Goal: Task Accomplishment & Management: Manage account settings

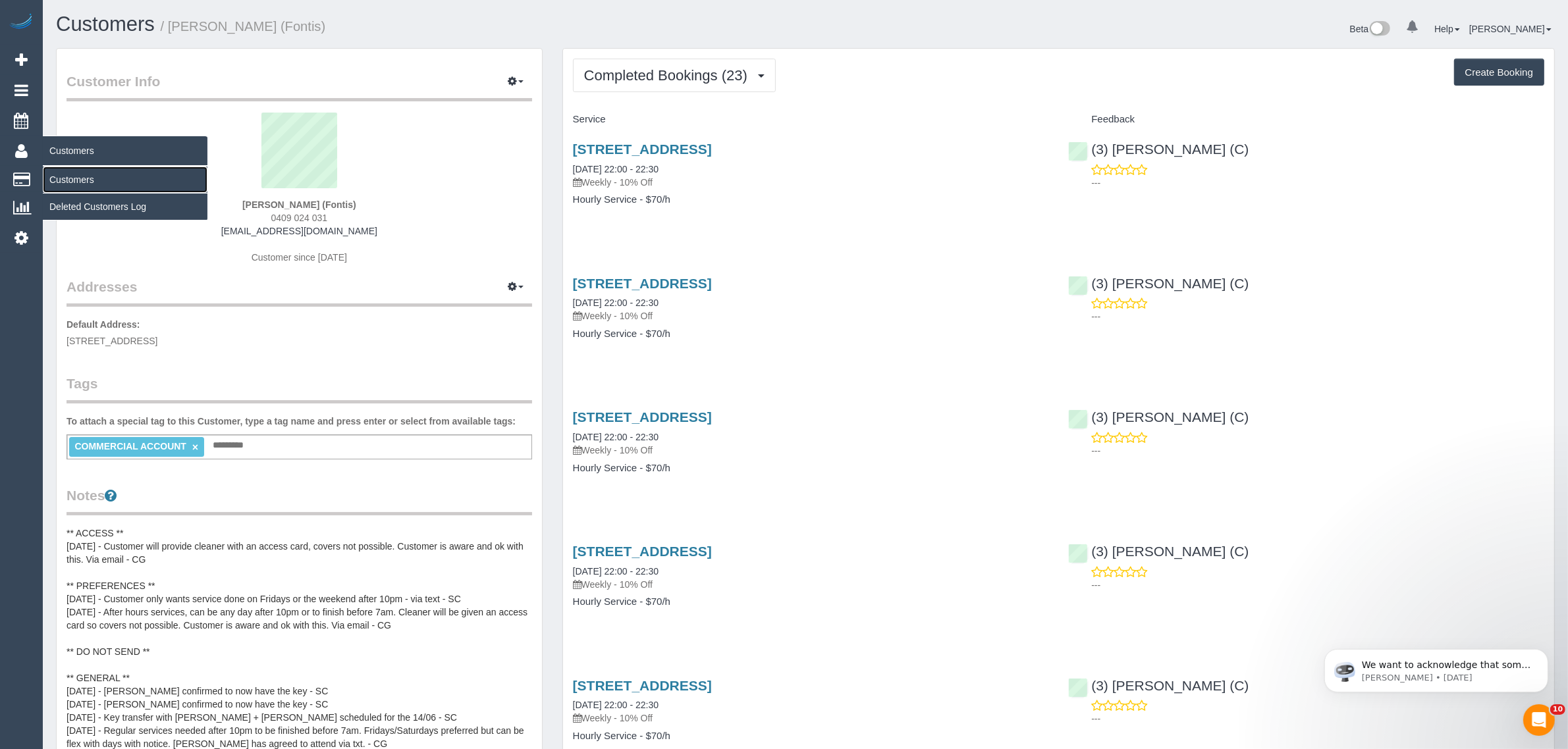
drag, startPoint x: 58, startPoint y: 174, endPoint x: 127, endPoint y: 148, distance: 73.7
click at [58, 174] on link "Customers" at bounding box center [125, 179] width 164 height 26
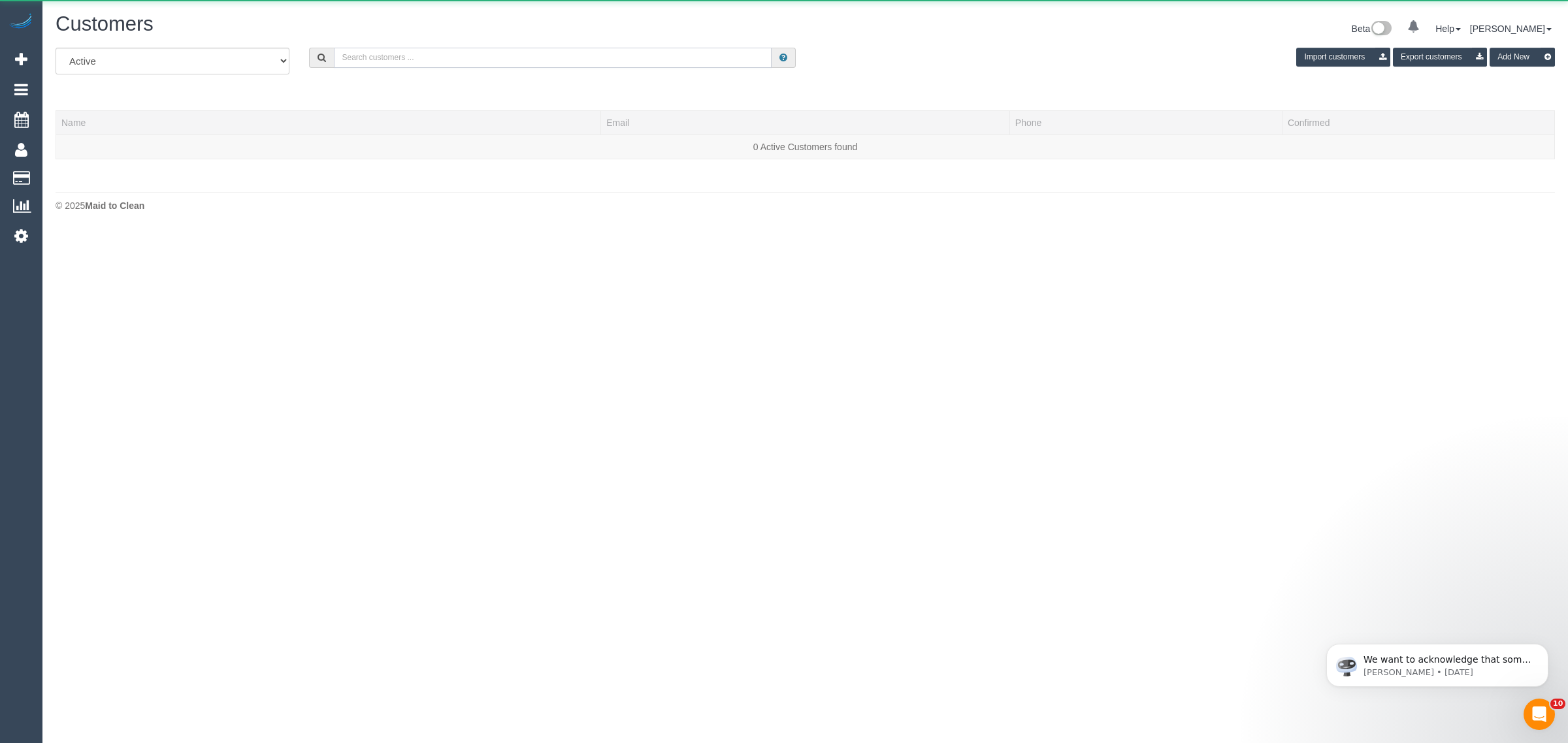
click at [515, 60] on input "text" at bounding box center [552, 57] width 437 height 20
paste input "Lily Downs"
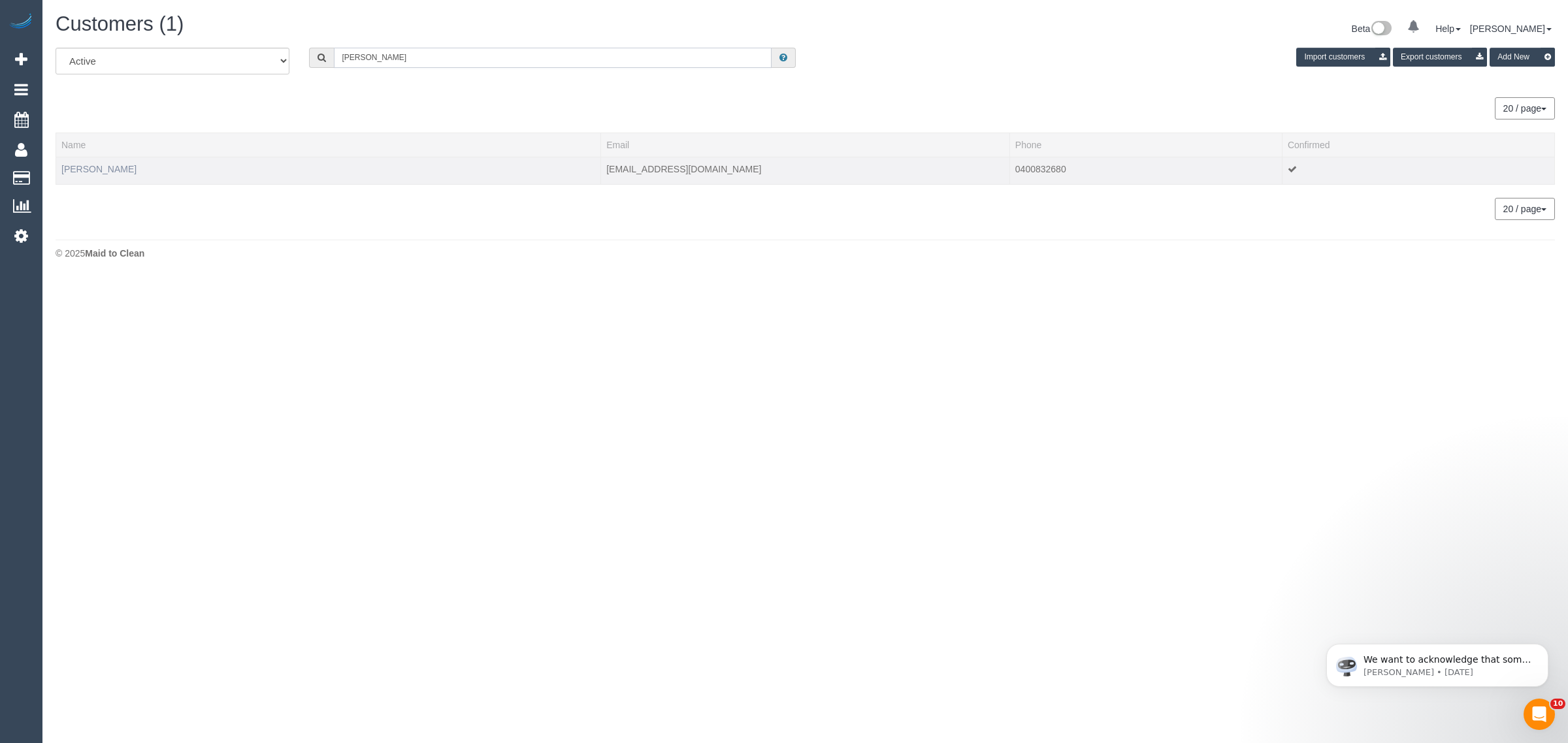
type input "Lily Downs"
click at [70, 165] on link "Lily Downs" at bounding box center [99, 169] width 75 height 11
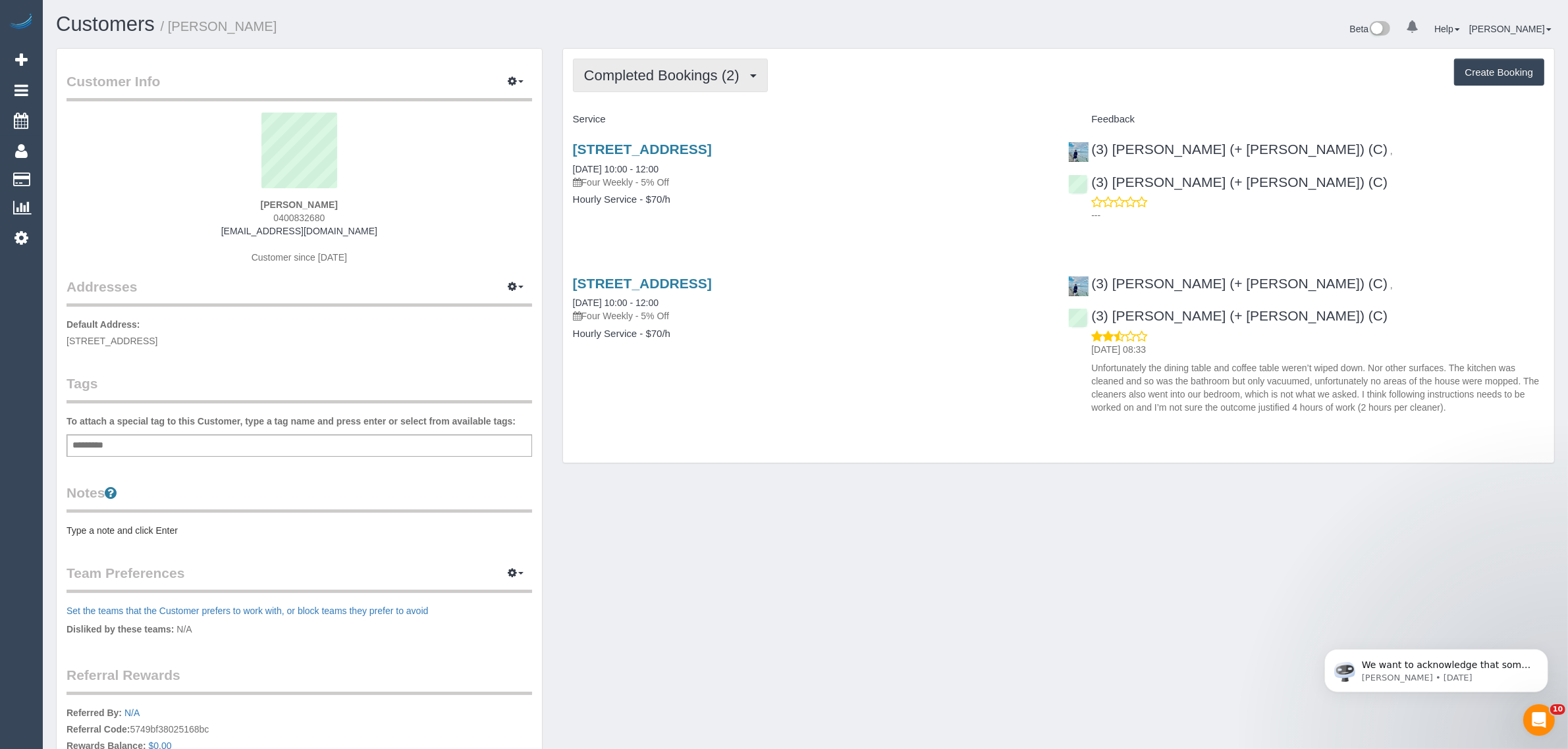
click at [621, 62] on button "Completed Bookings (2)" at bounding box center [671, 75] width 195 height 34
click at [629, 117] on link "Upcoming Bookings (11)" at bounding box center [642, 124] width 139 height 18
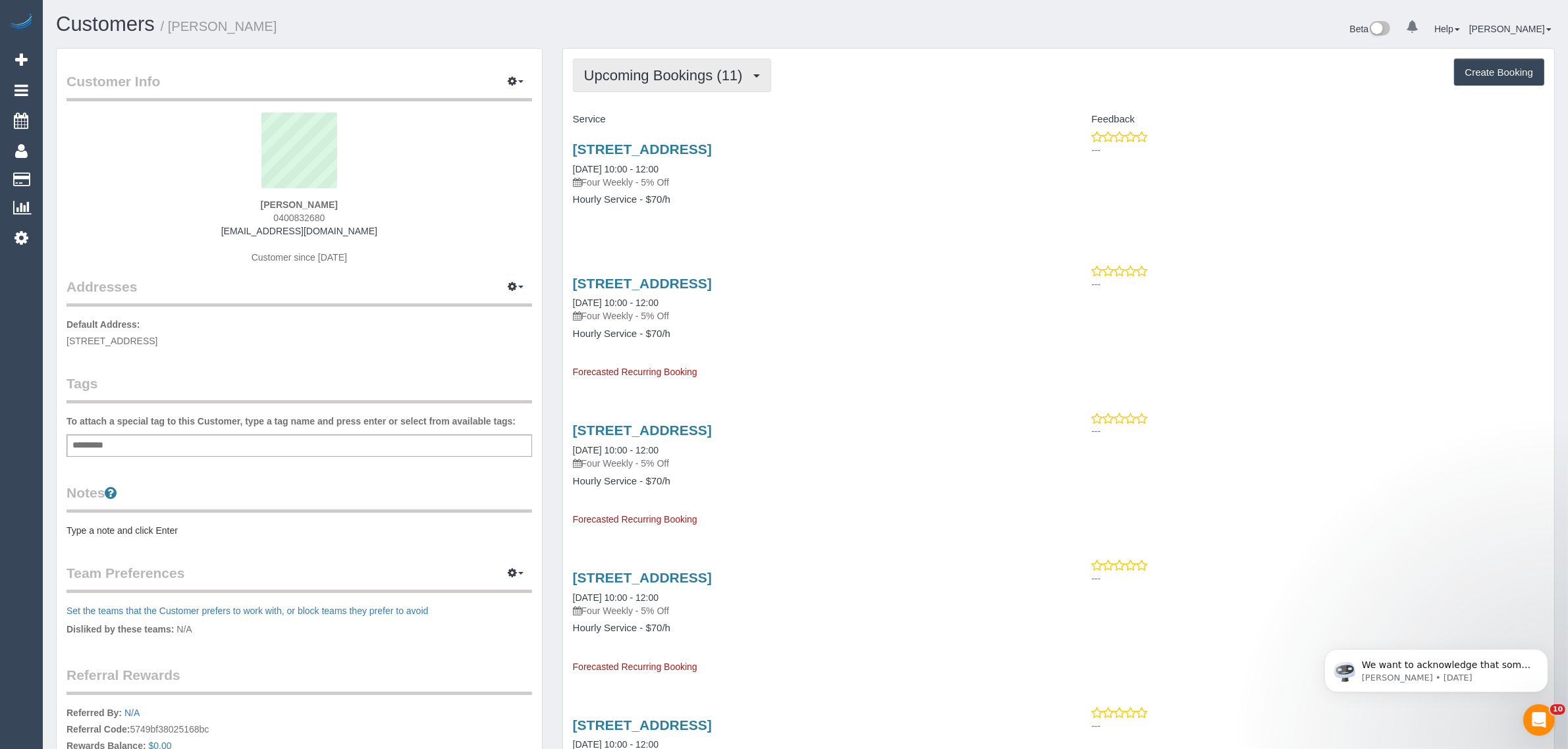
click at [636, 64] on button "Upcoming Bookings (11)" at bounding box center [673, 75] width 199 height 34
click at [643, 106] on link "Completed Bookings (2)" at bounding box center [642, 106] width 139 height 18
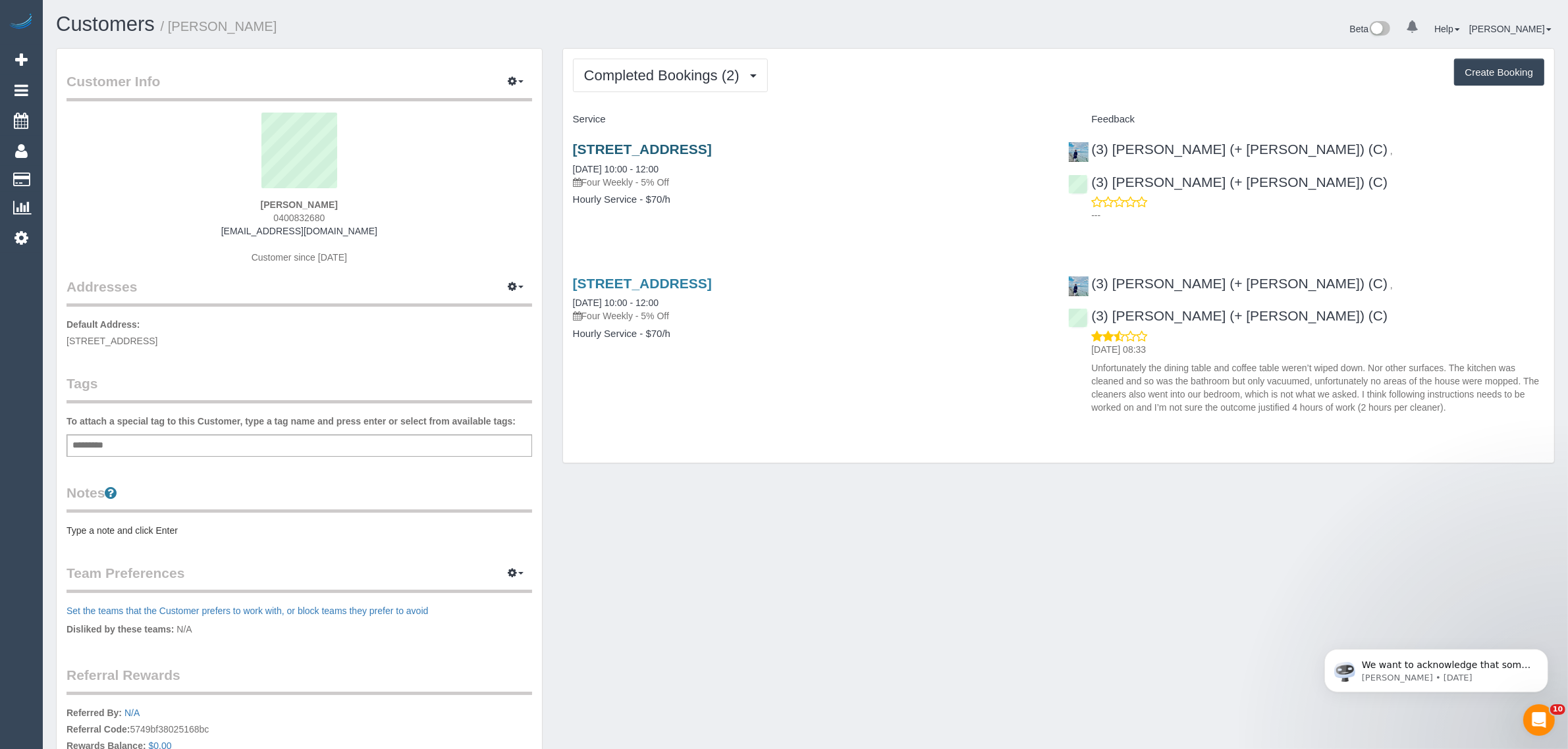
drag, startPoint x: 783, startPoint y: 150, endPoint x: 710, endPoint y: 145, distance: 73.2
click at [710, 145] on h3 "10 Mcnabs Road, Keilor, VIC 3036" at bounding box center [811, 149] width 476 height 16
click at [755, 180] on p "Four Weekly - 5% Off" at bounding box center [811, 183] width 476 height 14
drag, startPoint x: 702, startPoint y: 168, endPoint x: 573, endPoint y: 164, distance: 129.1
click at [573, 164] on div "10 Mcnabs Road, Keilor, VIC 3036 25/09/2025 10:00 - 12:00 Four Weekly - 5% Off" at bounding box center [811, 164] width 476 height 48
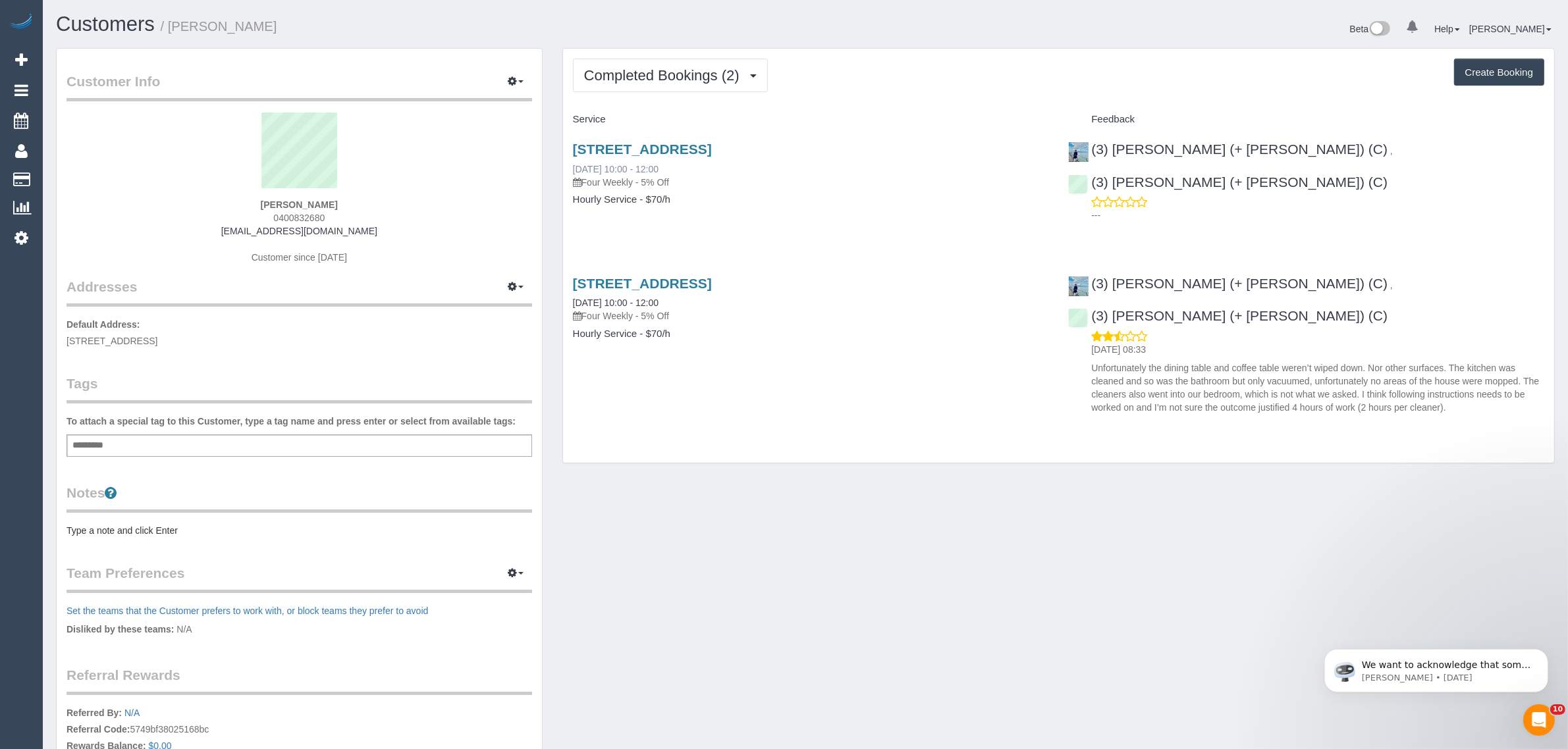
copy link "25/09/2025 10:00 - 12:00"
click at [154, 337] on span "10 McNabs Road, Keilor, VIC 3036" at bounding box center [111, 340] width 91 height 11
copy span "Keilor"
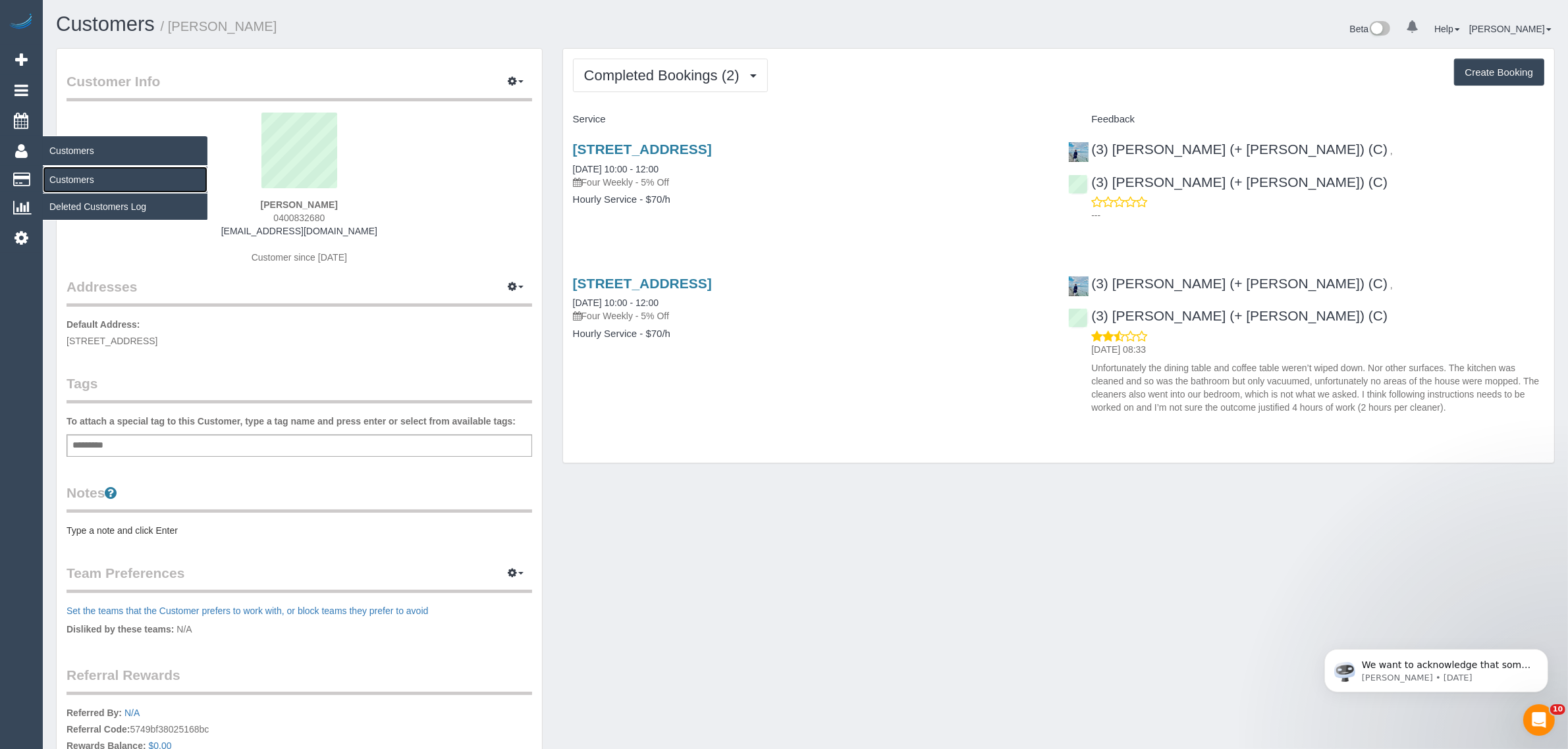
click at [64, 176] on link "Customers" at bounding box center [125, 179] width 164 height 26
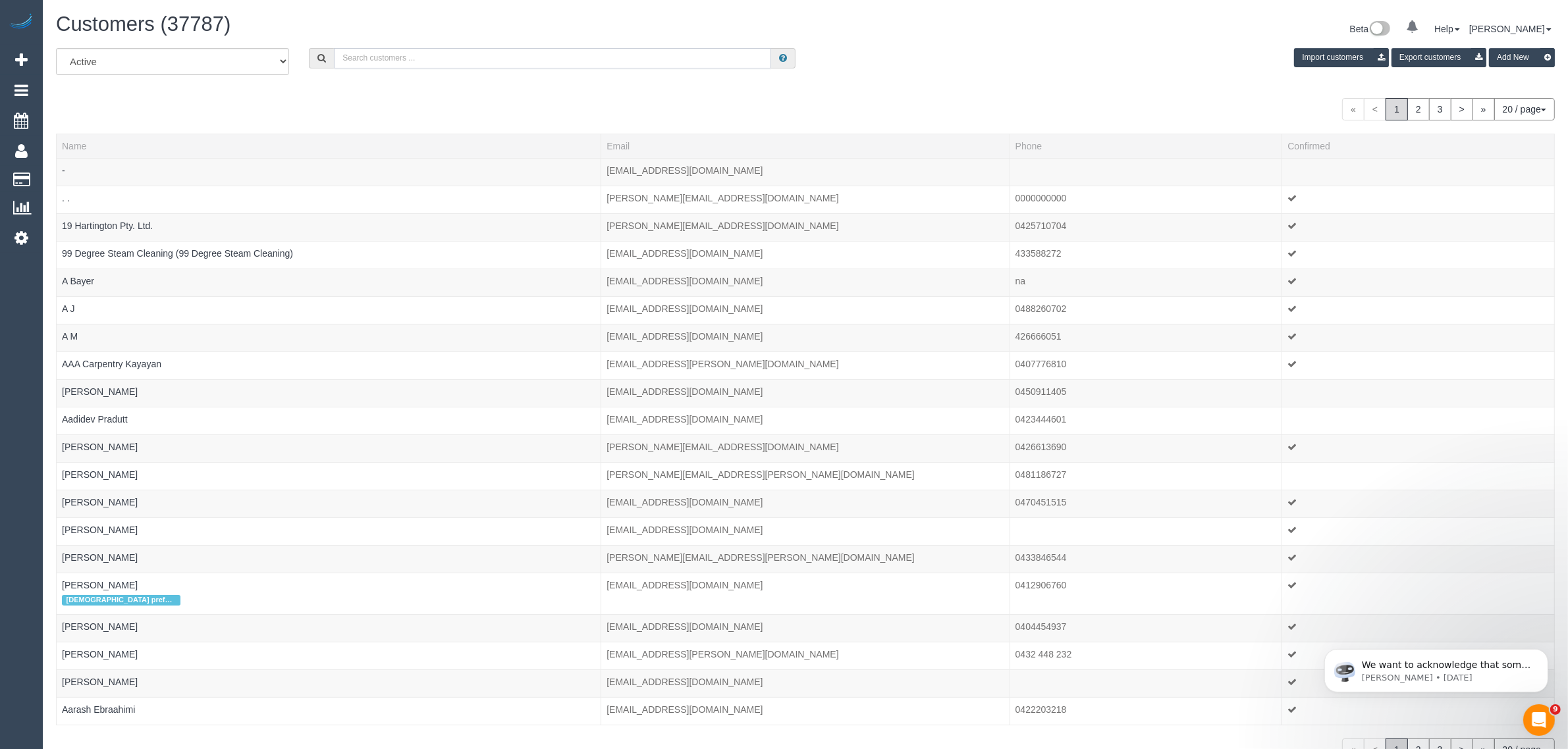
click at [562, 56] on input "text" at bounding box center [552, 57] width 437 height 20
click at [616, 51] on input "text" at bounding box center [552, 57] width 437 height 20
click at [495, 56] on input "text" at bounding box center [552, 57] width 437 height 20
paste input "Jane Lysk"
type input "Jane Lysk"
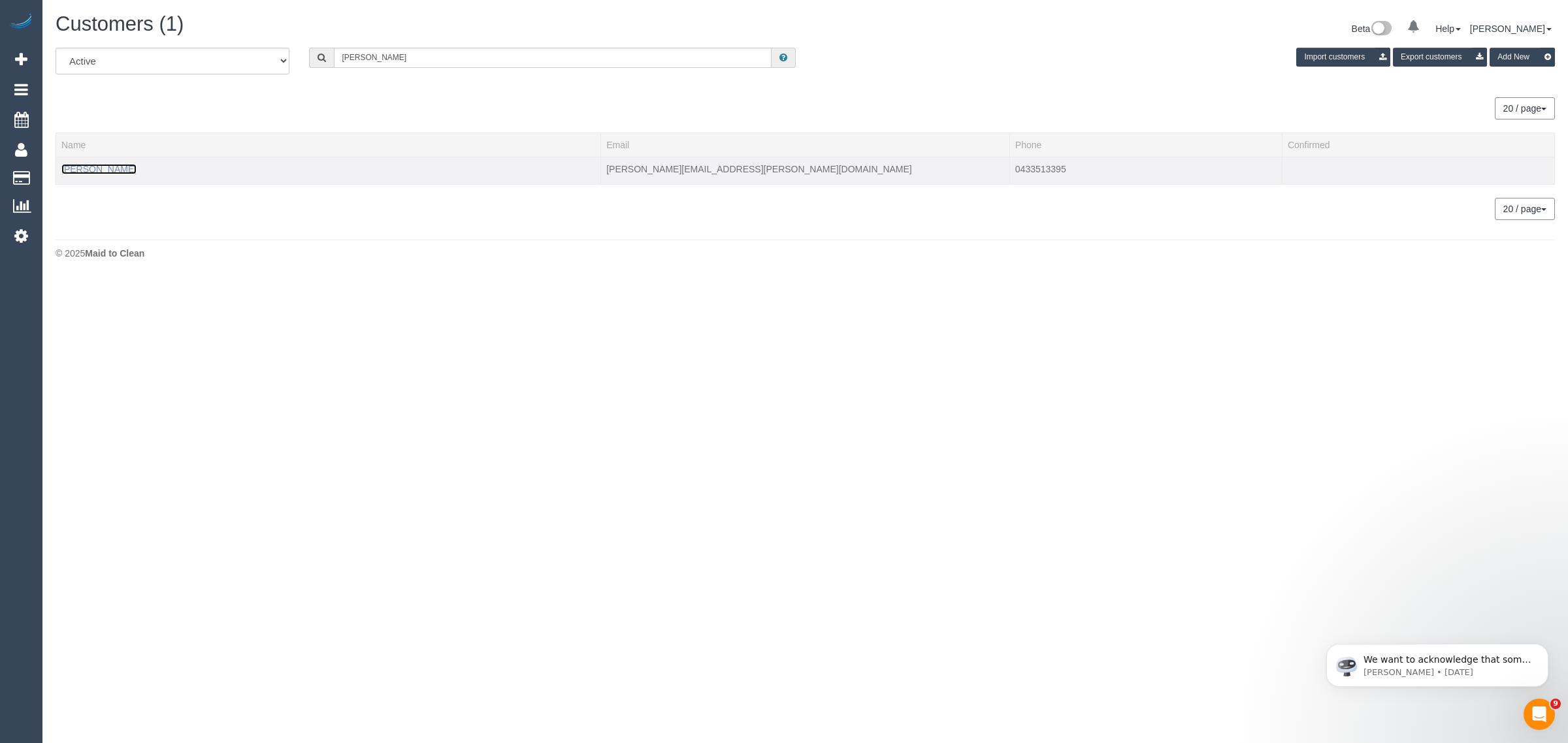
click at [89, 164] on link "Jane Lysk" at bounding box center [99, 169] width 75 height 11
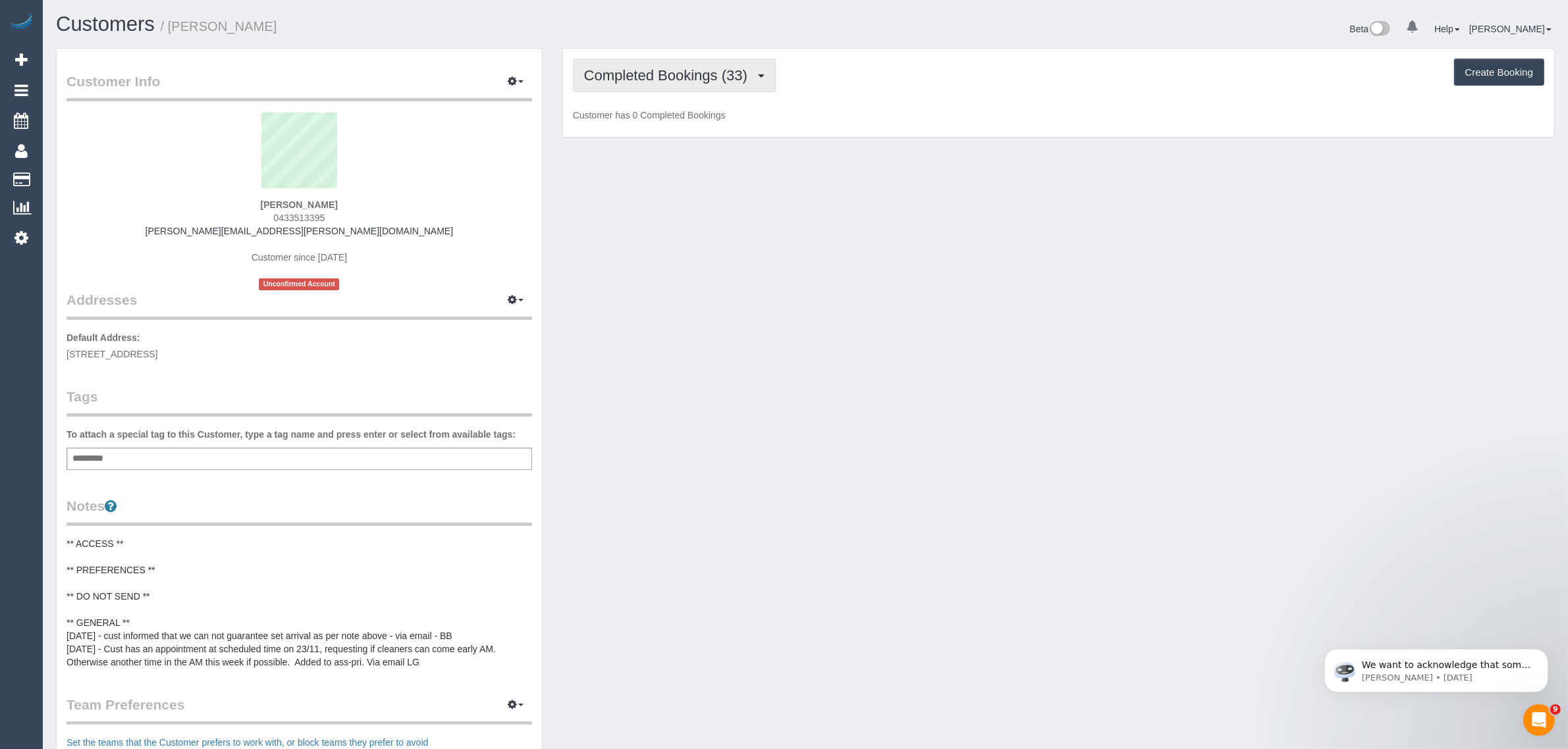
click at [621, 77] on span "Completed Bookings (33)" at bounding box center [669, 75] width 170 height 17
click at [609, 125] on link "Upcoming Bookings (12)" at bounding box center [644, 124] width 142 height 18
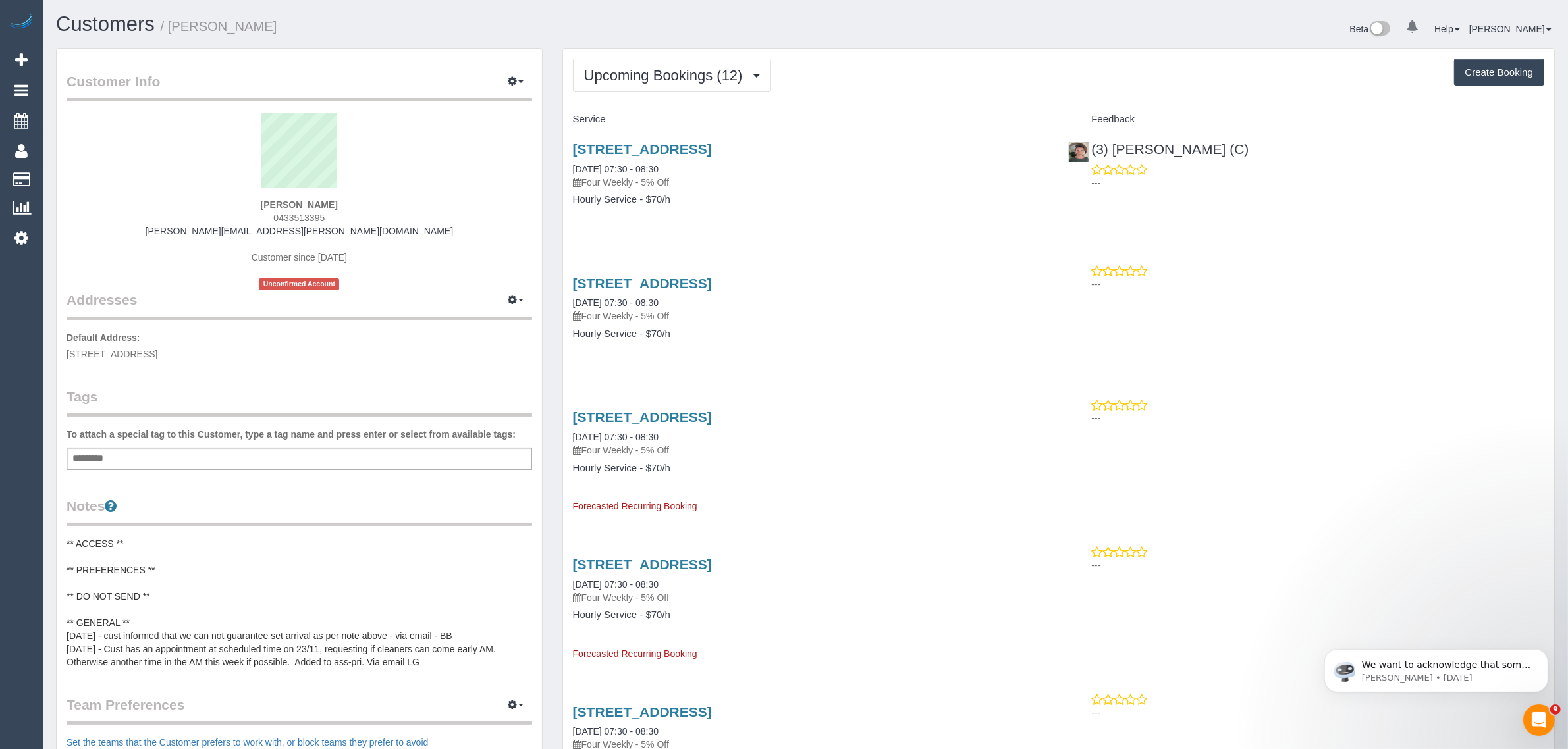
drag, startPoint x: 693, startPoint y: 168, endPoint x: 564, endPoint y: 169, distance: 129.0
click at [564, 169] on div "61 Mooltan Street, Travancore, VIC 3032 29/09/2025 07:30 - 08:30 Four Weekly - …" at bounding box center [811, 181] width 495 height 101
copy link "29/09/2025 07:30 - 08:30"
click at [1011, 219] on div "61 Mooltan Street, Travancore, VIC 3032 29/09/2025 07:30 - 08:30 Four Weekly - …" at bounding box center [811, 181] width 495 height 101
drag, startPoint x: 1187, startPoint y: 150, endPoint x: 1087, endPoint y: 148, distance: 100.0
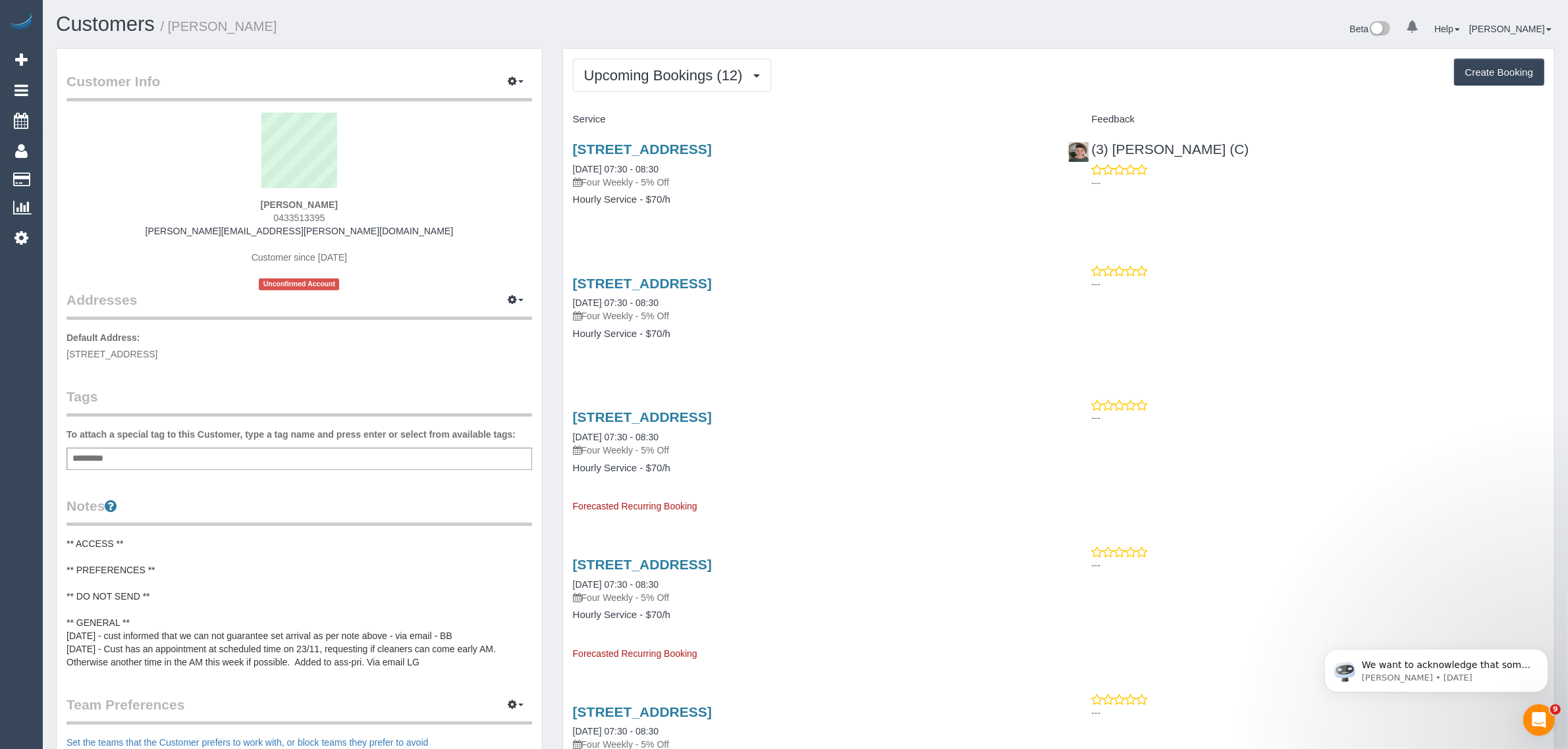
click at [1087, 148] on div "(3) Katie Eichorn (C) ---" at bounding box center [1305, 162] width 495 height 64
copy div "(3) [PERSON_NAME] (C)"
click at [656, 152] on link "61 Mooltan Street, Travancore, VIC 3032" at bounding box center [642, 149] width 139 height 16
click at [698, 71] on span "Upcoming Bookings (12)" at bounding box center [667, 75] width 165 height 17
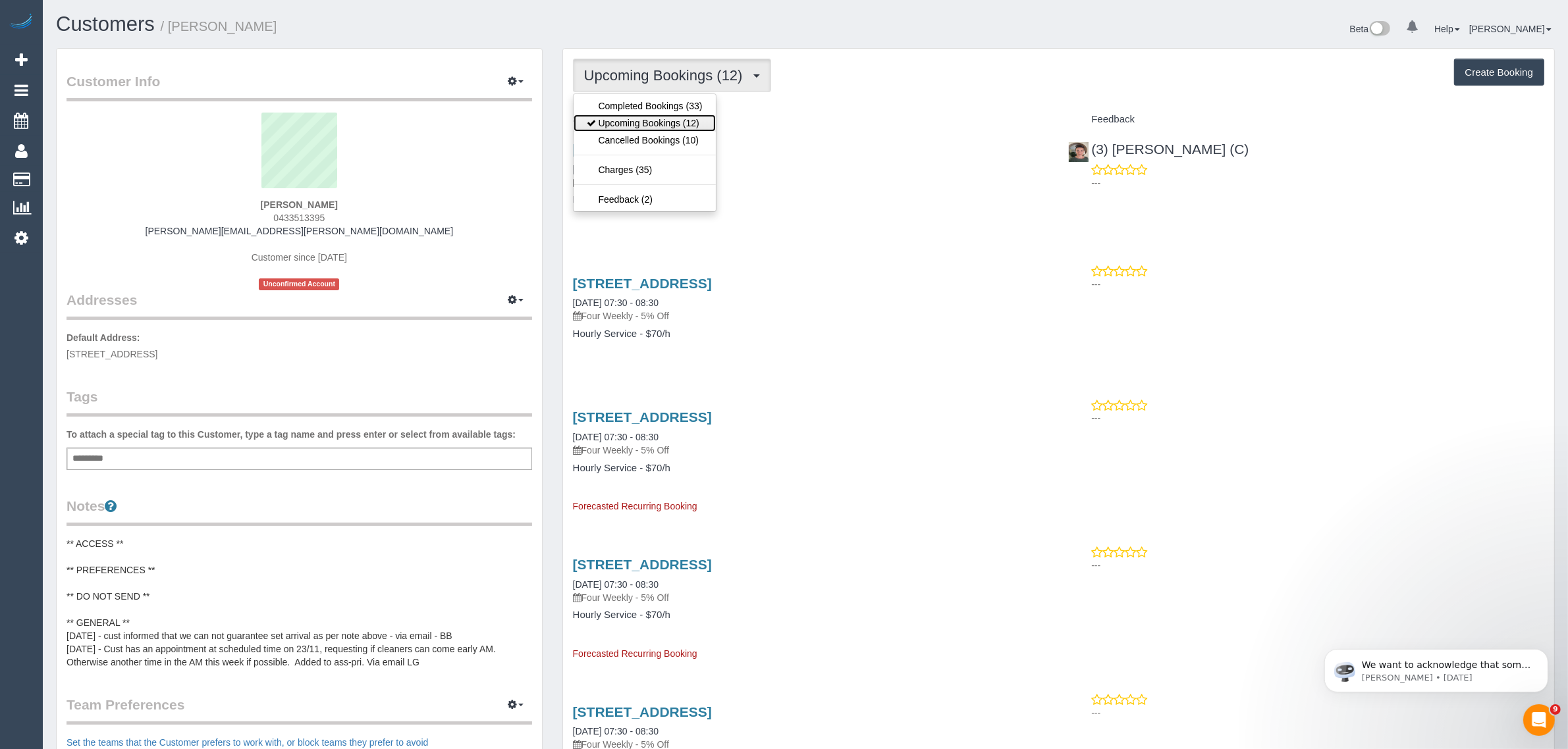
click at [669, 116] on link "Upcoming Bookings (12)" at bounding box center [644, 124] width 142 height 18
click at [669, 78] on span "Upcoming Bookings (12)" at bounding box center [667, 75] width 165 height 17
click at [647, 123] on link "Upcoming Bookings (12)" at bounding box center [644, 124] width 142 height 18
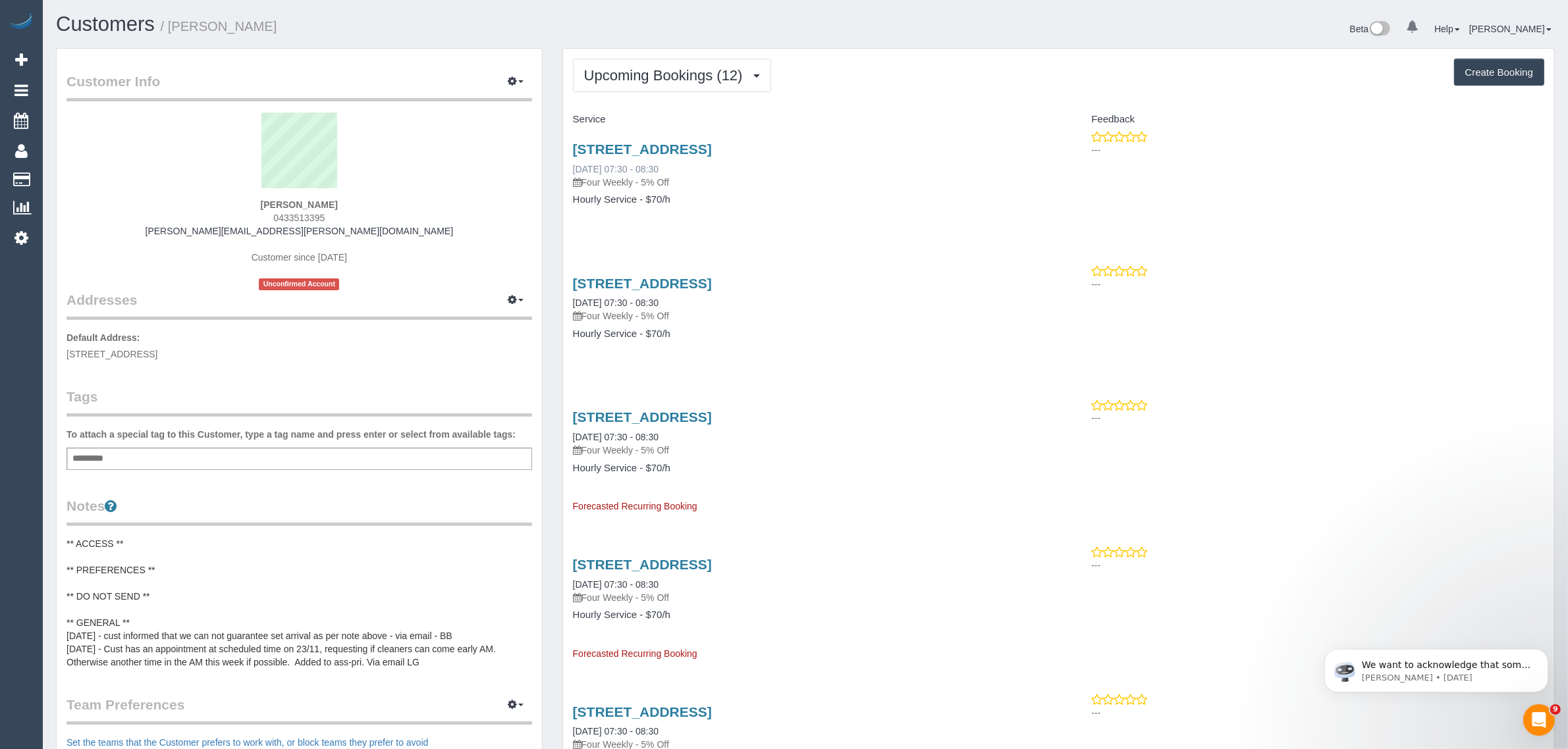
drag, startPoint x: 565, startPoint y: 166, endPoint x: 618, endPoint y: 170, distance: 53.2
click at [618, 170] on div "61 Mooltan Street, Travancore, VIC 3032 06/10/2025 07:30 - 08:30 Four Weekly - …" at bounding box center [811, 181] width 495 height 101
copy link "06/10/2025"
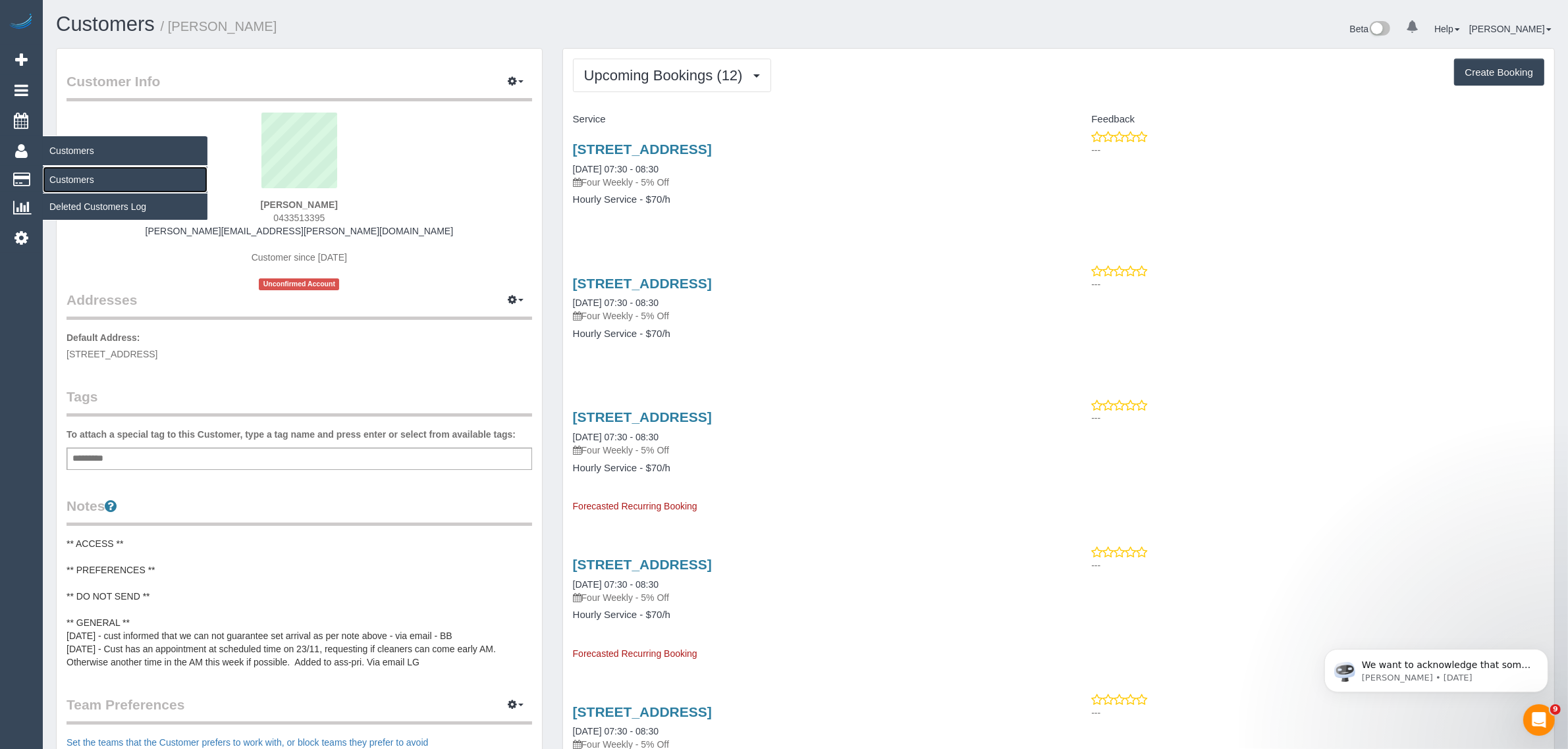
click at [86, 184] on link "Customers" at bounding box center [125, 179] width 164 height 26
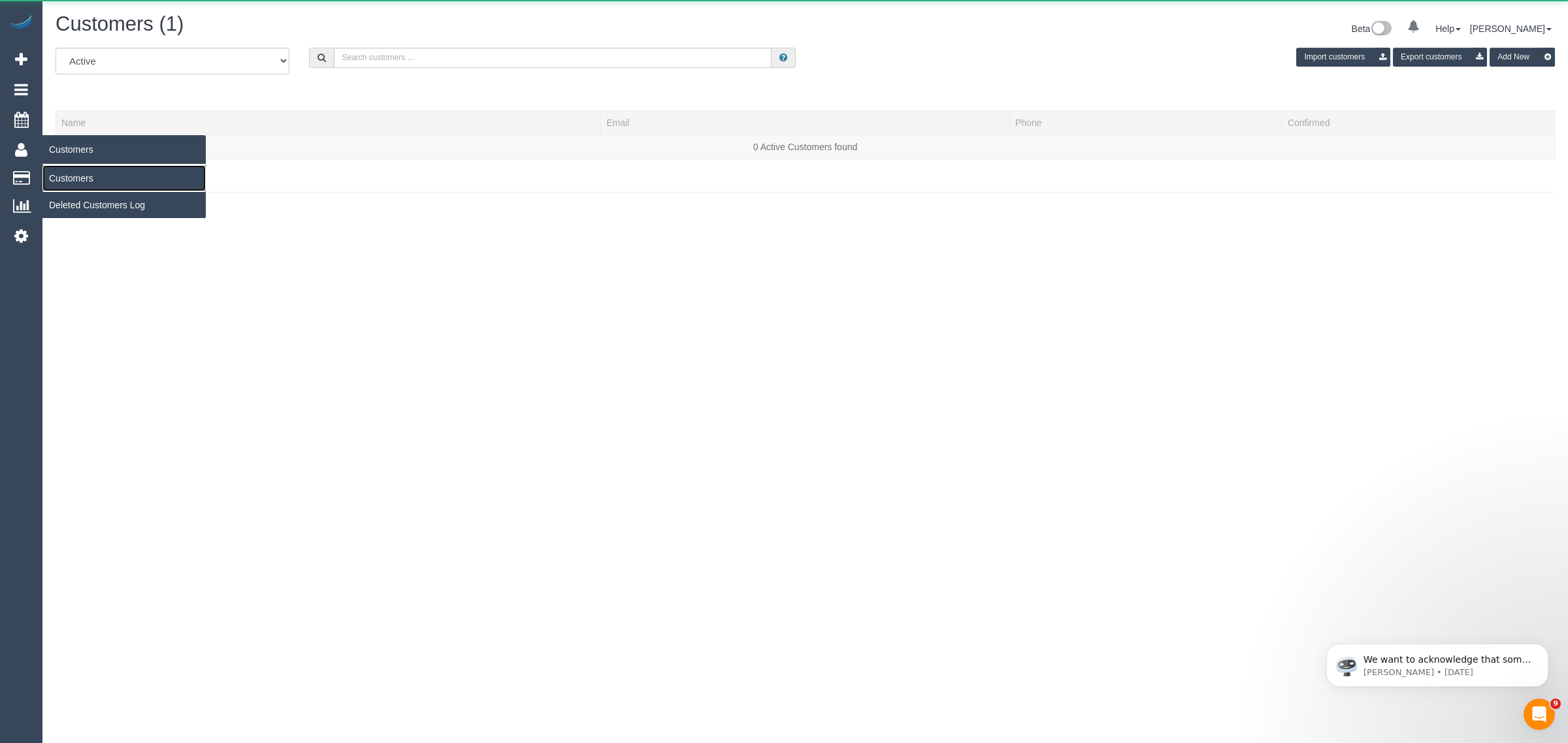
click at [93, 178] on link "Customers" at bounding box center [124, 178] width 163 height 26
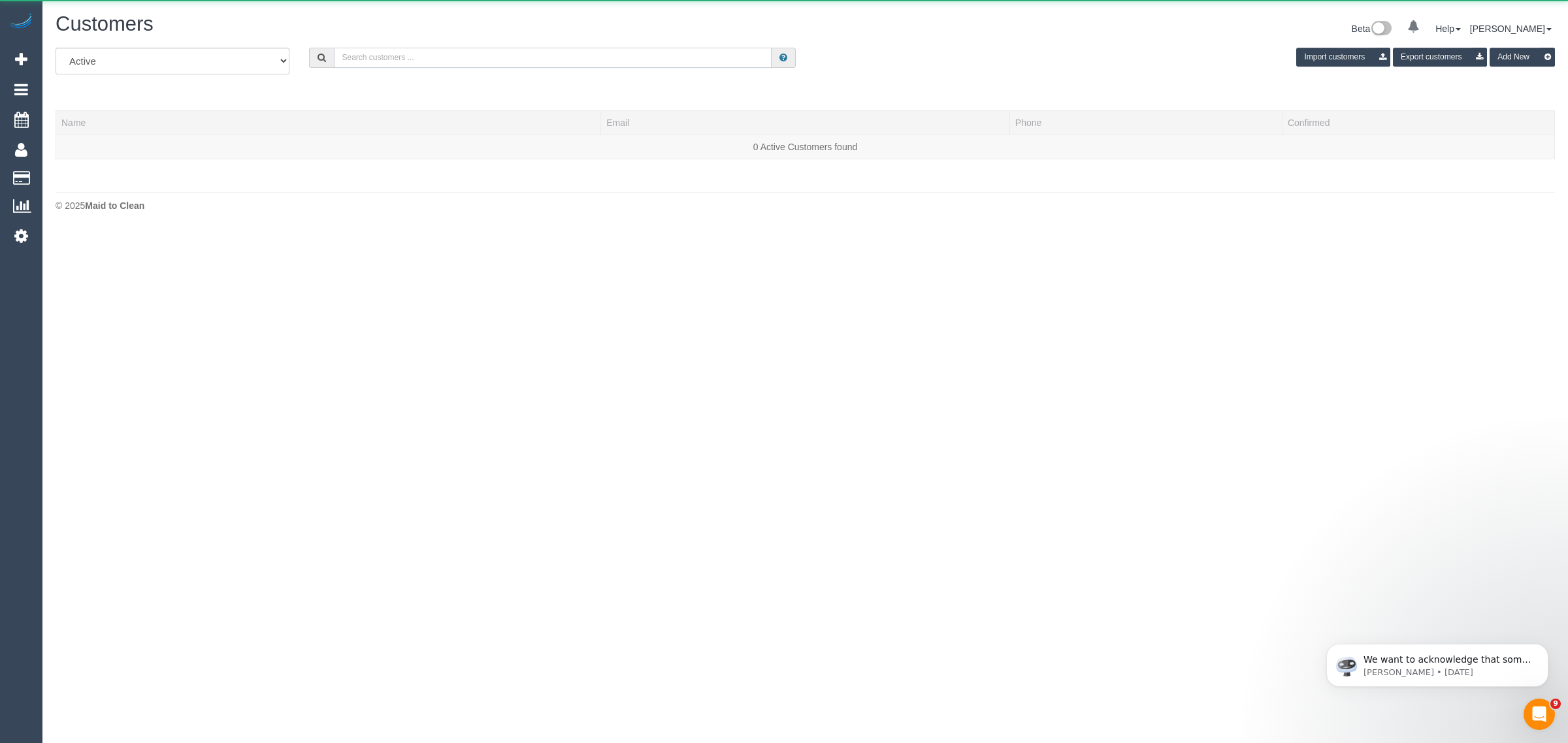
click at [371, 62] on input "text" at bounding box center [552, 57] width 437 height 20
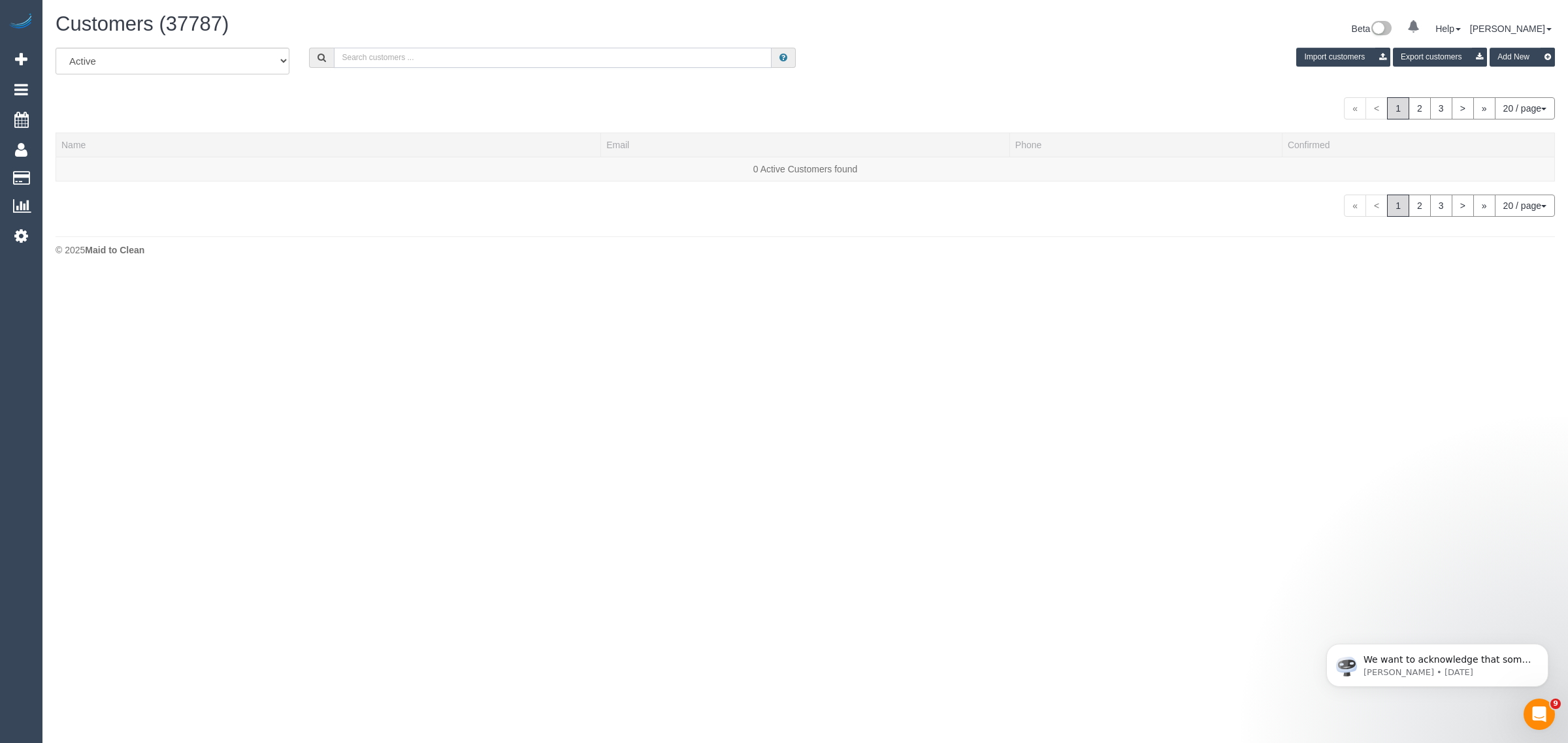
paste input "Nicole, mother of Brodie Ramos"
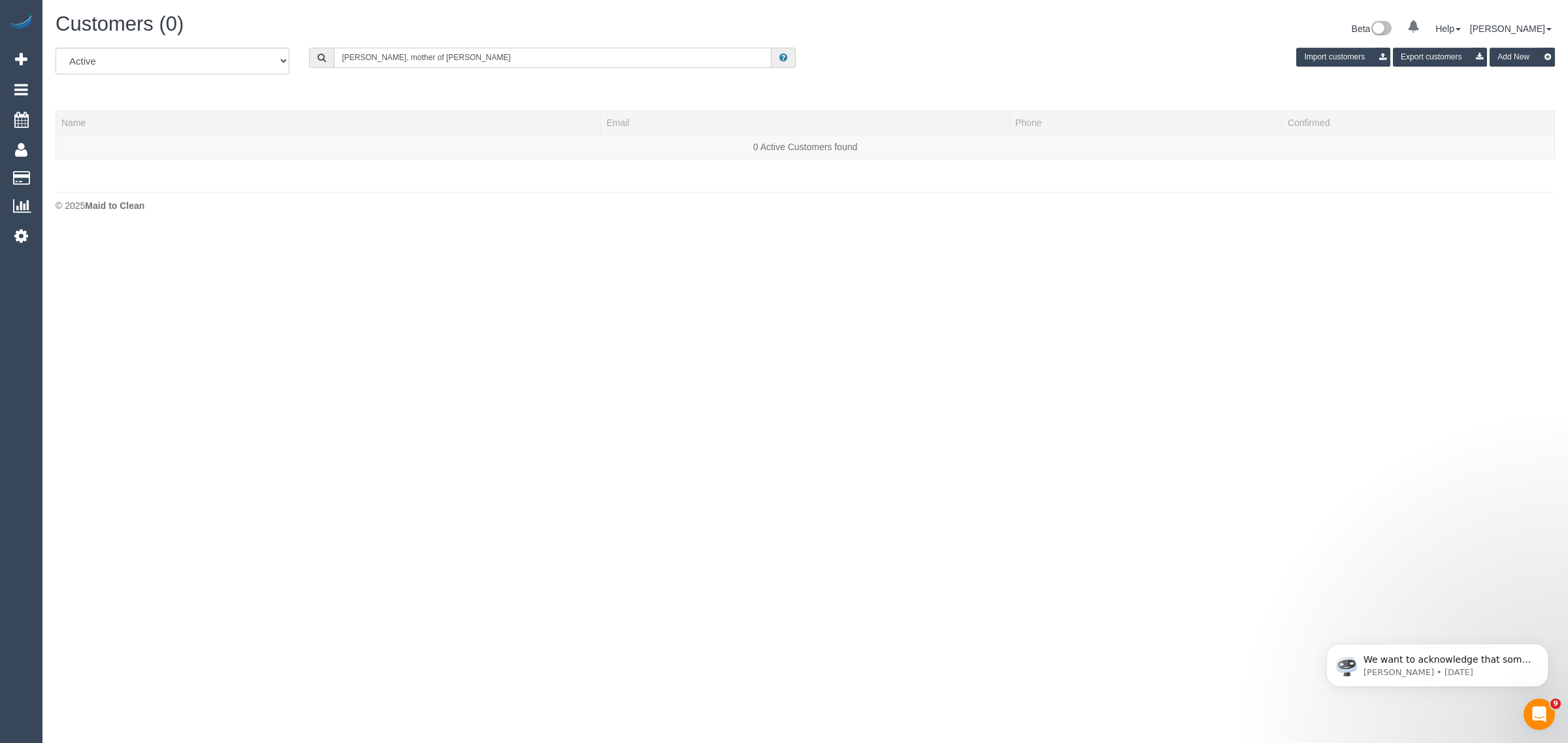
drag, startPoint x: 402, startPoint y: 57, endPoint x: 239, endPoint y: 61, distance: 163.0
click at [245, 61] on div "All Active Archived Nicole, mother of Brodie Ramos Import customers Export cust…" at bounding box center [804, 66] width 1519 height 37
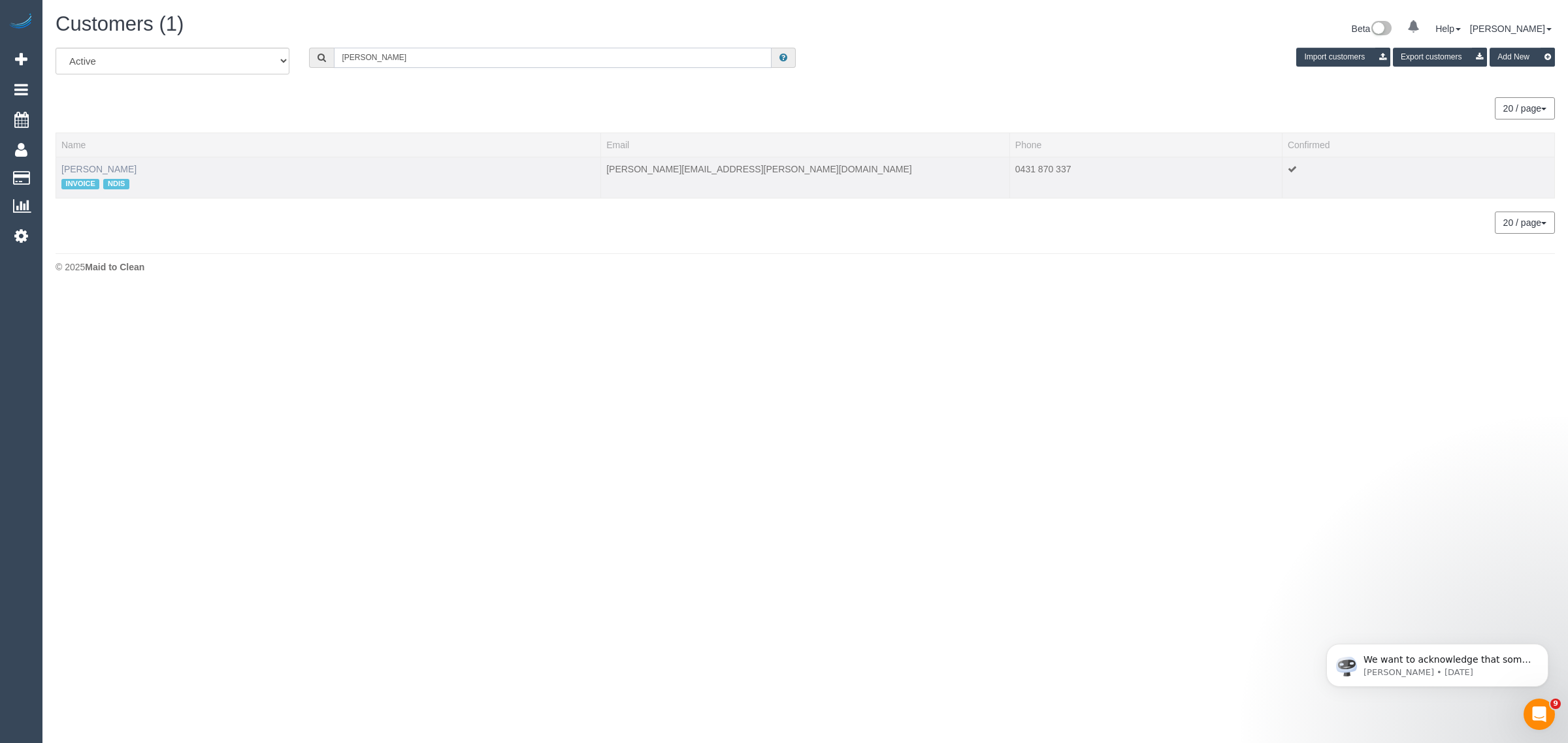
type input "[PERSON_NAME]"
click at [73, 168] on link "[PERSON_NAME]" at bounding box center [99, 169] width 75 height 11
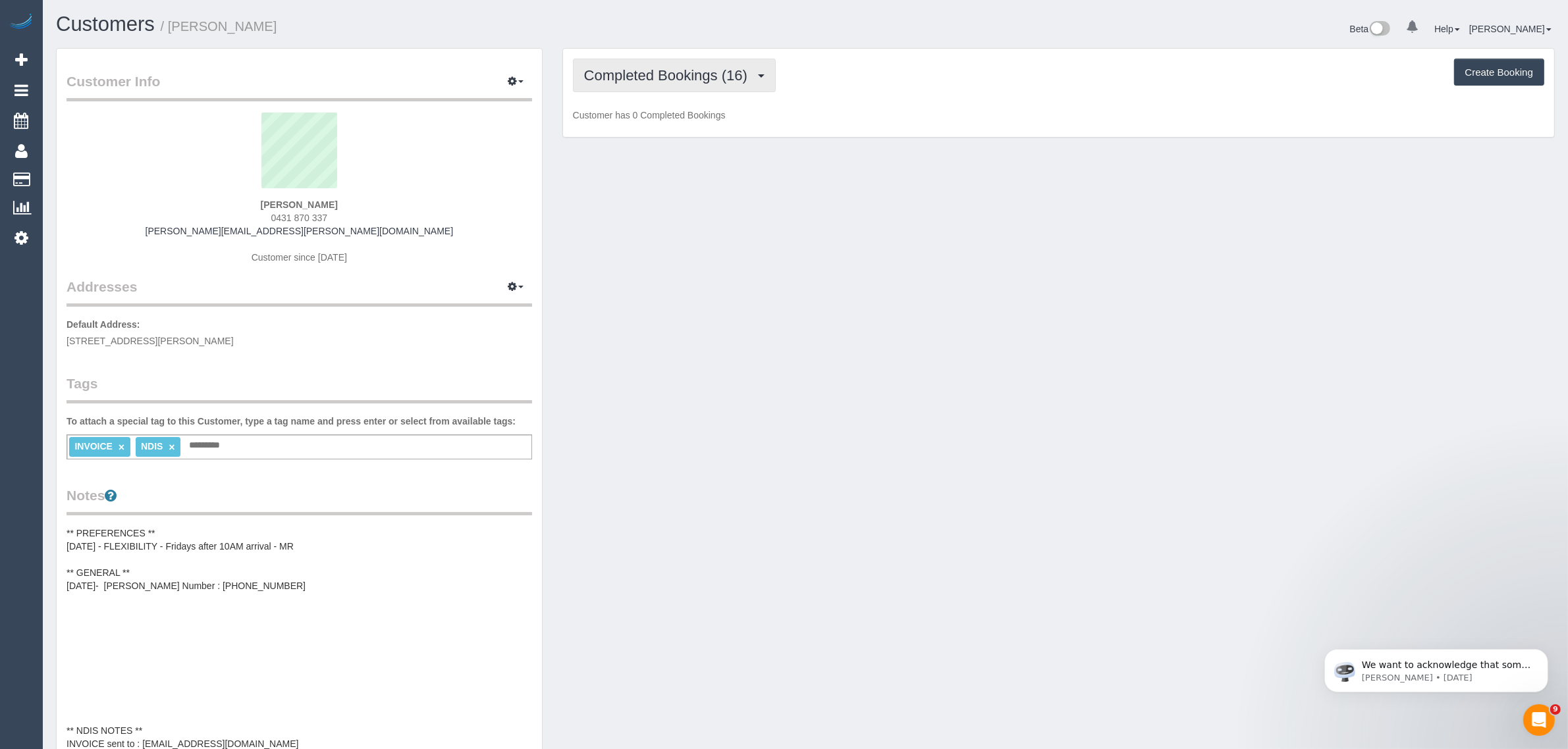
click at [647, 70] on span "Completed Bookings (16)" at bounding box center [669, 75] width 170 height 17
click at [646, 124] on link "Upcoming Bookings (1)" at bounding box center [644, 124] width 142 height 18
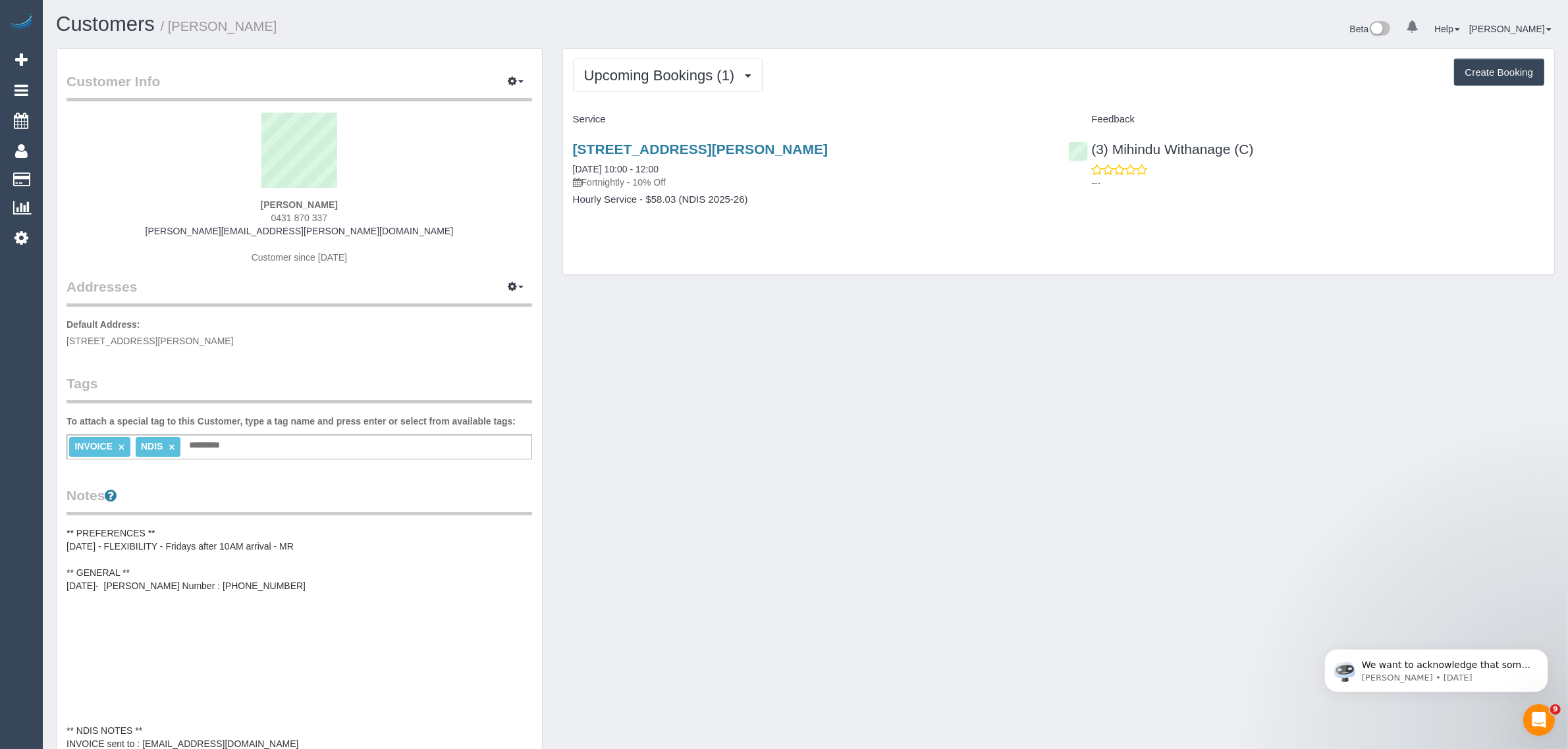
drag, startPoint x: 681, startPoint y: 168, endPoint x: 559, endPoint y: 168, distance: 122.0
click at [559, 168] on div "Upcoming Bookings (1) Completed Bookings (16) Upcoming Bookings (1) Cancelled B…" at bounding box center [1059, 167] width 1012 height 240
copy link "26/09/2025 10:00 - 12:00"
click at [1084, 150] on div "(3) Mihindu Withanage (C) ---" at bounding box center [1305, 162] width 495 height 64
copy link "(3) Mihindu Withanage (C)"
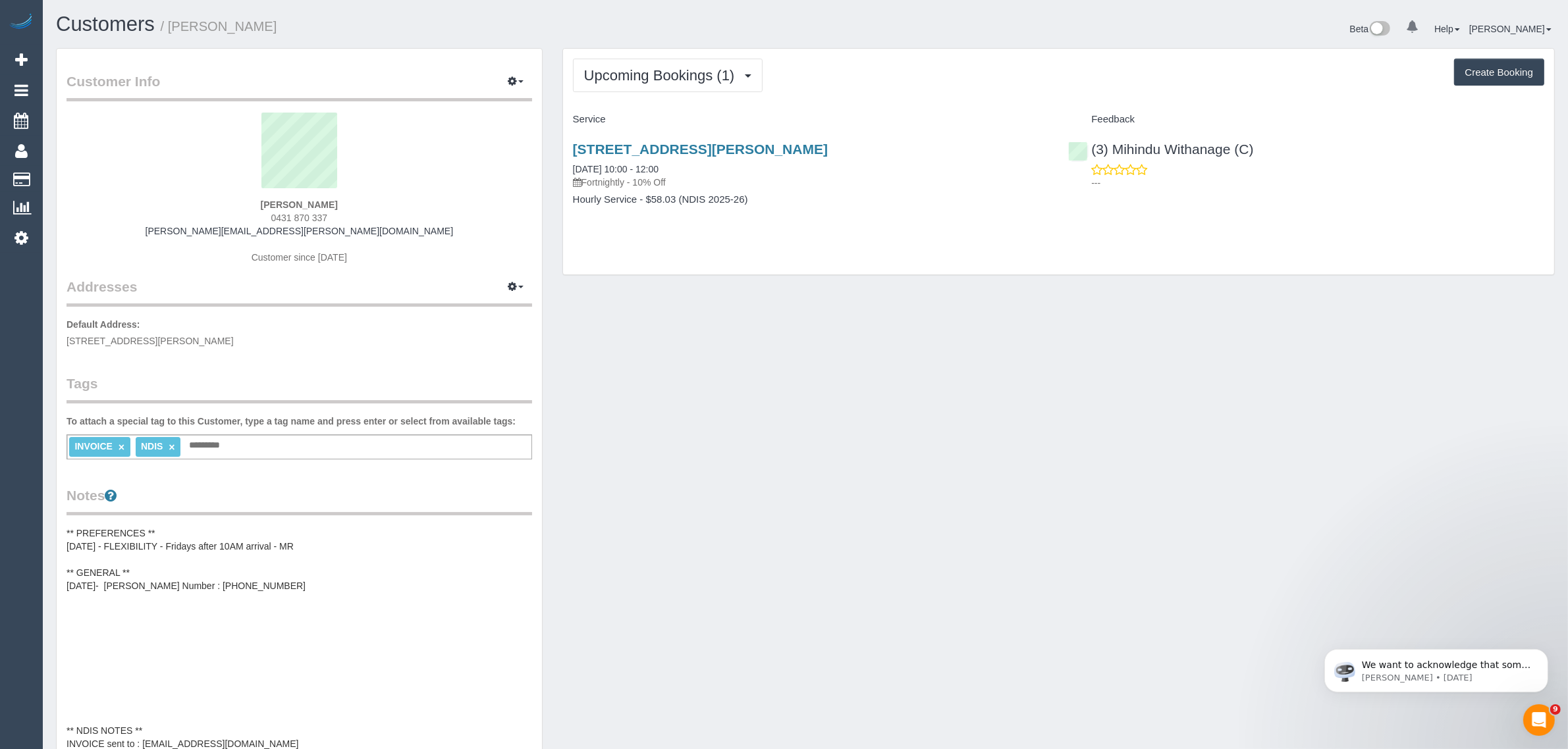
click at [175, 340] on span "[STREET_ADDRESS][PERSON_NAME]" at bounding box center [150, 340] width 167 height 11
copy span "Thornbury"
click at [631, 311] on div "Customer Info Edit Contact Info Send Message Email Preferences Special Sales Ta…" at bounding box center [805, 595] width 1518 height 1095
click at [60, 175] on link "Customers" at bounding box center [125, 179] width 164 height 26
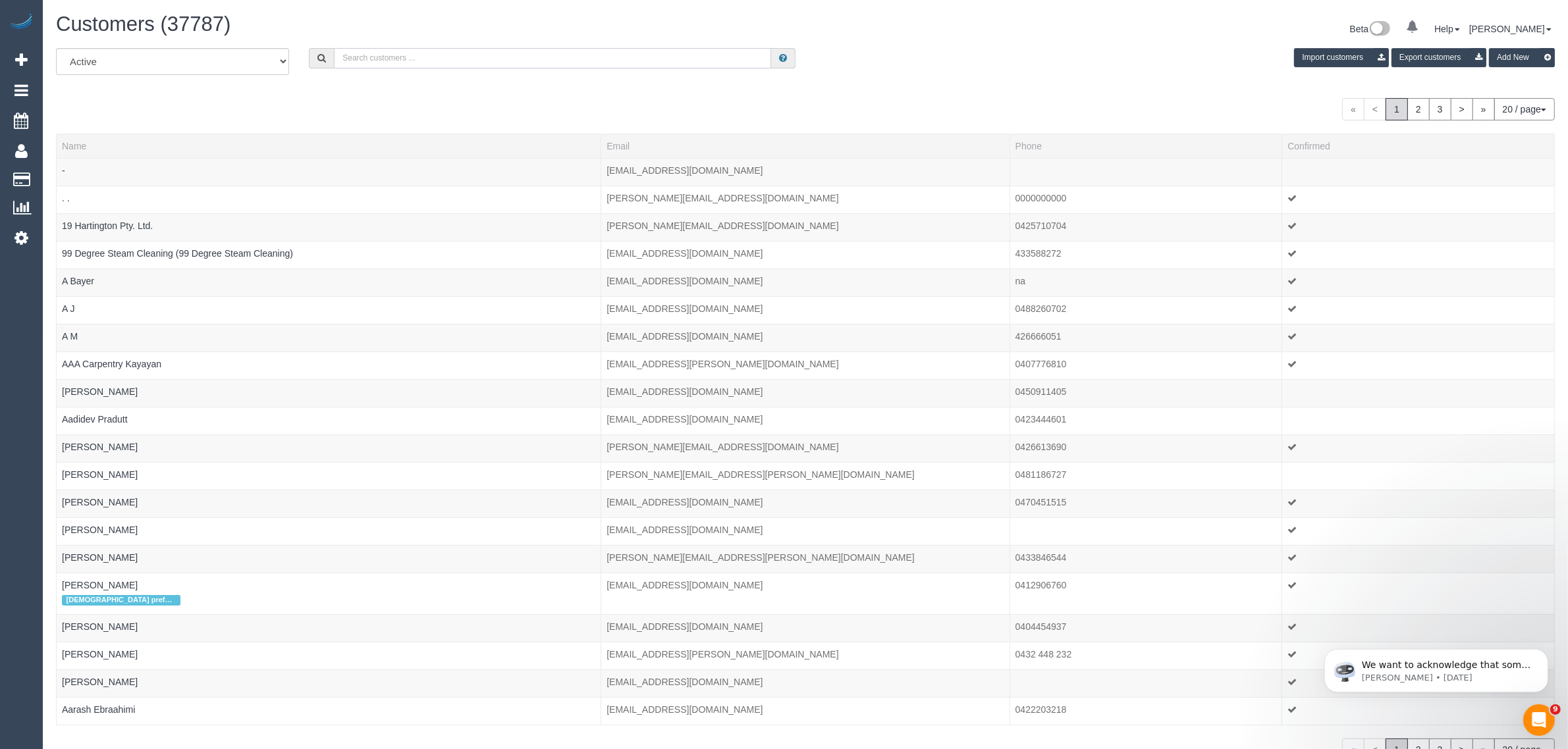
click at [480, 64] on input "text" at bounding box center [552, 57] width 437 height 20
paste input "Dianna Gleeson"
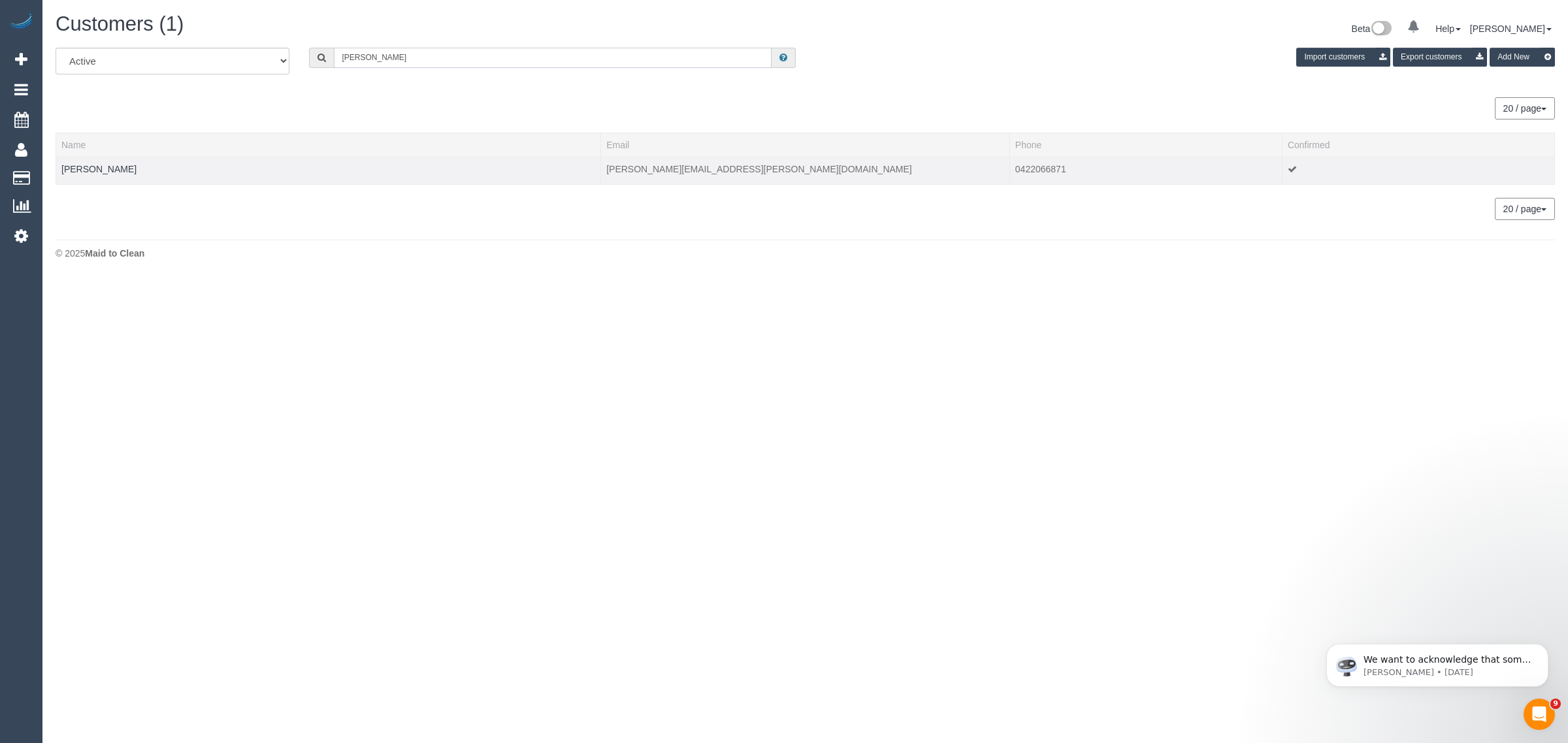
type input "Dianna Gleeson"
click at [79, 161] on td "Dianna Gleeson" at bounding box center [328, 170] width 545 height 27
click at [89, 179] on td "Dianna Gleeson" at bounding box center [328, 170] width 545 height 27
click at [86, 173] on td "Dianna Gleeson" at bounding box center [328, 170] width 545 height 27
click at [86, 171] on link "Dianna Gleeson" at bounding box center [99, 169] width 75 height 11
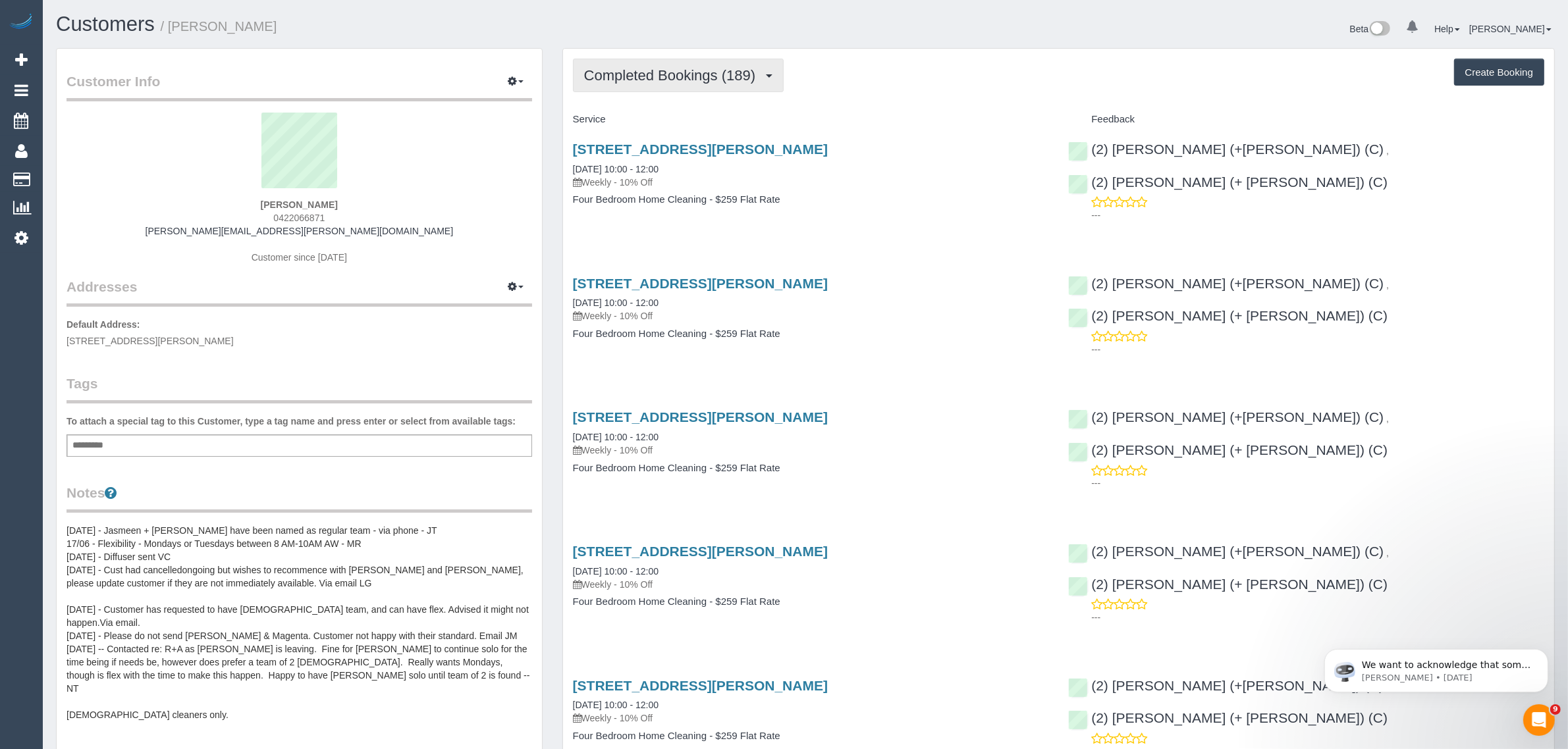
click at [630, 78] on span "Completed Bookings (189)" at bounding box center [673, 75] width 178 height 17
click at [621, 125] on link "Upcoming Bookings (11)" at bounding box center [647, 124] width 148 height 18
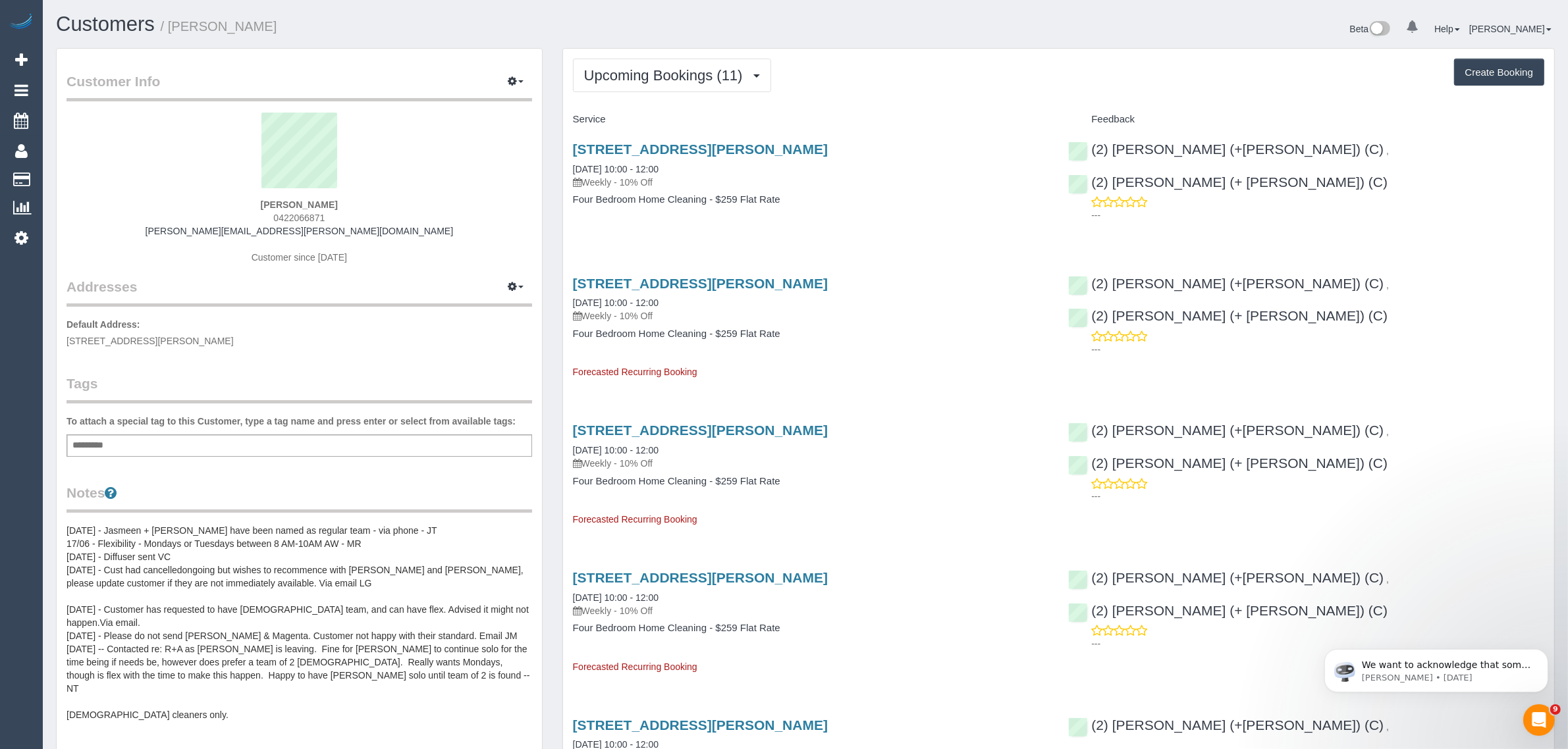
drag, startPoint x: 710, startPoint y: 171, endPoint x: 570, endPoint y: 172, distance: 140.0
click at [570, 172] on div "3 Dixon St, Northcote, VIC 3070 29/09/2025 10:00 - 12:00 Weekly - 10% Off Four …" at bounding box center [811, 181] width 495 height 101
copy link "29/09/2025 10:00 - 12:00"
click at [614, 150] on link "3 Dixon St, Northcote, VIC 3070" at bounding box center [701, 149] width 255 height 16
click at [650, 74] on span "Upcoming Bookings (11)" at bounding box center [667, 75] width 165 height 17
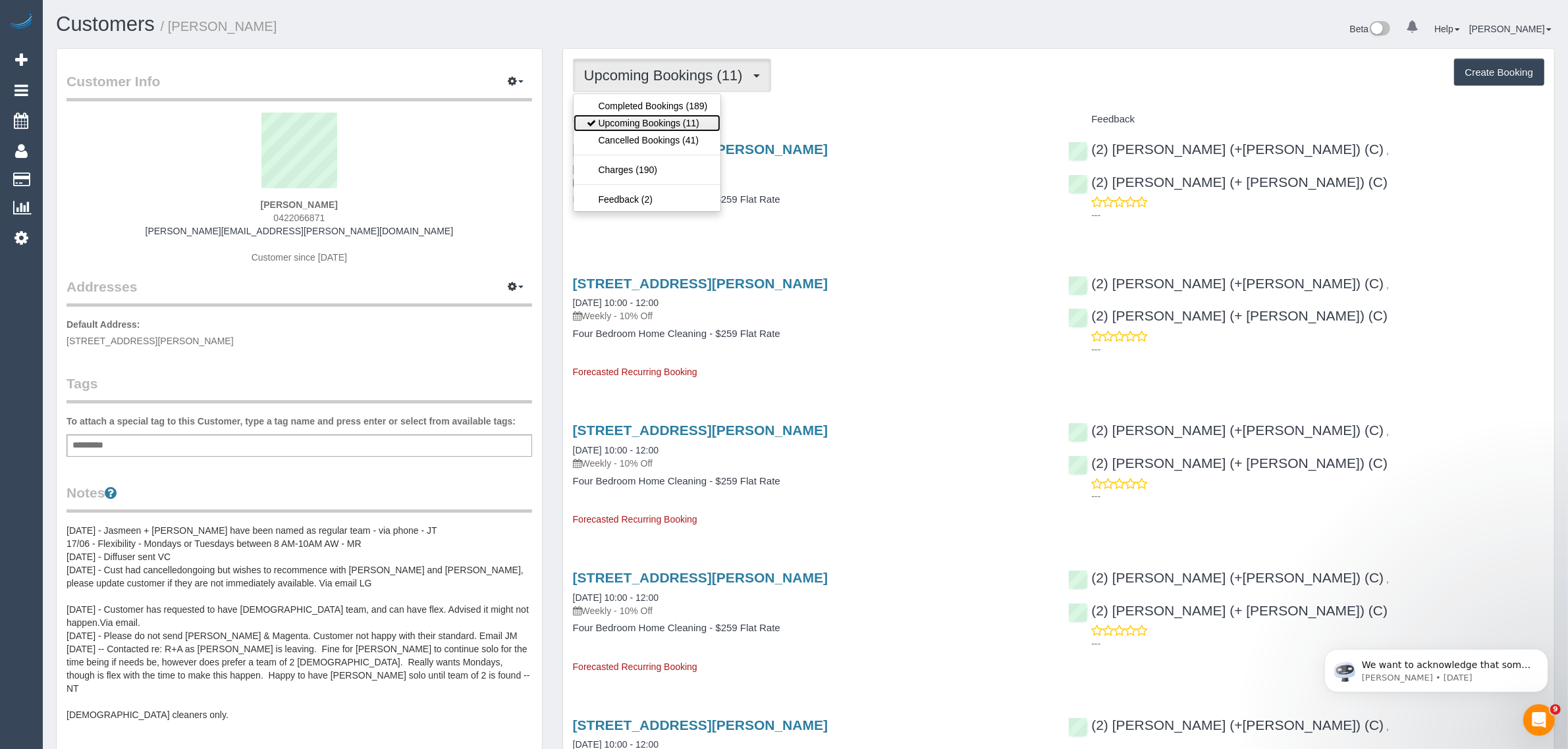
click at [654, 124] on link "Upcoming Bookings (11)" at bounding box center [647, 124] width 148 height 18
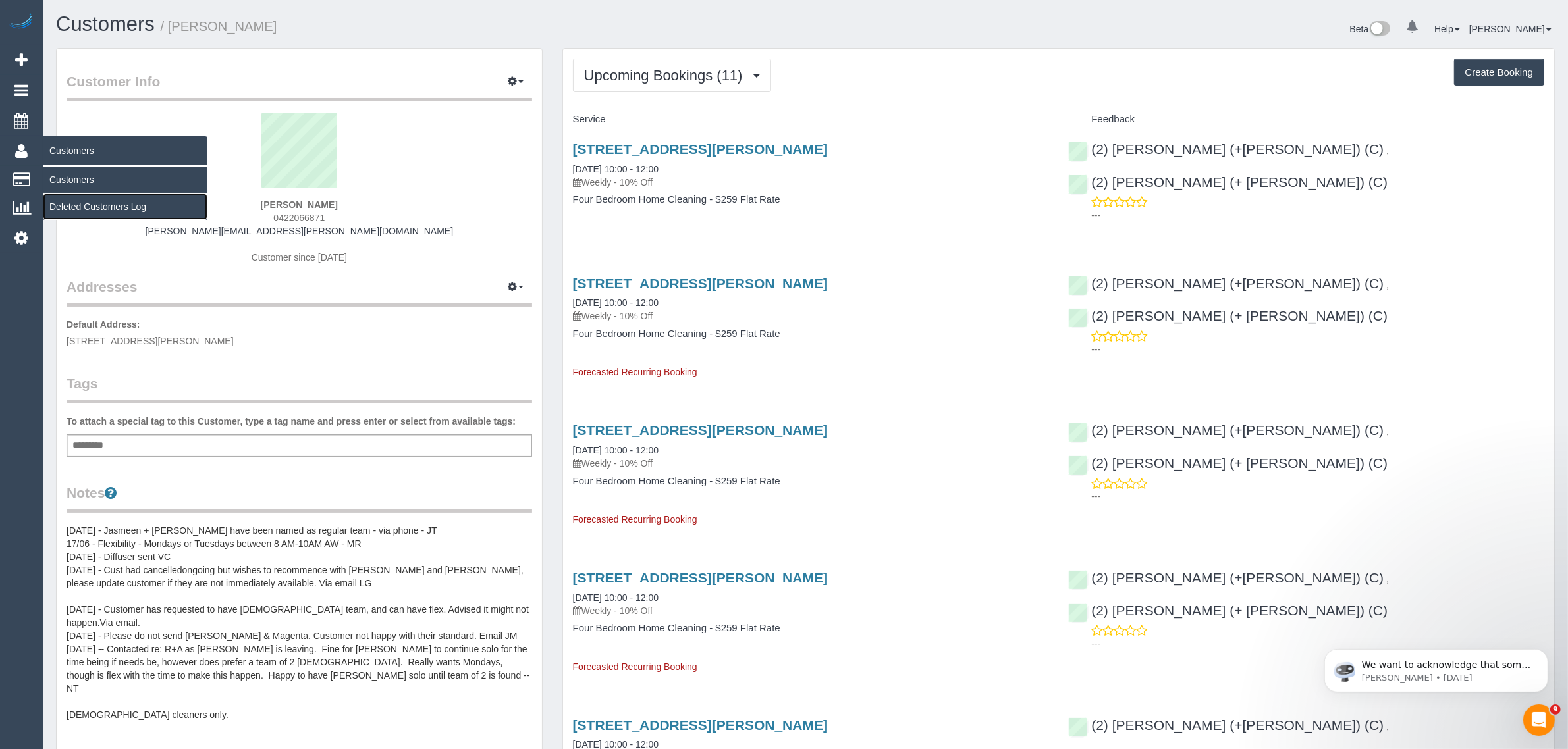
click at [84, 194] on link "Deleted Customers Log" at bounding box center [125, 206] width 164 height 26
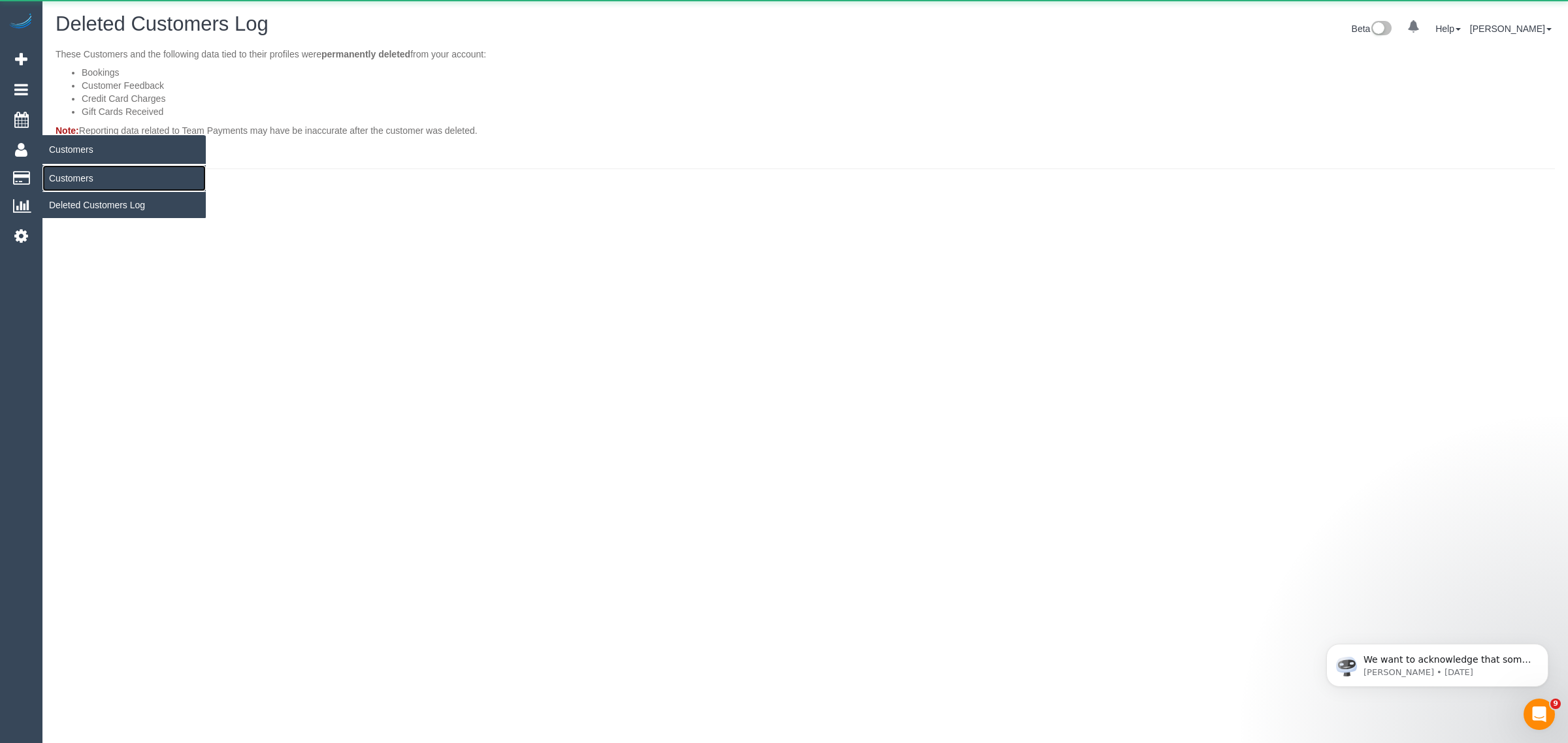
click at [93, 180] on link "Customers" at bounding box center [124, 178] width 163 height 26
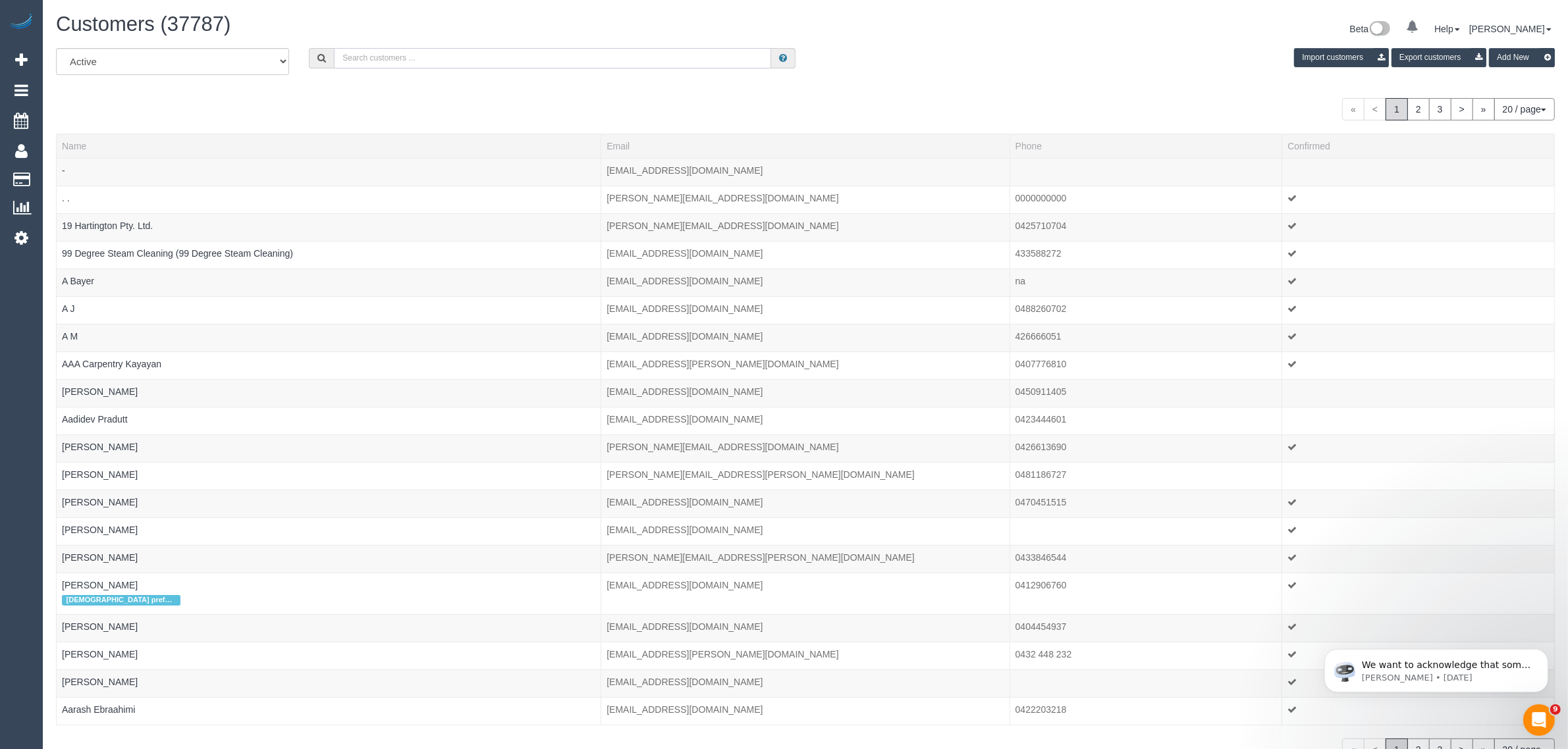
click at [518, 56] on input "text" at bounding box center [552, 57] width 437 height 20
paste input "[PERSON_NAME]"
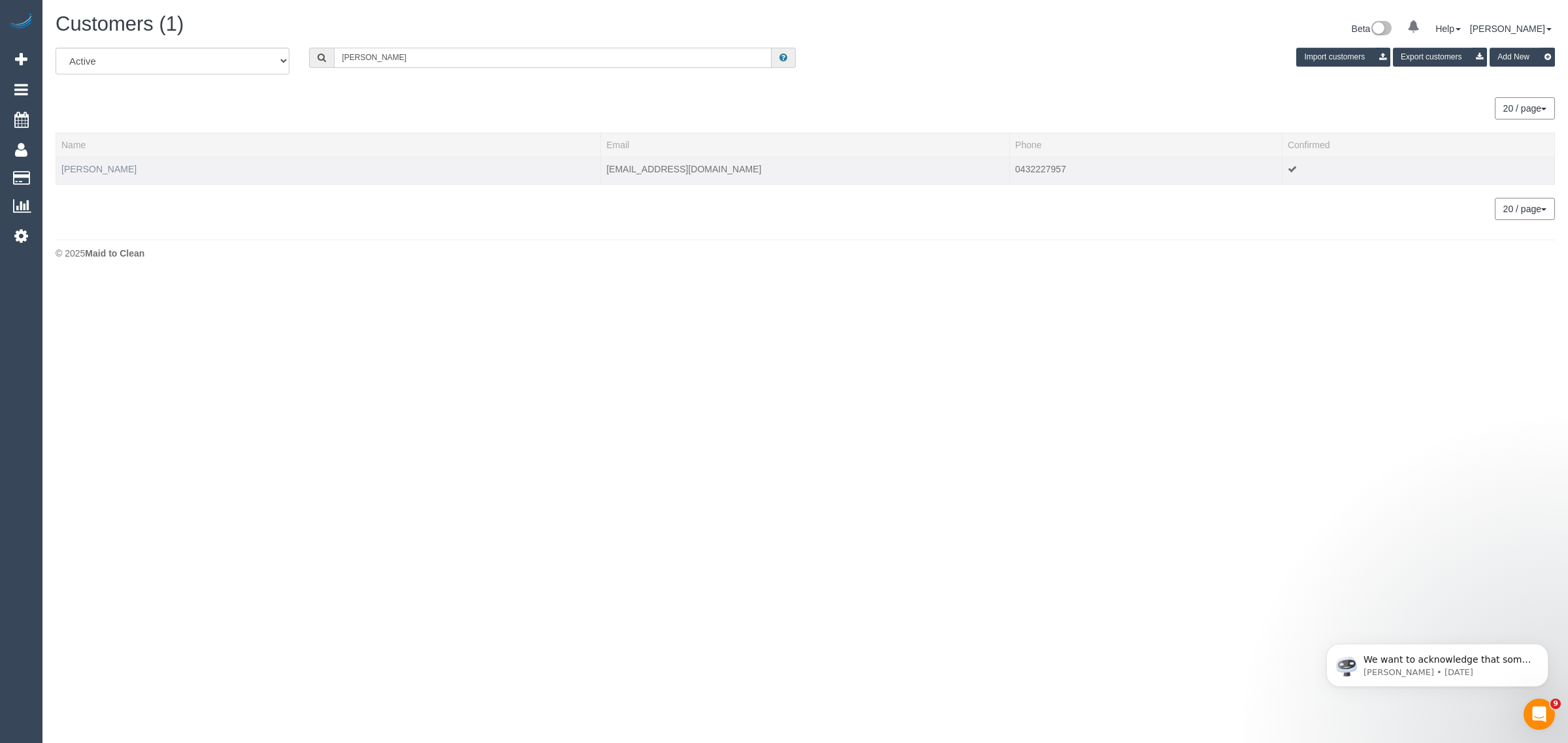
type input "[PERSON_NAME]"
click at [96, 165] on link "[PERSON_NAME]" at bounding box center [99, 169] width 75 height 11
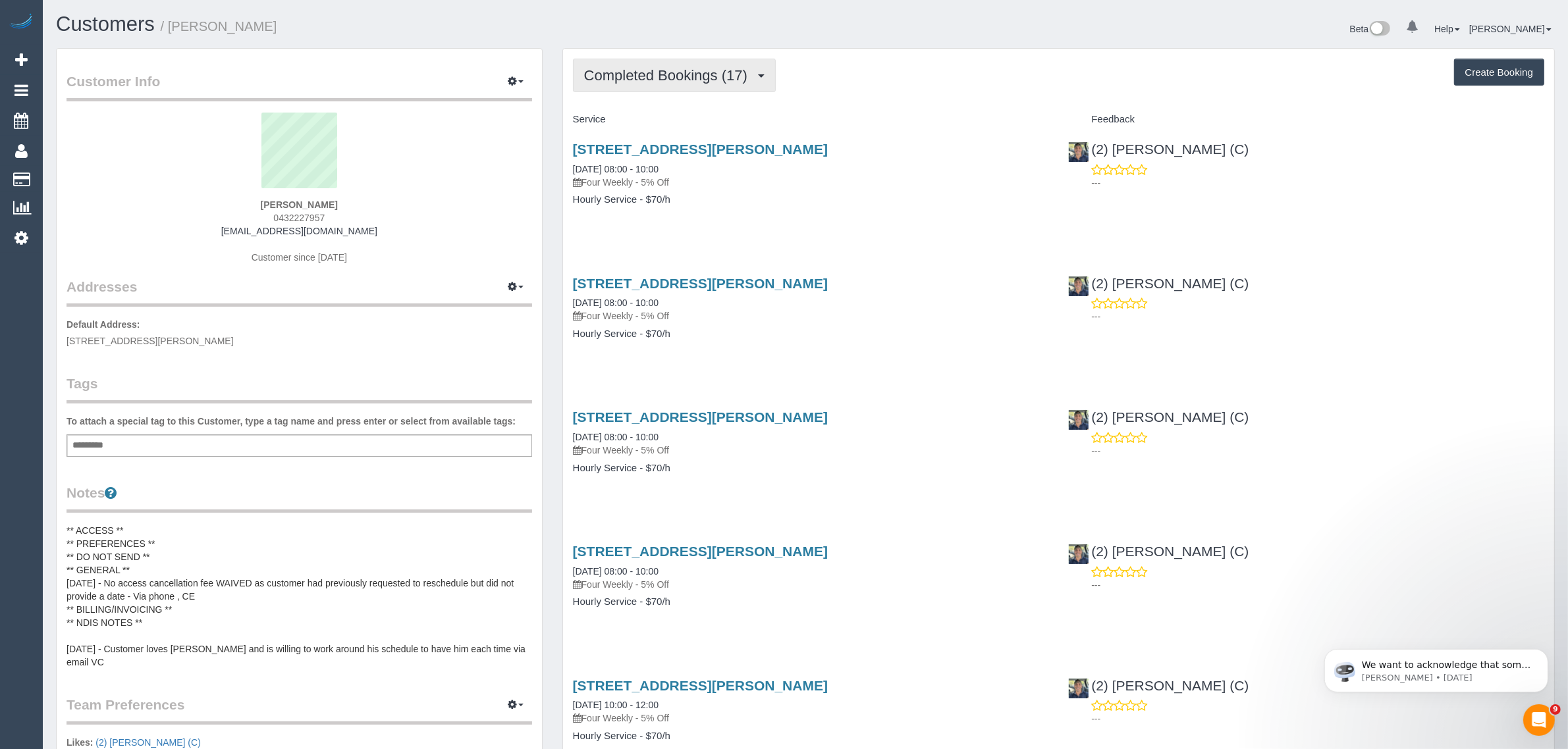
click at [681, 70] on span "Completed Bookings (17)" at bounding box center [669, 75] width 170 height 17
click at [650, 116] on link "Upcoming Bookings (12)" at bounding box center [644, 124] width 142 height 18
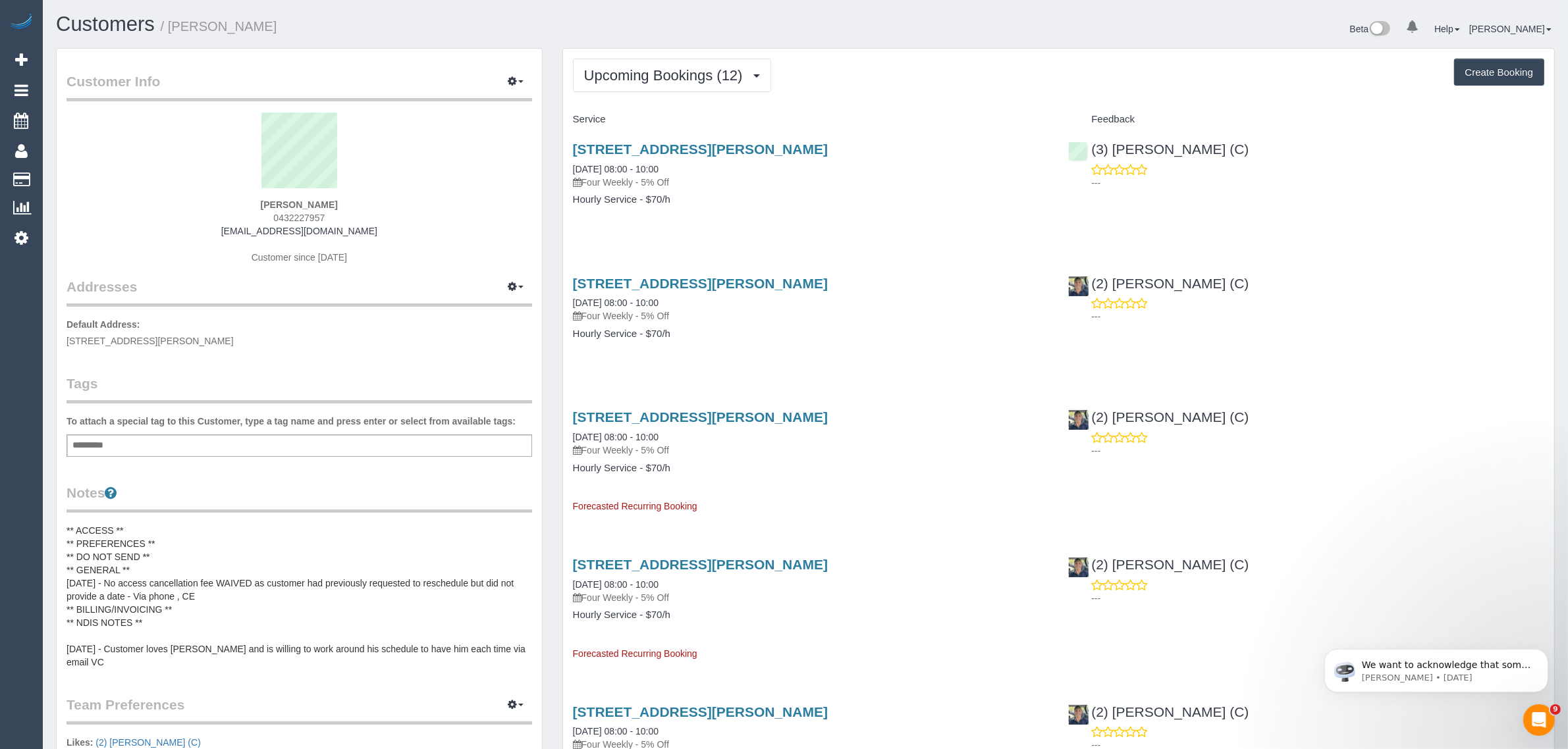
drag, startPoint x: 683, startPoint y: 168, endPoint x: 571, endPoint y: 166, distance: 112.0
click at [573, 166] on div "2b Heath St, Pascoe Vale, VIC 3044 26/09/2025 08:00 - 10:00 Four Weekly - 5% Off" at bounding box center [811, 164] width 476 height 48
copy link "26/09/2025 08:00 - 10:00"
click at [860, 170] on div "2b Heath St, Pascoe Vale, VIC 3044 26/09/2025 08:00 - 10:00 Four Weekly - 5% Off" at bounding box center [811, 164] width 476 height 48
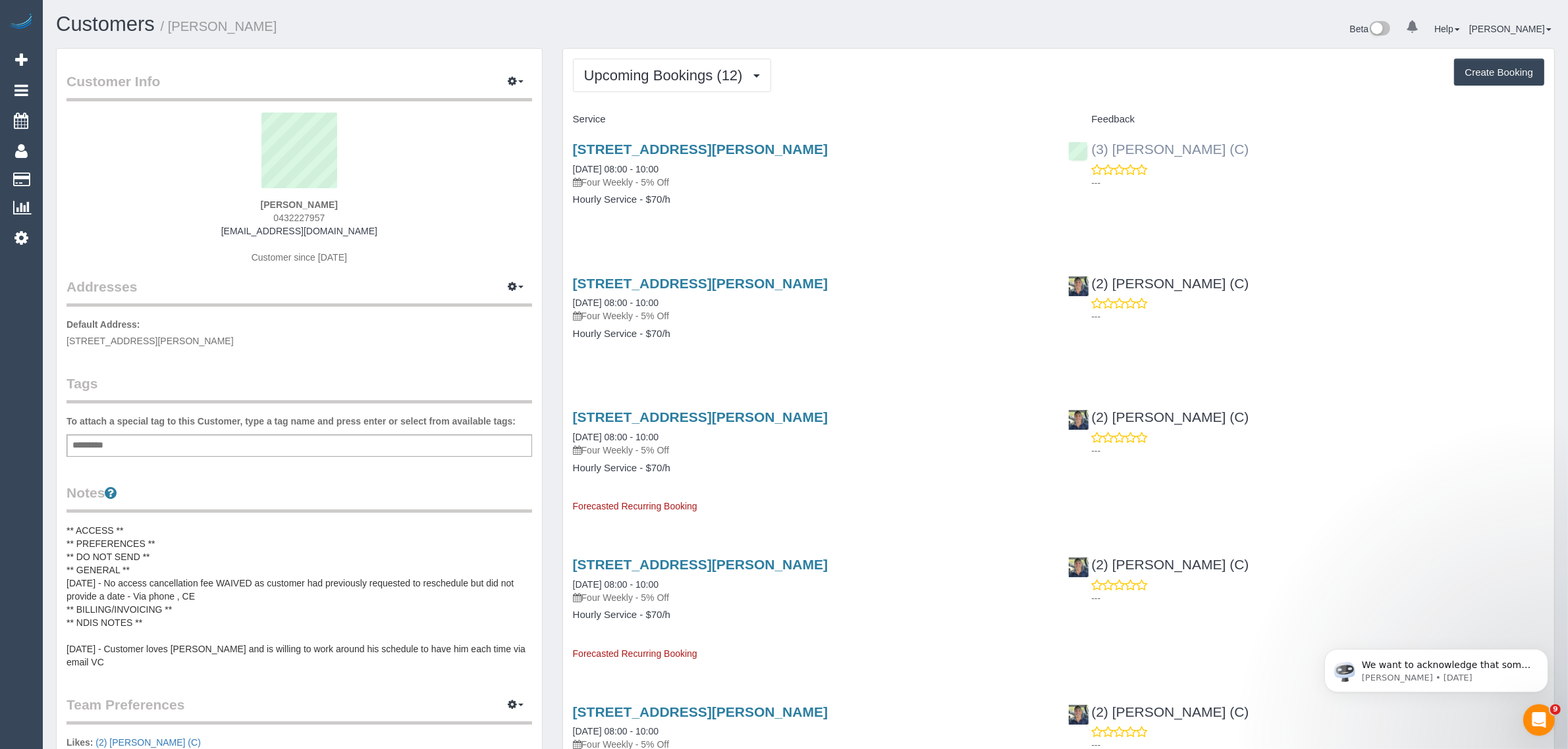
drag, startPoint x: 1257, startPoint y: 155, endPoint x: 1090, endPoint y: 153, distance: 167.0
click at [1090, 153] on div "(3) Pratham Bagga (C) ---" at bounding box center [1305, 162] width 495 height 64
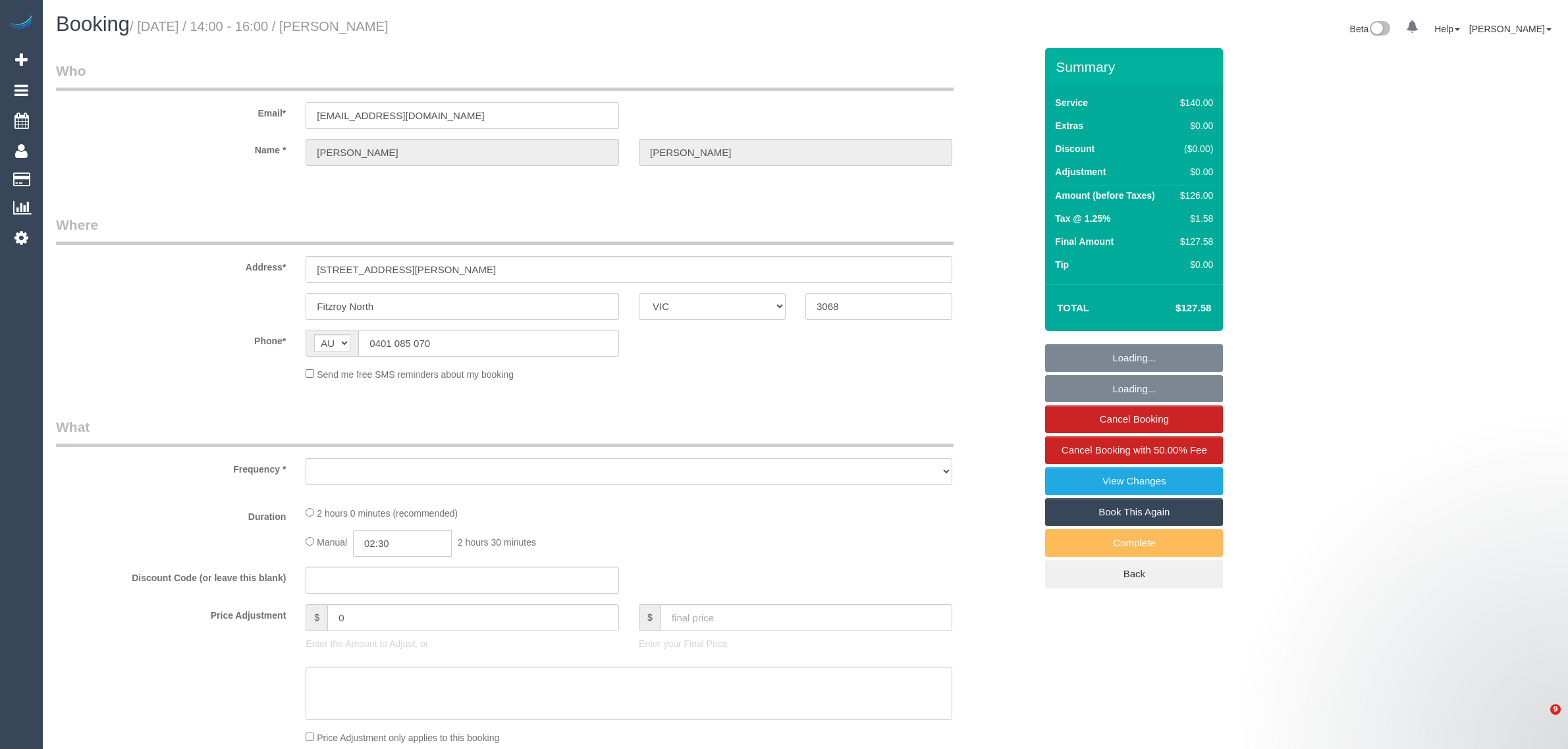
select select "VIC"
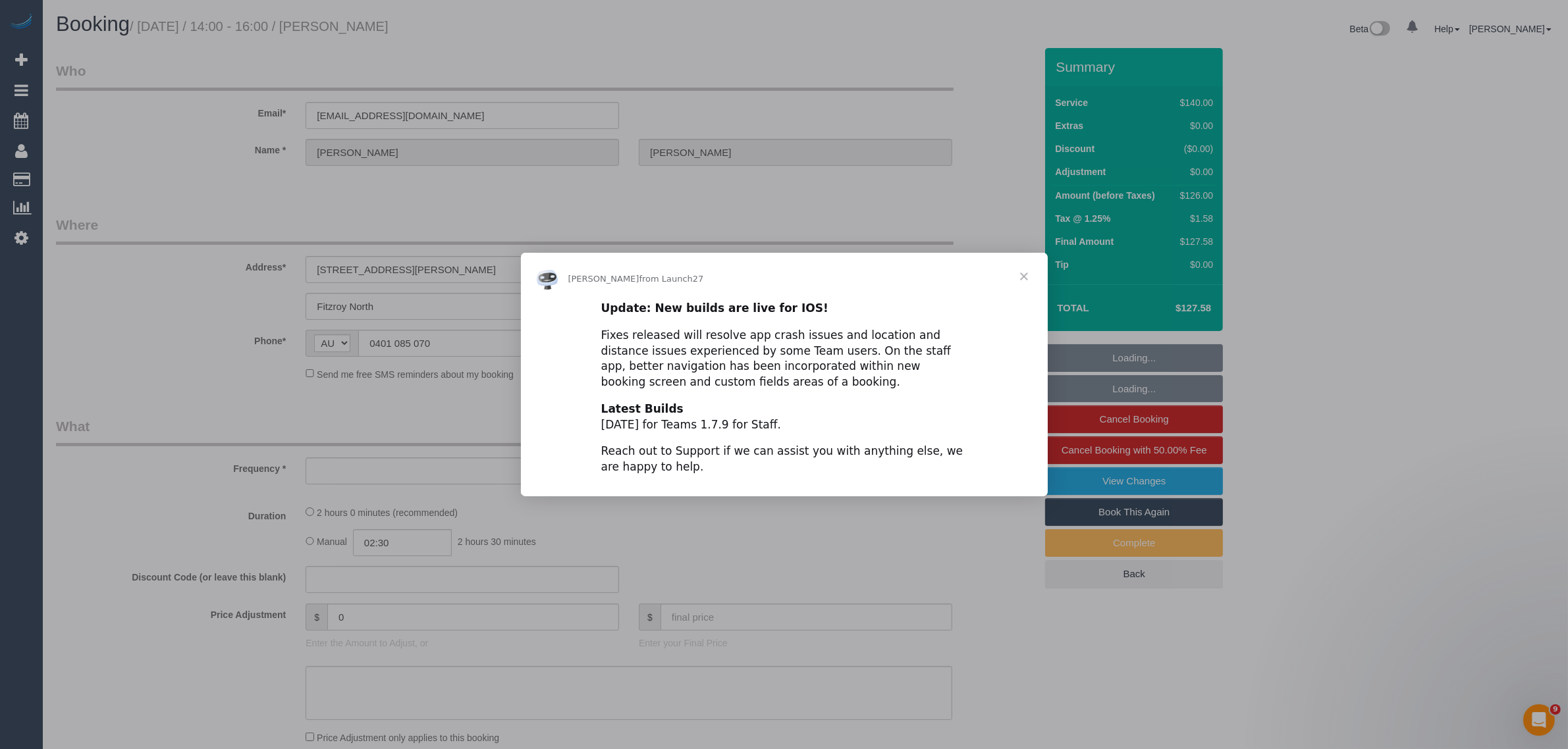
select select "number:28"
select select "number:15"
select select "number:19"
select select "number:22"
select select "number:34"
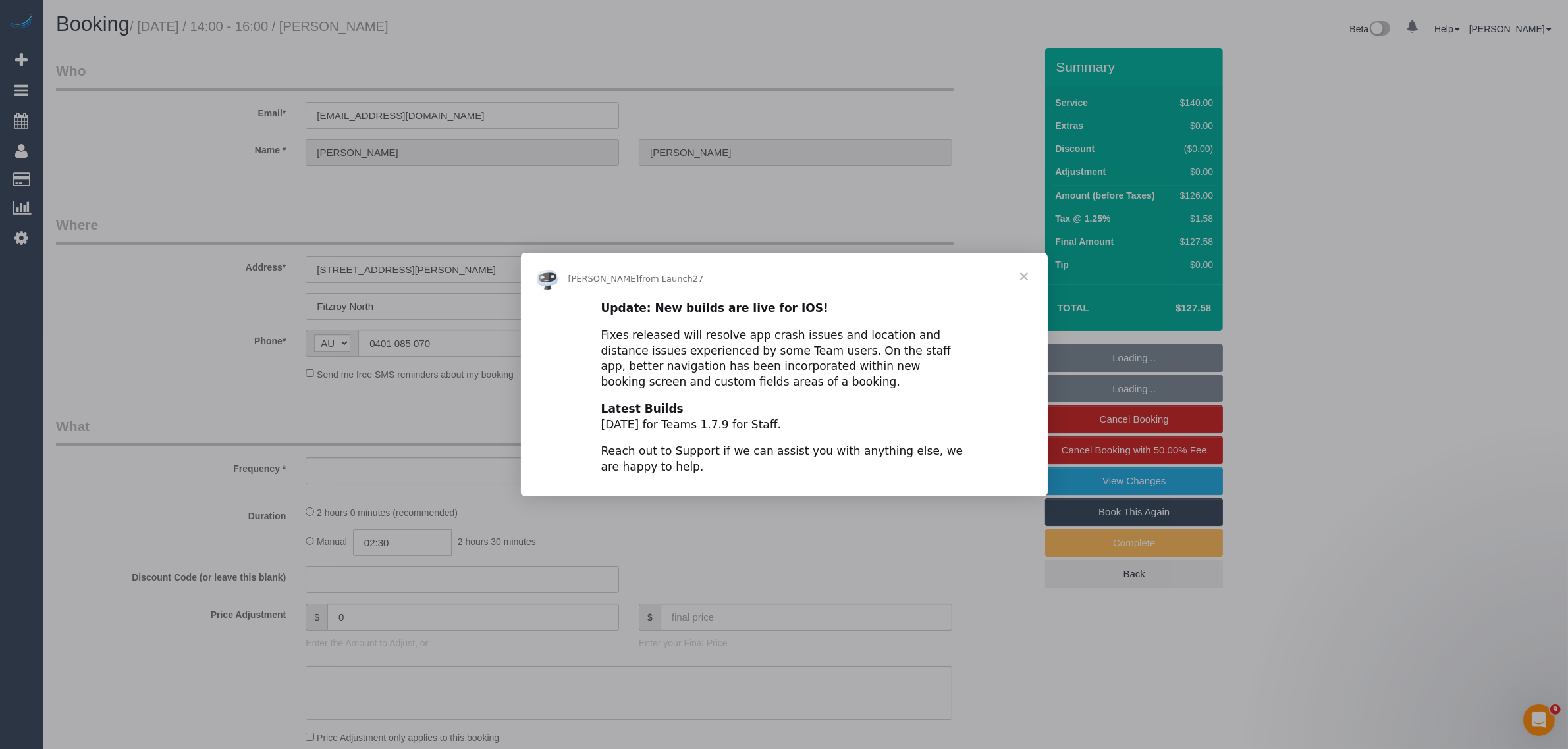
select select "number:11"
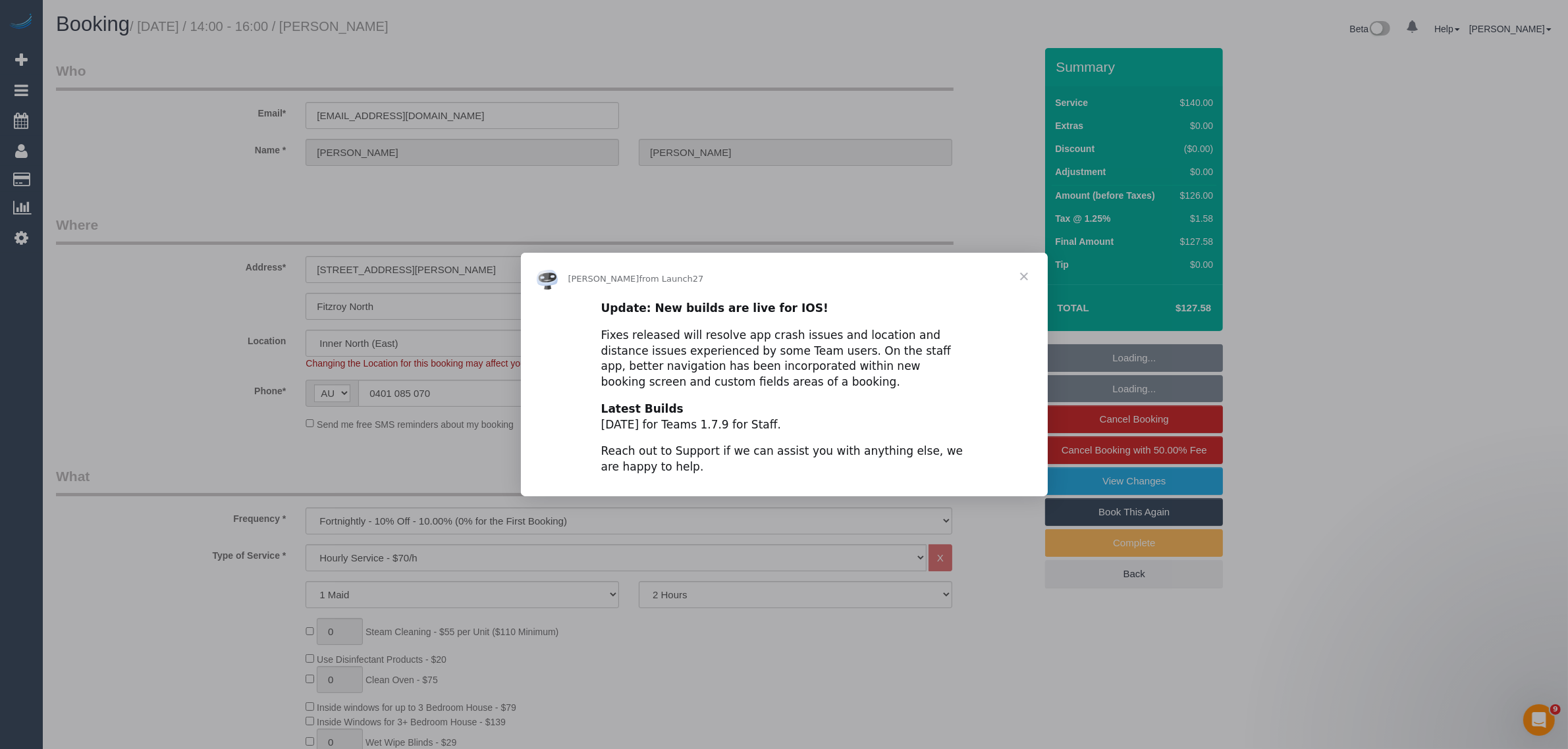
select select "object:870"
select select "string:stripe-pm_1PB5c82GScqysDRVEtYbRqXS"
click at [1025, 271] on span "Close" at bounding box center [1024, 276] width 48 height 48
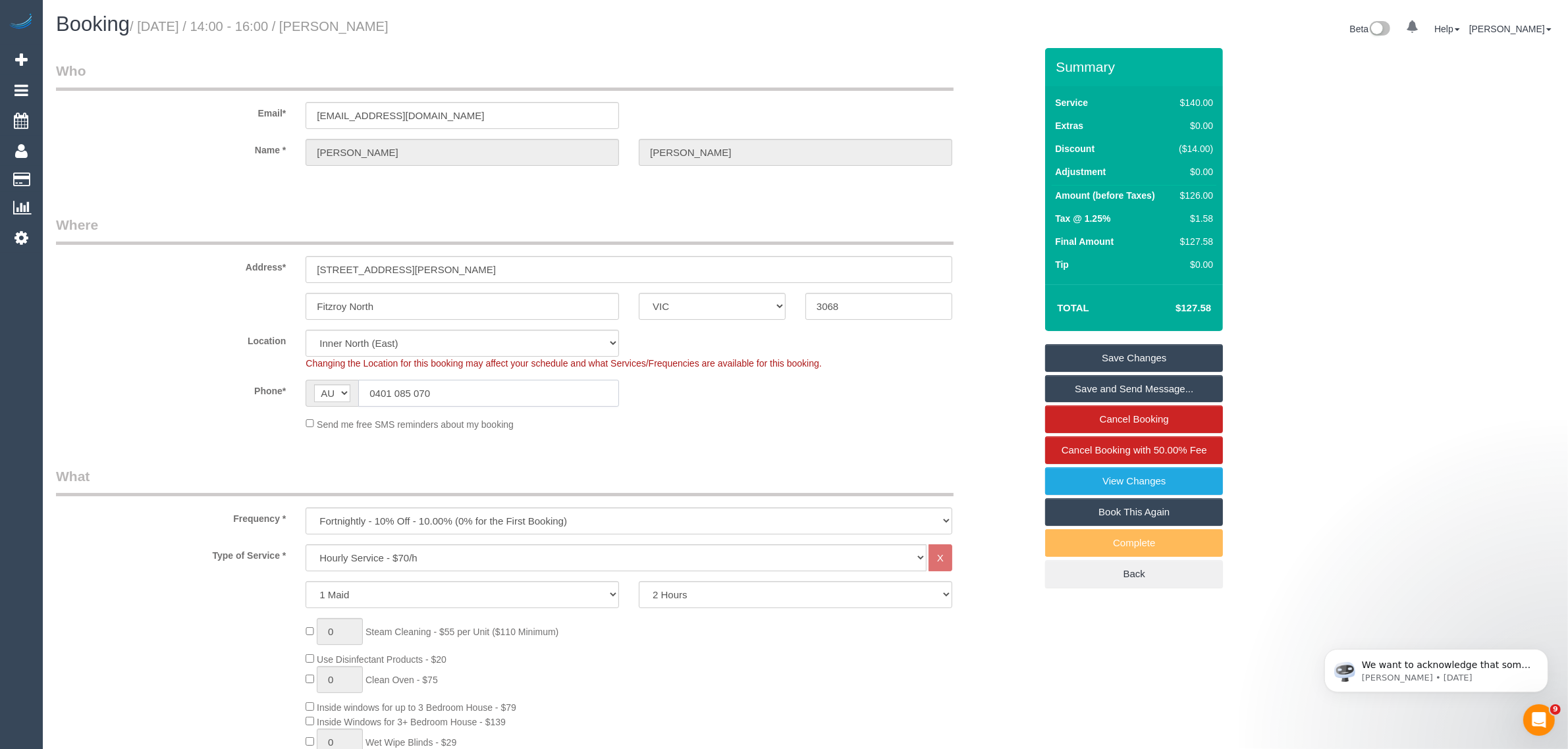
click at [505, 398] on input "0401 085 070" at bounding box center [489, 393] width 261 height 27
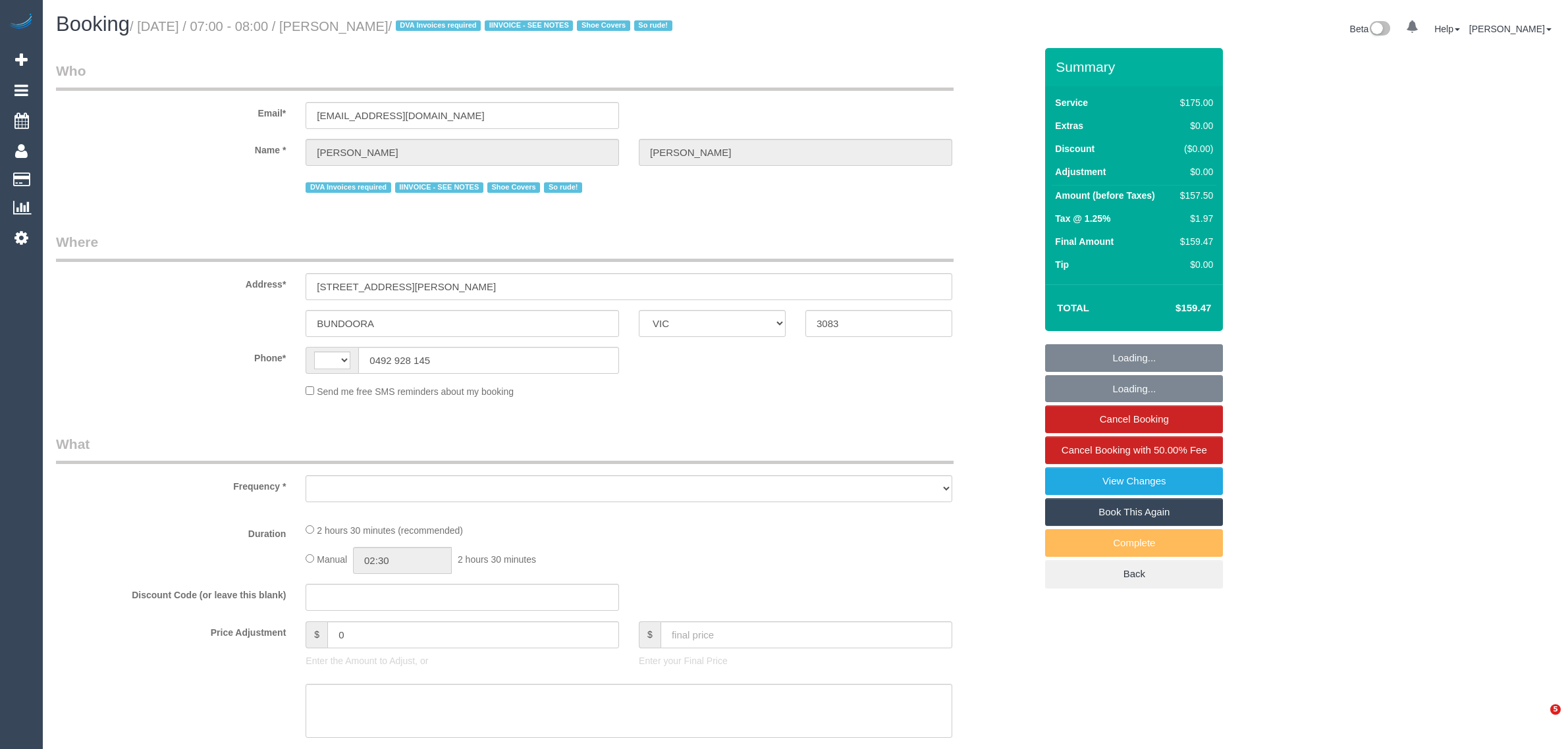
select select "VIC"
select select "string:AU"
select select "object:558"
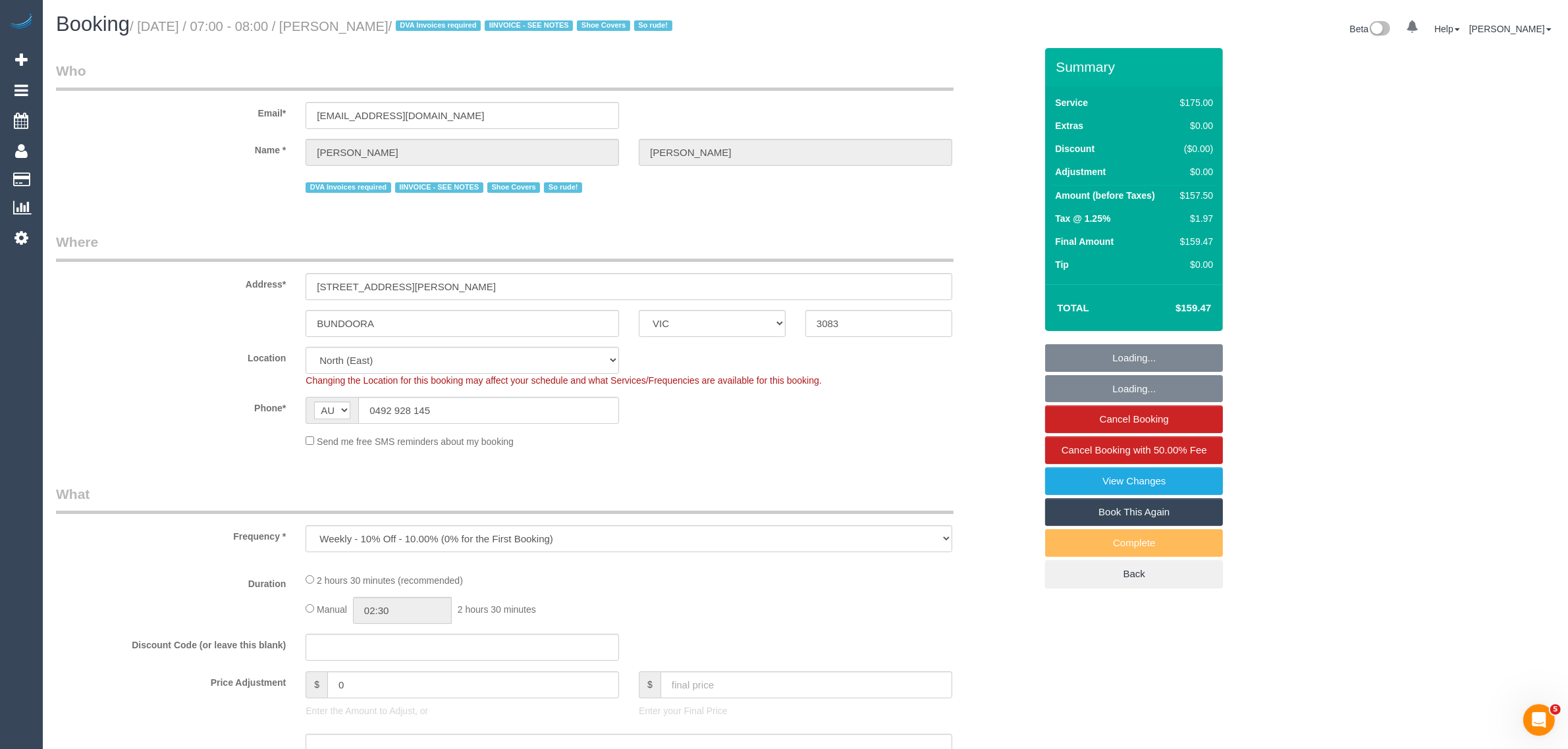
select select "150"
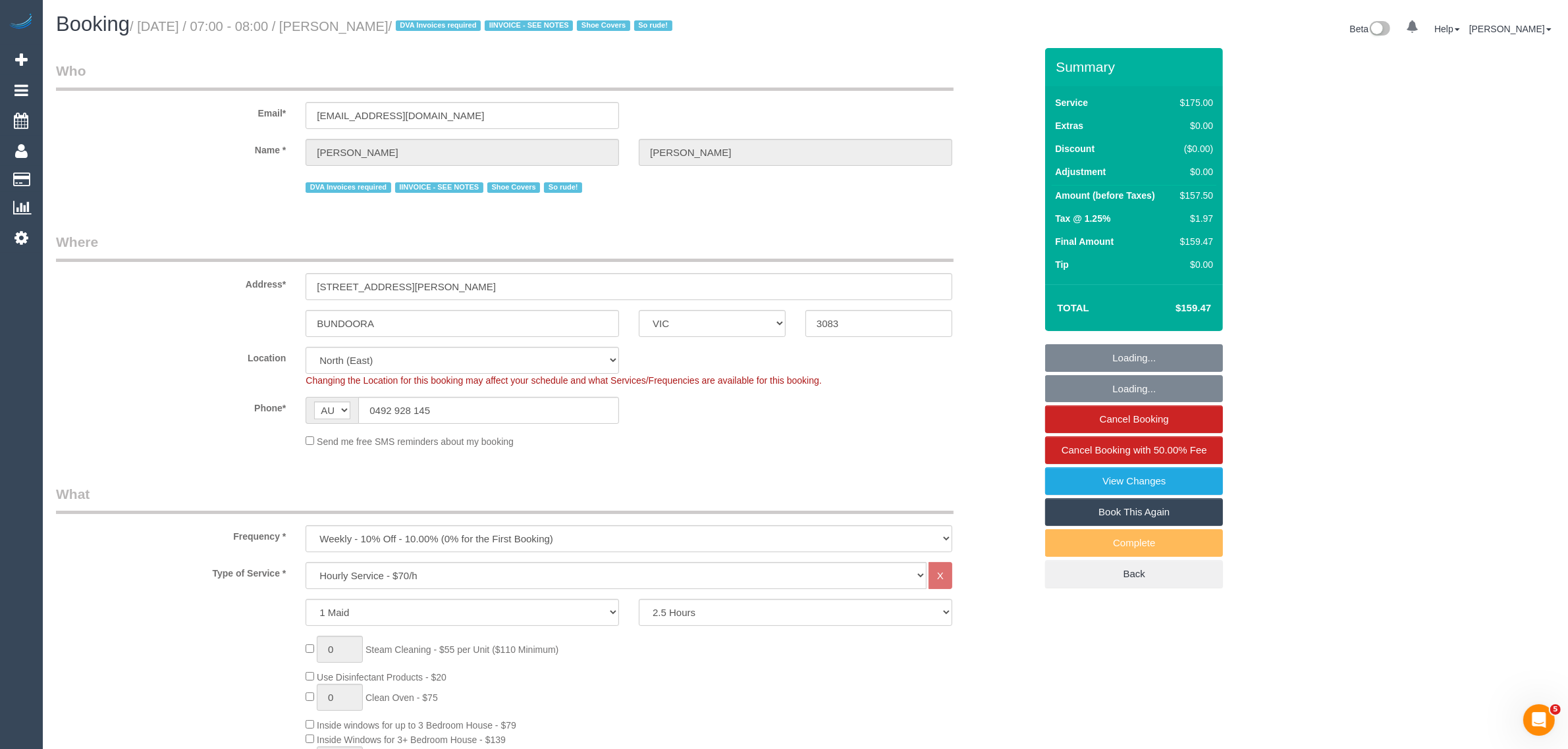
select select "number:29"
select select "number:14"
select select "number:19"
select select "number:36"
select select "number:35"
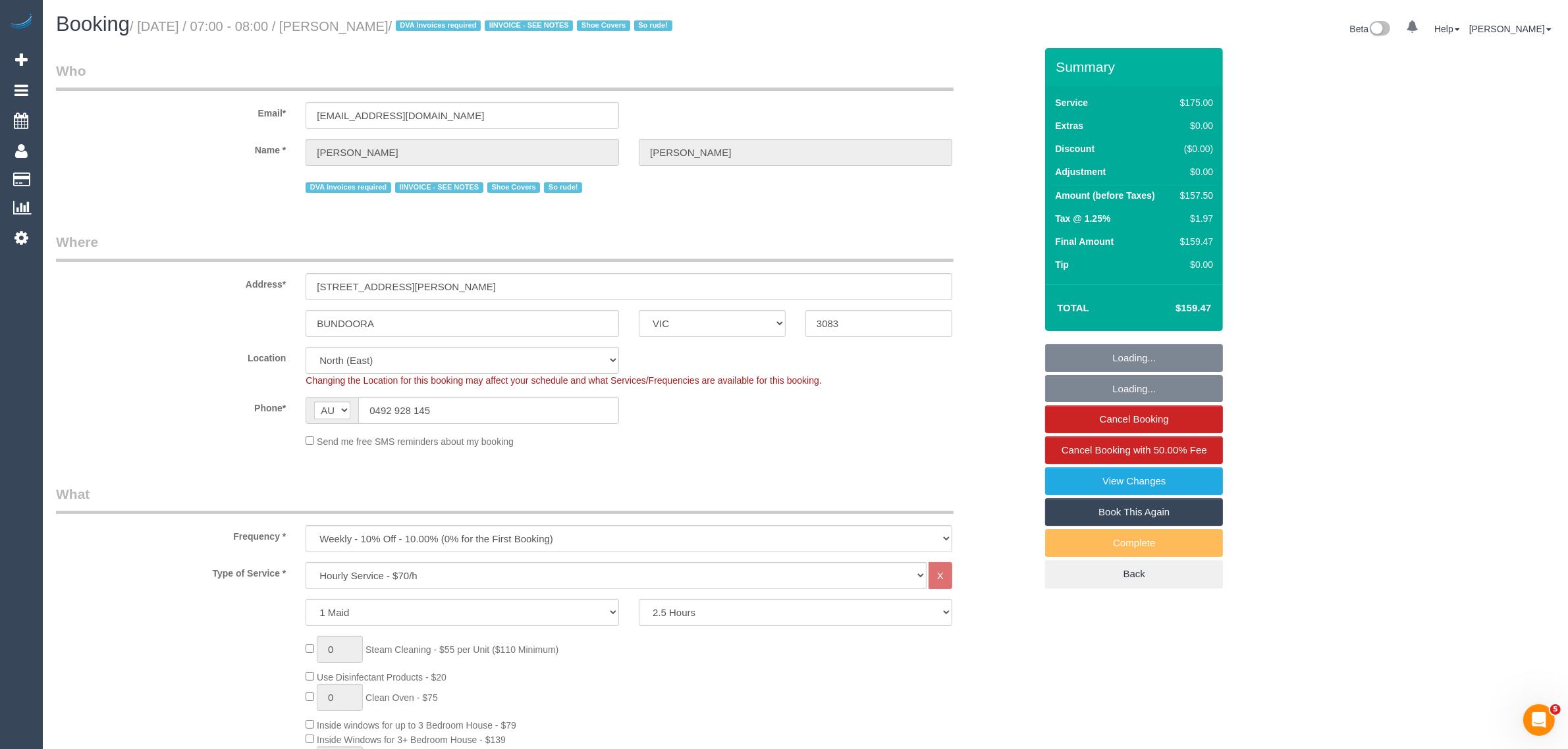
select select "number:13"
select select "object:1520"
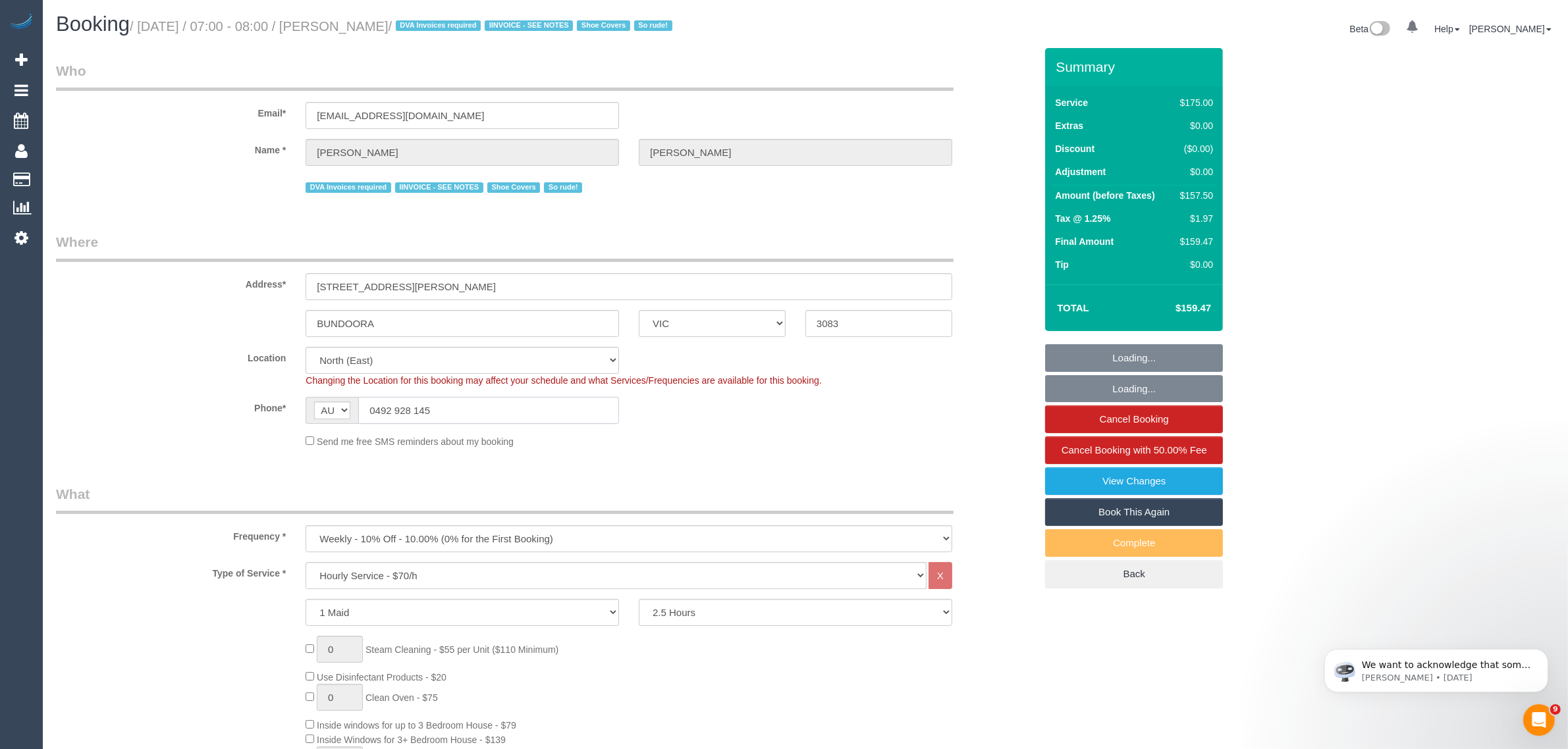
click at [531, 409] on input "0492 928 145" at bounding box center [489, 410] width 261 height 27
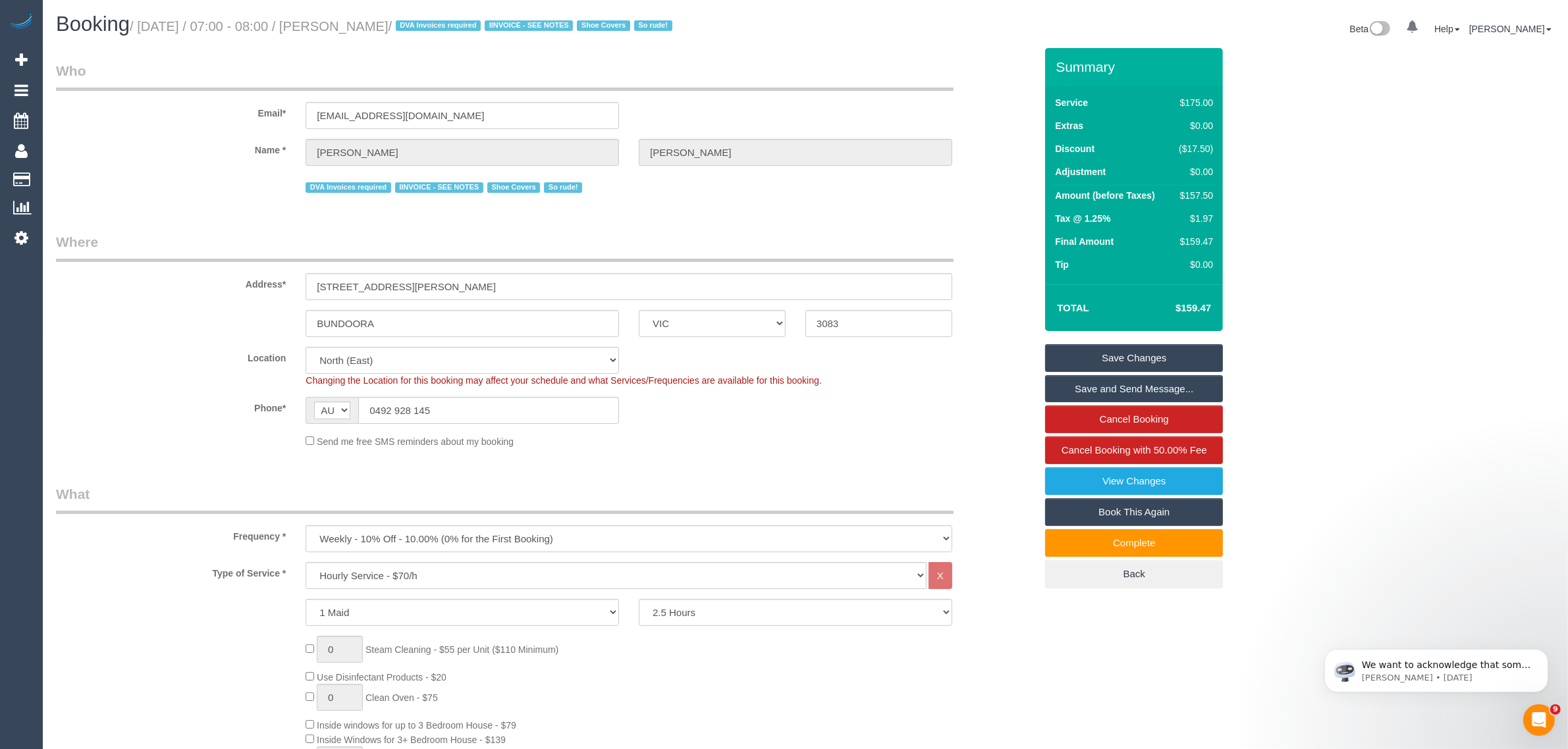
click at [993, 422] on div "Phone* AF AL DZ AD AO AI AQ AG AR AM AW AU AT AZ BS BH BD BB BY BE BZ BJ BM BT …" at bounding box center [545, 410] width 999 height 27
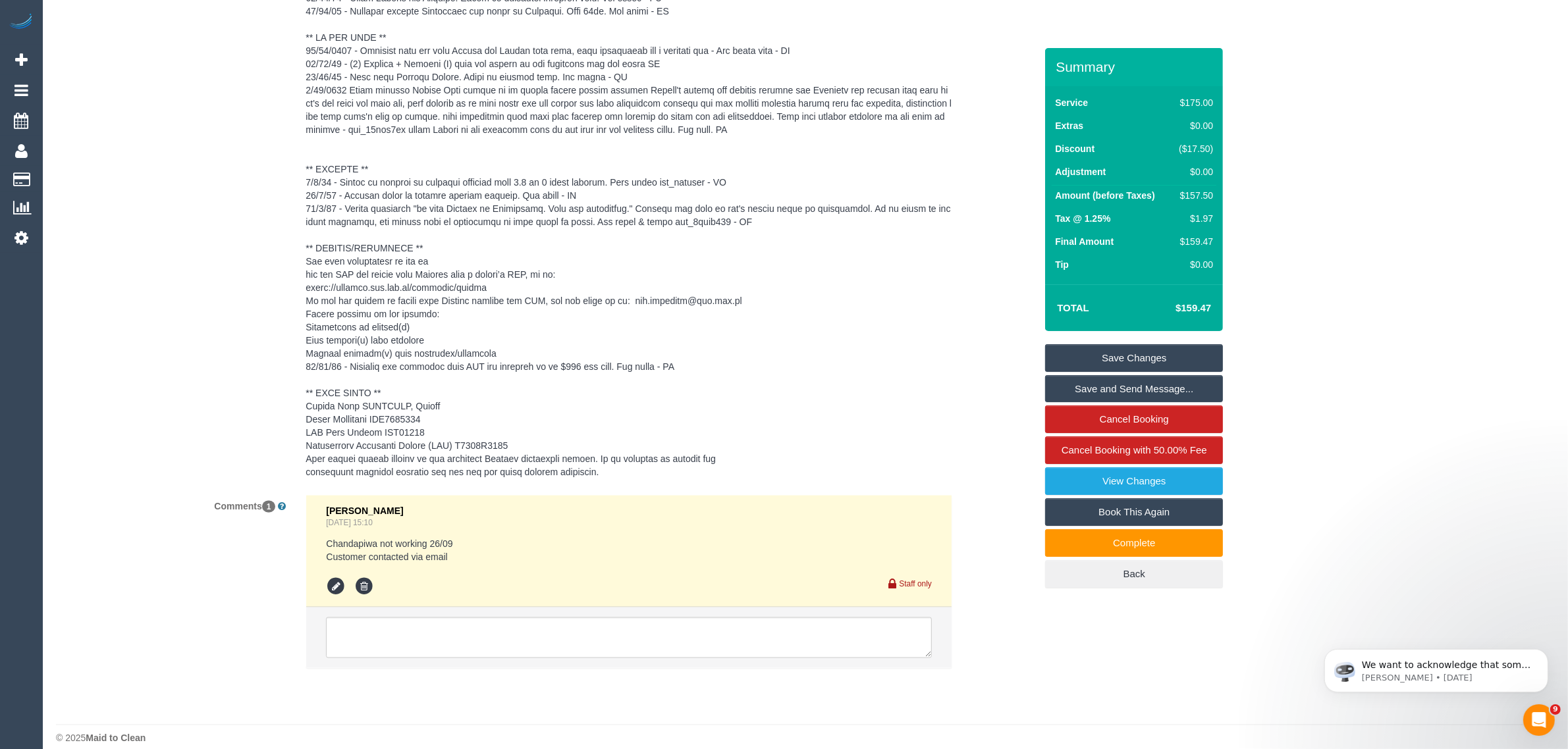
scroll to position [2606, 0]
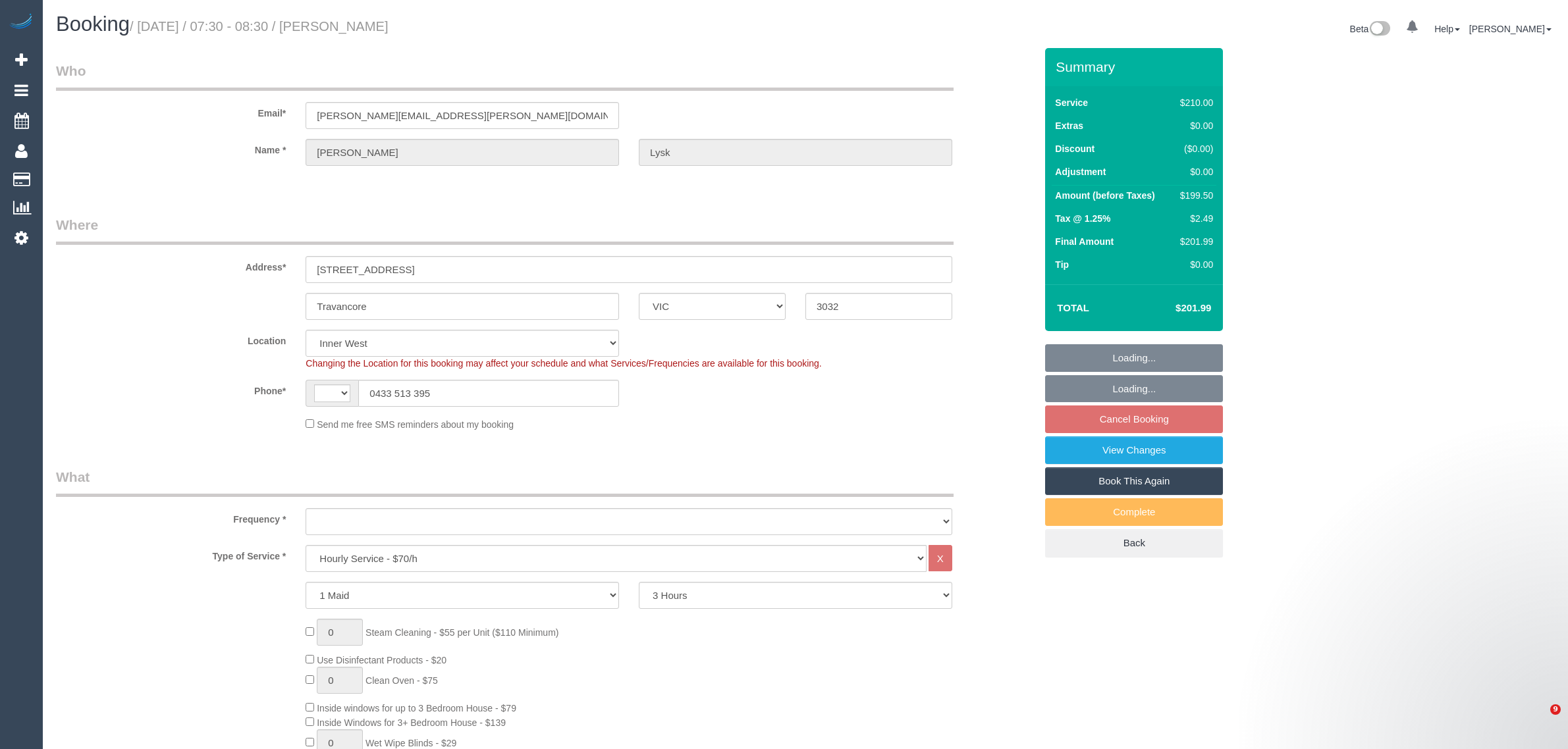
select select "VIC"
select select "180"
select select "string:stripe-pm_1Lq8ys2GScqysDRVw5RiX4Xl"
select select "object:461"
select select "string:AU"
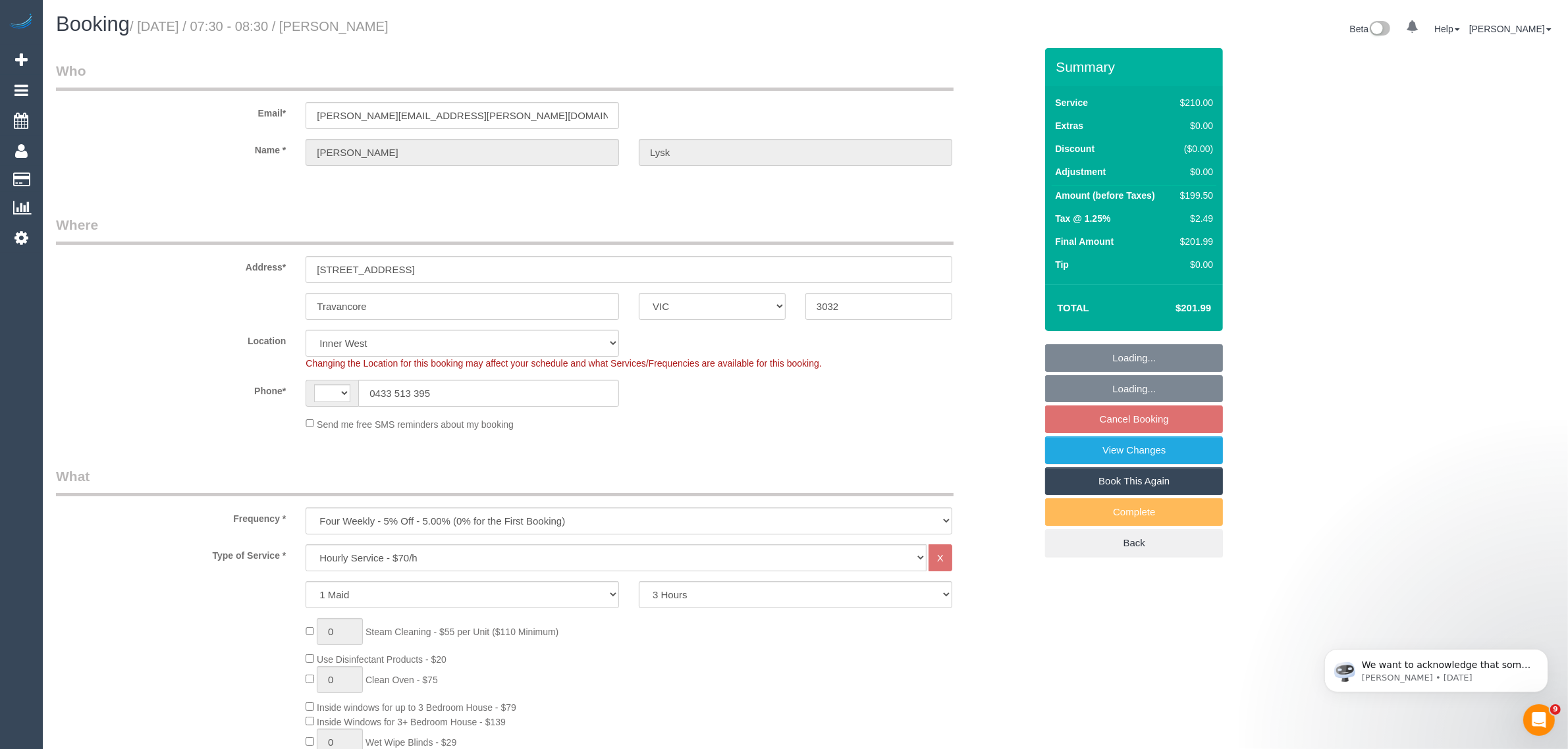
select select "number:27"
select select "number:14"
select select "number:19"
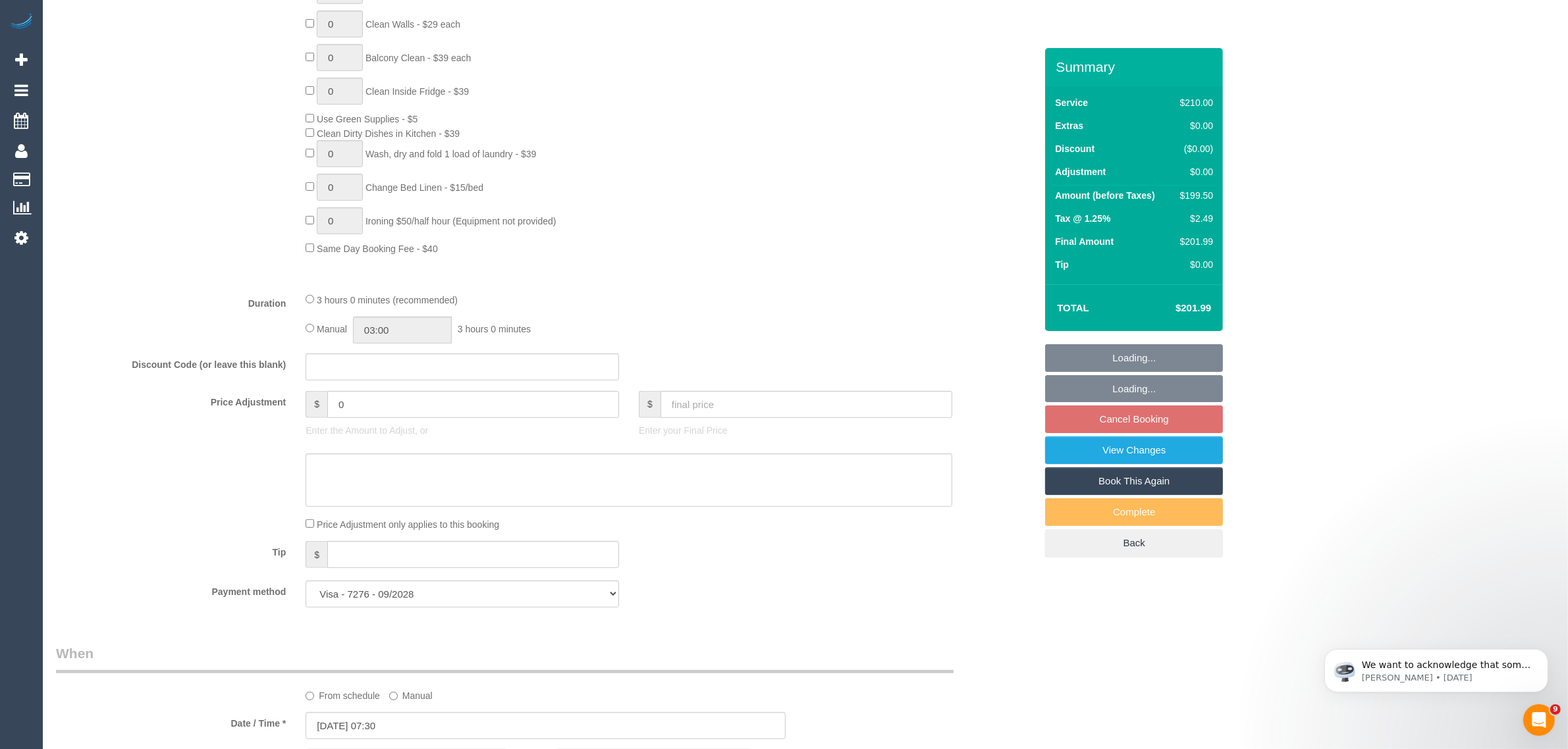
select select "object:1573"
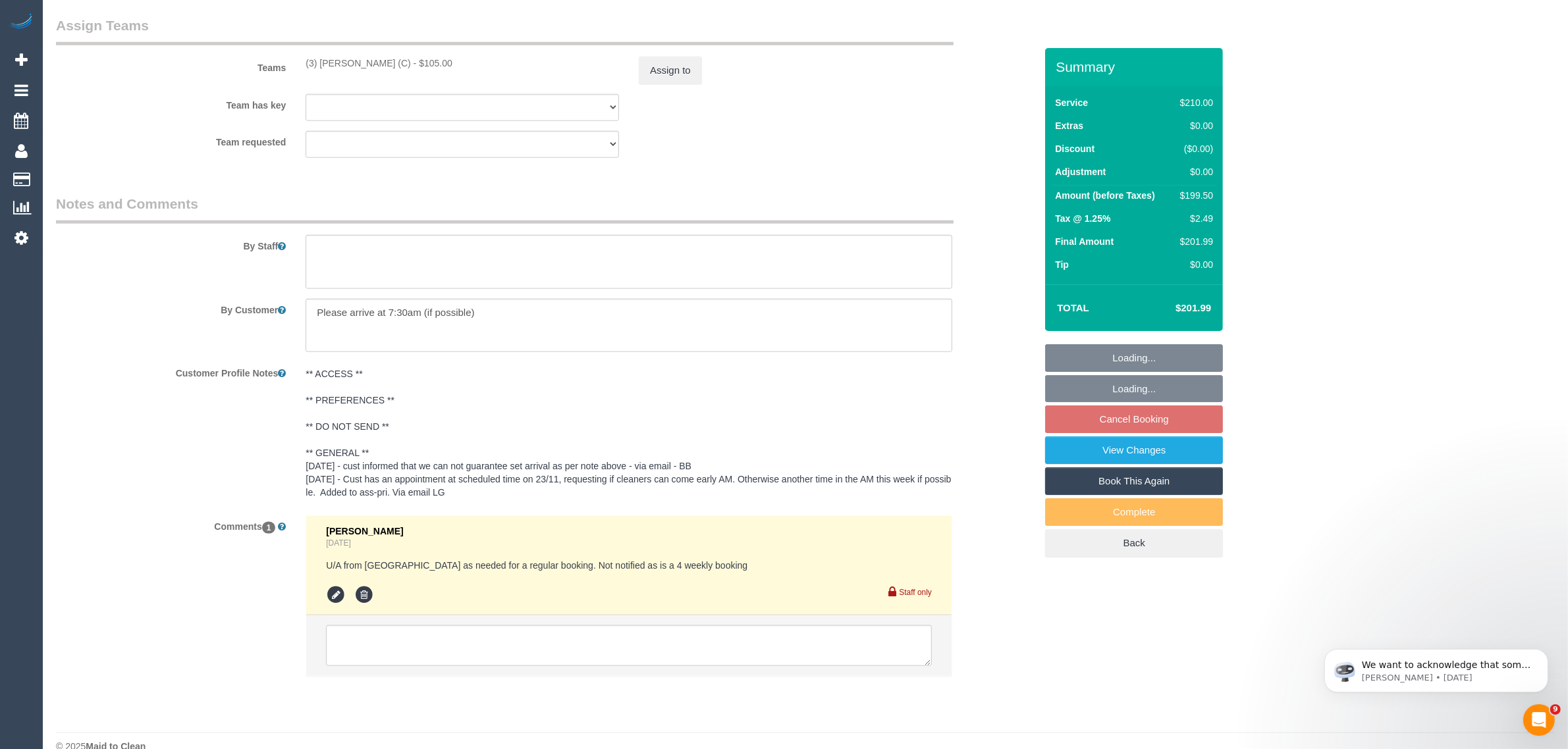
scroll to position [2022, 0]
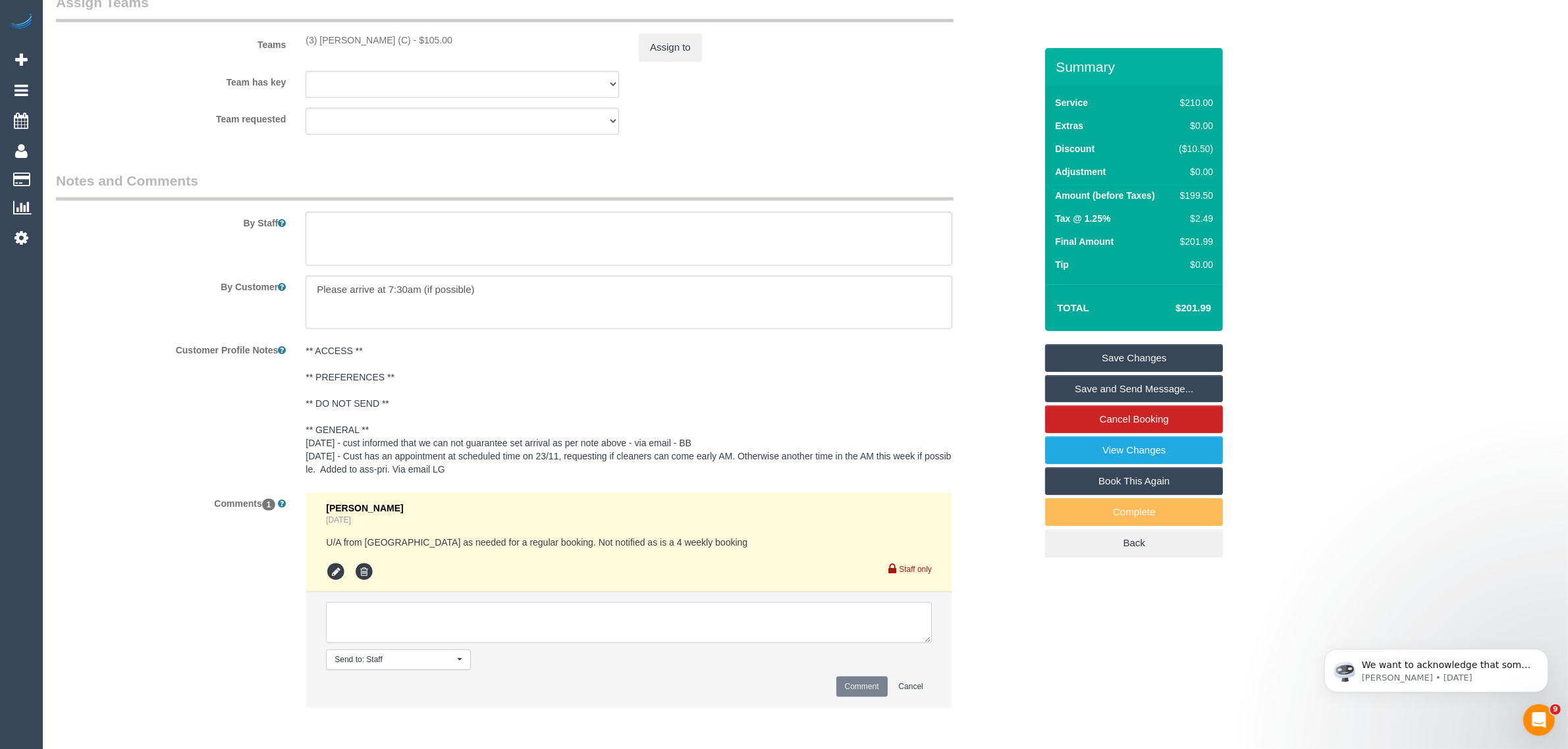
click at [781, 622] on textarea at bounding box center [629, 623] width 605 height 41
paste textarea "Cleaner(s) Unassigned: Reason Unassigned: One Off/Ongoing: Flexibility: Close a…"
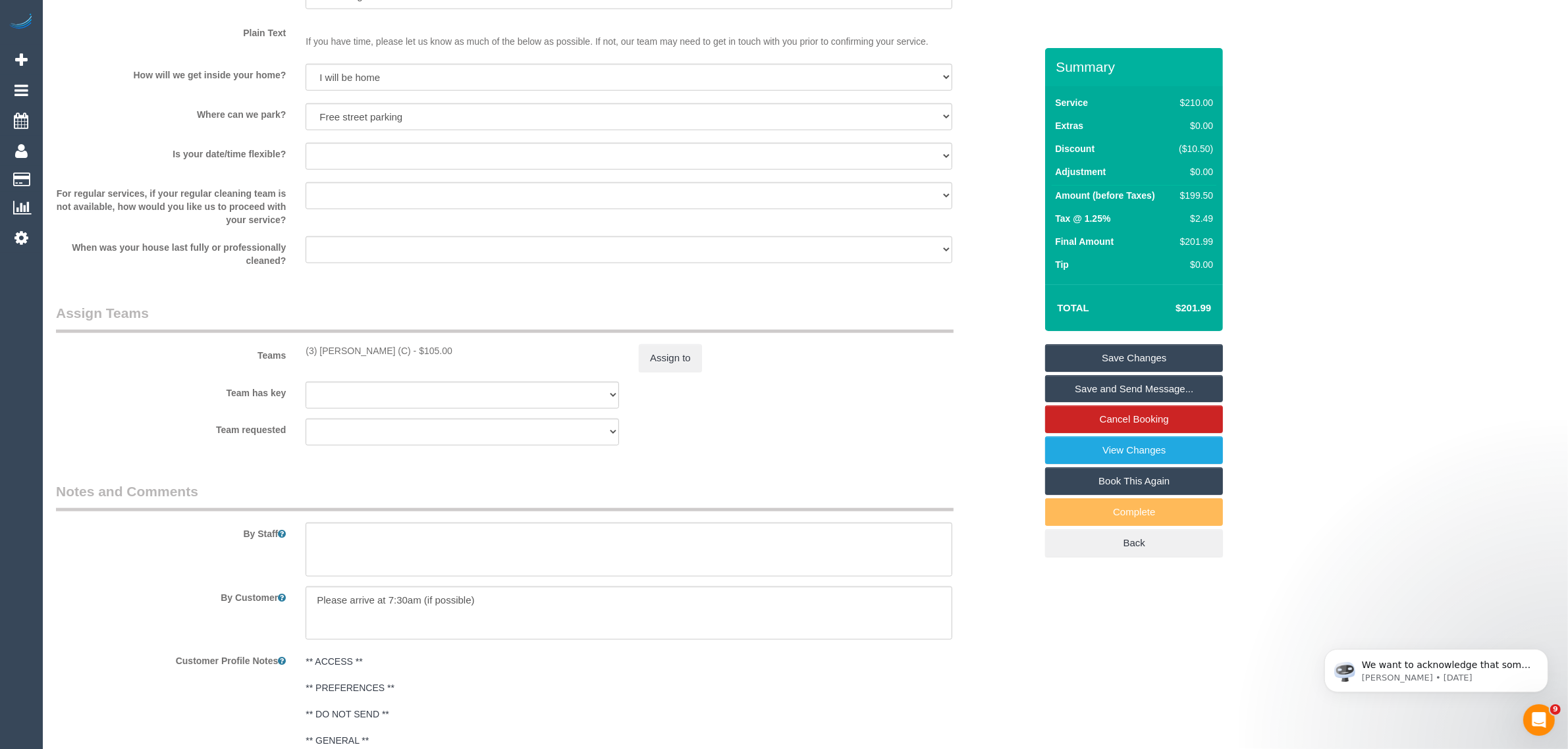
scroll to position [1694, 0]
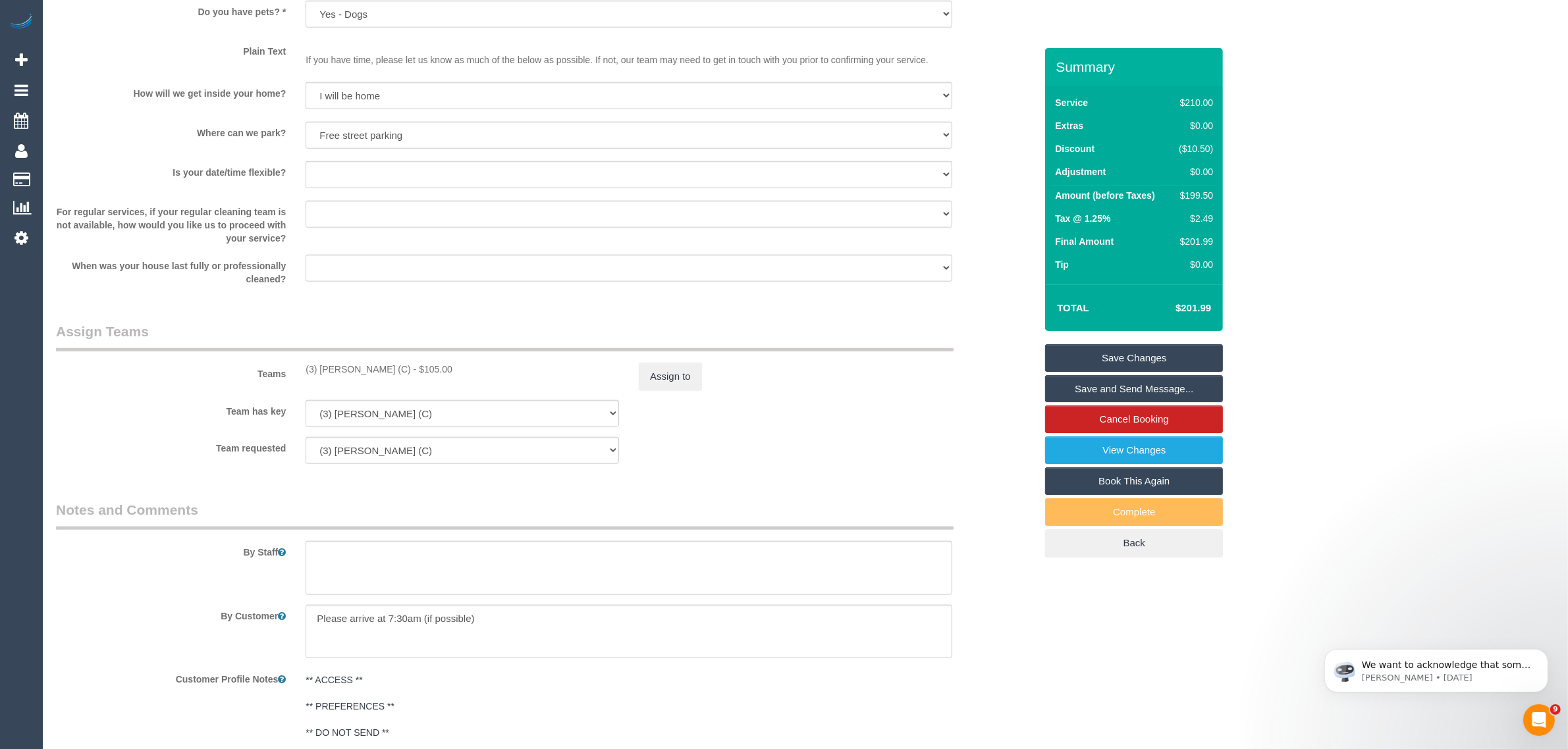
drag, startPoint x: 396, startPoint y: 363, endPoint x: 386, endPoint y: 364, distance: 10.0
click at [394, 363] on div "Teams (3) Katie Eichorn (C) - $105.00 Assign to" at bounding box center [545, 356] width 999 height 68
copy div "(3) Katie Eichorn (C) -"
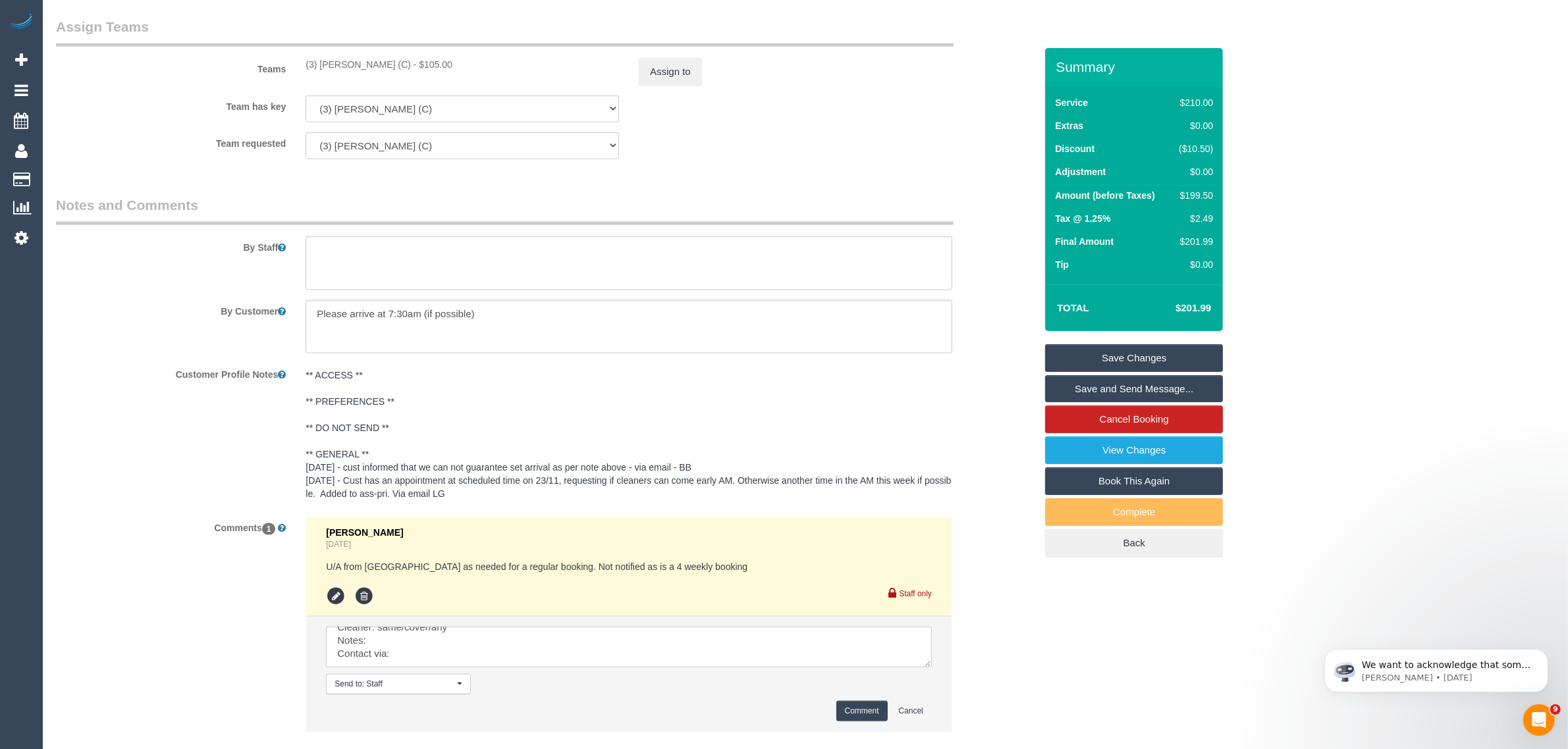
scroll to position [2078, 0]
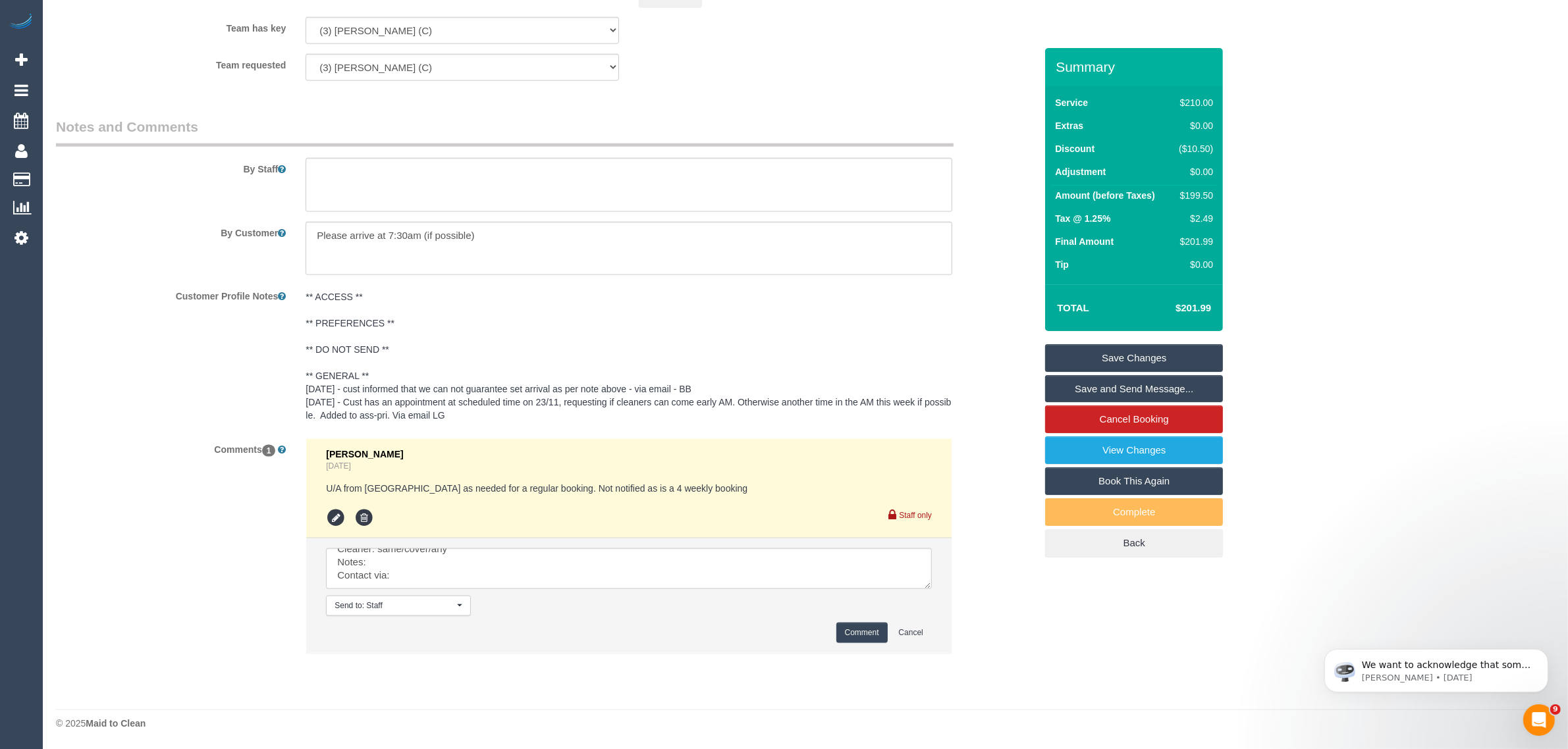
drag, startPoint x: 931, startPoint y: 586, endPoint x: 933, endPoint y: 593, distance: 7.3
click at [933, 593] on li "Send to: Staff Nothing selected Send to: Staff Send to: Customer Send to: Team …" at bounding box center [629, 595] width 645 height 115
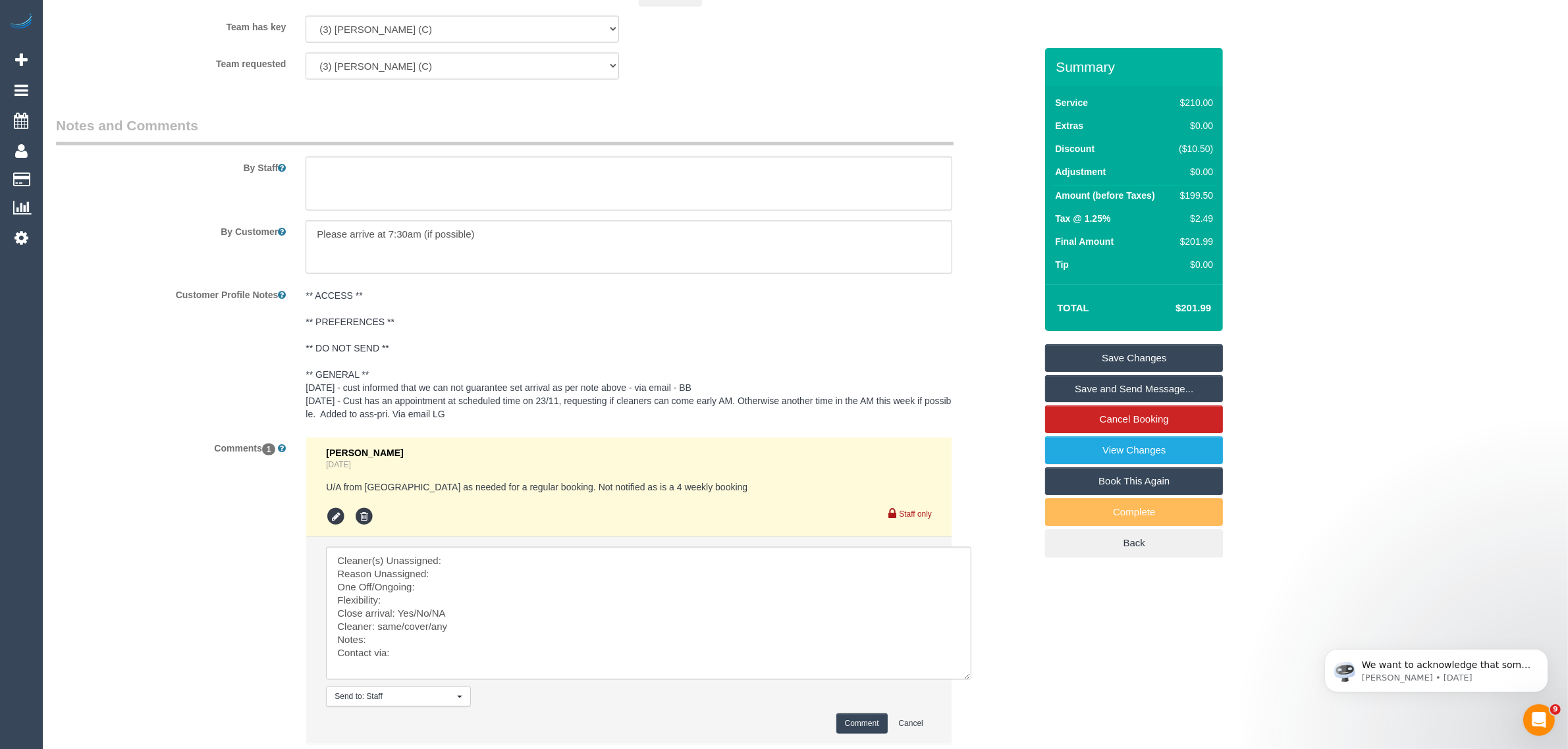
scroll to position [0, 0]
drag, startPoint x: 929, startPoint y: 584, endPoint x: 971, endPoint y: 683, distance: 107.5
click at [970, 680] on textarea at bounding box center [648, 613] width 645 height 133
click at [619, 556] on textarea at bounding box center [649, 616] width 646 height 139
paste textarea "(3) Katie Eichorn (C) -"
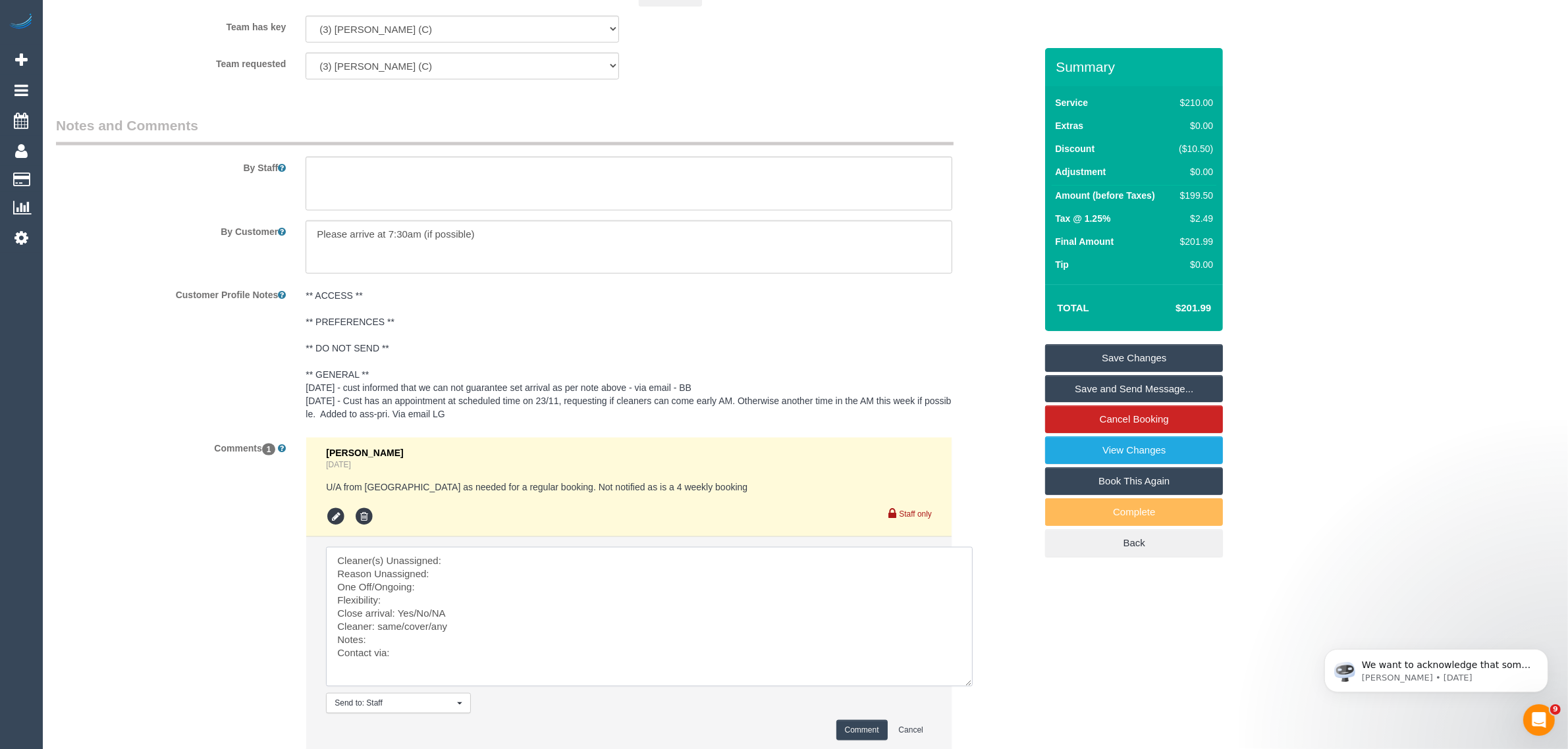
paste textarea "(3) Katie Eichorn (C) -"
drag, startPoint x: 343, startPoint y: 578, endPoint x: 357, endPoint y: 577, distance: 14.0
click at [341, 578] on textarea at bounding box center [649, 616] width 646 height 139
click at [461, 614] on textarea at bounding box center [649, 616] width 646 height 139
click at [463, 618] on textarea at bounding box center [649, 616] width 646 height 139
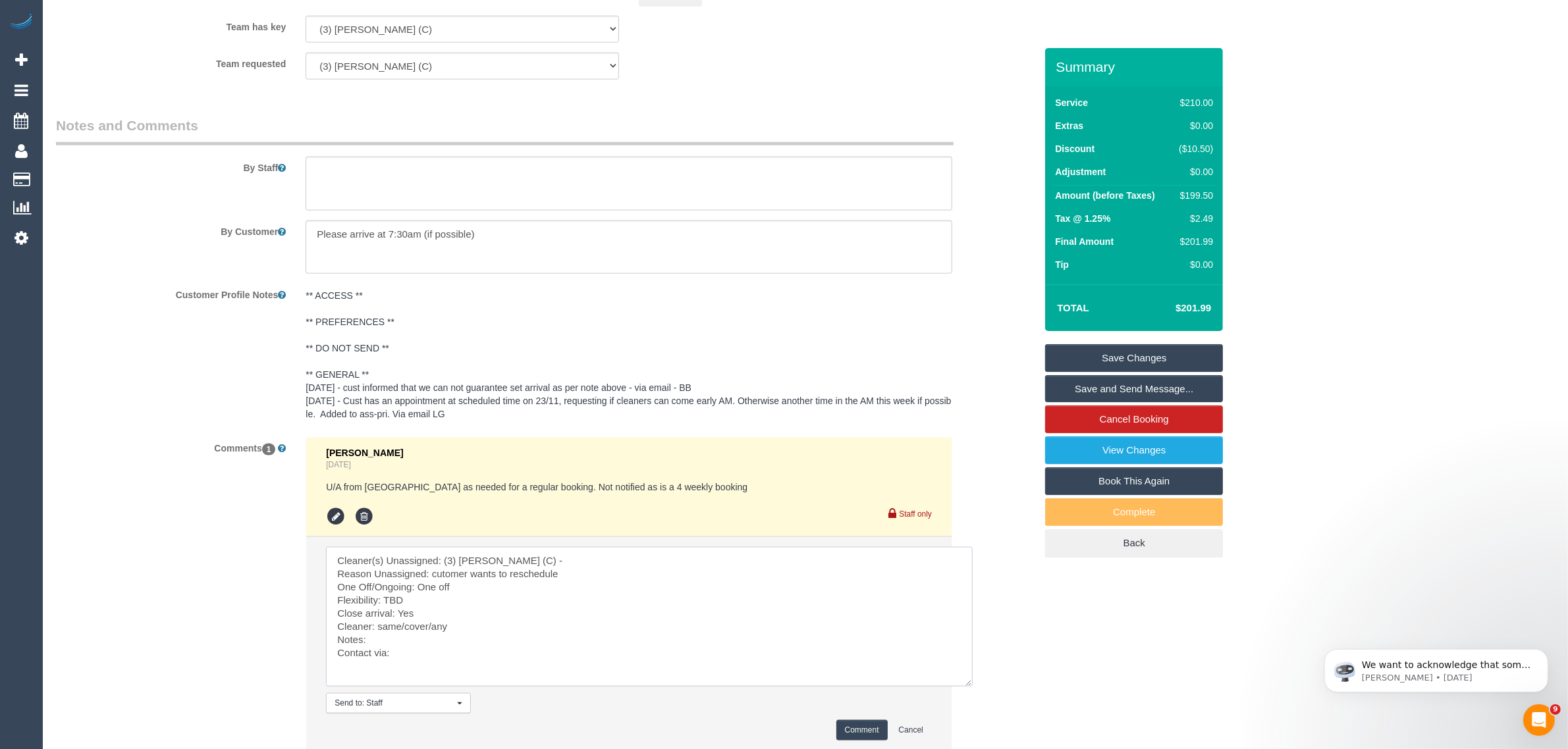
drag, startPoint x: 377, startPoint y: 628, endPoint x: 431, endPoint y: 623, distance: 54.2
click at [431, 623] on textarea at bounding box center [649, 616] width 646 height 139
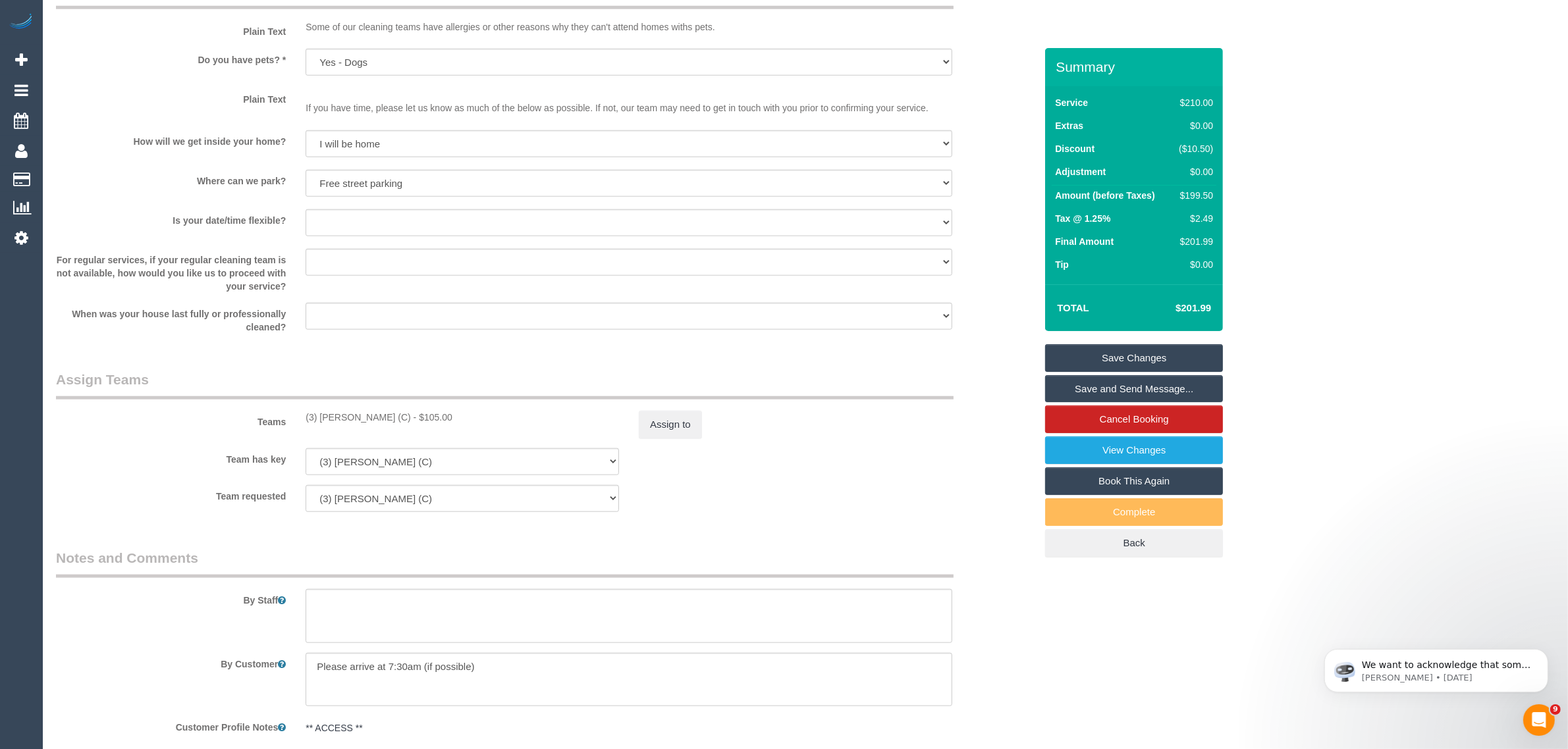
scroll to position [2177, 0]
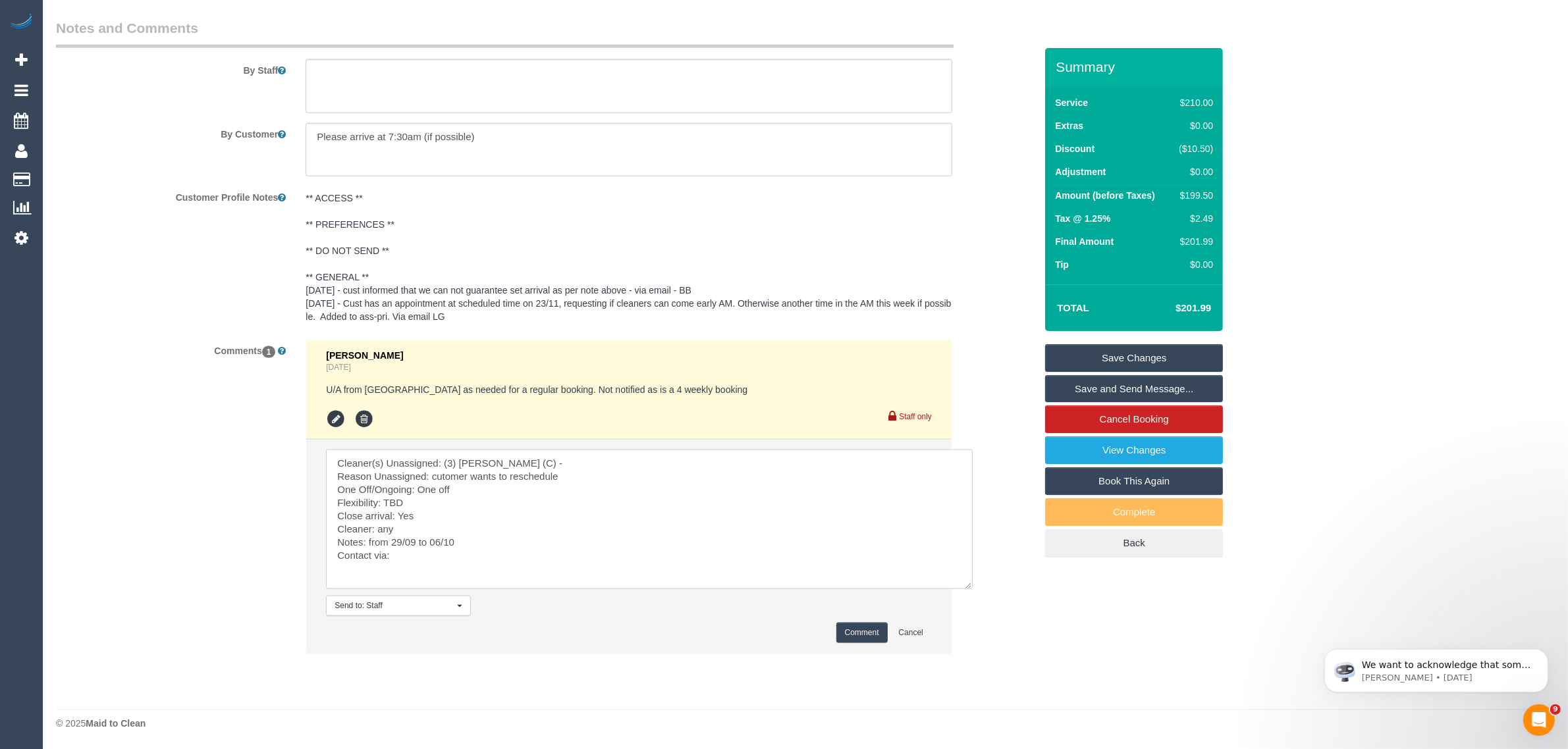
click at [464, 557] on textarea at bounding box center [649, 518] width 646 height 139
type textarea "Cleaner(s) Unassigned: (3) Katie Eichorn (C) - Reason Unassigned: cutomer wants…"
click at [860, 637] on button "Comment" at bounding box center [861, 632] width 52 height 20
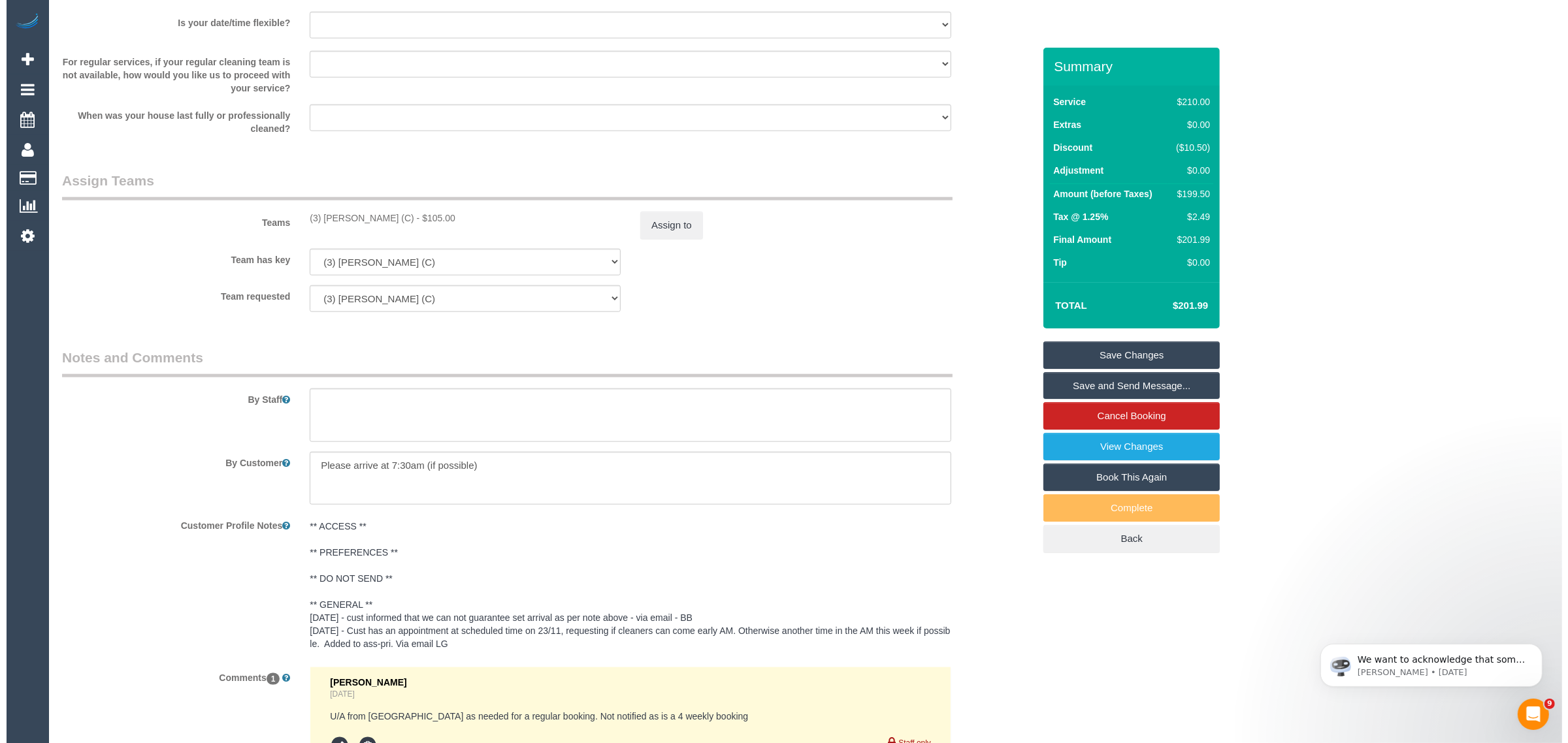
scroll to position [1506, 0]
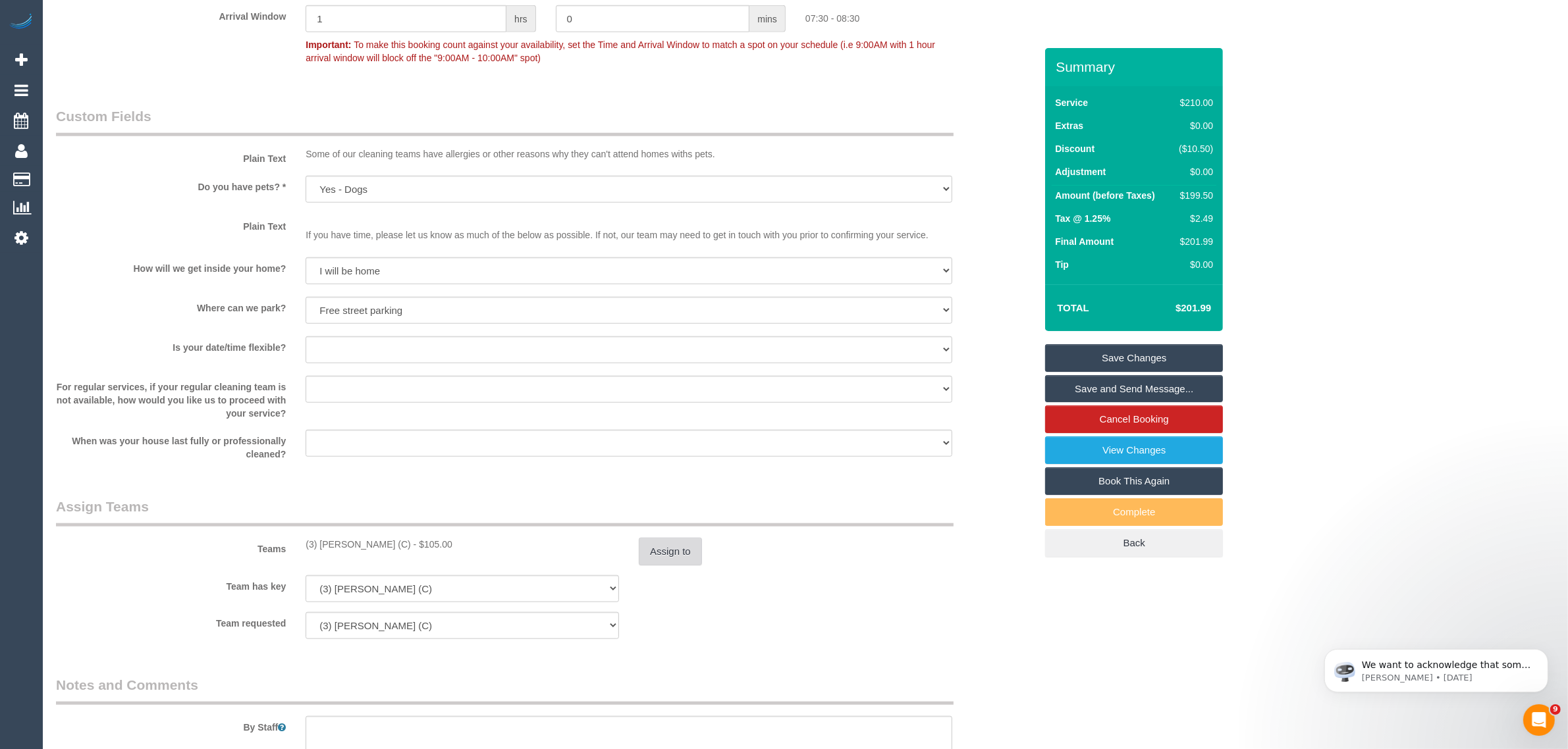
click at [673, 563] on button "Assign to" at bounding box center [670, 552] width 63 height 27
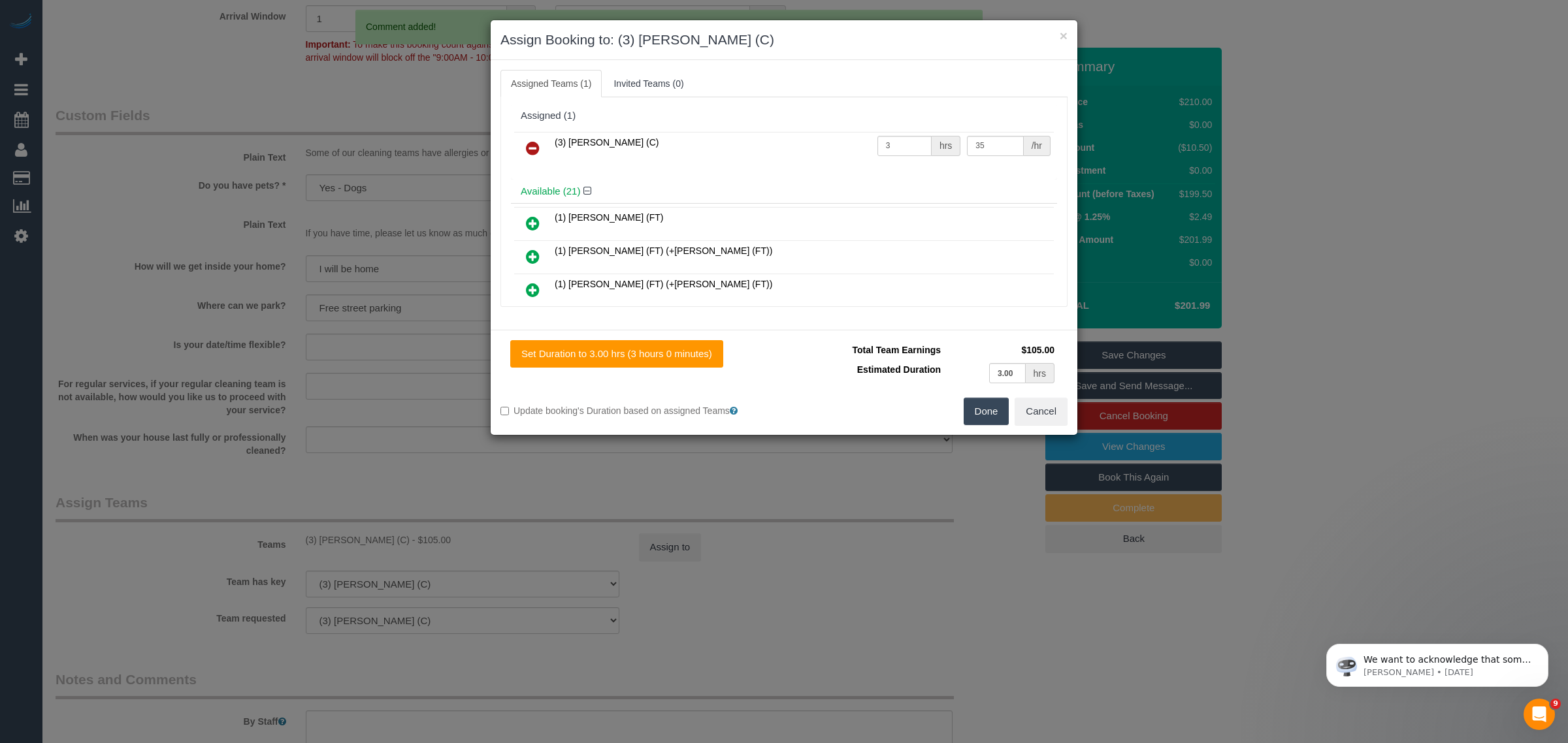
drag, startPoint x: 526, startPoint y: 149, endPoint x: 622, endPoint y: 201, distance: 109.2
click at [526, 149] on icon at bounding box center [533, 148] width 14 height 15
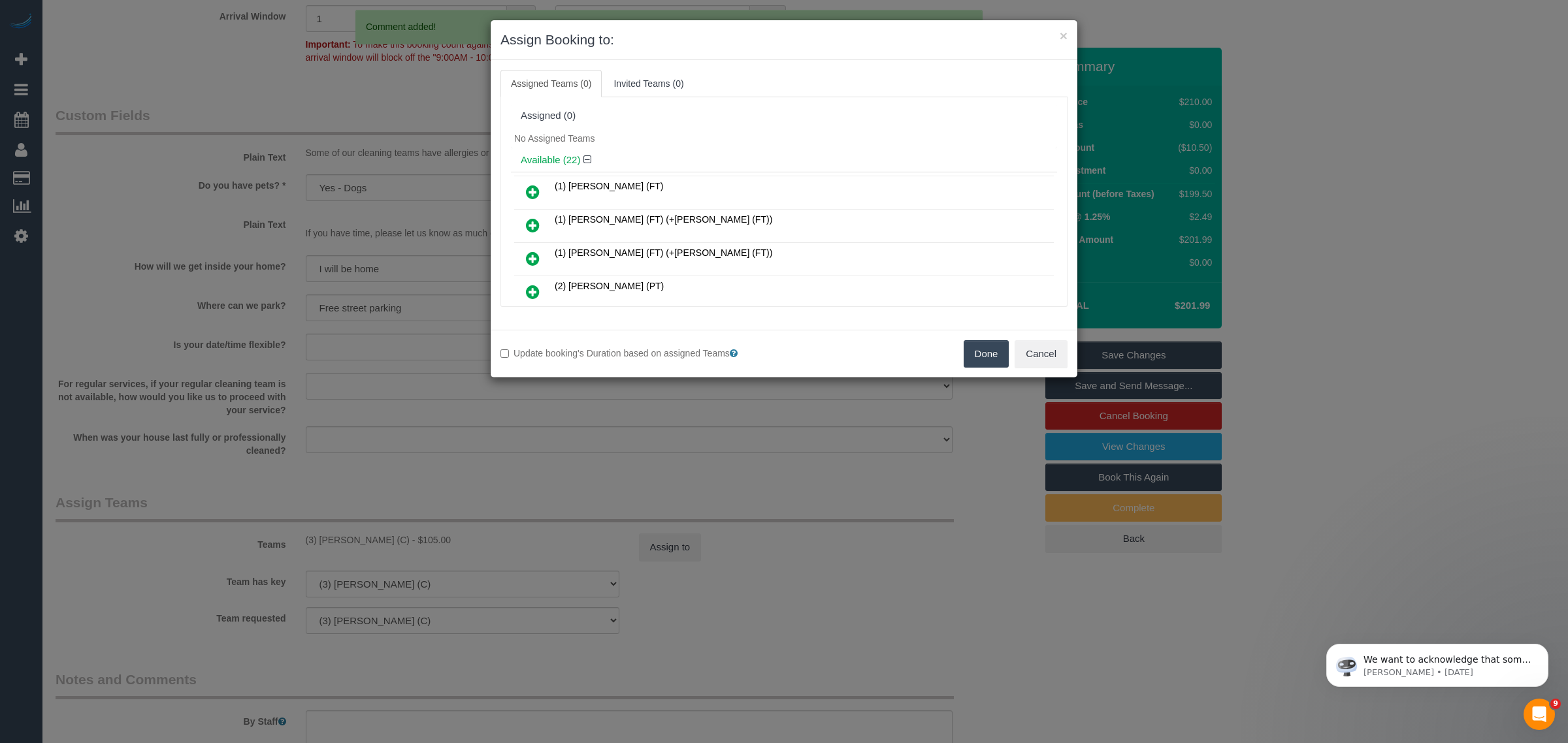
click at [978, 356] on button "Done" at bounding box center [986, 354] width 45 height 27
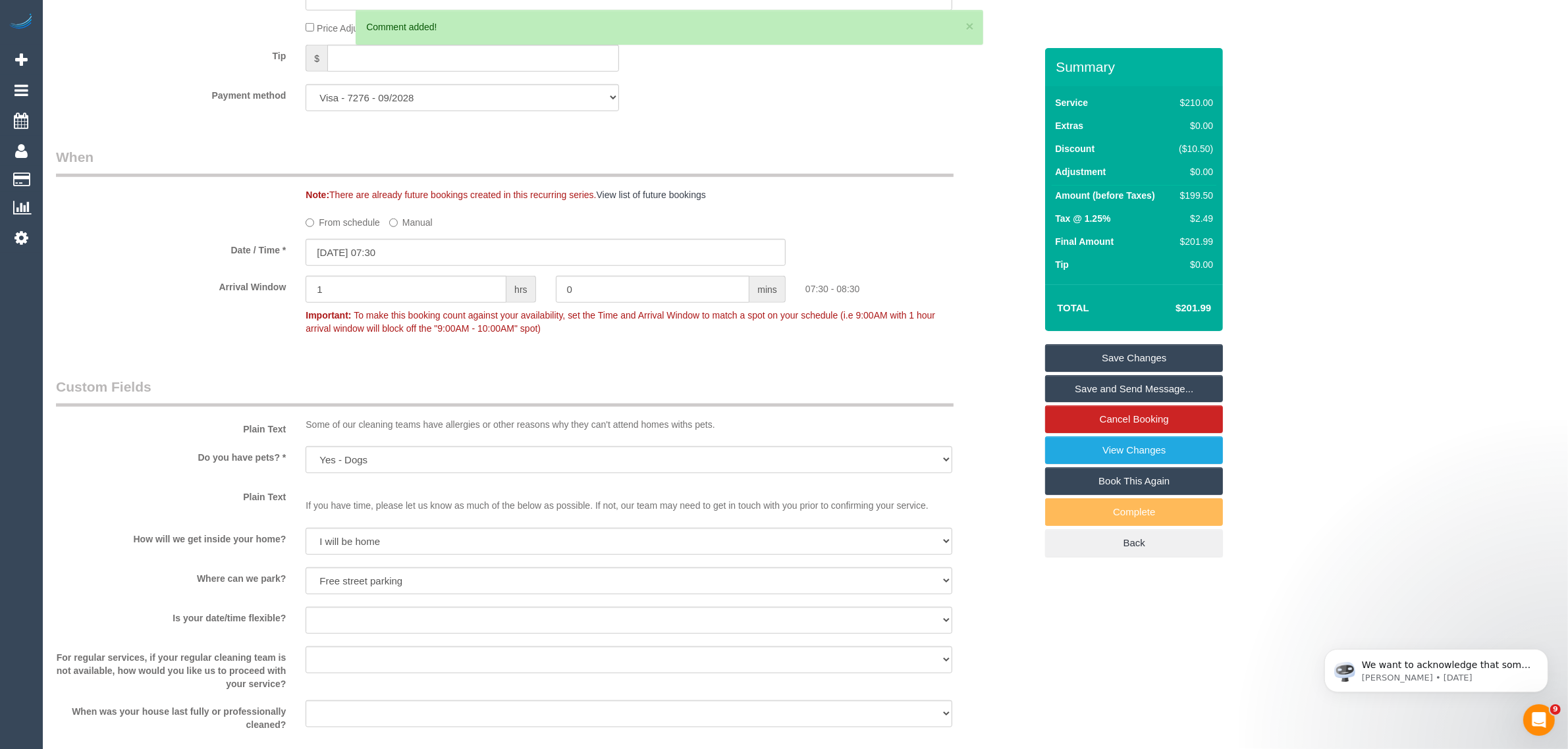
scroll to position [860, 0]
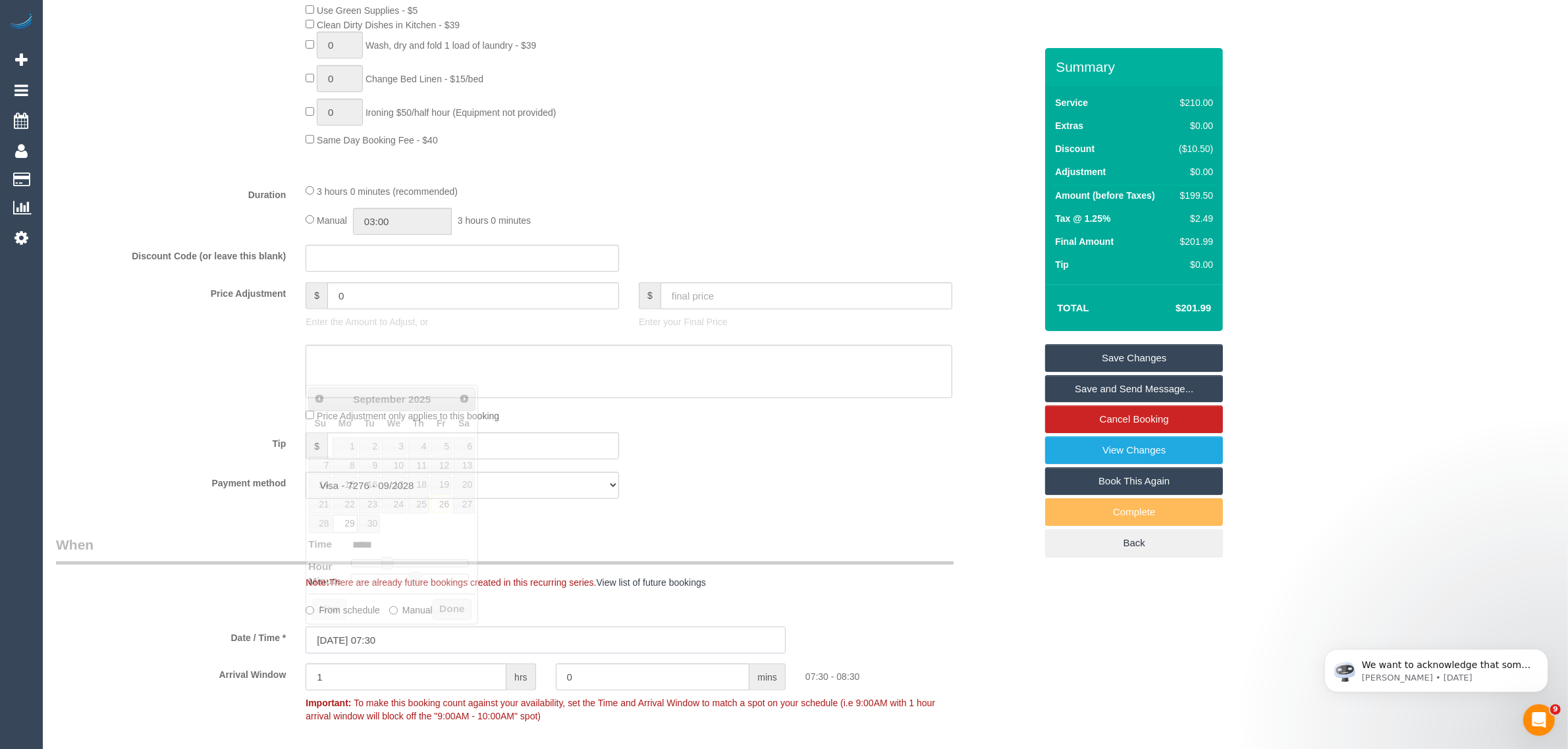
click at [422, 640] on input "29/09/2025 07:30" at bounding box center [545, 640] width 480 height 27
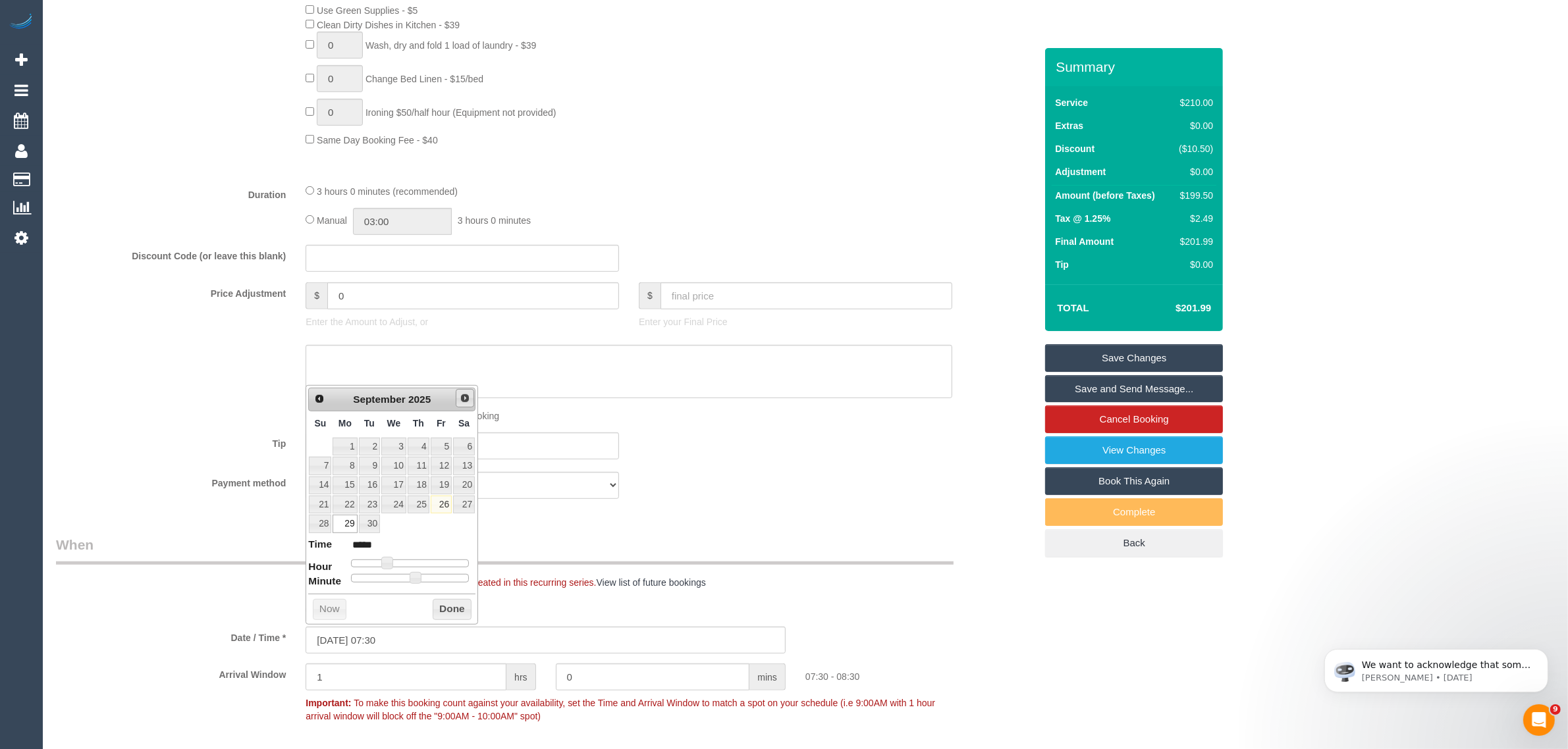
click at [461, 400] on span "Next" at bounding box center [464, 398] width 11 height 11
click at [350, 469] on link "6" at bounding box center [345, 466] width 24 height 18
type input "06/10/2025 07:30"
click at [781, 488] on div "Payment method Visa - 7276 - 09/2028 Visa - 7276 - 09/2028 (Default) Add Credit…" at bounding box center [545, 485] width 999 height 27
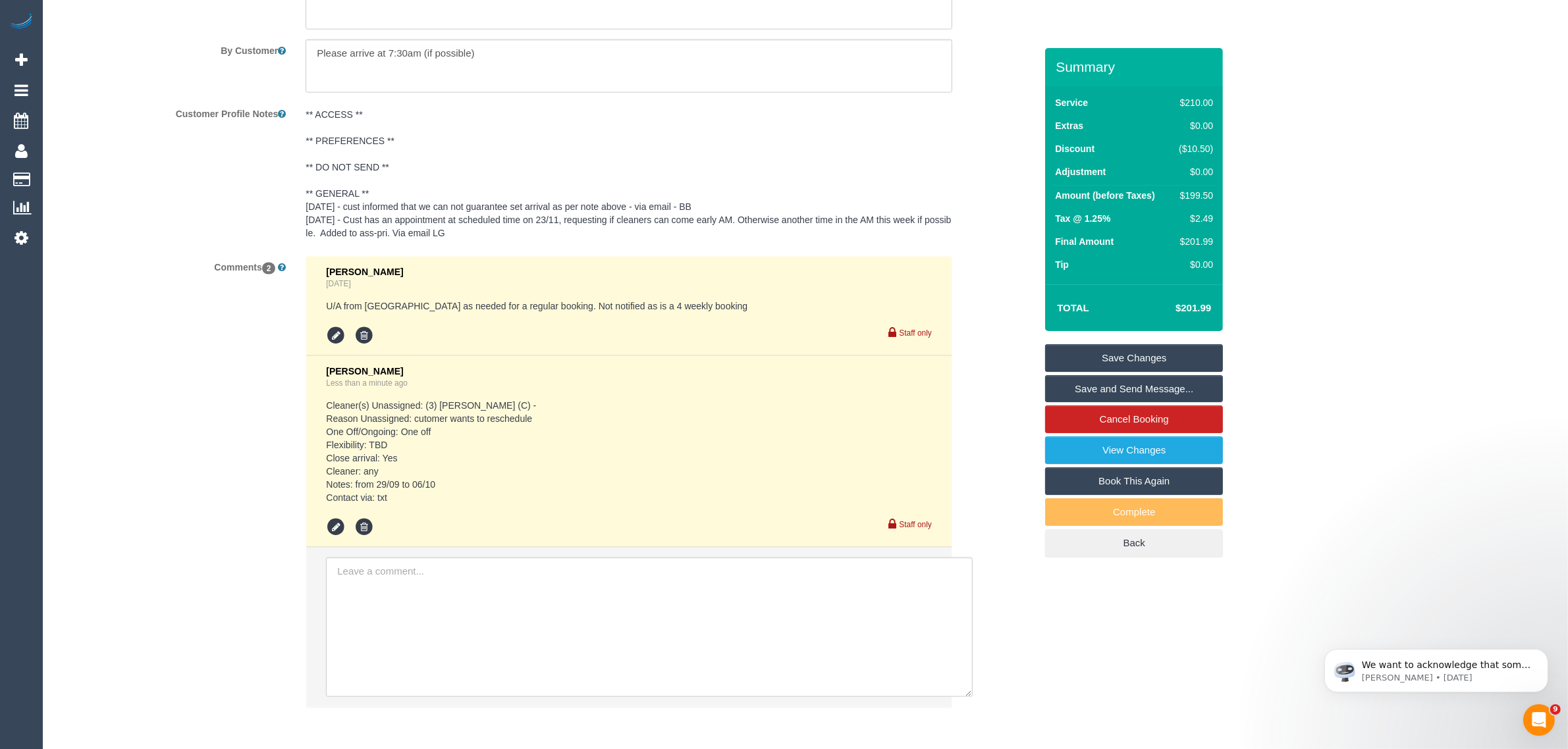
scroll to position [2312, 0]
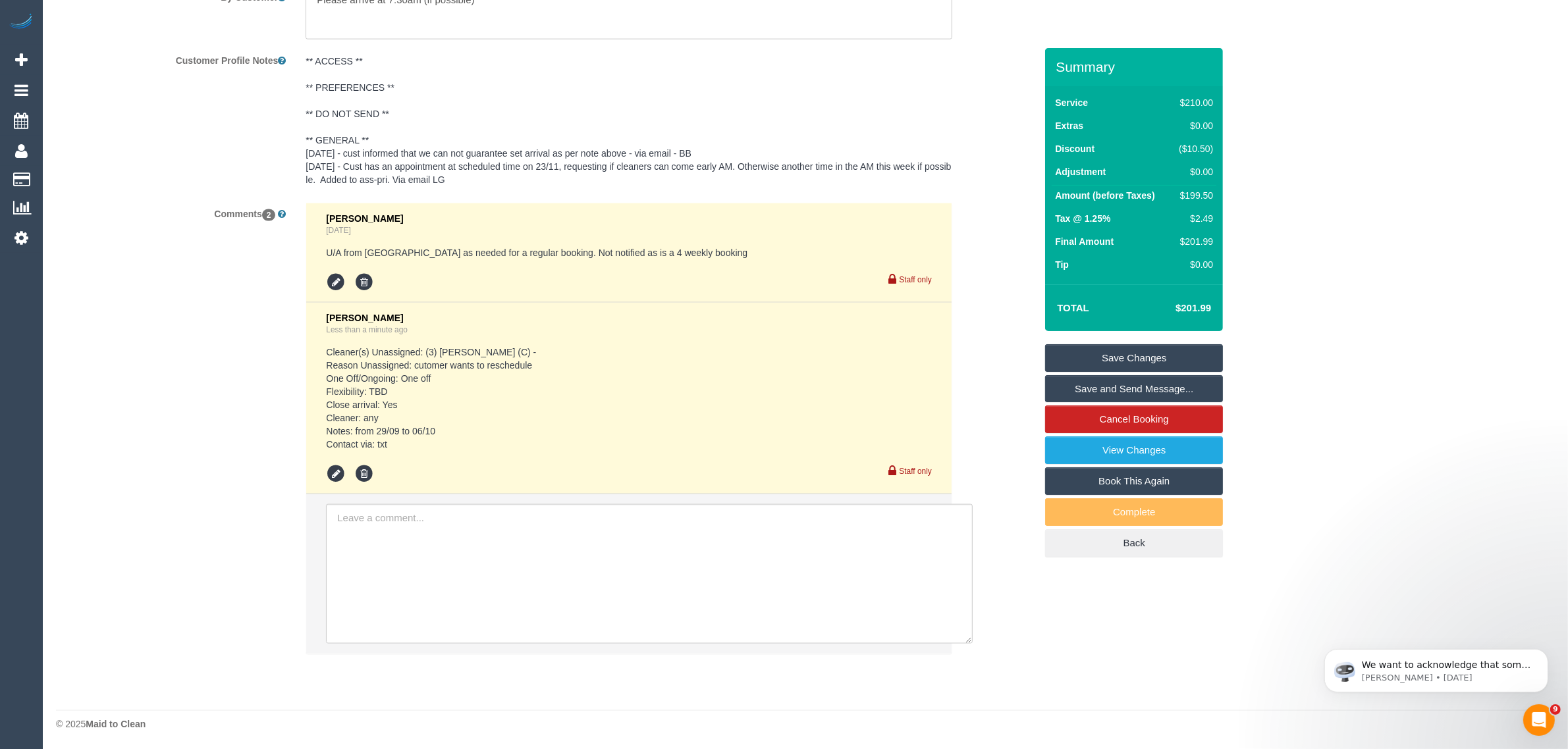
click at [1136, 364] on link "Save Changes" at bounding box center [1134, 358] width 178 height 27
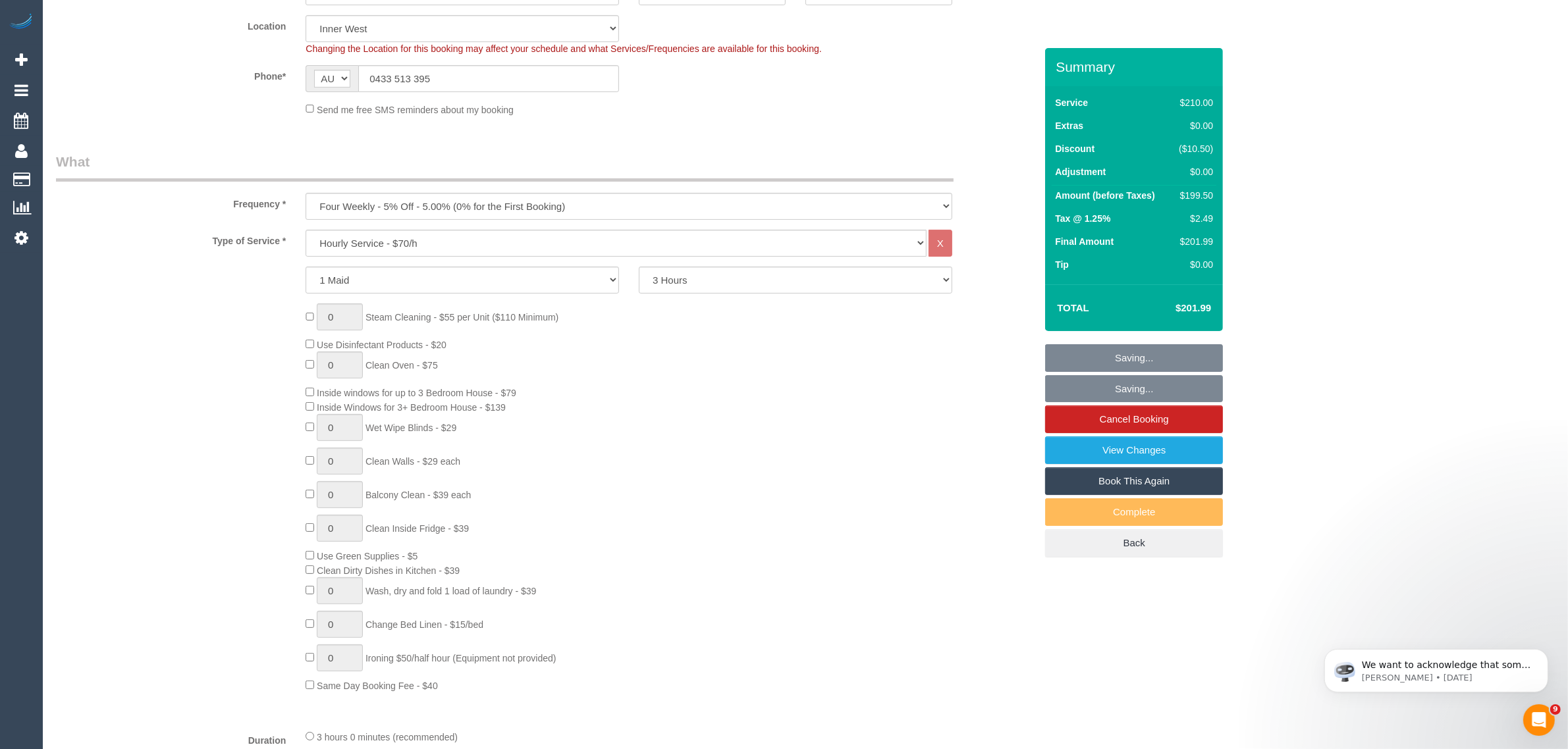
scroll to position [0, 0]
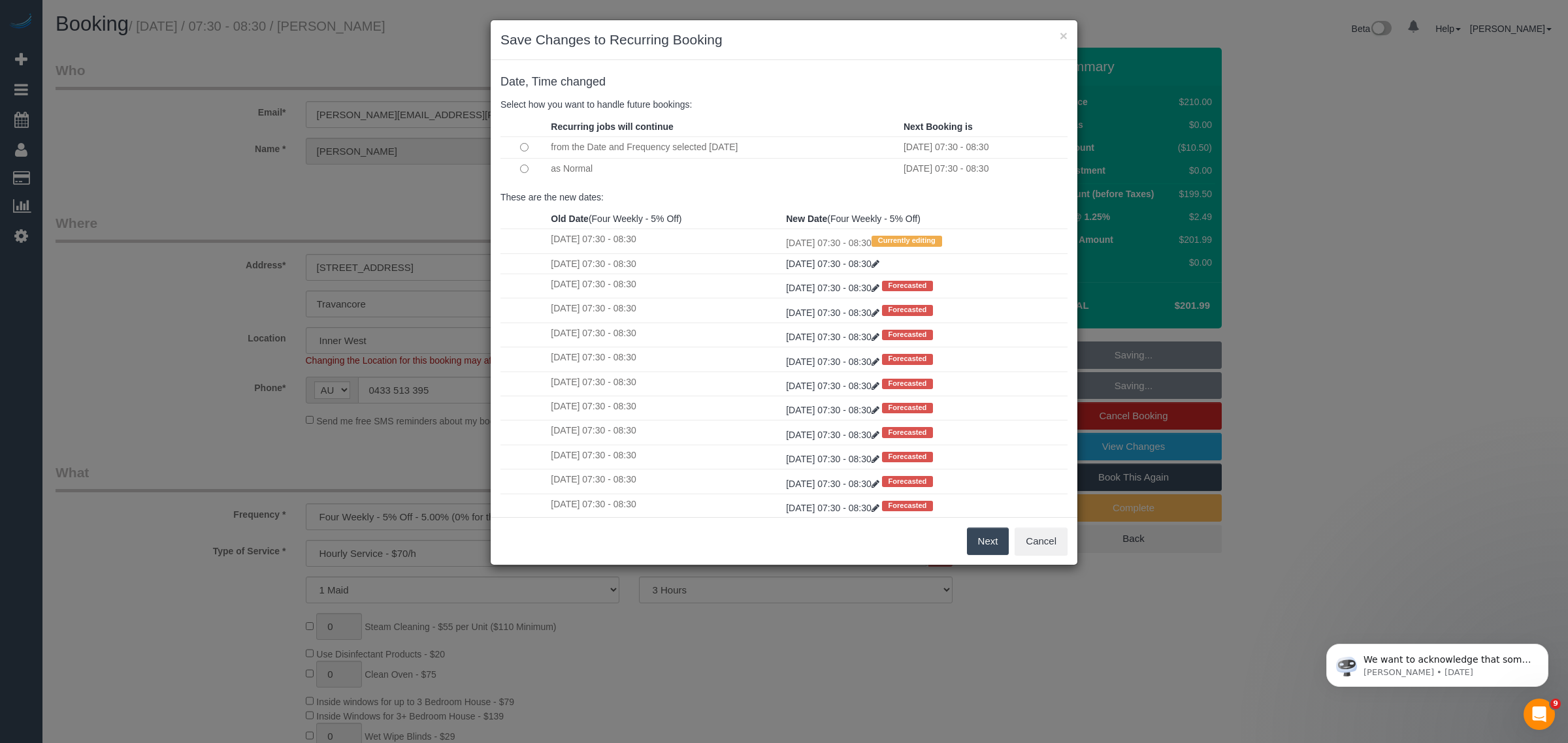
click at [520, 163] on td at bounding box center [523, 169] width 47 height 21
click at [974, 542] on button "Next" at bounding box center [988, 541] width 42 height 27
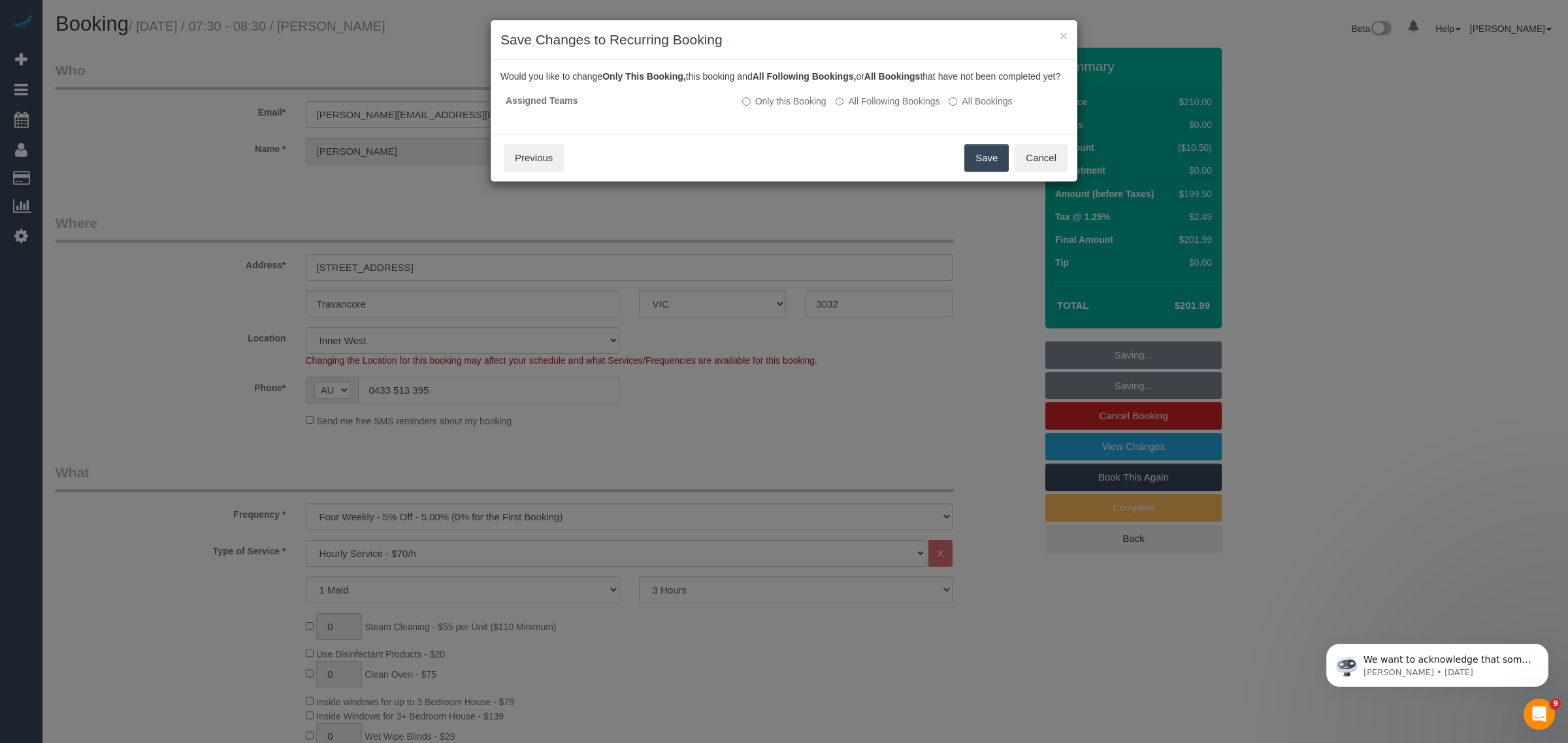
click at [975, 172] on button "Save" at bounding box center [987, 158] width 44 height 27
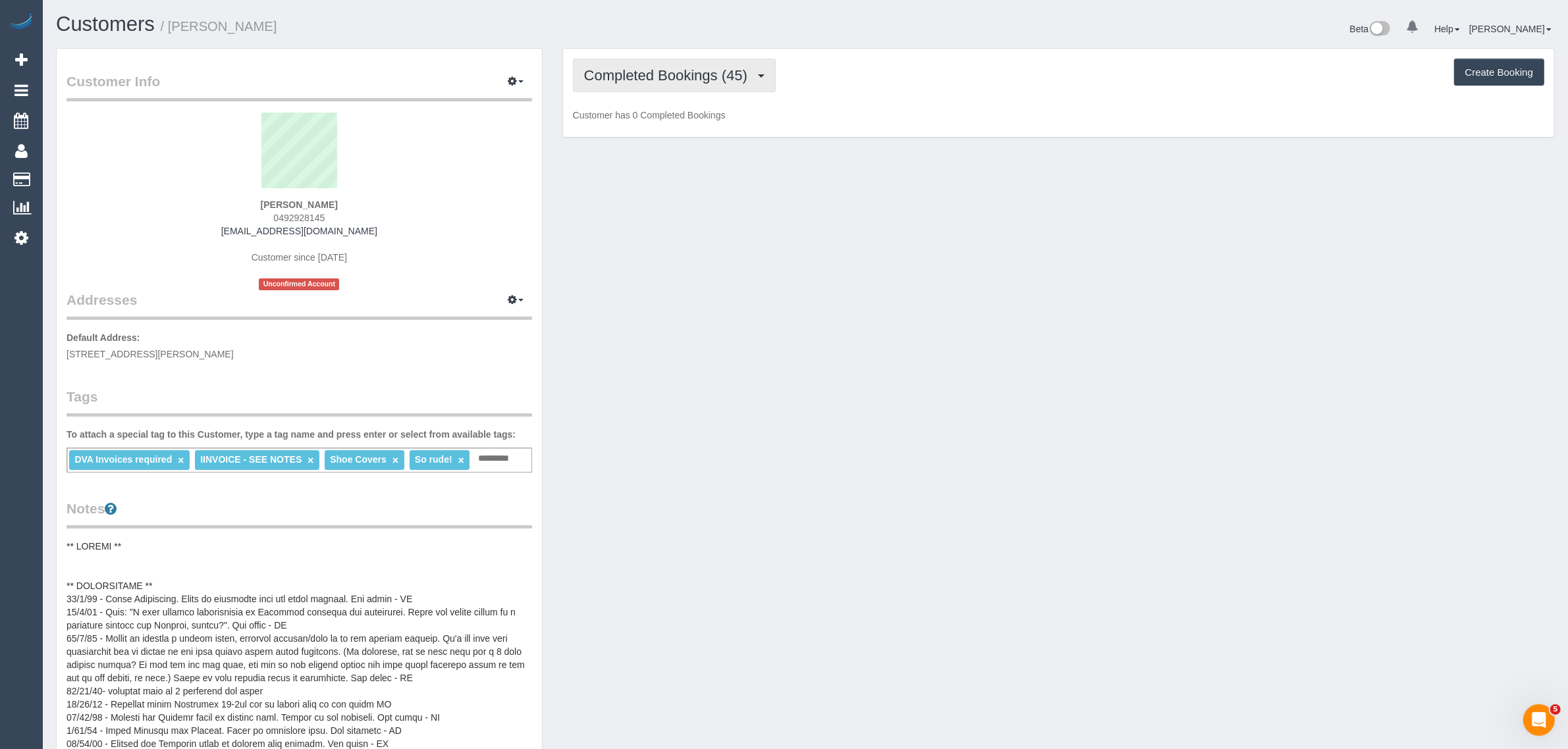
click at [631, 76] on span "Completed Bookings (45)" at bounding box center [669, 75] width 170 height 17
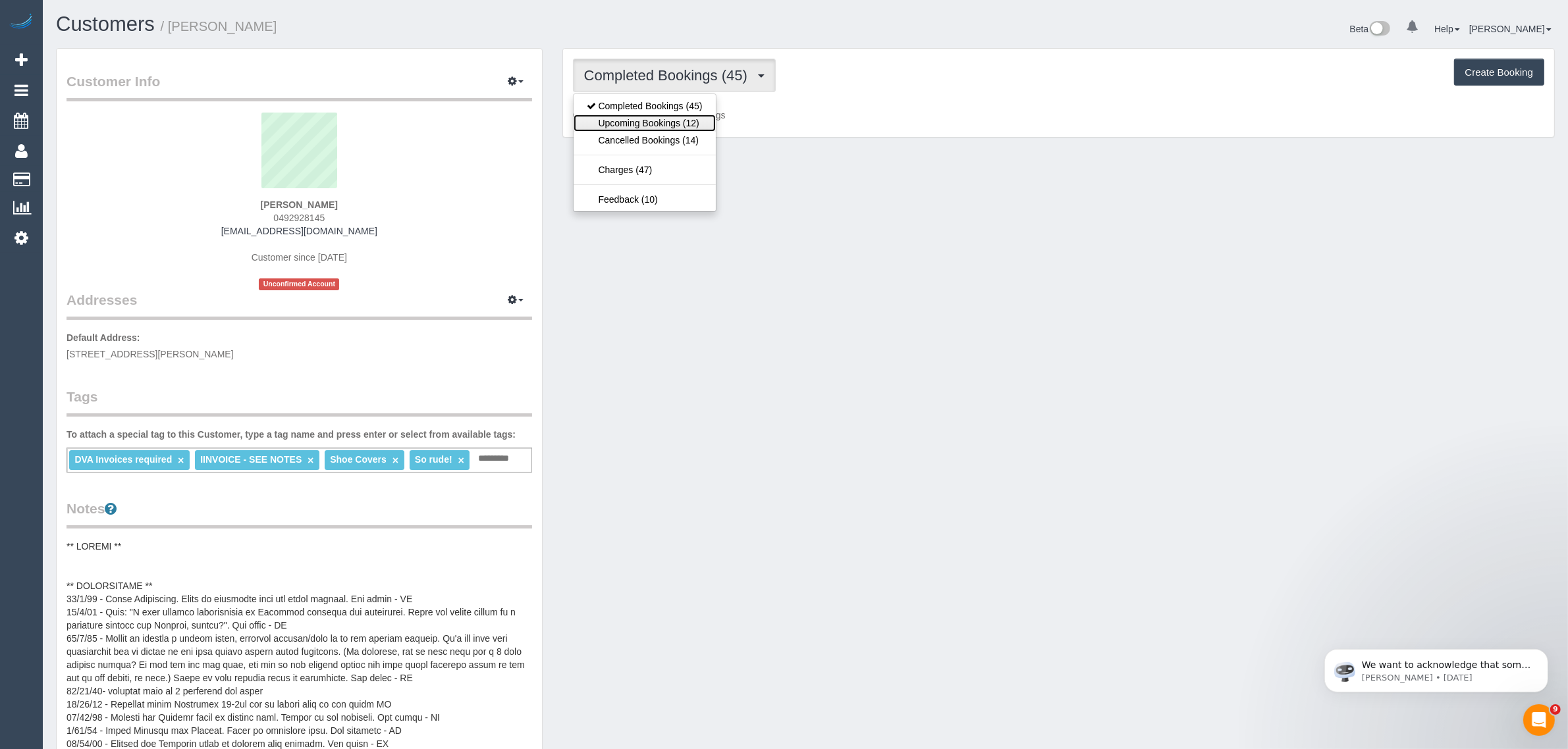
click at [620, 119] on link "Upcoming Bookings (12)" at bounding box center [644, 124] width 142 height 18
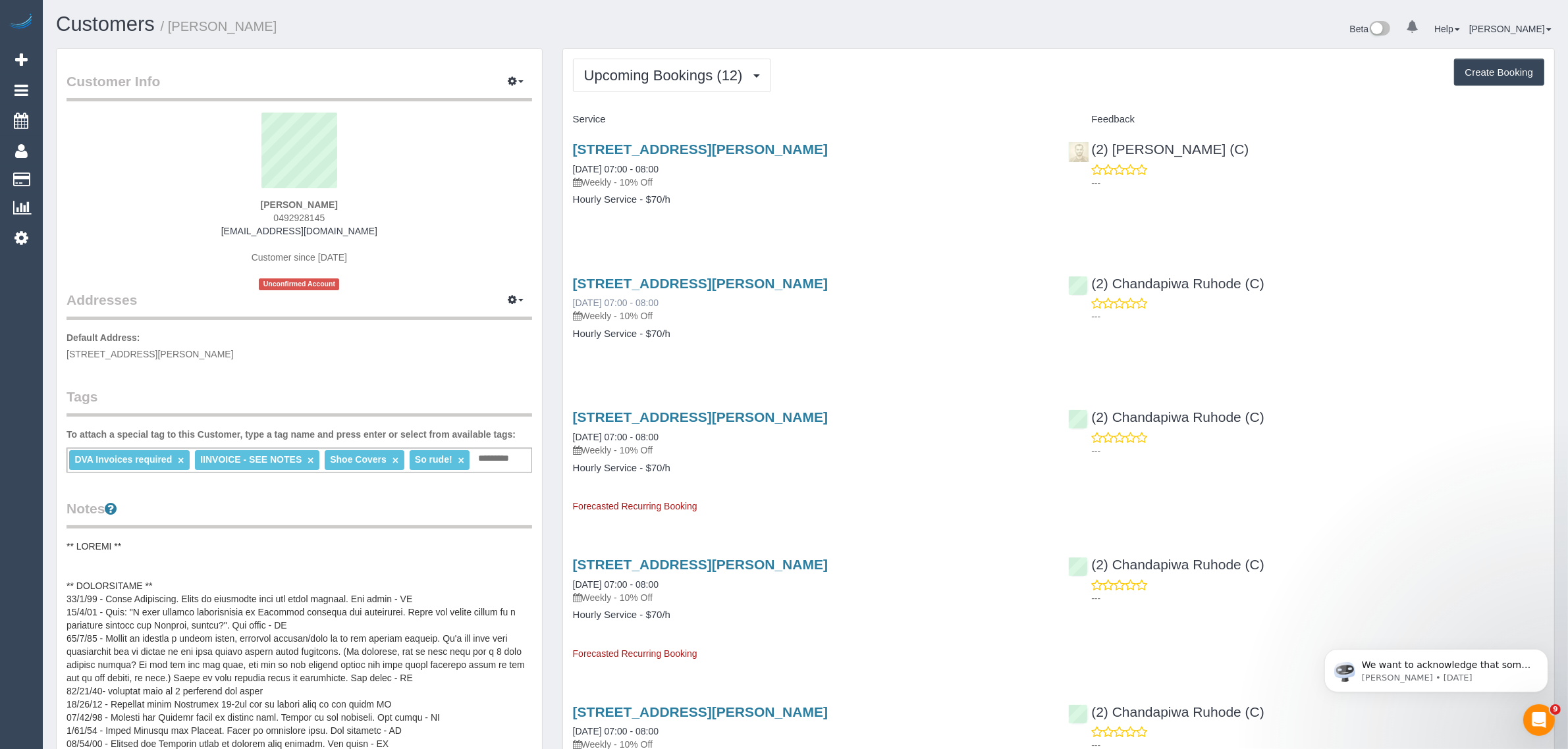
drag, startPoint x: 567, startPoint y: 300, endPoint x: 618, endPoint y: 297, distance: 51.1
click at [618, 297] on div "[STREET_ADDRESS][PERSON_NAME] [DATE] 07:00 - 08:00 Weekly - 10% Off Hourly Serv…" at bounding box center [811, 315] width 495 height 101
copy link "[DATE]"
click at [651, 146] on link "[STREET_ADDRESS][PERSON_NAME]" at bounding box center [701, 149] width 255 height 16
click at [637, 78] on span "Upcoming Bookings (12)" at bounding box center [667, 75] width 165 height 17
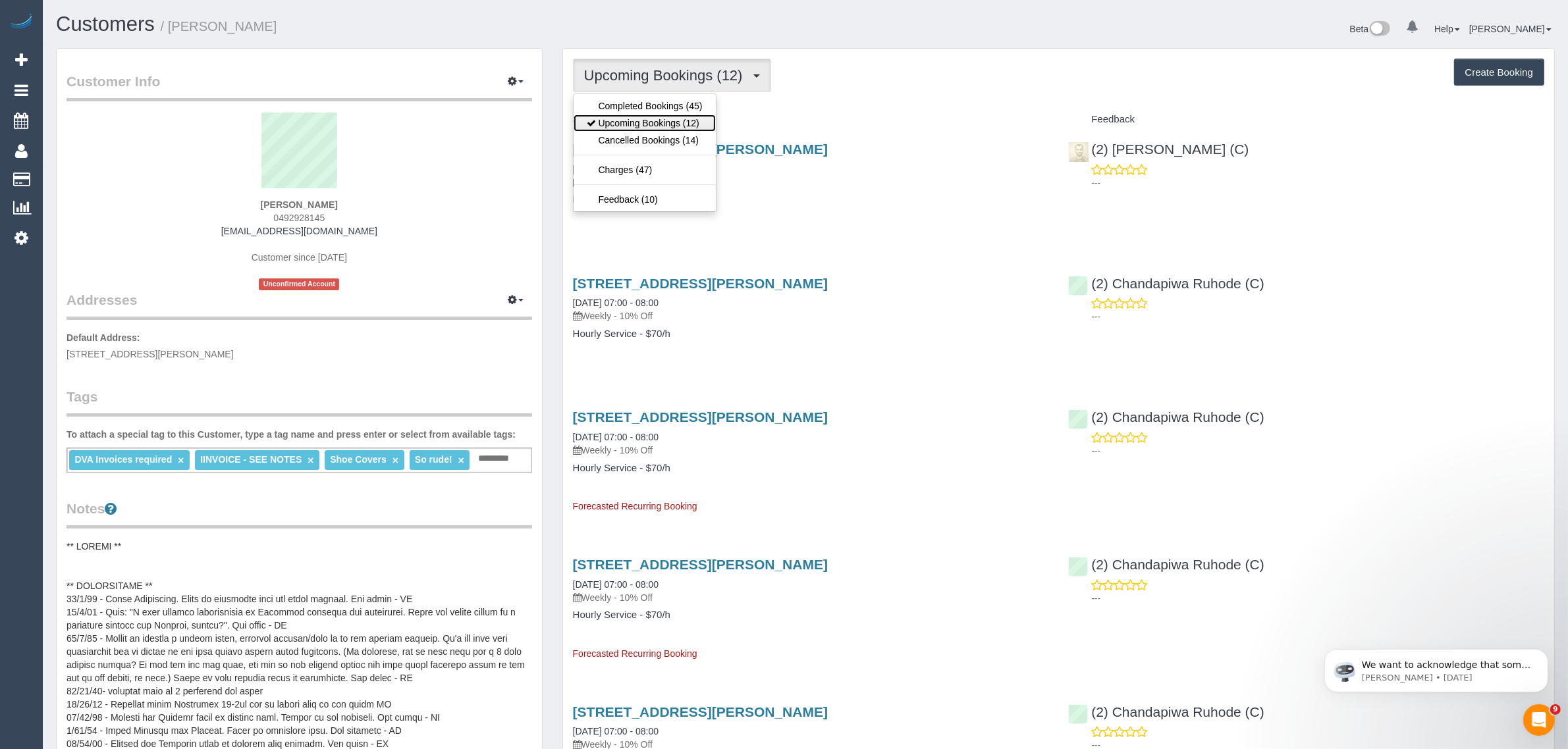
drag, startPoint x: 624, startPoint y: 124, endPoint x: 699, endPoint y: 96, distance: 80.1
click at [624, 124] on link "Upcoming Bookings (12)" at bounding box center [644, 124] width 142 height 18
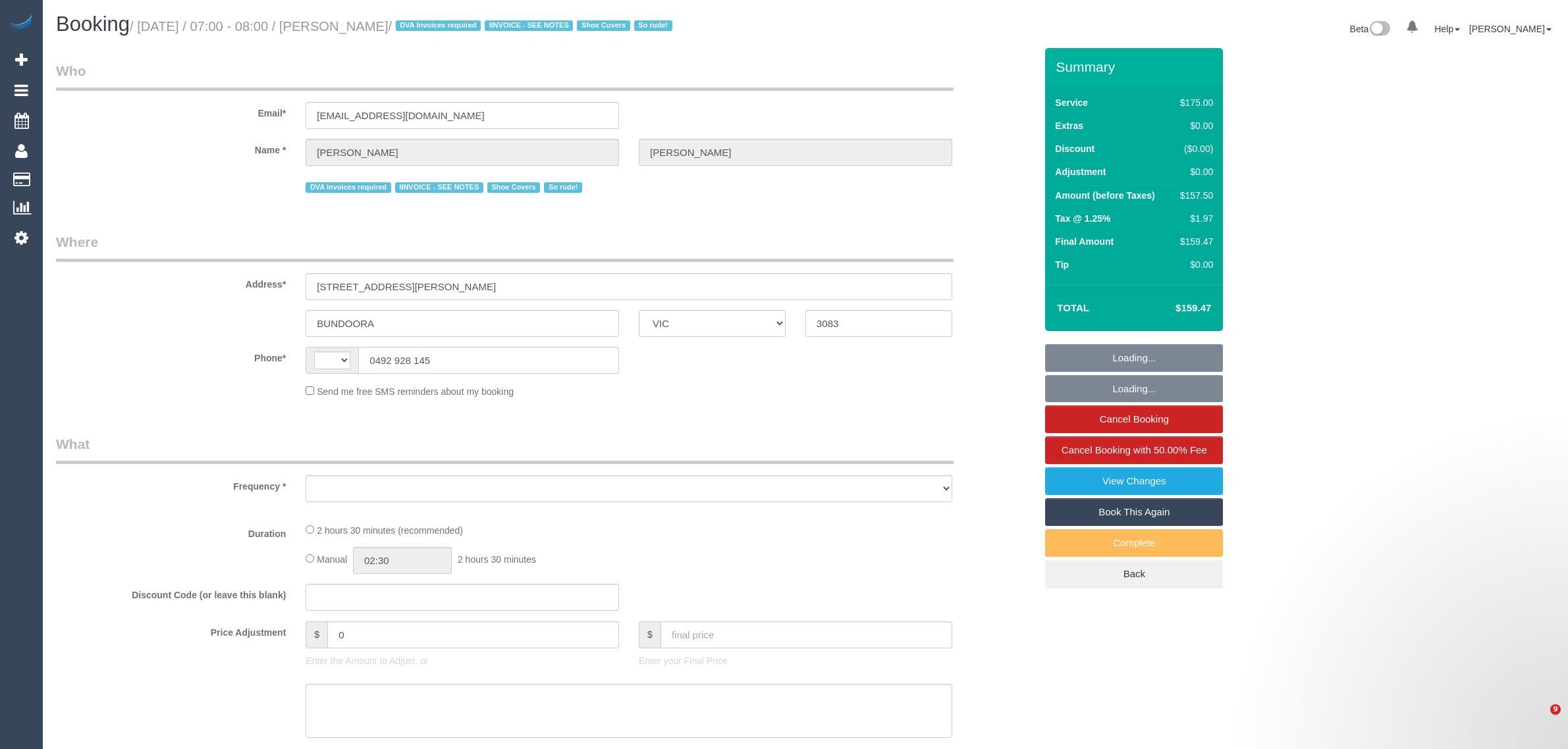
select select "VIC"
select select "object:311"
select select "string:AU"
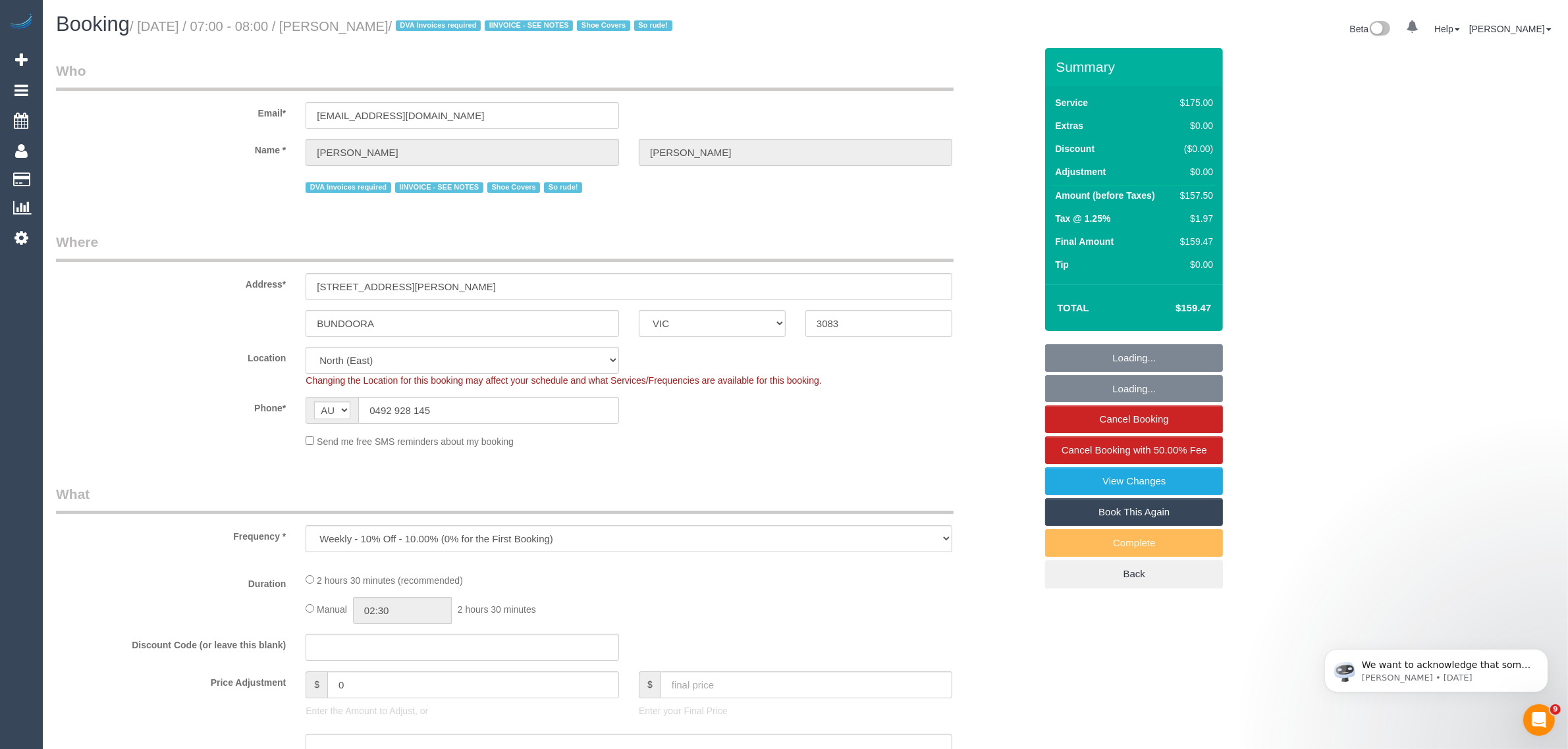
select select "150"
select select "number:29"
select select "number:14"
select select "number:19"
select select "number:36"
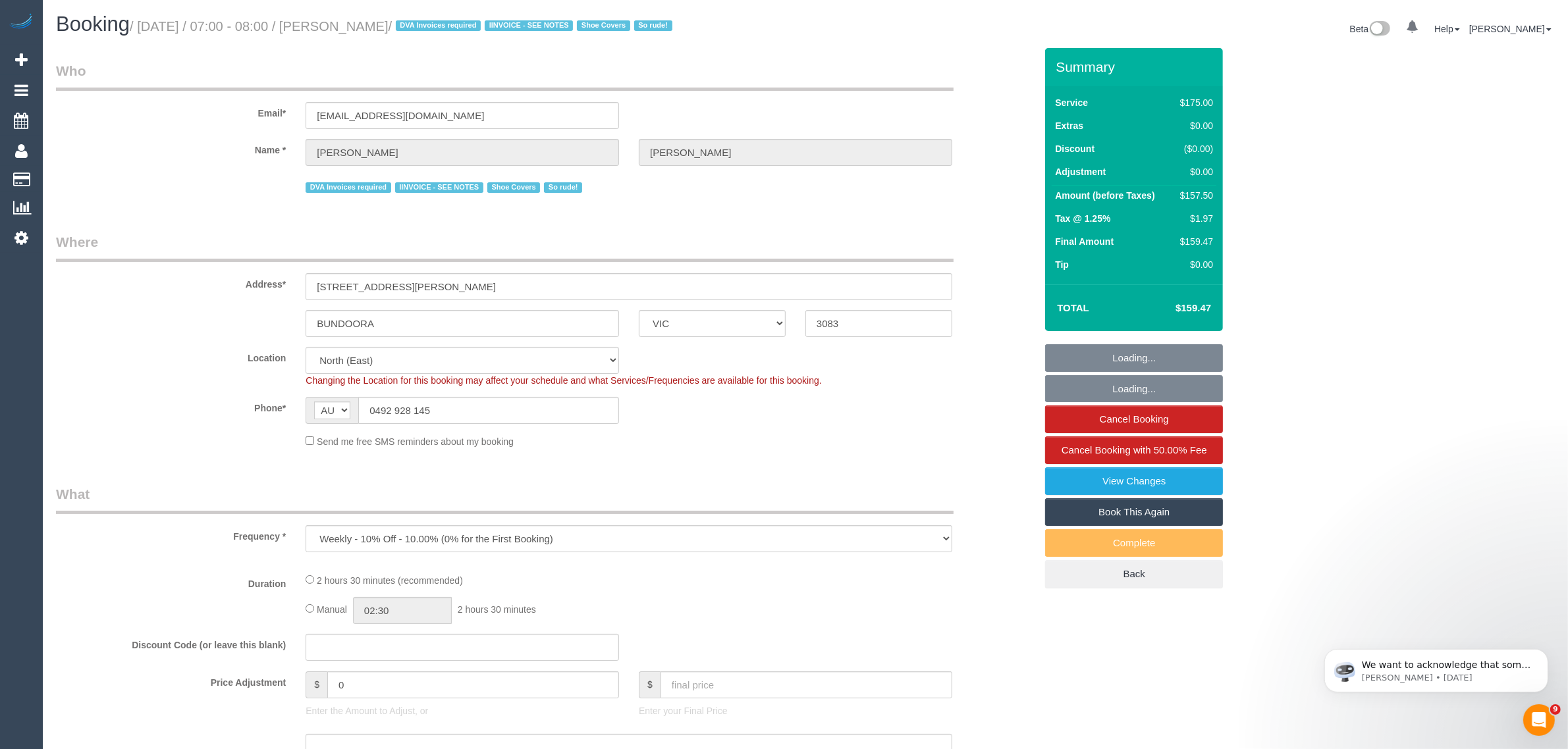
select select "number:35"
select select "number:13"
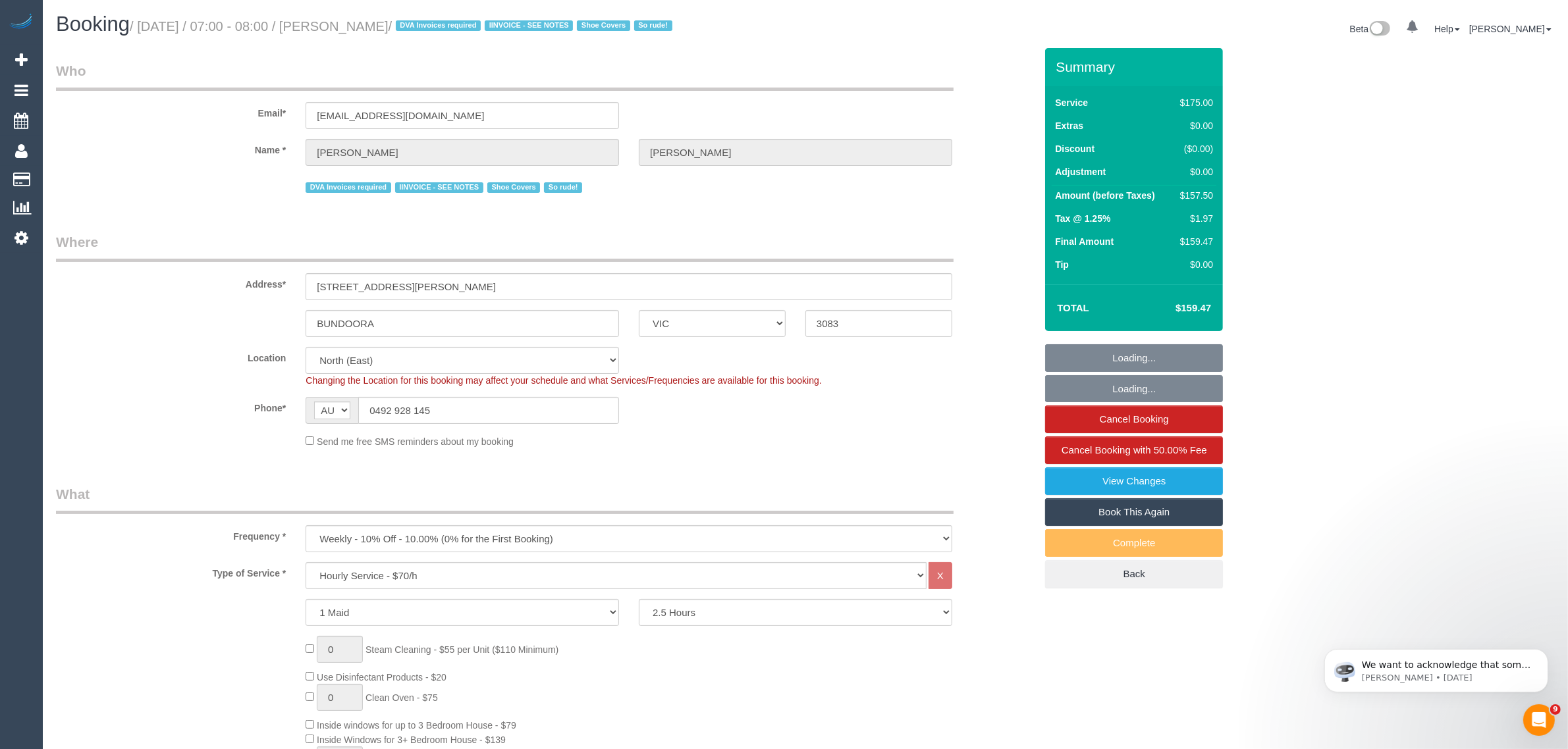
select select "object:889"
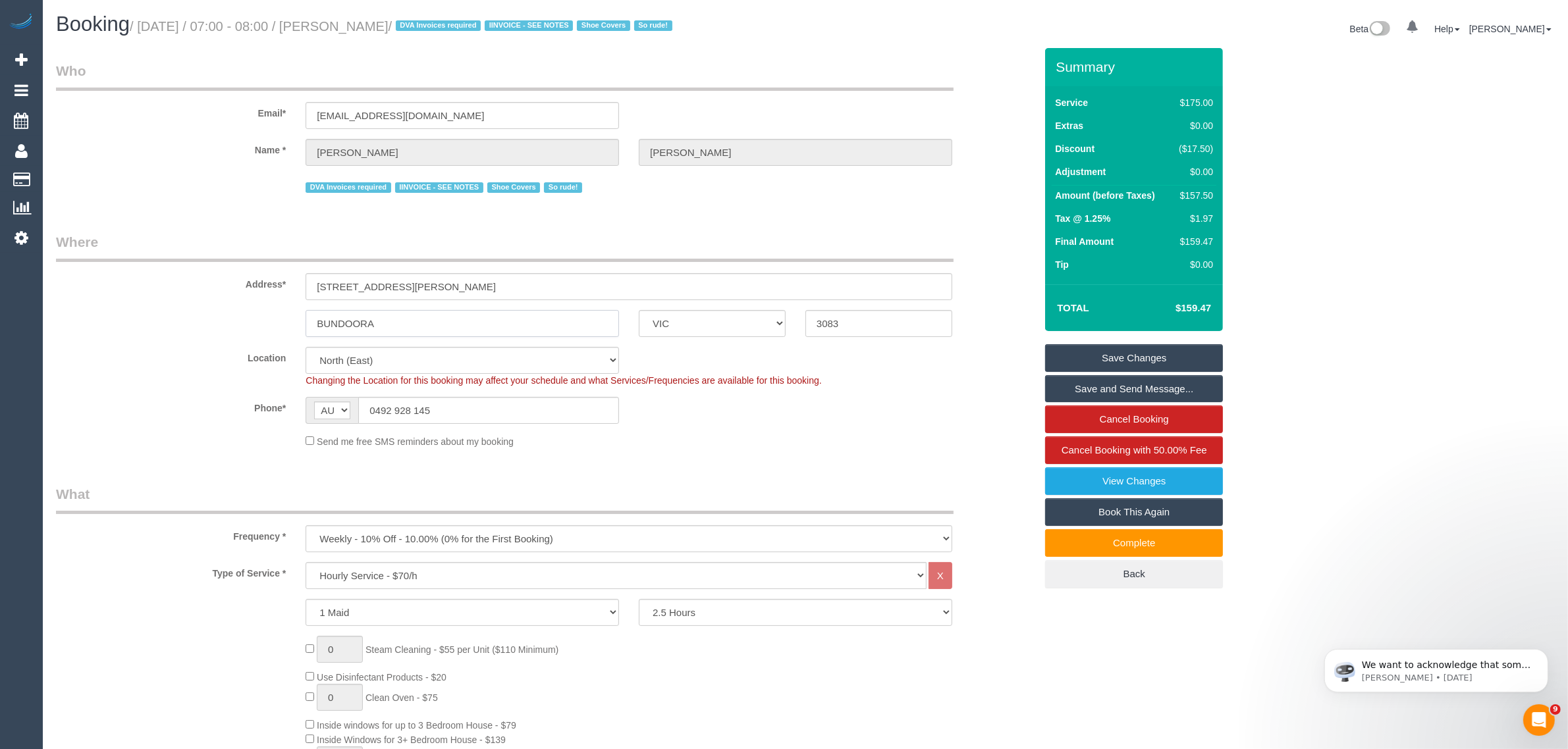
click at [517, 329] on input "BUNDOORA" at bounding box center [462, 324] width 313 height 27
click at [1067, 455] on span "Cancel Booking with 50.00% Fee" at bounding box center [1135, 450] width 146 height 12
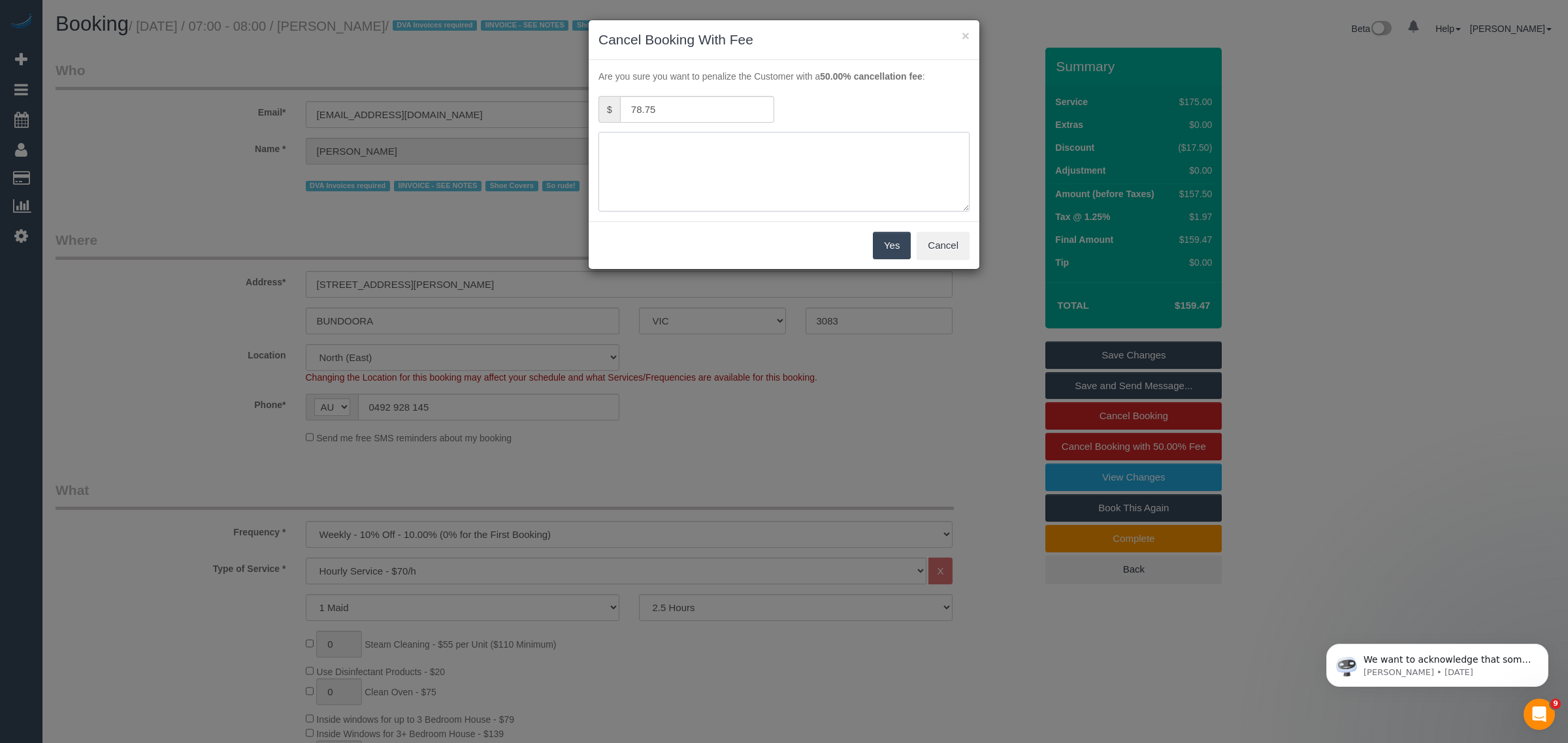
click at [702, 182] on textarea at bounding box center [784, 172] width 371 height 80
type textarea "customer wants to cancel due to errands per team's advise via txt - KA"
click at [892, 243] on button "Yes" at bounding box center [891, 245] width 38 height 27
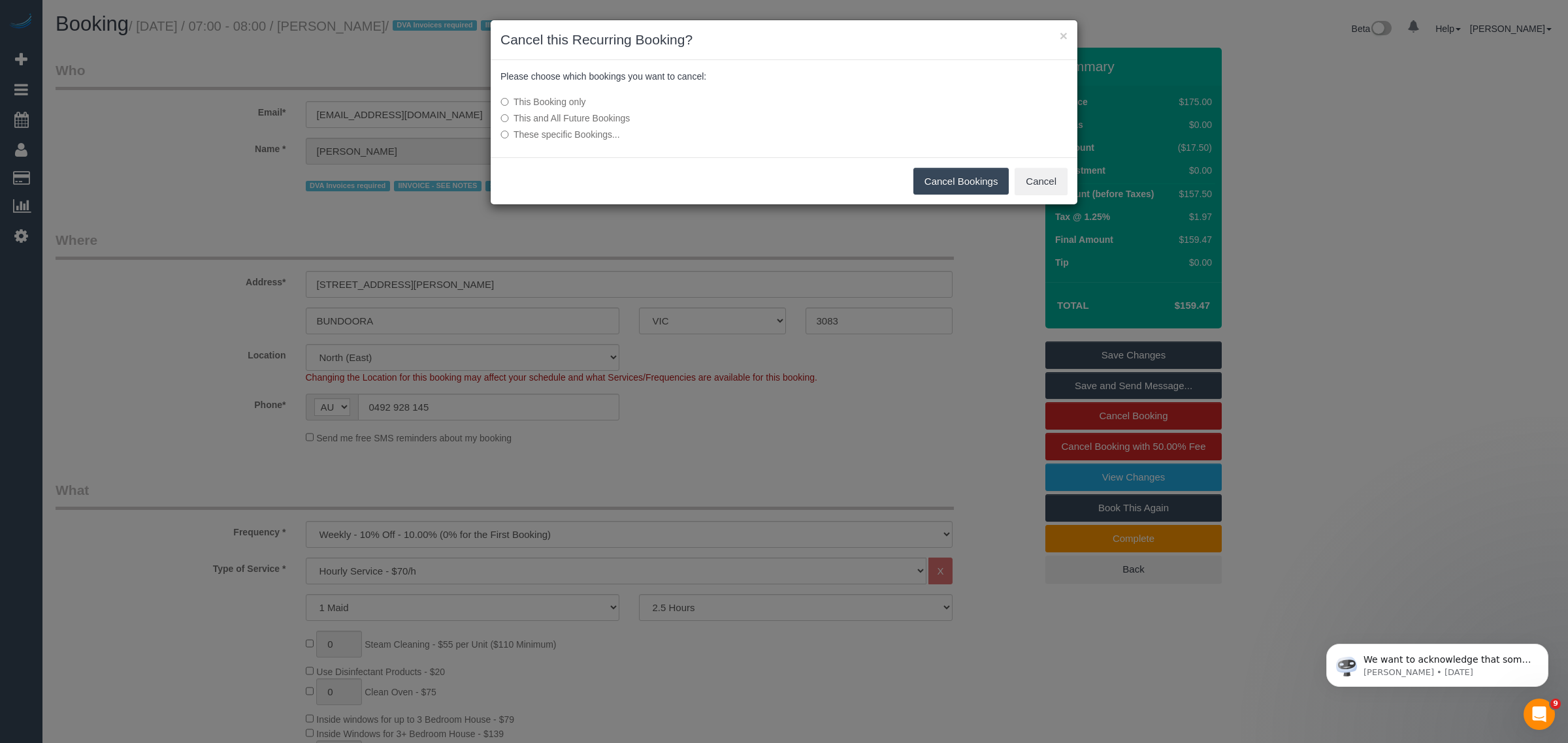
click at [947, 180] on button "Cancel Bookings" at bounding box center [961, 181] width 96 height 27
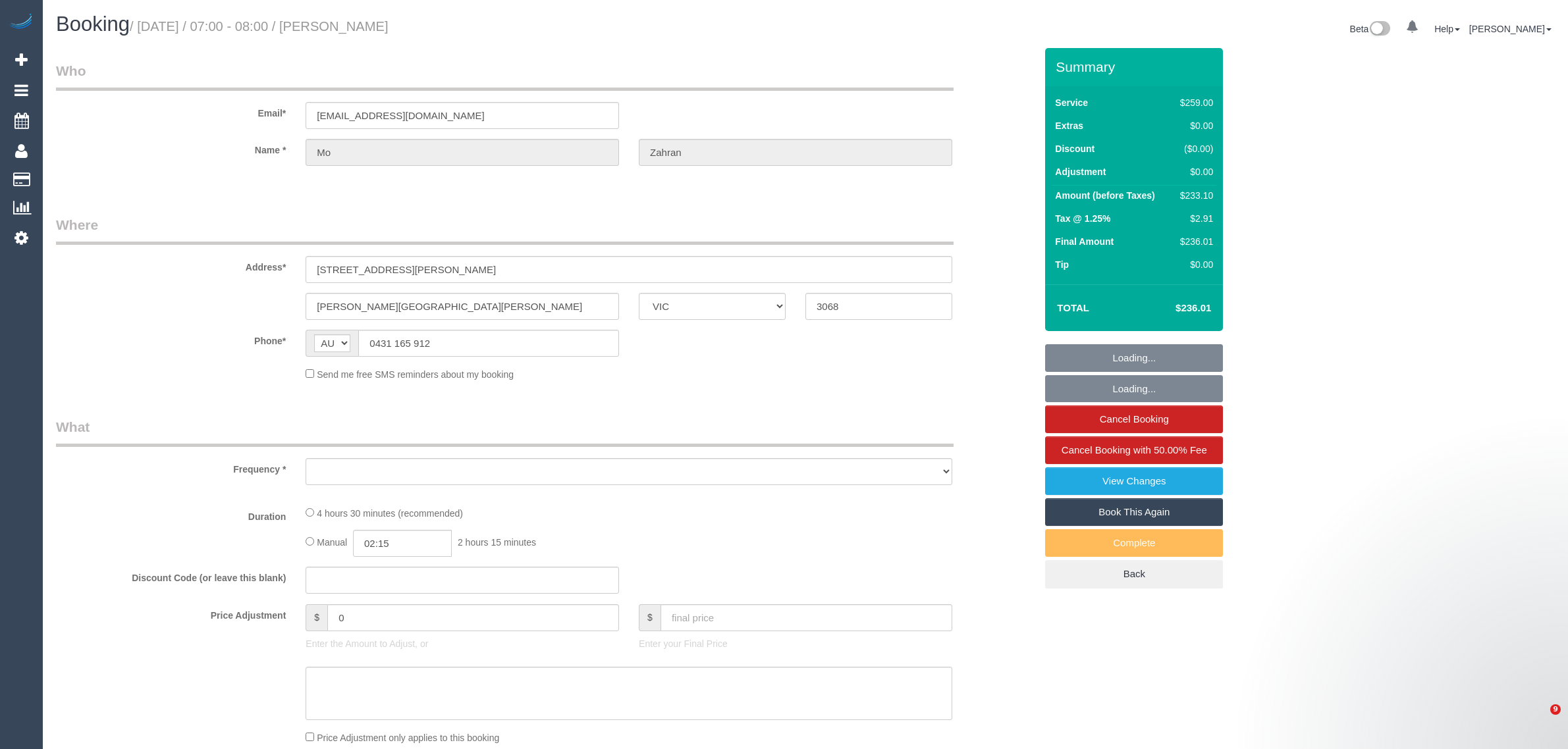
select select "VIC"
select select "number:27"
select select "number:14"
select select "number:19"
select select "number:36"
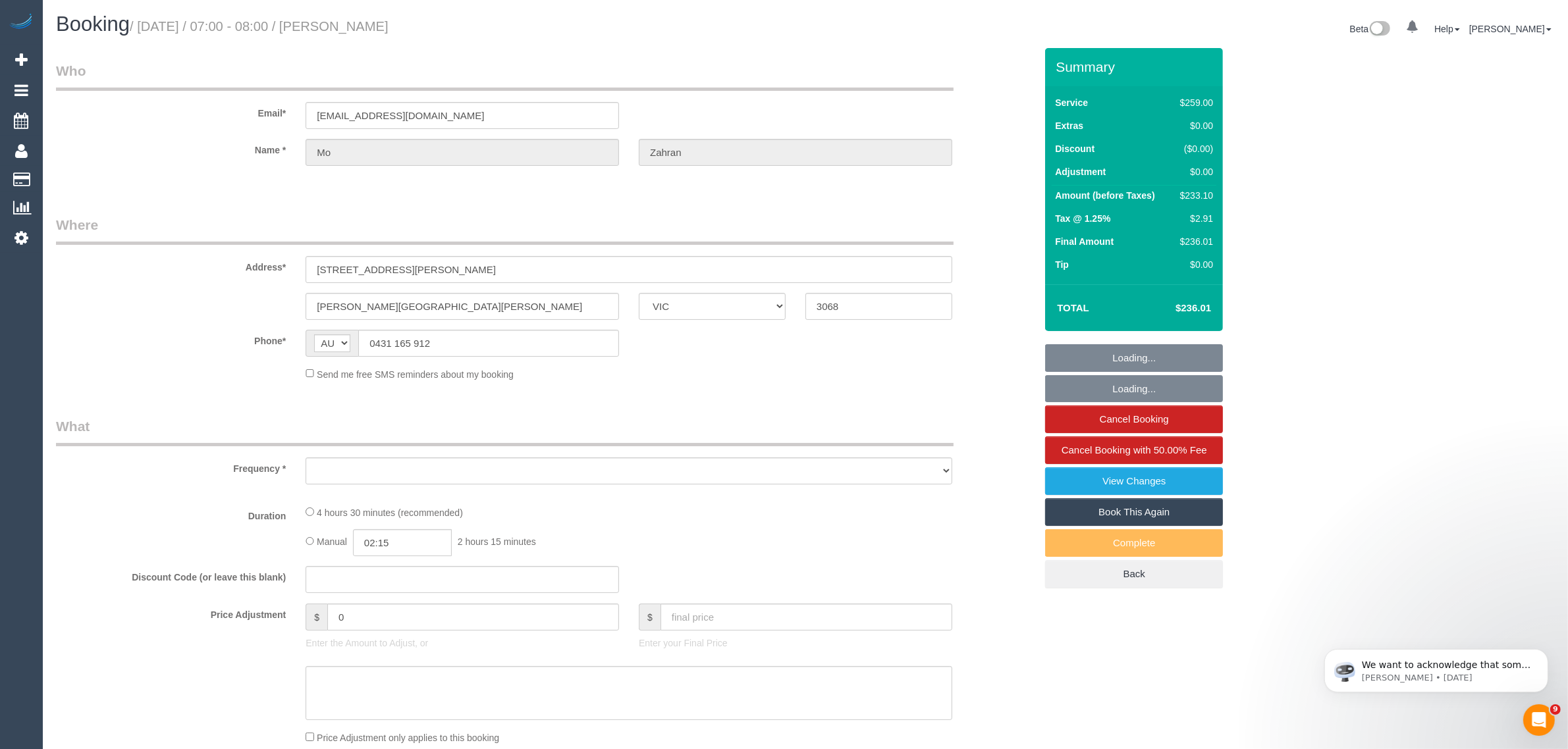
select select "number:35"
select select "object:712"
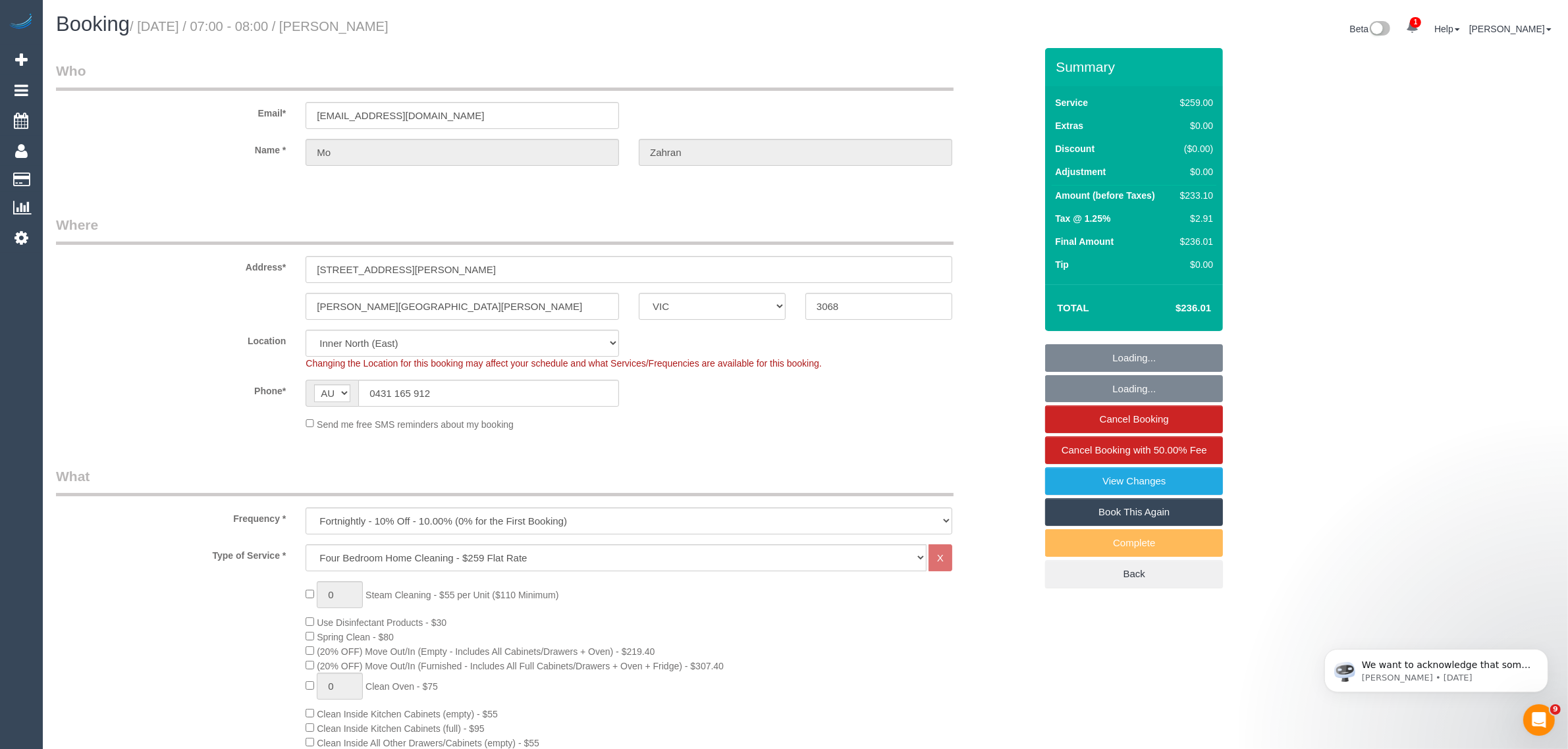
select select "string:stripe-pm_1PiPT62GScqysDRV7XCFLXKg"
select select "object:1657"
drag, startPoint x: 482, startPoint y: 396, endPoint x: 482, endPoint y: 409, distance: 13.0
click at [482, 405] on input "0431 165 912" at bounding box center [489, 393] width 261 height 27
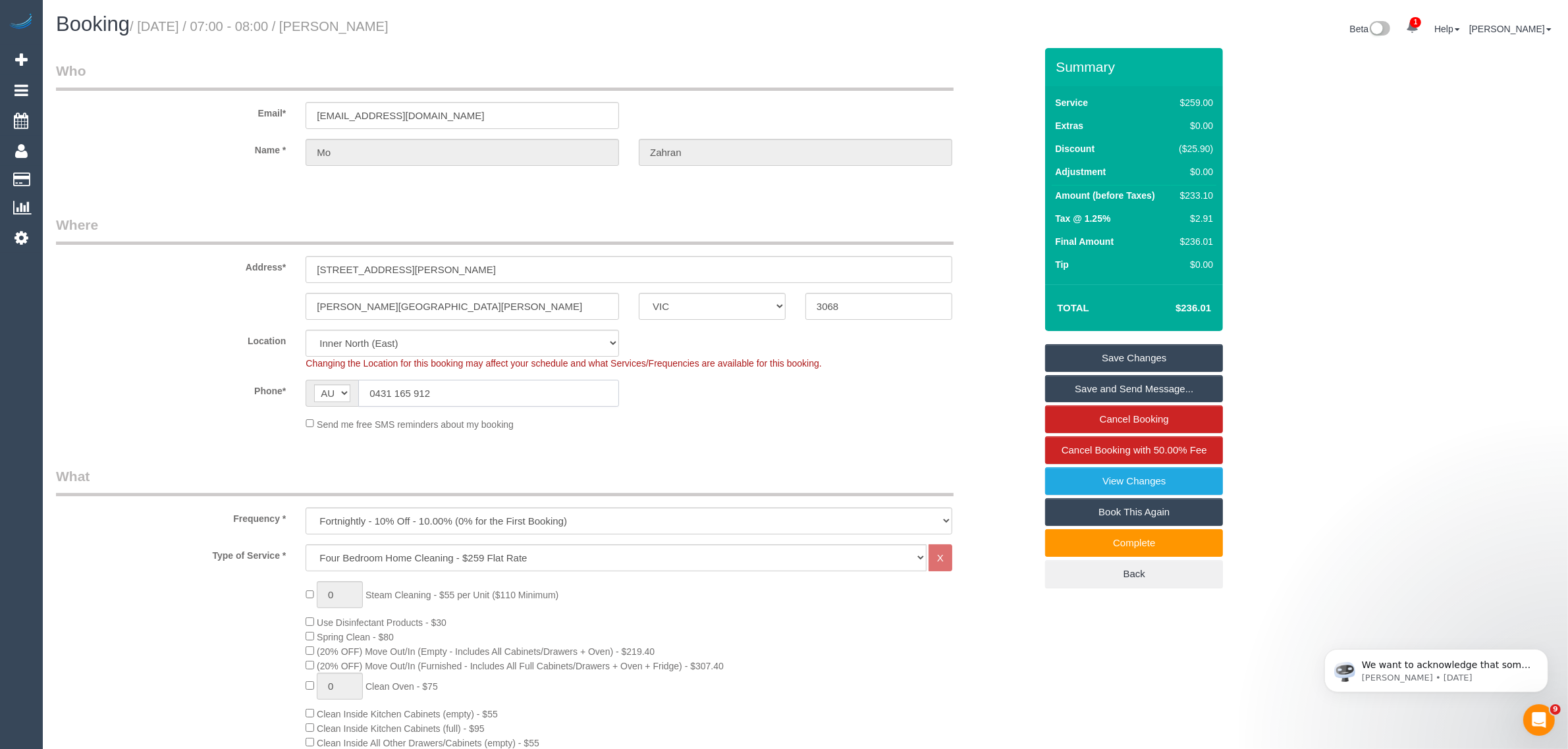
click at [557, 385] on input "0431 165 912" at bounding box center [489, 393] width 261 height 27
click at [154, 136] on sui-booking-customer "Email* [EMAIL_ADDRESS][DOMAIN_NAME] Name * Mo [GEOGRAPHIC_DATA]" at bounding box center [546, 120] width 979 height 118
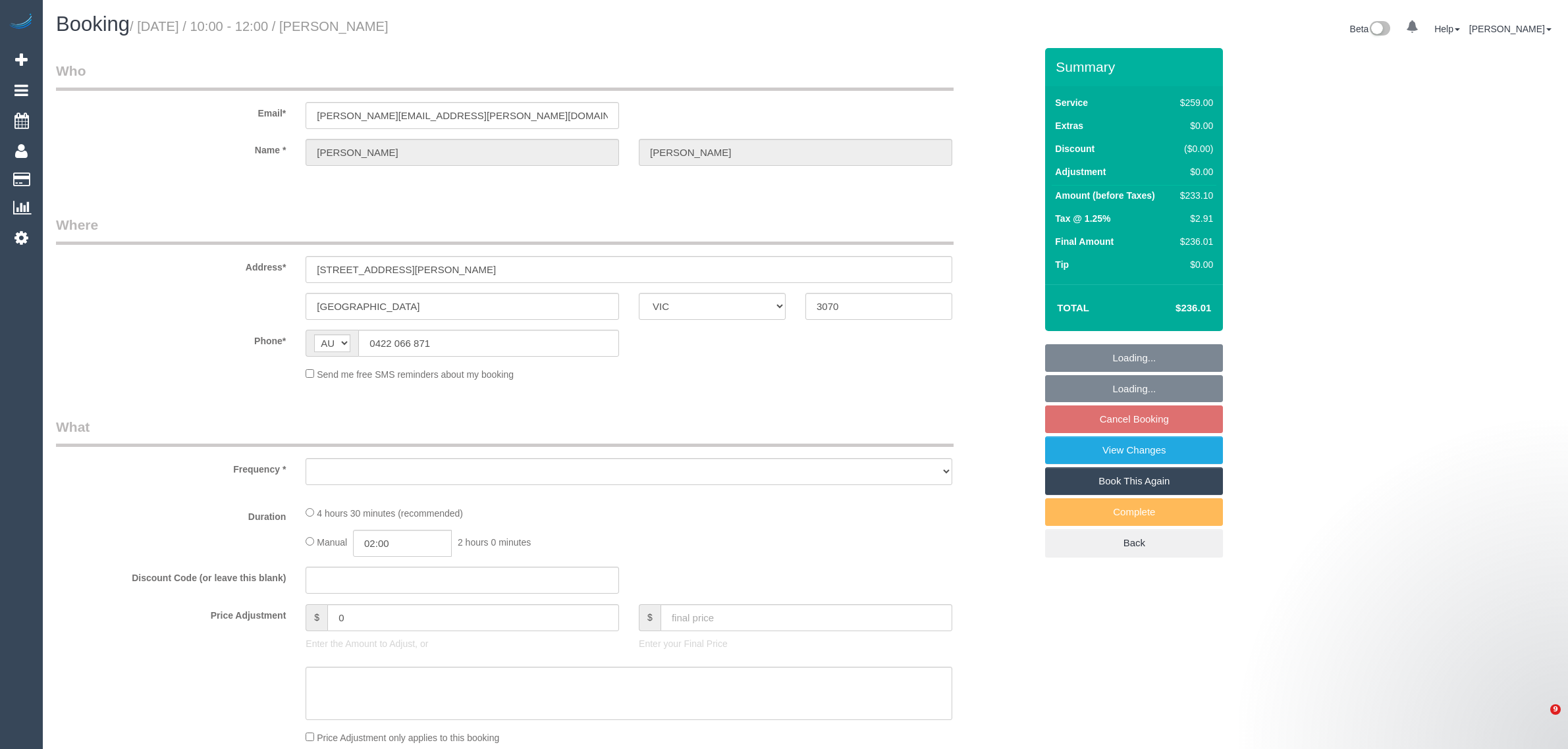
select select "VIC"
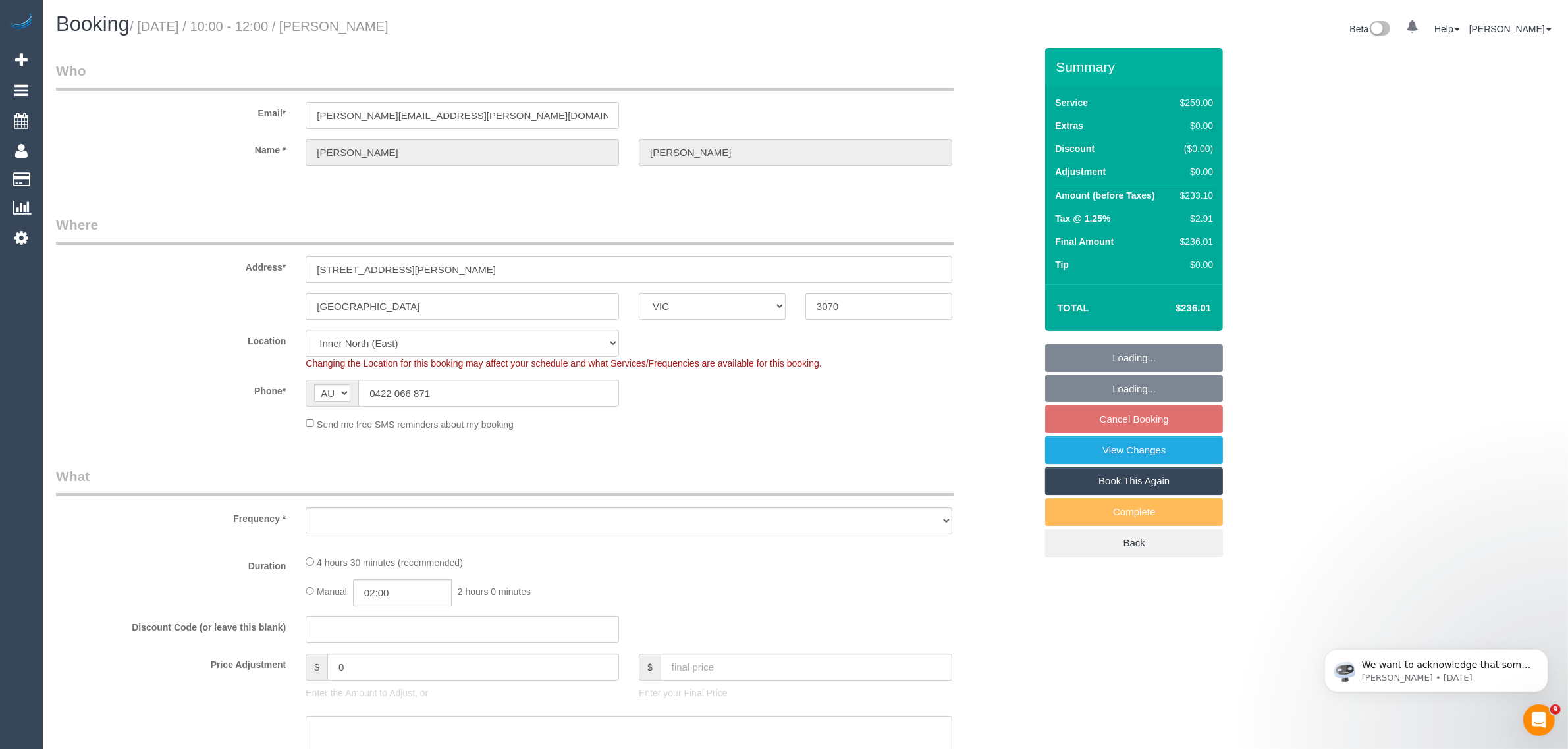
select select "string:stripe-pm_1NZLqR2GScqysDRVKwGn4fiW"
select select "object:639"
select select "number:27"
select select "number:14"
select select "number:19"
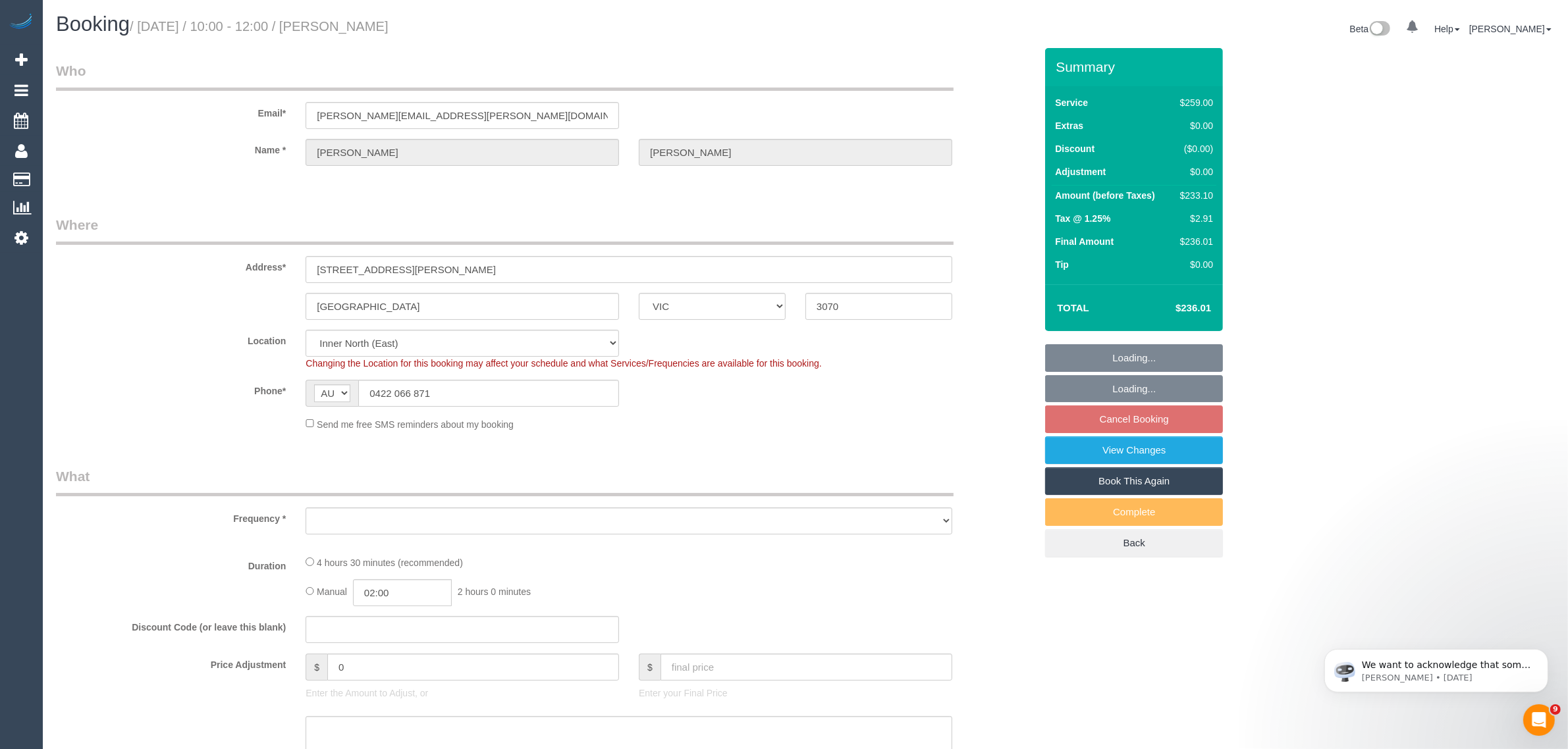
select select "number:36"
select select "number:34"
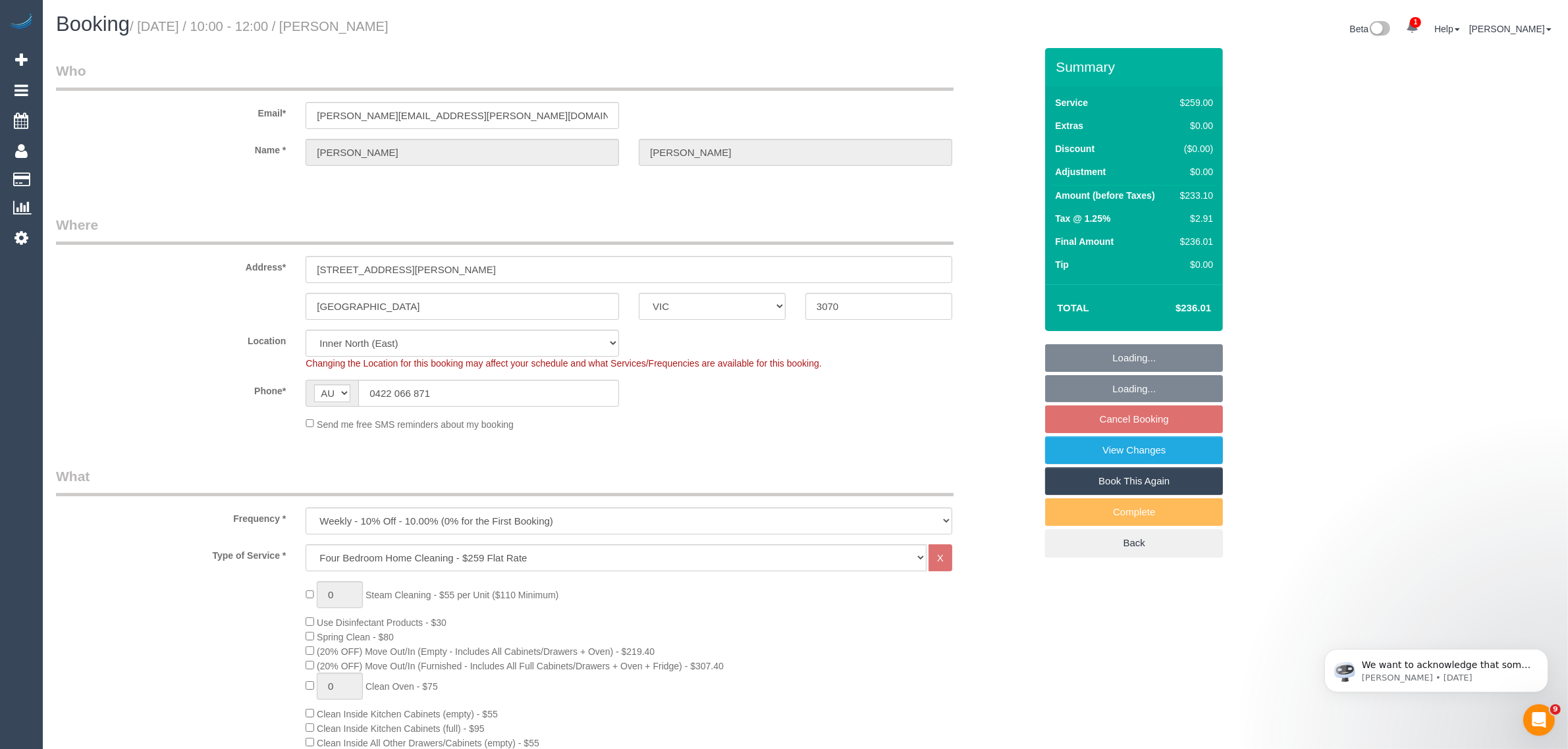
select select "object:1615"
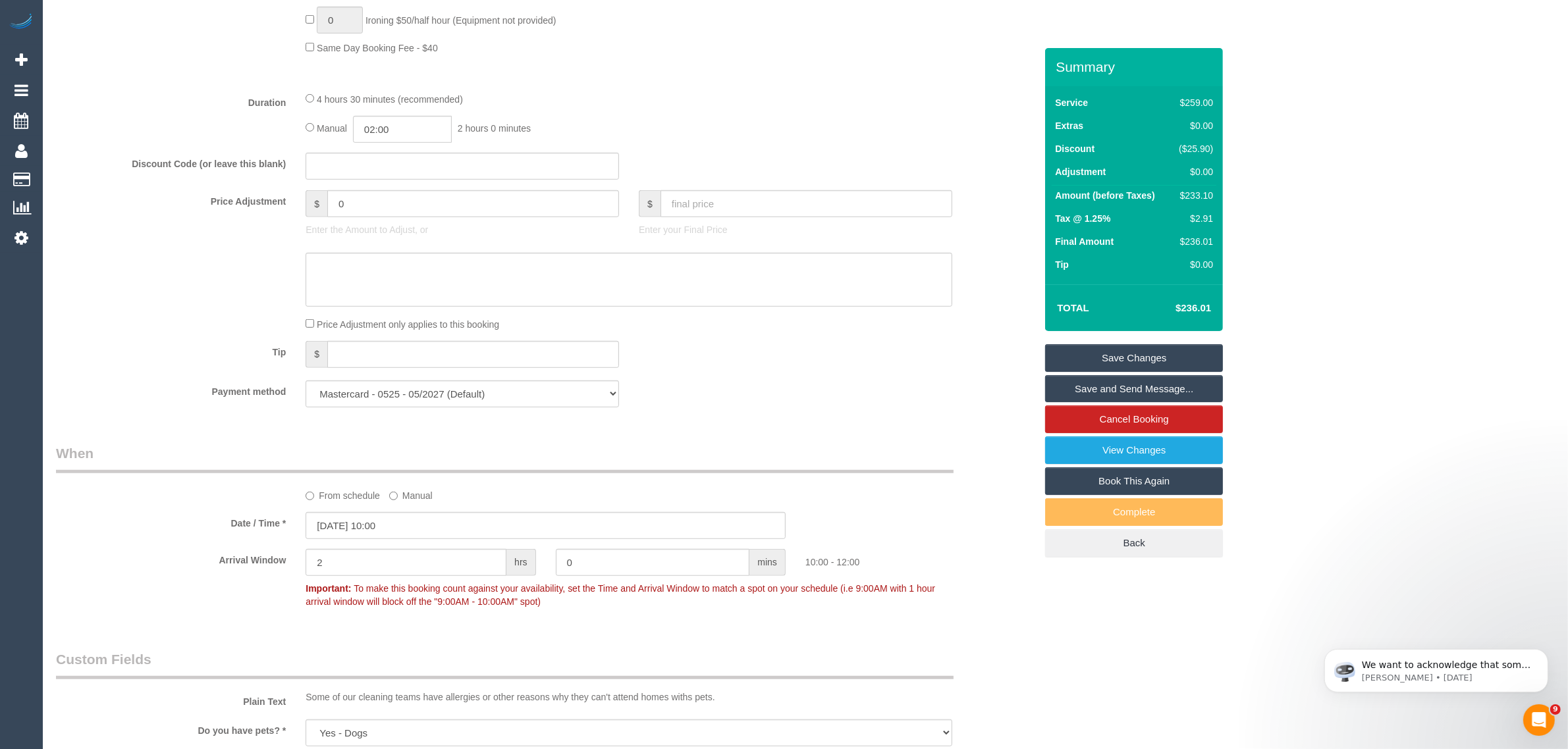
scroll to position [1316, 0]
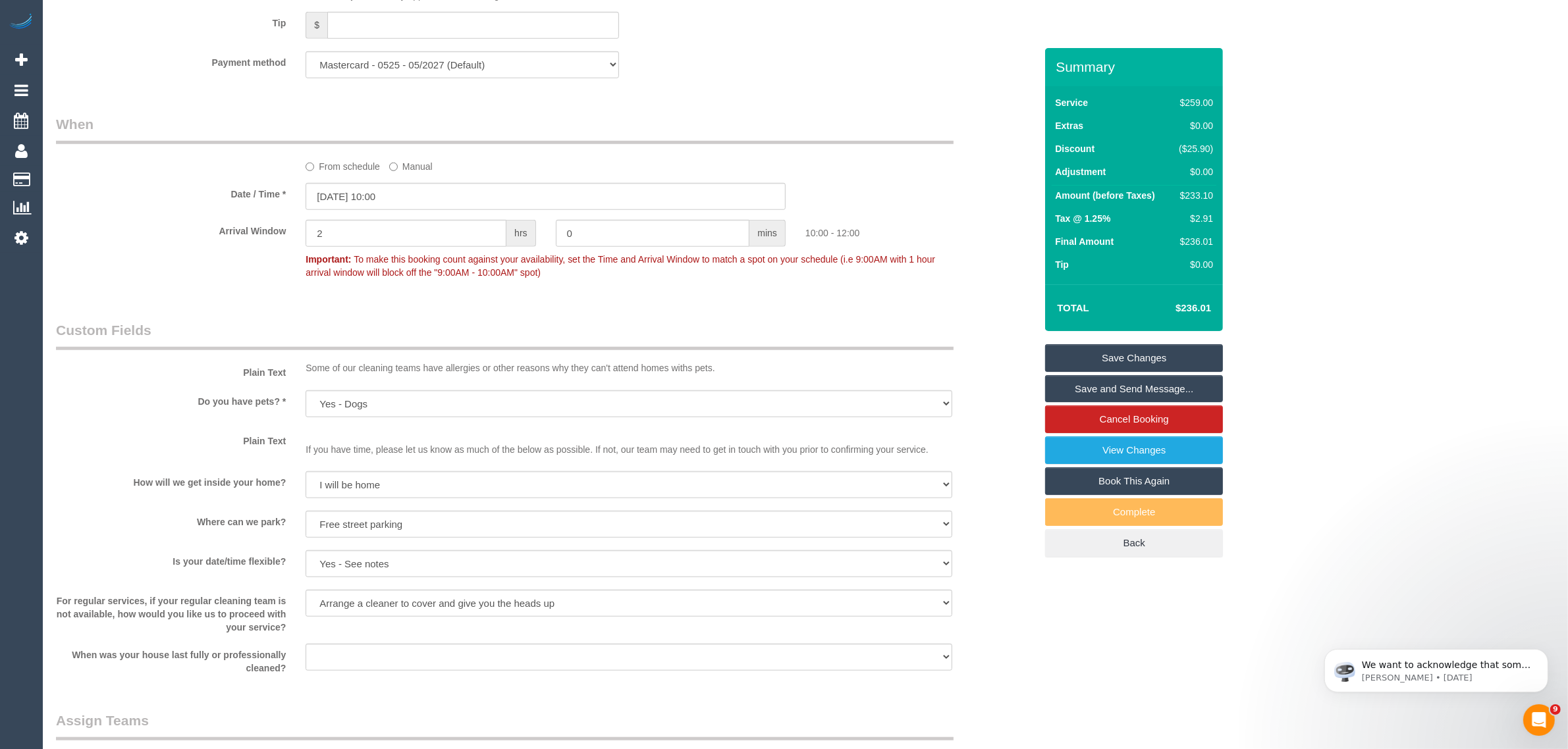
click at [333, 168] on label "From schedule" at bounding box center [343, 164] width 74 height 18
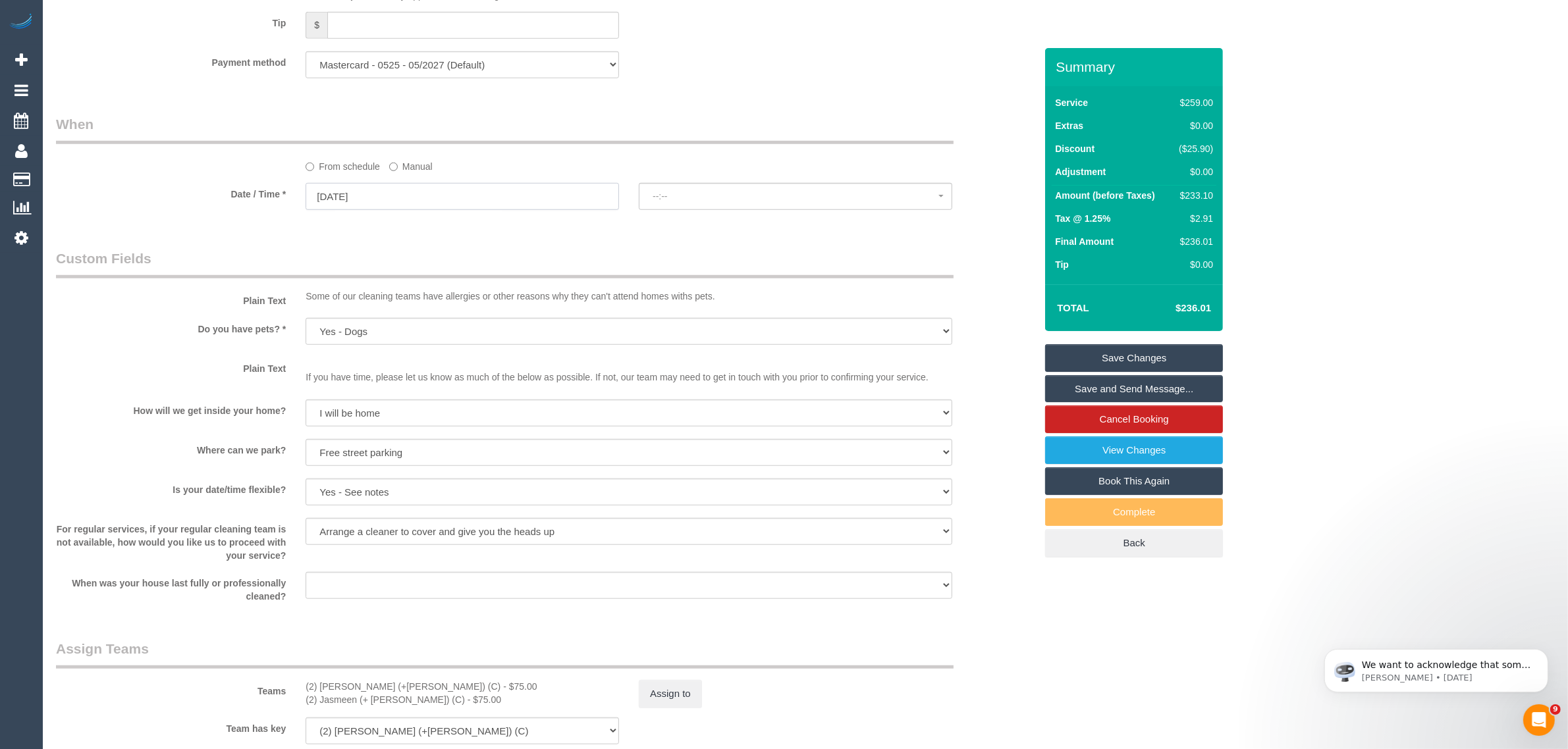
click at [402, 198] on input "[DATE]" at bounding box center [462, 196] width 313 height 27
select select "spot10"
click at [567, 242] on div "Who Email* [PERSON_NAME][EMAIL_ADDRESS][PERSON_NAME][DOMAIN_NAME] Name * [PERSO…" at bounding box center [545, 11] width 999 height 2558
click at [416, 170] on label "Manual" at bounding box center [411, 164] width 44 height 18
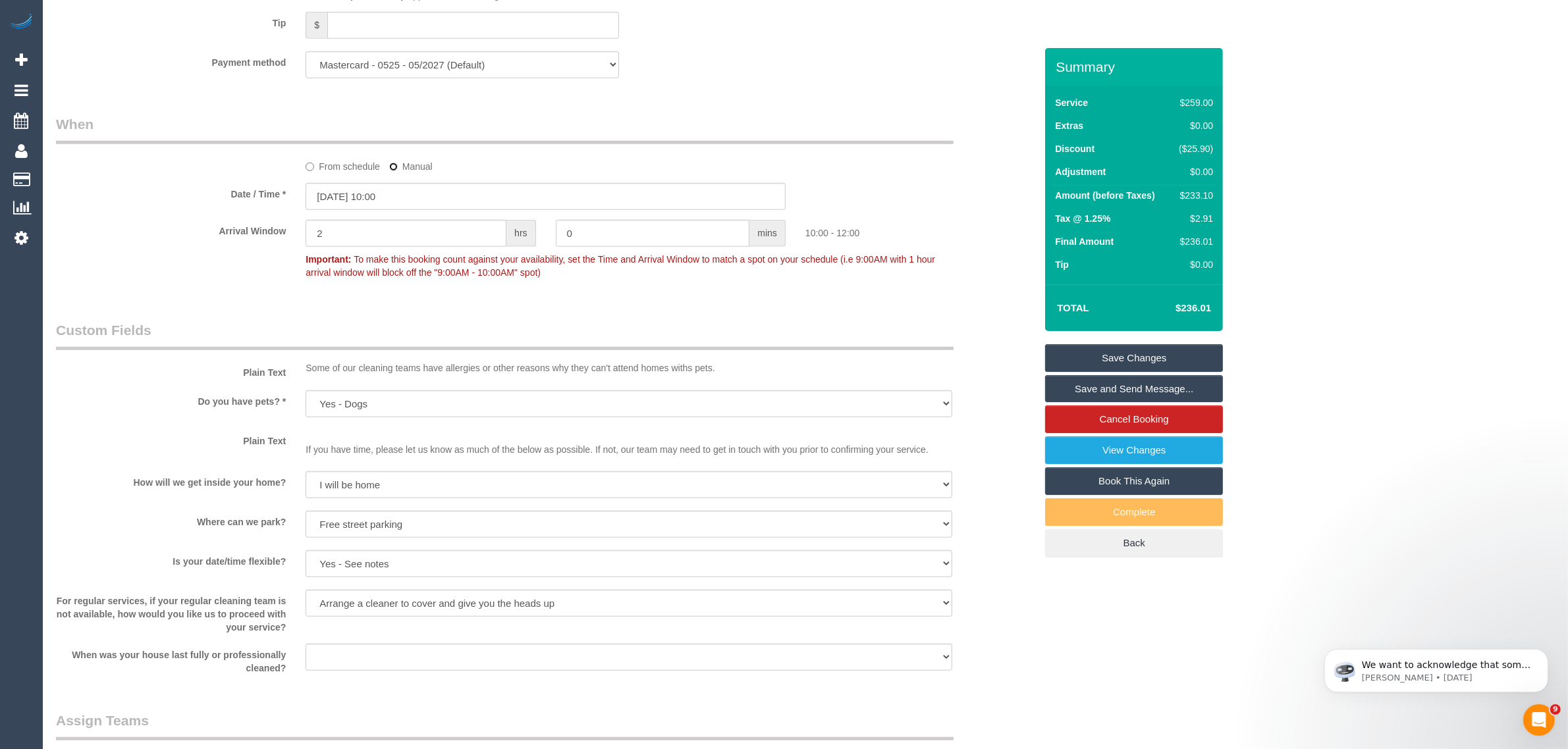
type input "[DATE] 08:00"
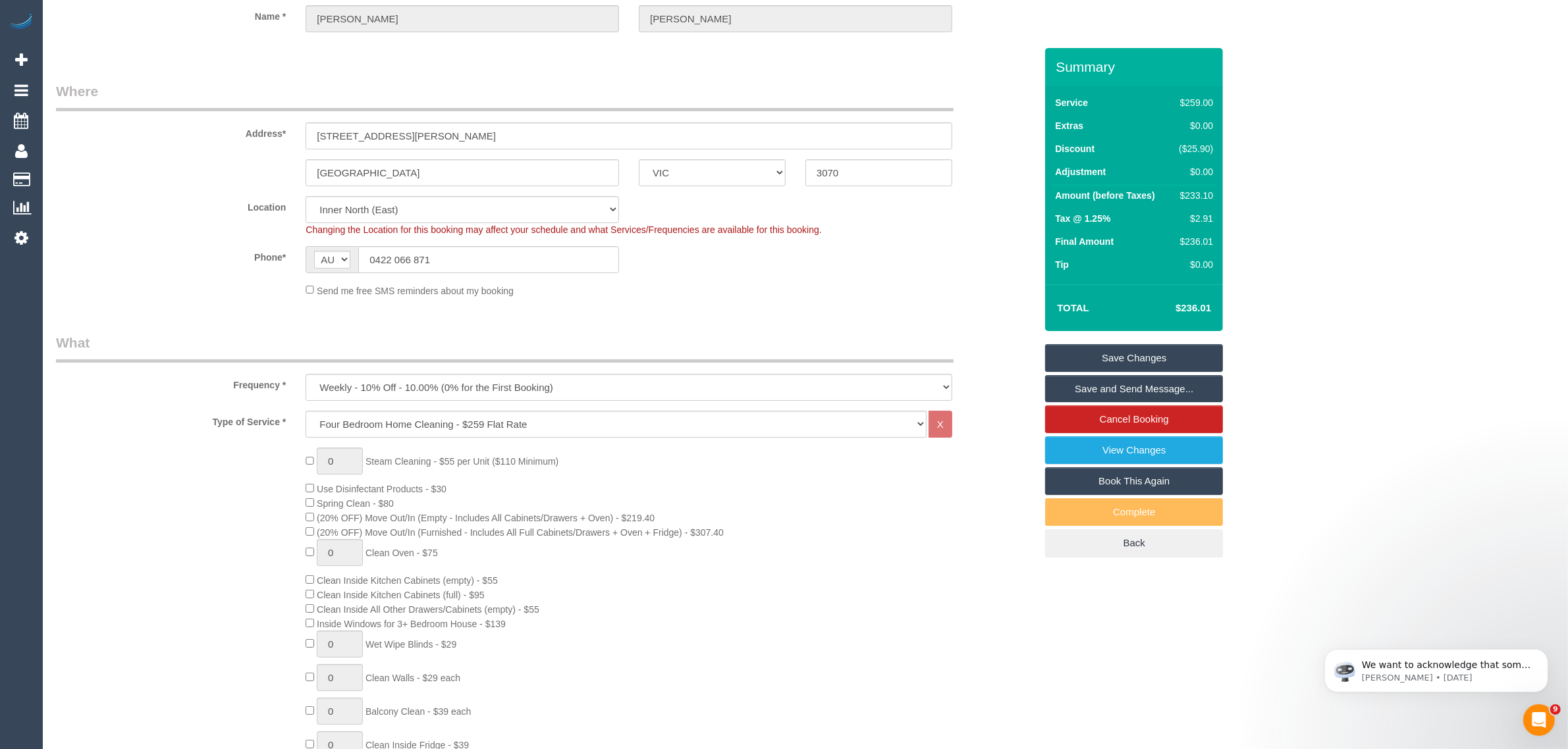
scroll to position [0, 0]
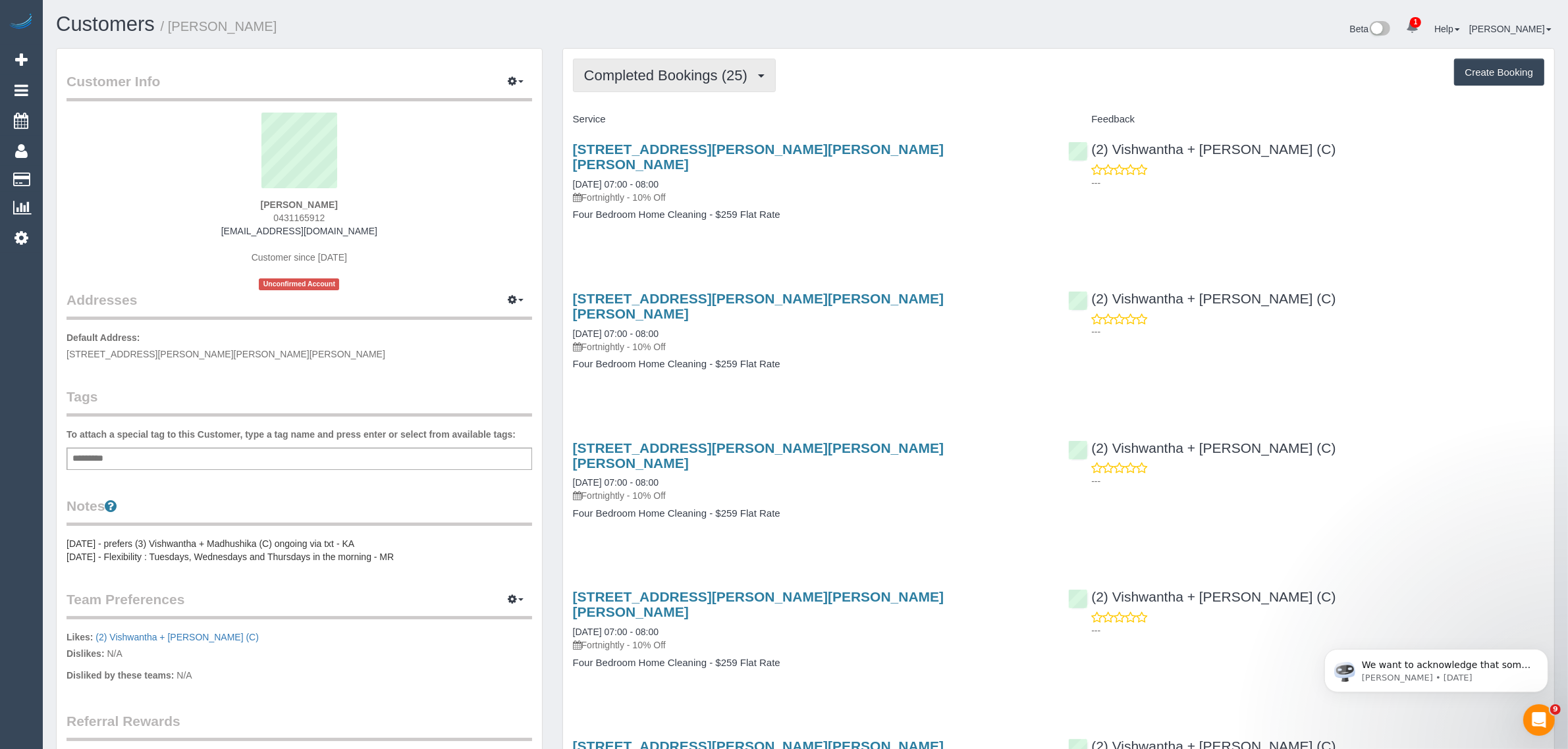
click at [639, 71] on span "Completed Bookings (25)" at bounding box center [669, 75] width 170 height 17
click at [614, 124] on link "Upcoming Bookings (12)" at bounding box center [644, 124] width 142 height 18
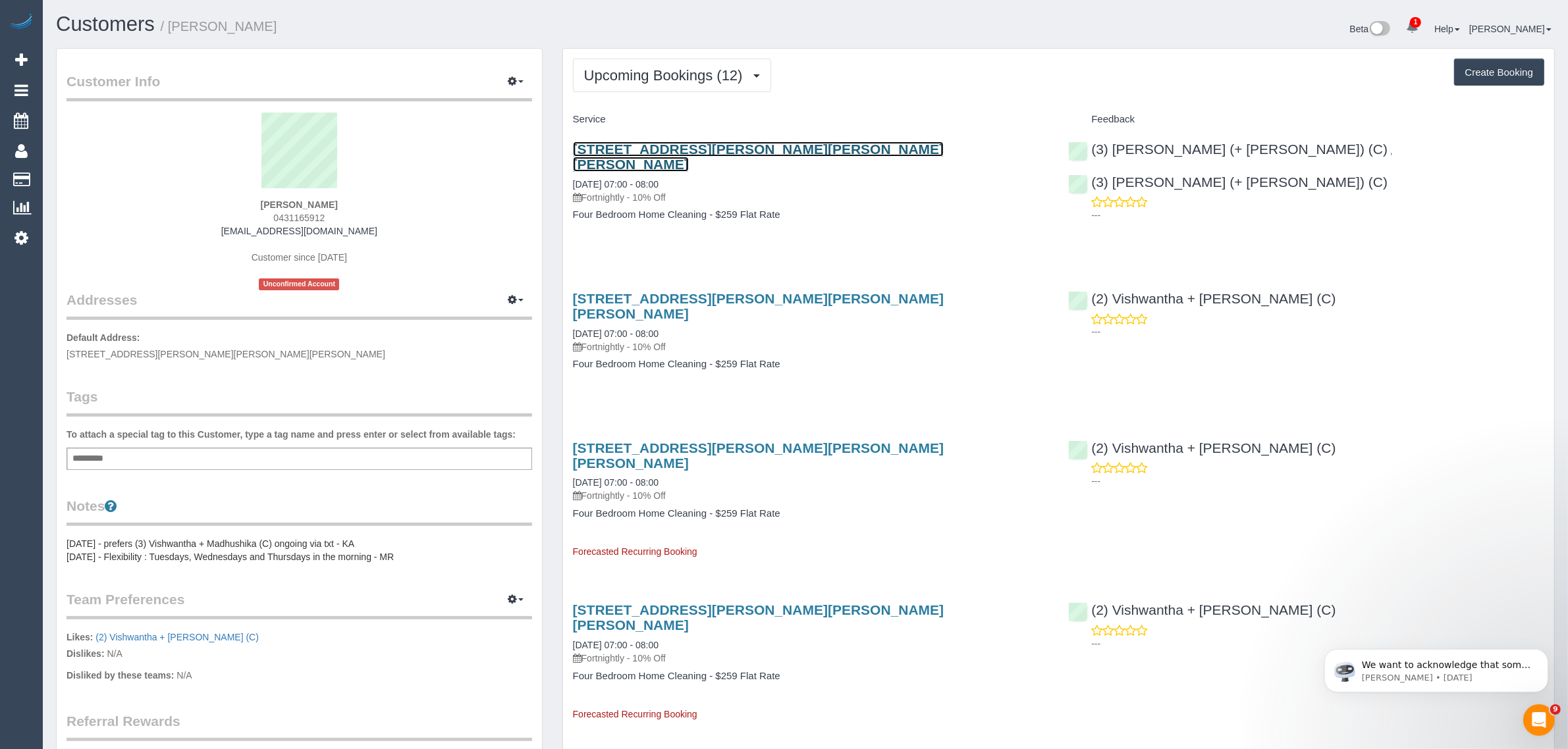
click at [672, 141] on link "[STREET_ADDRESS][PERSON_NAME][PERSON_NAME][PERSON_NAME]" at bounding box center [759, 156] width 372 height 30
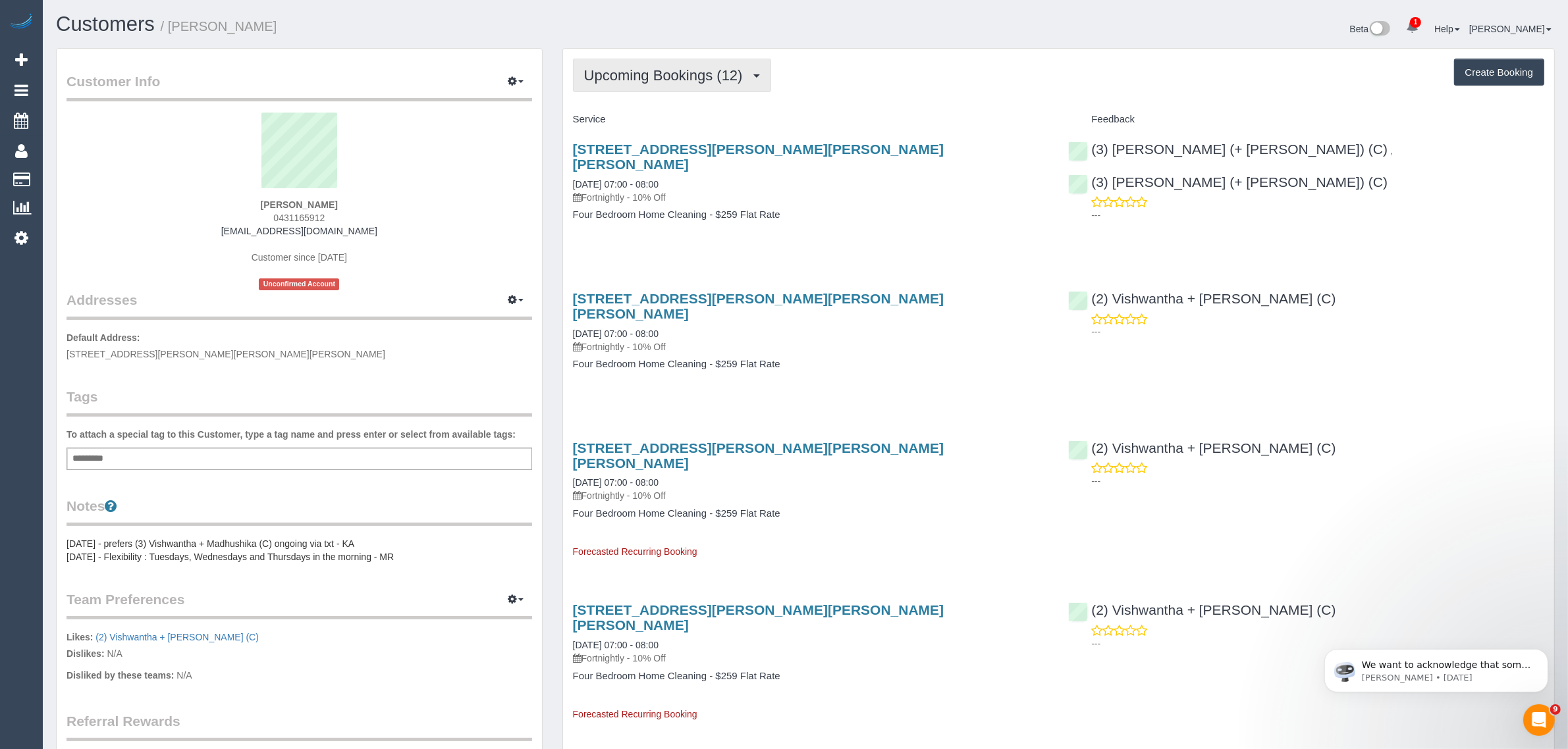
click at [638, 69] on span "Upcoming Bookings (12)" at bounding box center [667, 75] width 165 height 17
click at [1014, 81] on div "Upcoming Bookings (12) Completed Bookings (25) Upcoming Bookings (12) Cancelled…" at bounding box center [1059, 75] width 971 height 34
click at [712, 87] on button "Upcoming Bookings (12)" at bounding box center [673, 75] width 199 height 34
click at [662, 97] on link "Completed Bookings (25)" at bounding box center [644, 106] width 142 height 18
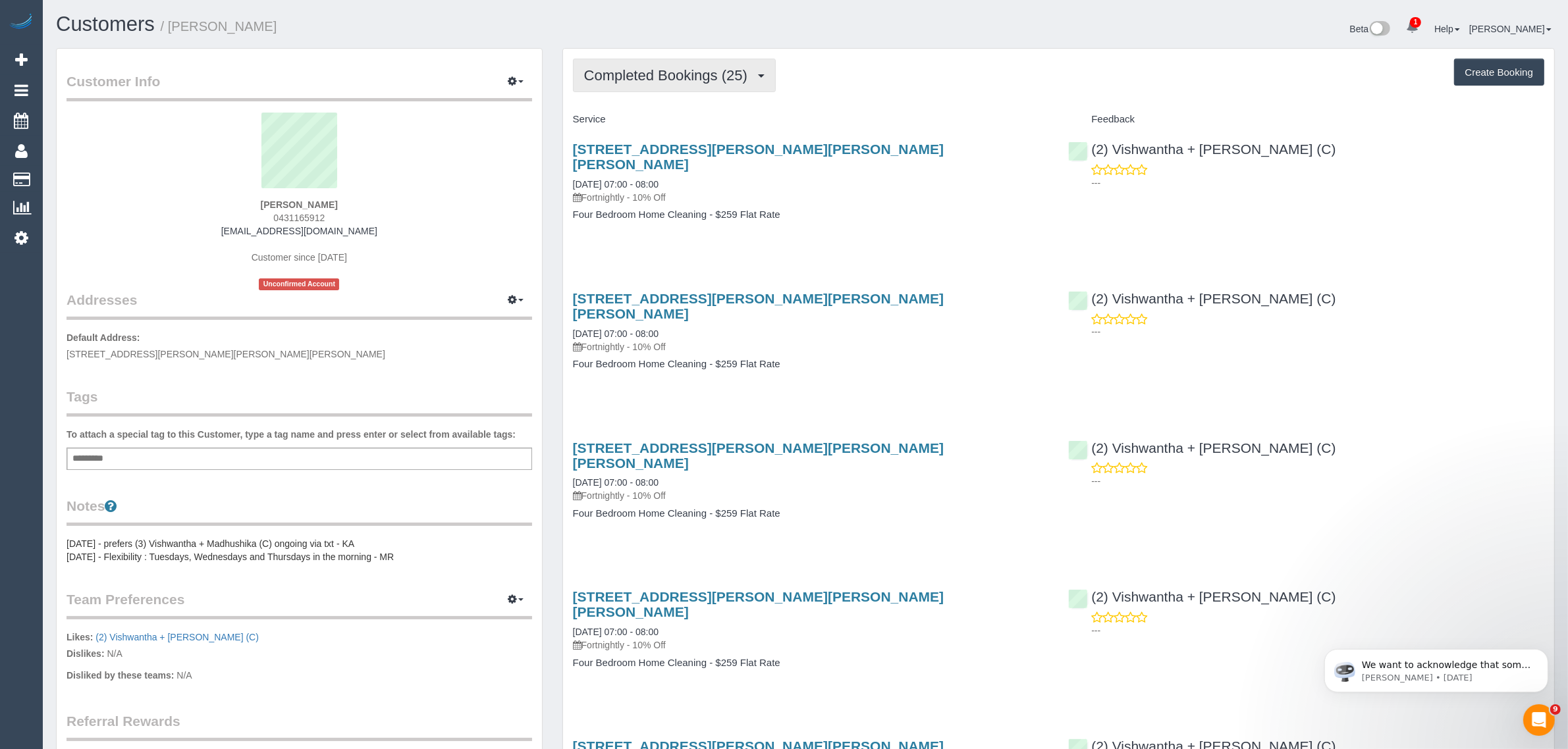
click at [686, 73] on span "Completed Bookings (25)" at bounding box center [669, 75] width 170 height 17
click at [654, 120] on link "Upcoming Bookings (12)" at bounding box center [644, 124] width 142 height 18
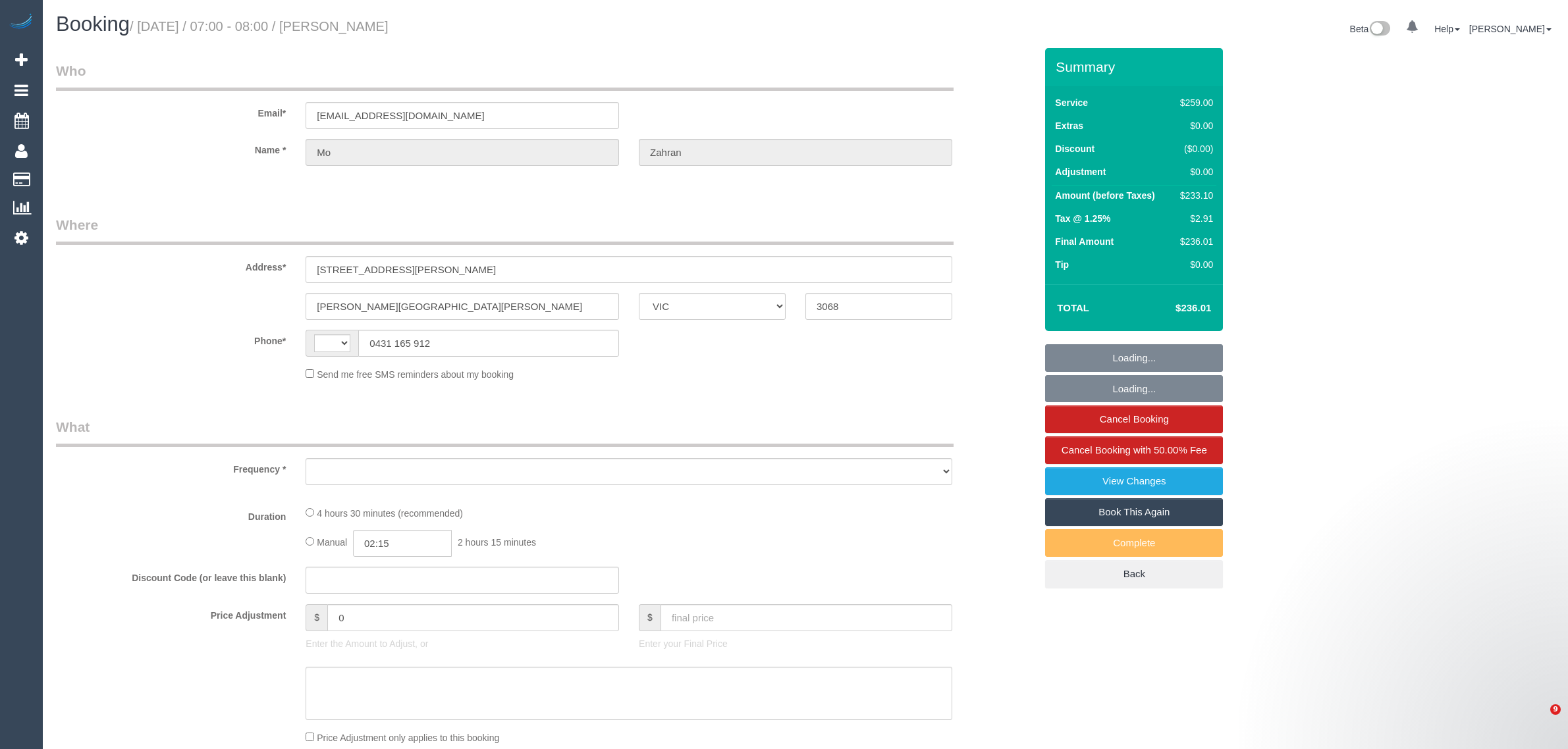
select select "VIC"
select select "string:AU"
select select "string:stripe-pm_1PiPT62GScqysDRV7XCFLXKg"
select select "number:27"
select select "number:14"
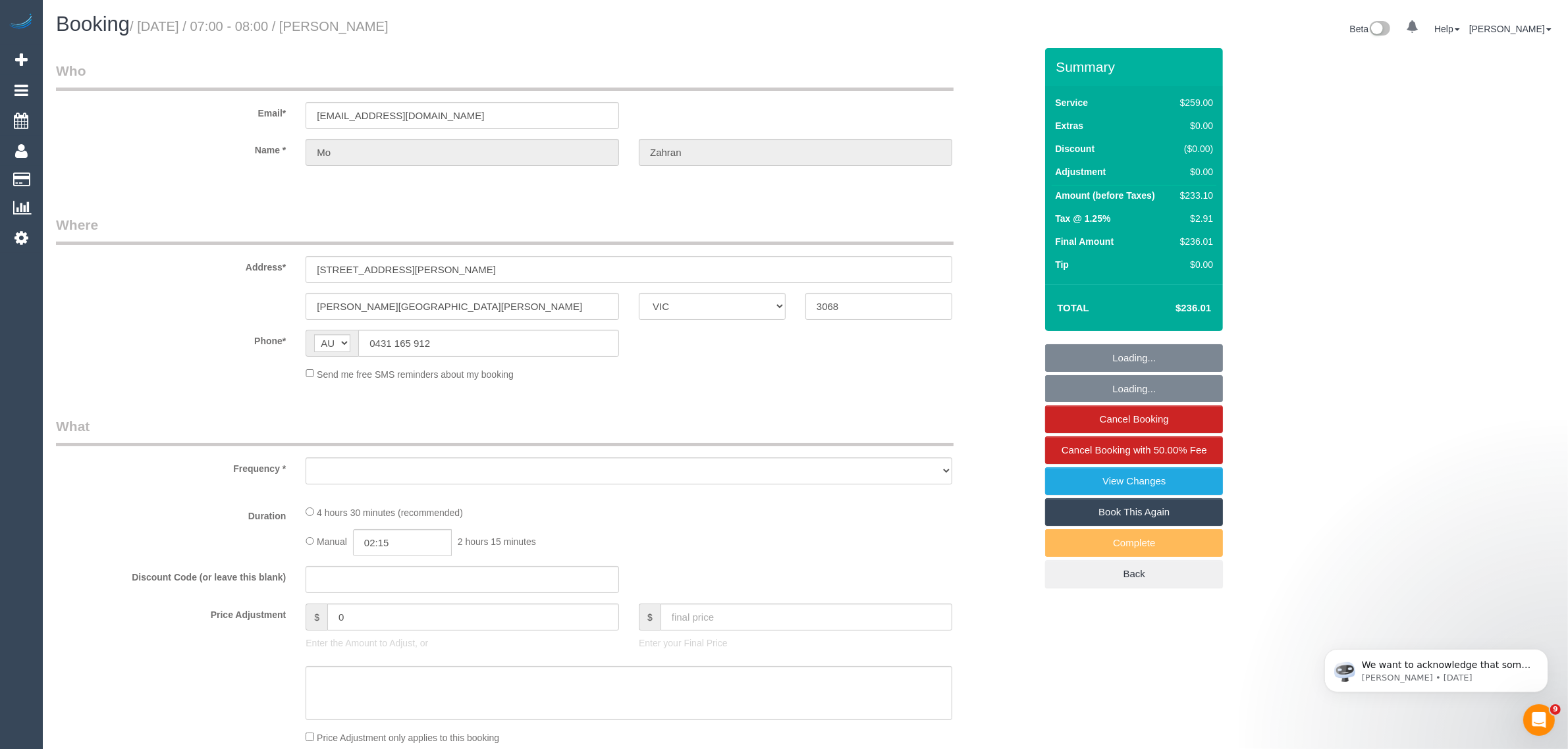
select select "number:19"
select select "number:36"
select select "number:35"
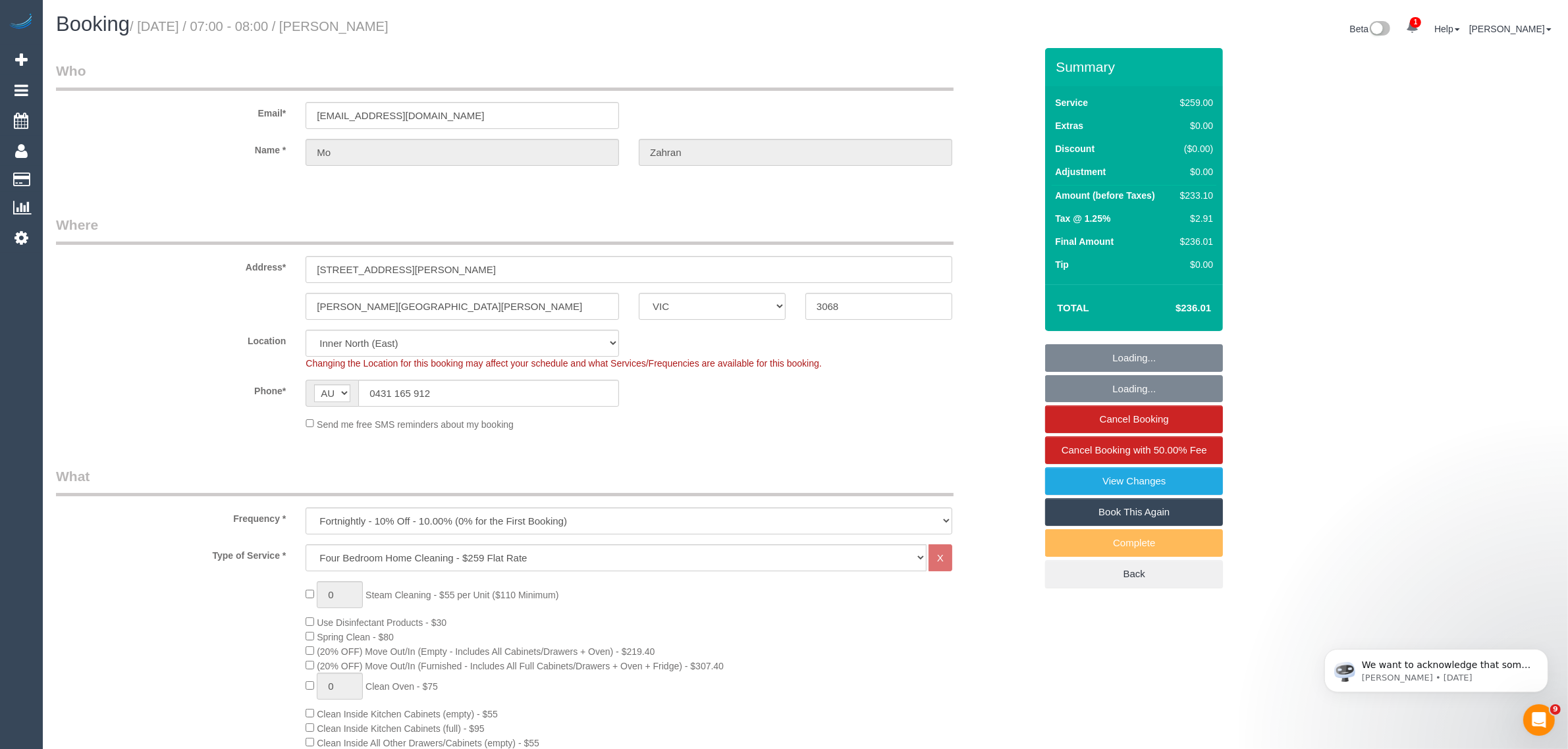
select select "object:1657"
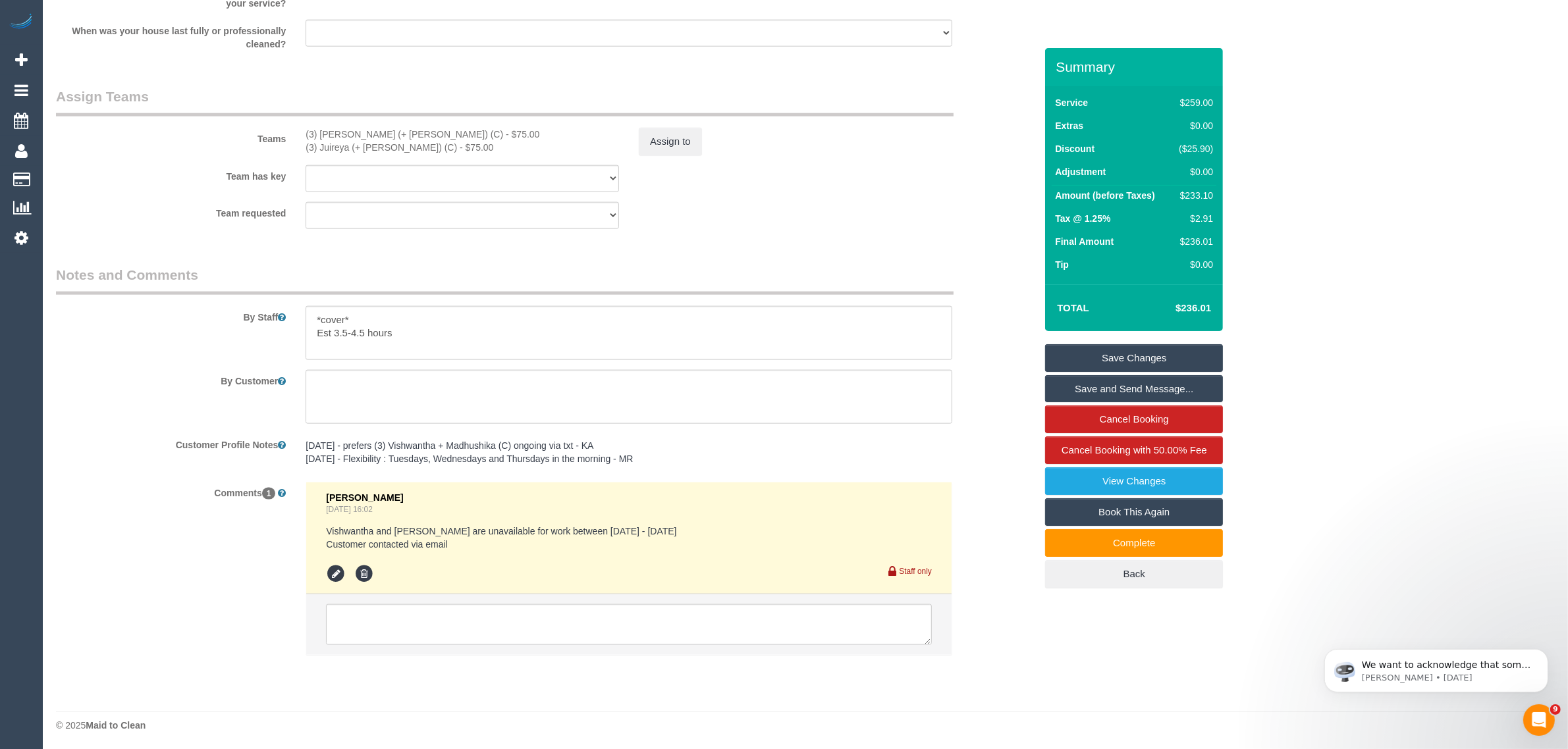
scroll to position [1966, 0]
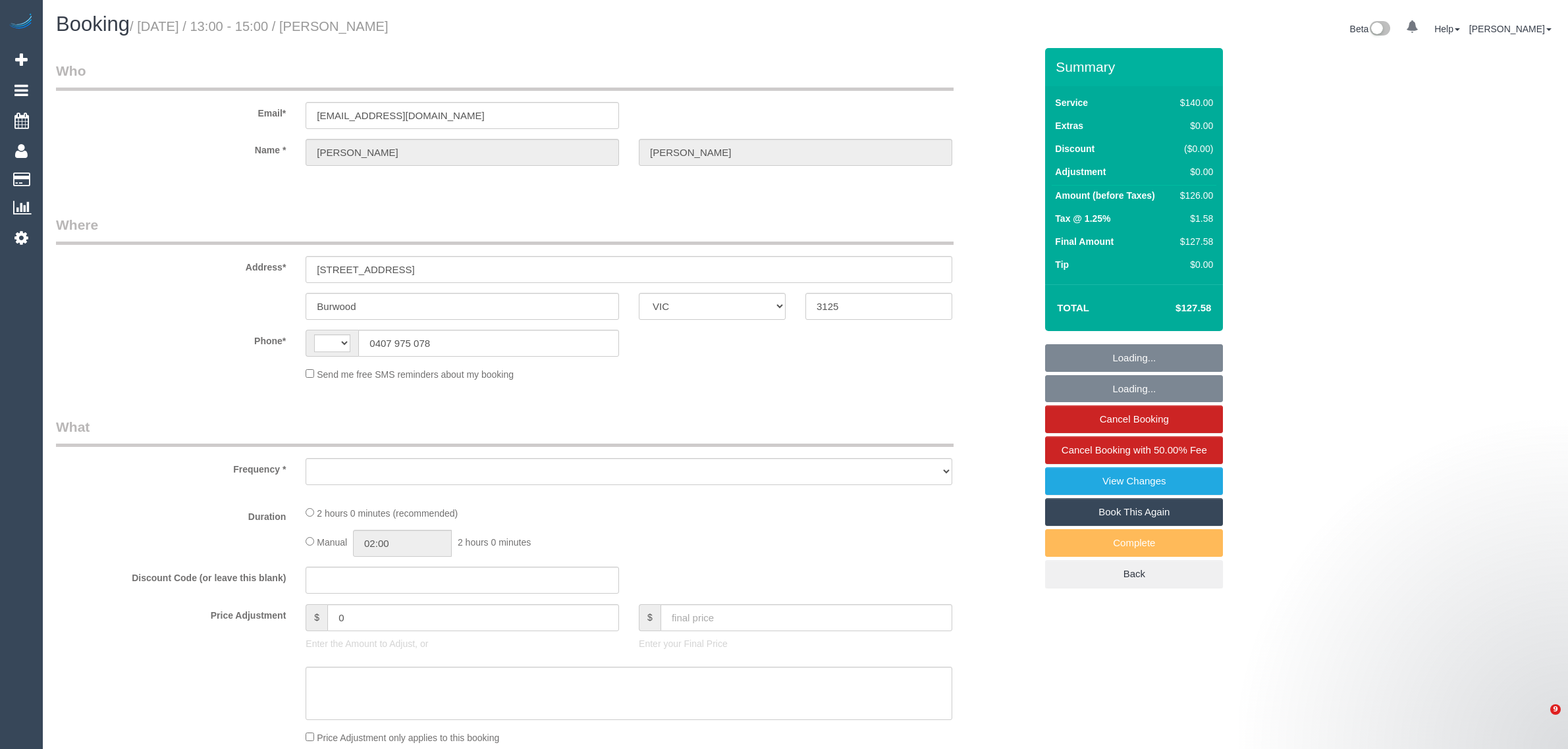
select select "VIC"
select select "string:AU"
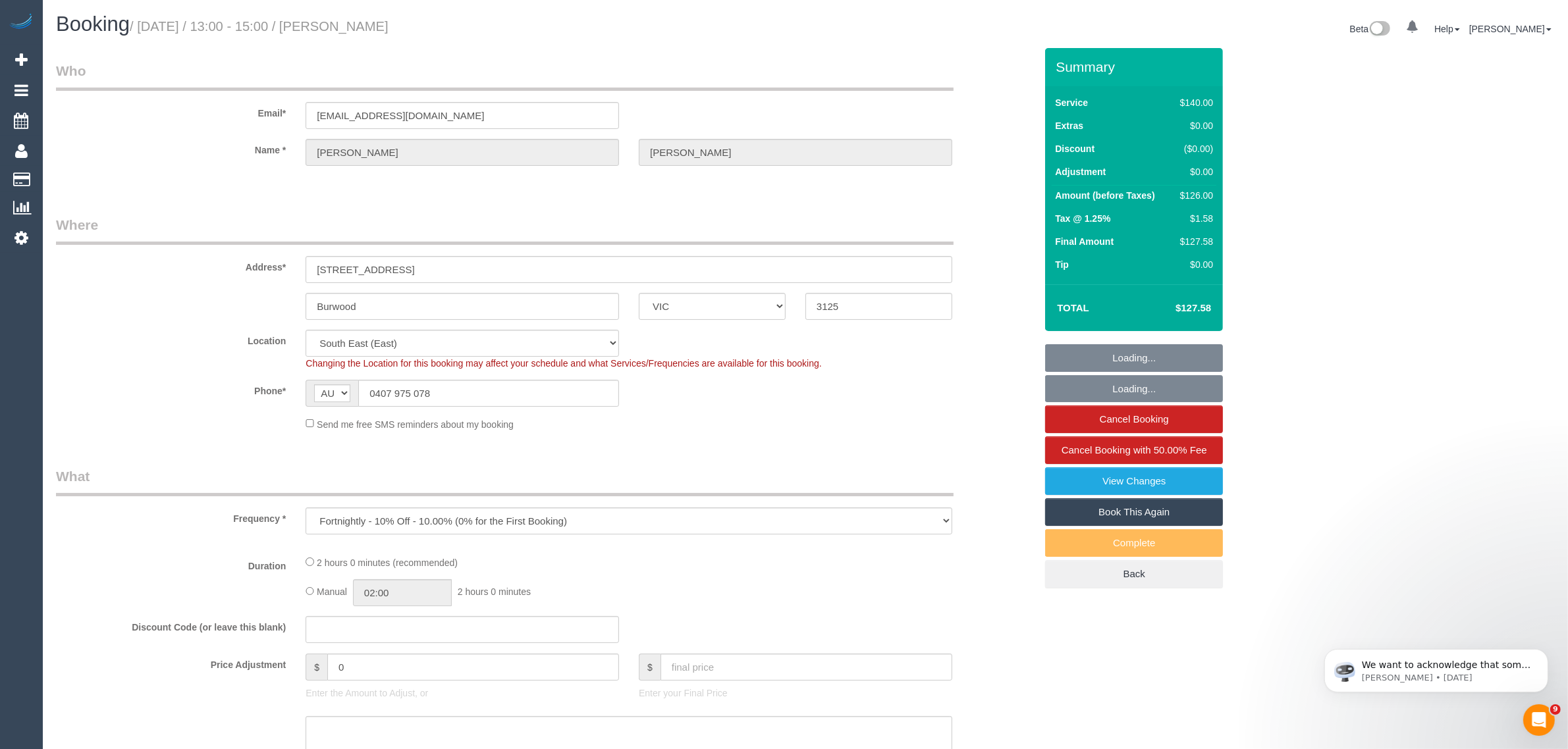
select select "object:548"
select select "string:stripe-pm_1QpemX2GScqysDRVbwRzsF66"
click at [545, 397] on input "0407 975 078" at bounding box center [489, 393] width 261 height 27
select select "number:27"
select select "number:14"
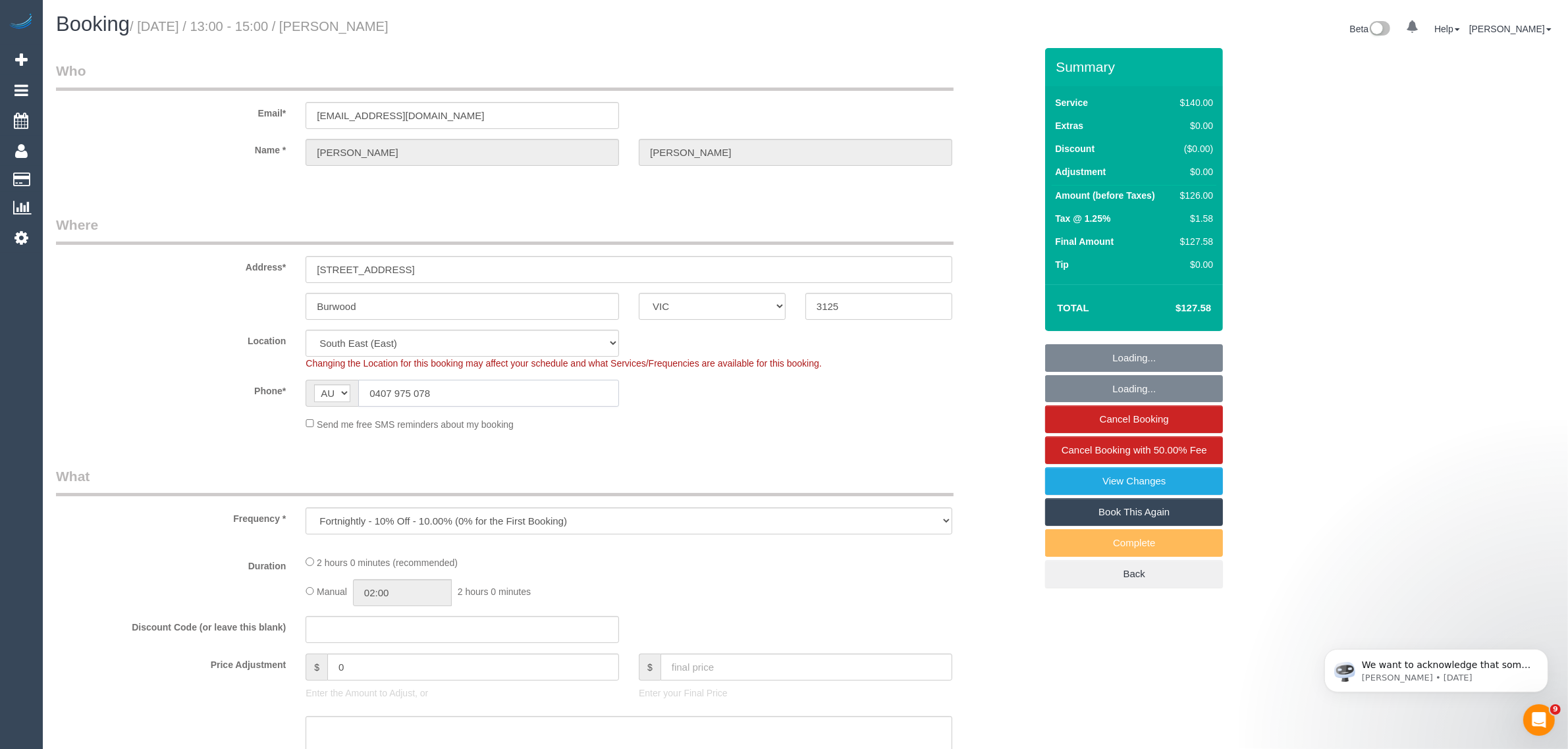
select select "number:18"
select select "number:36"
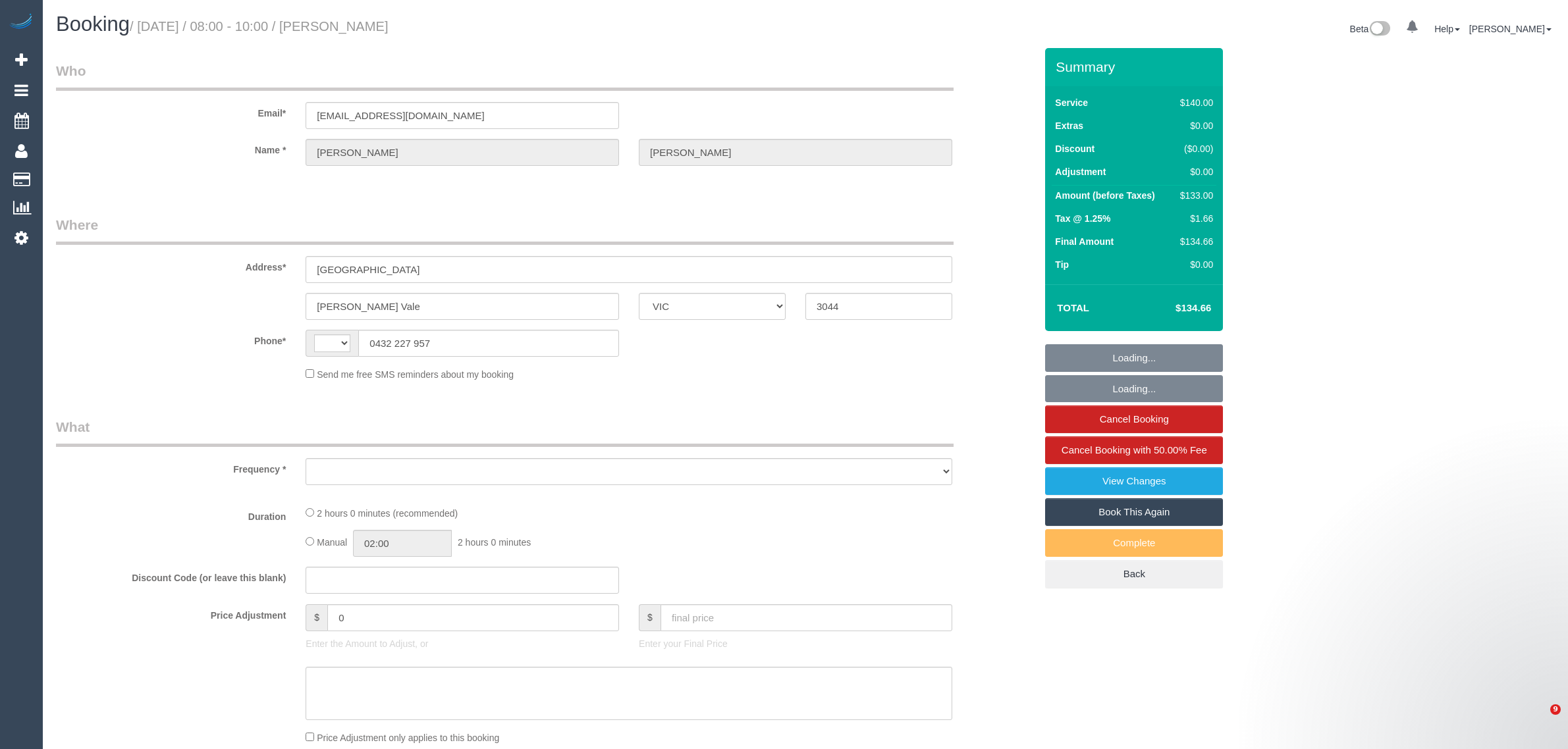
select select "VIC"
select select "string:AU"
select select "string:stripe-pm_1R7DFr2GScqysDRVCN1RpbE9"
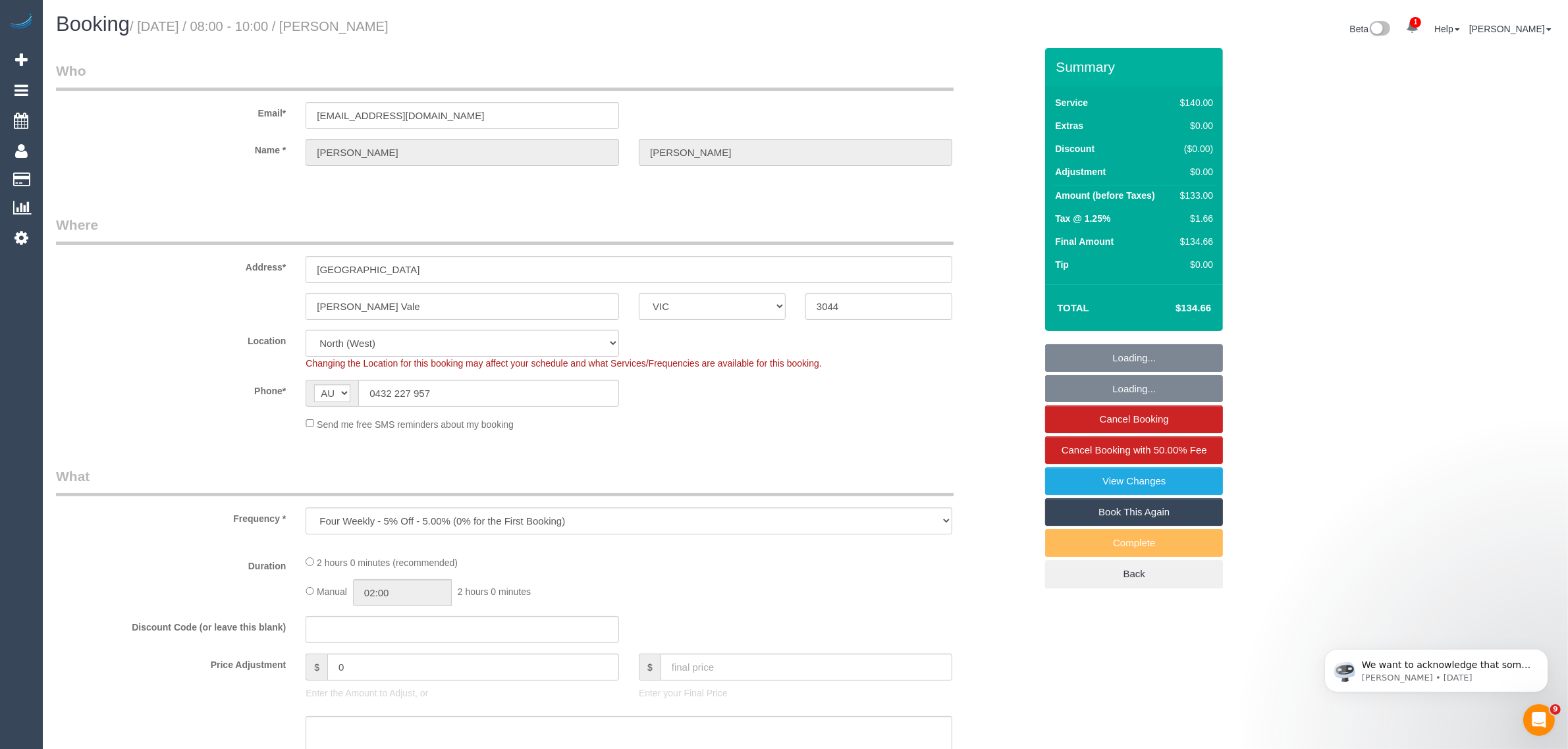
select select "object:573"
select select "number:27"
select select "number:14"
select select "number:19"
select select "number:23"
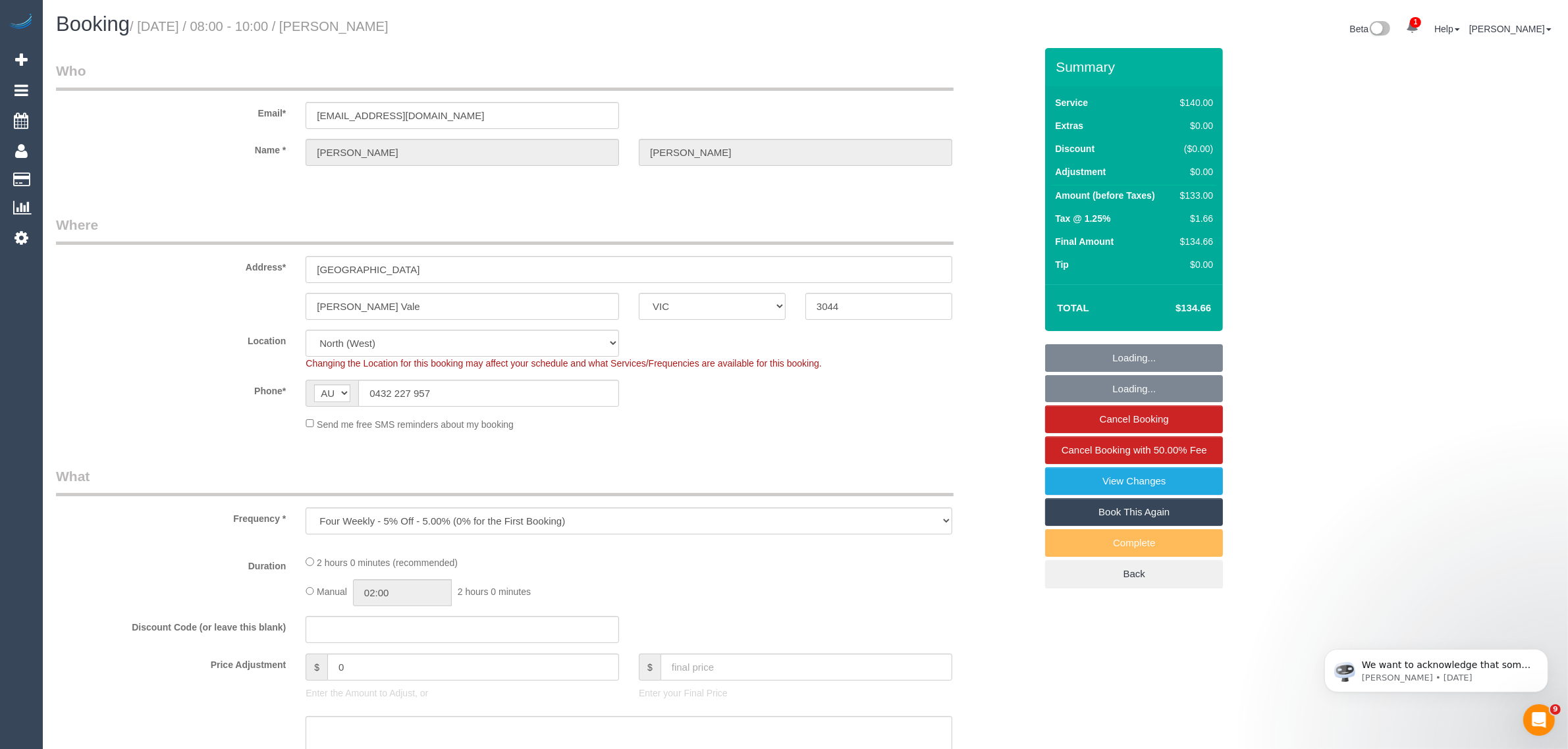
select select "number:33"
select select "number:12"
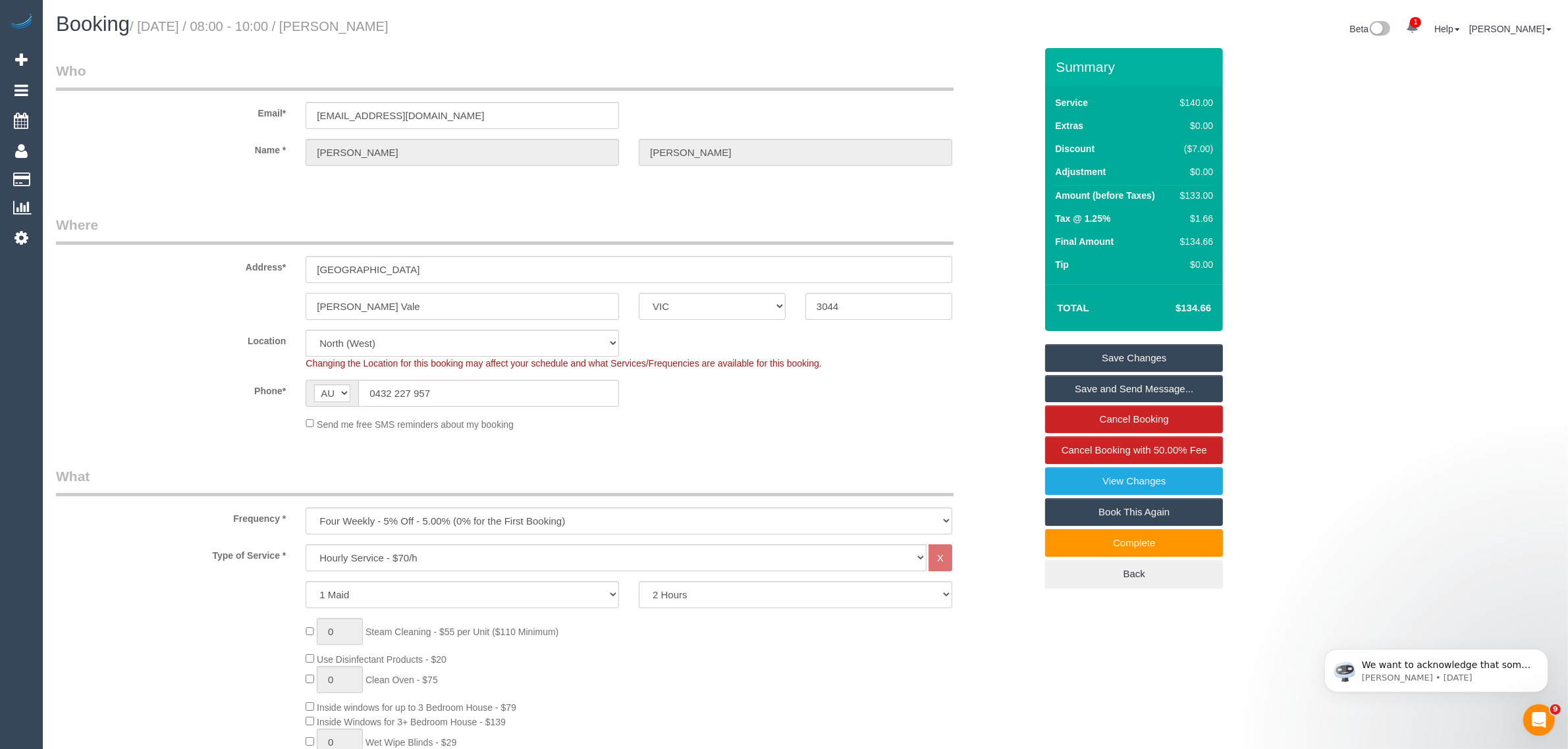
click at [446, 303] on input "[PERSON_NAME] Vale" at bounding box center [462, 306] width 313 height 27
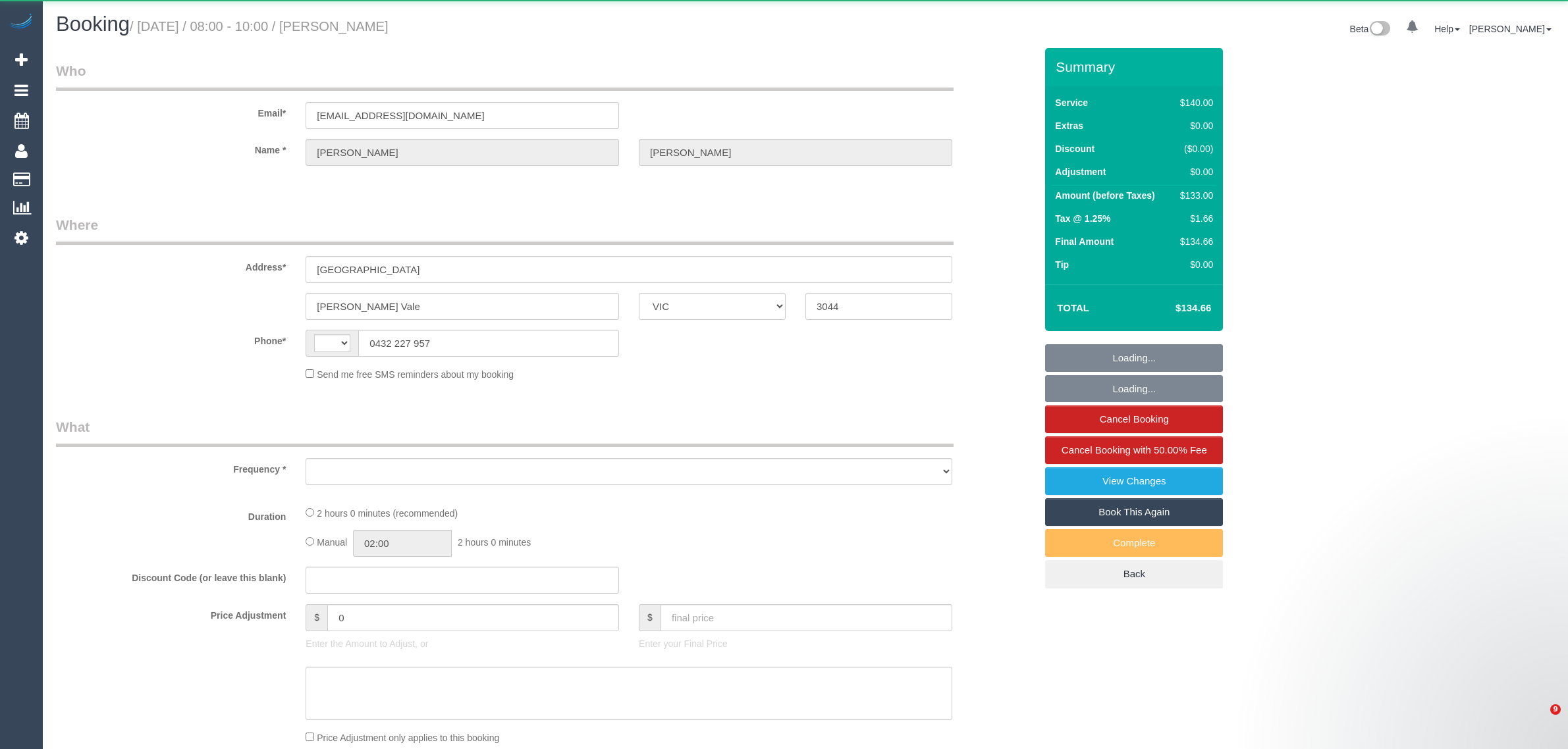
select select "VIC"
select select "object:309"
select select "number:27"
select select "number:14"
select select "number:19"
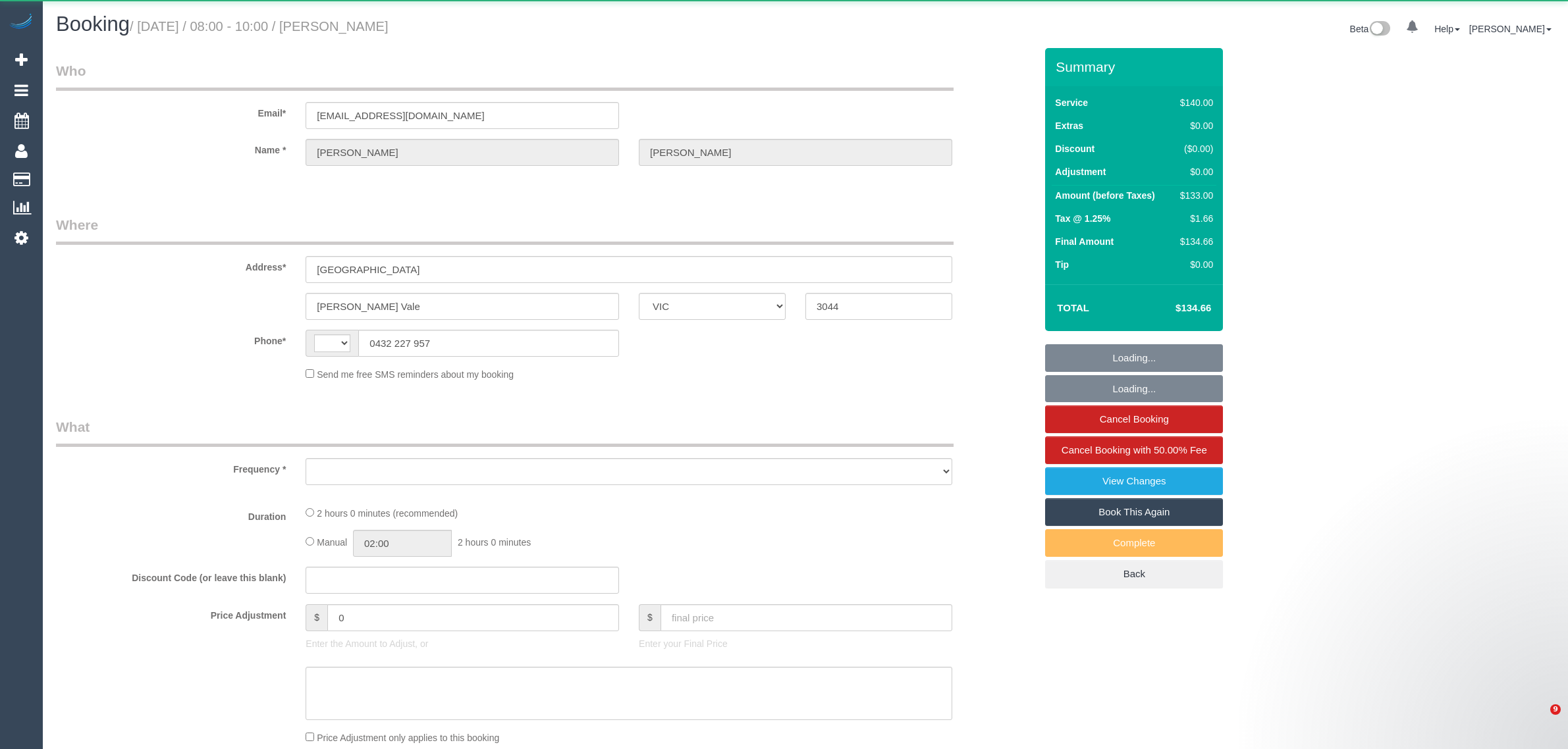
select select "number:23"
select select "number:33"
select select "number:12"
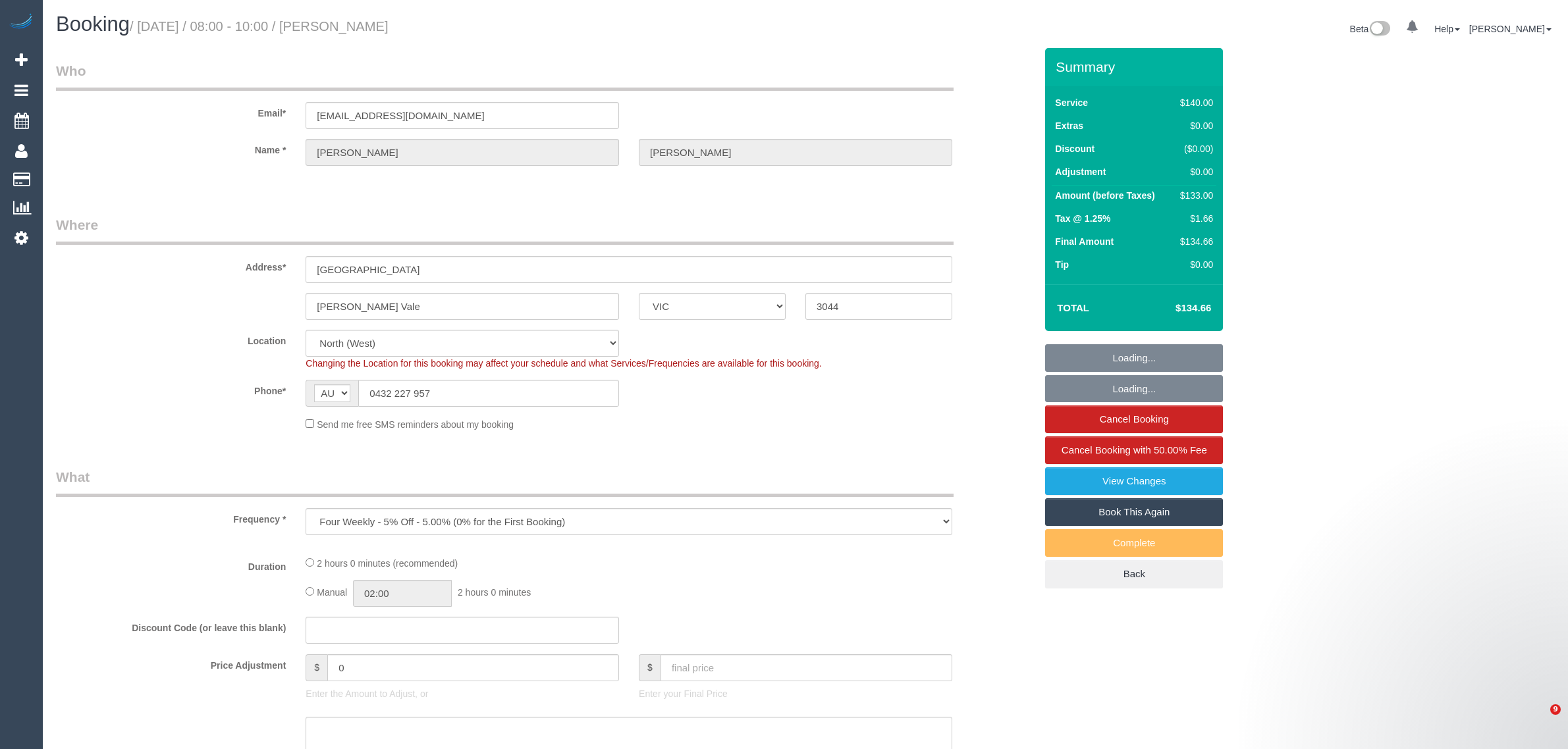
select select "string:AU"
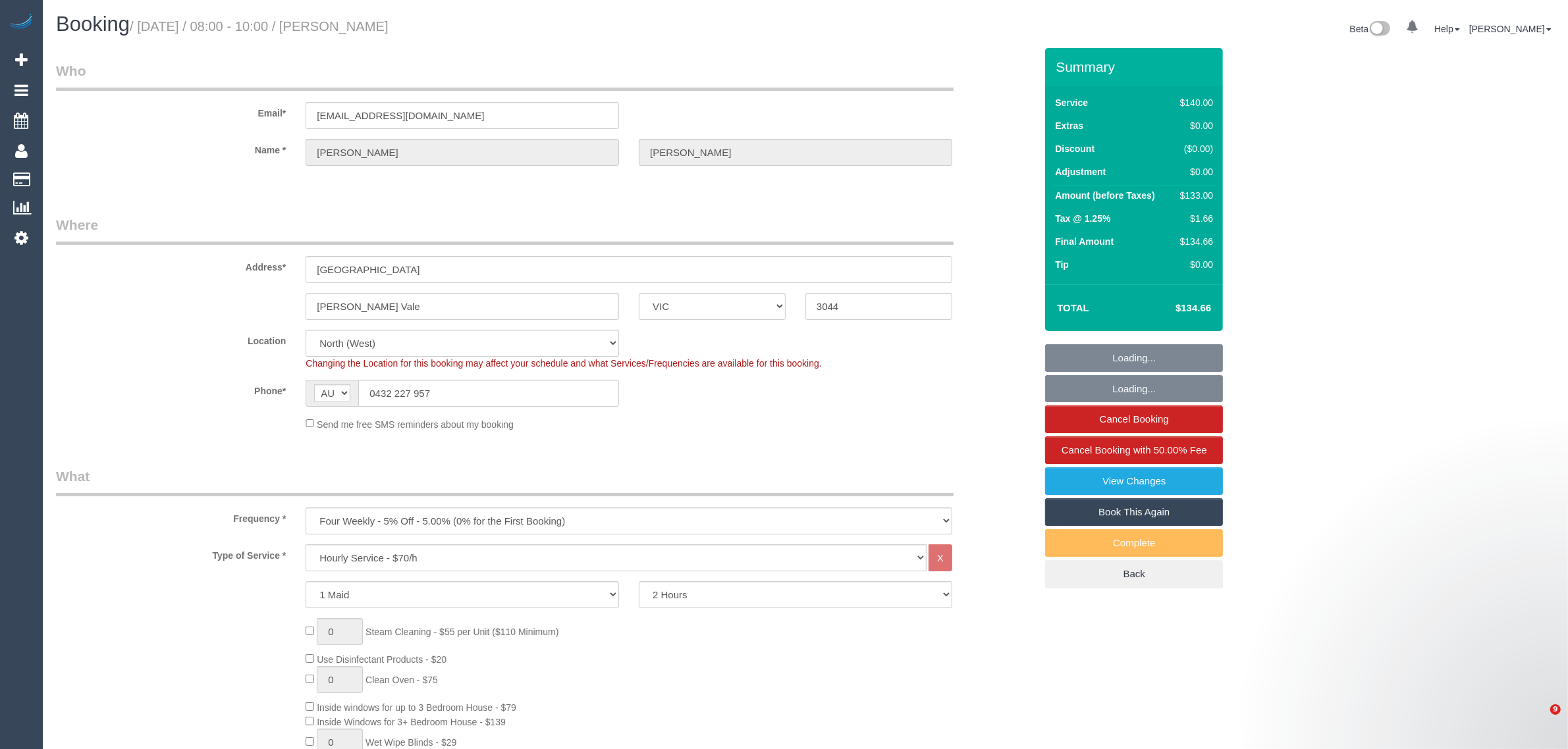
select select "object:1626"
select select "string:stripe-pm_1R7DFr2GScqysDRVCN1RpbE9"
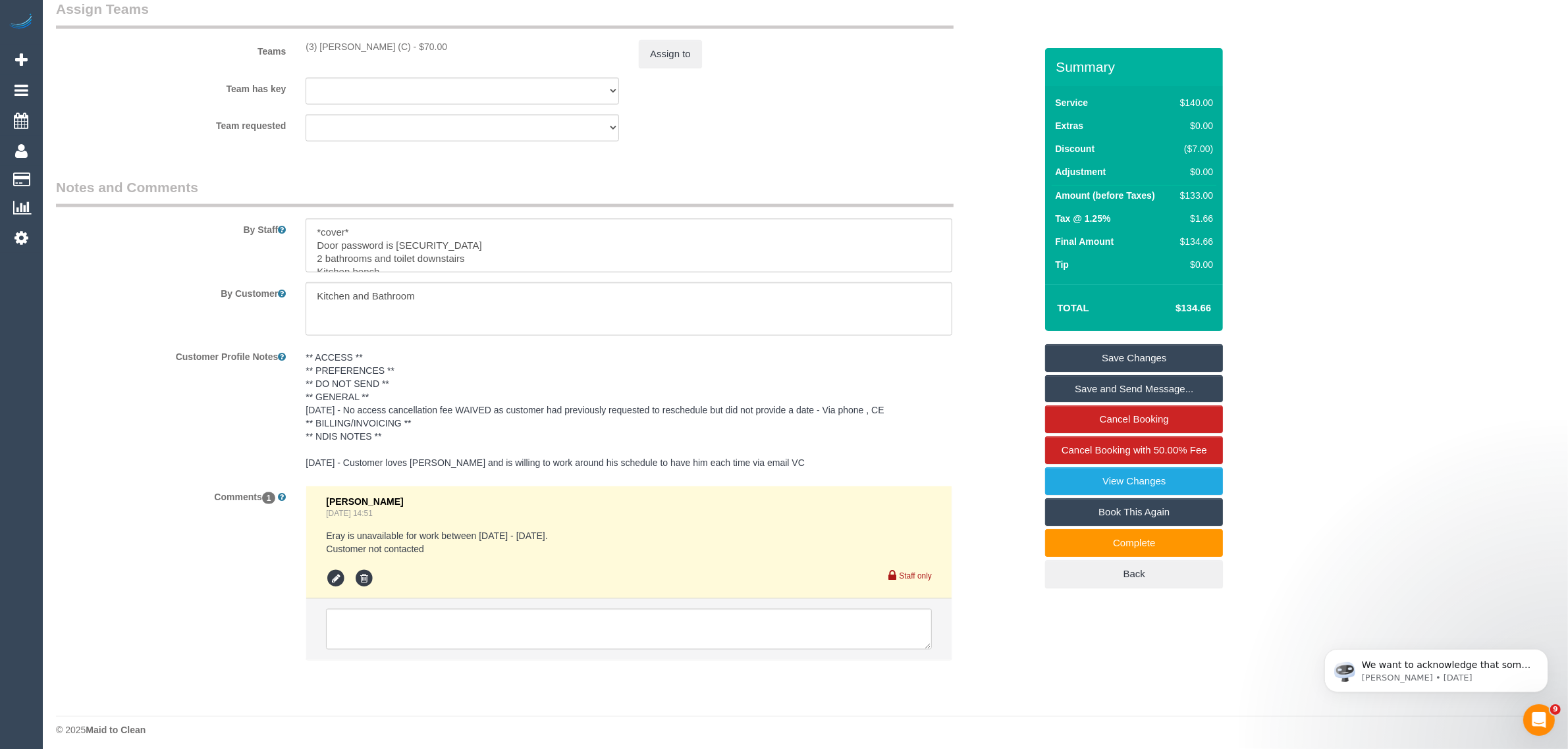
scroll to position [2022, 0]
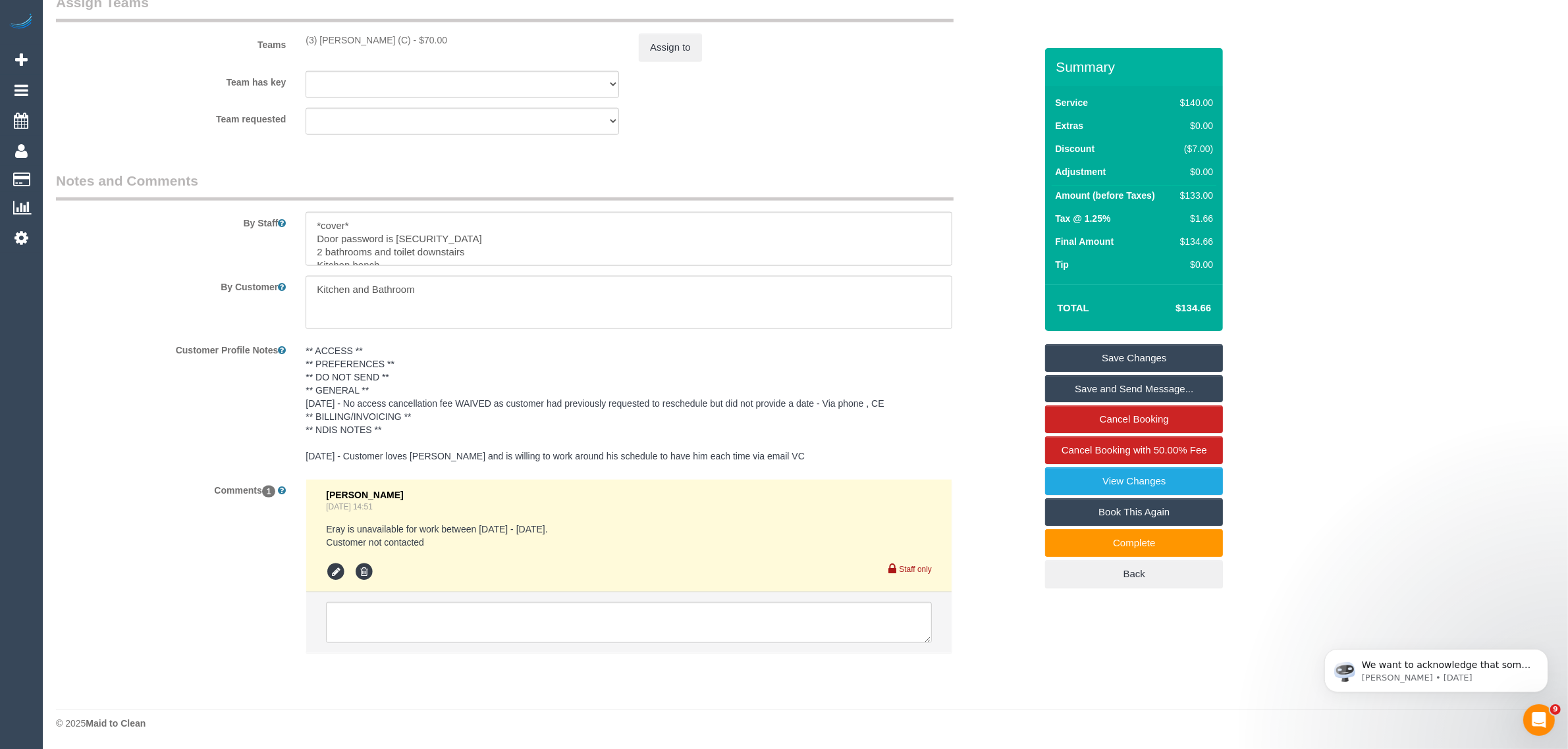
click at [624, 528] on pre "Eray is unavailable for work between [DATE] - [DATE]. Customer not contacted" at bounding box center [629, 535] width 605 height 26
click at [445, 522] on pre "Eray is unavailable for work between 20/09/25 - 02/10/25. Customer not contacted" at bounding box center [629, 535] width 605 height 26
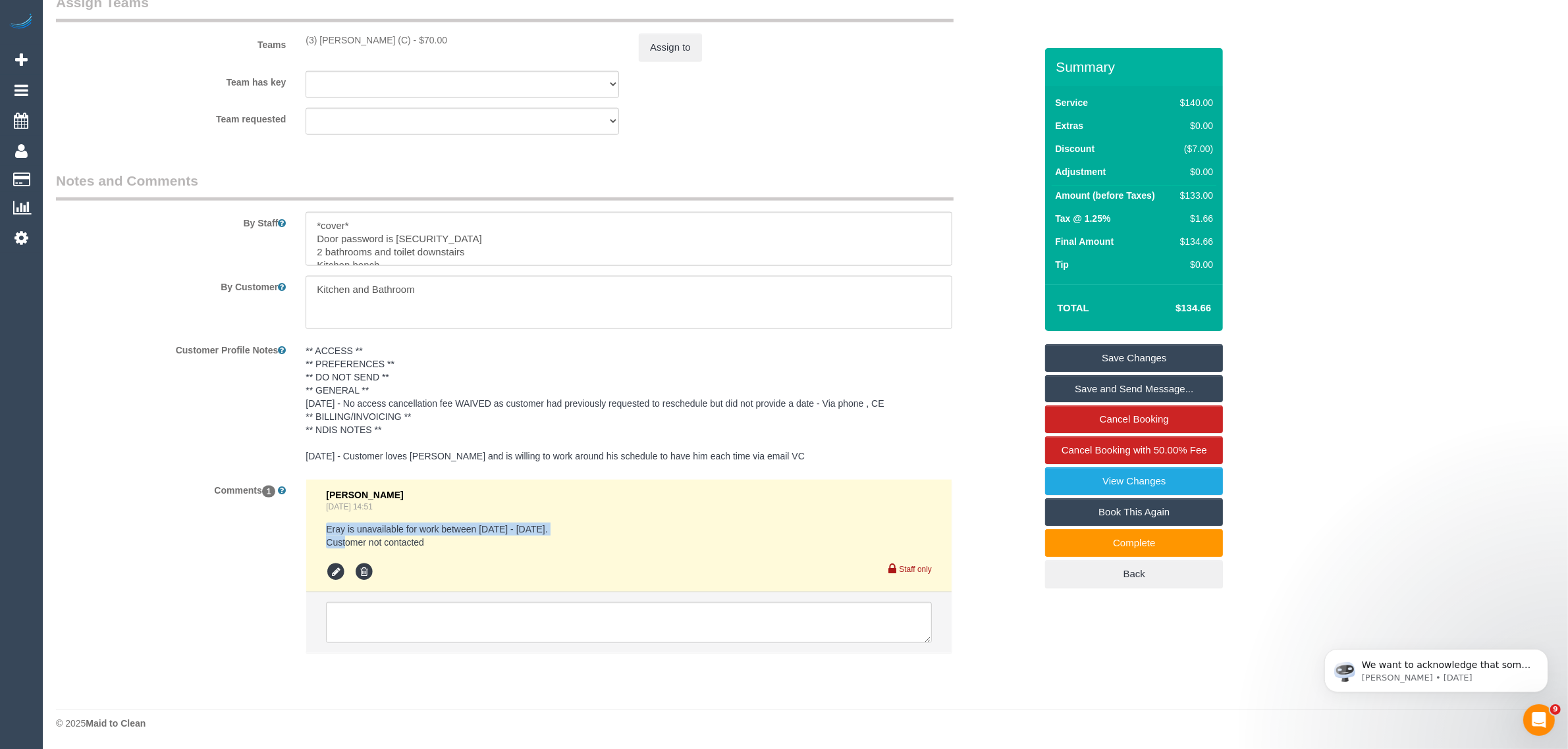
click at [445, 522] on pre "Eray is unavailable for work between 20/09/25 - 02/10/25. Customer not contacted" at bounding box center [629, 535] width 605 height 26
drag, startPoint x: 228, startPoint y: 533, endPoint x: 272, endPoint y: 532, distance: 44.0
click at [228, 533] on div "Comments 1 Vanessa Christou Sep 18, 2025 14:51 Eray is unavailable for work bet…" at bounding box center [545, 573] width 999 height 187
drag, startPoint x: 445, startPoint y: 538, endPoint x: 304, endPoint y: 528, distance: 141.4
click at [304, 528] on div "Vanessa Christou Sep 18, 2025 14:51 Eray is unavailable for work between 20/09/…" at bounding box center [629, 573] width 667 height 187
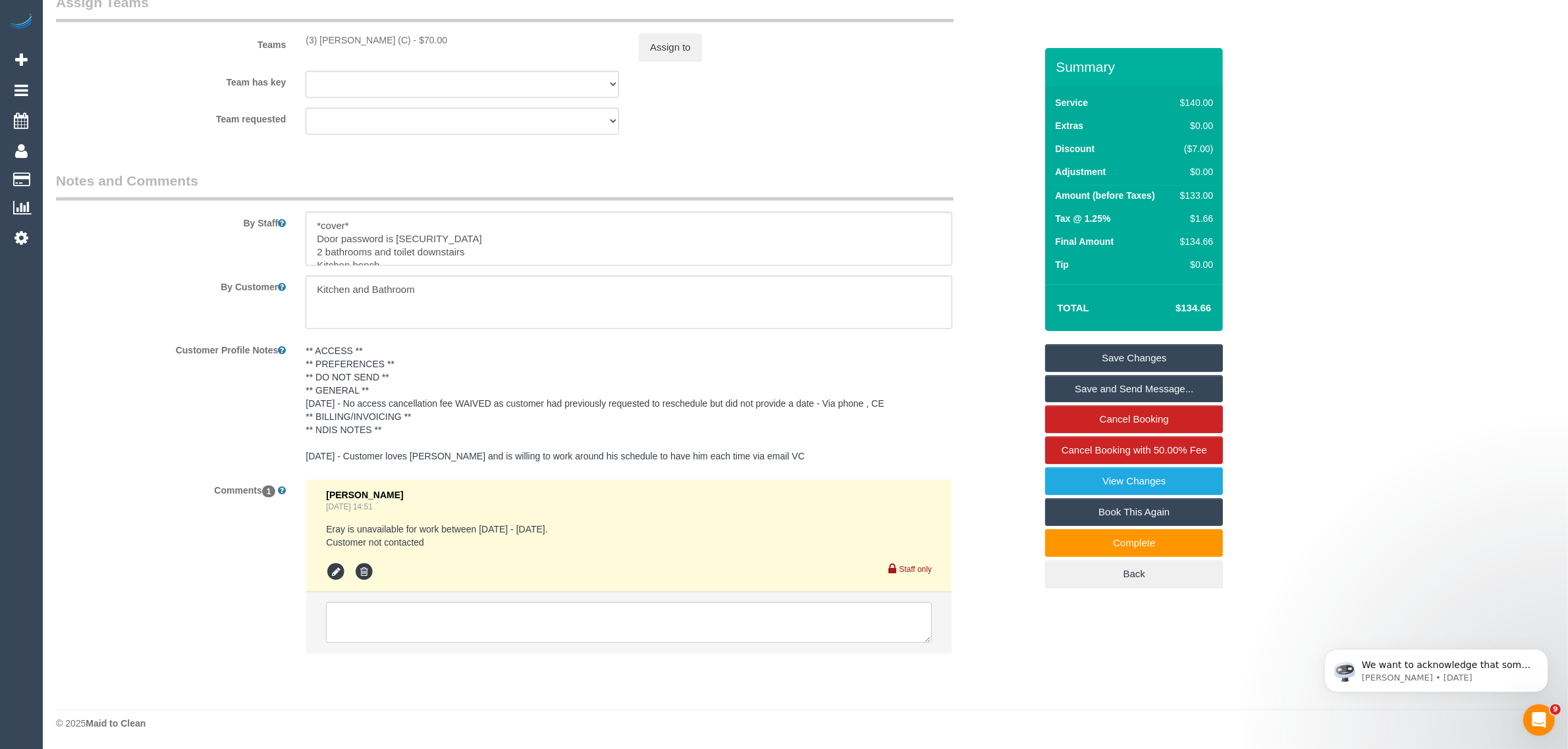
copy pre "Eray is unavailable for work between 20/09/25 - 02/10/25. Customer not contacted"
click at [126, 524] on div "Comments 1 Vanessa Christou Sep 18, 2025 14:51 Eray is unavailable for work bet…" at bounding box center [545, 573] width 999 height 187
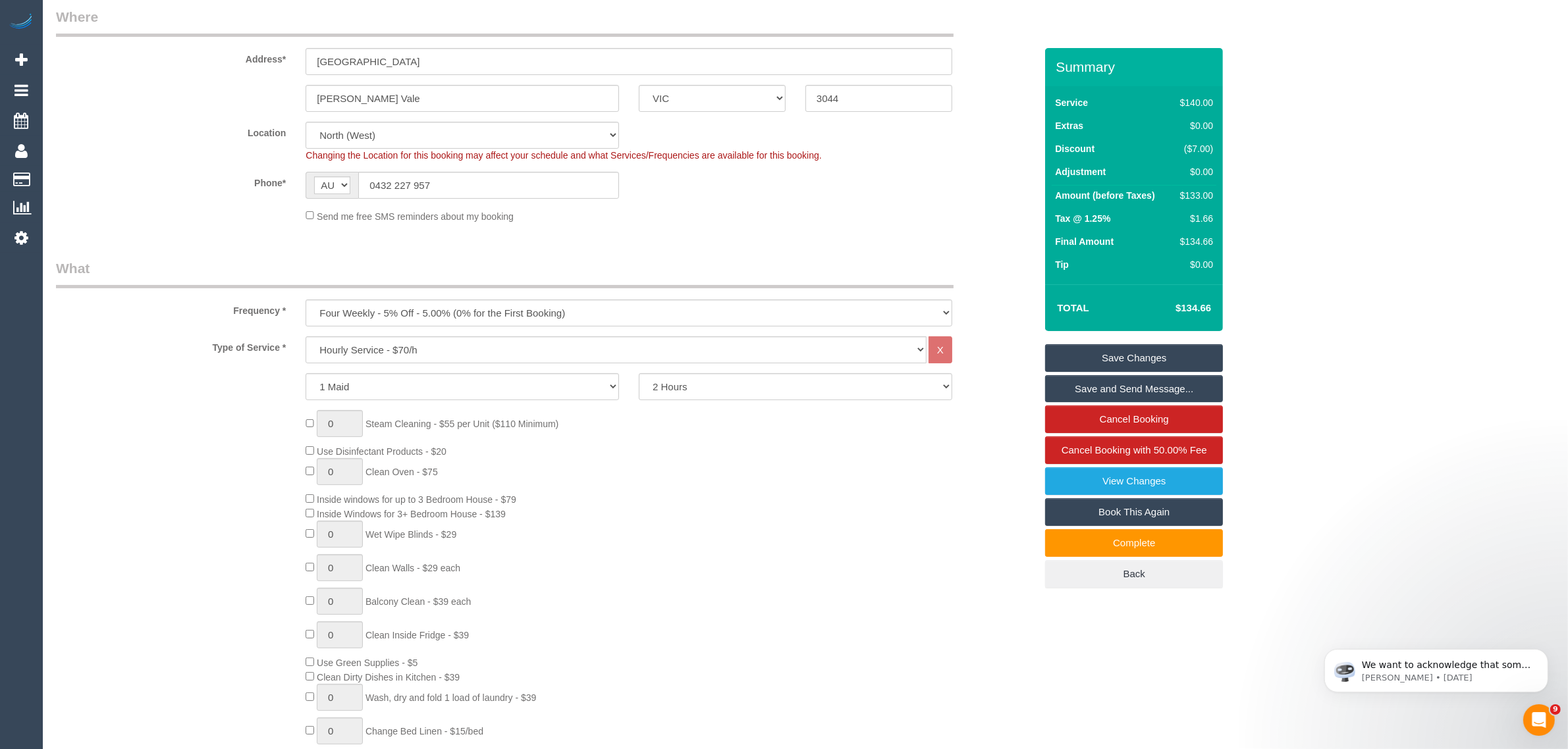
scroll to position [0, 0]
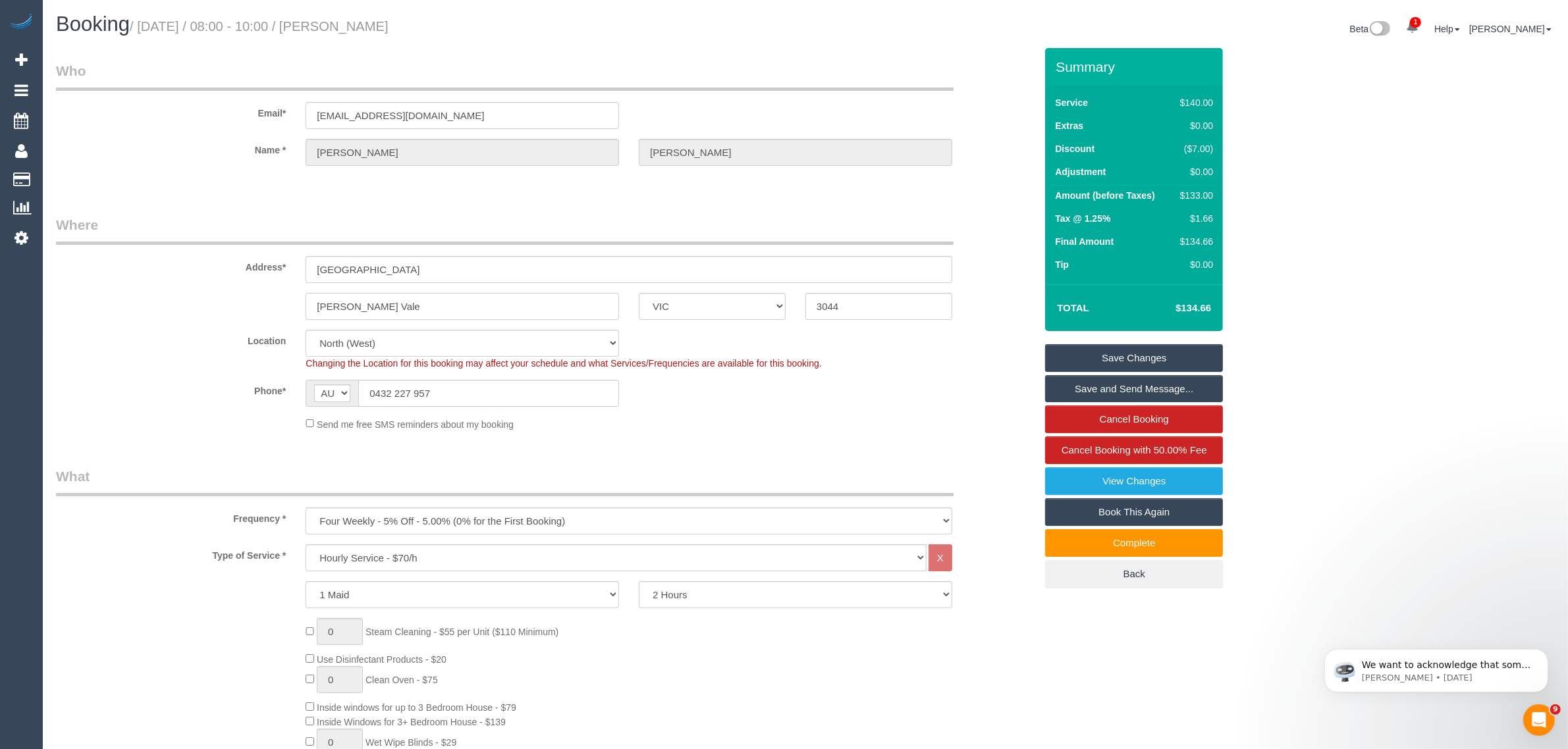
click at [428, 301] on input "Pascoe Vale" at bounding box center [462, 306] width 313 height 27
click at [537, 311] on input "Pascoe Vale" at bounding box center [462, 306] width 313 height 27
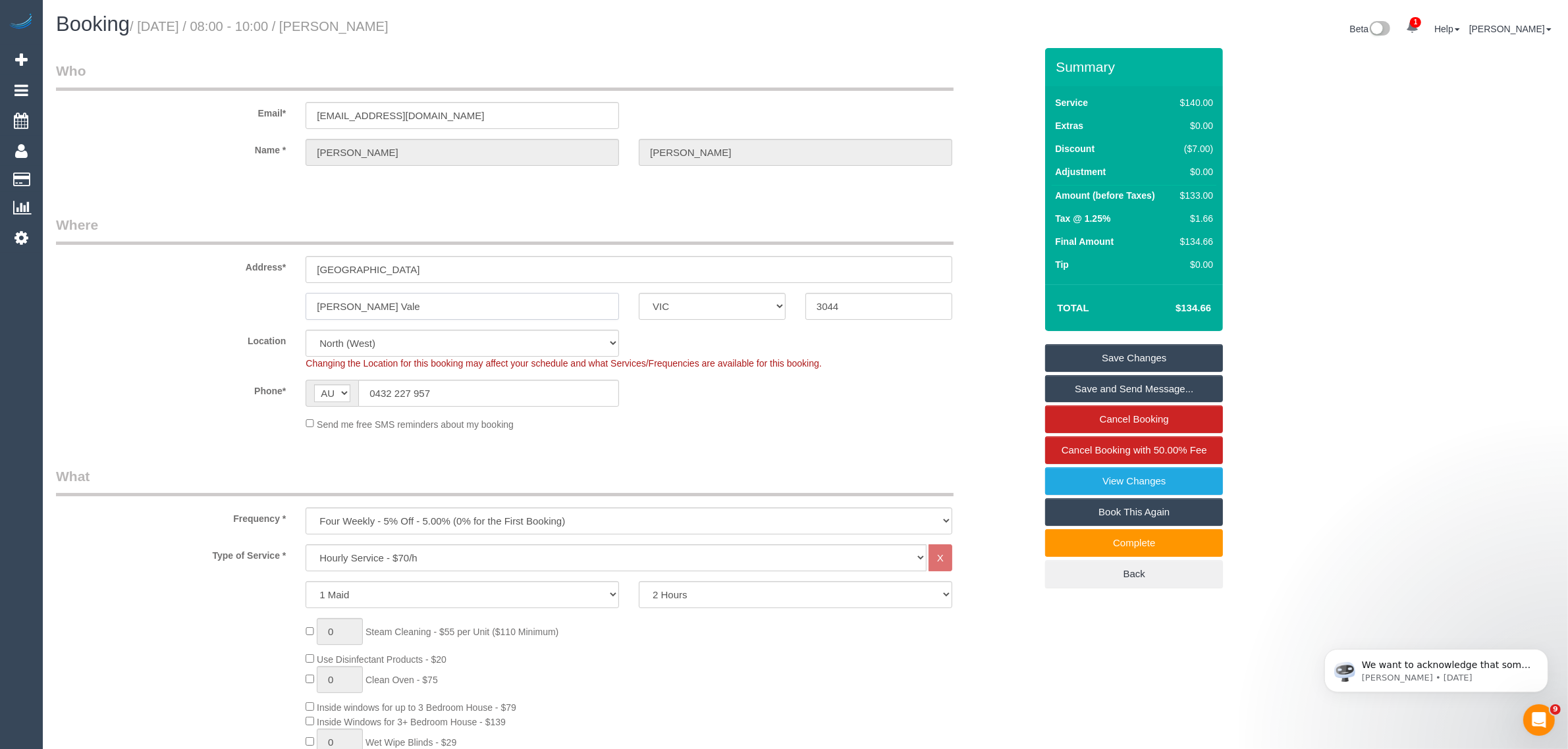
click at [537, 311] on input "Pascoe Vale" at bounding box center [462, 306] width 313 height 27
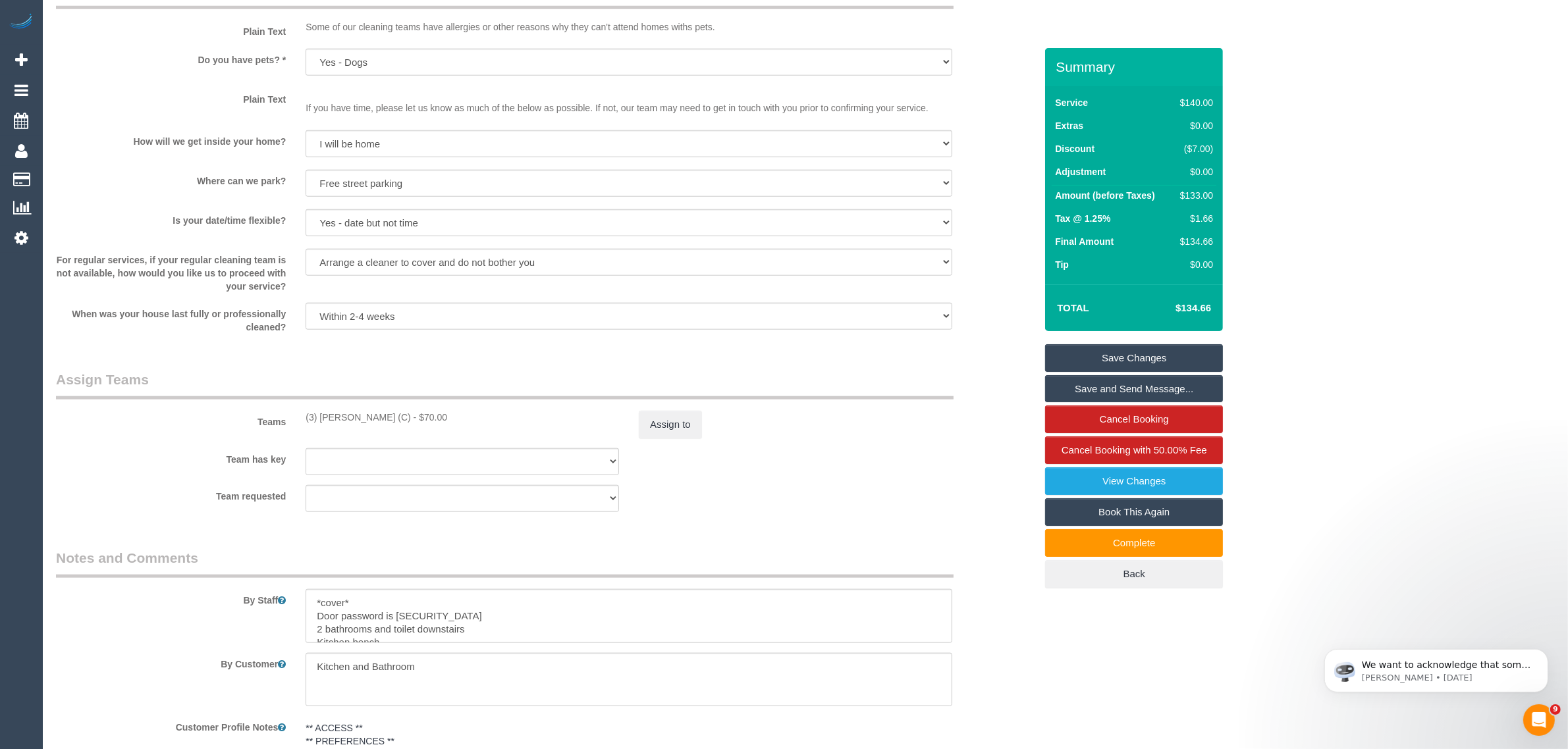
scroll to position [2022, 0]
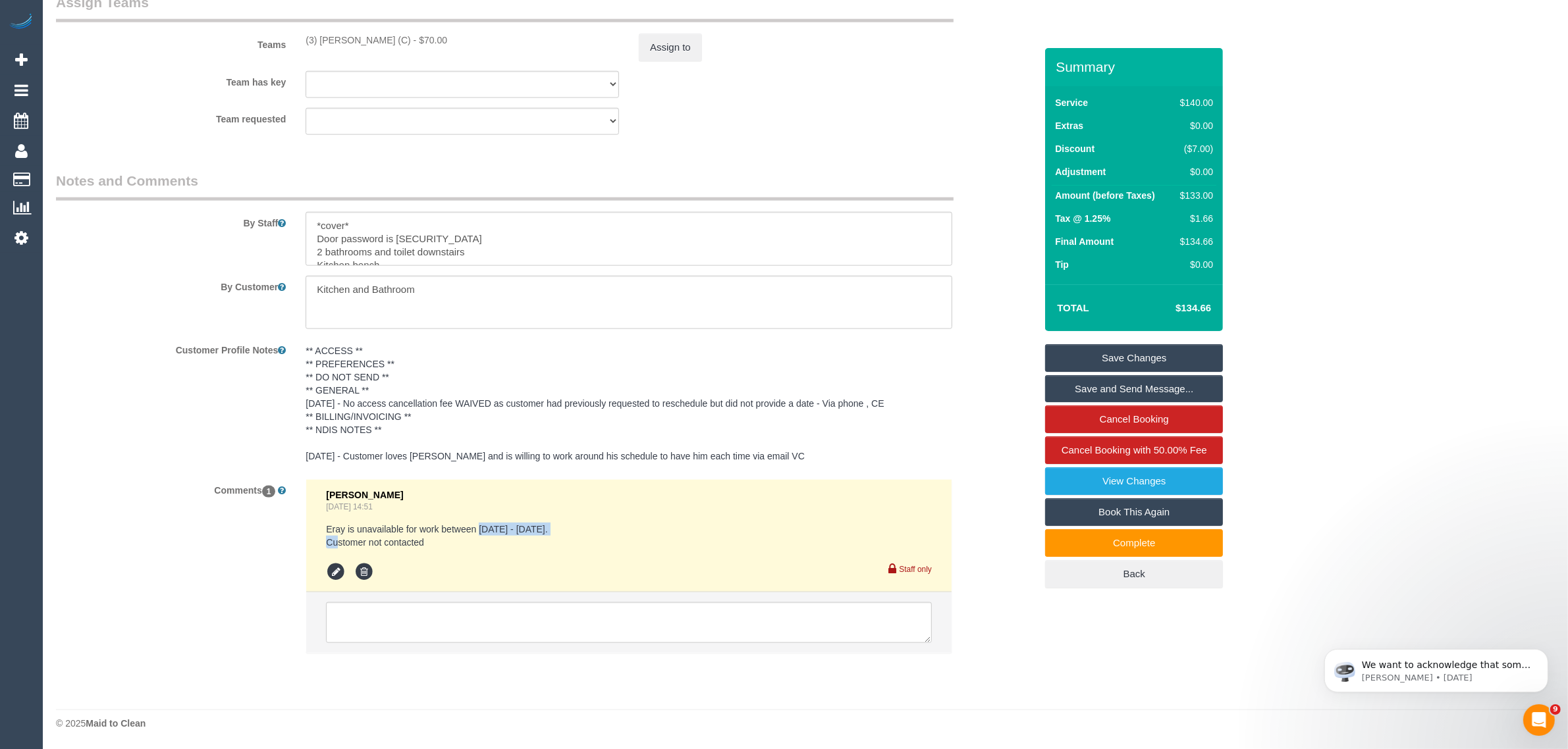
drag, startPoint x: 478, startPoint y: 530, endPoint x: 557, endPoint y: 527, distance: 79.1
click at [557, 527] on pre "Eray is unavailable for work between 20/09/25 - 02/10/25. Customer not contacted" at bounding box center [629, 535] width 605 height 26
copy pre "20/09/25 - 02/10/25"
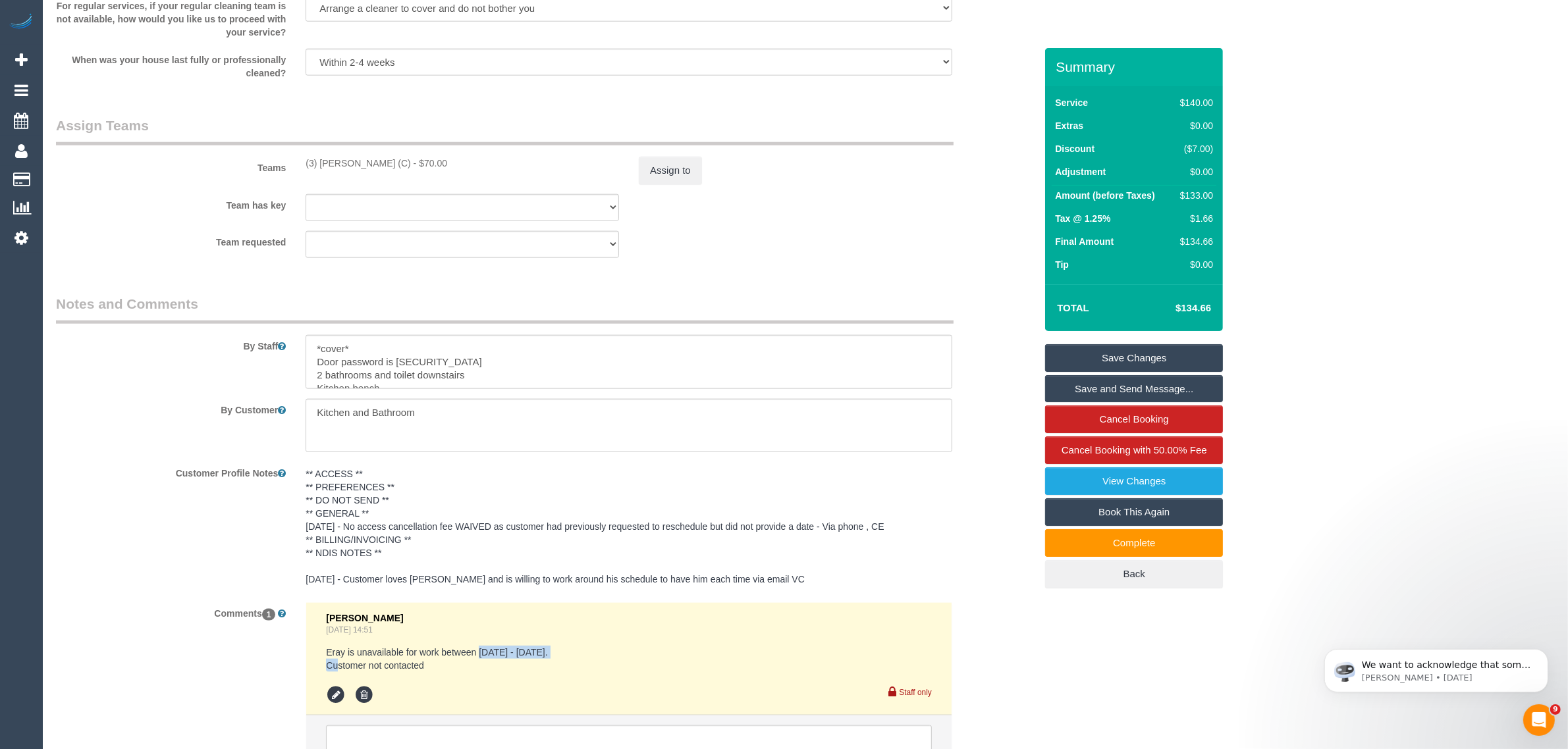
scroll to position [1975, 0]
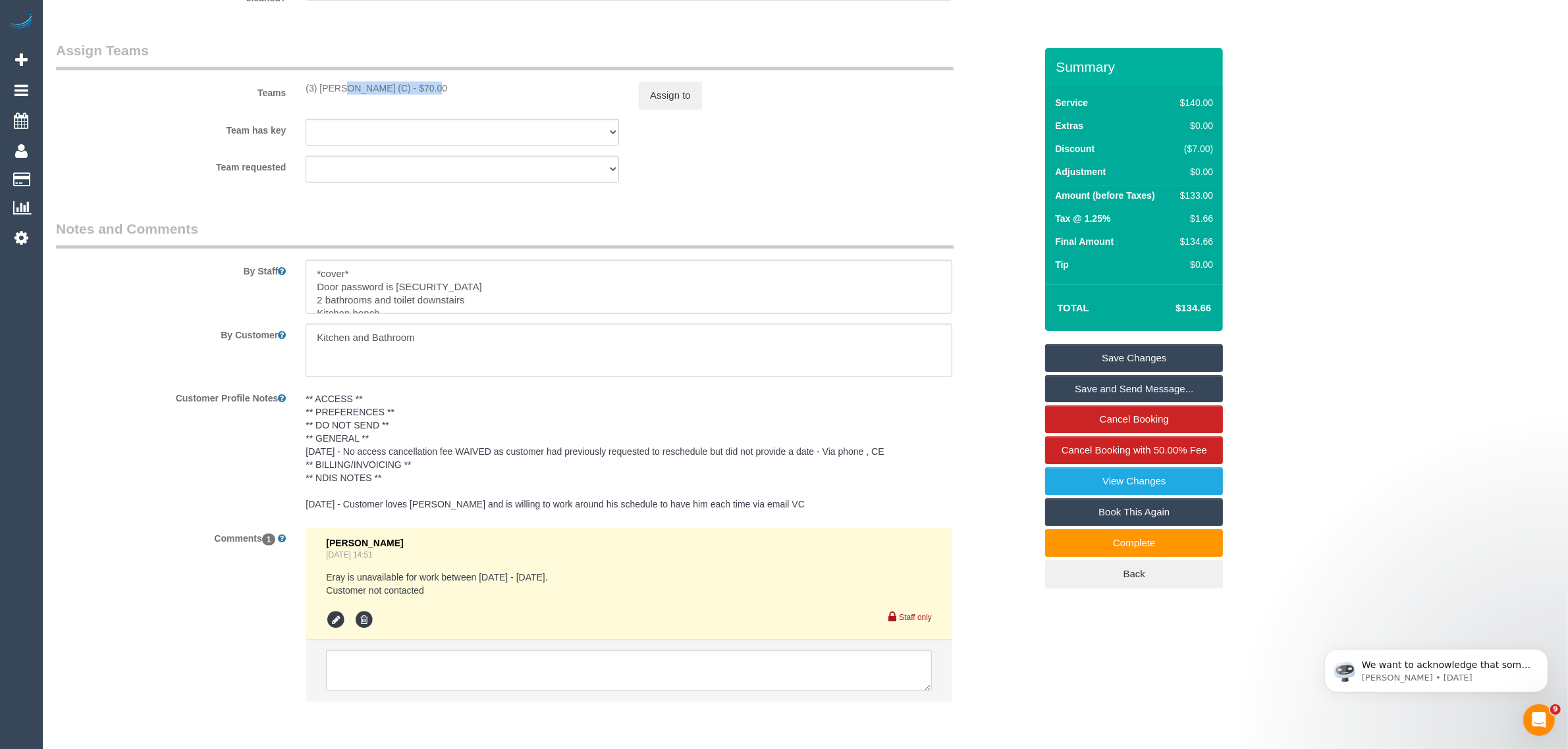
drag, startPoint x: 301, startPoint y: 81, endPoint x: 395, endPoint y: 81, distance: 94.0
click at [395, 81] on div "Teams (3) Pratham Bagga (C) - $70.00 Assign to" at bounding box center [545, 75] width 999 height 68
copy div "(3) Pratham Bagga (C"
copy div "(3) [PERSON_NAME] (C)"
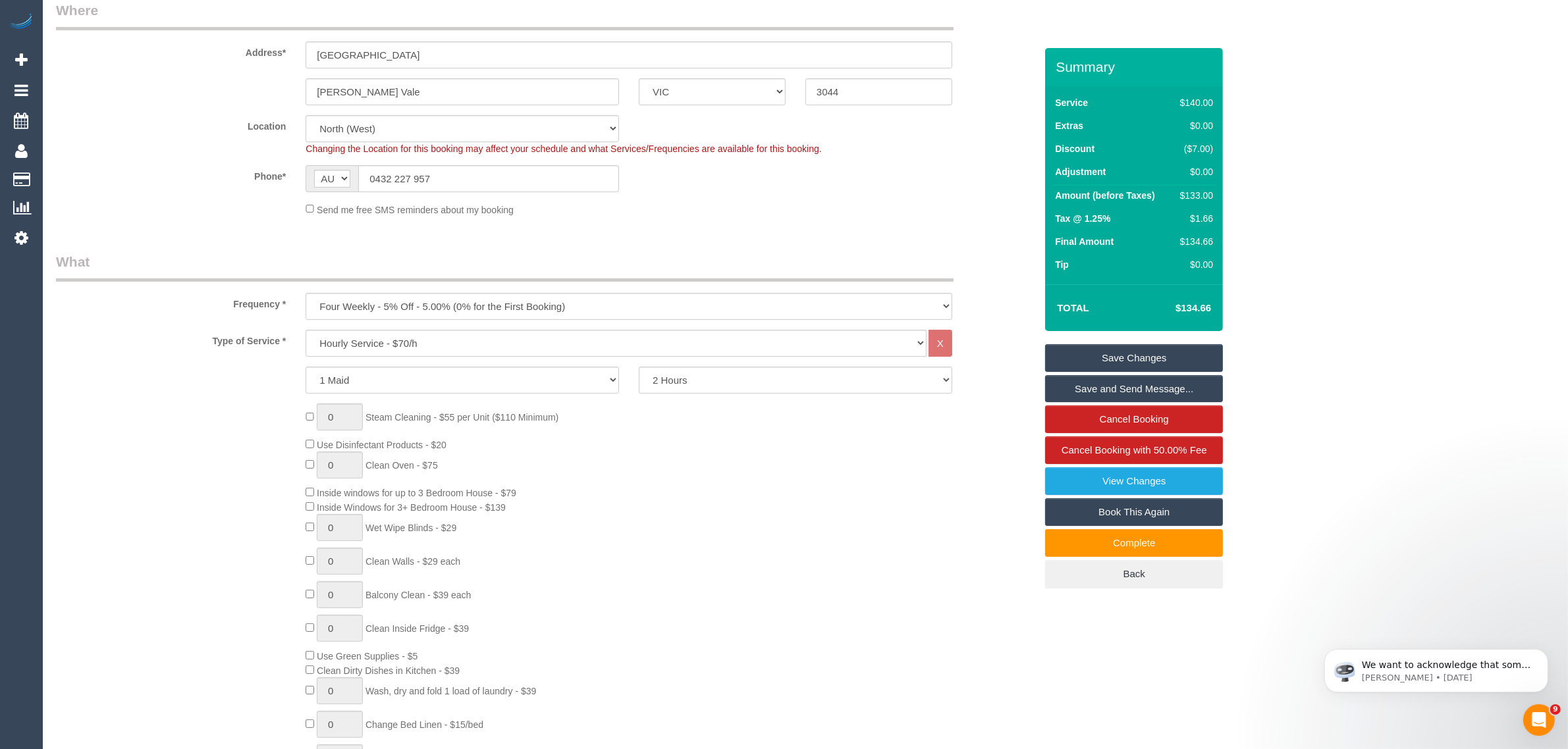
scroll to position [0, 0]
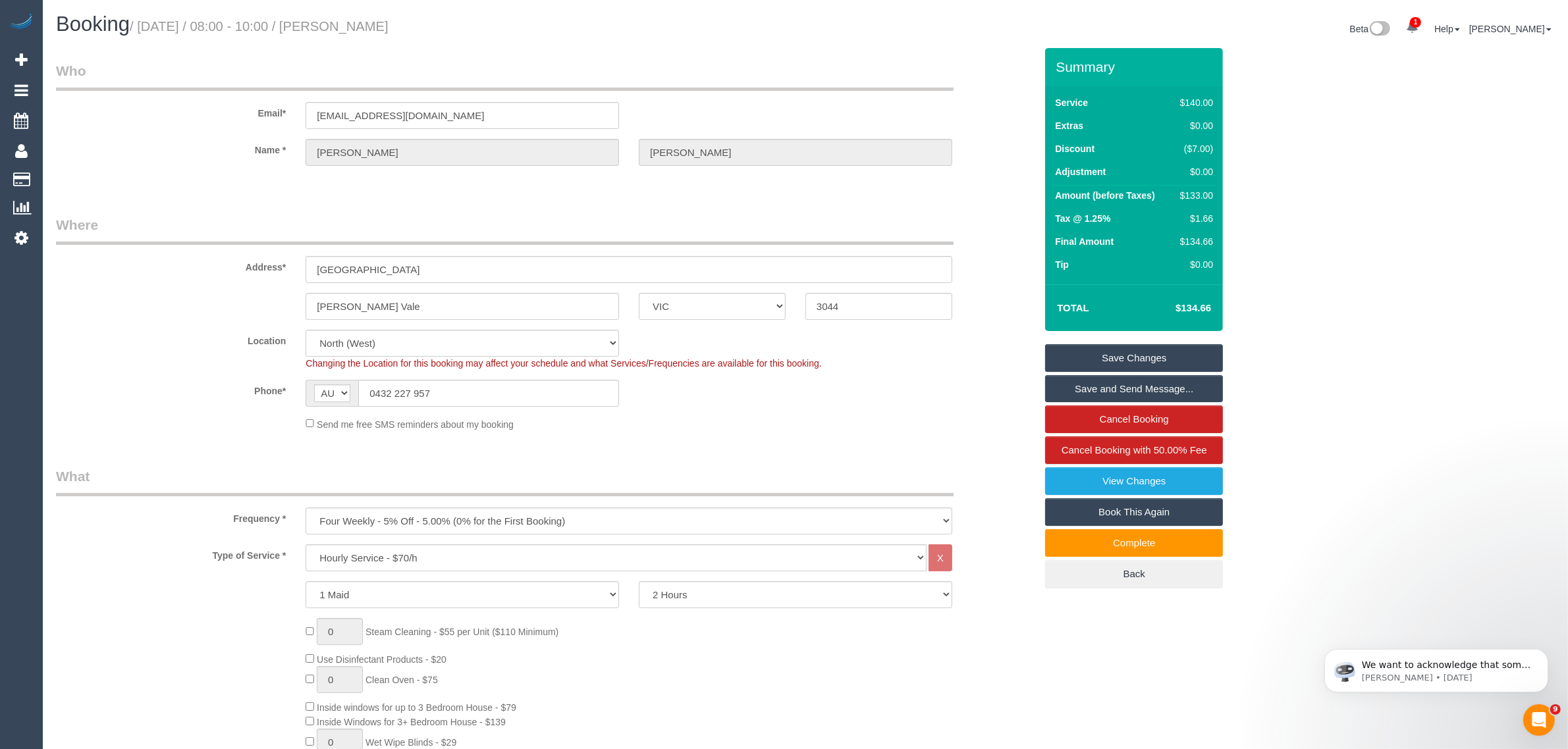
drag, startPoint x: 468, startPoint y: 26, endPoint x: 145, endPoint y: 27, distance: 323.0
click at [145, 27] on h1 "Booking / September 26, 2025 / 08:00 - 10:00 / Josh Shephard" at bounding box center [426, 24] width 740 height 22
copy small "September 26, 2025 / 08:00 - 10:00 / Josh Shephard"
click at [462, 256] on input "2B Heath st" at bounding box center [629, 269] width 646 height 27
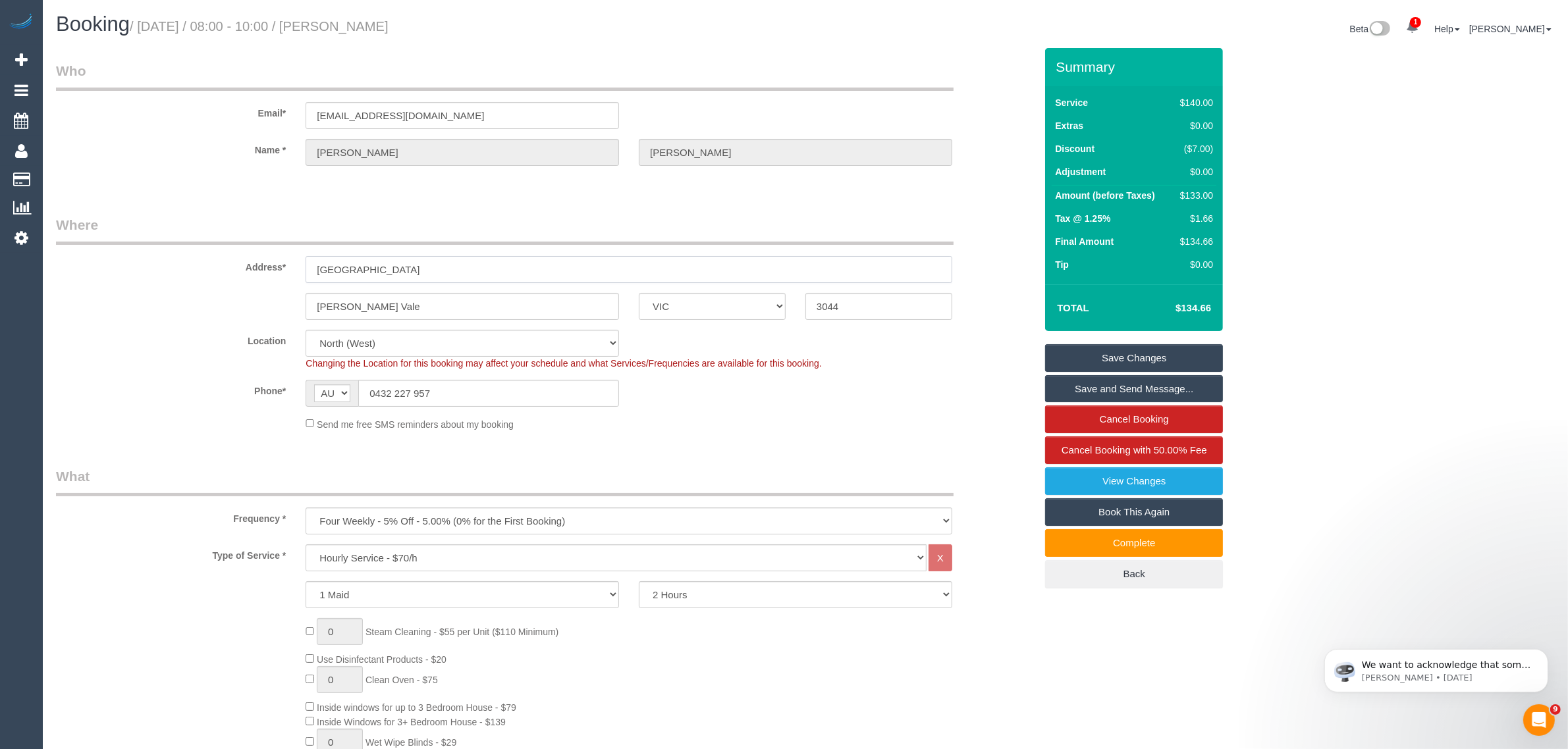
click at [462, 256] on input "2B Heath st" at bounding box center [629, 269] width 646 height 27
drag, startPoint x: 479, startPoint y: 26, endPoint x: 366, endPoint y: 29, distance: 113.0
click at [366, 29] on h1 "Booking / September 26, 2025 / 08:00 - 10:00 / Josh Shephard" at bounding box center [426, 24] width 740 height 22
copy small "[PERSON_NAME]"
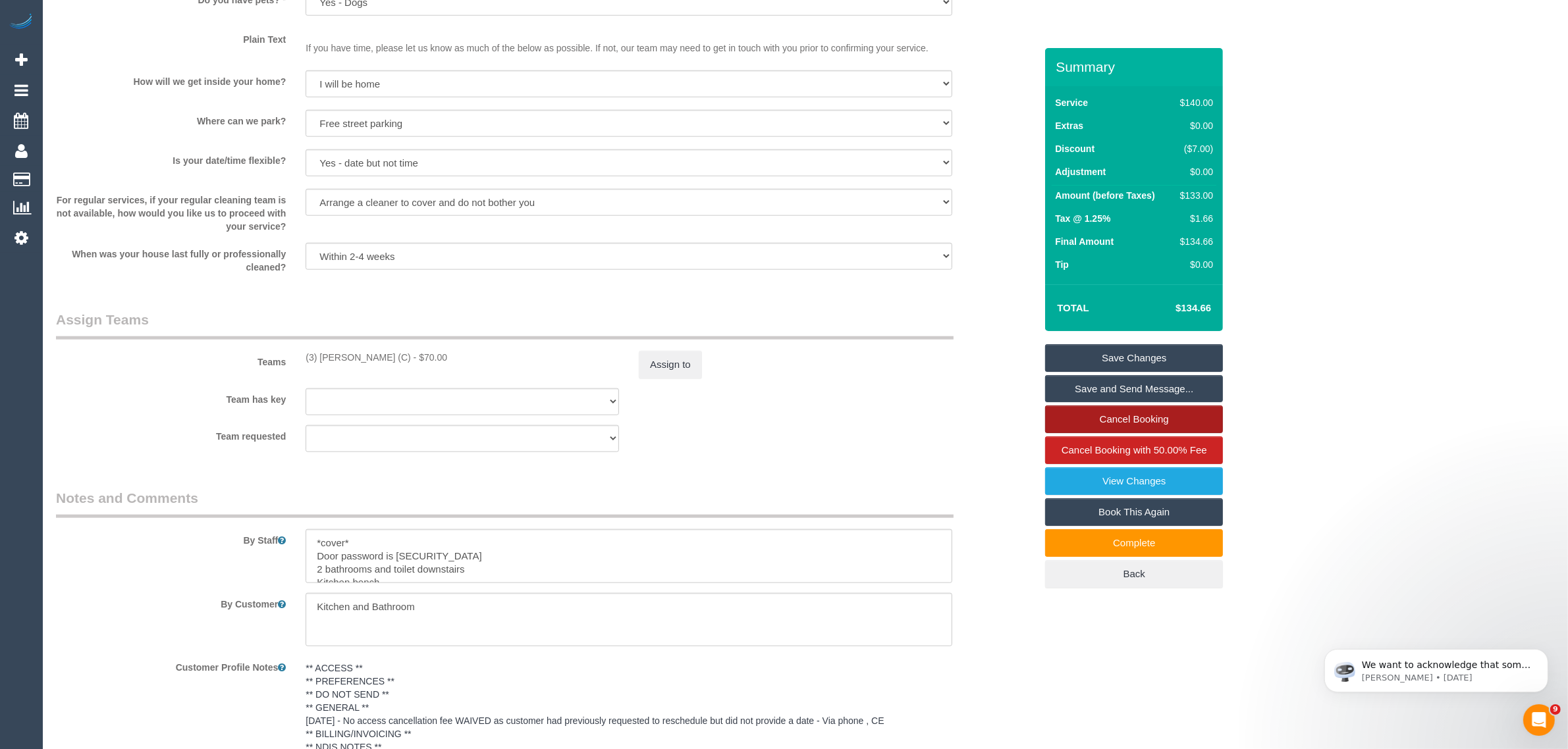
scroll to position [1694, 0]
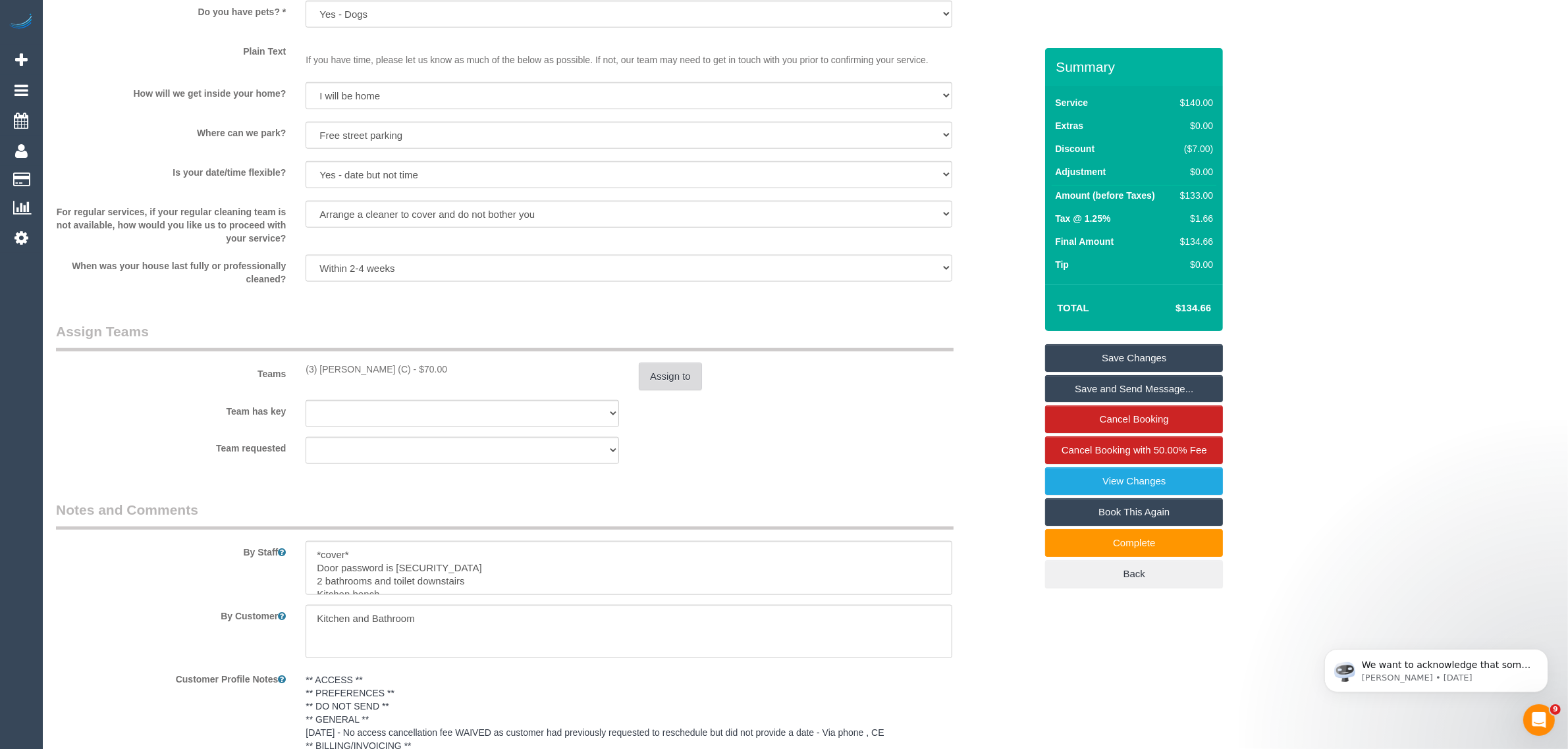
click at [675, 379] on button "Assign to" at bounding box center [670, 376] width 63 height 27
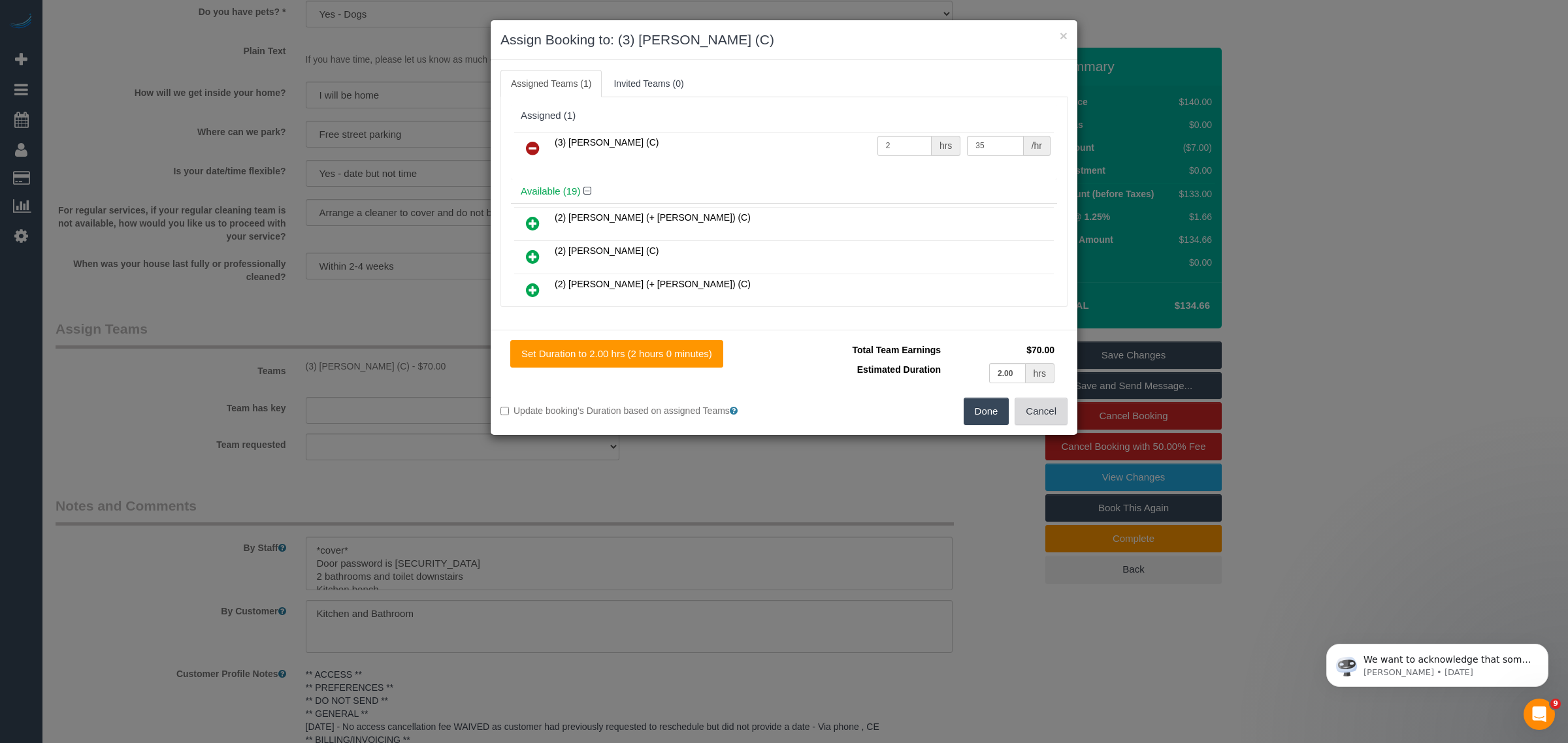
click at [1040, 423] on button "Cancel" at bounding box center [1041, 411] width 53 height 27
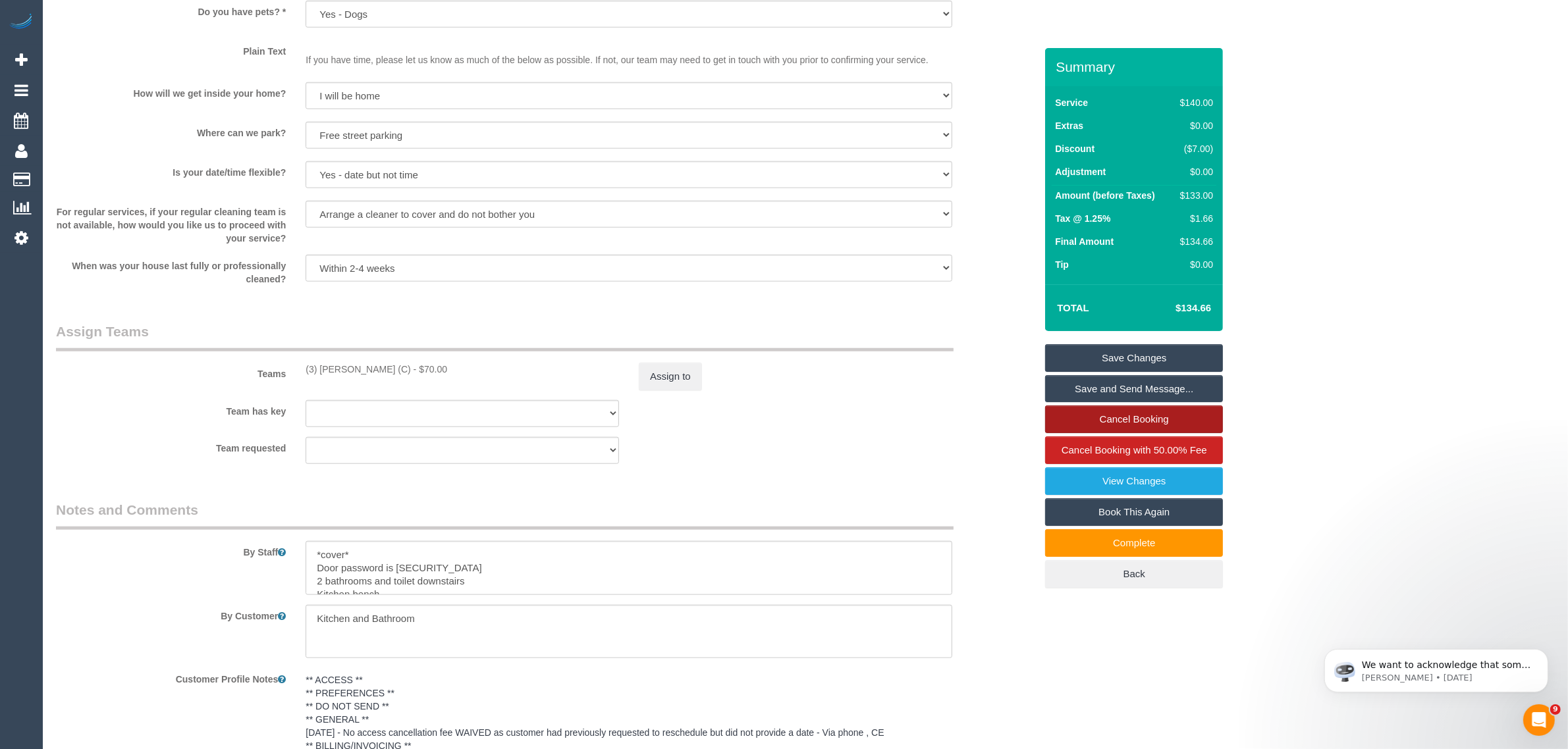
click at [1097, 412] on link "Cancel Booking" at bounding box center [1134, 419] width 178 height 27
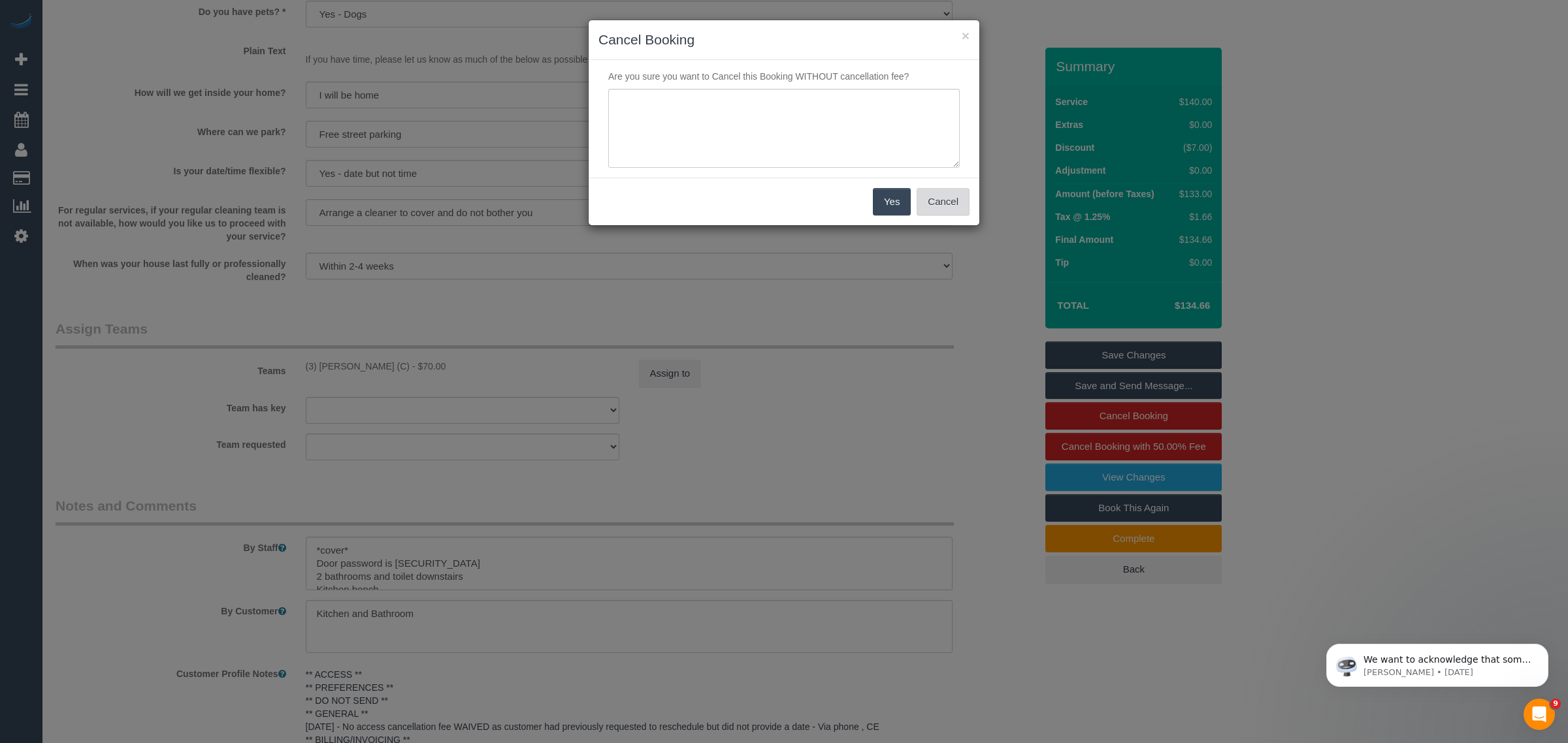
click at [924, 205] on button "Cancel" at bounding box center [942, 202] width 53 height 27
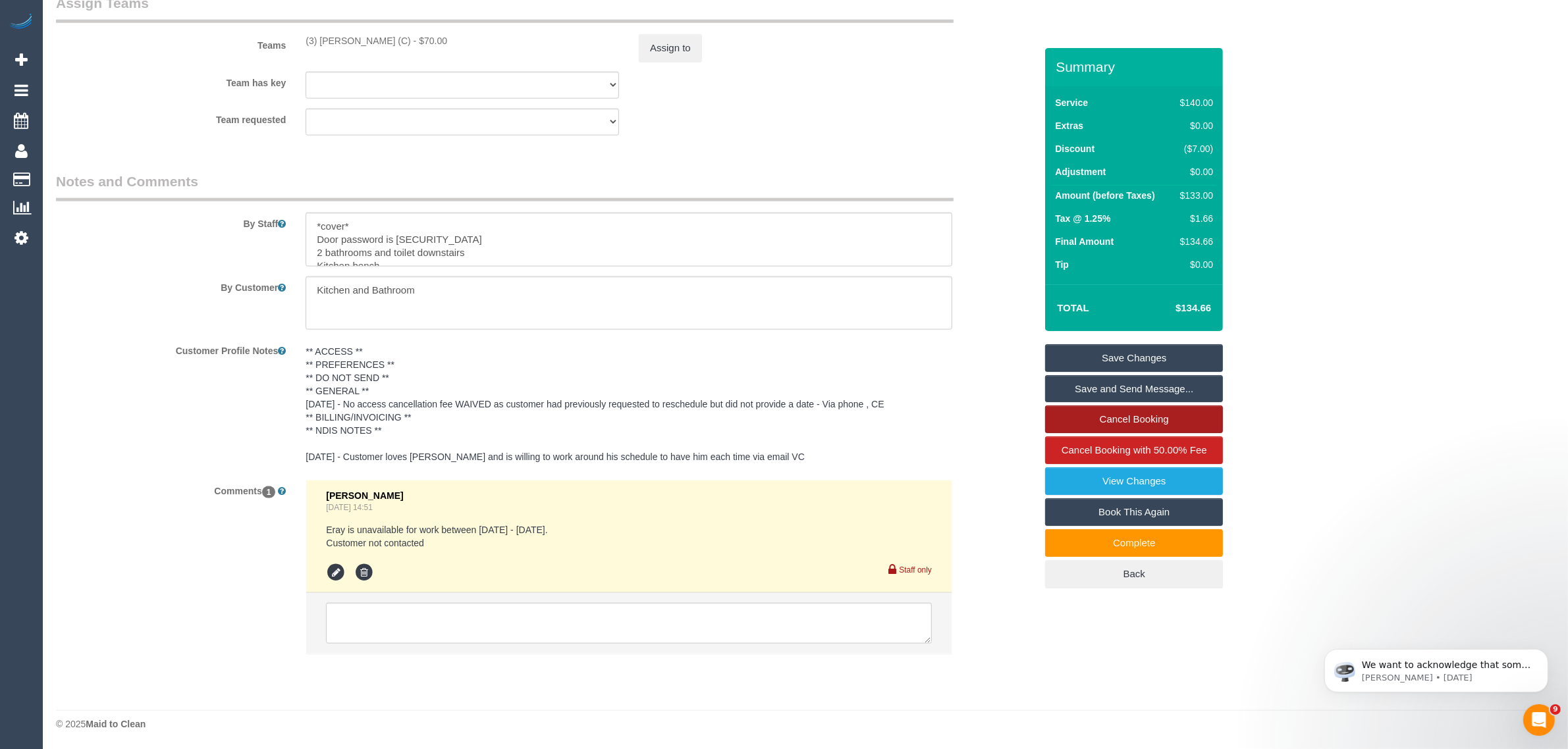
scroll to position [2022, 0]
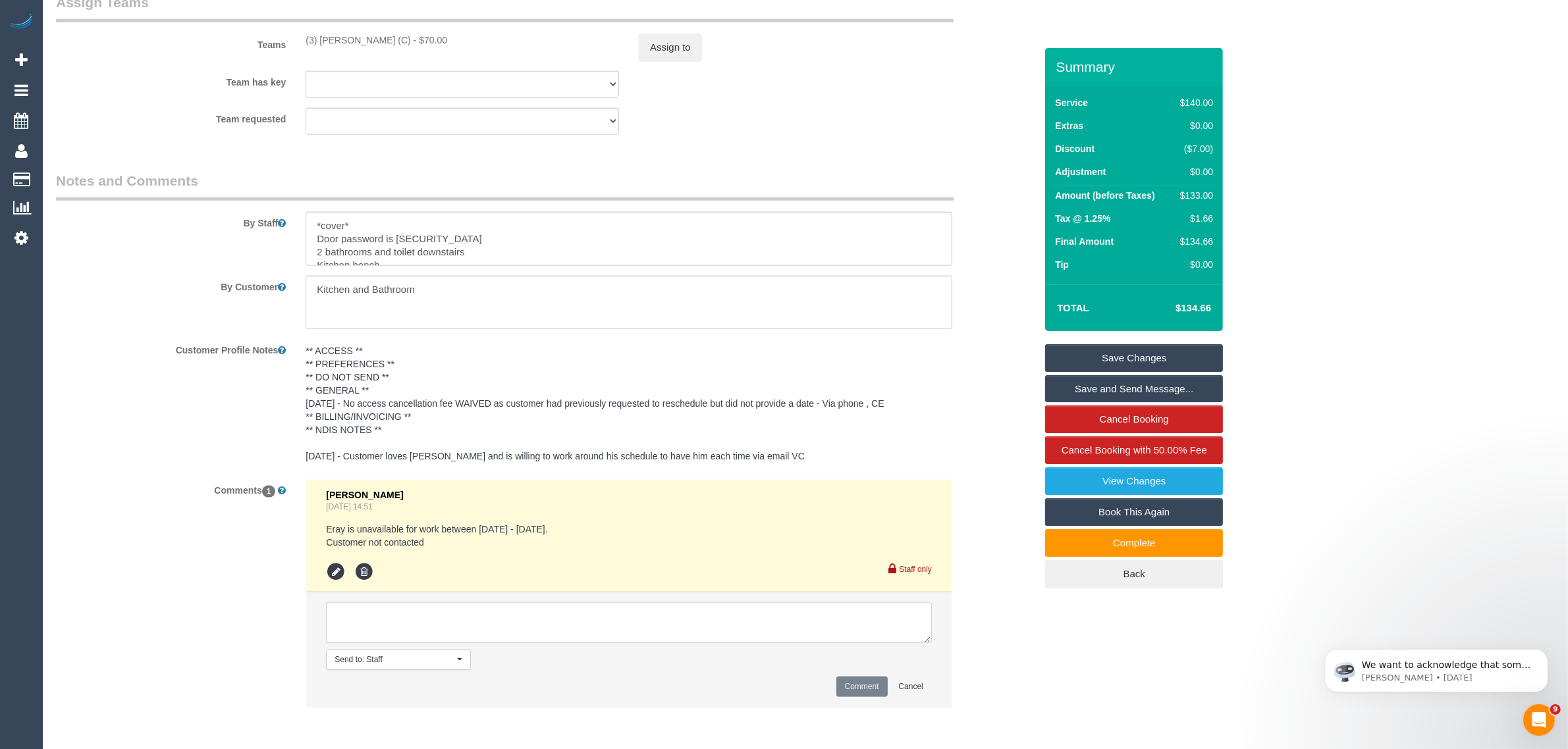
click at [665, 617] on textarea at bounding box center [629, 623] width 605 height 41
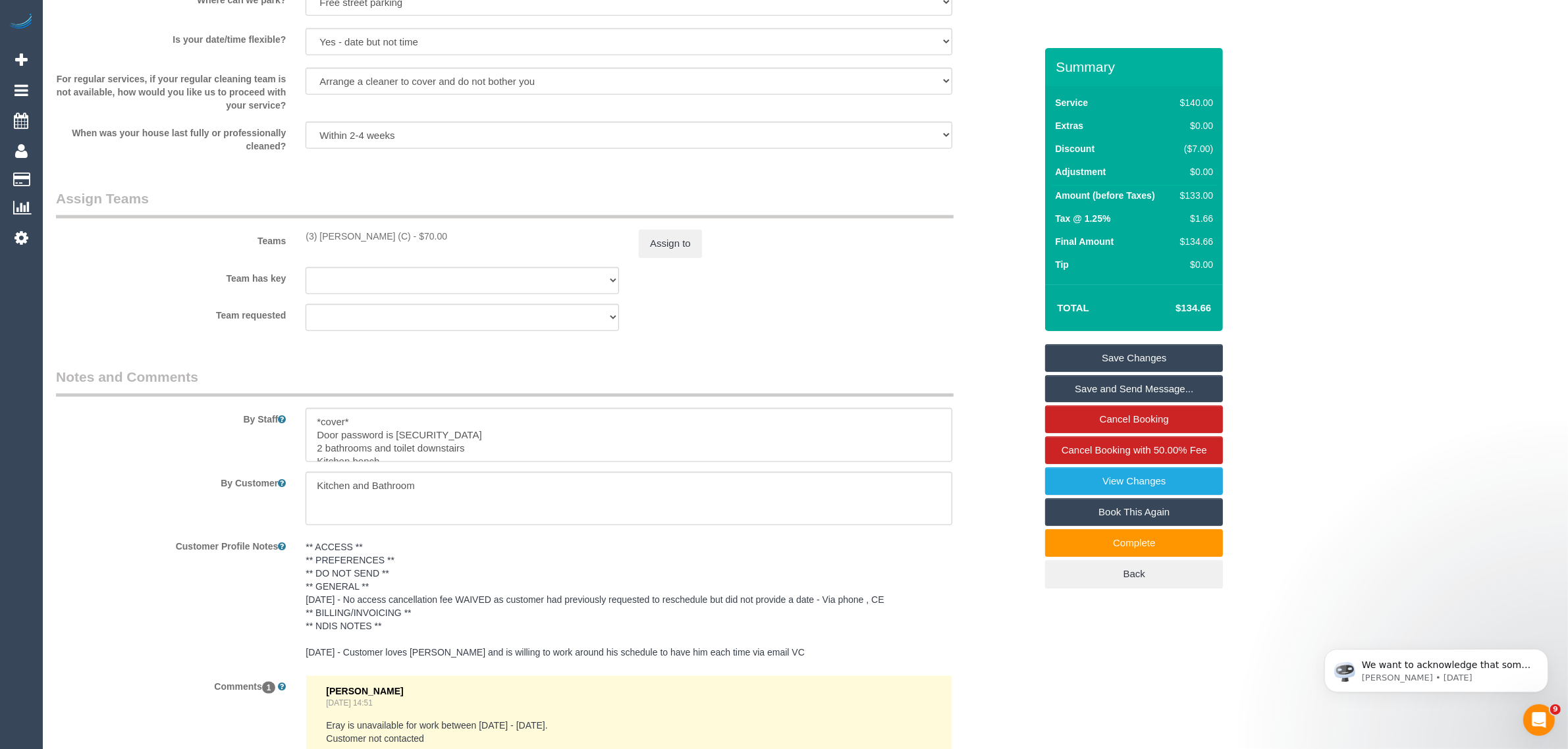
scroll to position [2078, 0]
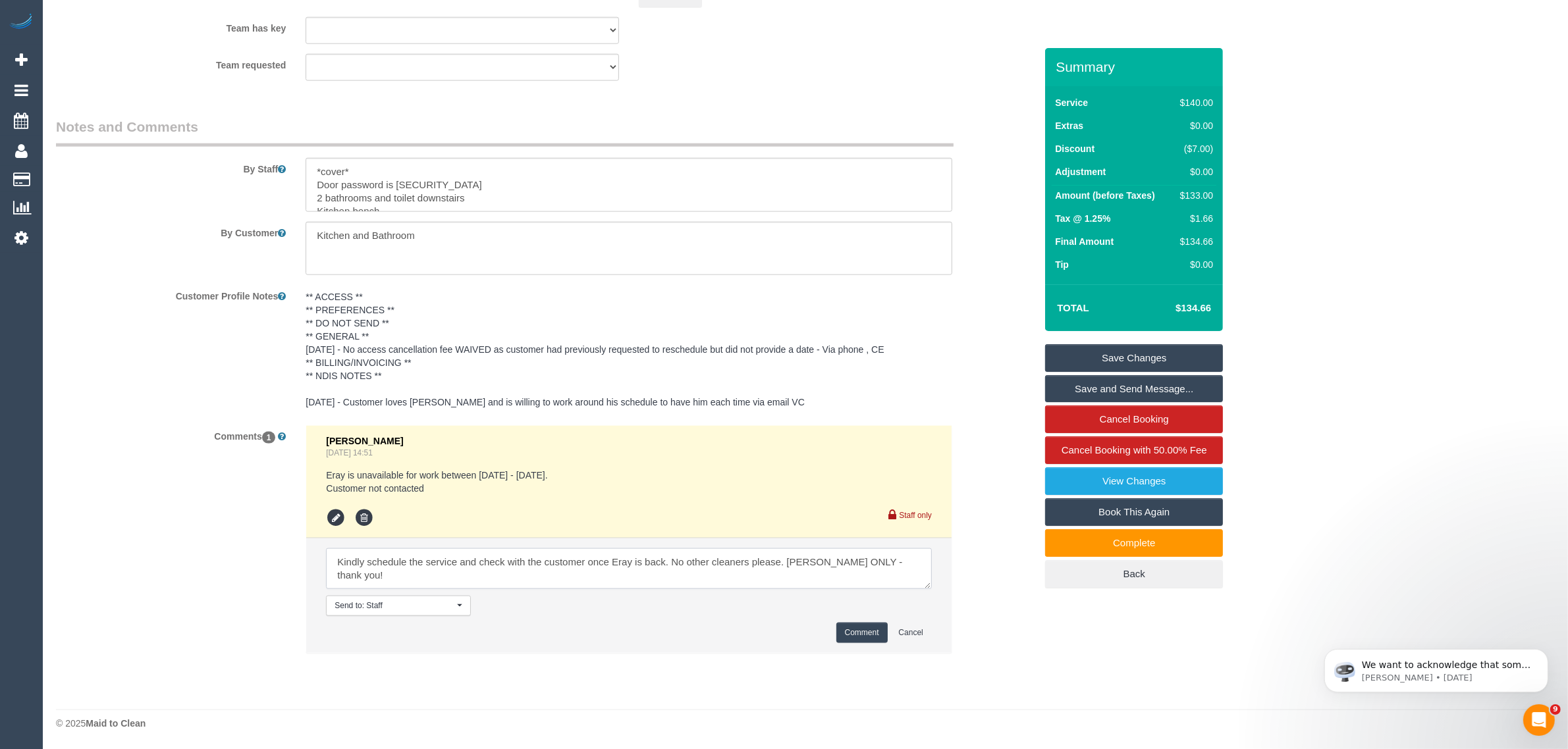
type textarea "Kindly schedule the service and check with the customer once Eray is back. No o…"
click at [834, 633] on div "Comment Cancel" at bounding box center [629, 632] width 605 height 20
click at [855, 635] on button "Comment" at bounding box center [861, 632] width 52 height 20
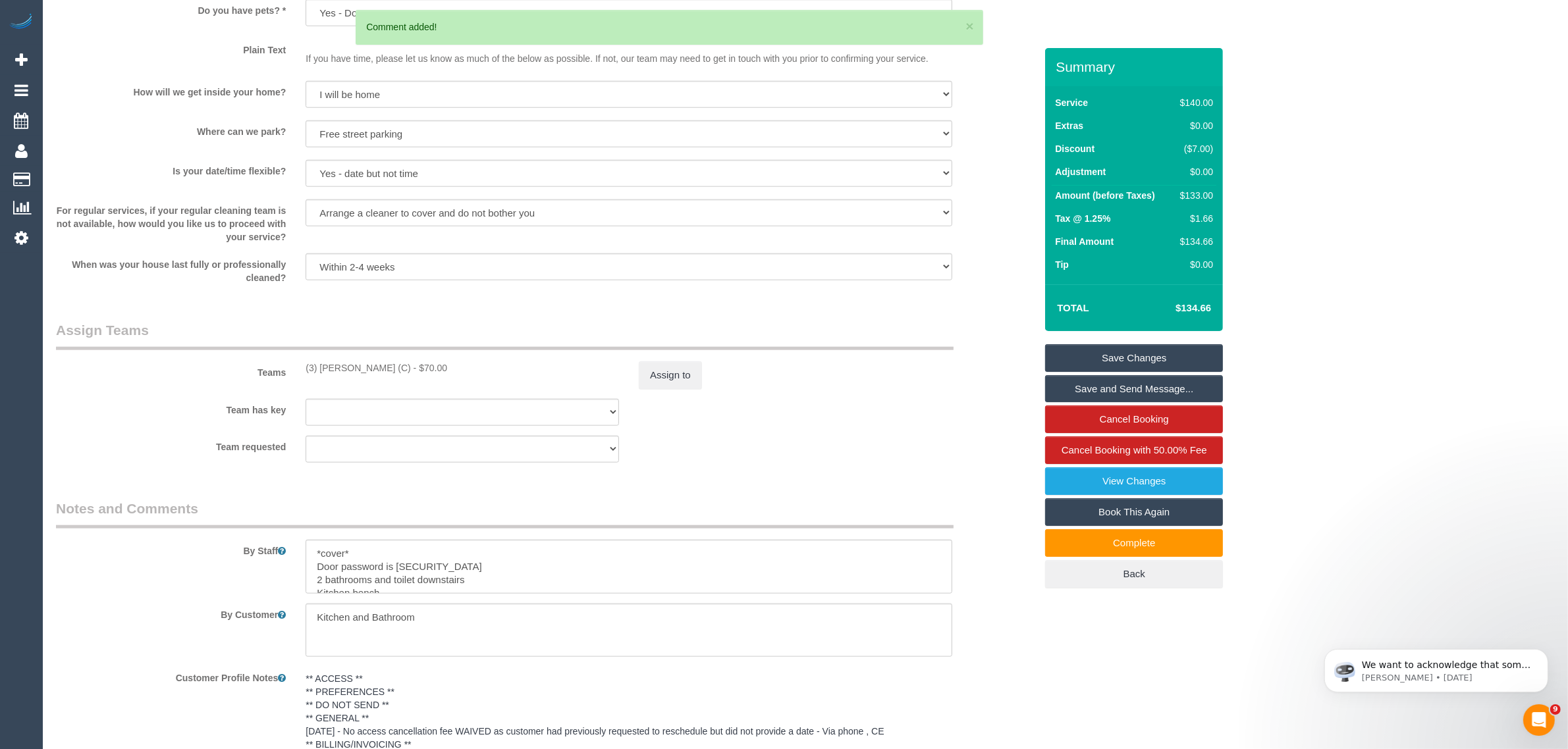
scroll to position [1694, 0]
click at [677, 379] on button "Assign to" at bounding box center [670, 376] width 63 height 27
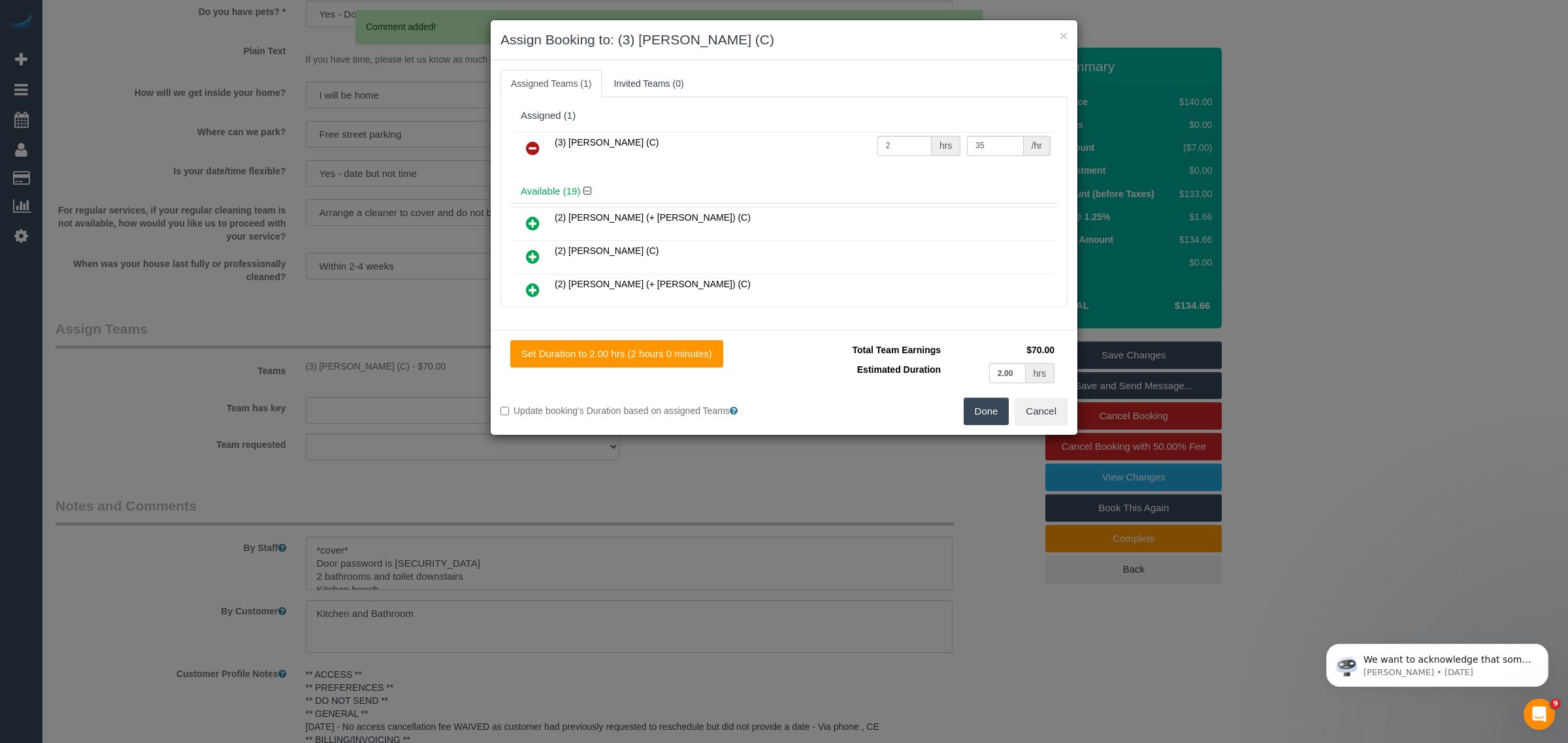
click at [530, 151] on icon at bounding box center [533, 148] width 14 height 15
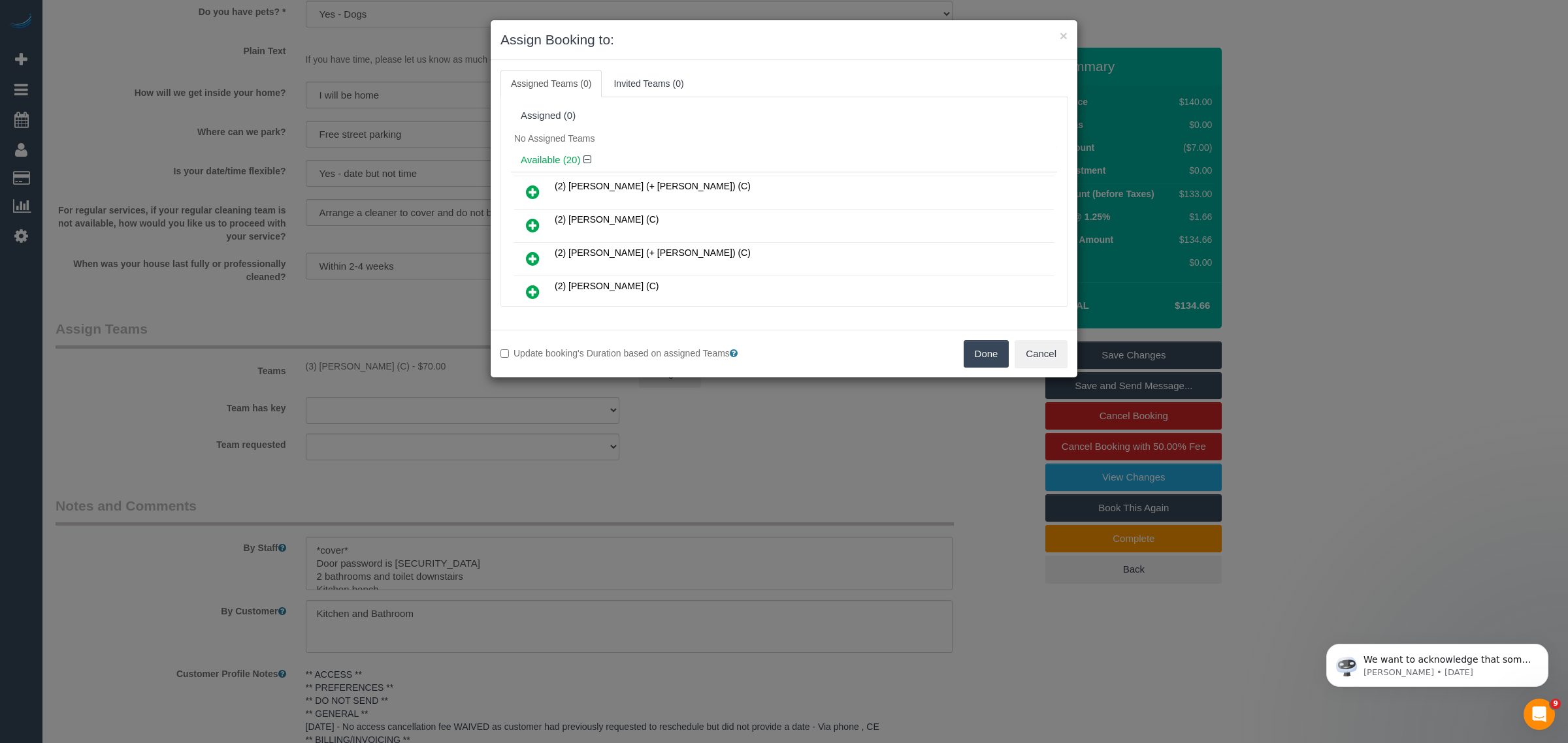
click at [992, 363] on button "Done" at bounding box center [986, 354] width 45 height 27
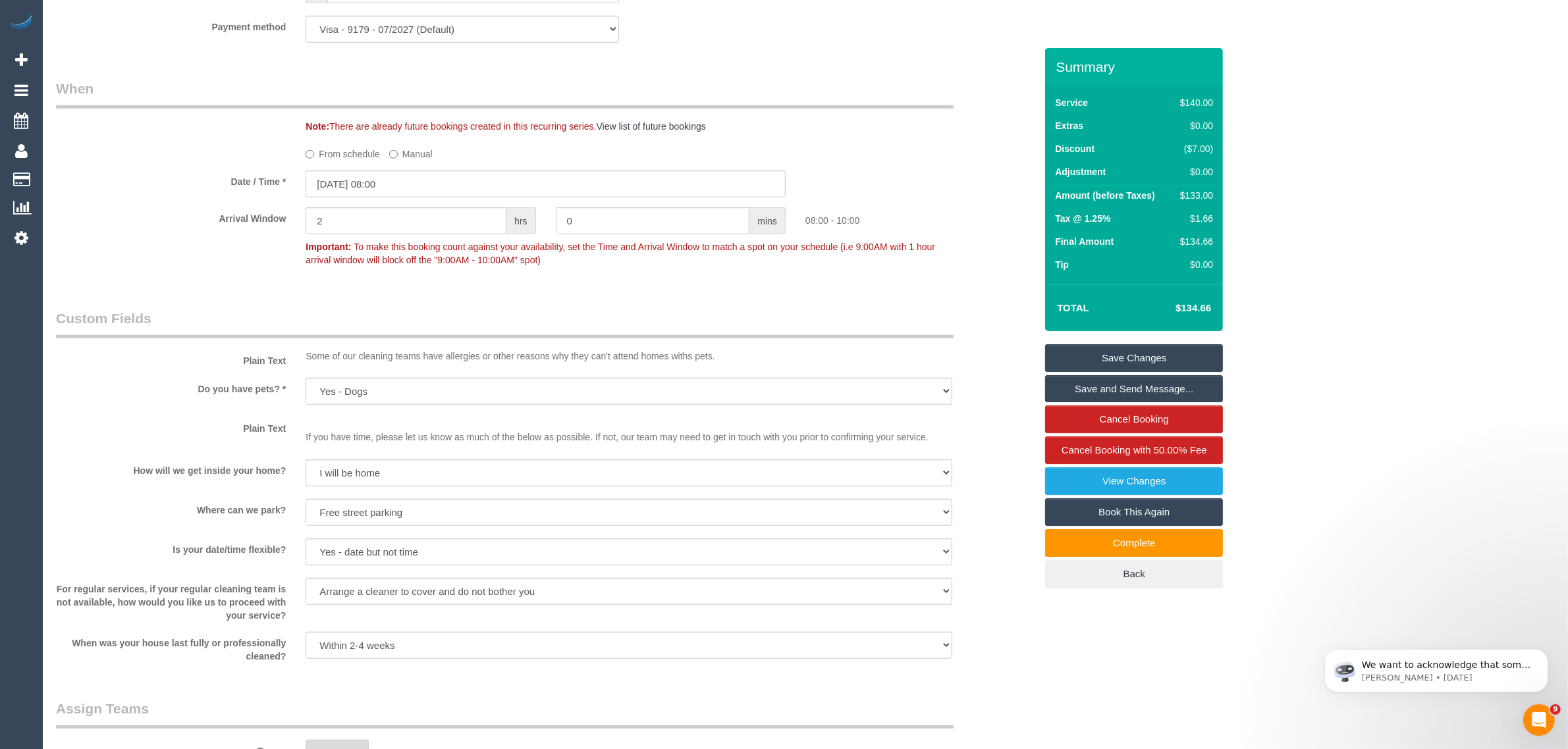
scroll to position [2122, 0]
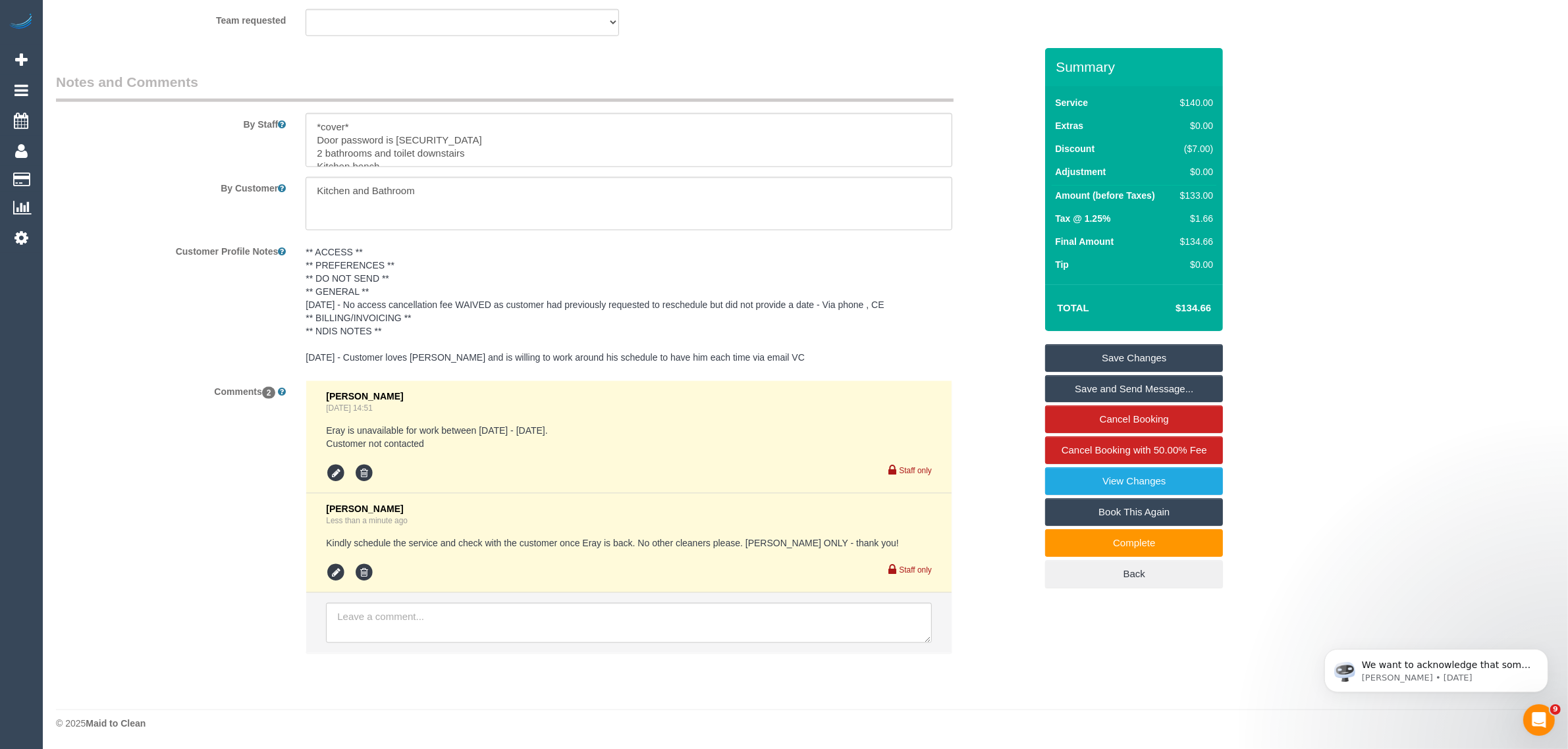
click at [1105, 354] on link "Save Changes" at bounding box center [1134, 358] width 178 height 27
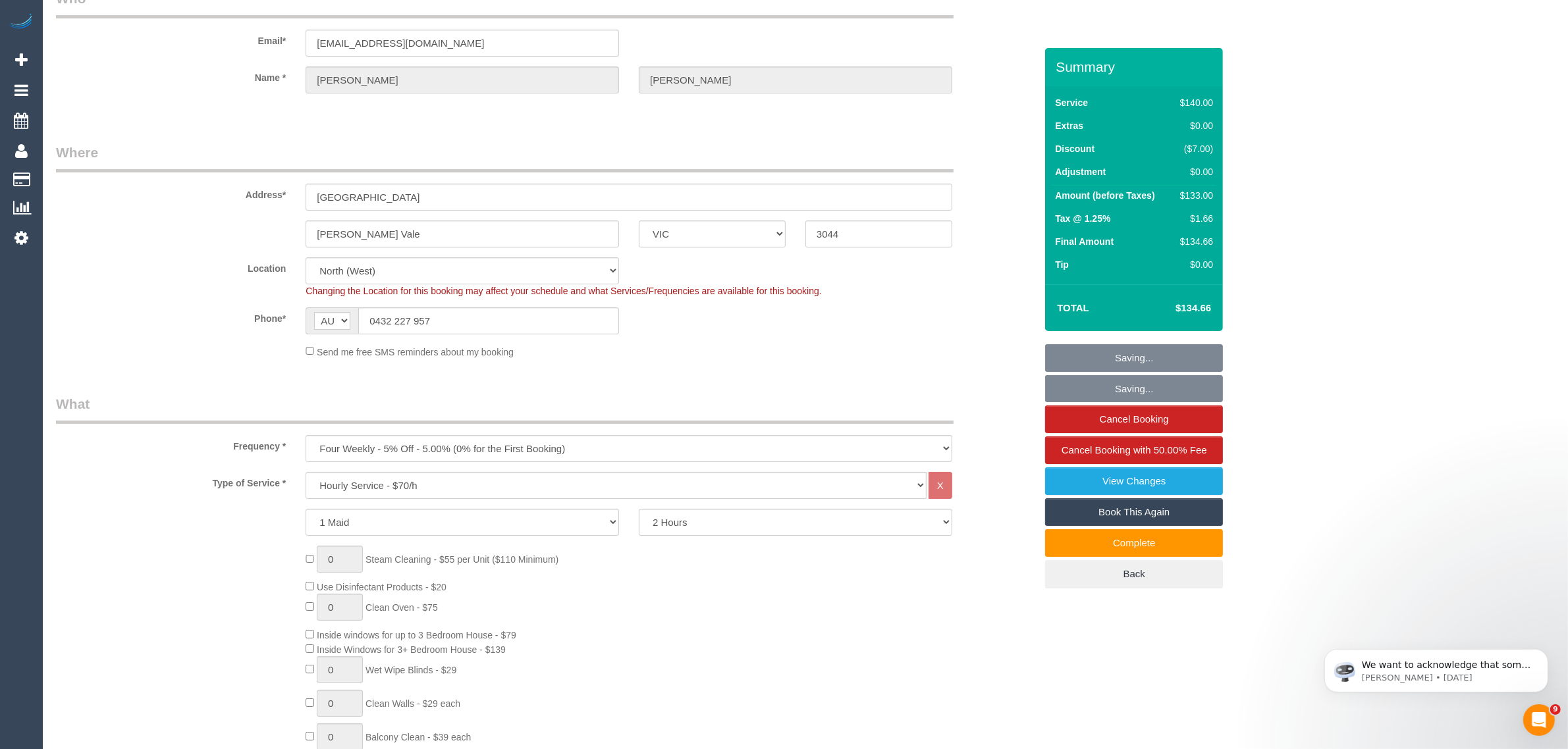
scroll to position [0, 0]
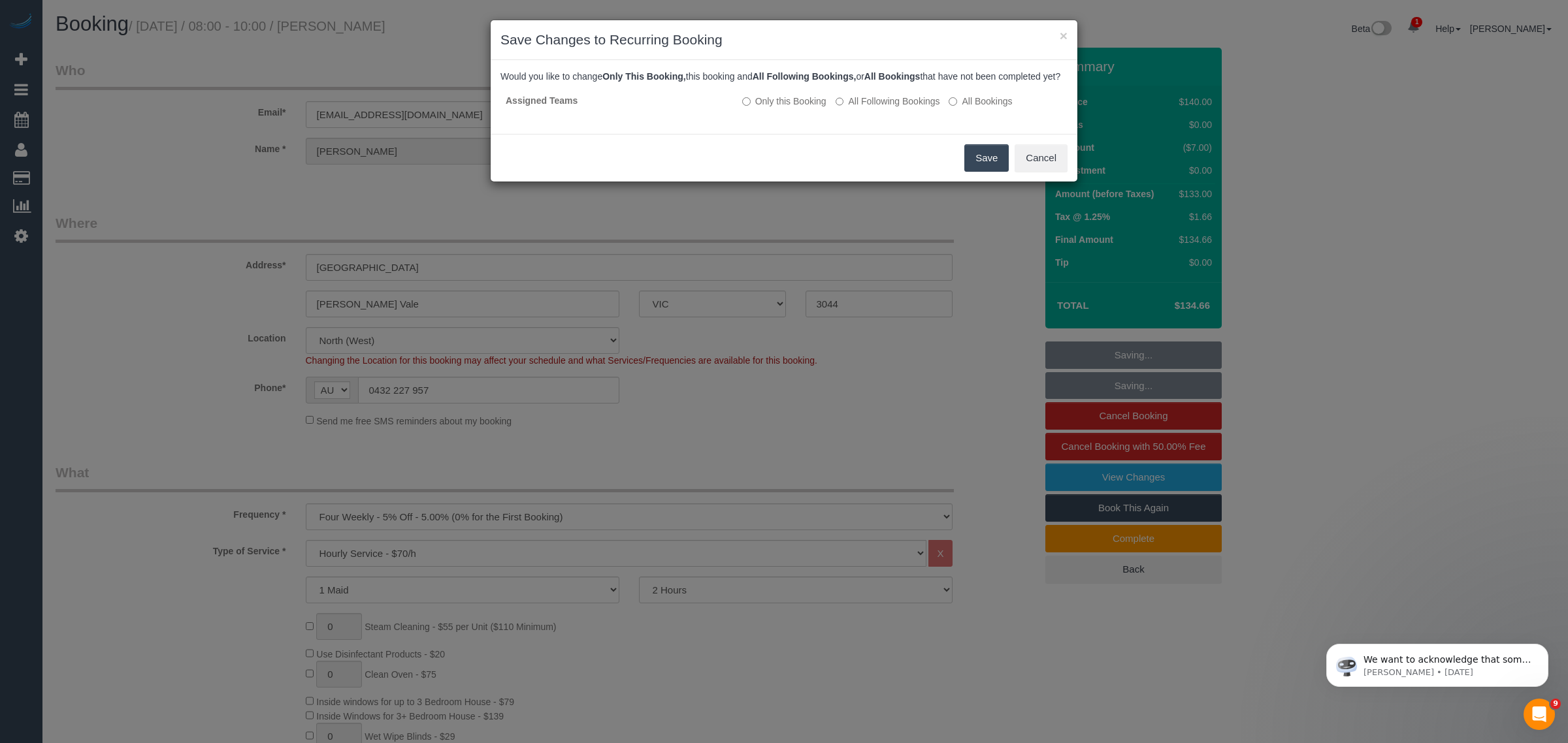
click at [989, 172] on button "Save" at bounding box center [987, 158] width 44 height 27
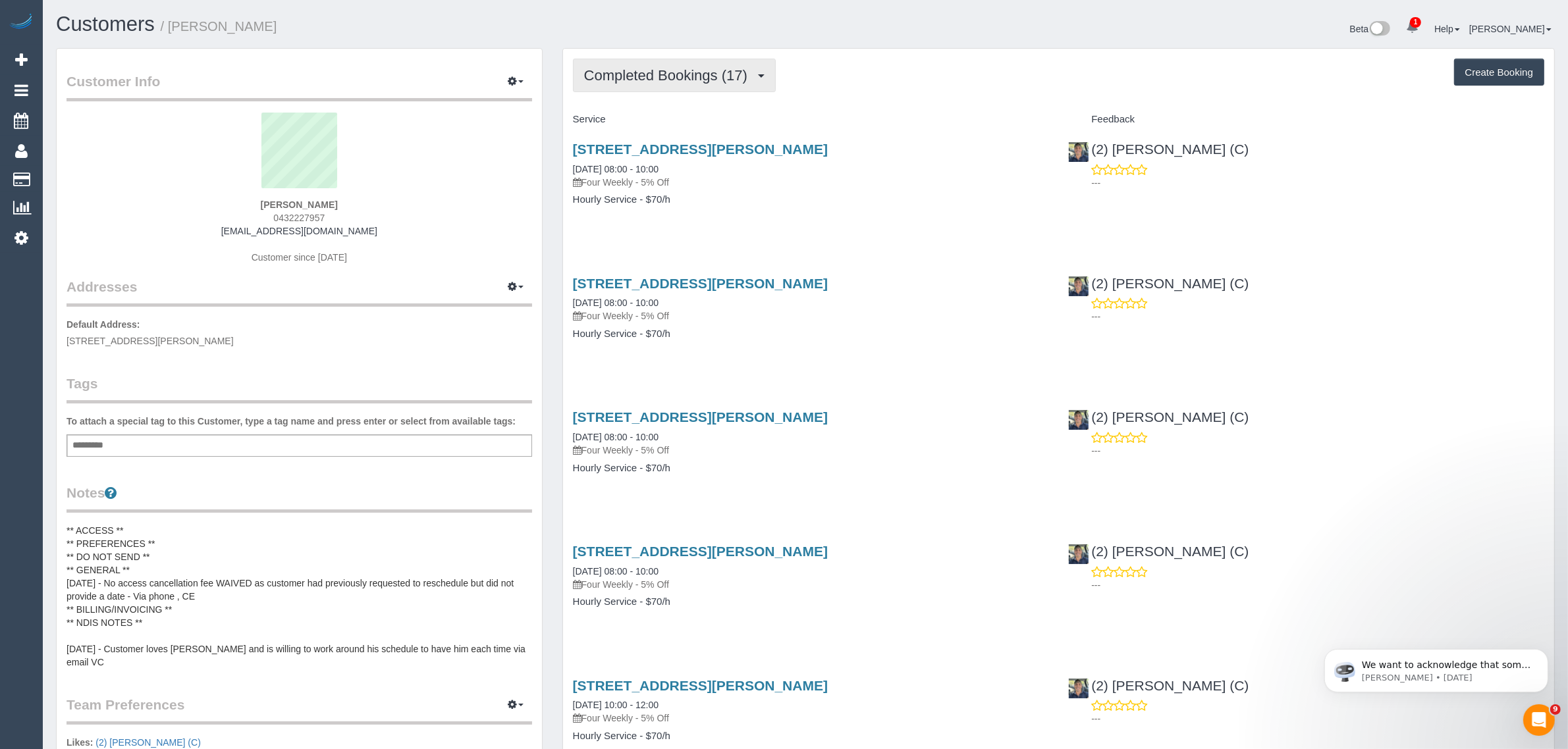
click at [700, 70] on span "Completed Bookings (17)" at bounding box center [669, 75] width 170 height 17
click at [663, 120] on link "Upcoming Bookings (12)" at bounding box center [644, 124] width 142 height 18
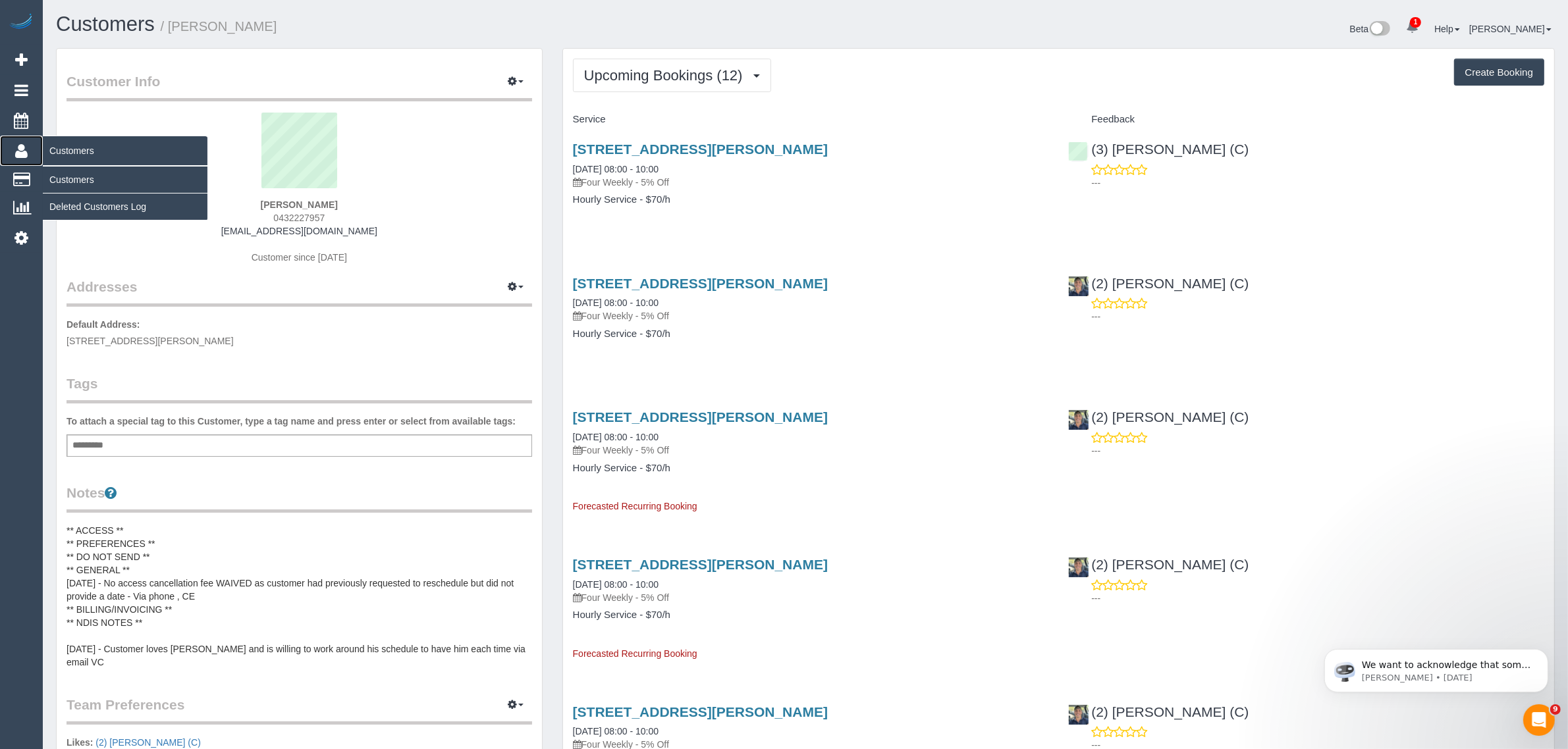
click at [16, 148] on icon at bounding box center [21, 151] width 13 height 16
click at [95, 178] on link "Customers" at bounding box center [125, 179] width 164 height 26
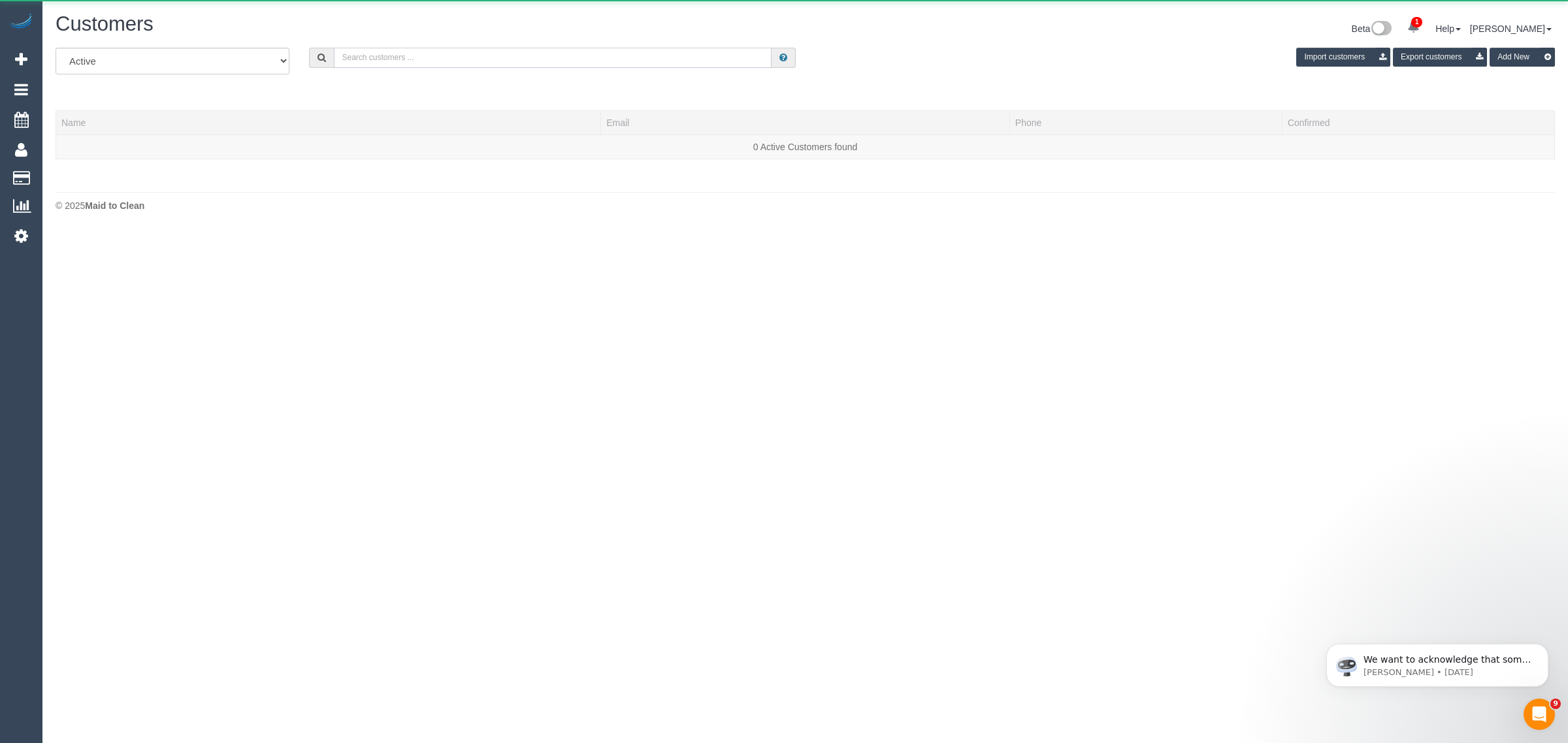
click at [500, 61] on input "text" at bounding box center [552, 57] width 437 height 20
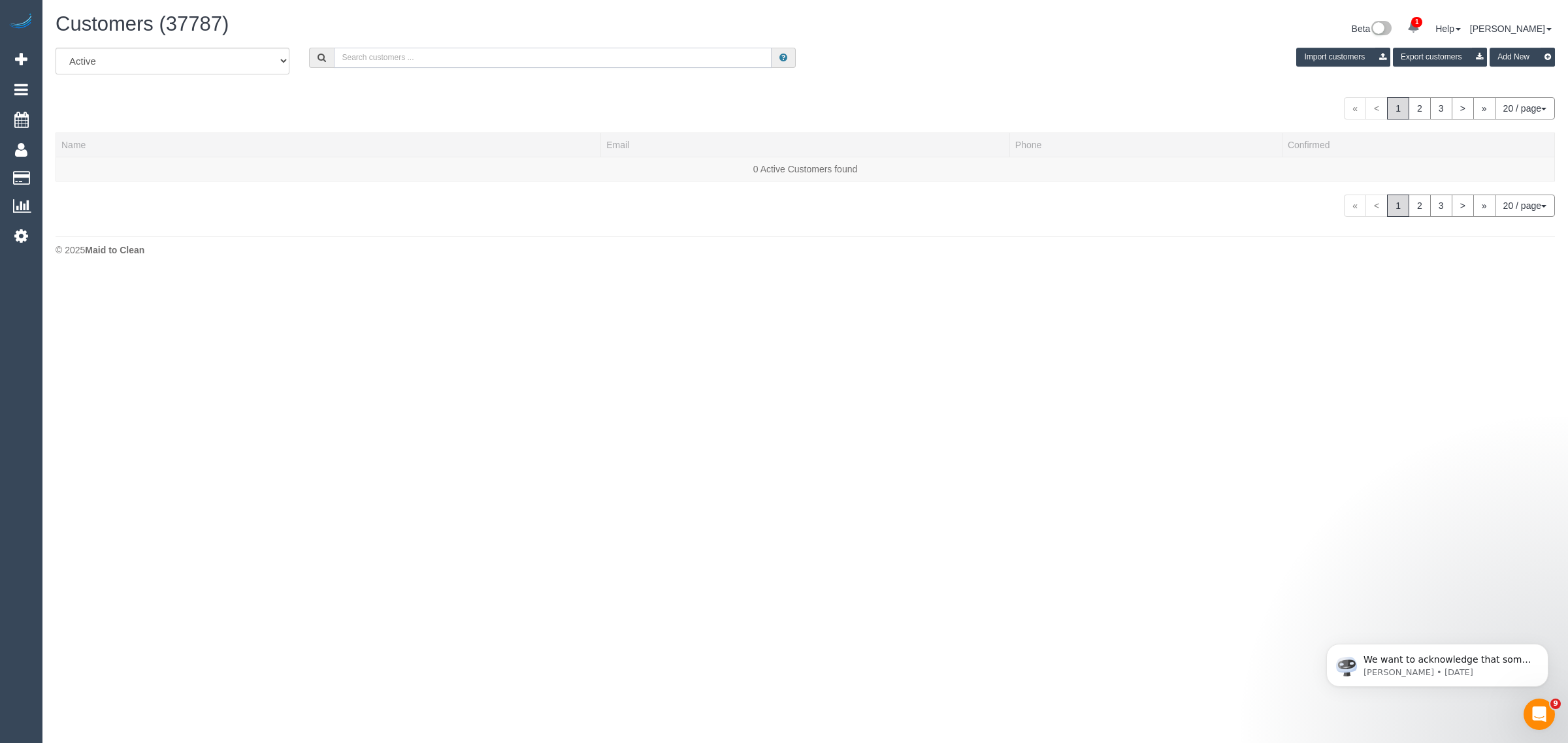
paste input "Emily Douglas"
type input "Emily Douglas"
click at [83, 169] on link "Emily Douglas" at bounding box center [99, 169] width 75 height 11
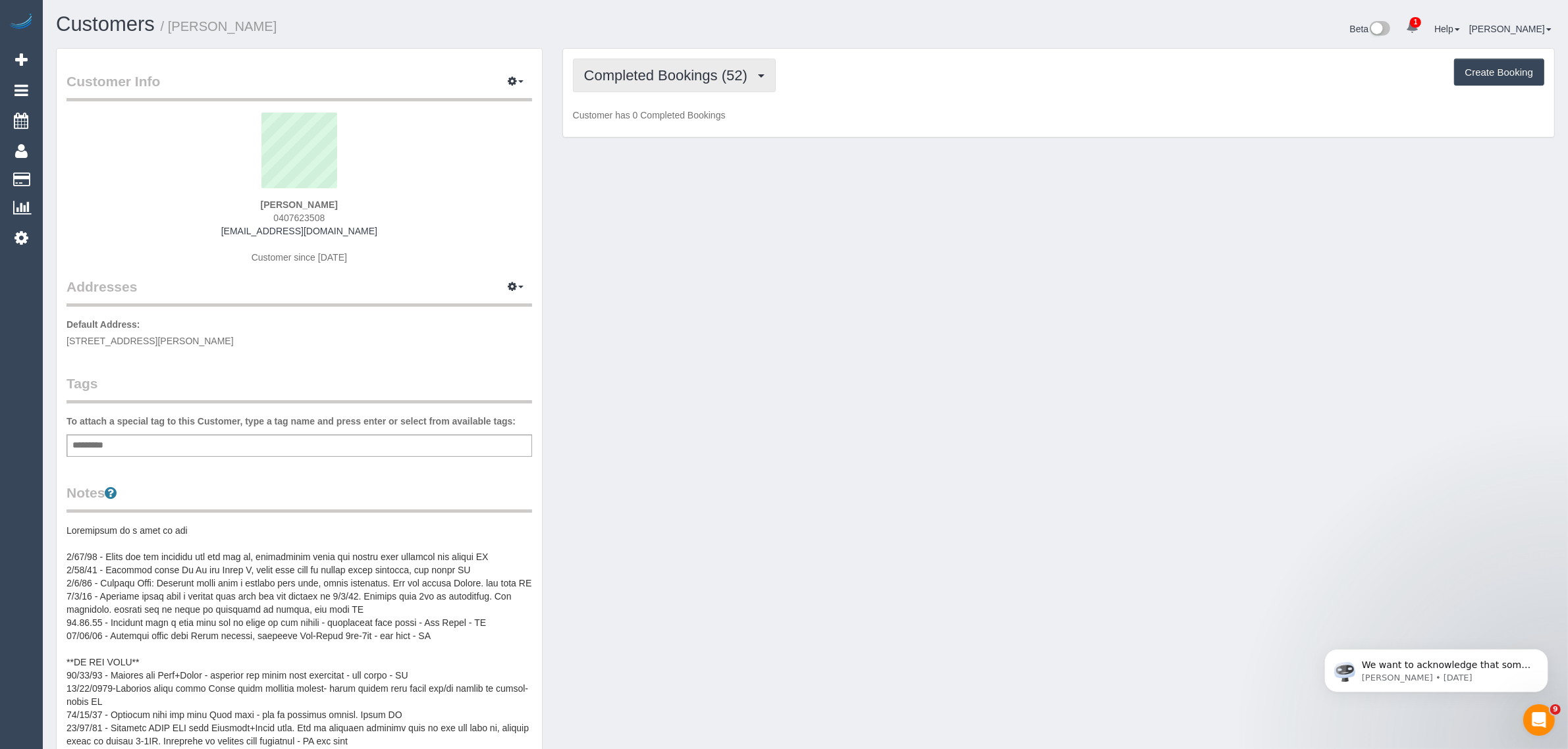
click at [631, 73] on span "Completed Bookings (52)" at bounding box center [669, 75] width 170 height 17
click at [642, 124] on link "Upcoming Bookings (12)" at bounding box center [644, 124] width 142 height 18
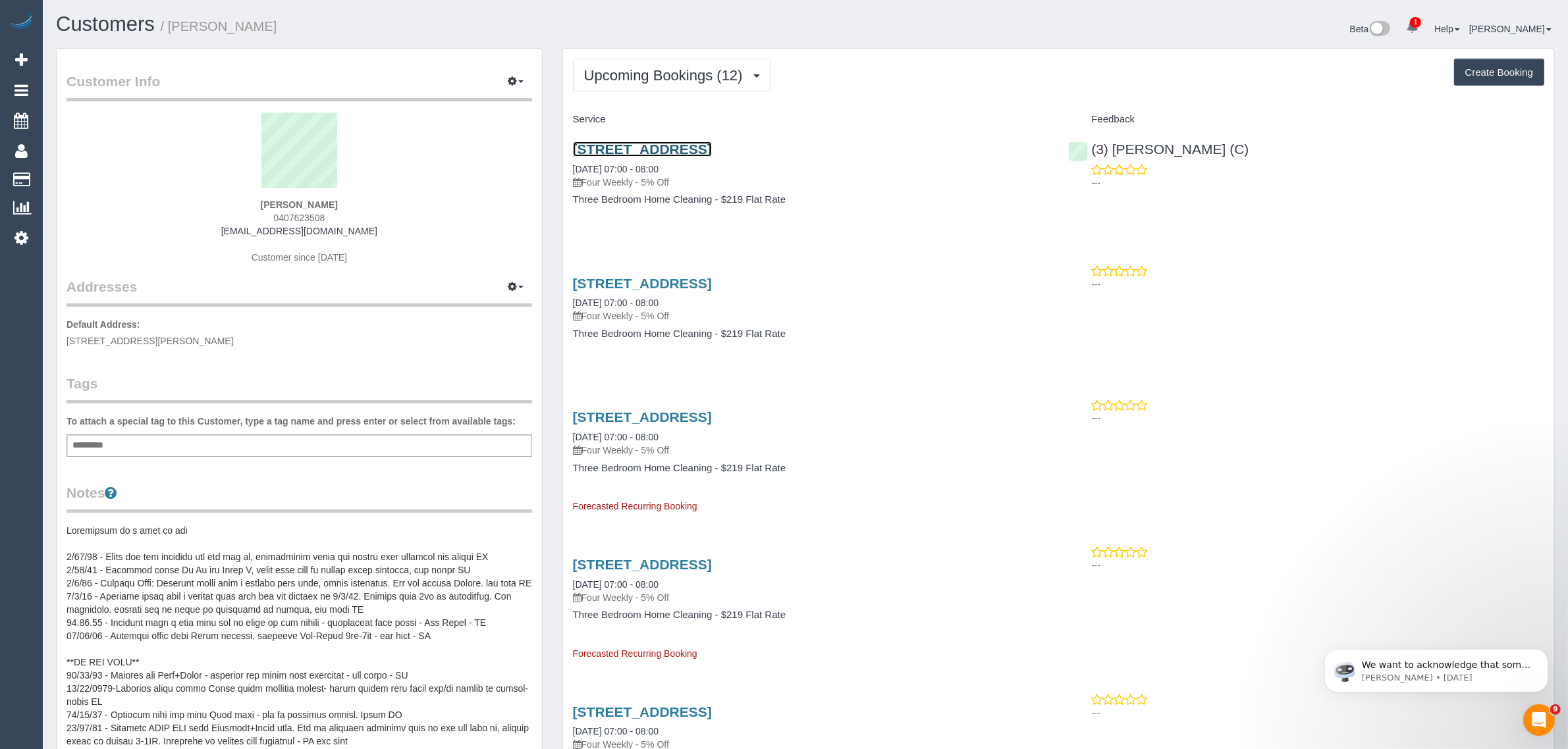
click at [661, 152] on link "38b Tibrockney Street, Highett, VIC 3190" at bounding box center [642, 149] width 139 height 16
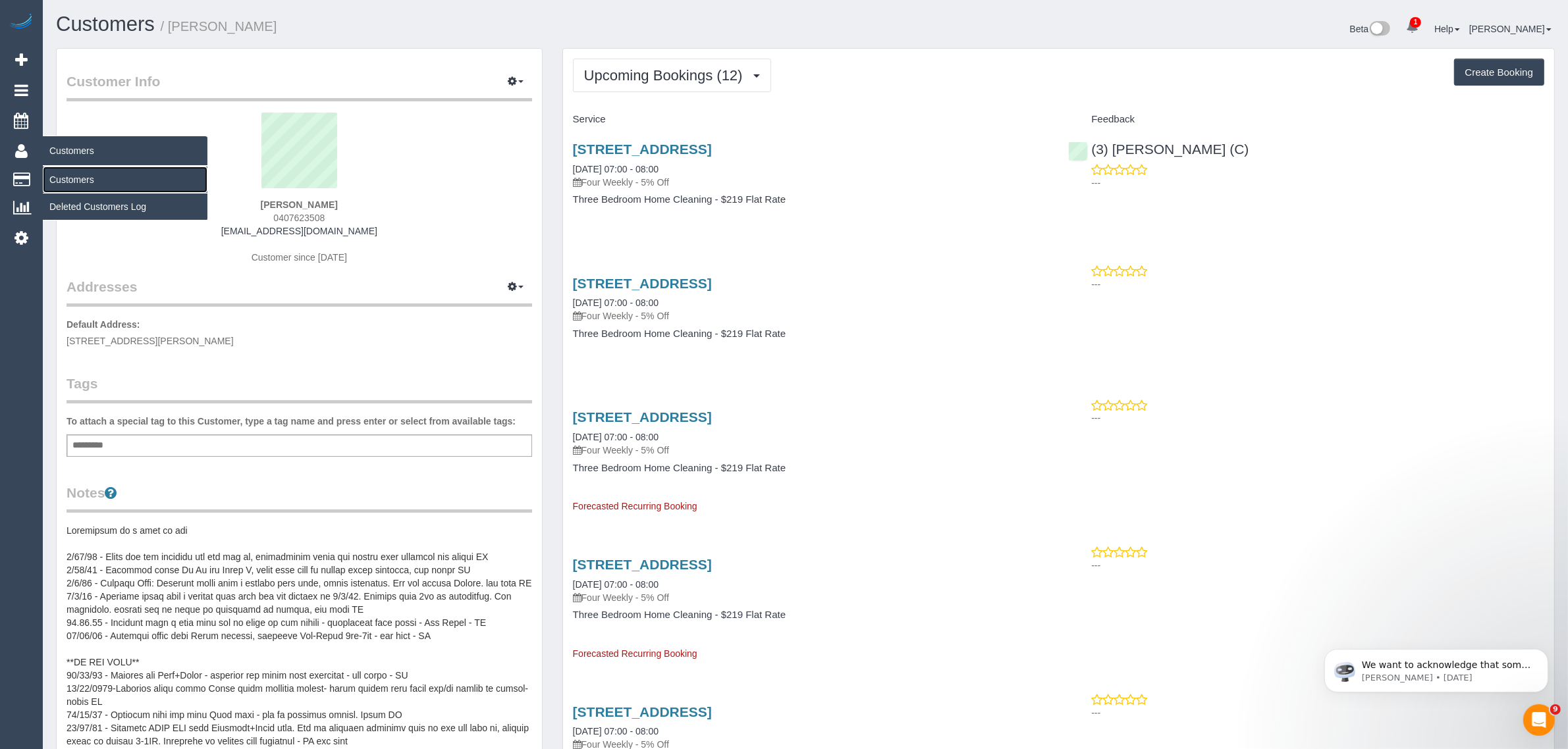
click at [60, 166] on link "Customers" at bounding box center [125, 179] width 164 height 26
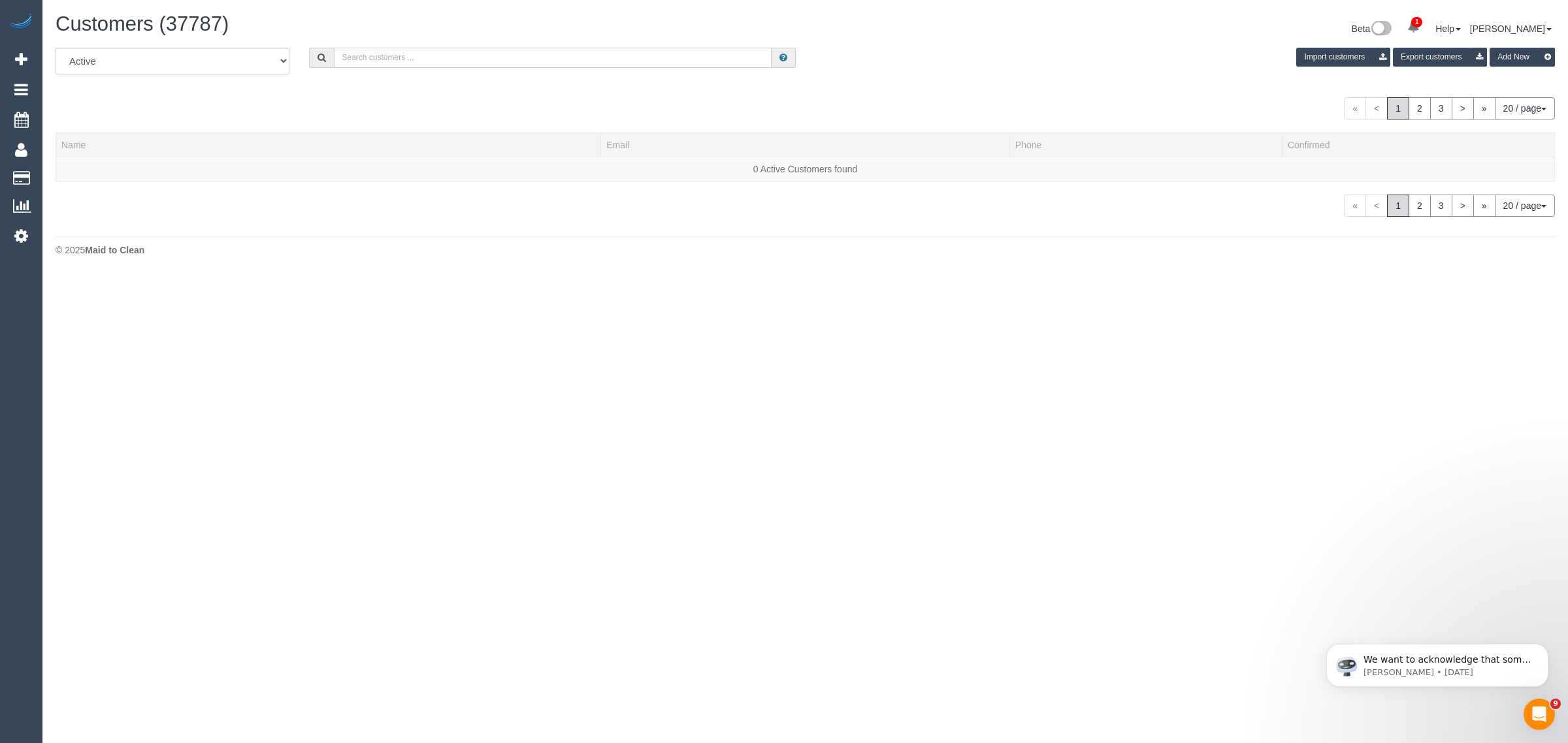
click at [354, 56] on input "text" at bounding box center [552, 57] width 437 height 20
paste input "+61412518902"
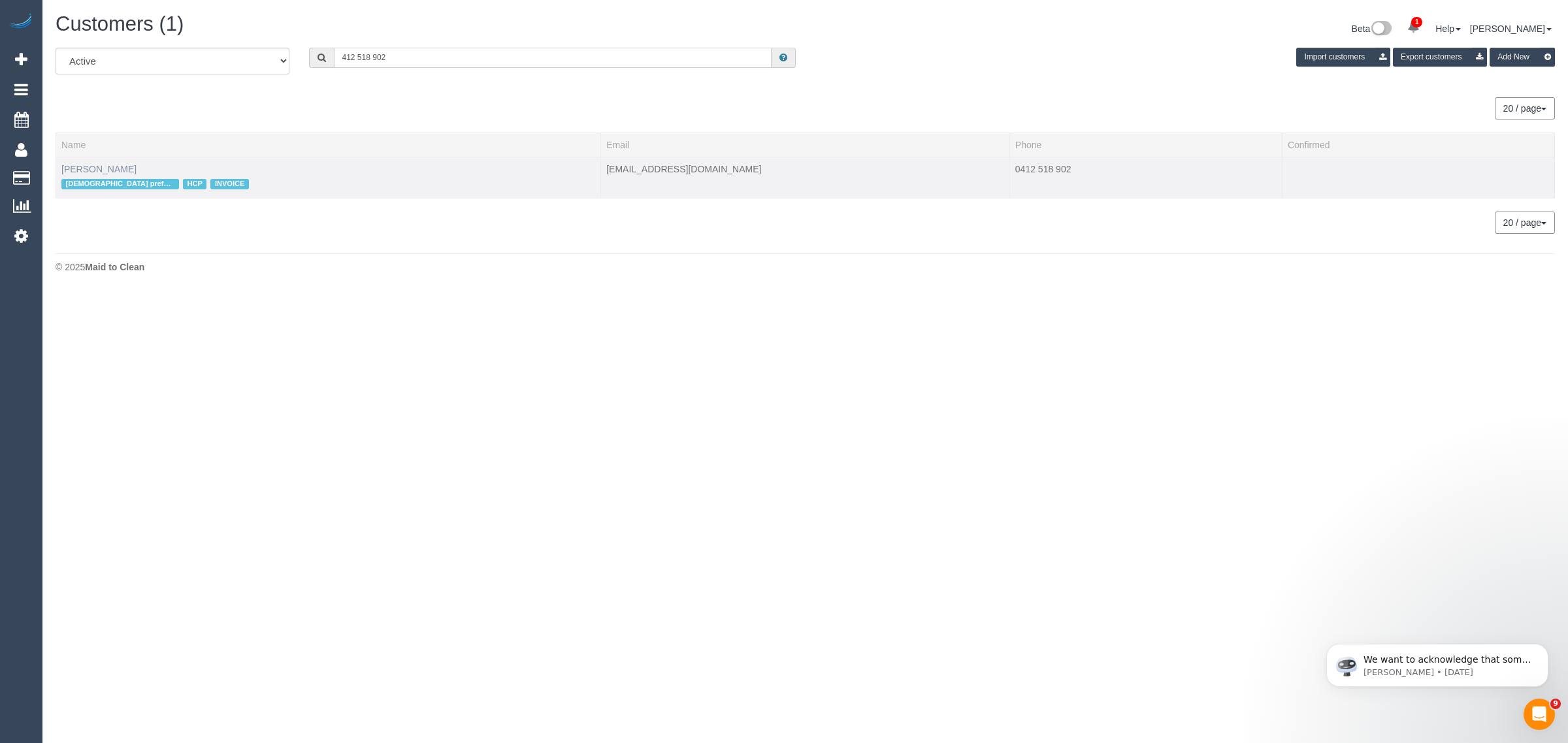
type input "412 518 902"
click at [86, 168] on link "[PERSON_NAME]" at bounding box center [99, 169] width 75 height 11
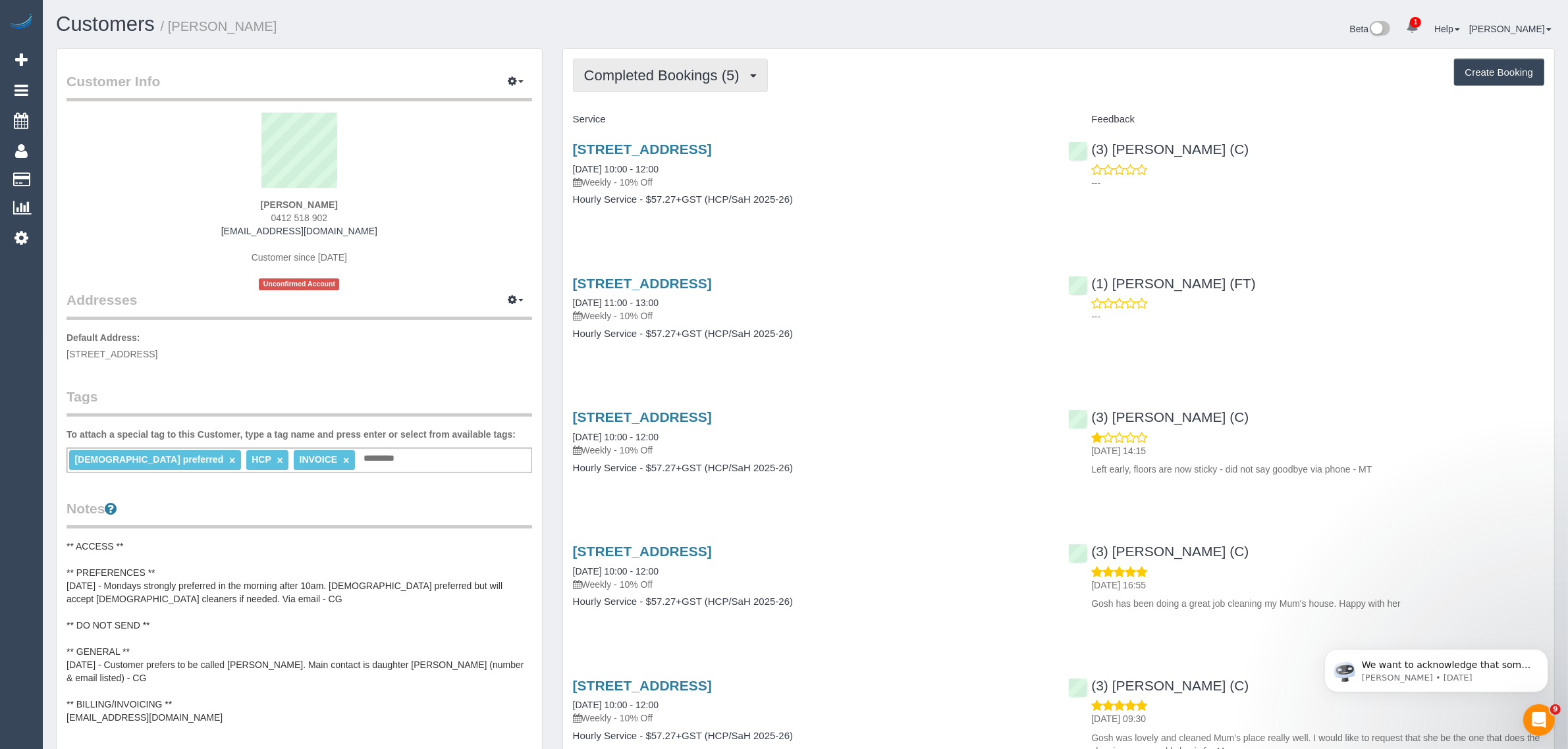
click at [653, 81] on span "Completed Bookings (5)" at bounding box center [665, 75] width 162 height 17
click at [640, 121] on link "Upcoming Bookings (0)" at bounding box center [641, 124] width 137 height 18
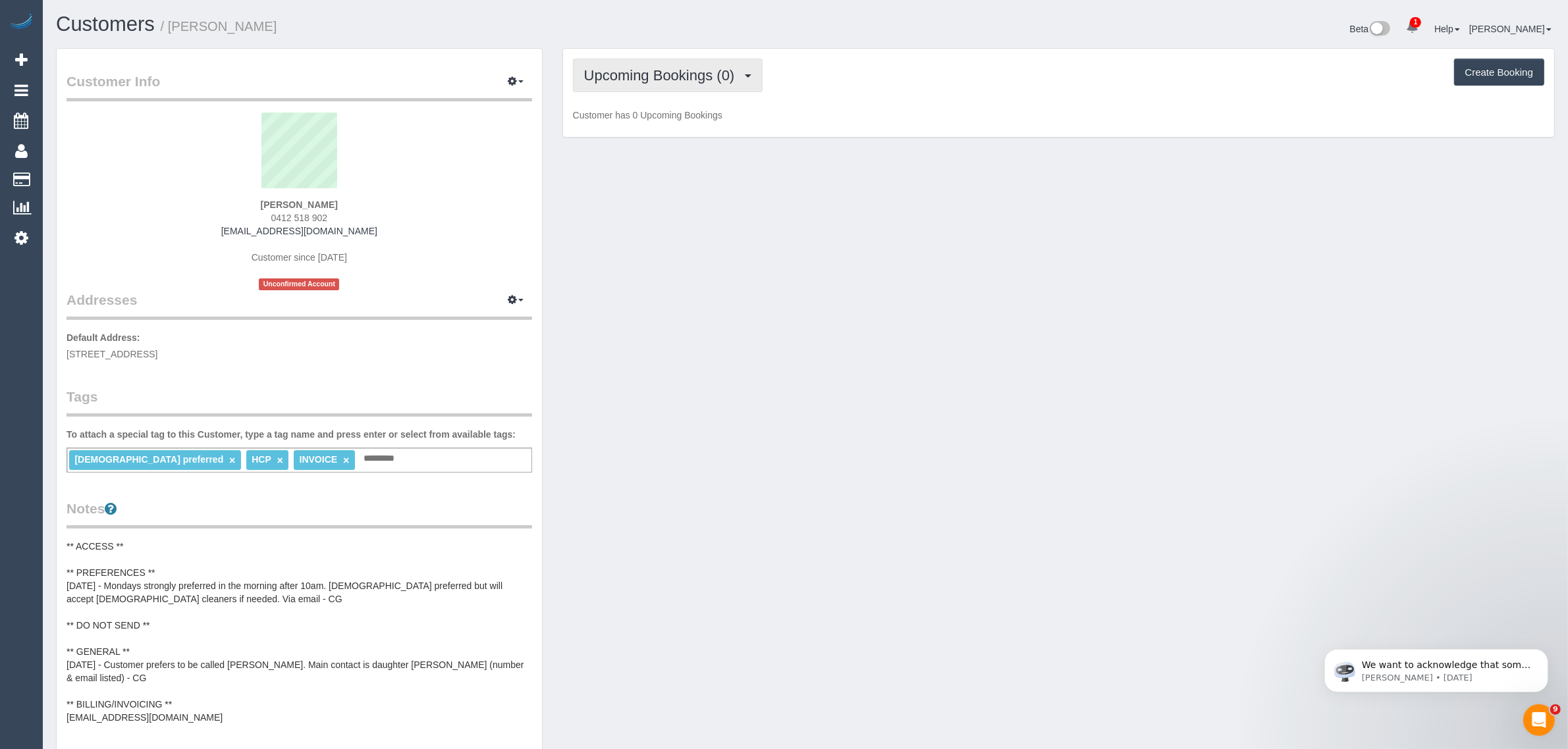
click at [720, 81] on button "Upcoming Bookings (0)" at bounding box center [669, 75] width 191 height 34
click at [688, 103] on link "Completed Bookings (5)" at bounding box center [641, 106] width 137 height 18
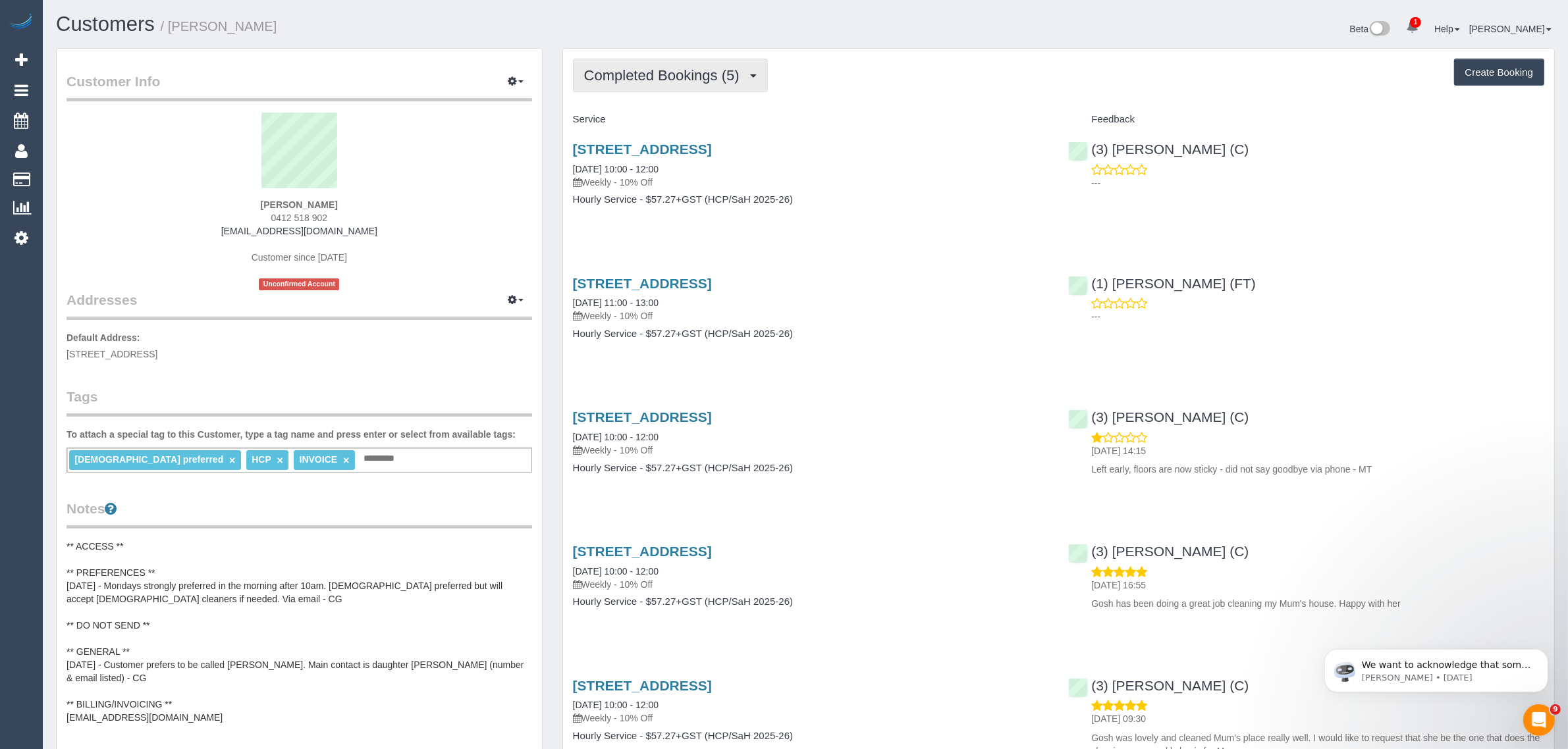
click at [665, 81] on span "Completed Bookings (5)" at bounding box center [665, 75] width 162 height 17
click at [653, 141] on link "Cancelled Bookings (3)" at bounding box center [641, 140] width 137 height 18
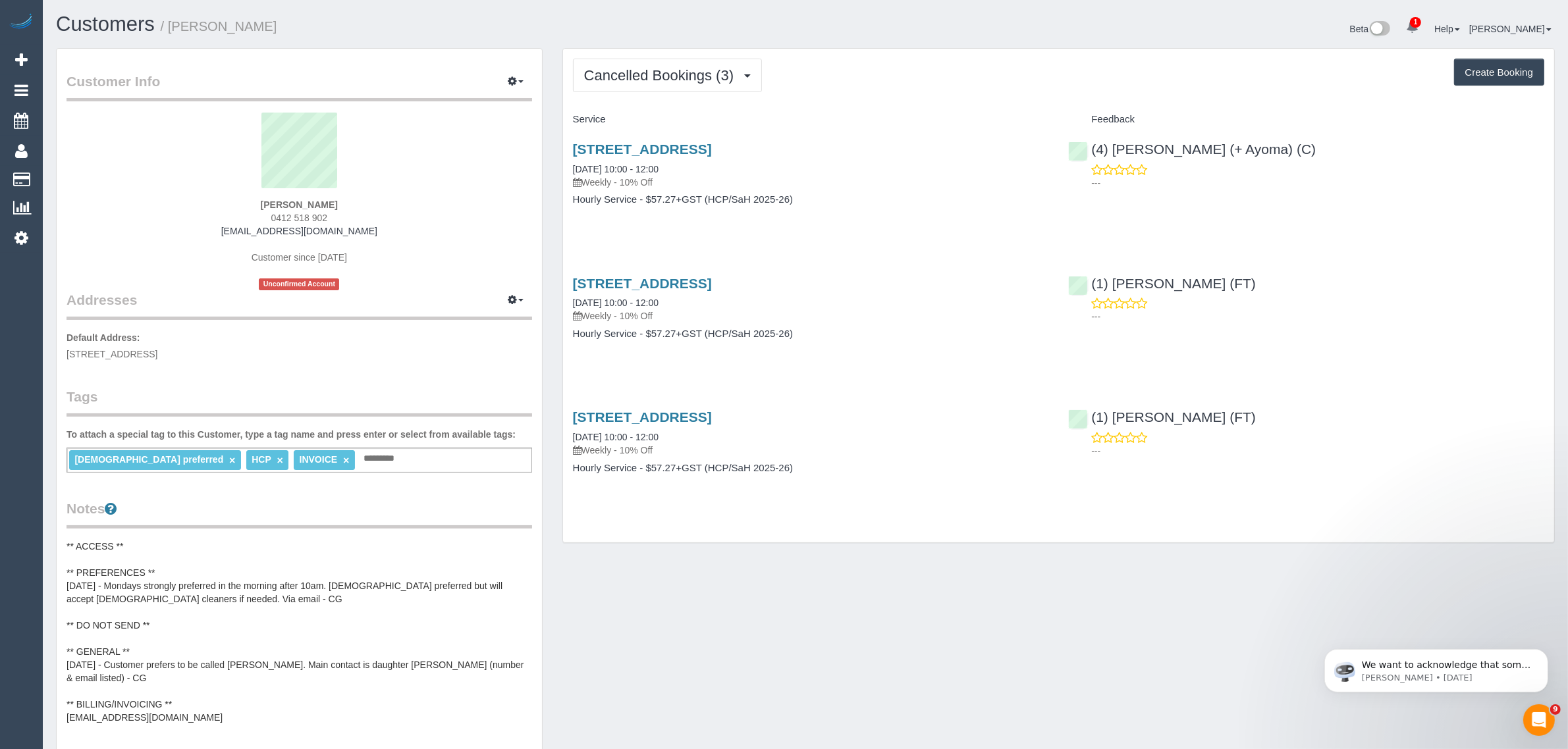
drag, startPoint x: 687, startPoint y: 296, endPoint x: 567, endPoint y: 297, distance: 120.0
click at [567, 297] on div "18 Garnet Street, Brunswick, VIC 3056 29/09/2025 10:00 - 12:00 Weekly - 10% Off…" at bounding box center [811, 315] width 495 height 101
copy link "[DATE] 10:00 - 12:00"
drag, startPoint x: 71, startPoint y: 178, endPoint x: 78, endPoint y: 170, distance: 10.6
click at [71, 178] on link "Customers" at bounding box center [125, 179] width 164 height 26
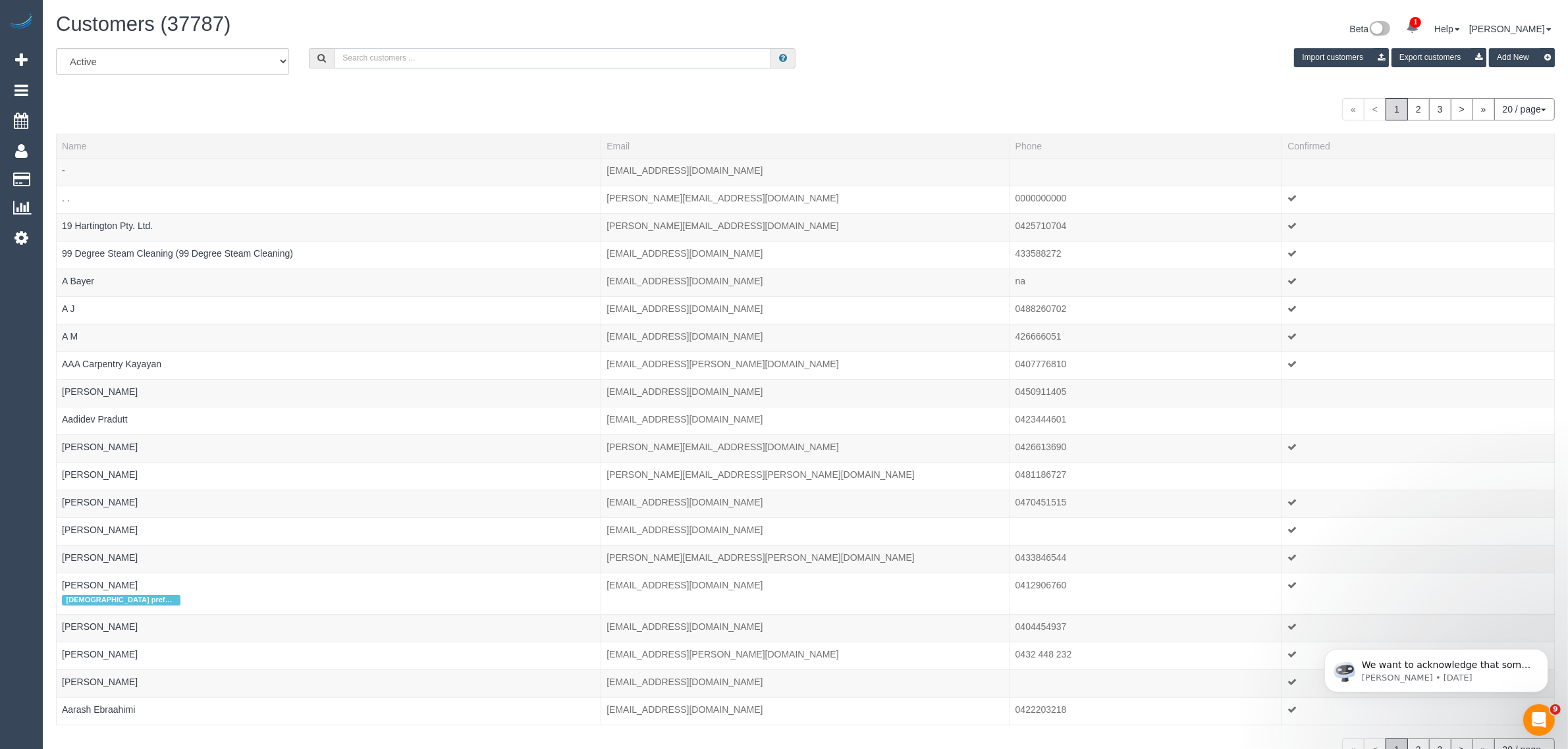
click at [433, 56] on input "text" at bounding box center [552, 57] width 437 height 20
paste input "Maria Antonia"
type input "Maria Antonia"
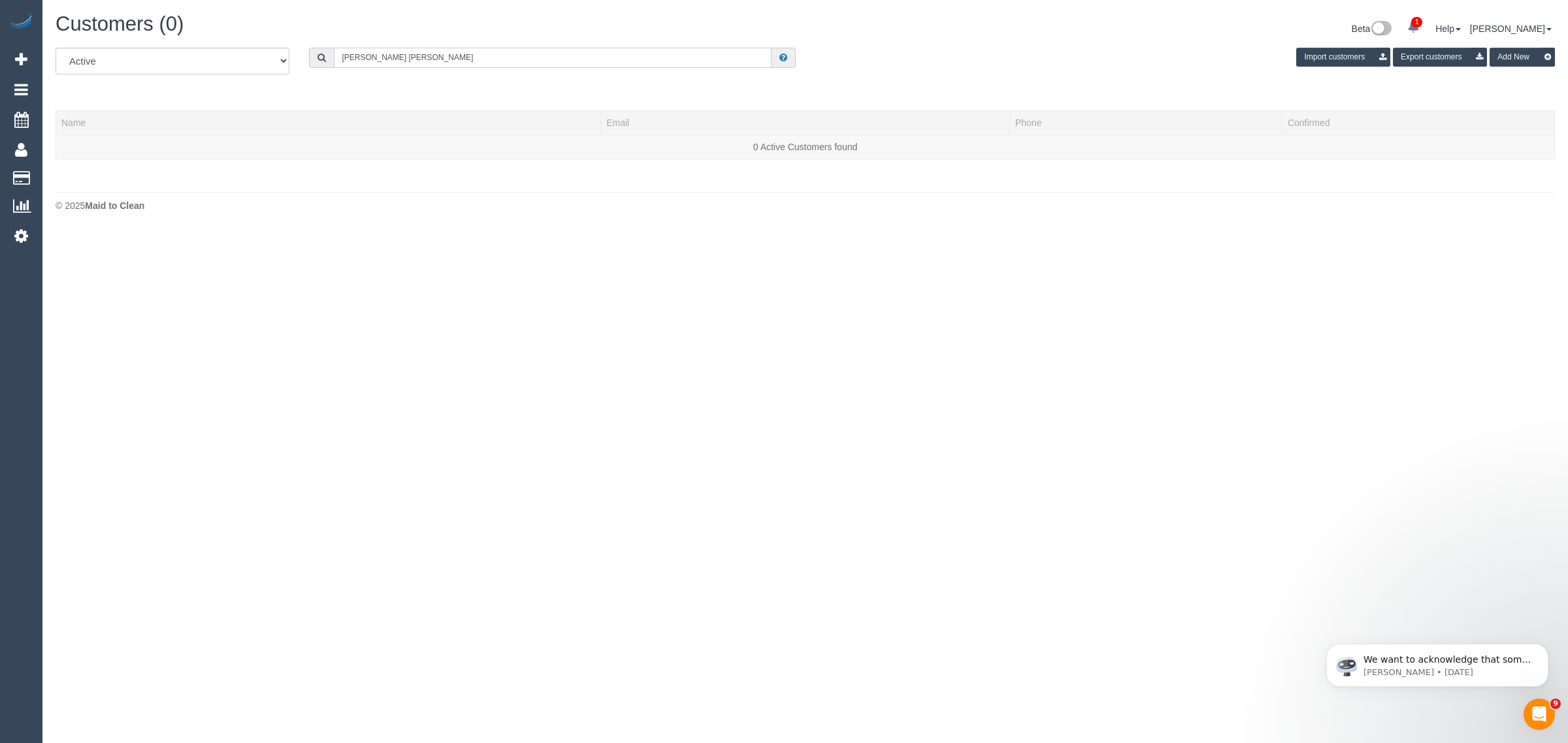
click at [415, 51] on input "Maria Antonia" at bounding box center [552, 57] width 437 height 20
click at [418, 49] on input "text" at bounding box center [552, 57] width 437 height 20
paste input "[PERSON_NAME]"
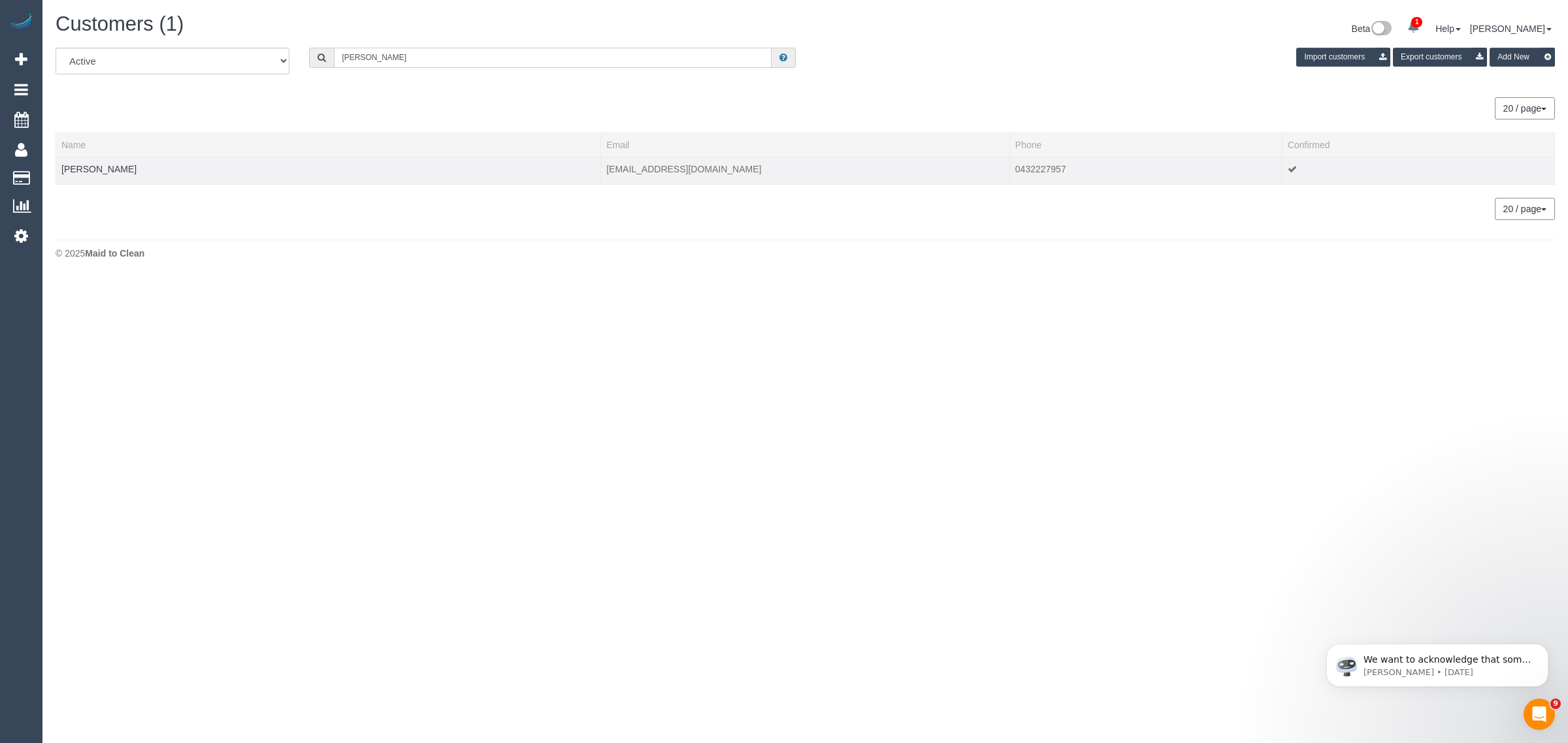
type input "[PERSON_NAME]"
click at [104, 173] on td "[PERSON_NAME]" at bounding box center [328, 170] width 545 height 27
click at [118, 165] on link "[PERSON_NAME]" at bounding box center [99, 169] width 75 height 11
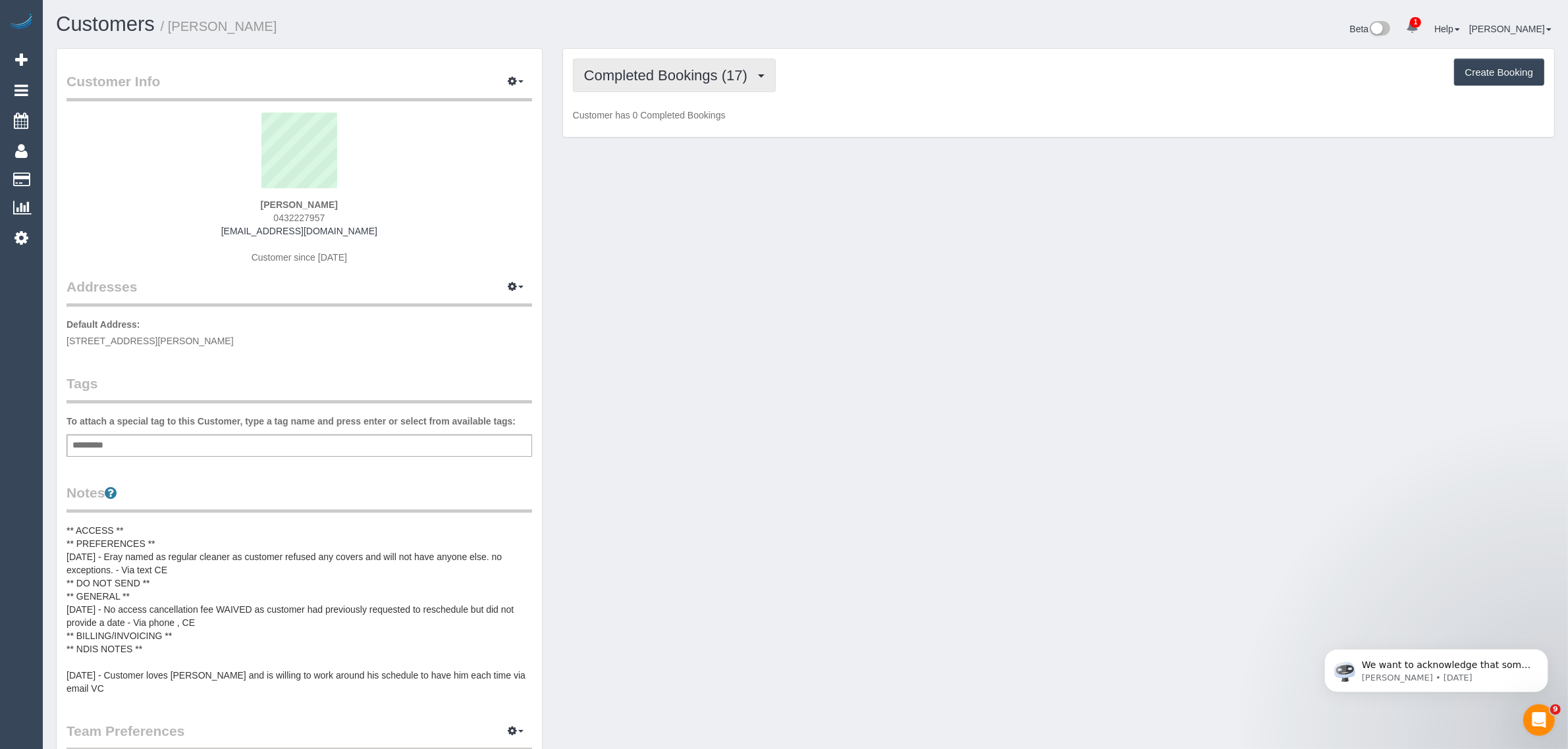
click at [736, 69] on span "Completed Bookings (17)" at bounding box center [669, 75] width 170 height 17
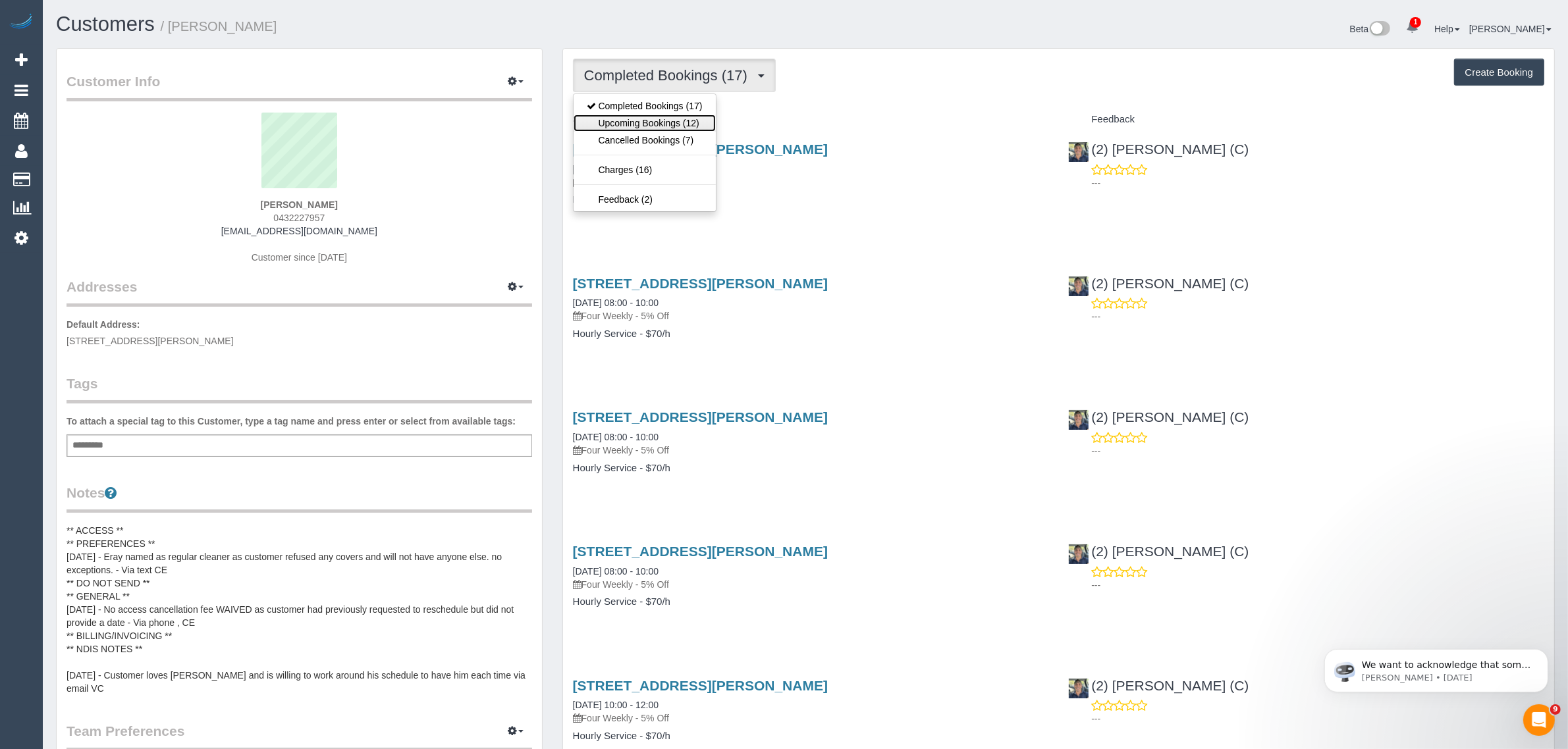
click at [674, 125] on link "Upcoming Bookings (12)" at bounding box center [644, 124] width 142 height 18
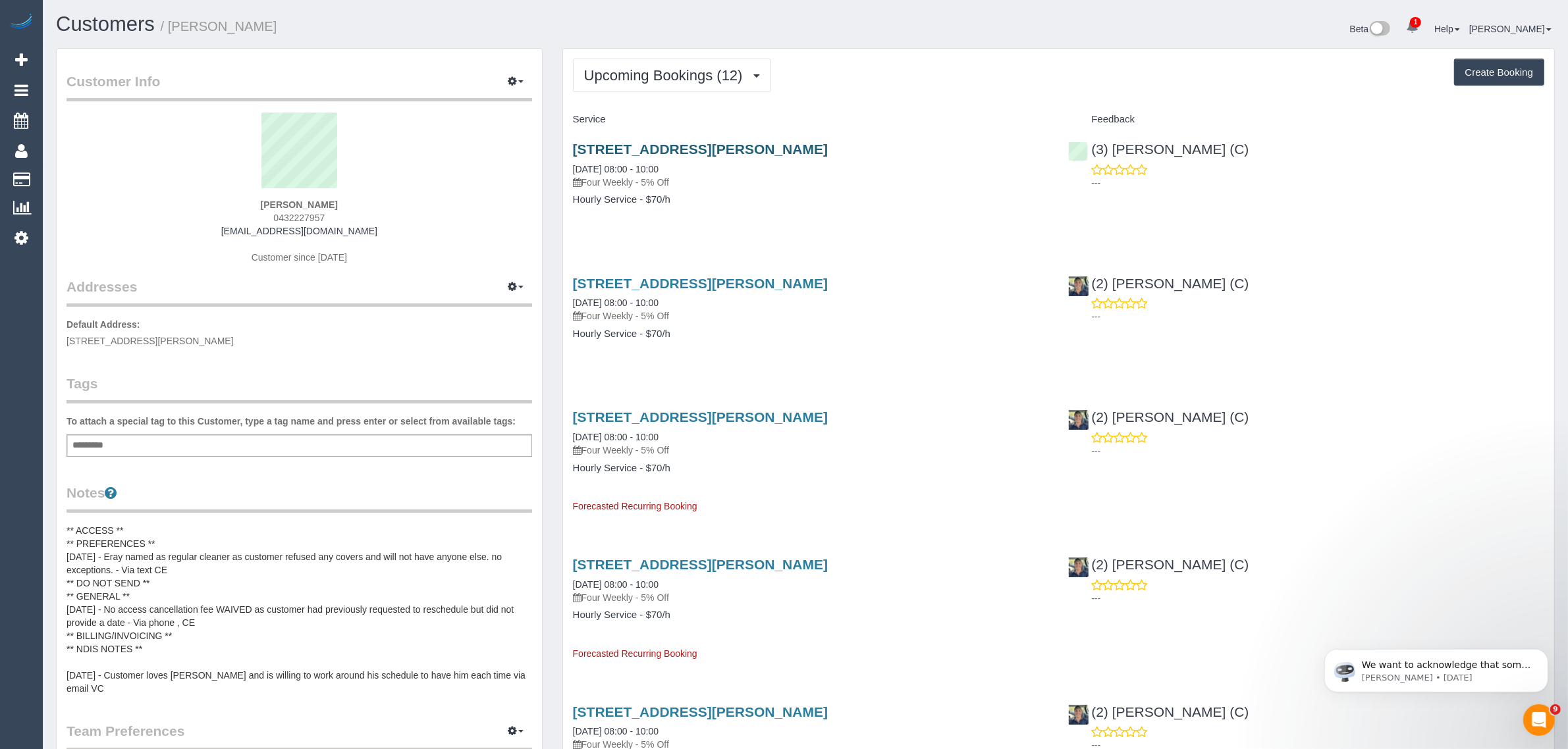
drag, startPoint x: 823, startPoint y: 143, endPoint x: 574, endPoint y: 150, distance: 249.1
click at [574, 150] on h3 "[STREET_ADDRESS][PERSON_NAME]" at bounding box center [811, 149] width 476 height 16
copy link "[STREET_ADDRESS][PERSON_NAME]"
click at [363, 431] on div "To attach a special tag to this Customer, type a tag name and press enter or se…" at bounding box center [299, 435] width 465 height 42
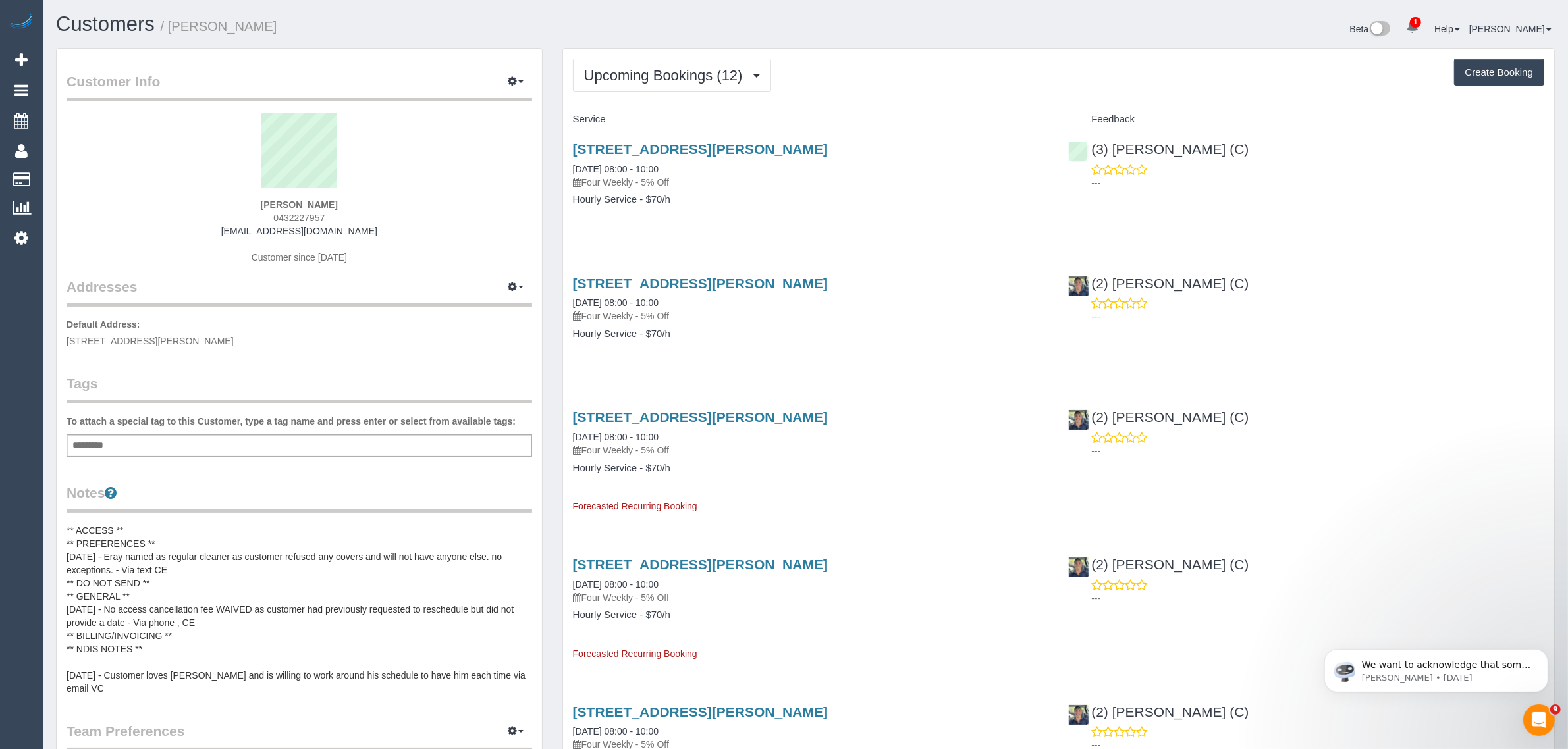
click at [361, 443] on div "Add a tag" at bounding box center [299, 446] width 465 height 22
type input "********"
click at [254, 448] on div "NO COVER × Add a tag" at bounding box center [299, 447] width 465 height 25
type input "*"
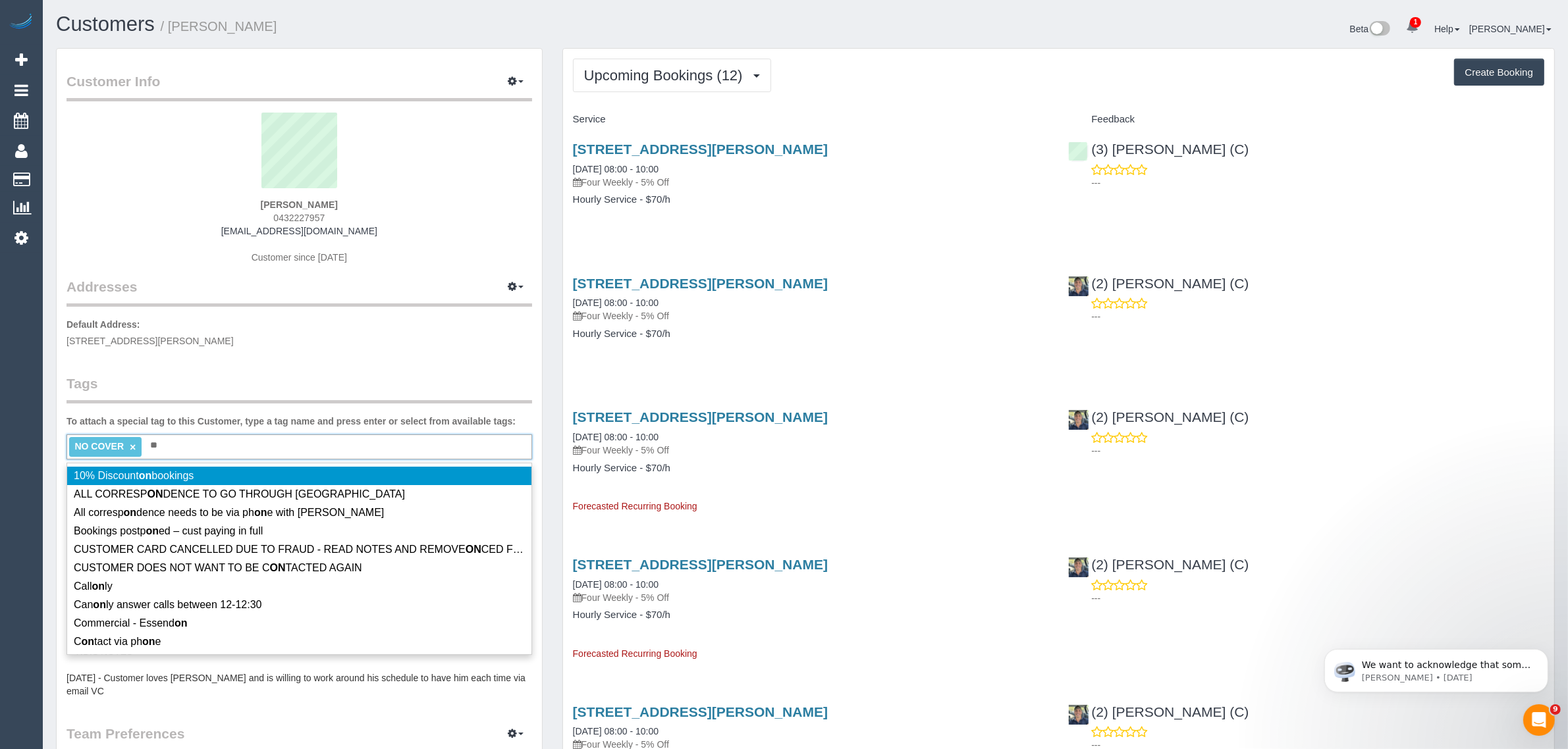
type input "*"
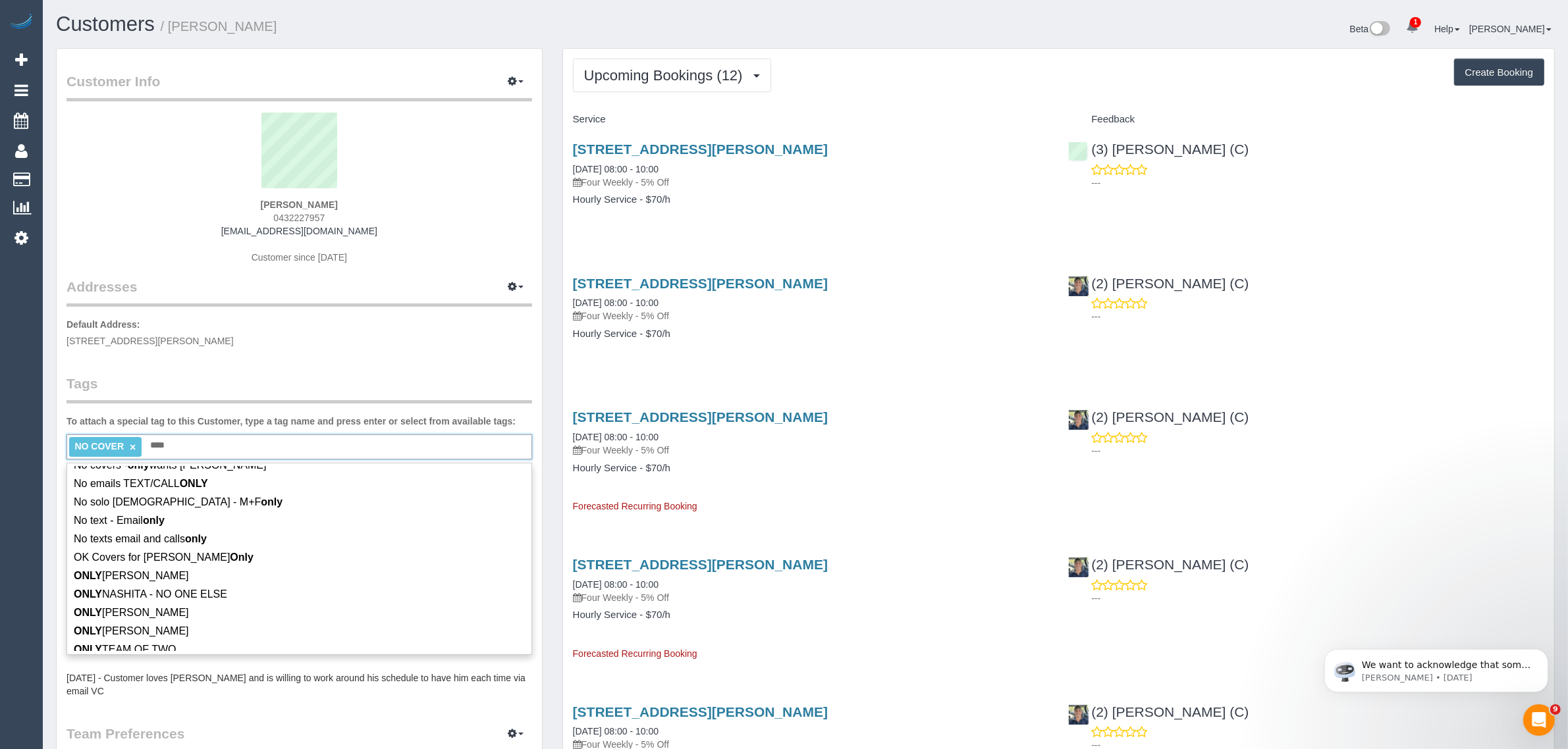
scroll to position [984, 0]
click at [189, 442] on div "NO COVER × **** Only" at bounding box center [299, 447] width 465 height 25
type input "*"
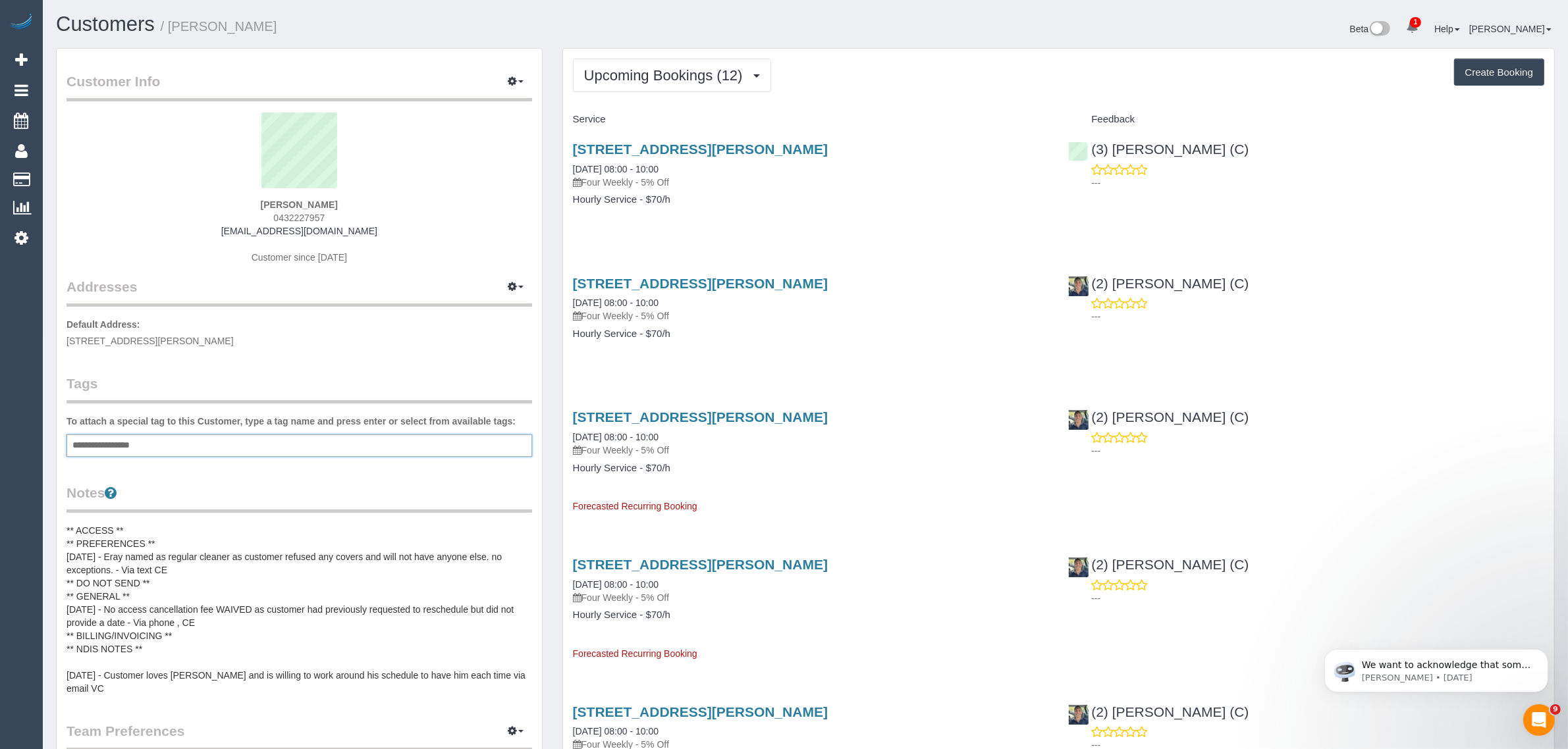
type input "**********"
click at [687, 78] on span "Upcoming Bookings (12)" at bounding box center [667, 75] width 165 height 17
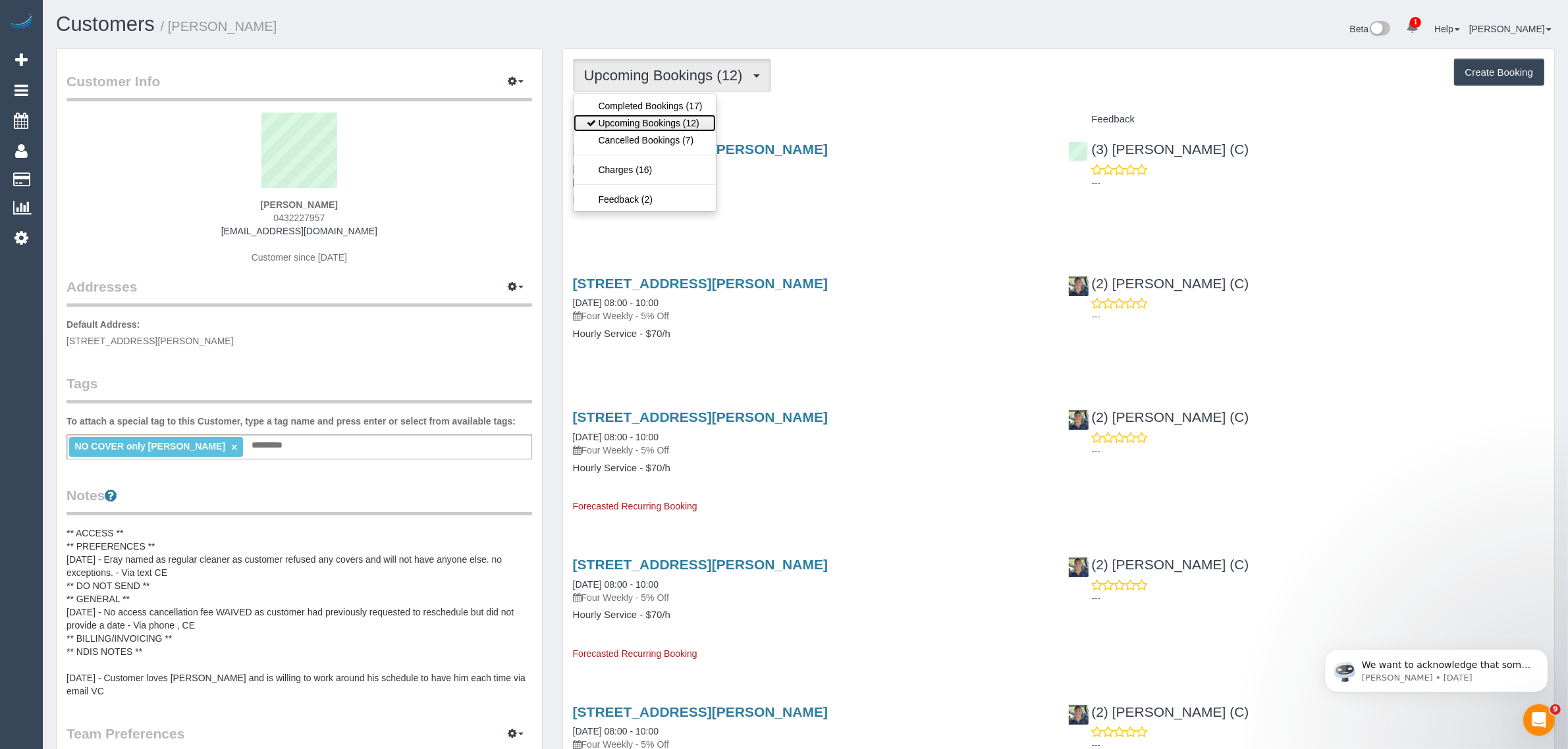
click at [653, 117] on link "Upcoming Bookings (12)" at bounding box center [644, 124] width 142 height 18
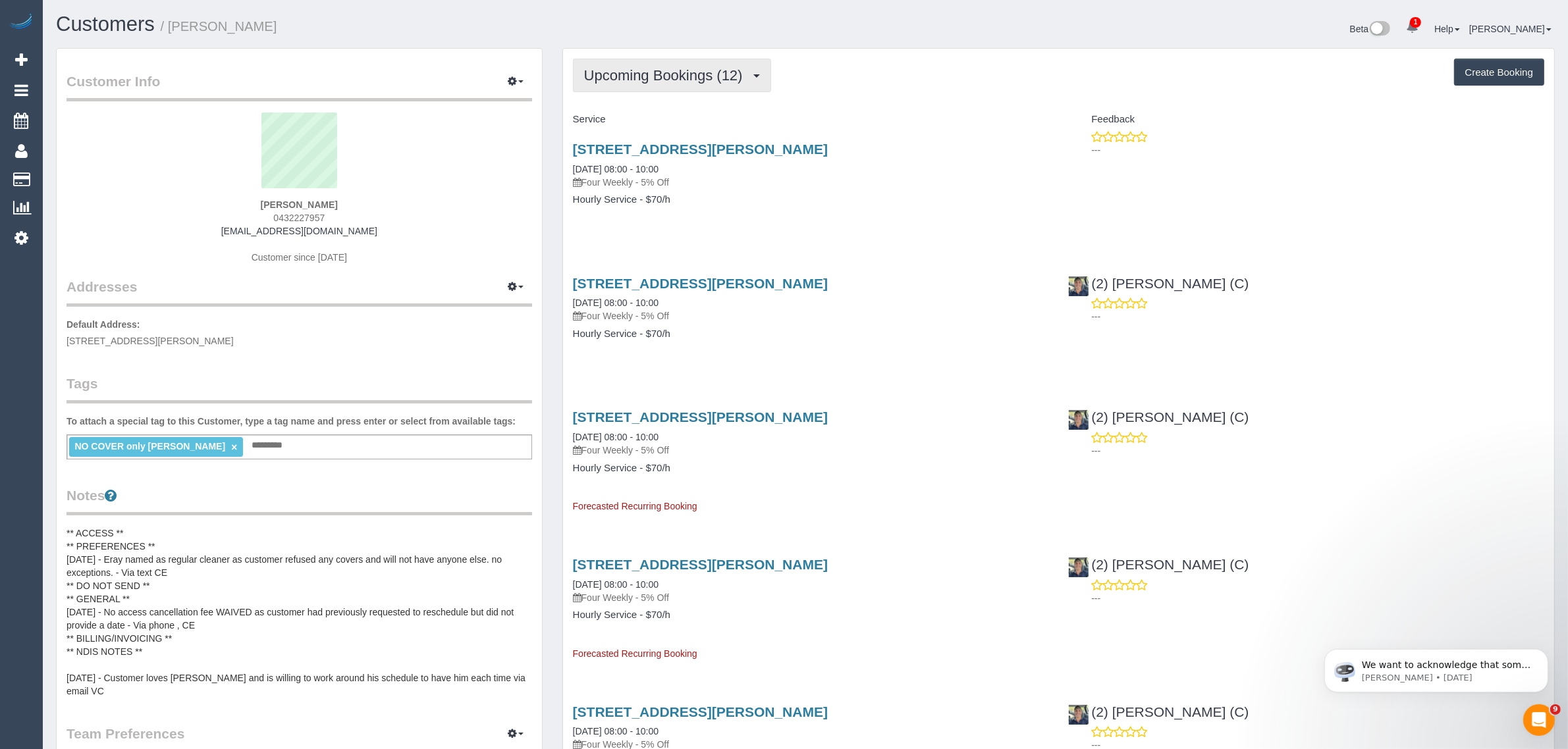
click at [628, 74] on span "Upcoming Bookings (12)" at bounding box center [667, 75] width 165 height 17
click at [628, 119] on link "Upcoming Bookings (12)" at bounding box center [644, 124] width 142 height 18
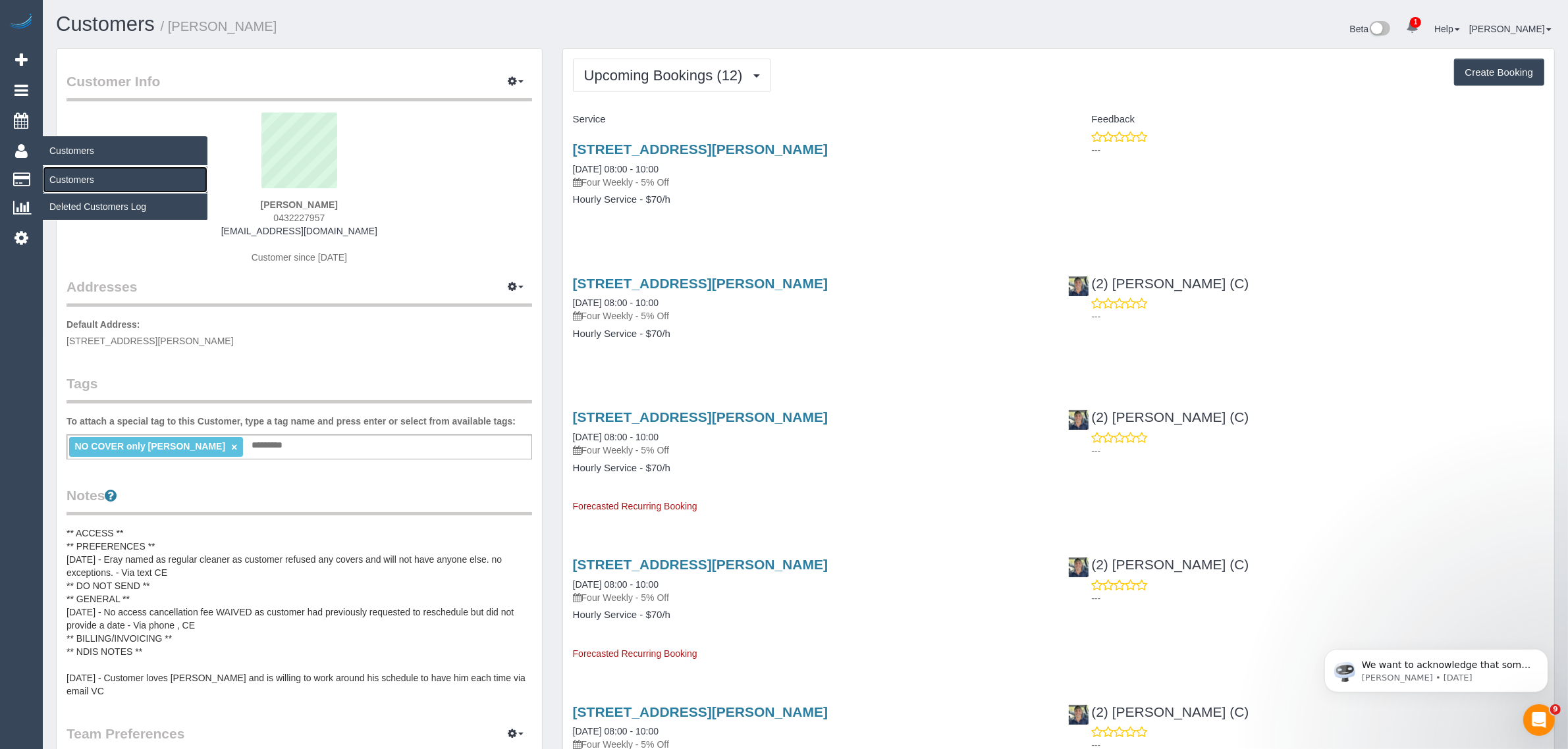
click at [97, 173] on link "Customers" at bounding box center [125, 179] width 164 height 26
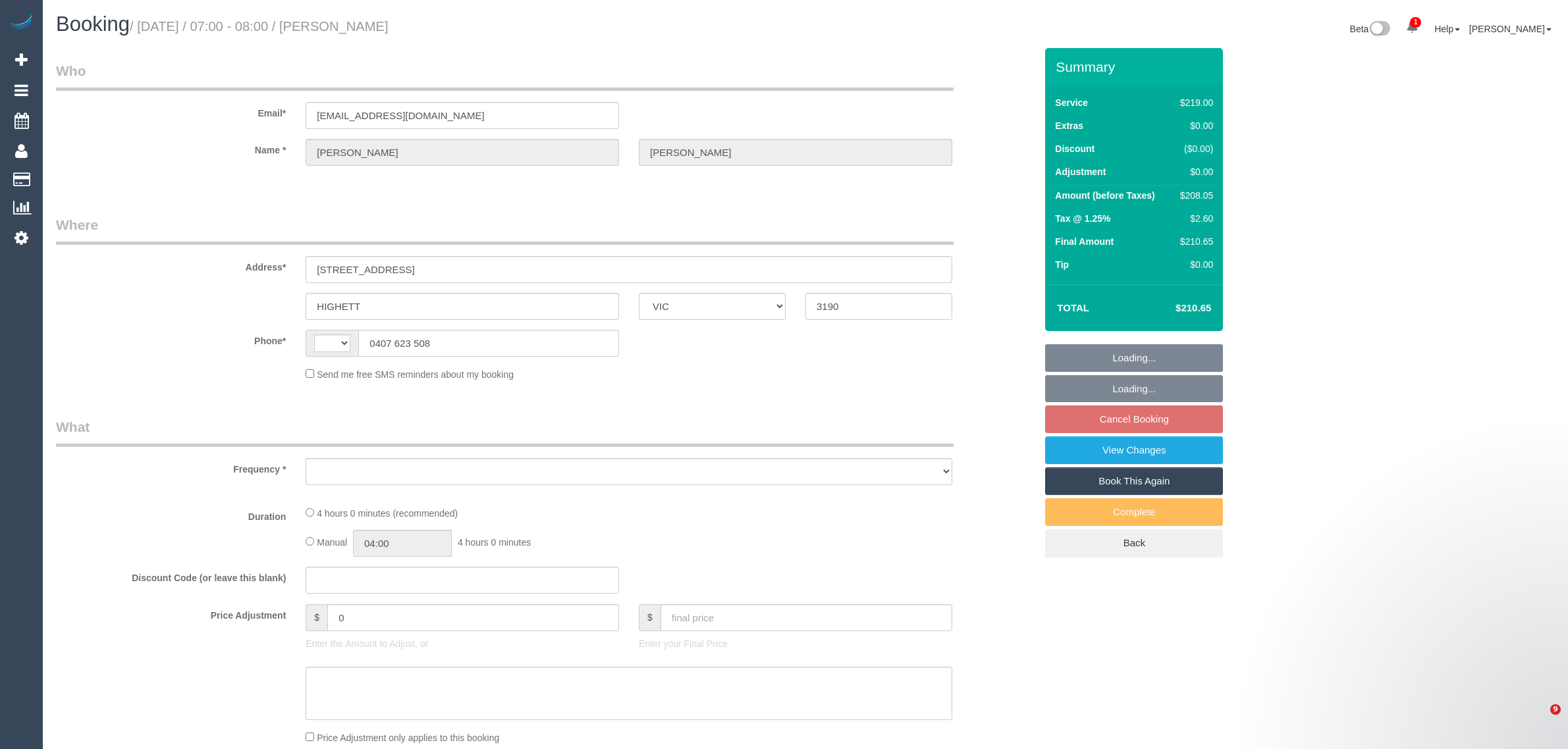
select select "VIC"
select select "object:287"
select select "string:stripe-pm_1IrgO02GScqysDRVckAL1IZi"
select select "number:32"
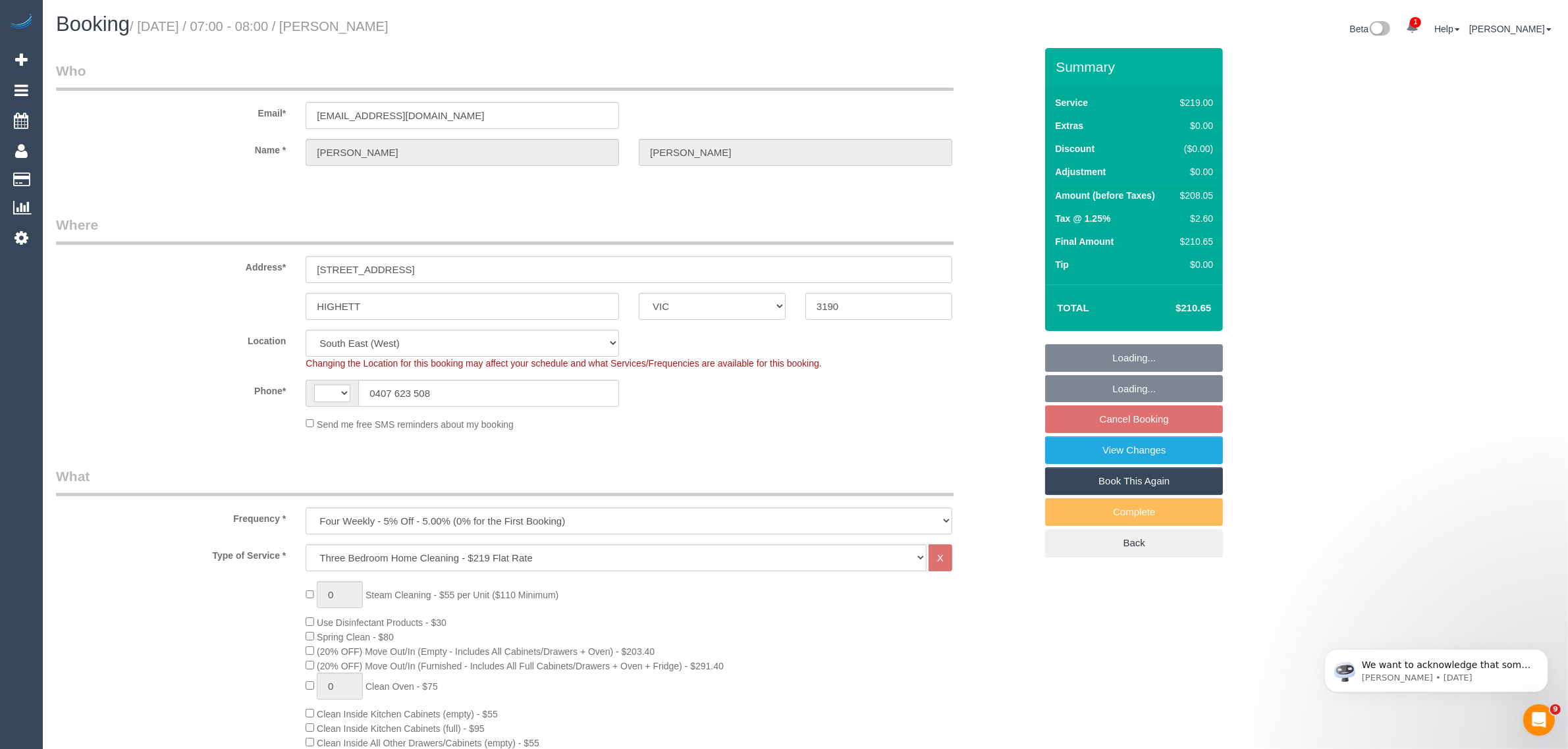
select select "string:AU"
select select "object:1326"
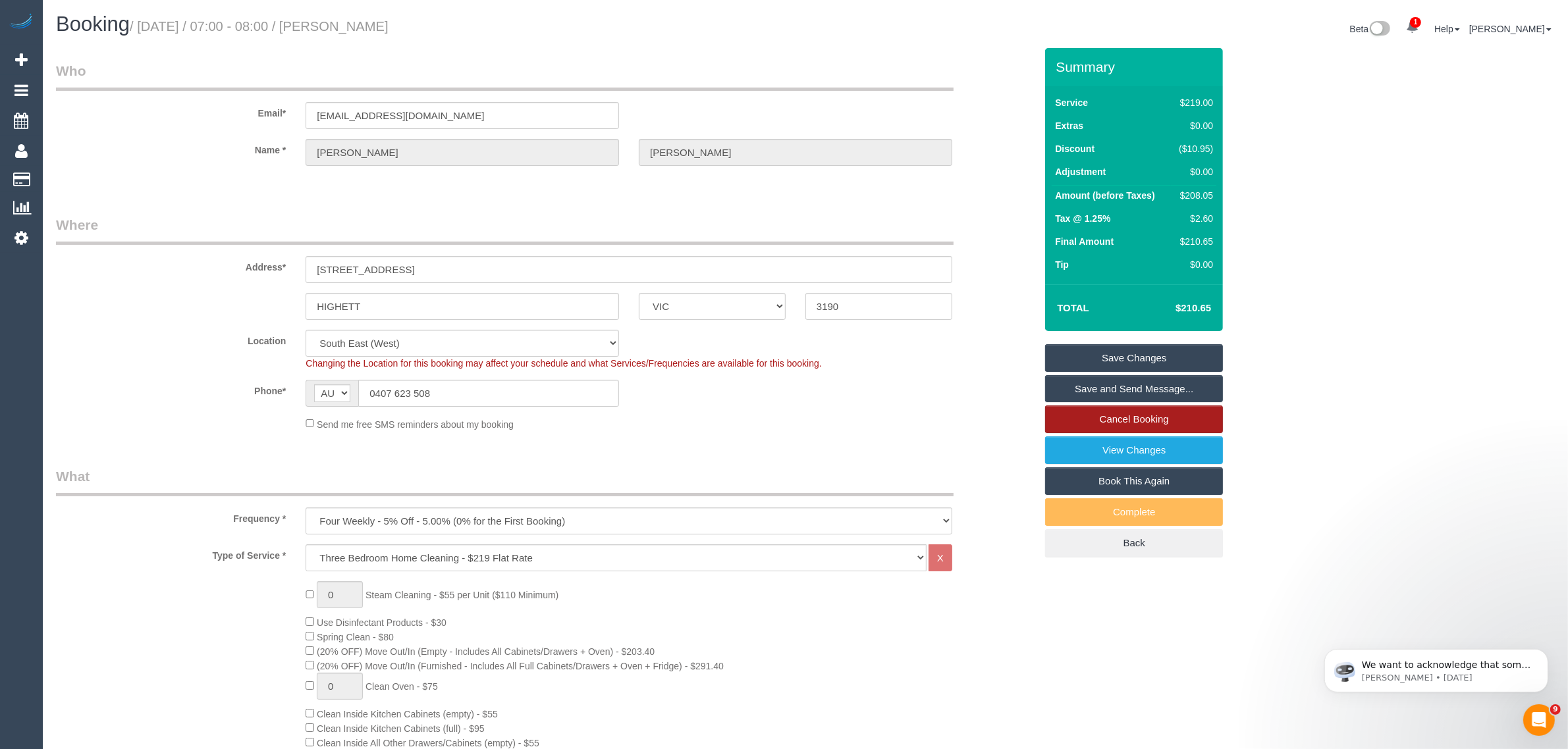
click at [1100, 414] on link "Cancel Booking" at bounding box center [1134, 419] width 178 height 27
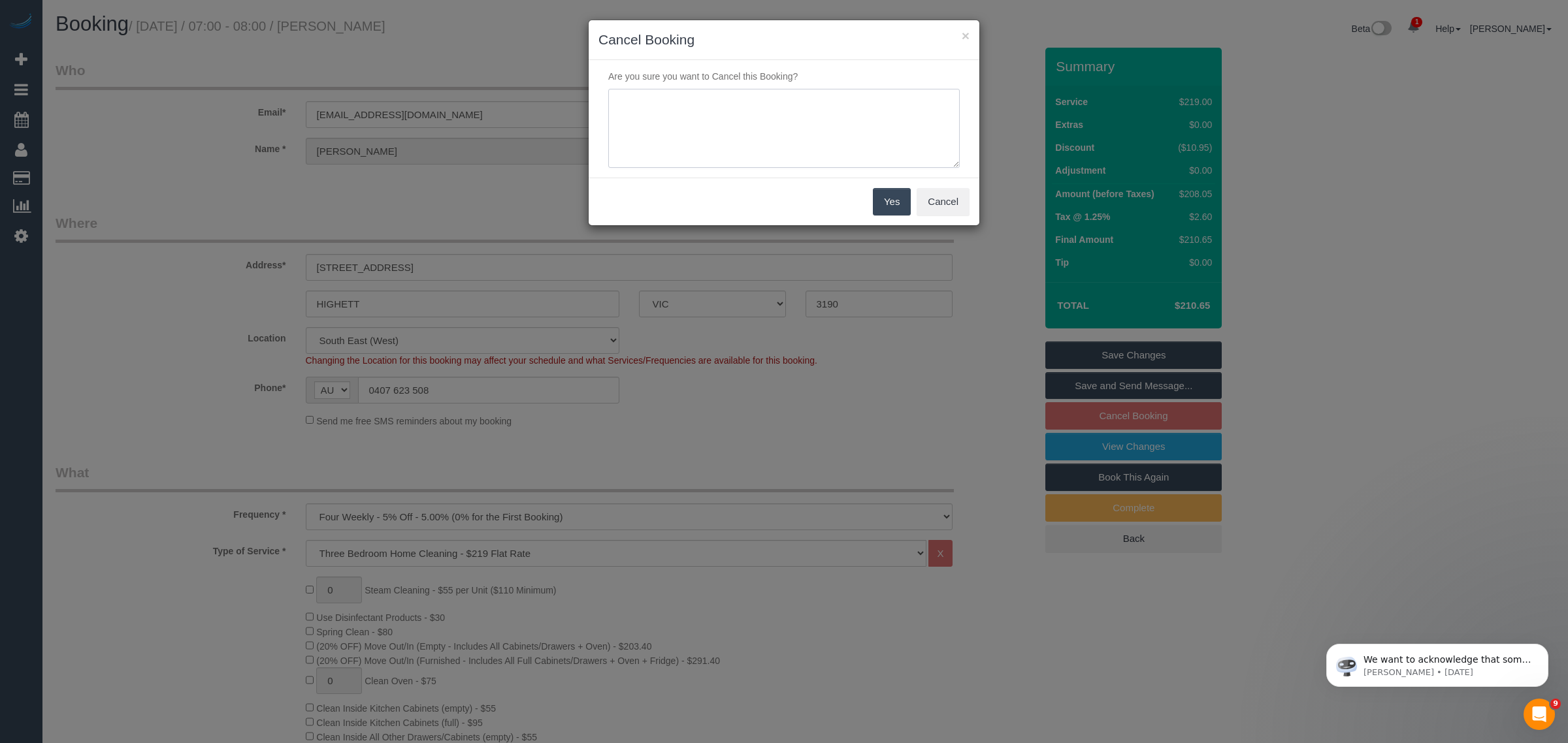
click at [796, 138] on textarea at bounding box center [784, 128] width 351 height 80
type textarea "customer wants to cancel due to redundancy via txt - AA"
click at [888, 200] on button "Yes" at bounding box center [891, 202] width 38 height 27
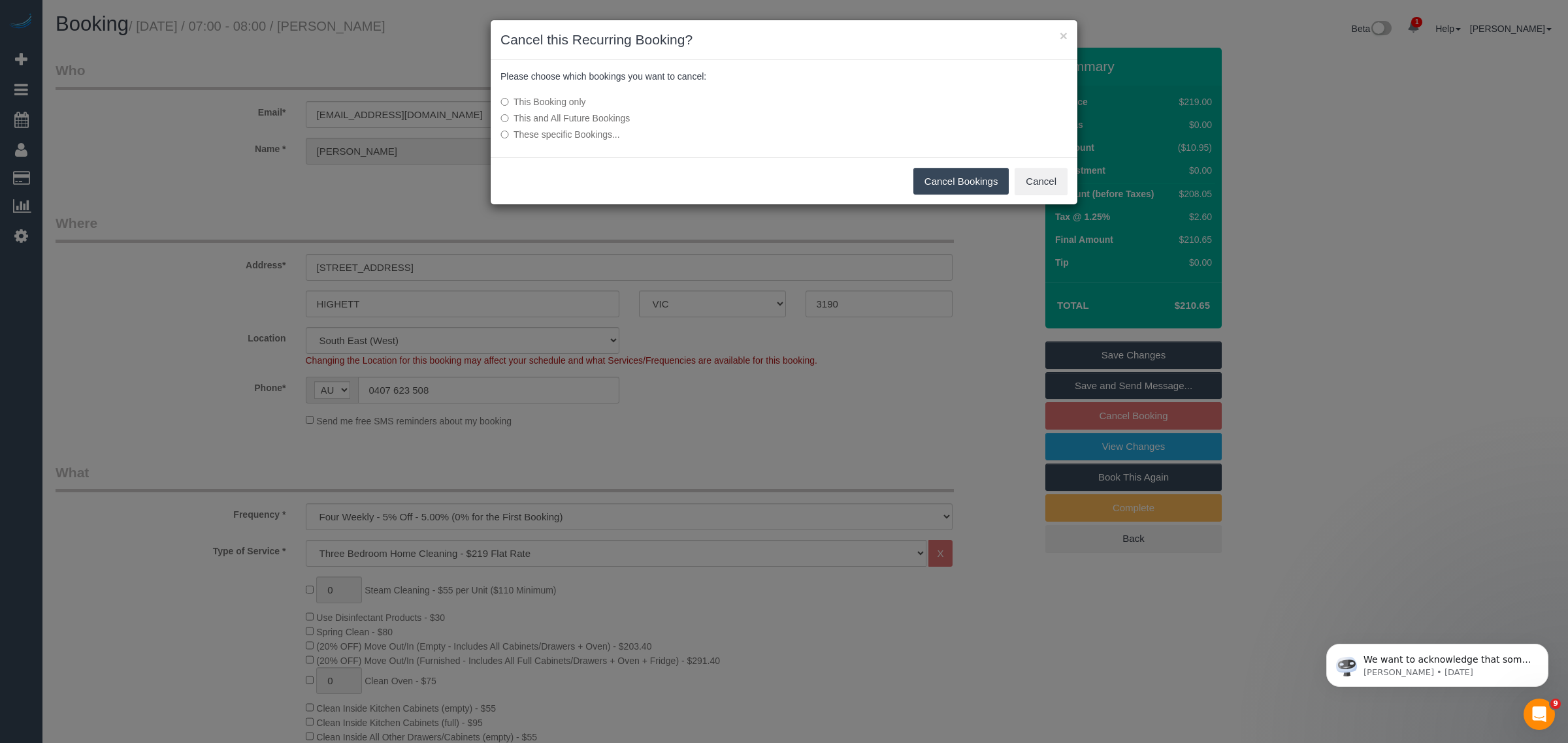
click at [515, 118] on label "This and All Future Bookings" at bounding box center [686, 119] width 372 height 14
click at [957, 187] on button "Cancel Bookings" at bounding box center [961, 181] width 96 height 27
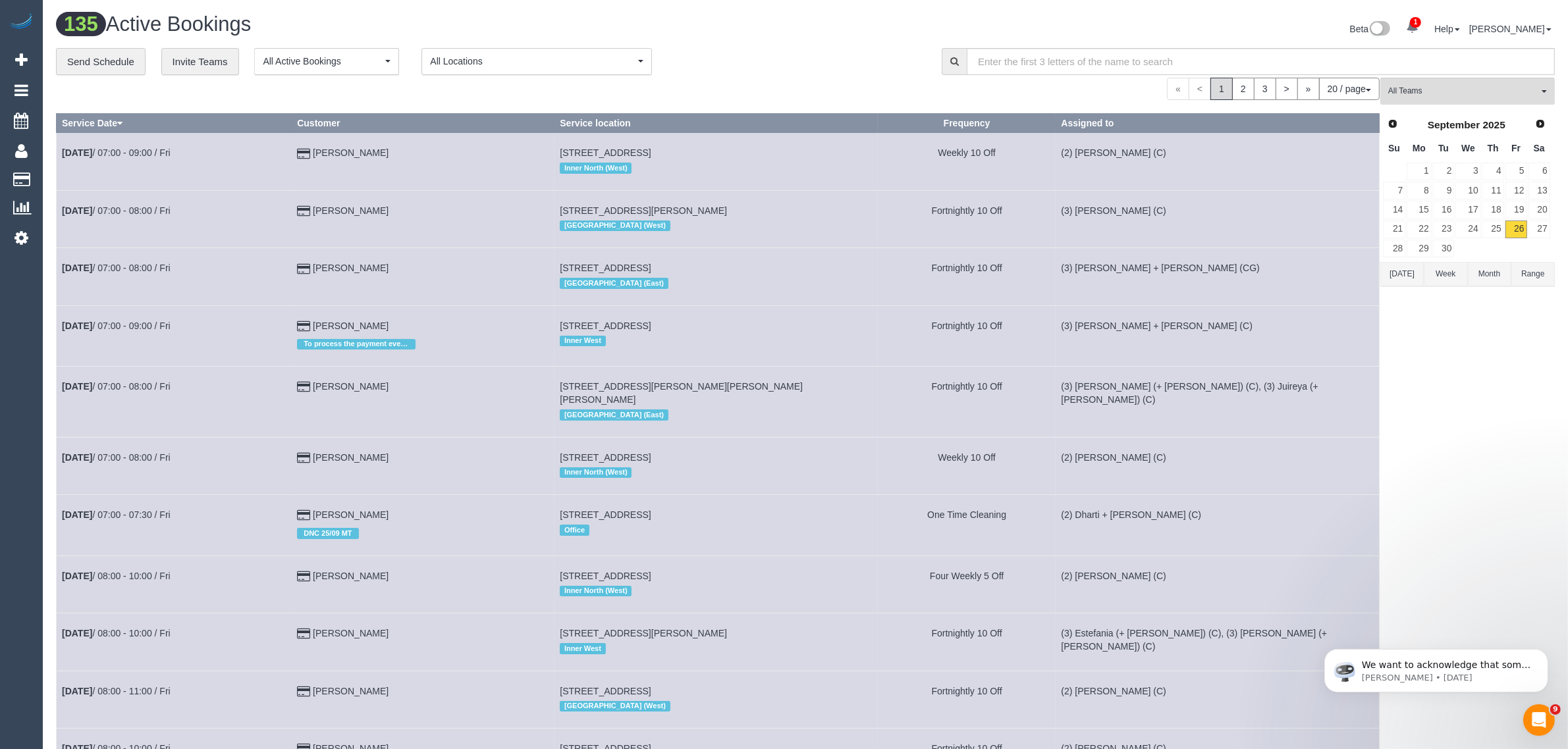
click at [1351, 90] on button "20 / page" at bounding box center [1349, 89] width 60 height 22
click at [1321, 196] on link "100 / page" at bounding box center [1327, 199] width 104 height 18
click at [828, 70] on div "**********" at bounding box center [490, 61] width 866 height 27
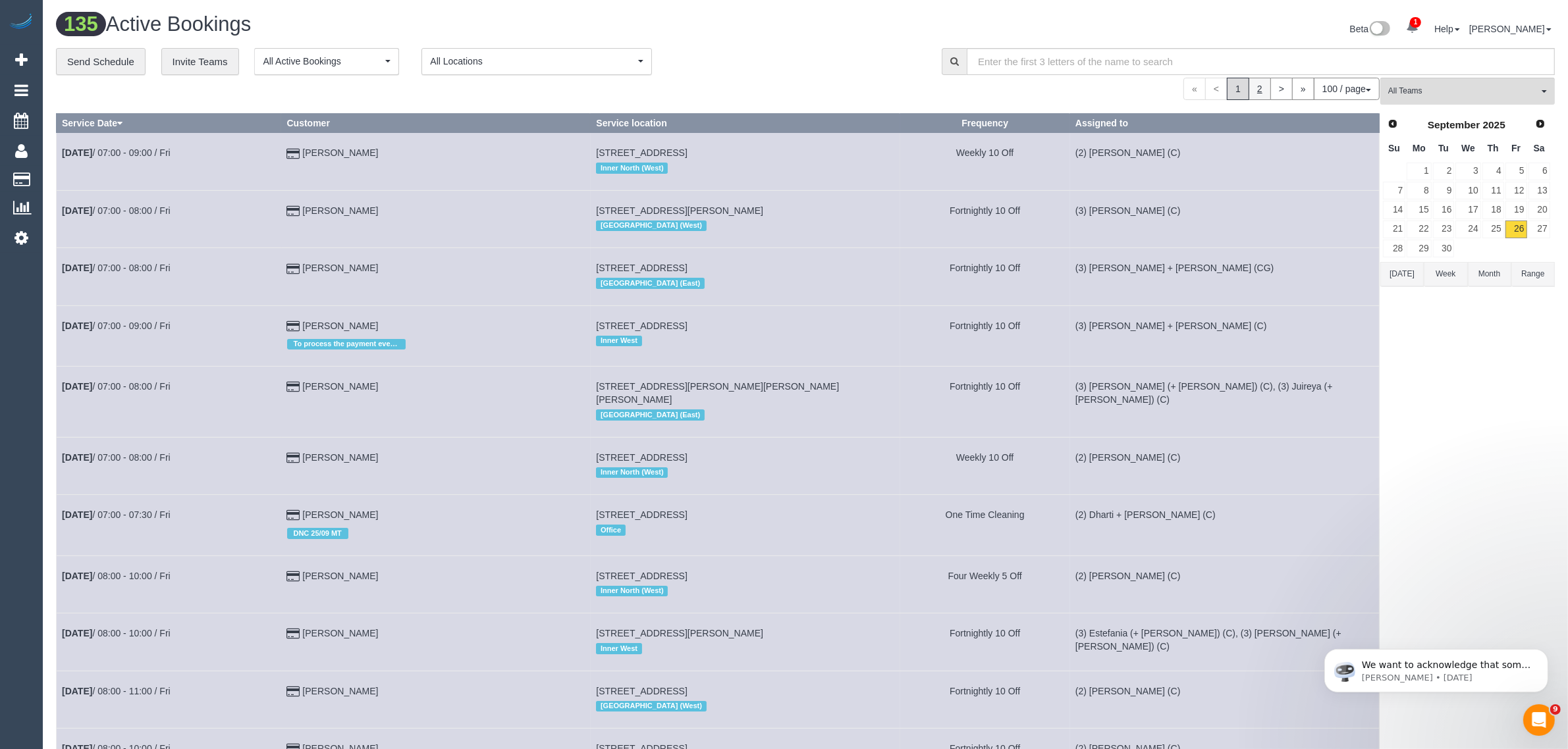
click at [1258, 95] on link "2" at bounding box center [1259, 89] width 22 height 22
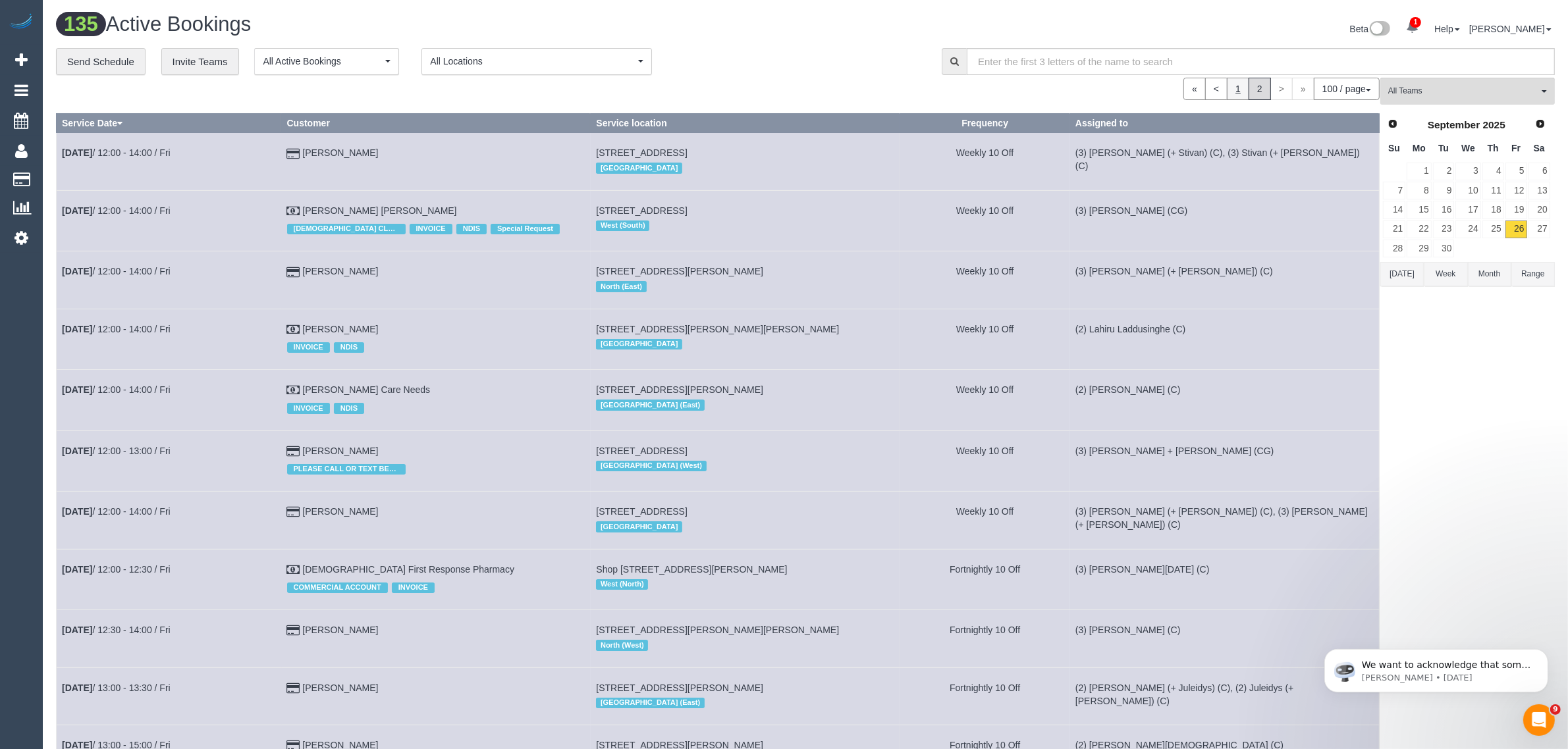
click at [1227, 88] on link "1" at bounding box center [1238, 89] width 22 height 22
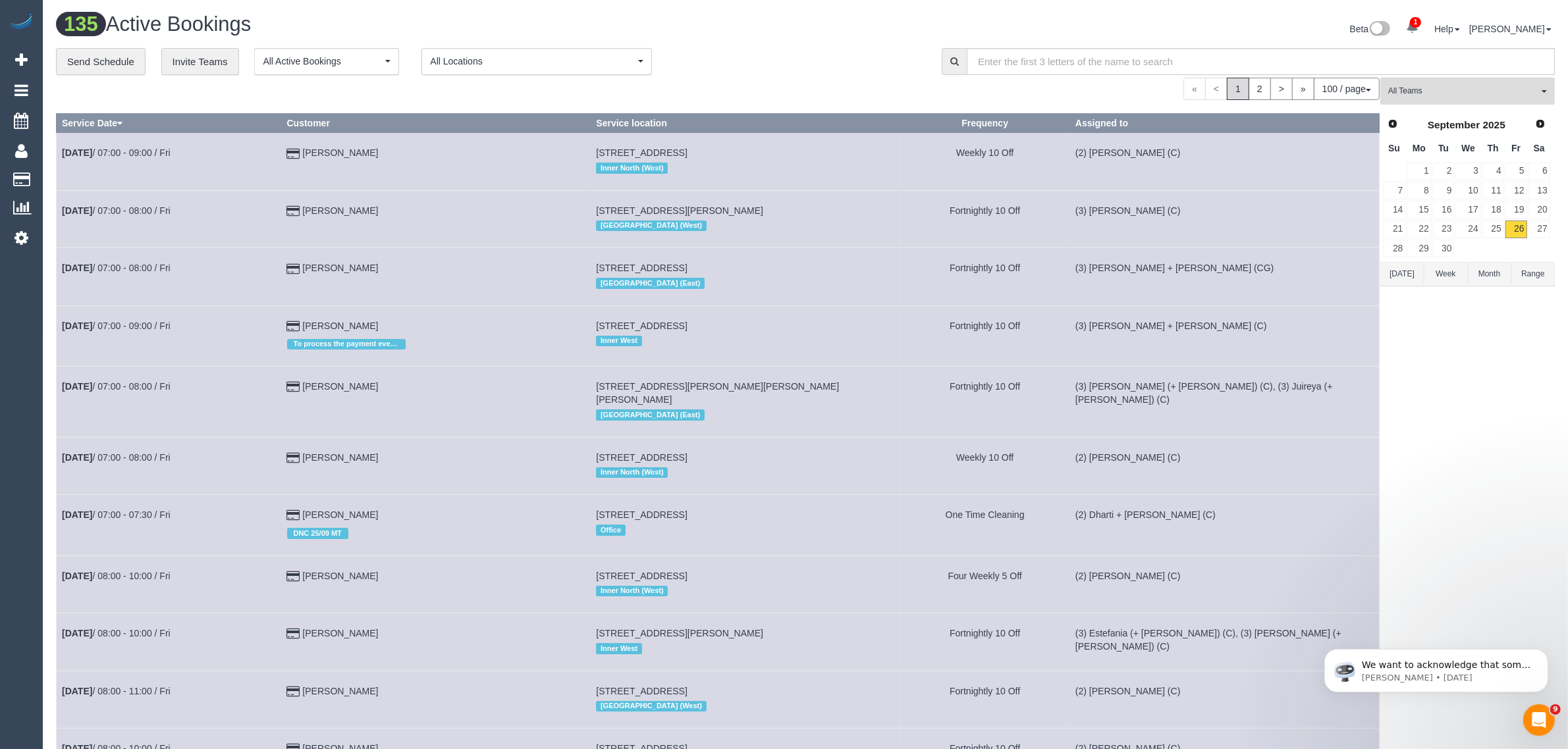
scroll to position [4296, 0]
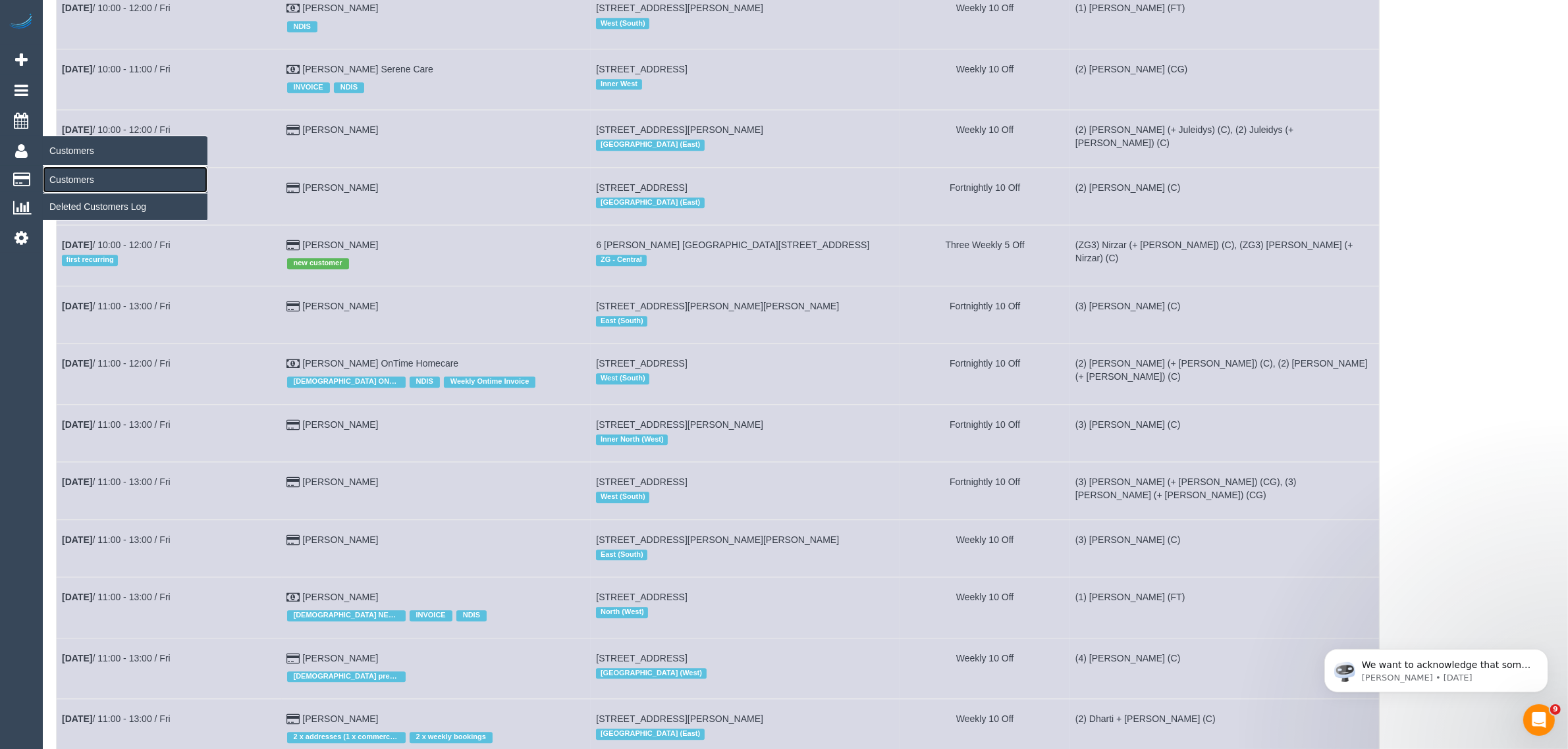
click at [74, 170] on link "Customers" at bounding box center [125, 179] width 164 height 26
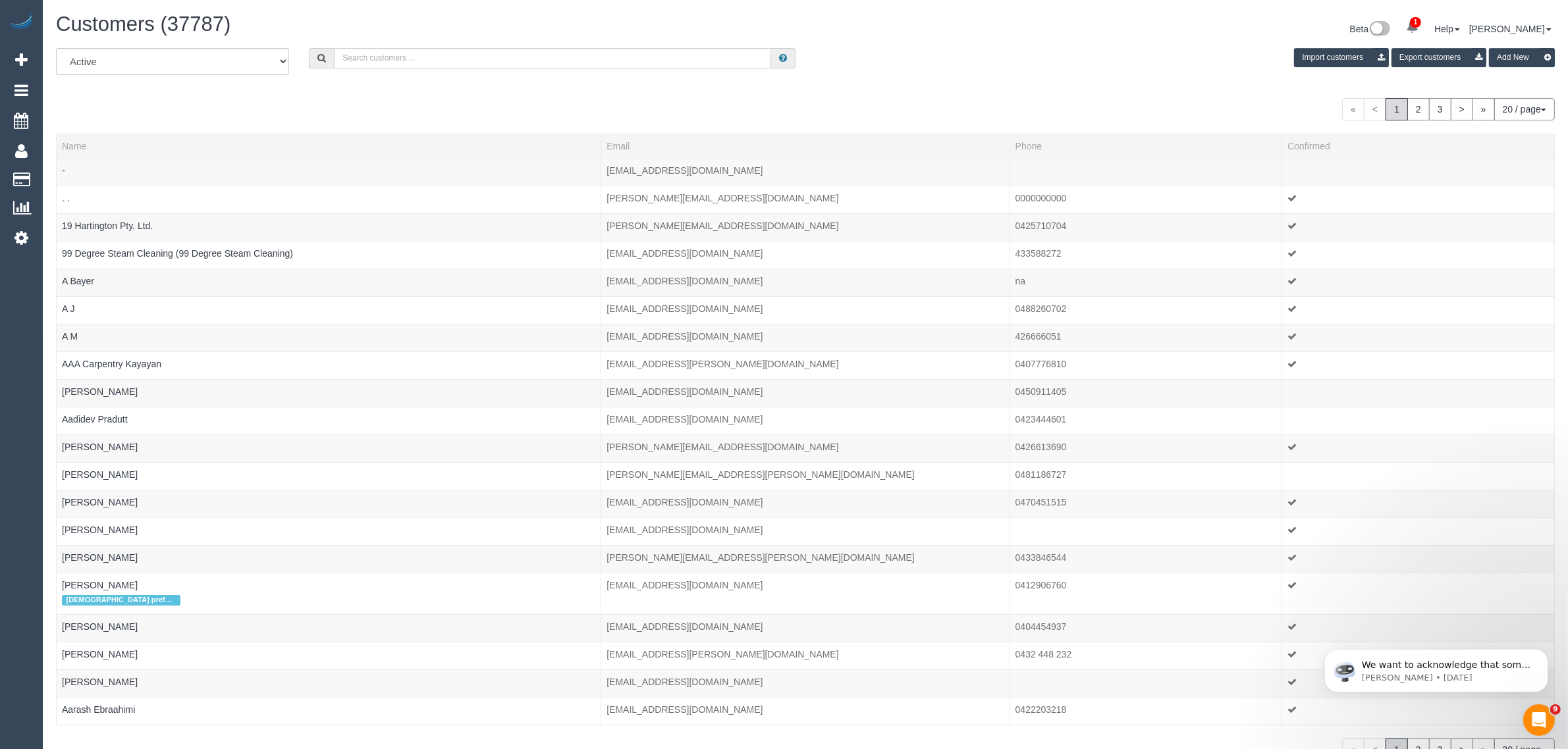
click at [529, 56] on input "text" at bounding box center [552, 57] width 437 height 20
paste input "[PHONE_NUMBER]"
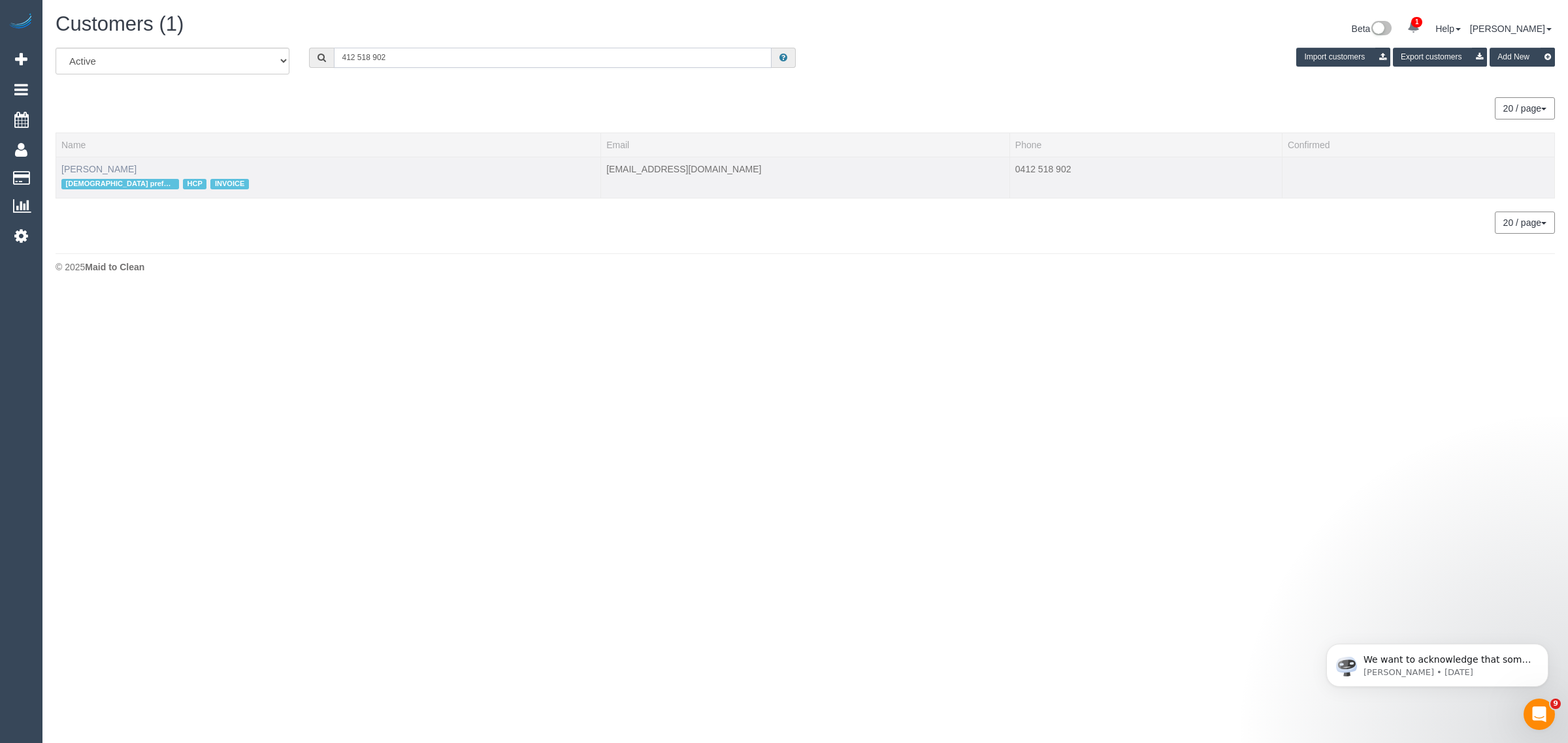
type input "412 518 902"
drag, startPoint x: 88, startPoint y: 169, endPoint x: 105, endPoint y: 153, distance: 23.3
click at [88, 169] on link "[PERSON_NAME]" at bounding box center [99, 169] width 75 height 11
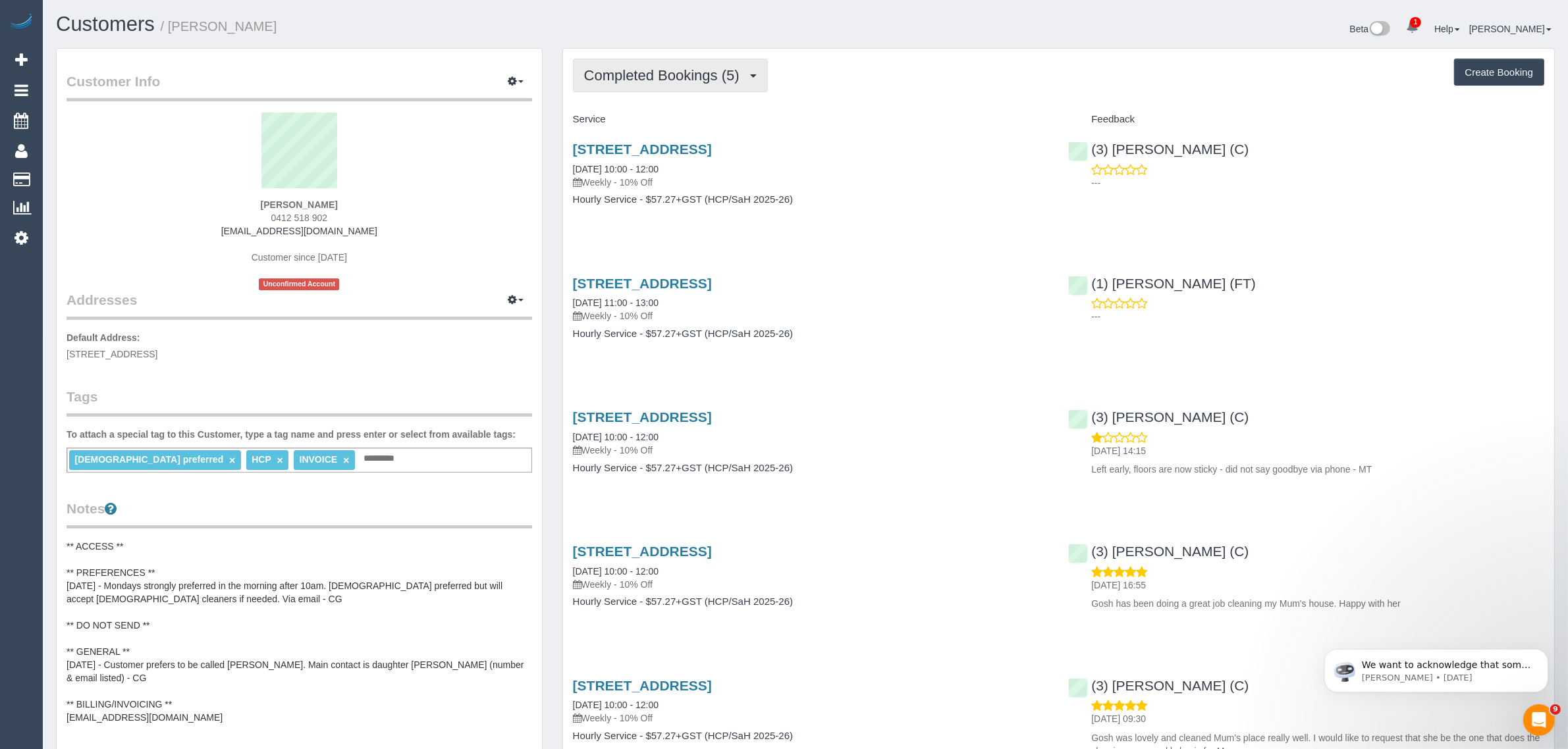
click at [686, 74] on span "Completed Bookings (5)" at bounding box center [665, 75] width 162 height 17
click at [647, 141] on link "Cancelled Bookings (3)" at bounding box center [641, 140] width 137 height 18
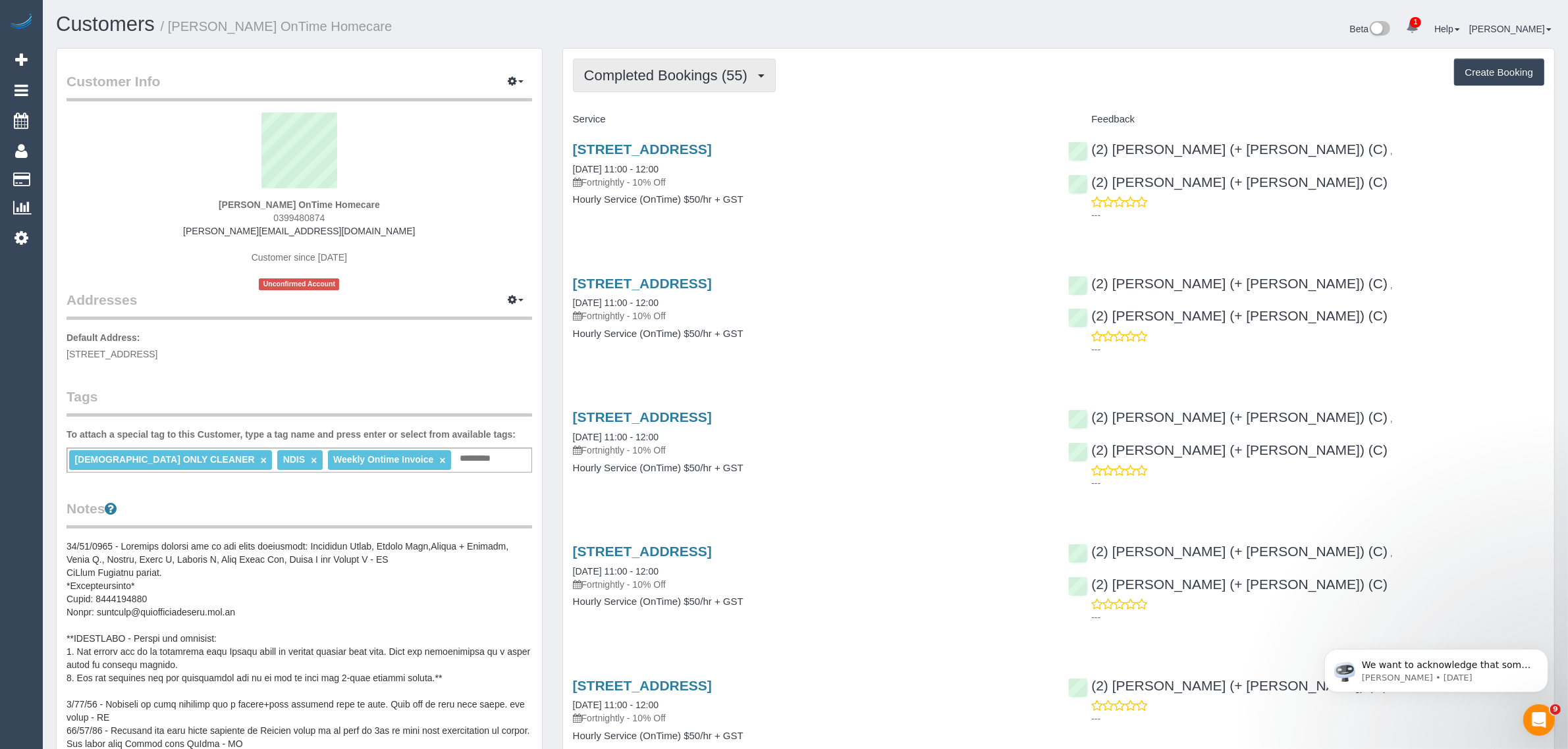
click at [688, 76] on span "Completed Bookings (55)" at bounding box center [669, 75] width 170 height 17
click at [655, 123] on link "Upcoming Bookings (12)" at bounding box center [644, 124] width 142 height 18
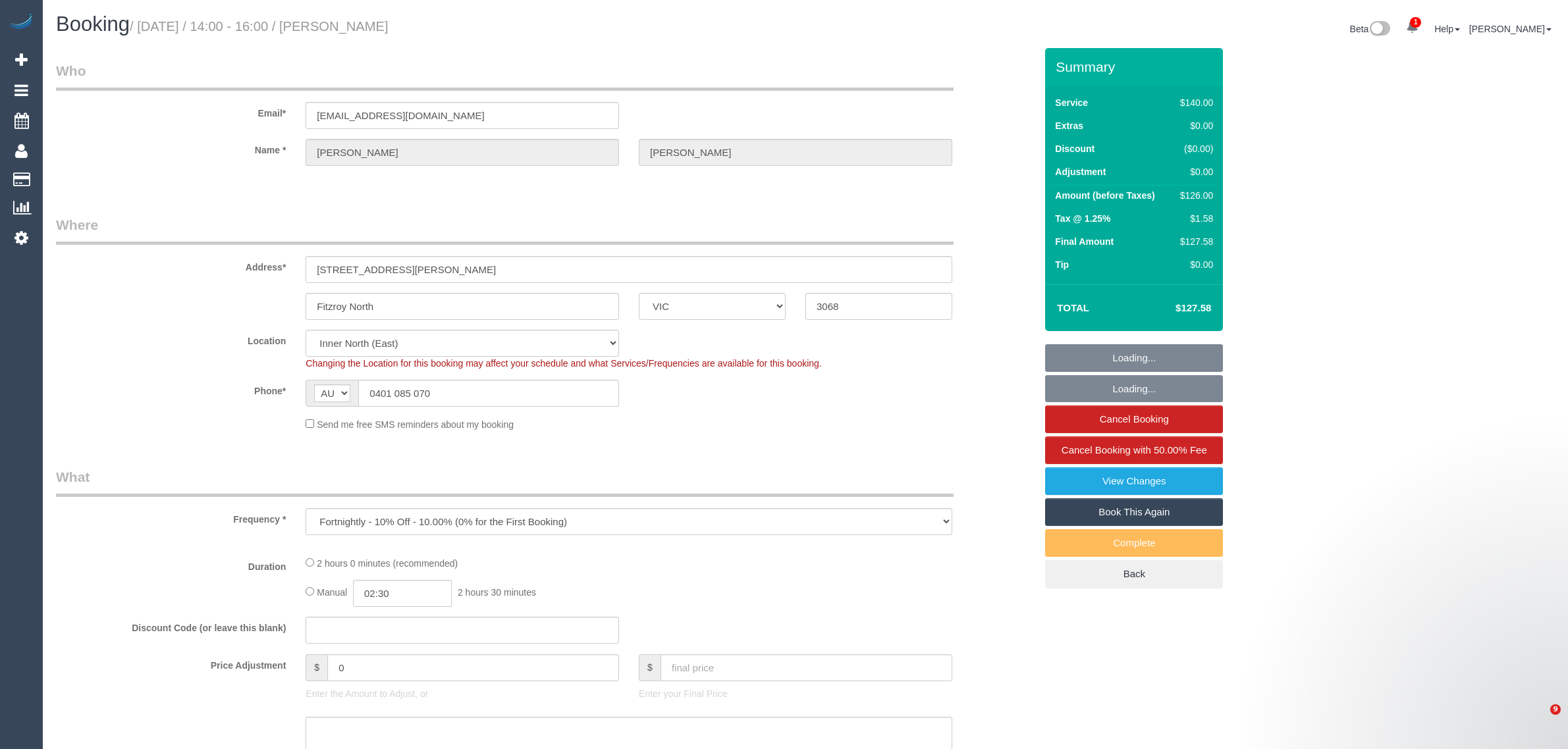
select select "VIC"
select select "number:28"
select select "number:15"
select select "number:19"
select select "number:22"
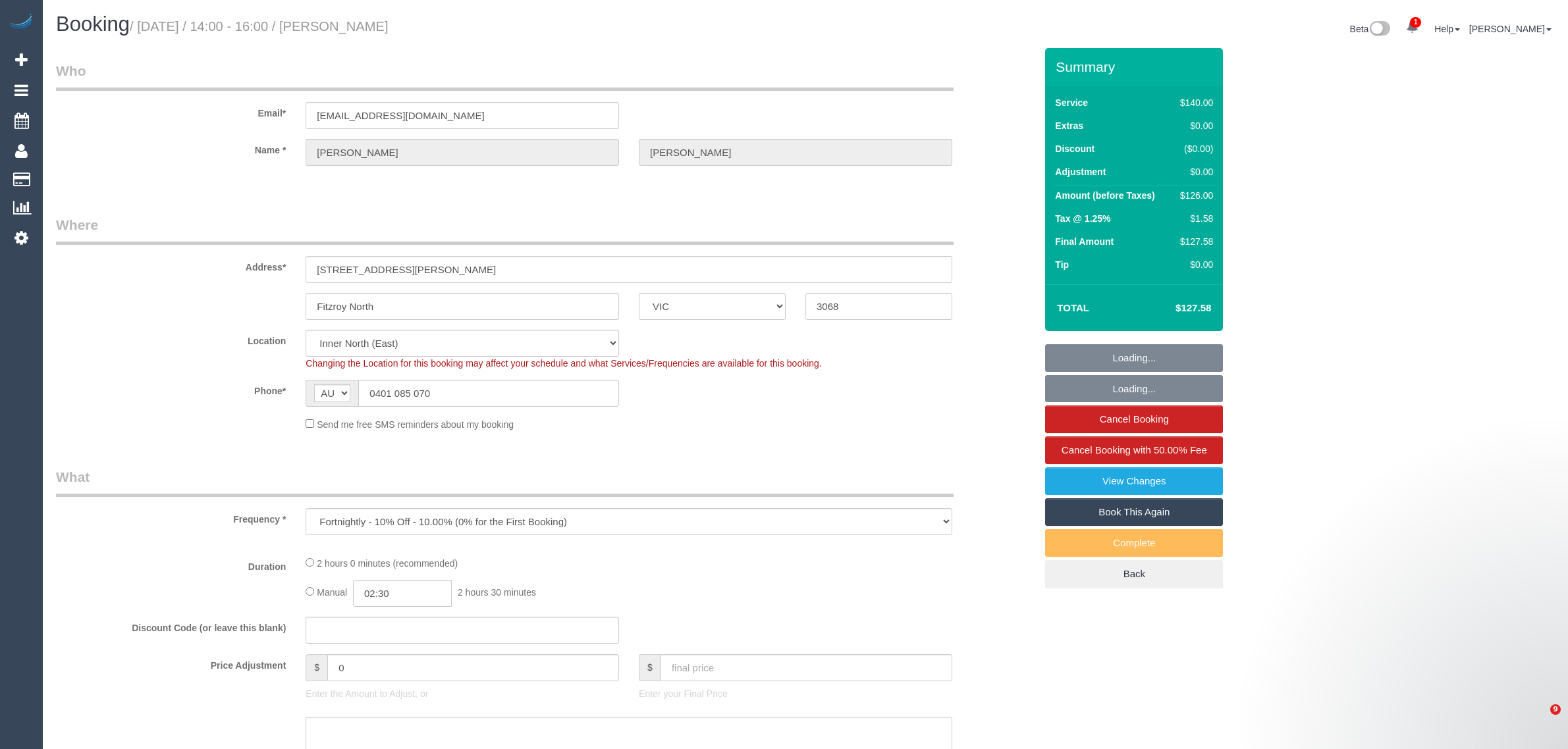
select select "number:34"
select select "number:11"
select select "object:1716"
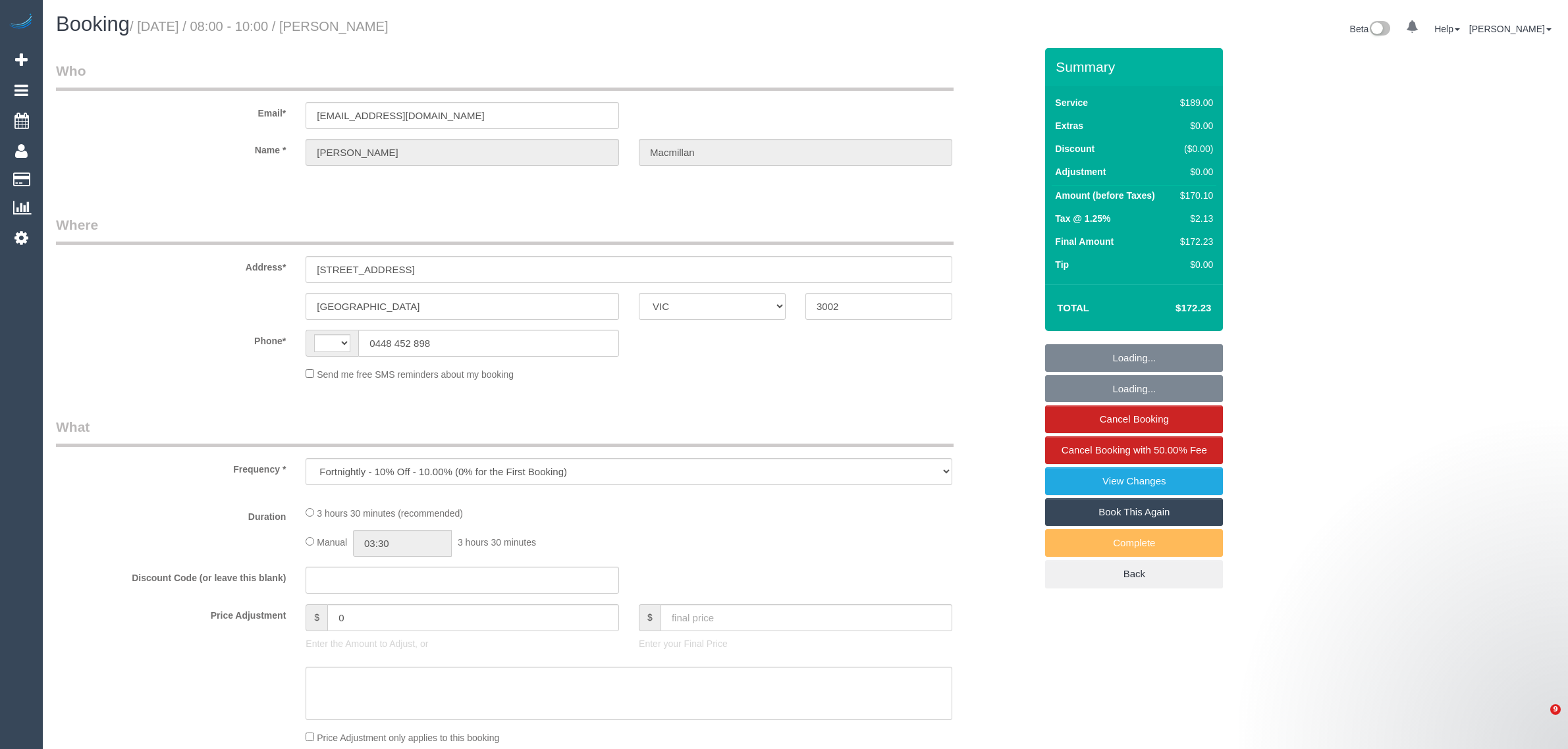
select select "VIC"
select select "string:AU"
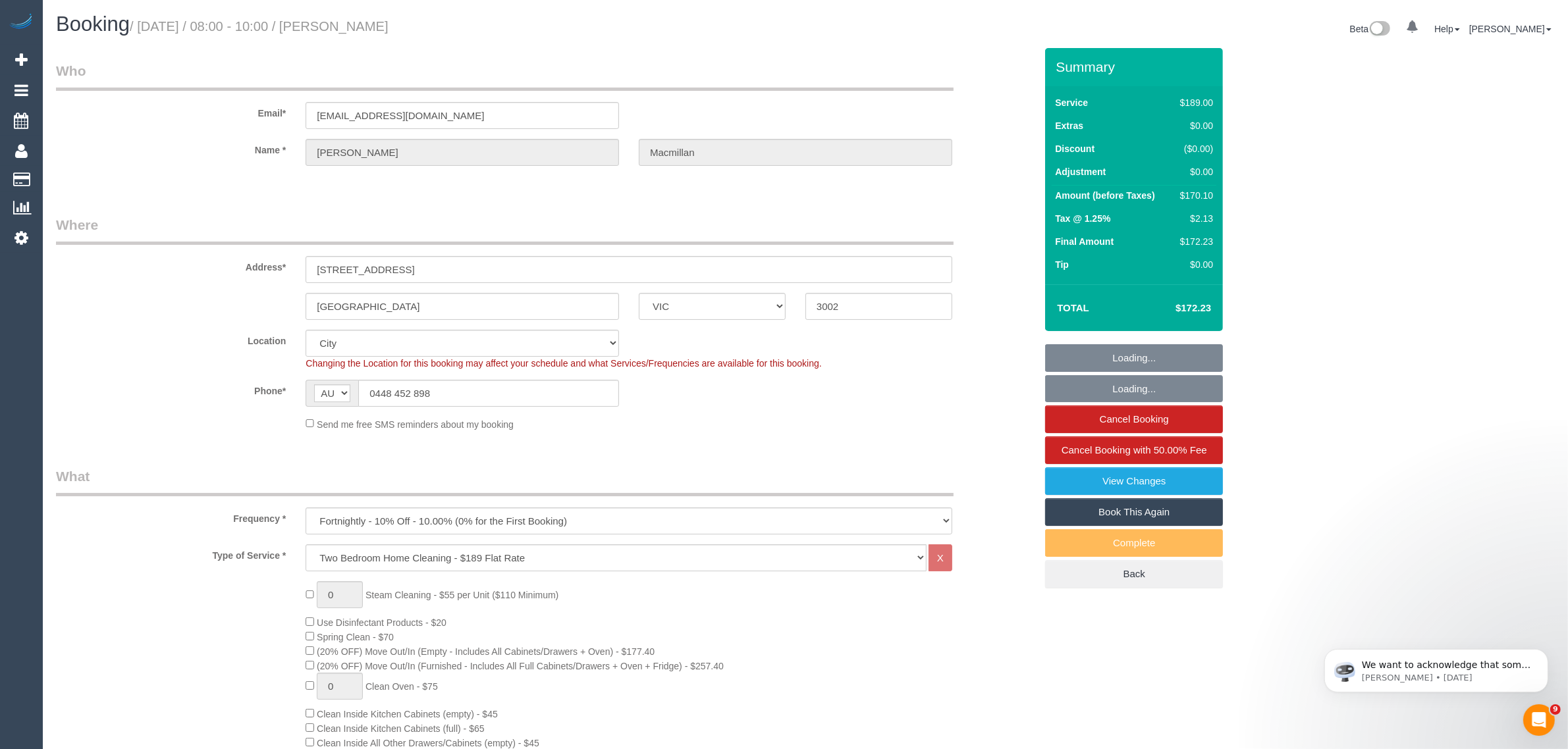
select select "string:stripe-pm_1QfWTw2GScqysDRVPNt1gpGq"
select select "number:28"
select select "number:14"
select select "number:21"
select select "number:22"
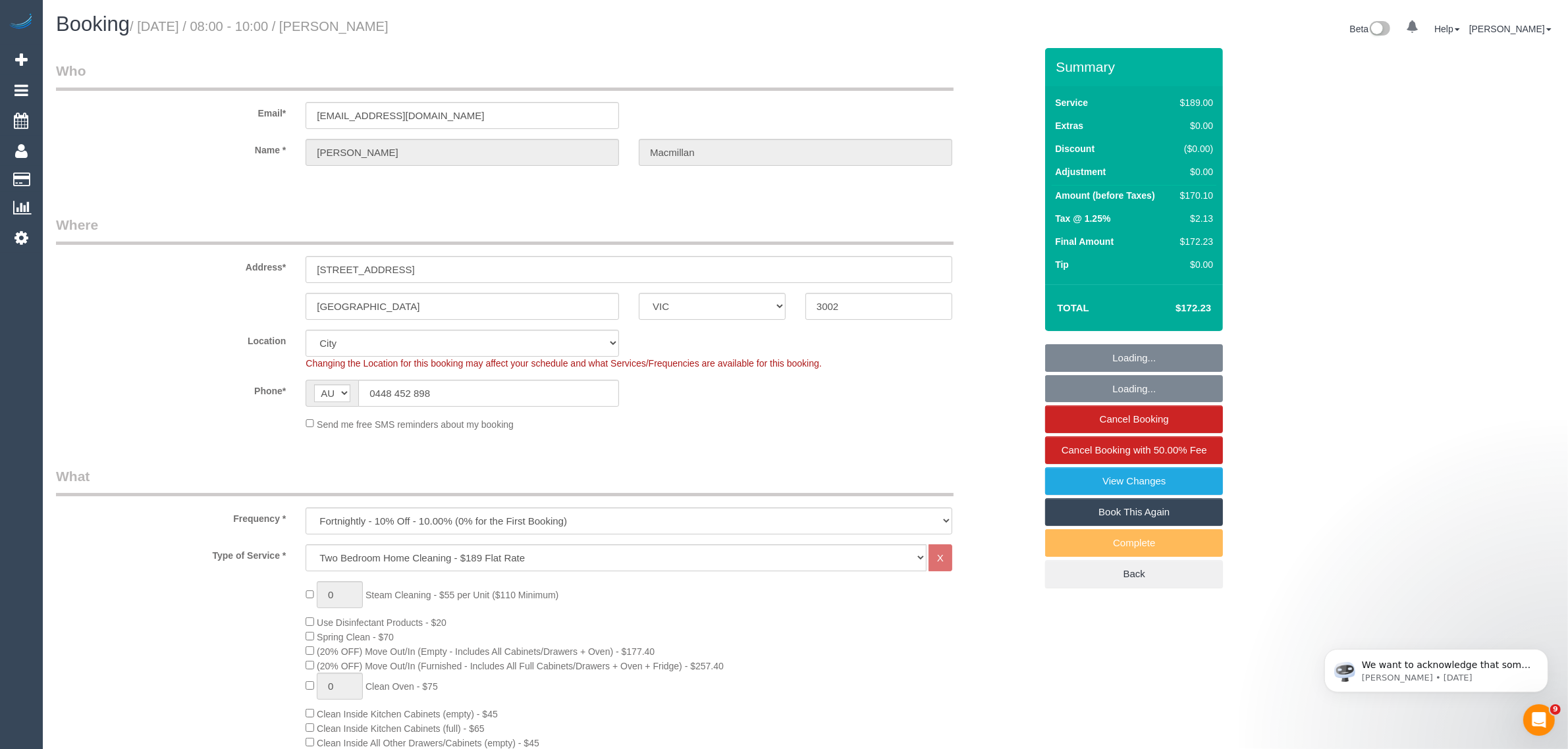
select select "number:33"
select select "number:13"
select select "object:850"
click at [525, 386] on input "0448 452 898" at bounding box center [489, 393] width 261 height 27
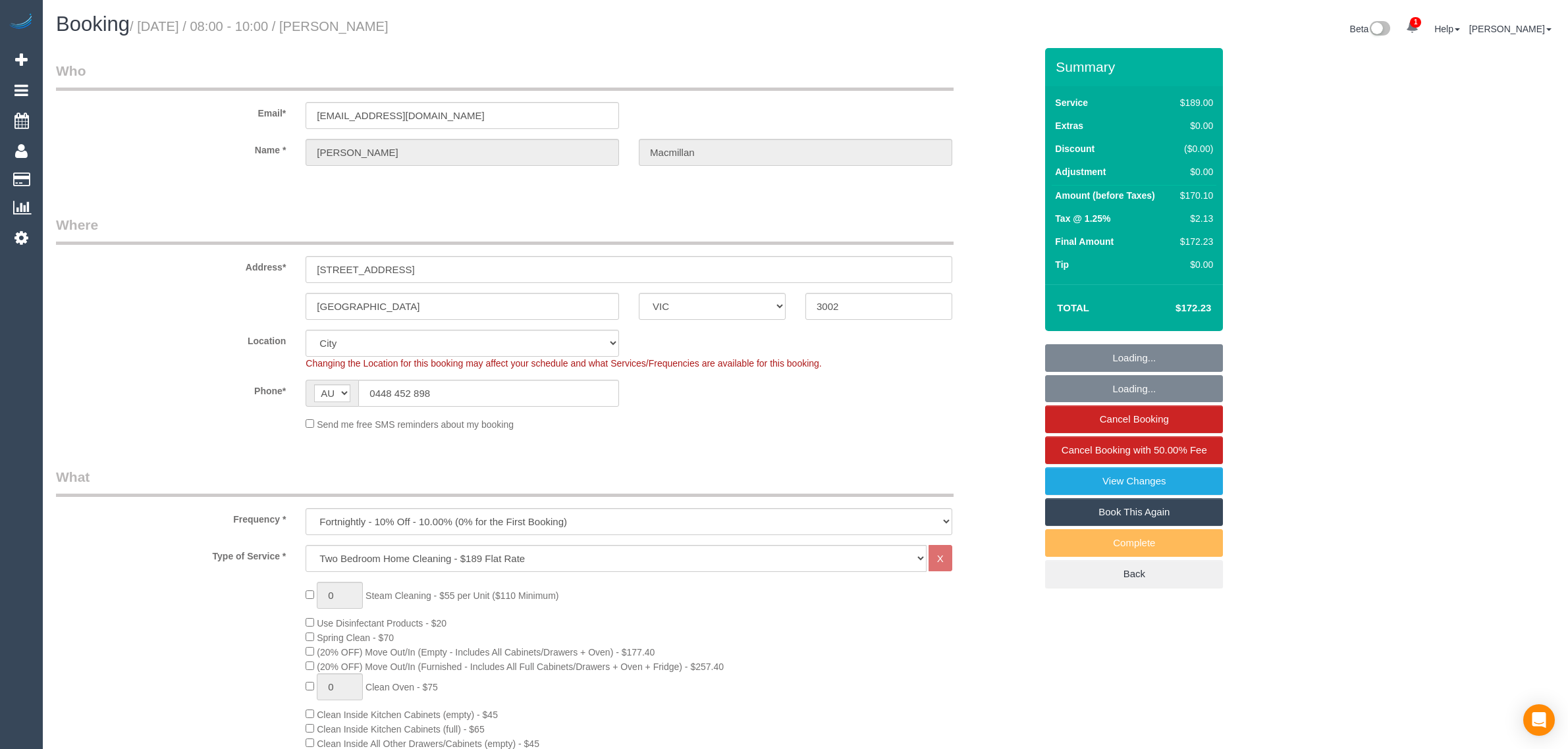
select select "VIC"
select select "number:28"
select select "number:14"
select select "number:21"
select select "number:22"
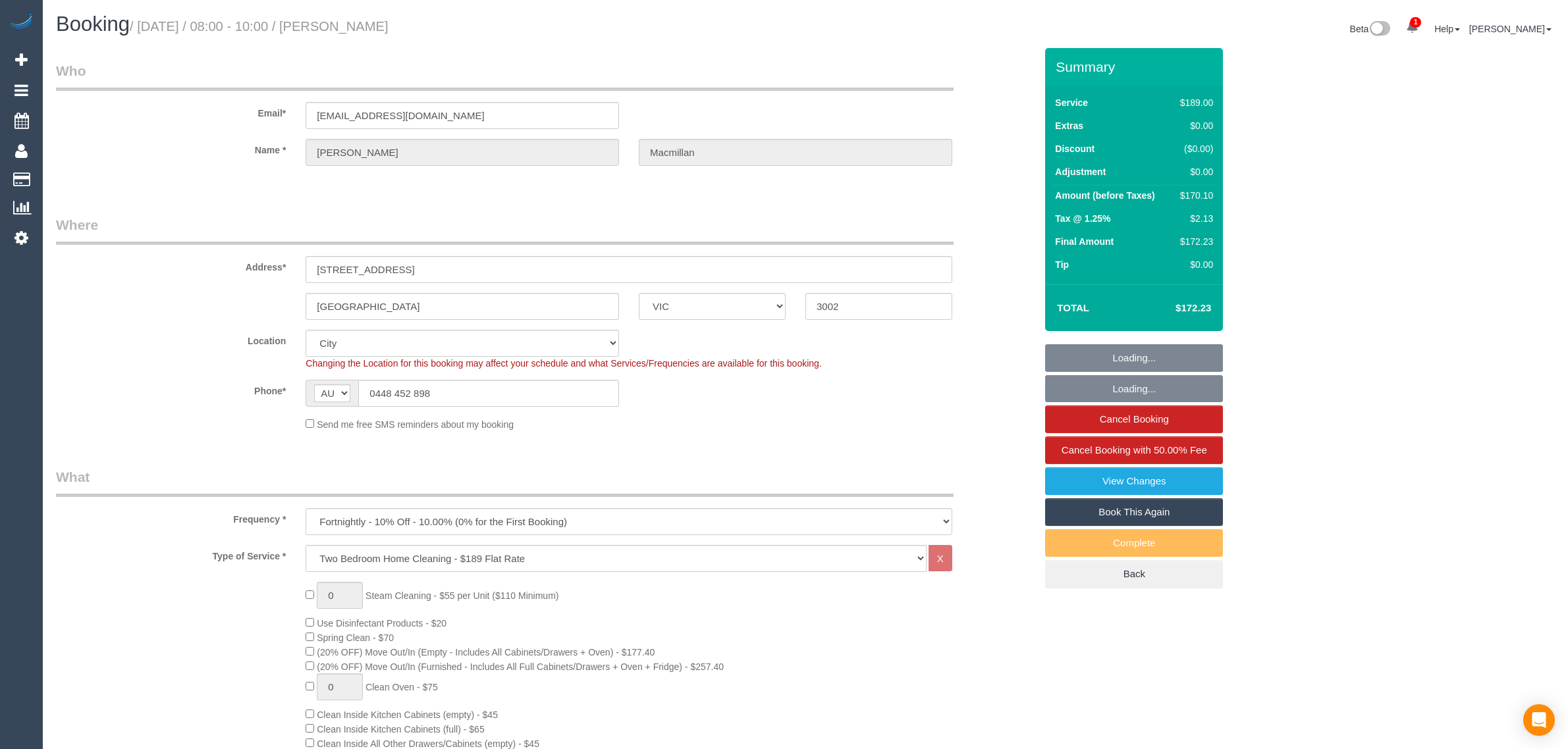
select select "number:33"
select select "number:13"
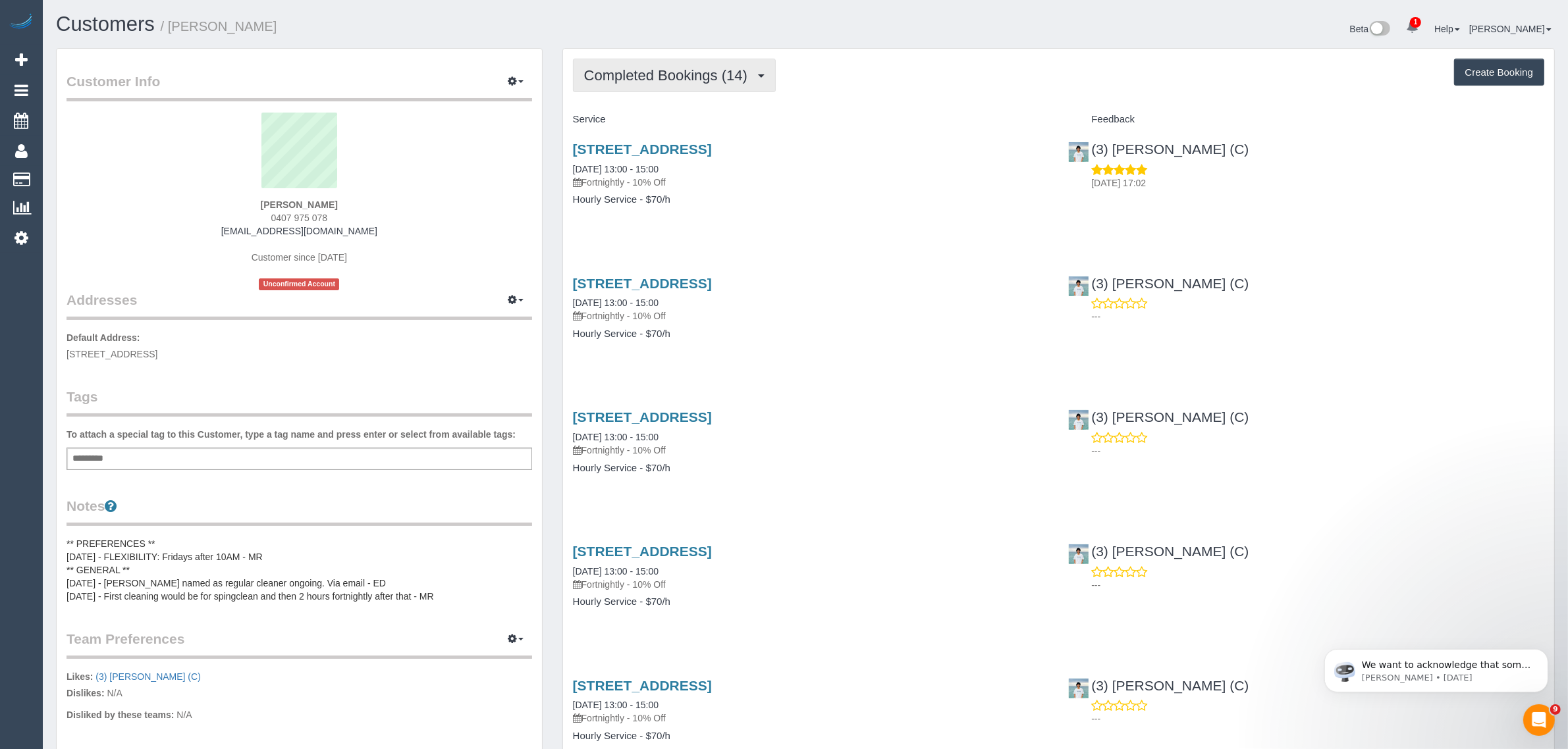
click at [646, 64] on button "Completed Bookings (14)" at bounding box center [675, 75] width 202 height 34
click at [631, 117] on link "Upcoming Bookings (11)" at bounding box center [644, 124] width 142 height 18
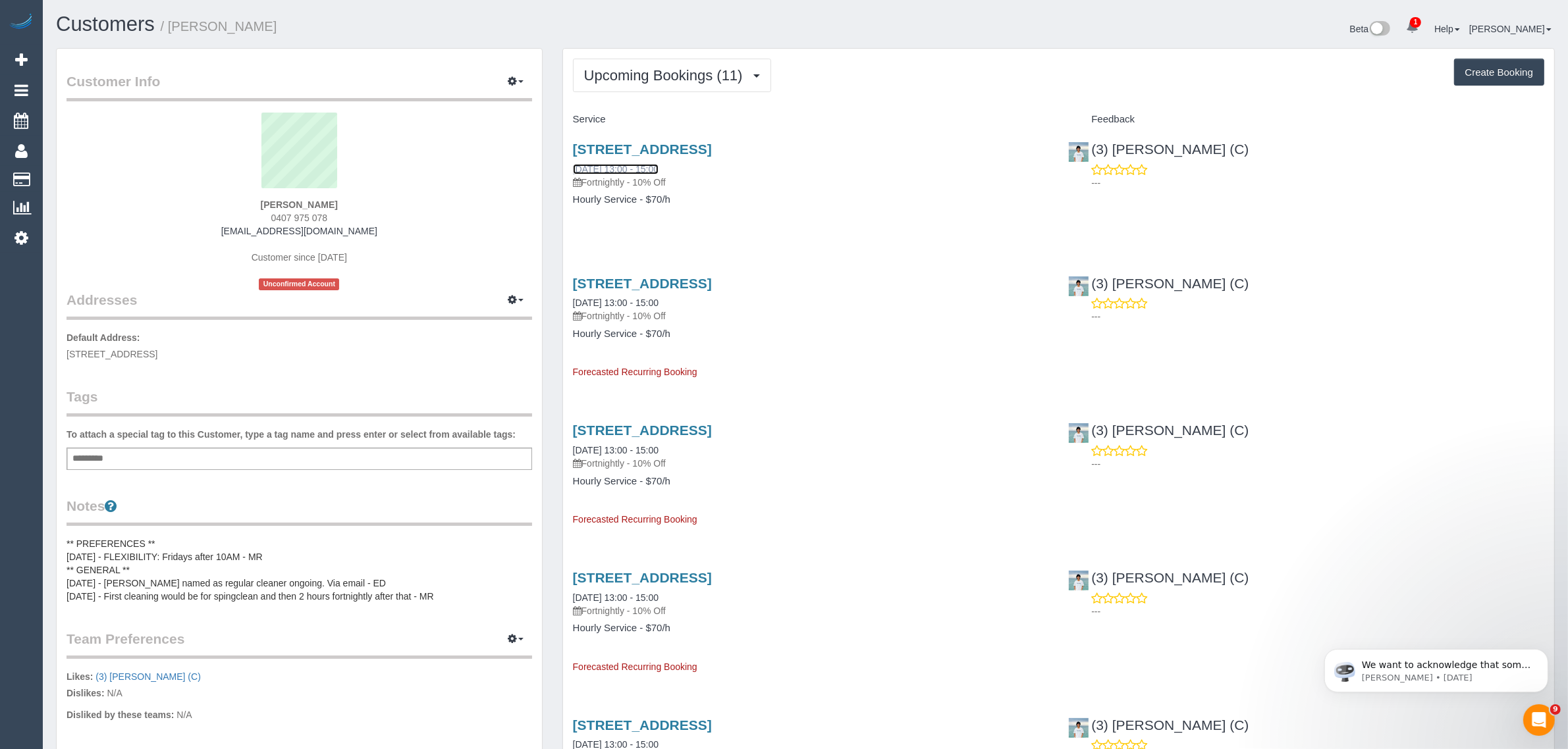
click at [626, 164] on link "26/09/2025 13:00 - 15:00" at bounding box center [616, 168] width 86 height 11
click at [626, 79] on span "Upcoming Bookings (11)" at bounding box center [667, 75] width 165 height 17
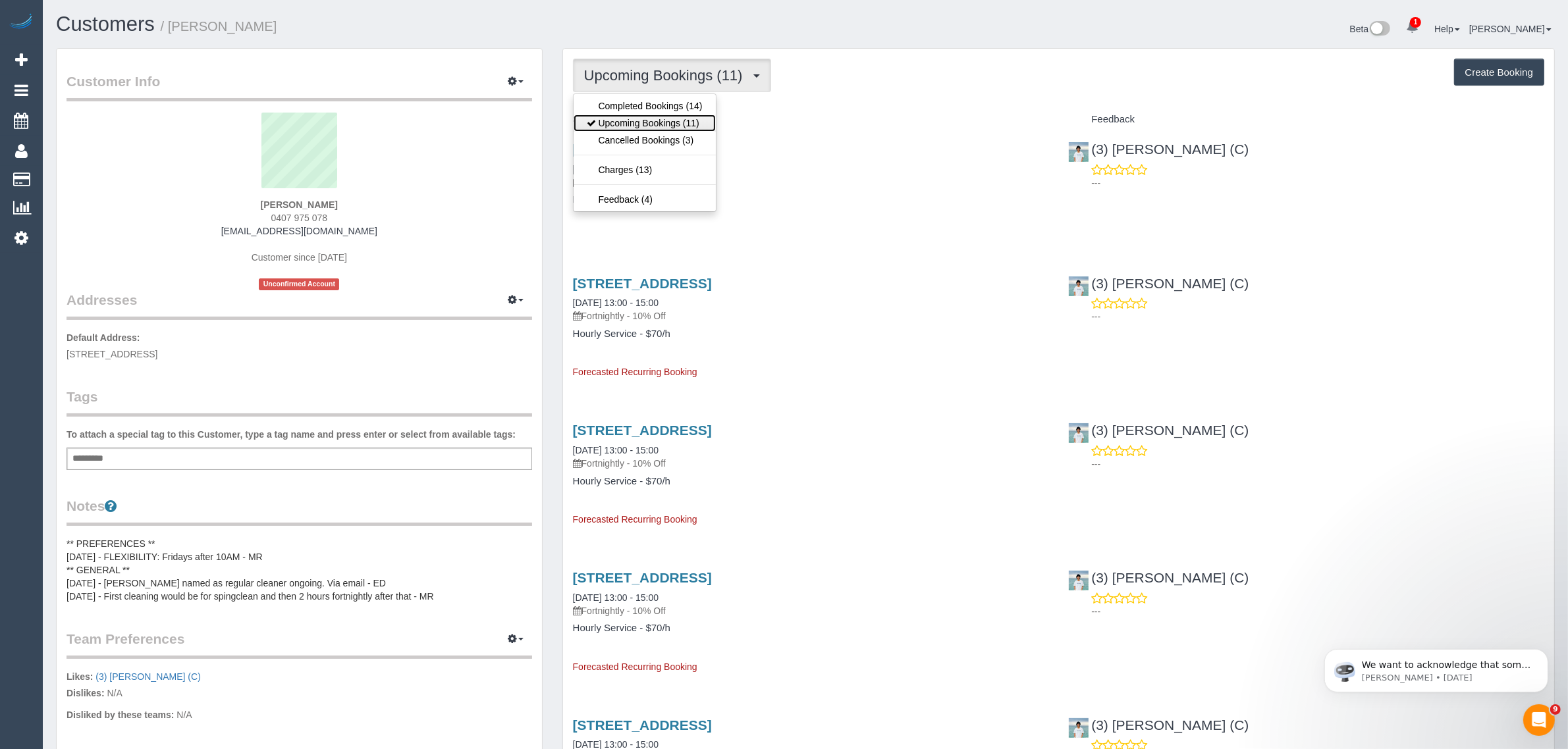
click at [618, 121] on link "Upcoming Bookings (11)" at bounding box center [644, 124] width 142 height 18
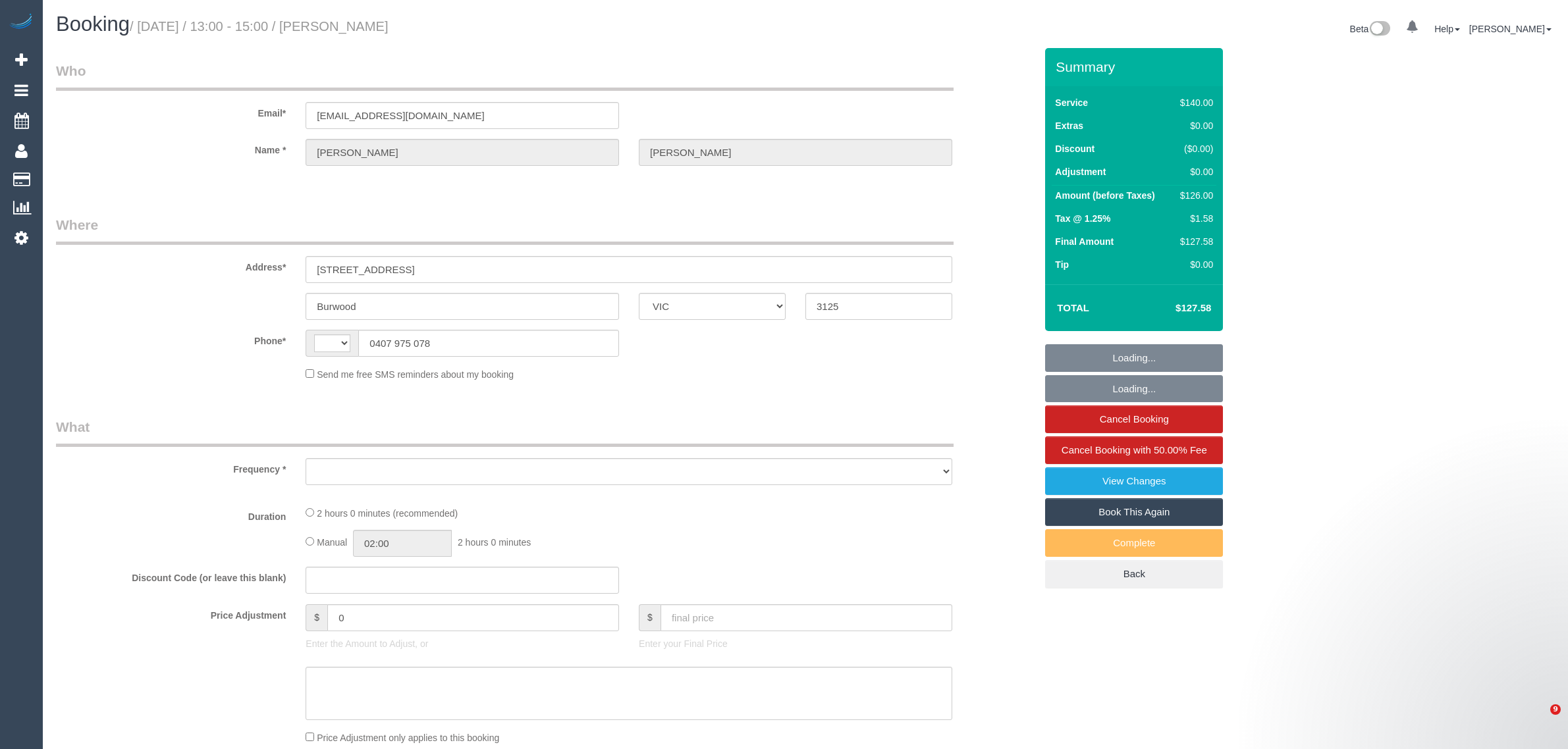
select select "VIC"
select select "string:AU"
select select "string:stripe-pm_1QpemX2GScqysDRVbwRzsF66"
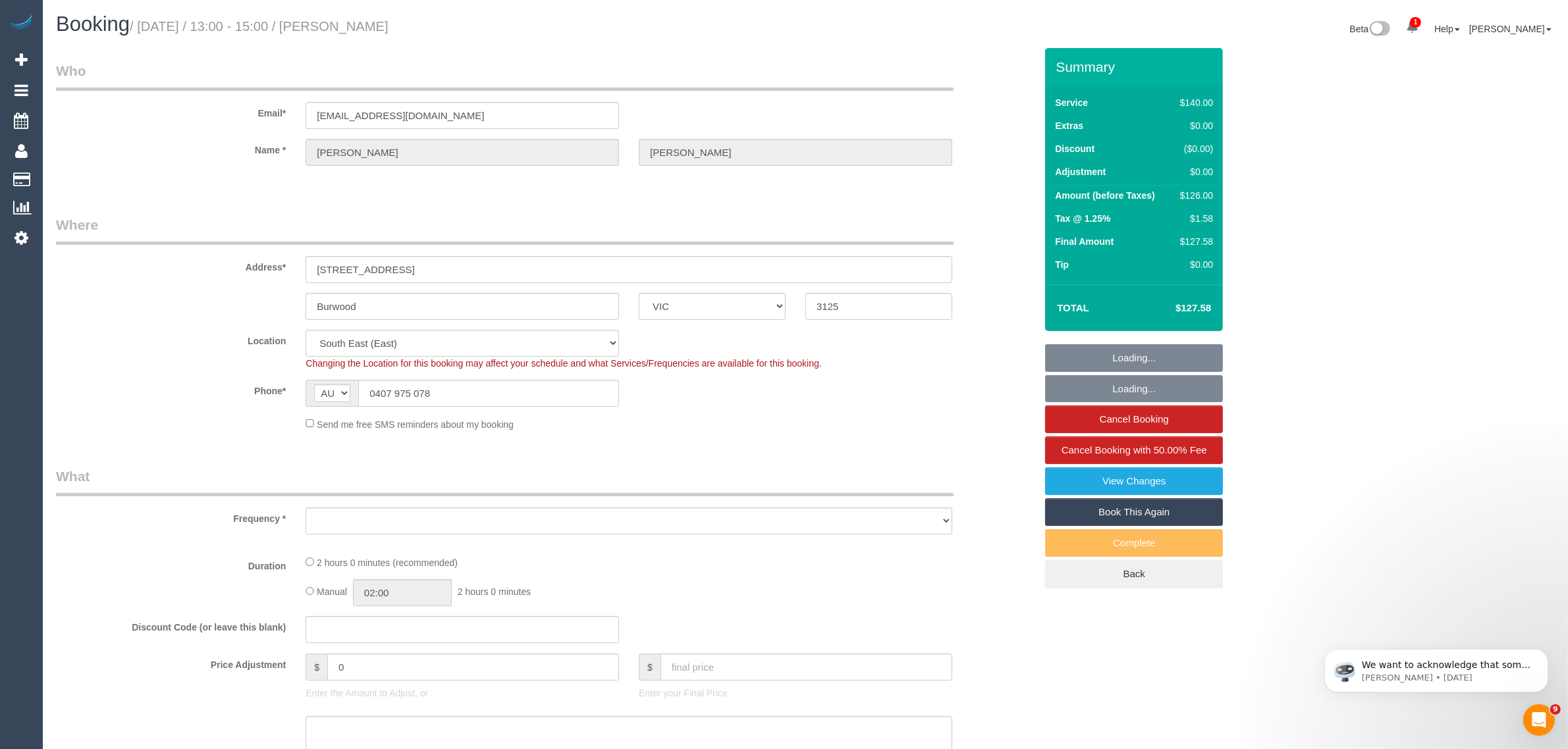
select select "object:543"
select select "number:27"
select select "number:14"
select select "number:18"
select select "number:36"
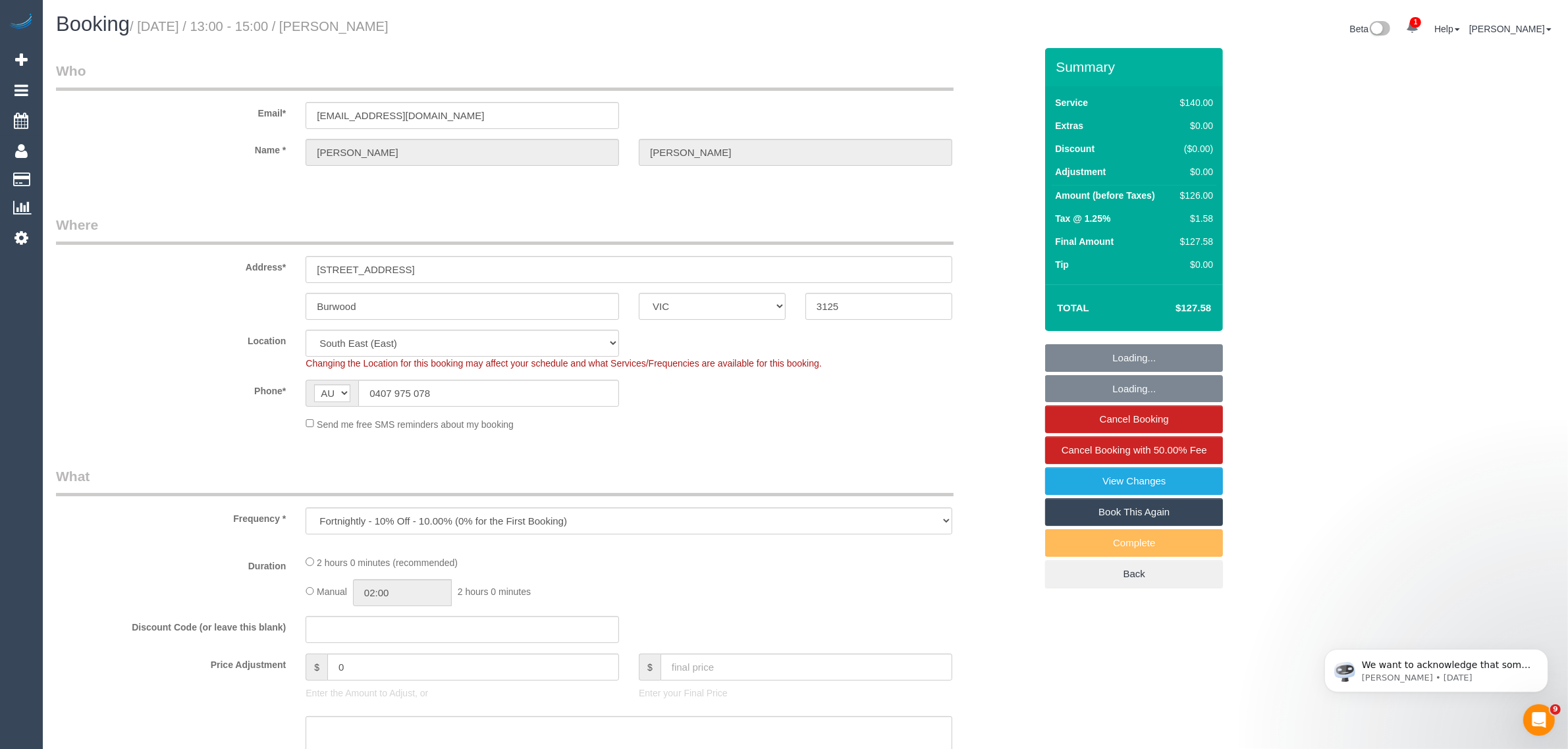
select select "object:694"
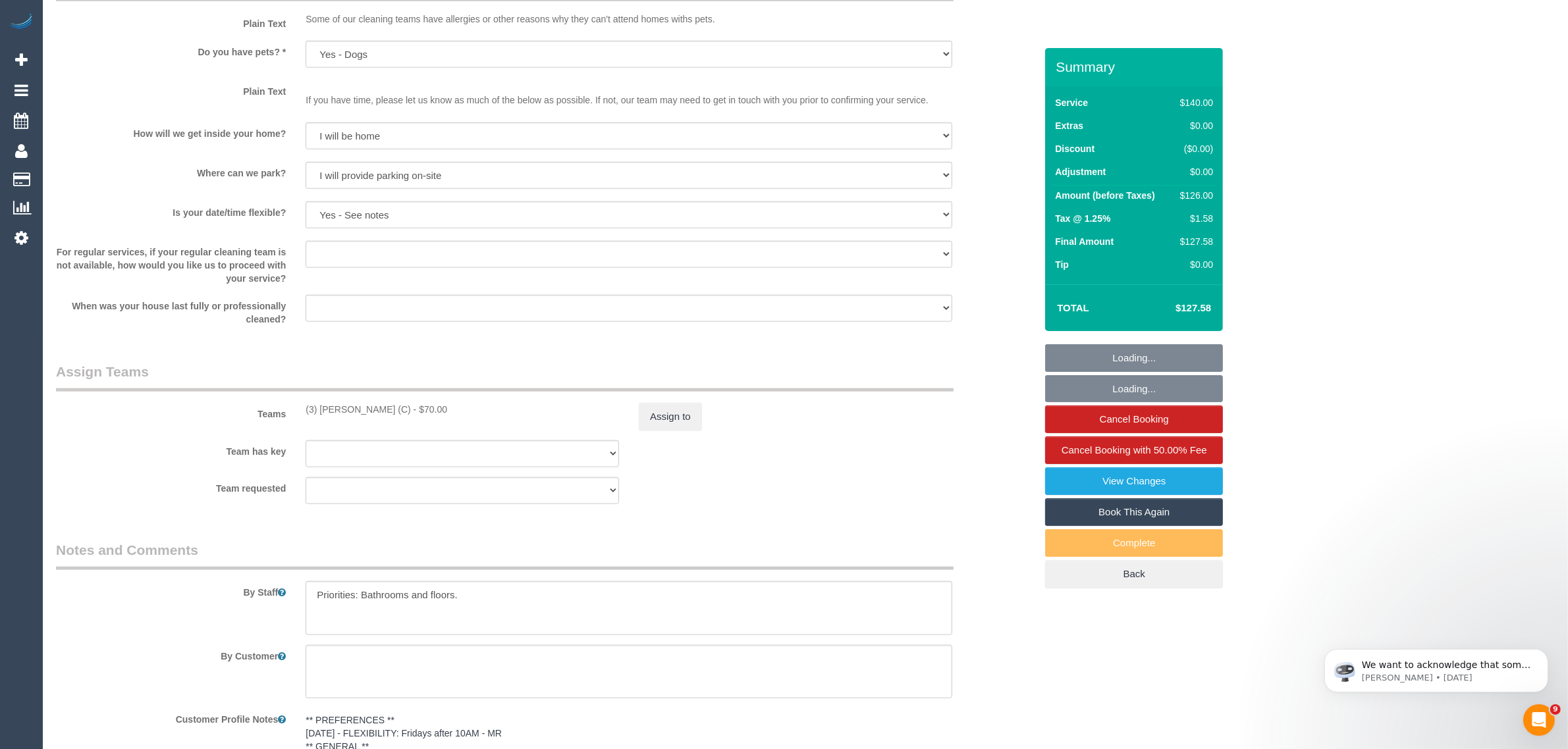
scroll to position [987, 0]
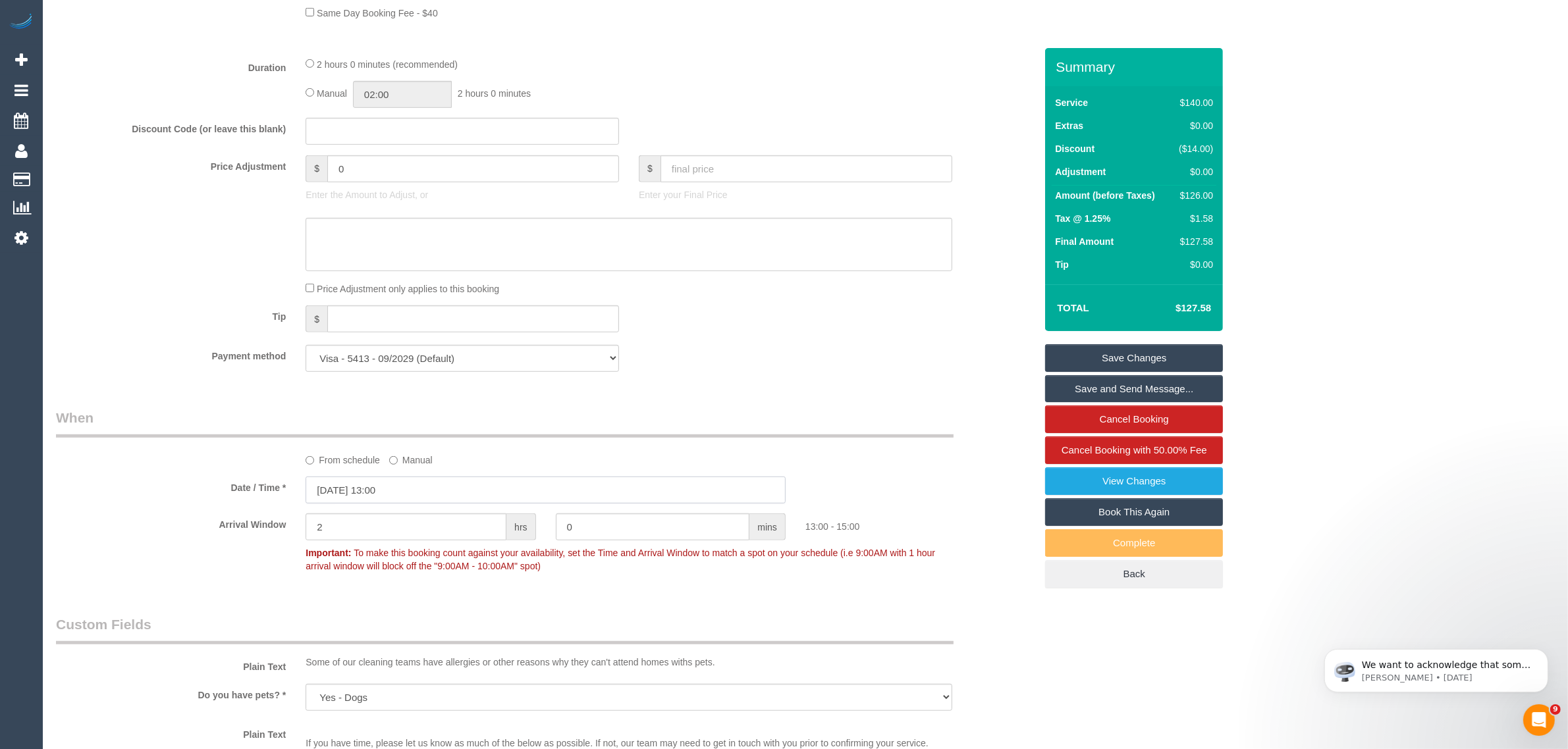
click at [428, 491] on input "[DATE] 13:00" at bounding box center [545, 490] width 480 height 27
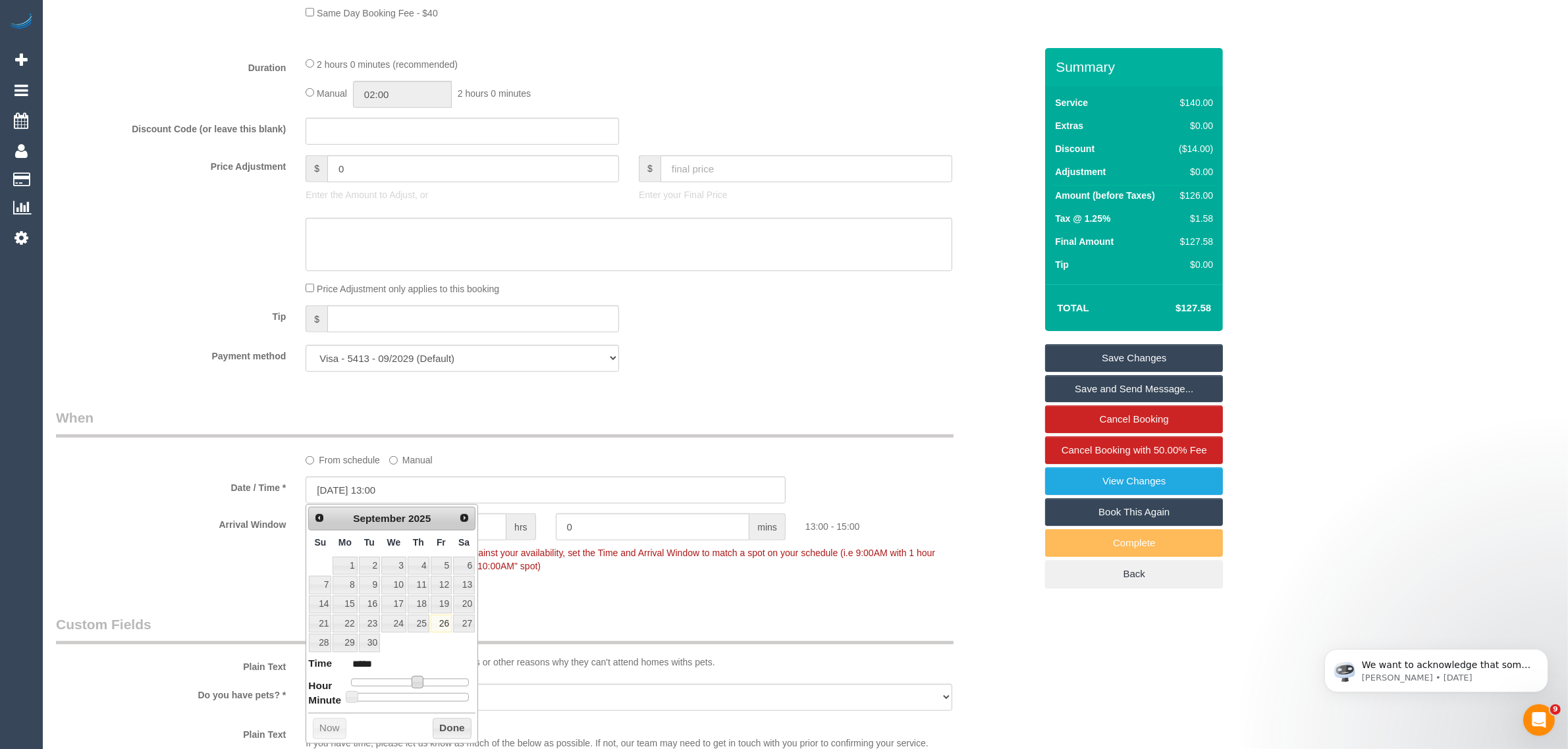
type input "26/09/2025 12:00"
type input "*****"
type input "26/09/2025 11:00"
type input "*****"
drag, startPoint x: 419, startPoint y: 689, endPoint x: 410, endPoint y: 689, distance: 9.0
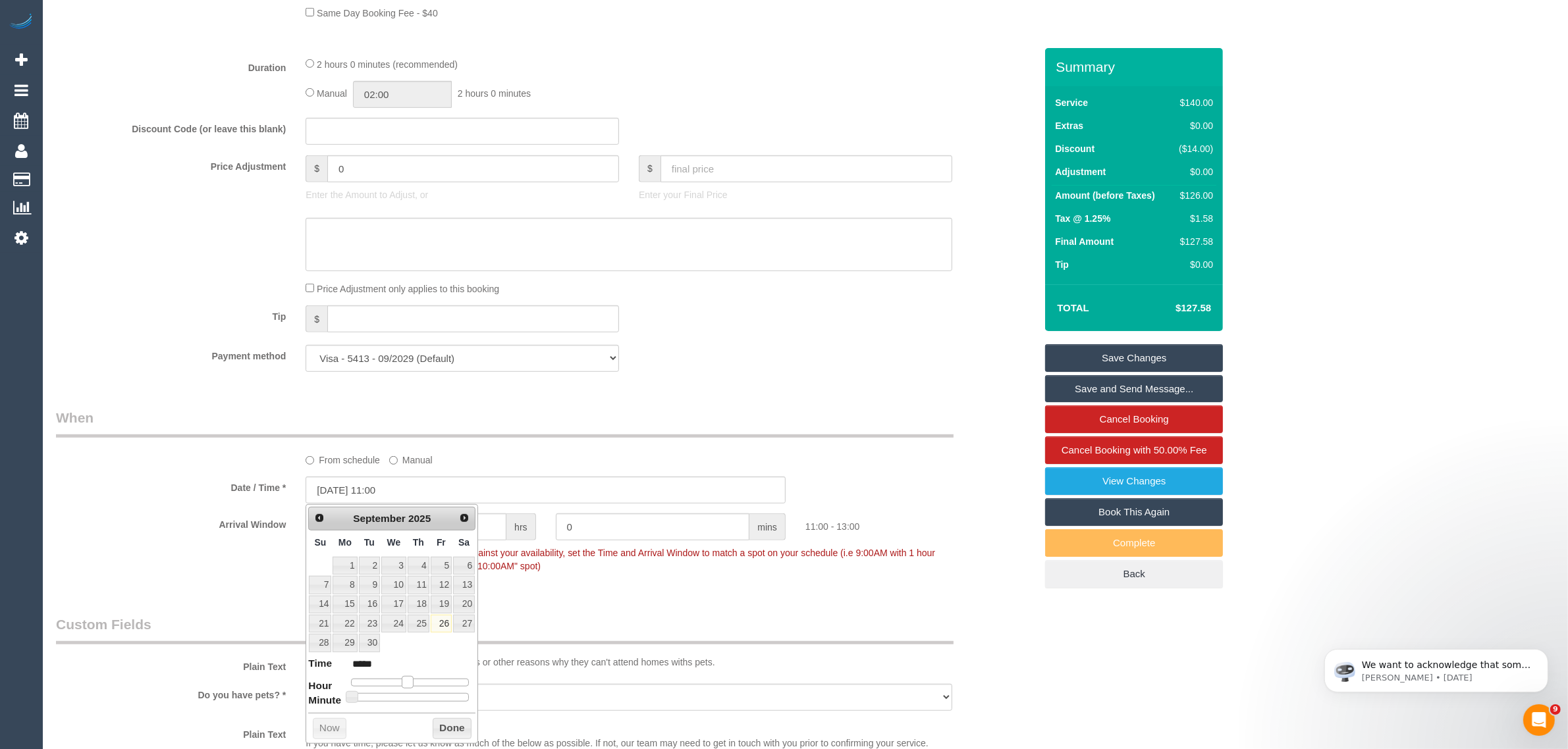
click at [410, 688] on span at bounding box center [408, 682] width 12 height 12
click at [441, 731] on button "Done" at bounding box center [453, 729] width 39 height 21
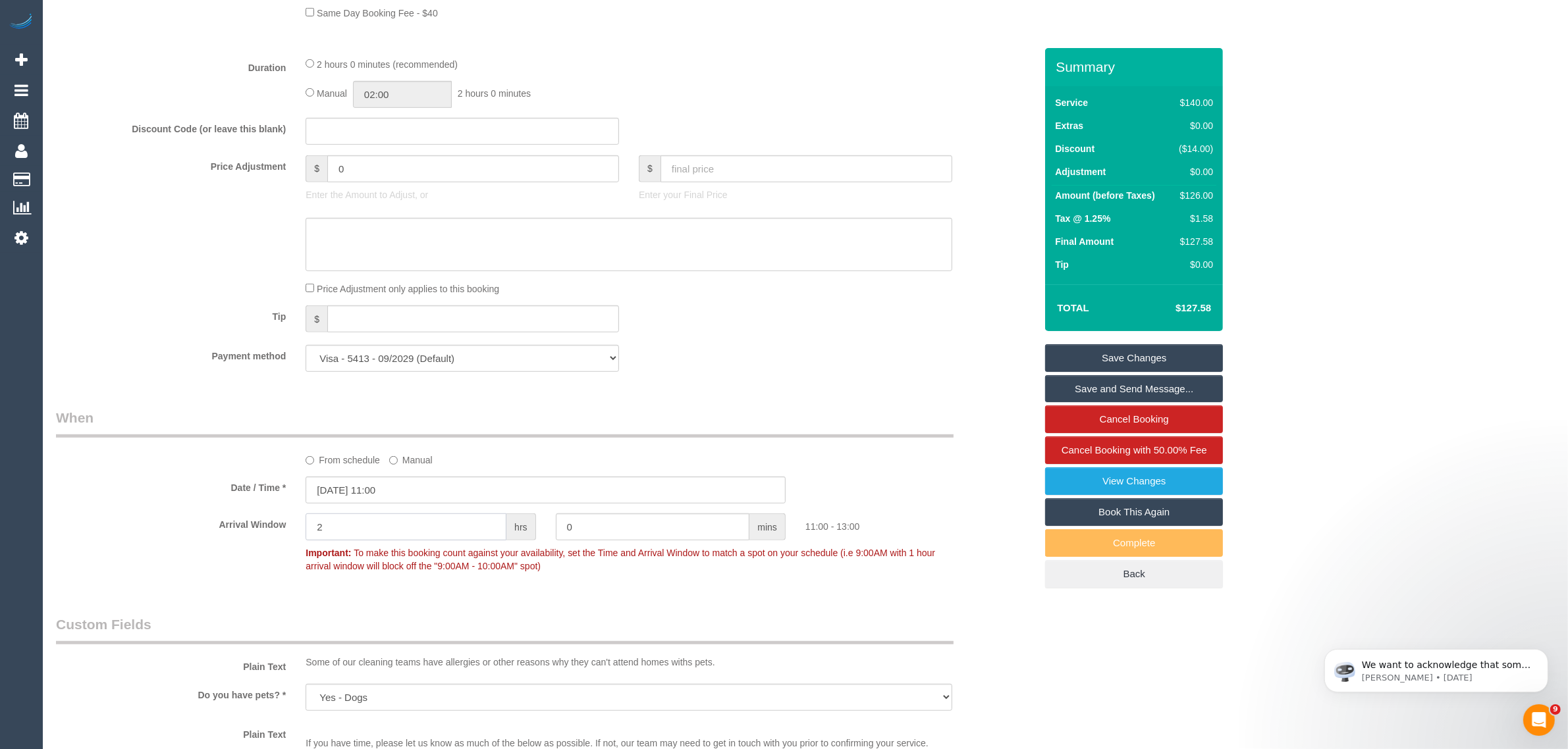
click at [482, 528] on input "2" at bounding box center [406, 527] width 201 height 27
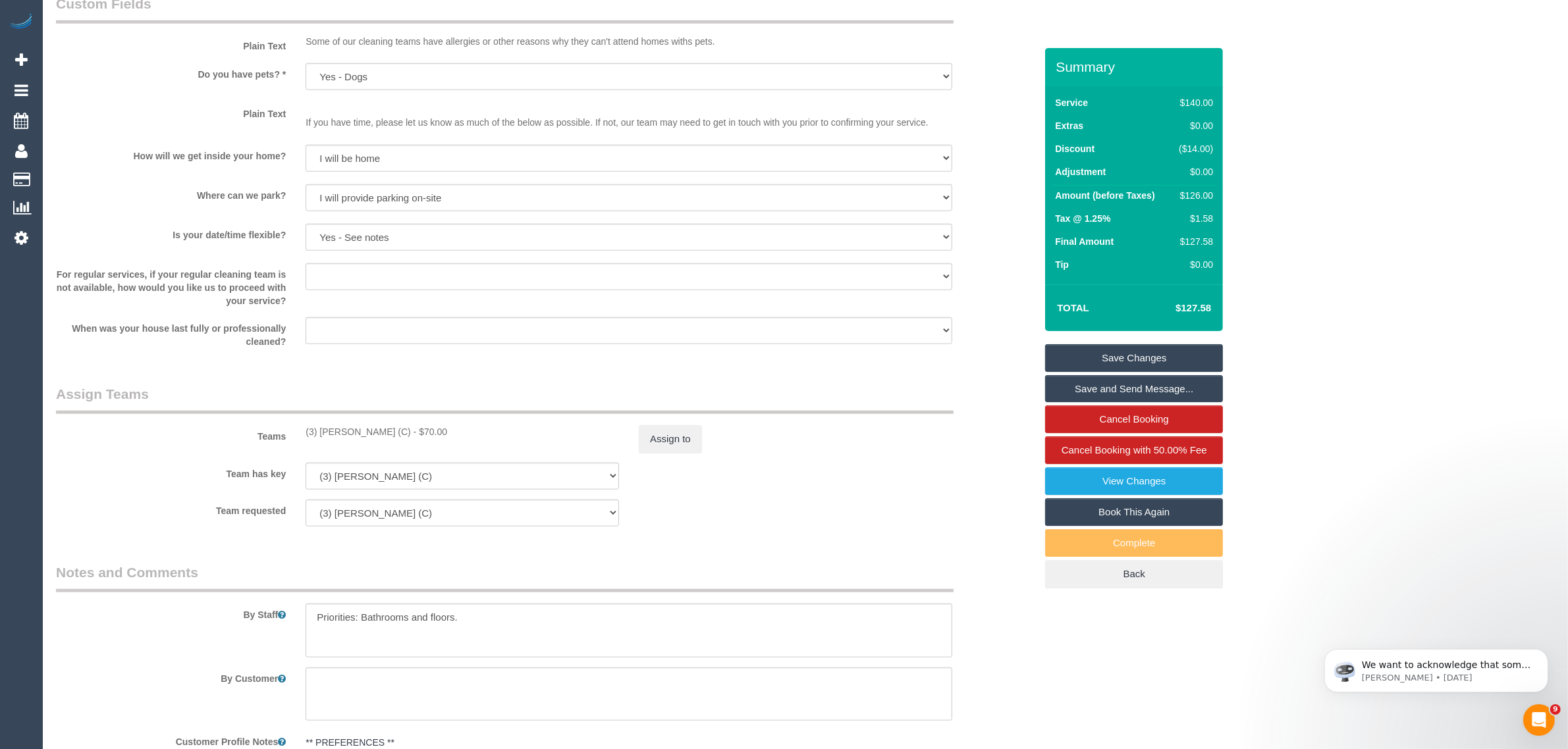
scroll to position [1835, 0]
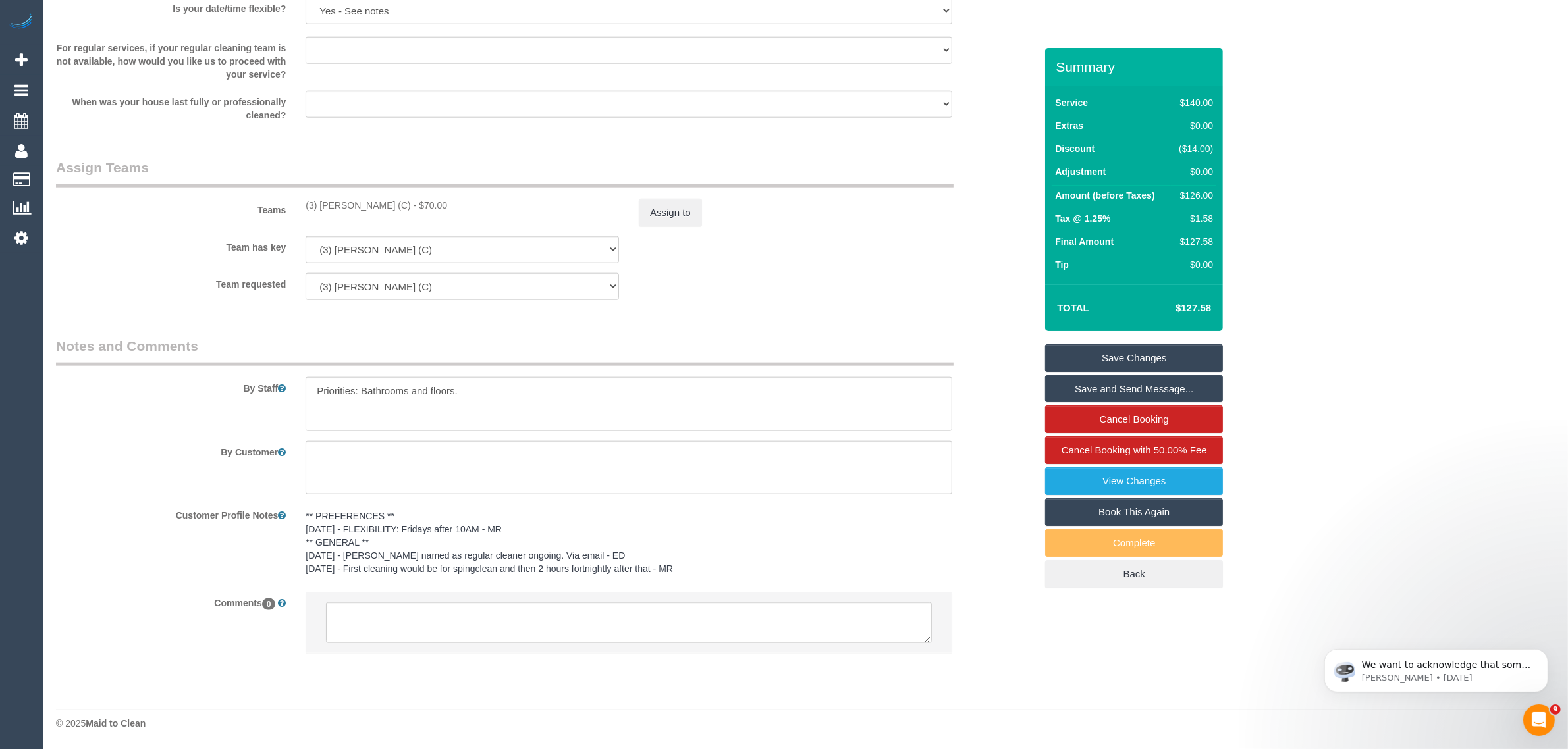
type input "1"
click at [557, 644] on li at bounding box center [629, 623] width 645 height 60
click at [583, 627] on textarea at bounding box center [629, 623] width 605 height 41
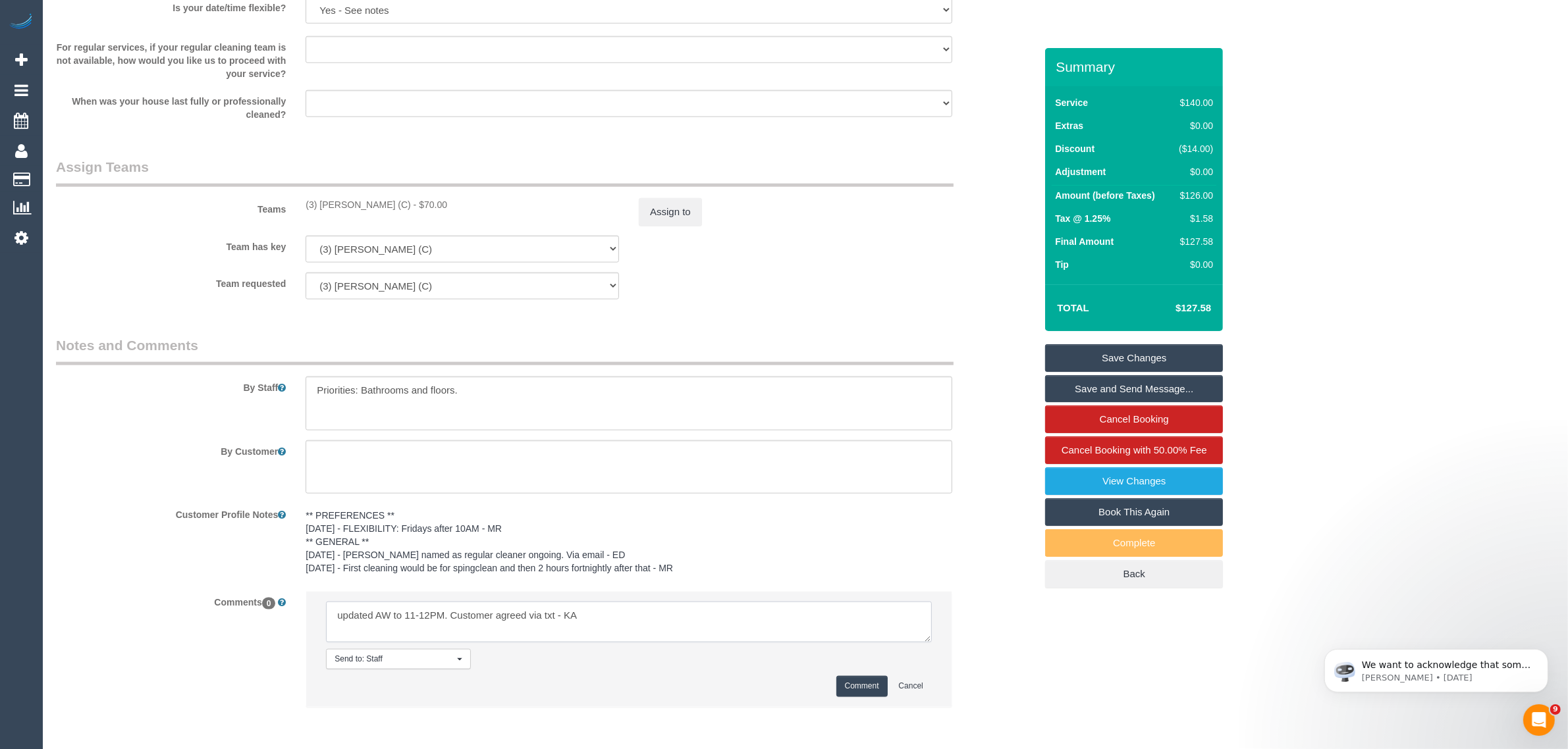
type textarea "updated AW to 11-12PM. Customer agreed via txt - KA"
click at [864, 683] on button "Comment" at bounding box center [861, 686] width 52 height 20
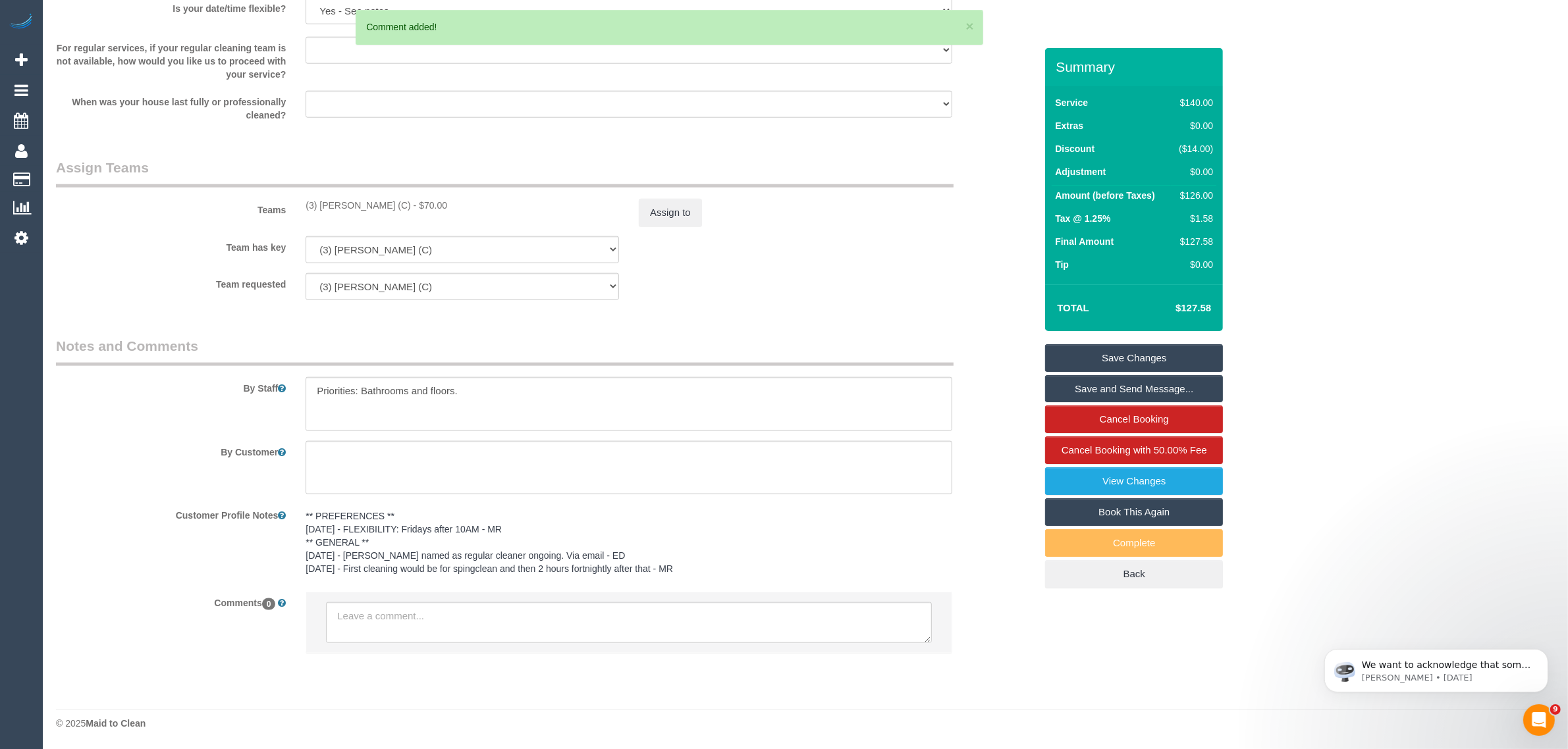
click at [1080, 350] on link "Save Changes" at bounding box center [1134, 358] width 178 height 27
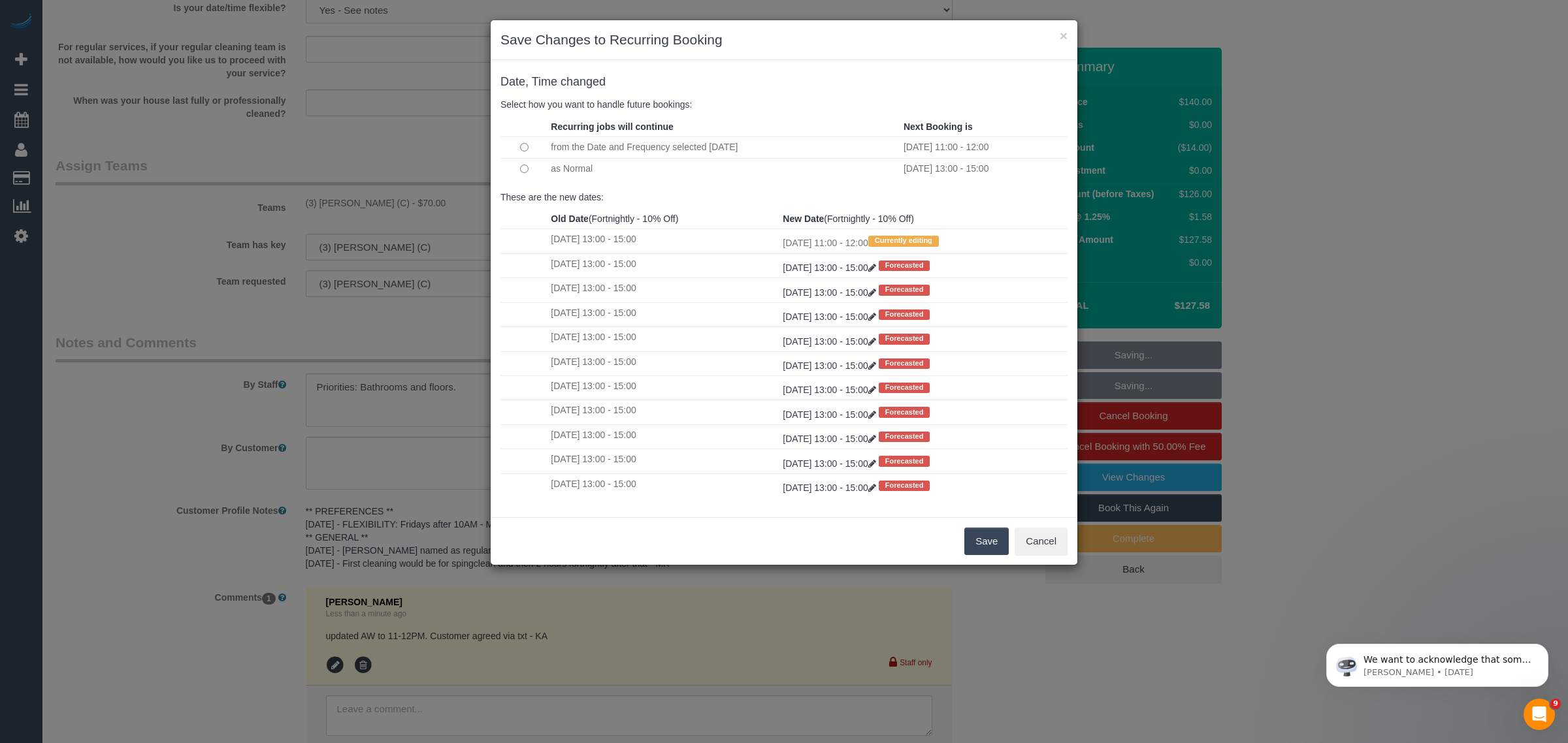
click at [975, 546] on button "Save" at bounding box center [987, 541] width 44 height 27
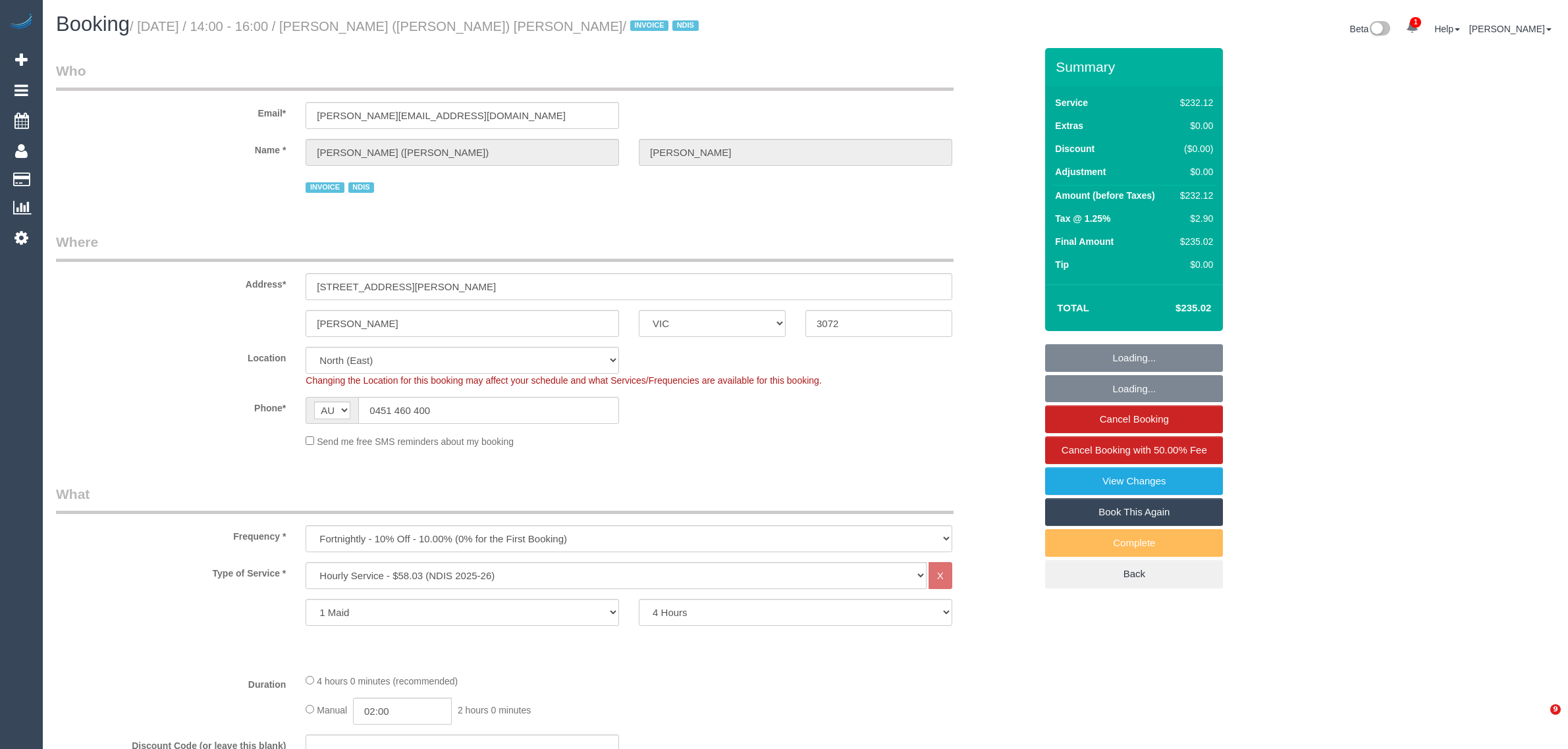
select select "VIC"
select select "240"
select select "number:28"
select select "number:14"
select select "number:18"
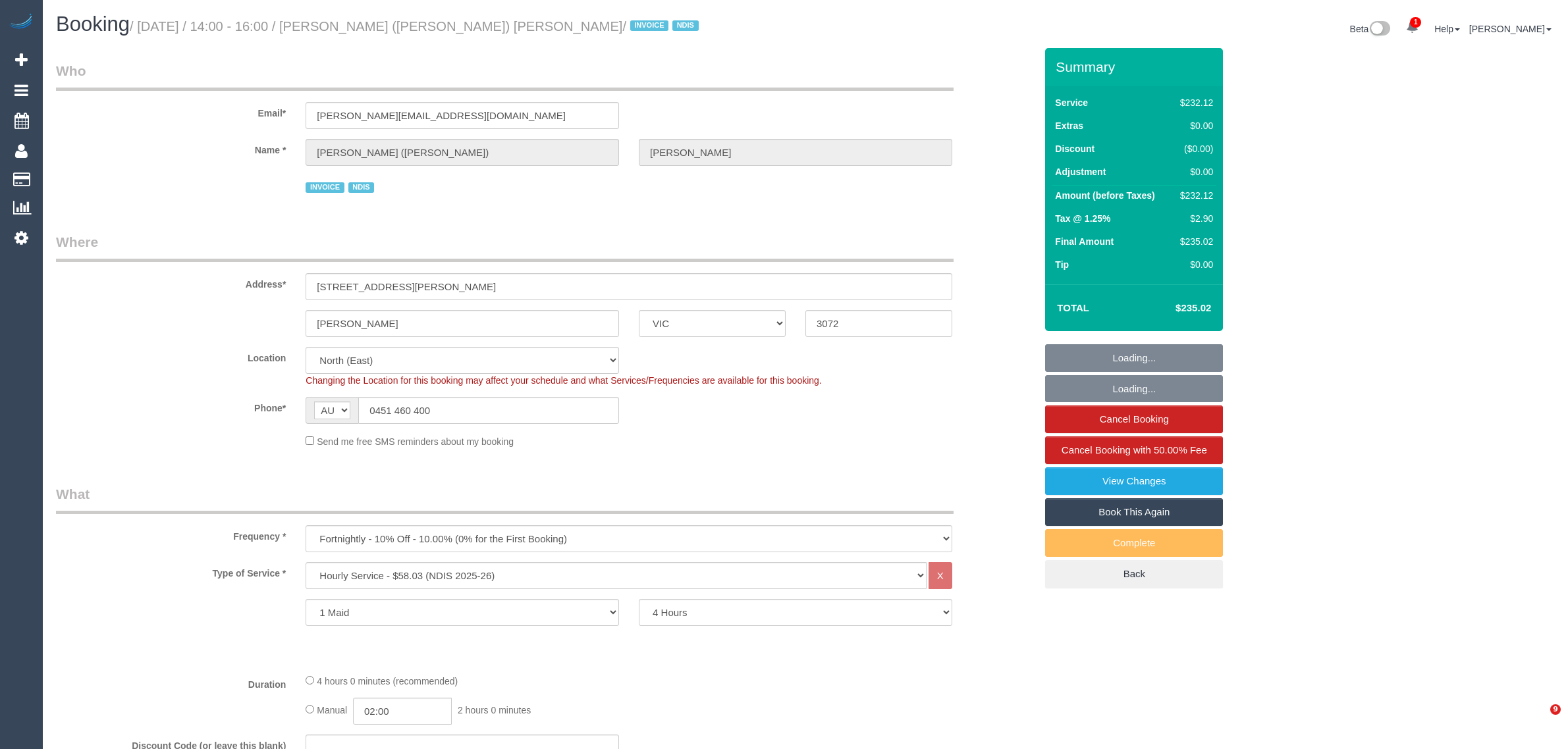
select select "number:36"
select select "number:33"
select select "number:26"
select select "object:1427"
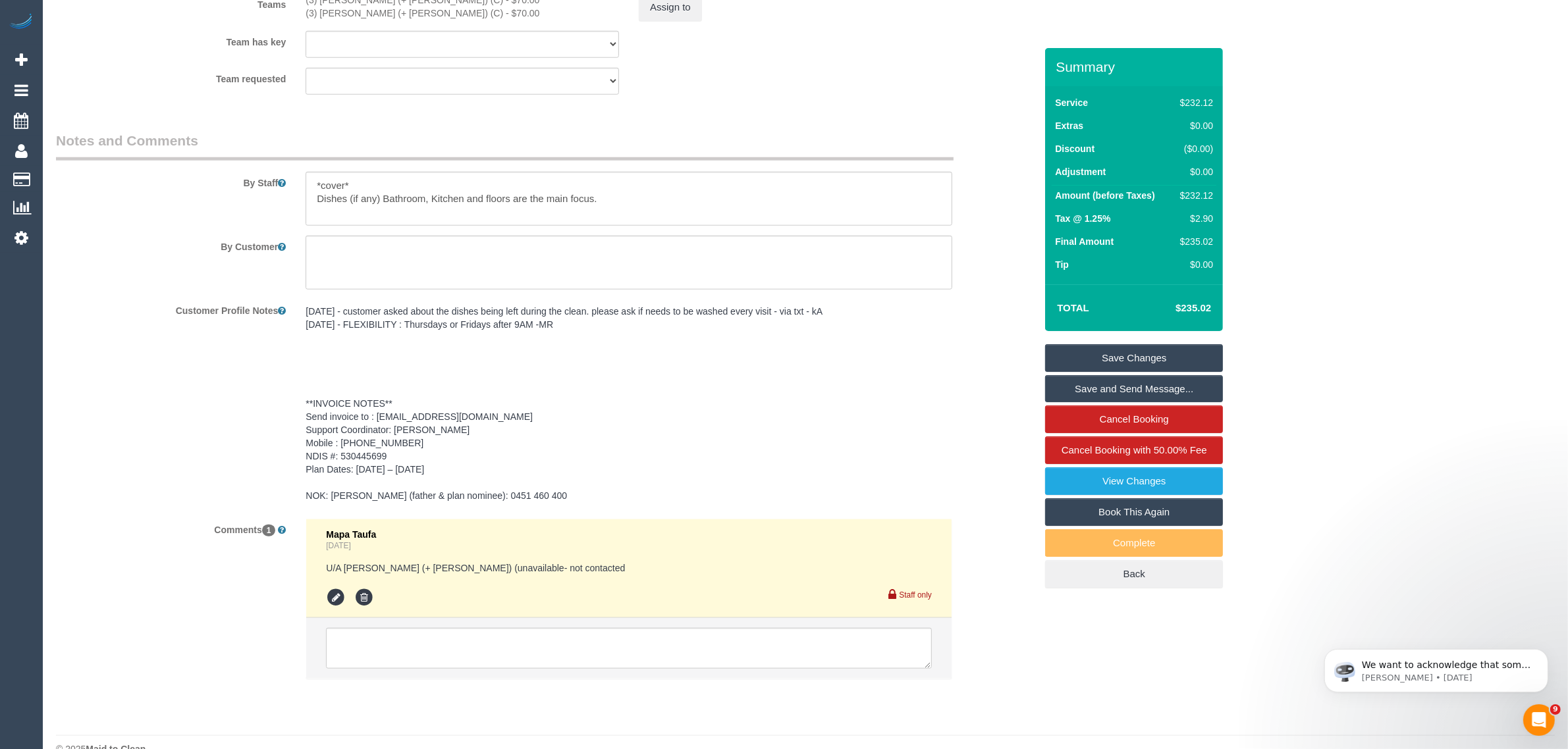
scroll to position [1719, 0]
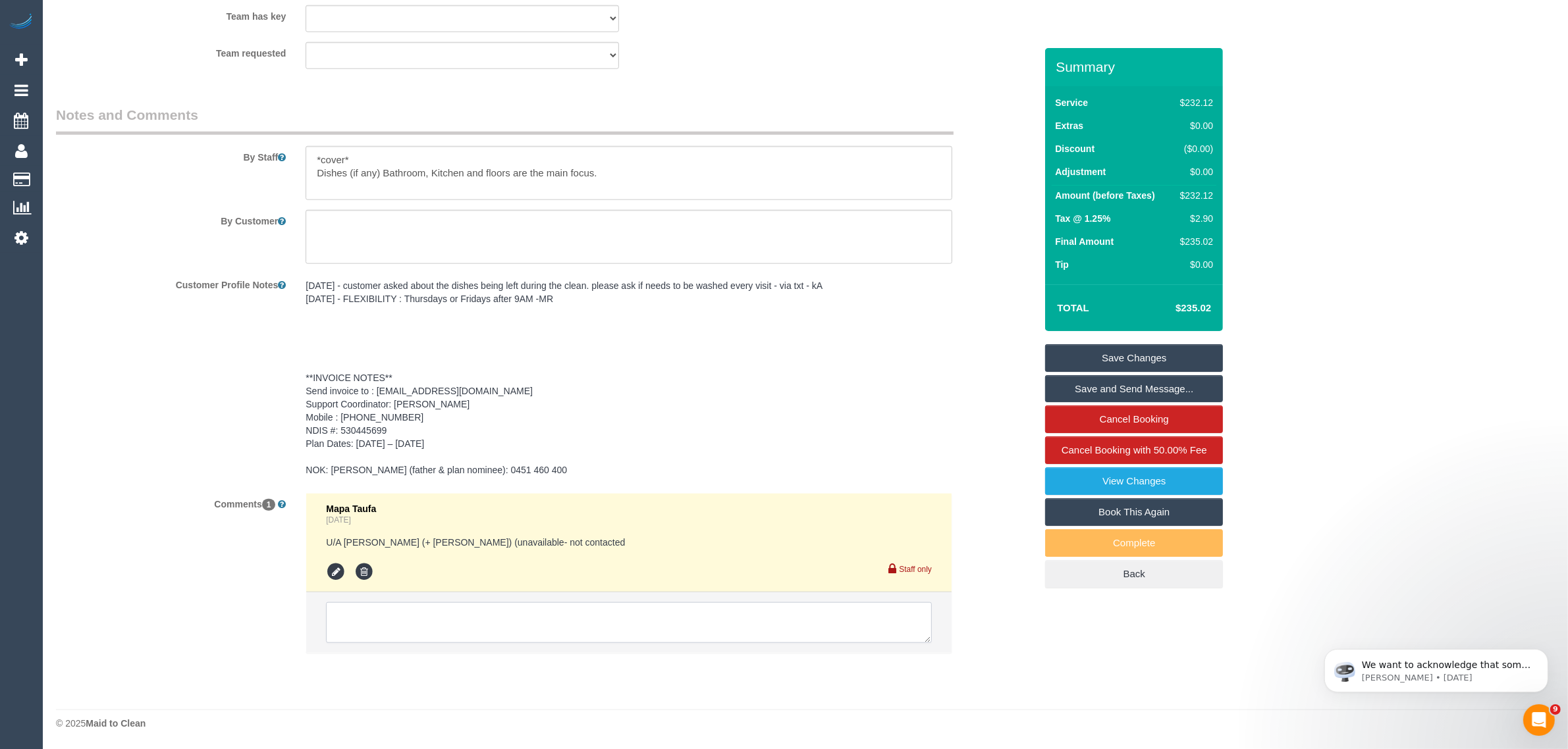
click at [637, 610] on textarea at bounding box center [629, 623] width 605 height 41
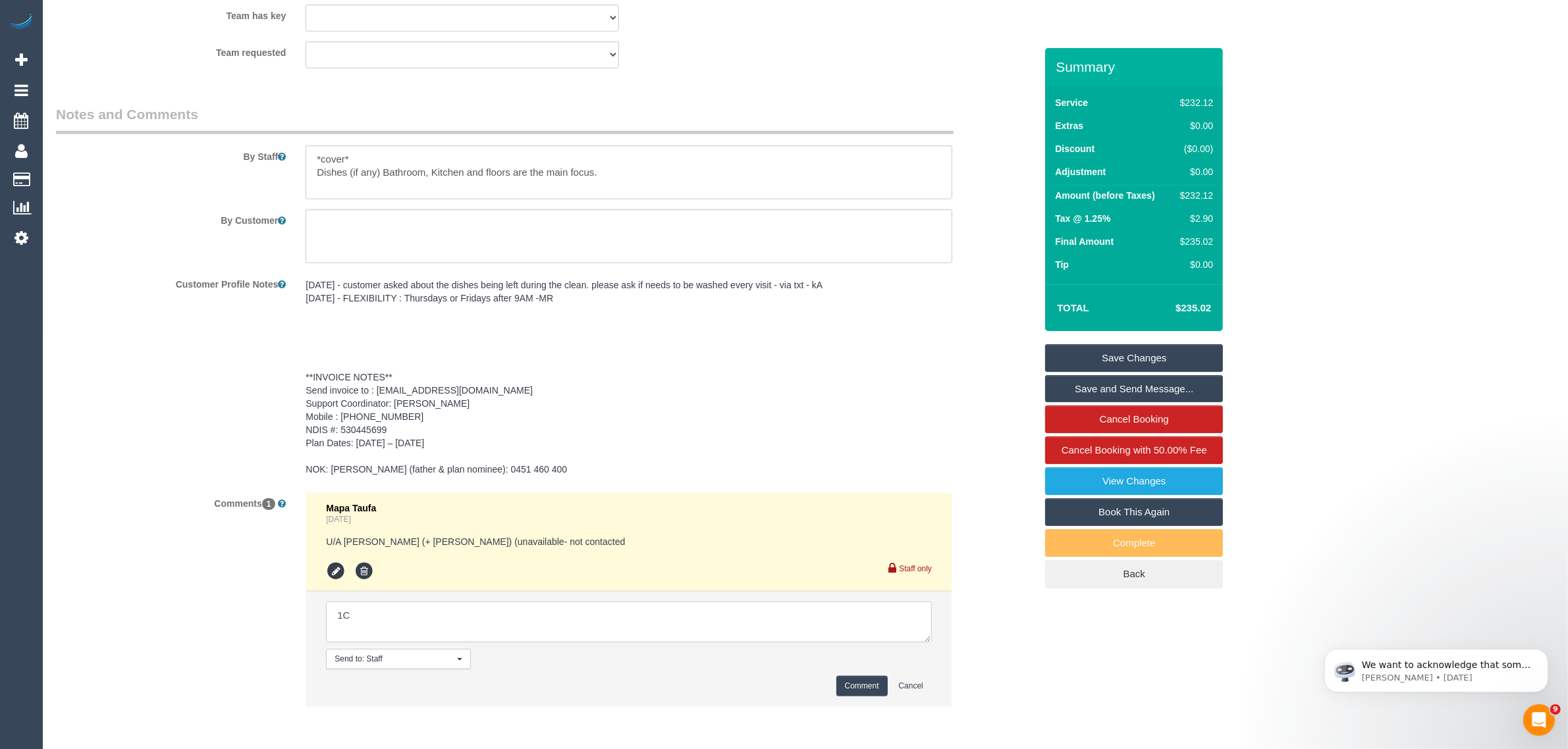
type textarea "1"
type textarea "Changed arrival window to 1:30 - 2PM via txt - KA"
click at [857, 705] on li "Send to: Staff Nothing selected Send to: Staff Send to: Customer Send to: Team …" at bounding box center [629, 649] width 645 height 115
click at [864, 693] on button "Comment" at bounding box center [861, 686] width 52 height 20
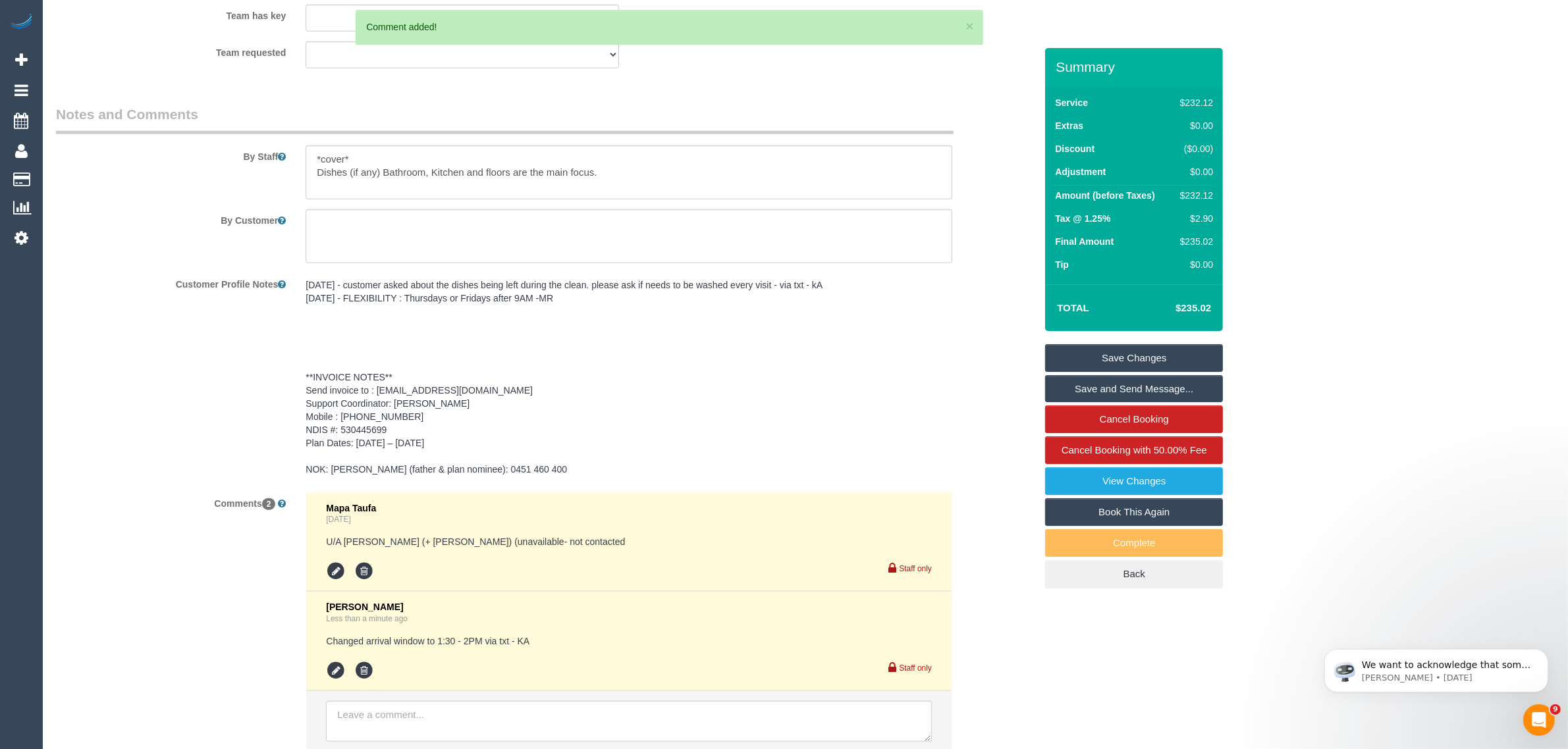
click at [1155, 357] on link "Save Changes" at bounding box center [1134, 358] width 178 height 27
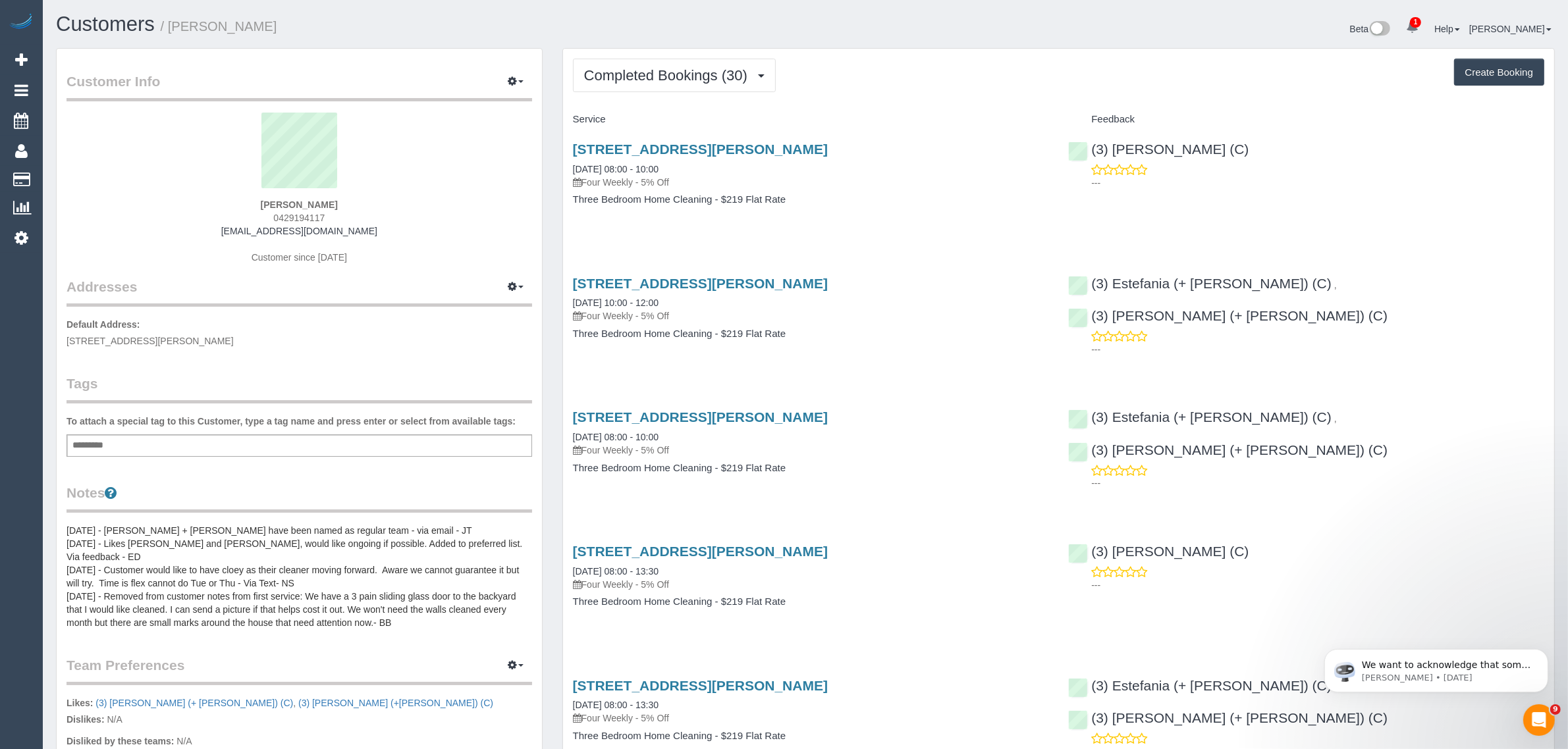
click at [657, 73] on span "Completed Bookings (30)" at bounding box center [669, 75] width 170 height 17
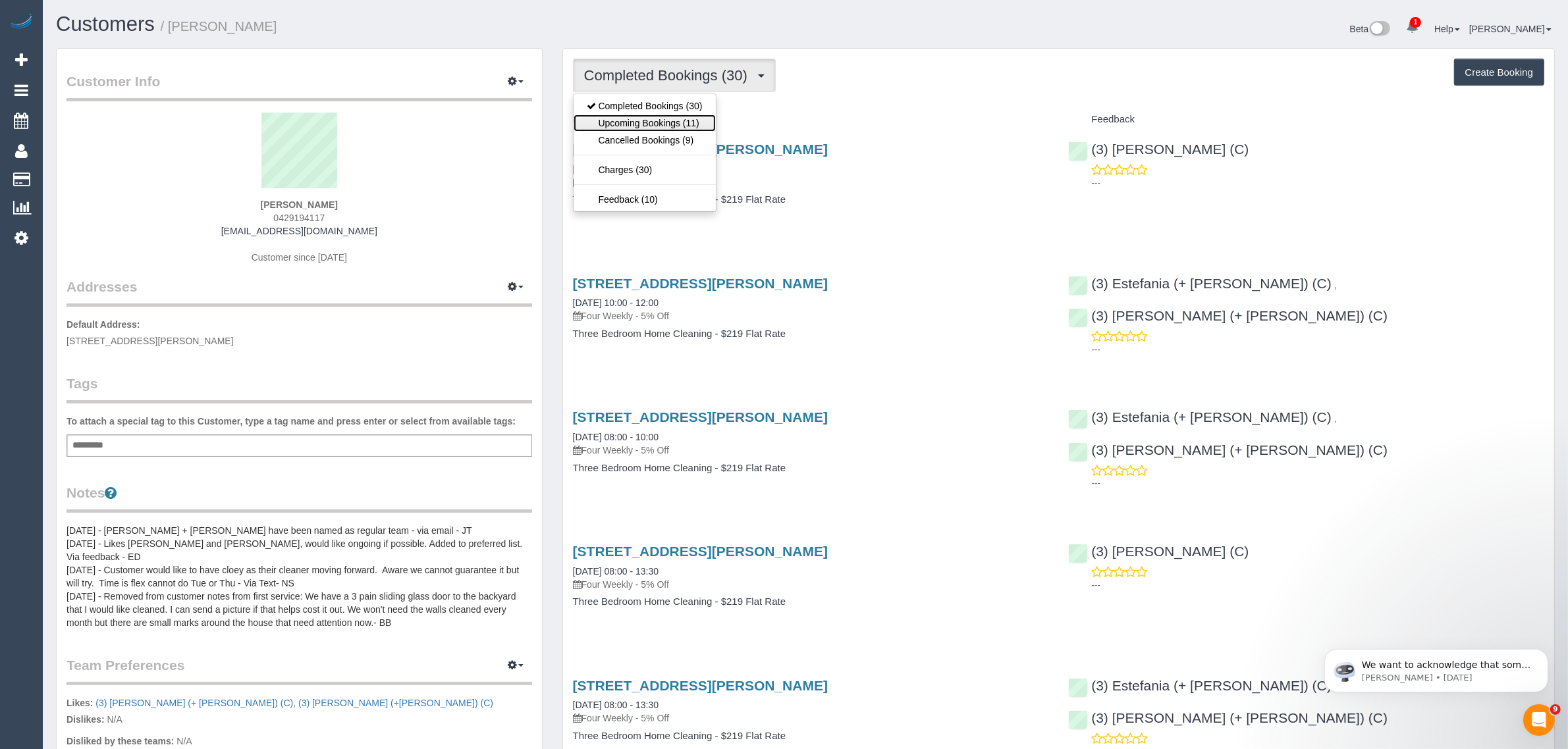
click at [644, 119] on link "Upcoming Bookings (11)" at bounding box center [644, 124] width 142 height 18
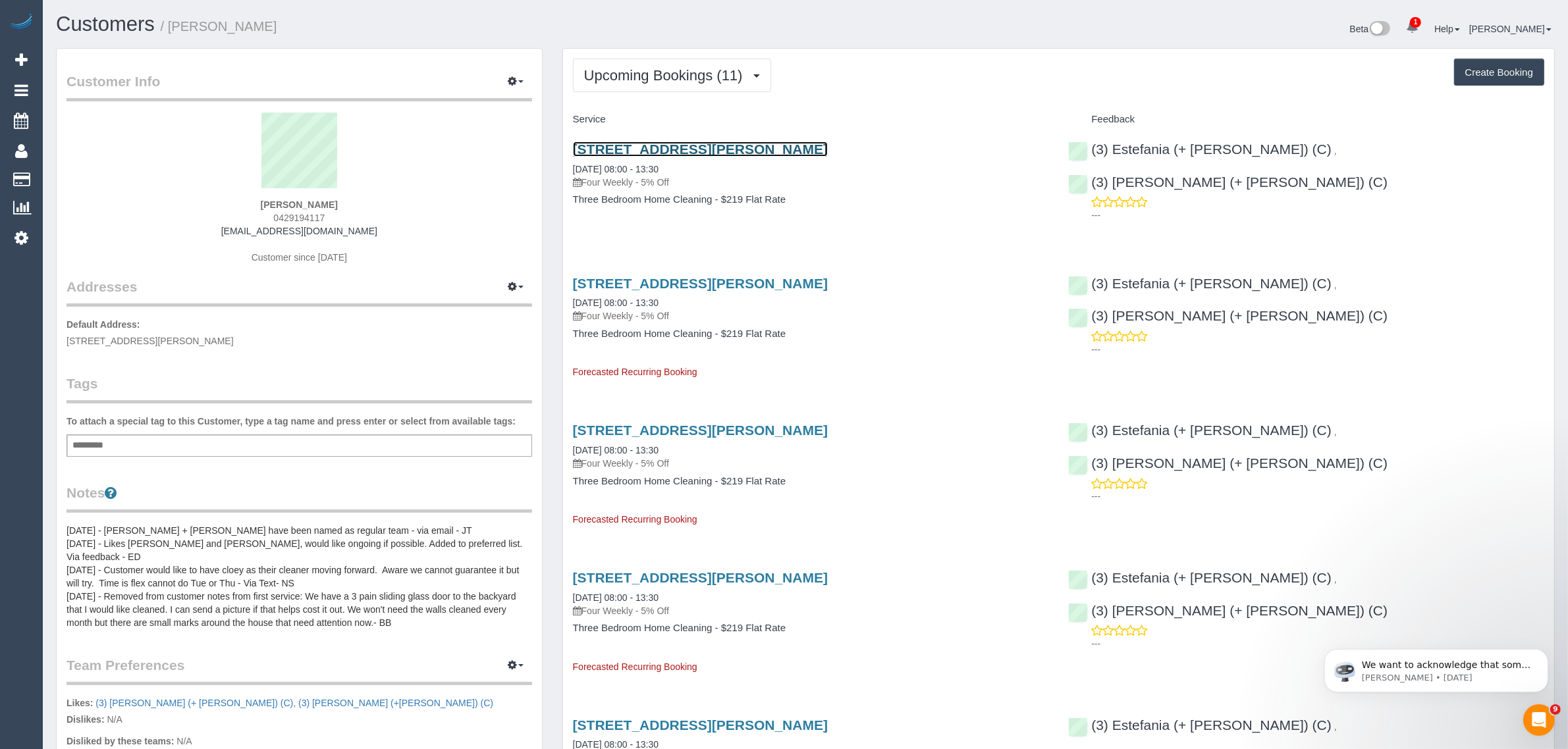
click at [691, 147] on link "[STREET_ADDRESS][PERSON_NAME]" at bounding box center [701, 149] width 255 height 16
click at [626, 69] on span "Upcoming Bookings (11)" at bounding box center [667, 75] width 165 height 17
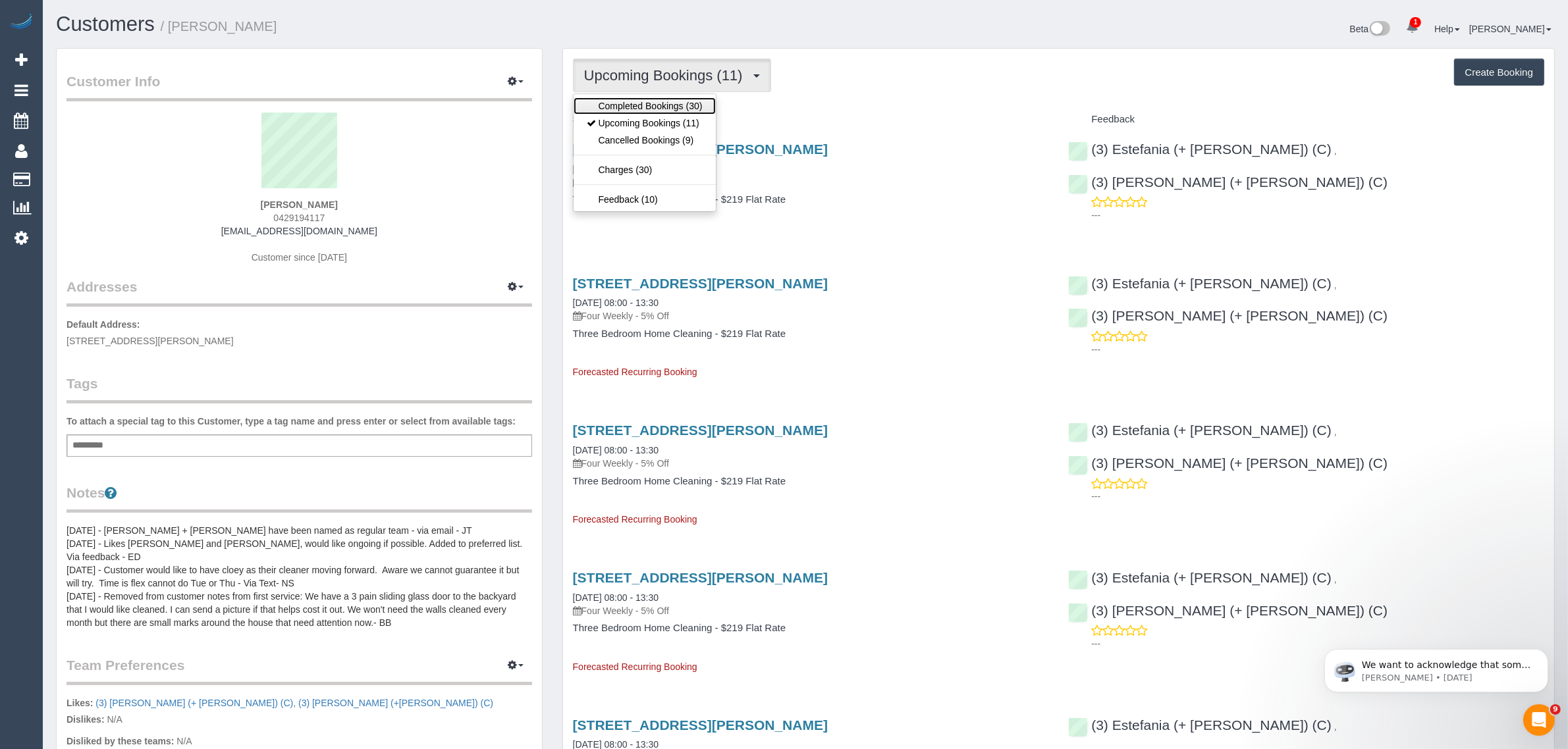
click at [629, 109] on link "Completed Bookings (30)" at bounding box center [644, 106] width 142 height 18
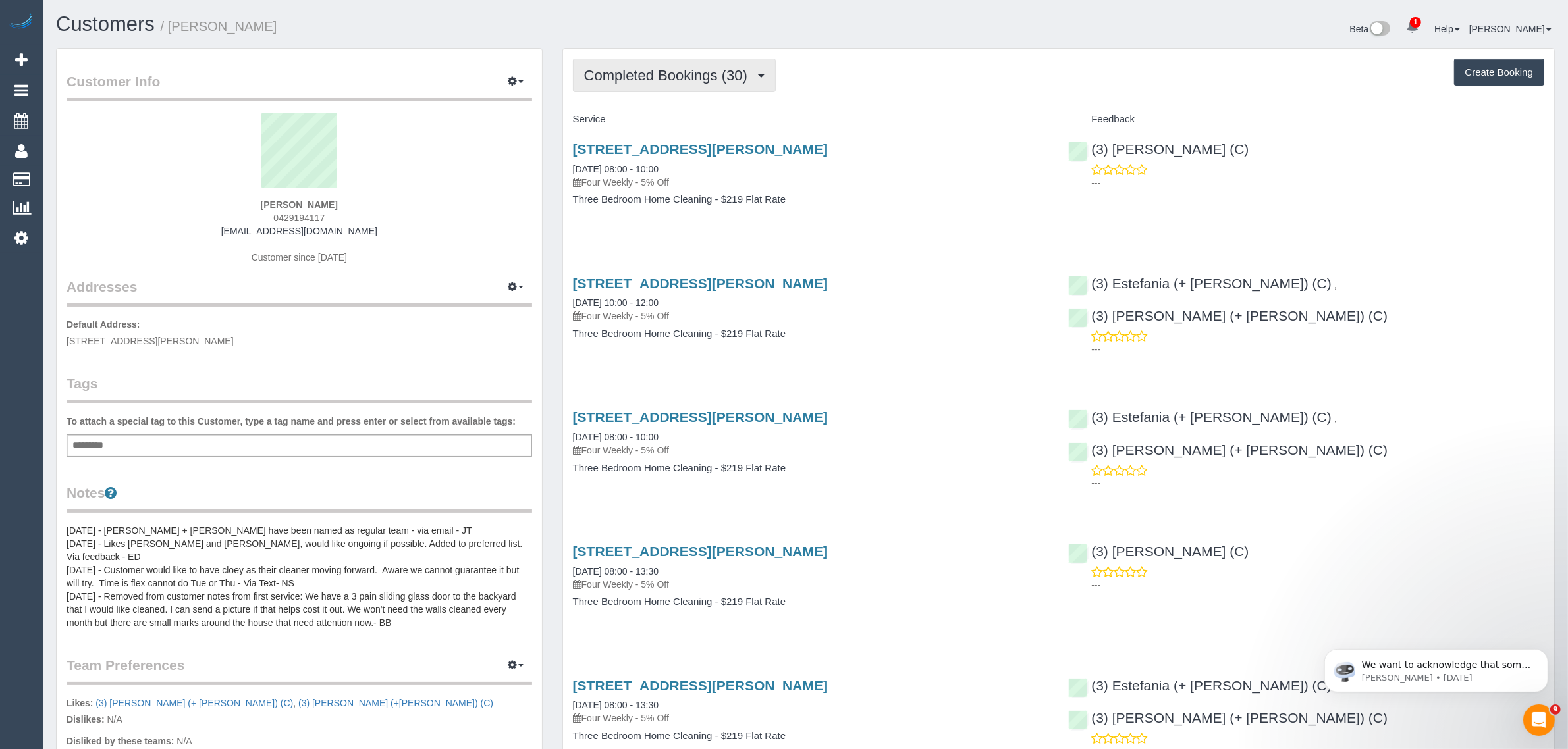
click at [635, 76] on span "Completed Bookings (30)" at bounding box center [669, 75] width 170 height 17
click at [665, 125] on link "Upcoming Bookings (11)" at bounding box center [644, 124] width 142 height 18
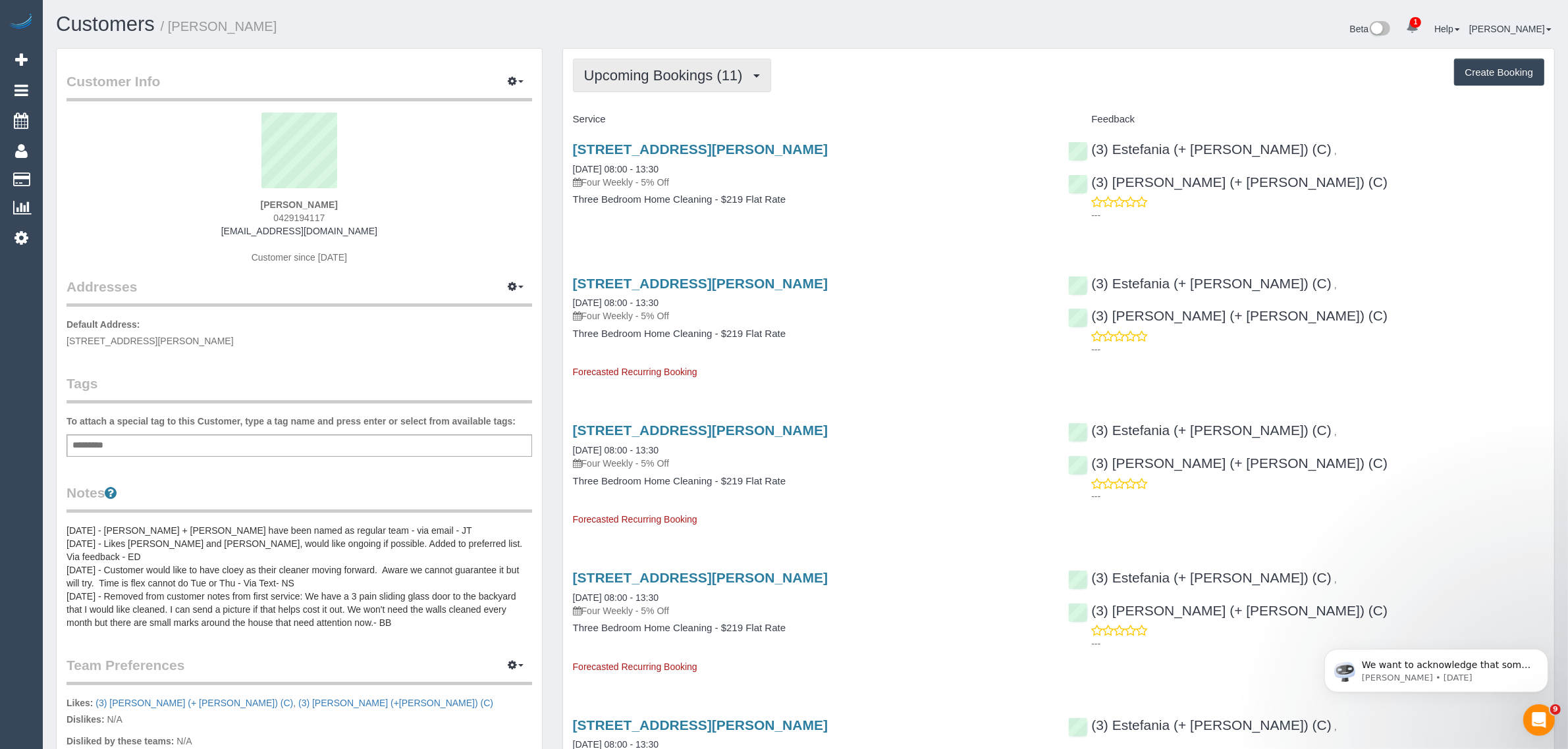
click at [663, 73] on span "Upcoming Bookings (11)" at bounding box center [667, 75] width 165 height 17
click at [636, 115] on link "Upcoming Bookings (11)" at bounding box center [644, 124] width 142 height 18
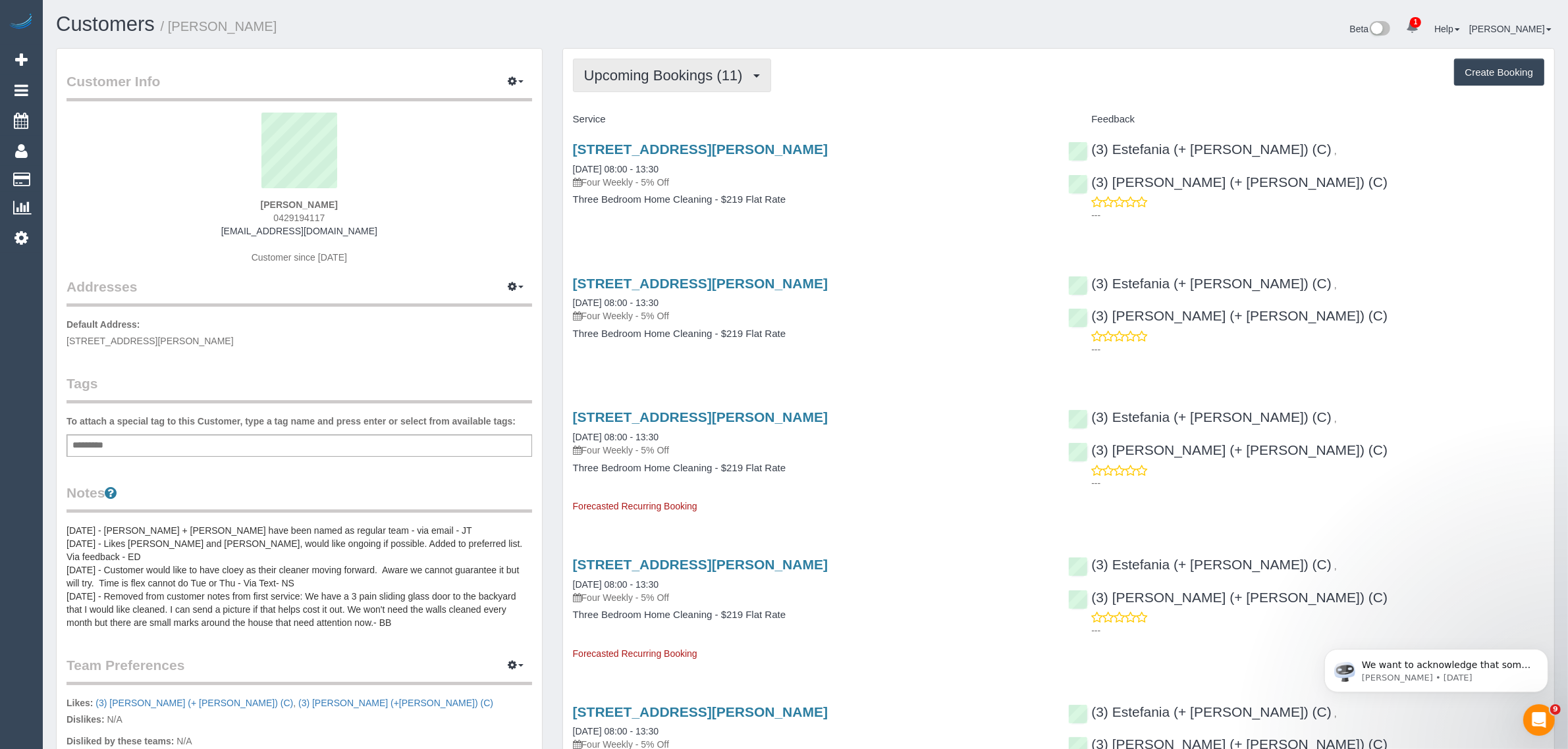
click at [660, 74] on span "Upcoming Bookings (11)" at bounding box center [667, 75] width 165 height 17
click at [634, 122] on link "Upcoming Bookings (11)" at bounding box center [644, 124] width 142 height 18
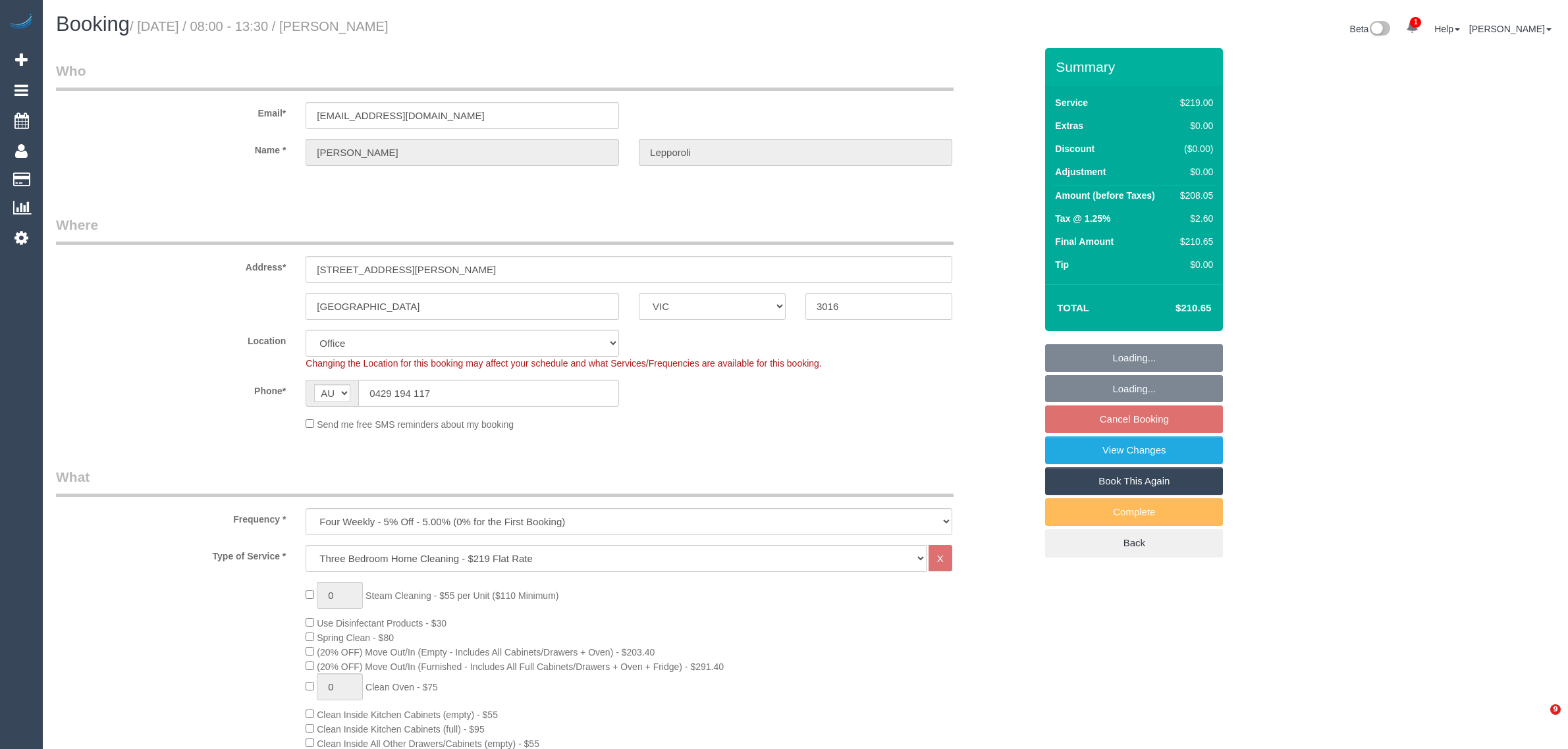
select select "VIC"
select select "string:stripe-pm_1P8uRc2GScqysDRVuK7guoUb"
select select "number:28"
select select "number:14"
select select "number:19"
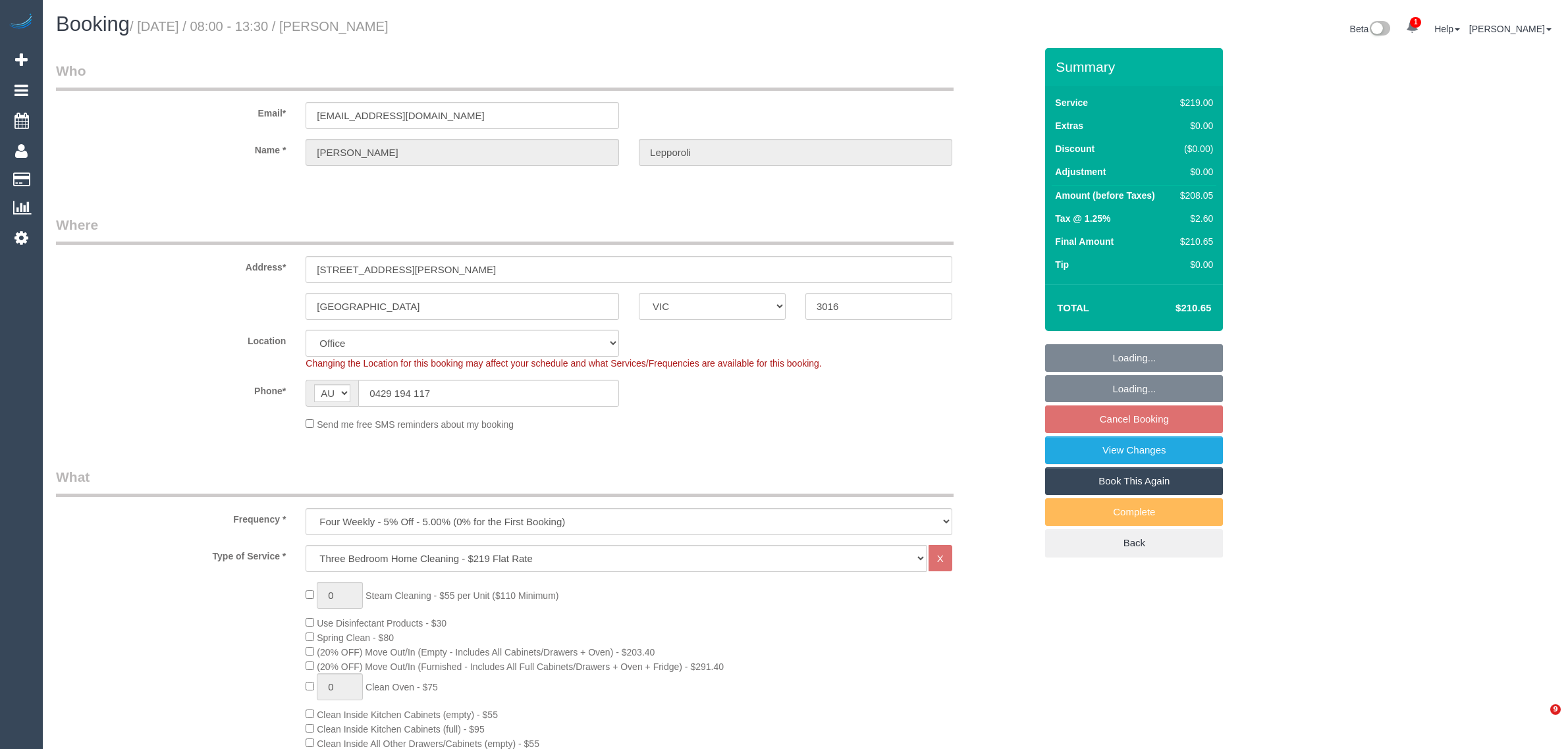
select select "number:22"
select select "number:34"
select select "number:26"
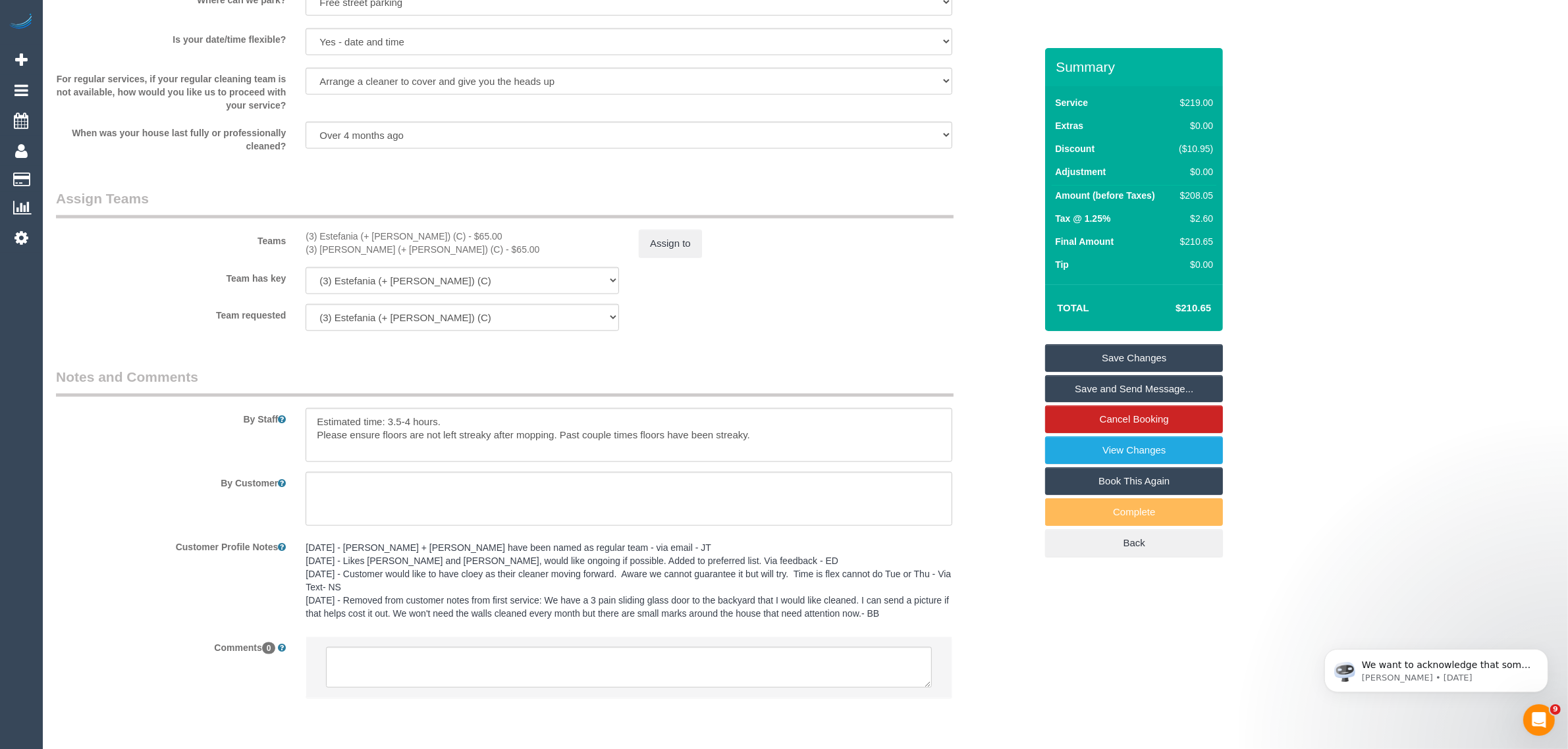
scroll to position [1883, 0]
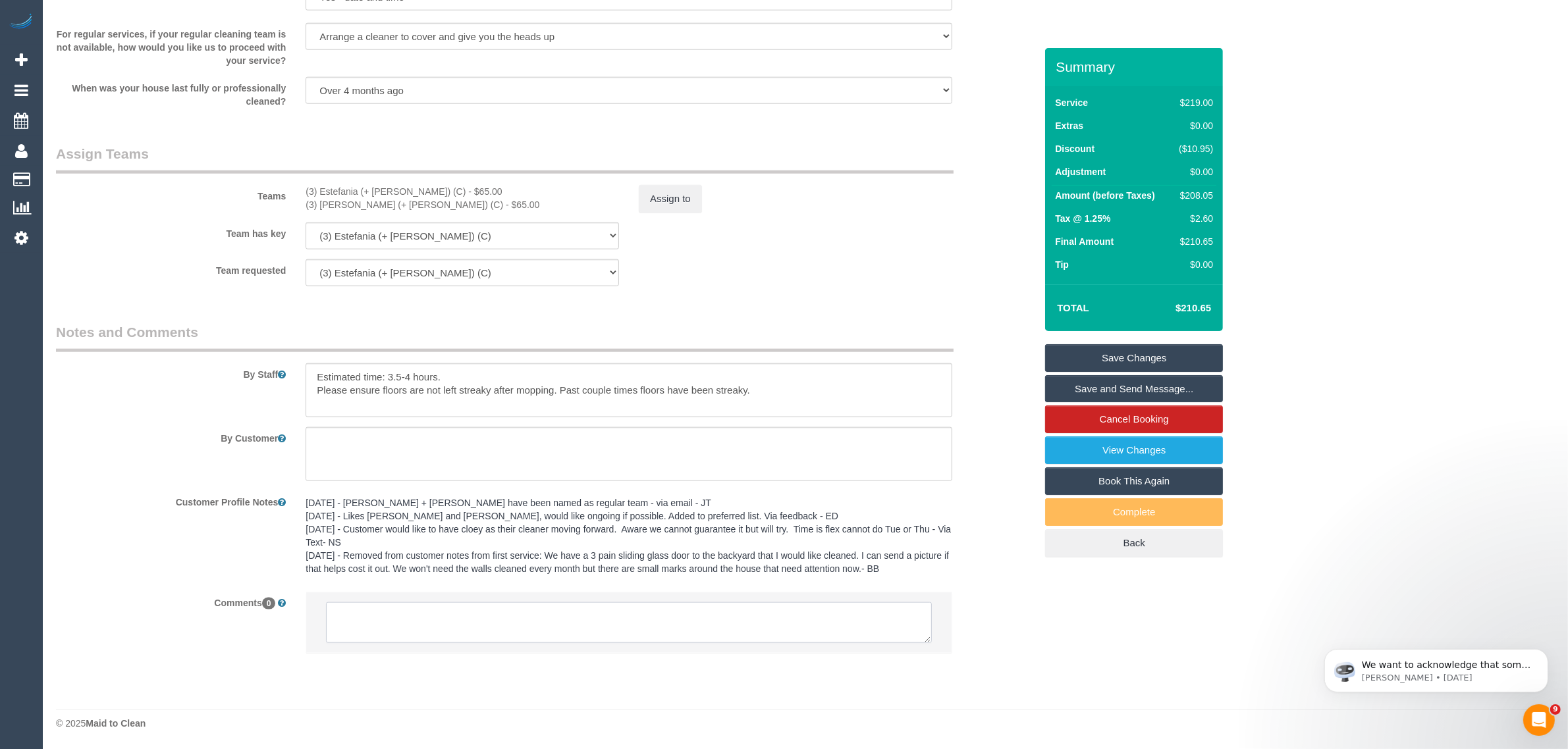
click at [782, 605] on textarea at bounding box center [629, 623] width 605 height 41
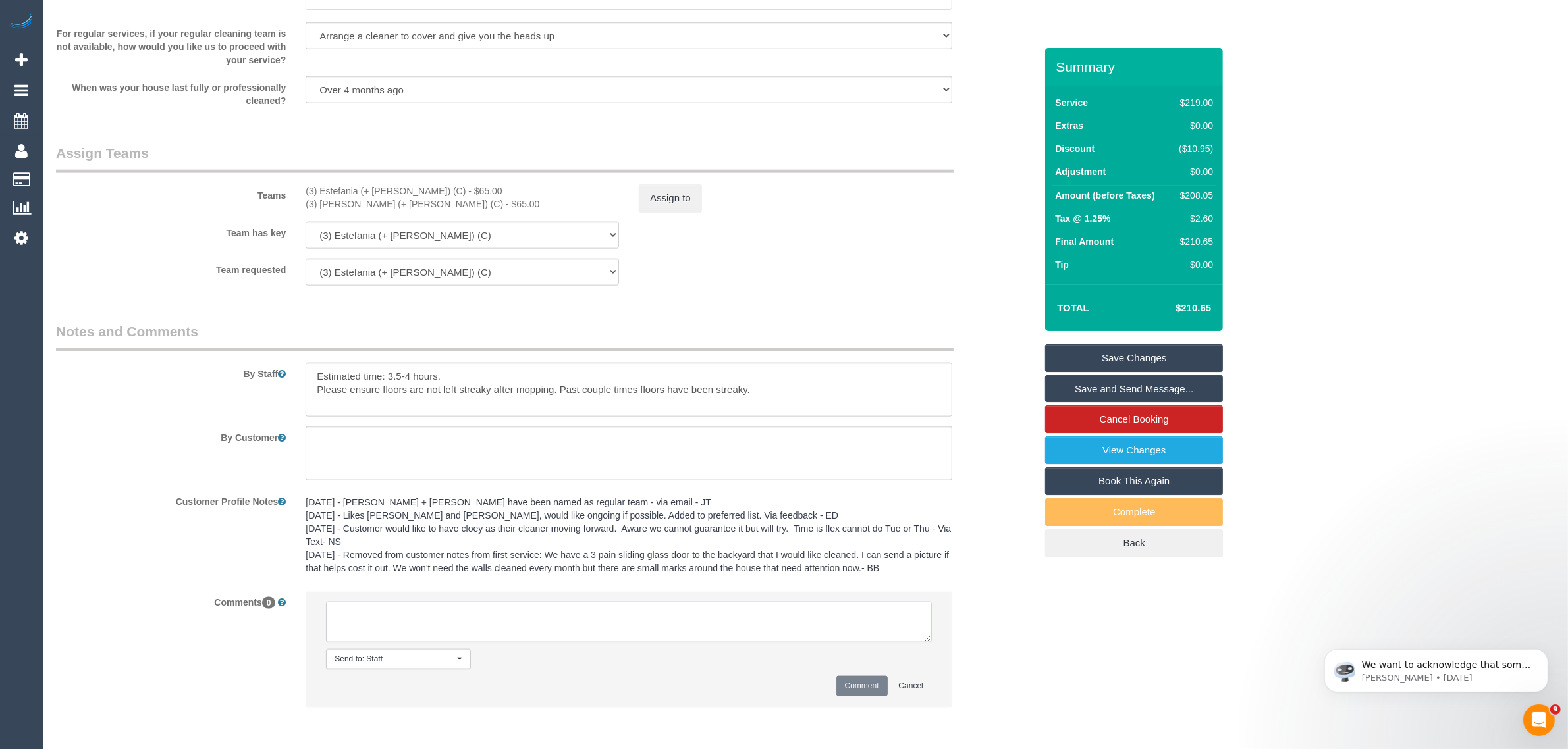
paste textarea "Cleaner(s) Unassigned: Reason Unassigned: Contact via: Which message sent: Addi…"
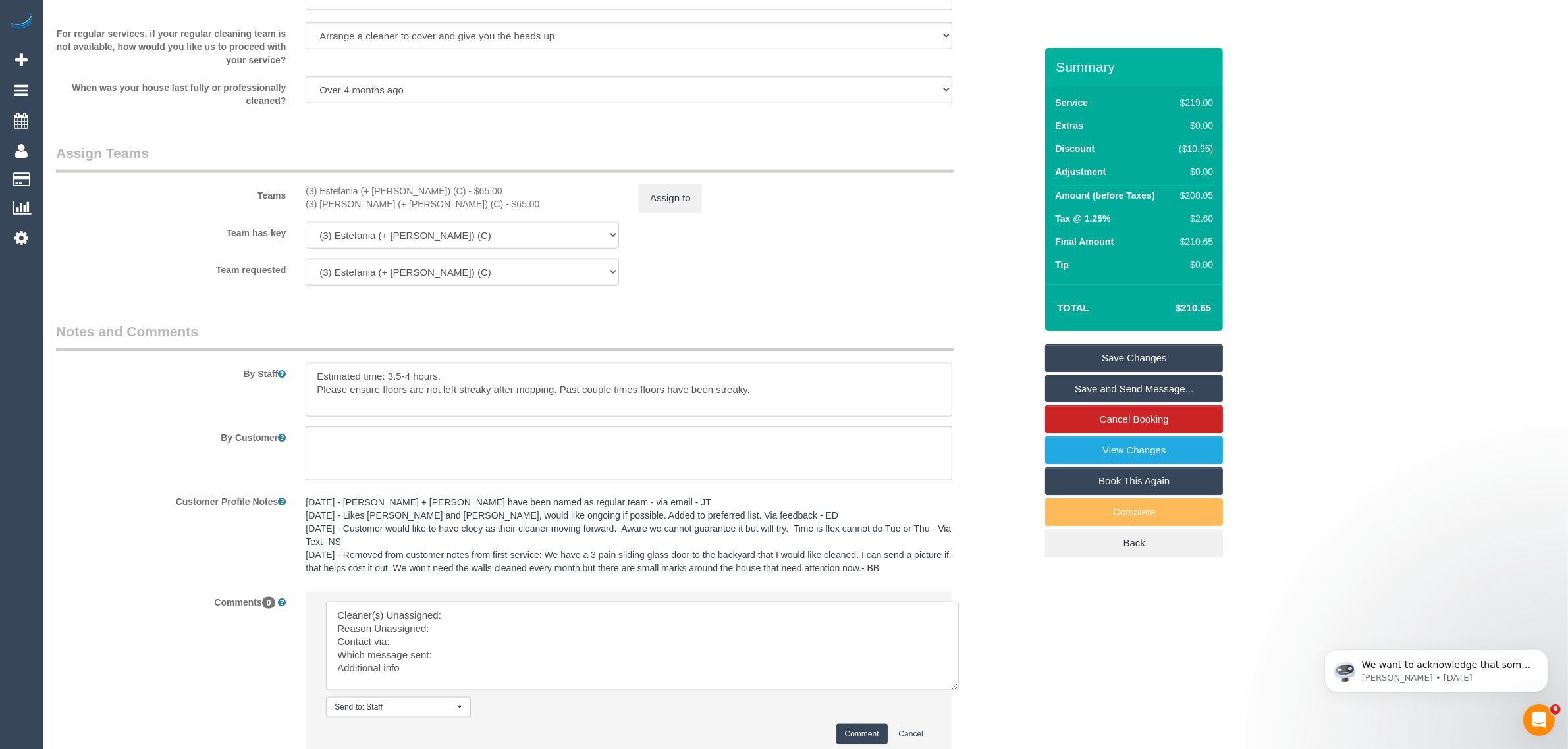
scroll to position [0, 0]
drag, startPoint x: 926, startPoint y: 635, endPoint x: 954, endPoint y: 686, distance: 58.2
click at [954, 686] on textarea at bounding box center [642, 645] width 633 height 89
click at [690, 584] on sui-booking-comments "By Staff By Customer Customer Profile Notes [DATE] - [PERSON_NAME] + [PERSON_NA…" at bounding box center [546, 547] width 979 height 449
click at [682, 606] on textarea at bounding box center [642, 647] width 634 height 92
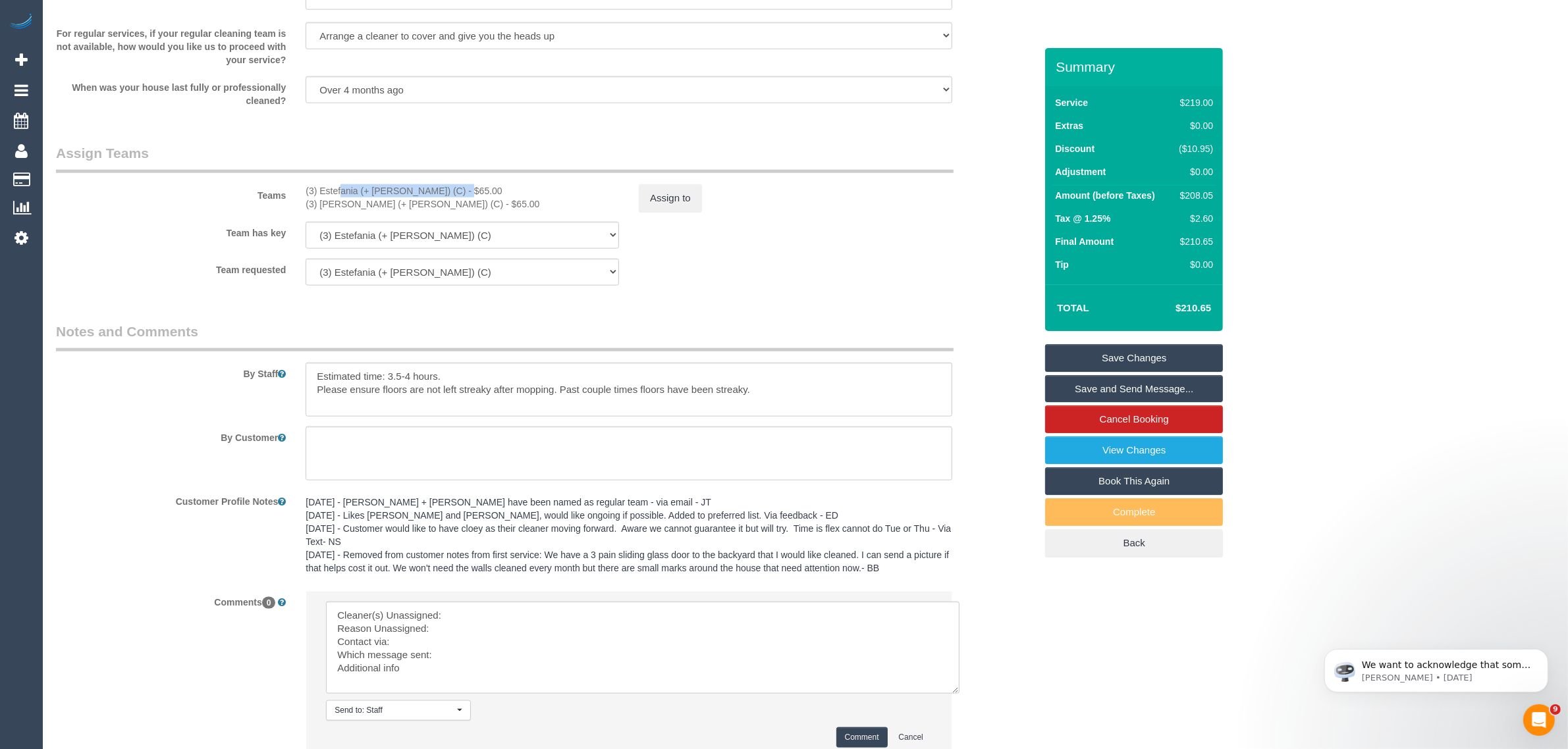
drag, startPoint x: 302, startPoint y: 190, endPoint x: 419, endPoint y: 189, distance: 117.0
click at [419, 189] on div "(3) Estefania (+ [PERSON_NAME]) (C) - $65.00 (3) [PERSON_NAME] (+ [PERSON_NAME]…" at bounding box center [462, 196] width 333 height 26
copy div "(3) Estefania (+ [PERSON_NAME]) (C)"
click at [505, 614] on textarea at bounding box center [642, 647] width 634 height 92
paste textarea "(3) Estefania (+ [PERSON_NAME]) (C)"
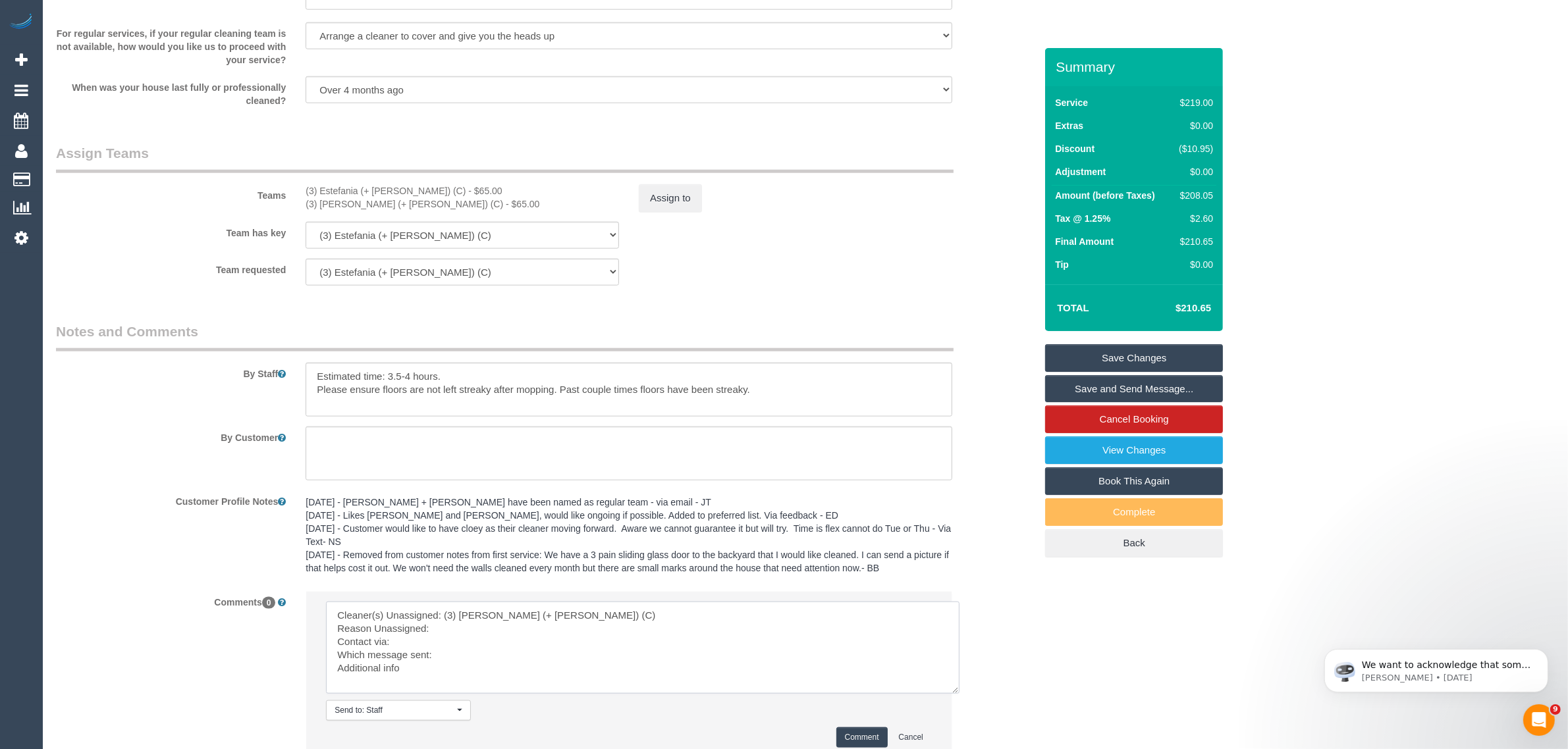
click at [492, 625] on textarea at bounding box center [642, 647] width 634 height 92
click at [534, 628] on textarea at bounding box center [642, 647] width 634 height 92
click at [527, 653] on textarea at bounding box center [642, 647] width 634 height 92
type textarea "Cleaner(s) Unassigned: (3) Estefania (+ [PERSON_NAME]) (C) Reason Unassigned: u…"
click at [836, 730] on button "Comment" at bounding box center [861, 737] width 52 height 20
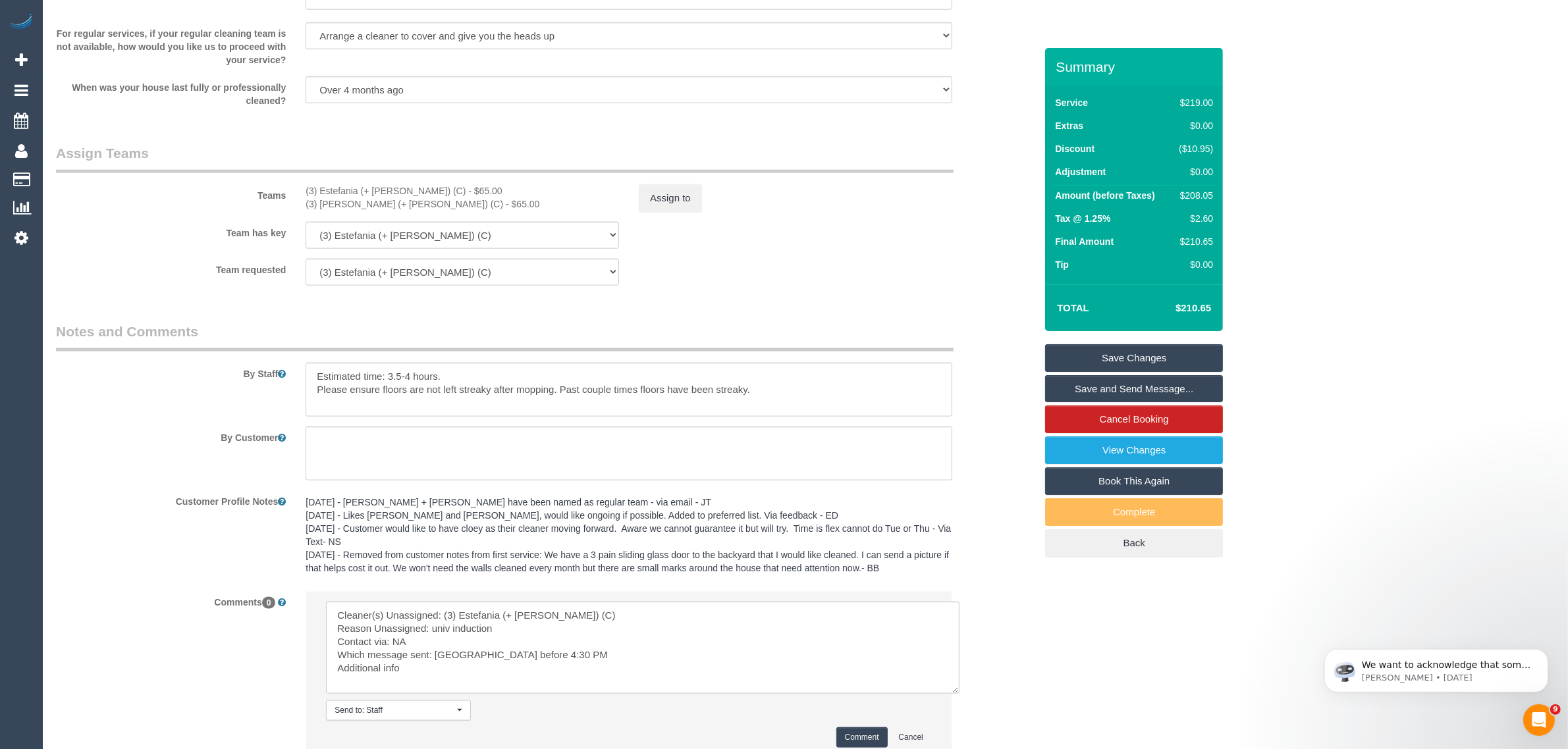
scroll to position [1554, 0]
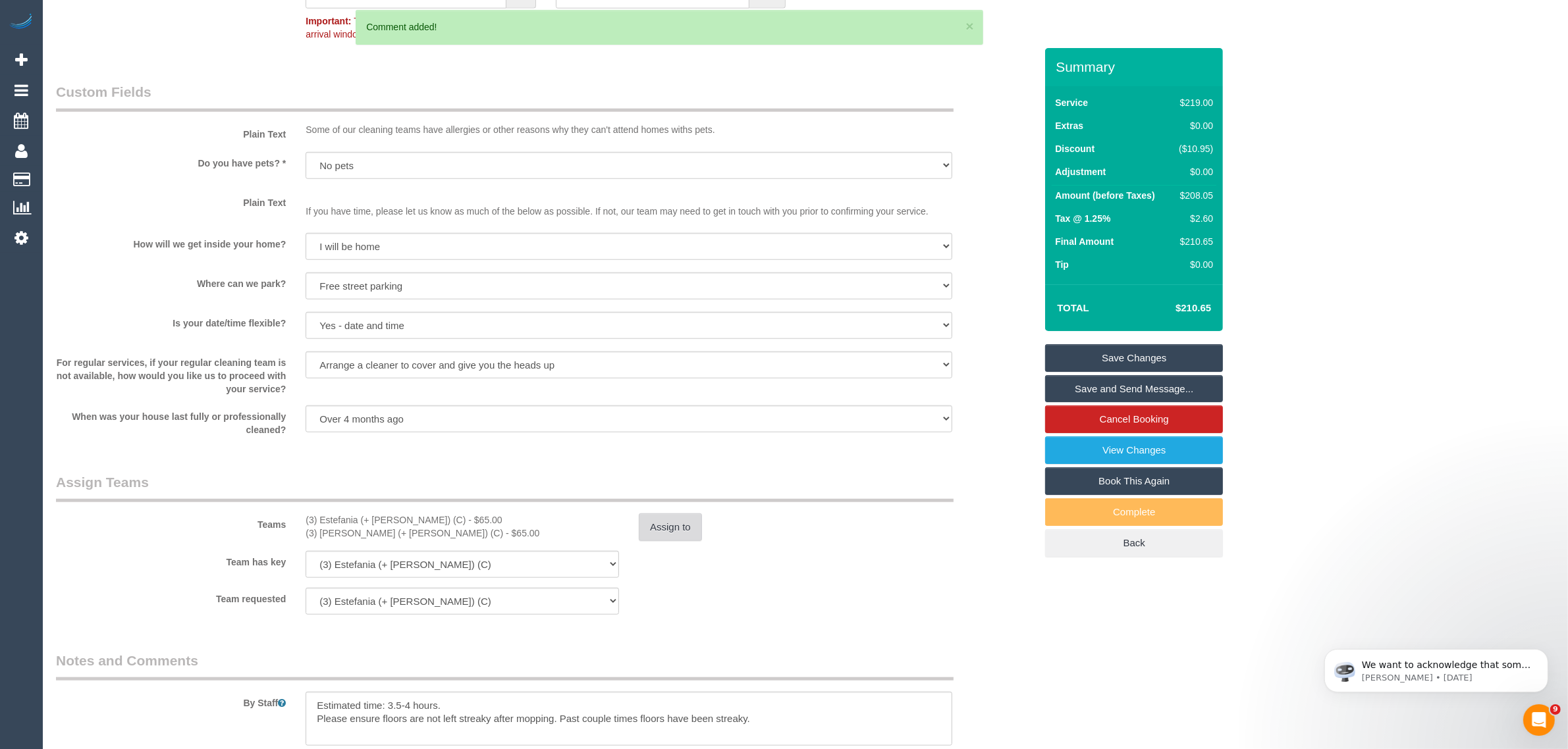
click at [672, 525] on button "Assign to" at bounding box center [670, 527] width 63 height 27
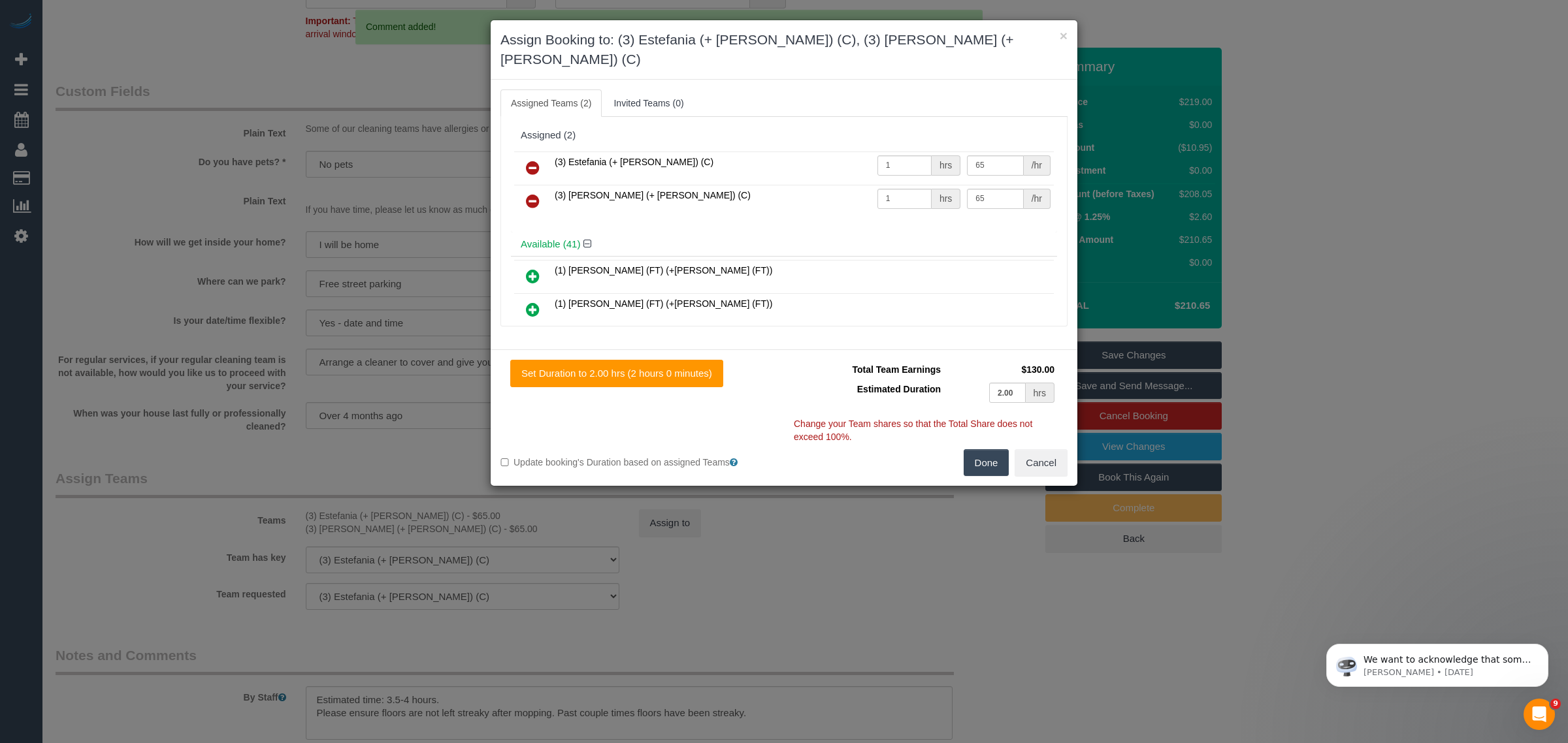
click at [530, 160] on icon at bounding box center [533, 168] width 14 height 15
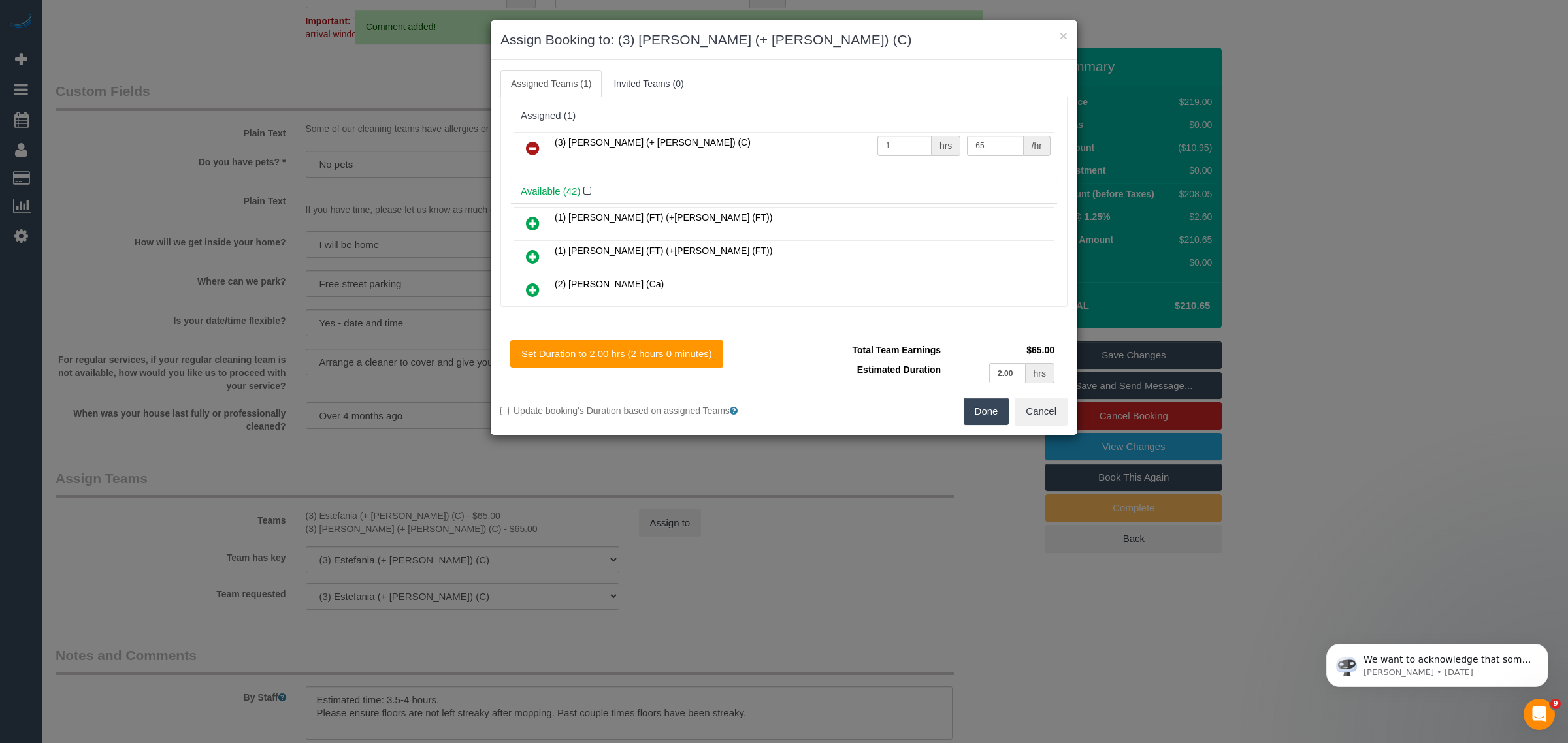
click at [530, 152] on icon at bounding box center [533, 148] width 14 height 15
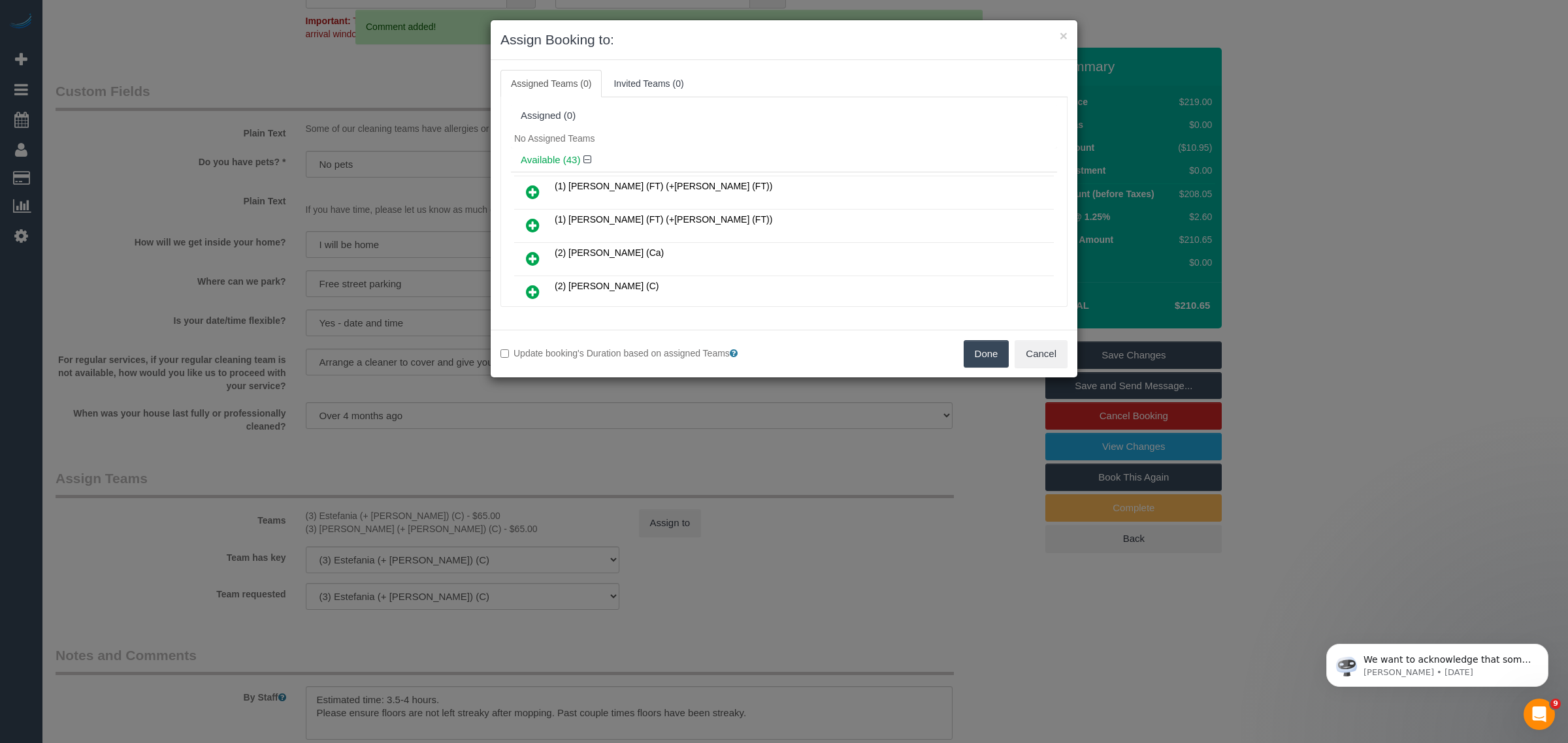
click at [994, 354] on button "Done" at bounding box center [986, 354] width 45 height 27
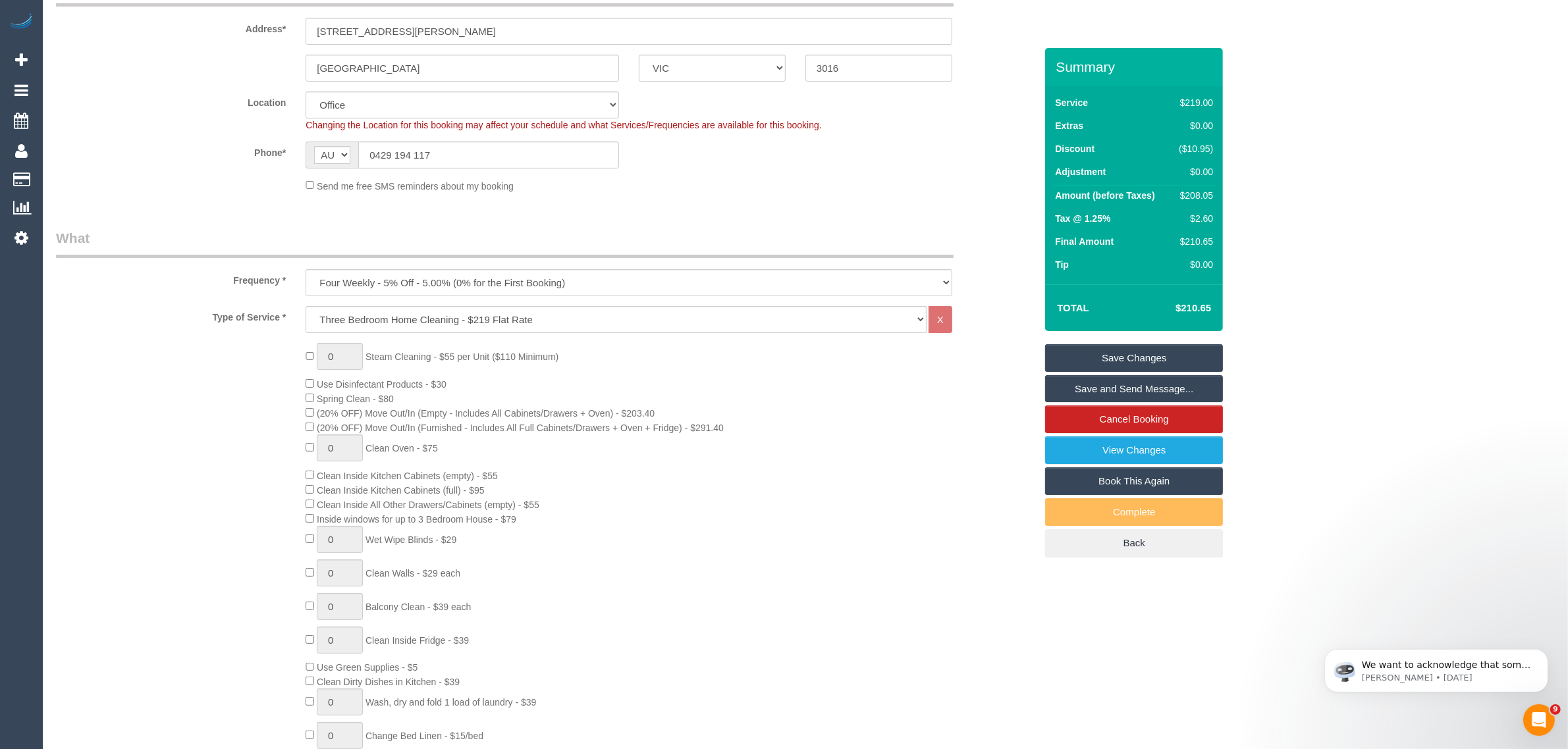
scroll to position [0, 0]
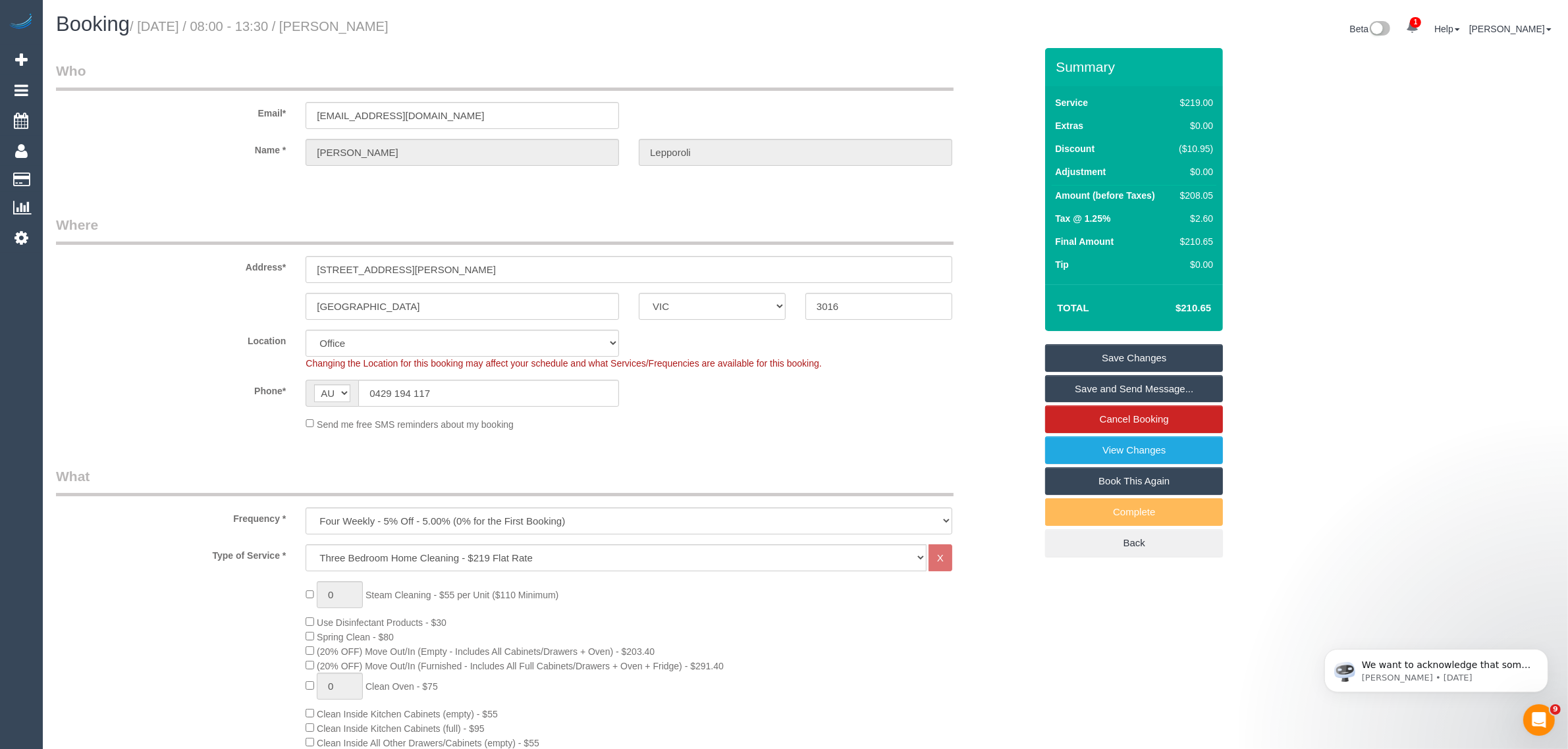
click at [1095, 346] on link "Save Changes" at bounding box center [1134, 358] width 178 height 27
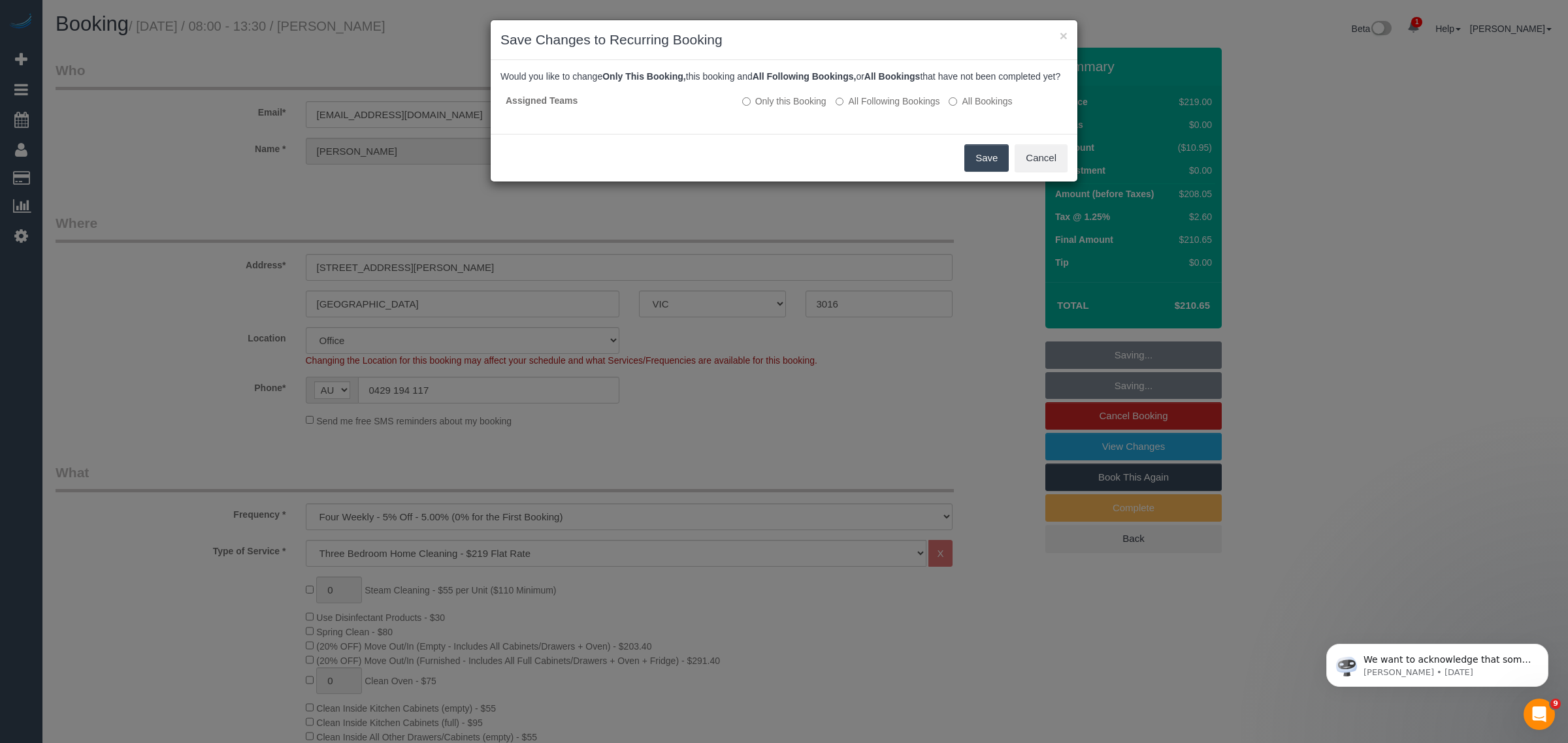
click at [981, 163] on button "Save" at bounding box center [987, 158] width 44 height 27
